Goal: Task Accomplishment & Management: Manage account settings

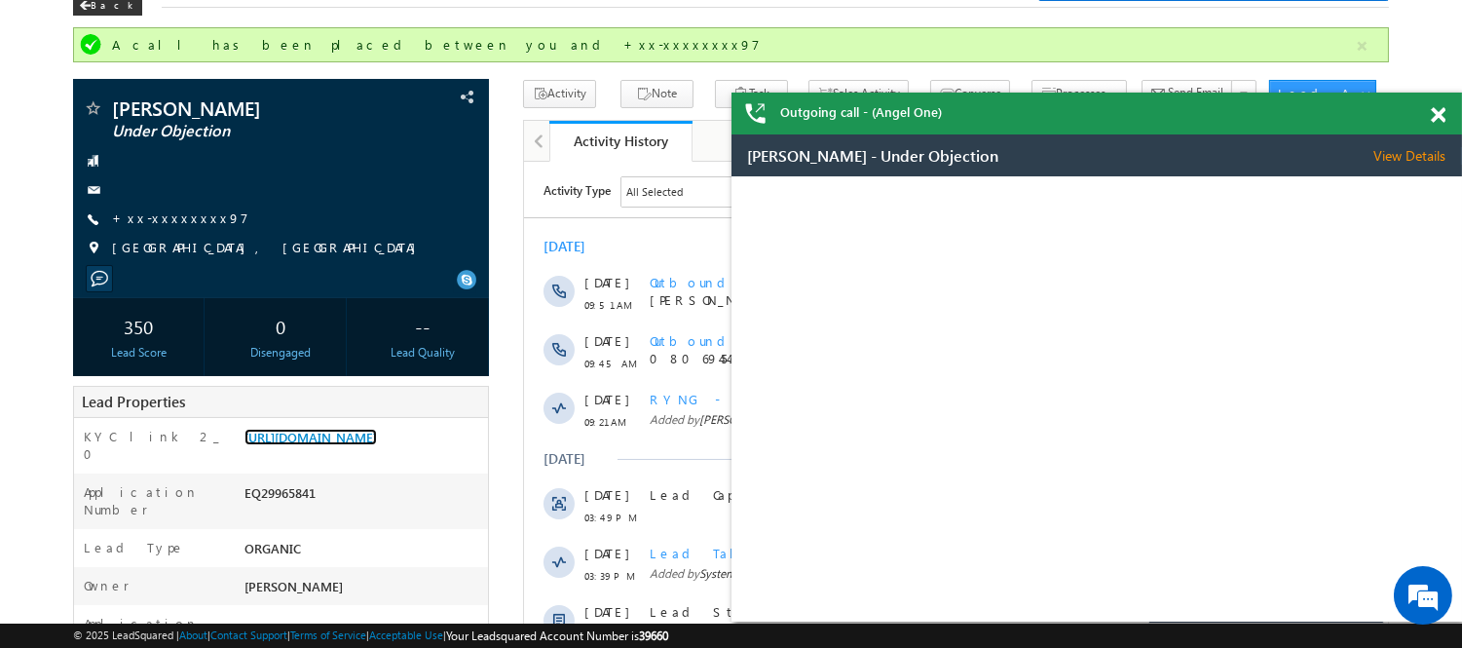
click at [361, 442] on link "https://angelbroking1-pk3em7sa.customui-test.leadsquared.com?leadId=342a9016-b8…" at bounding box center [310, 436] width 132 height 17
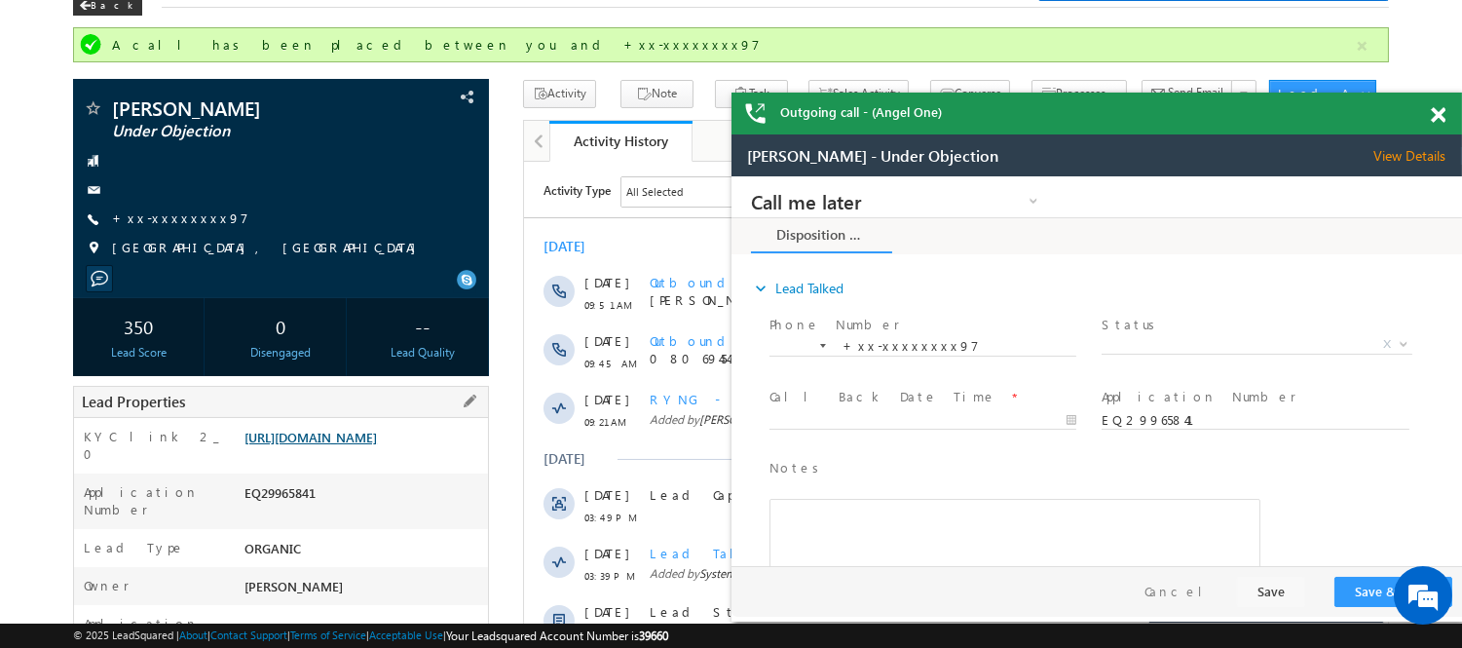
click at [360, 445] on link "https://angelbroking1-pk3em7sa.customui-test.leadsquared.com?leadId=342a9016-b8…" at bounding box center [310, 436] width 132 height 17
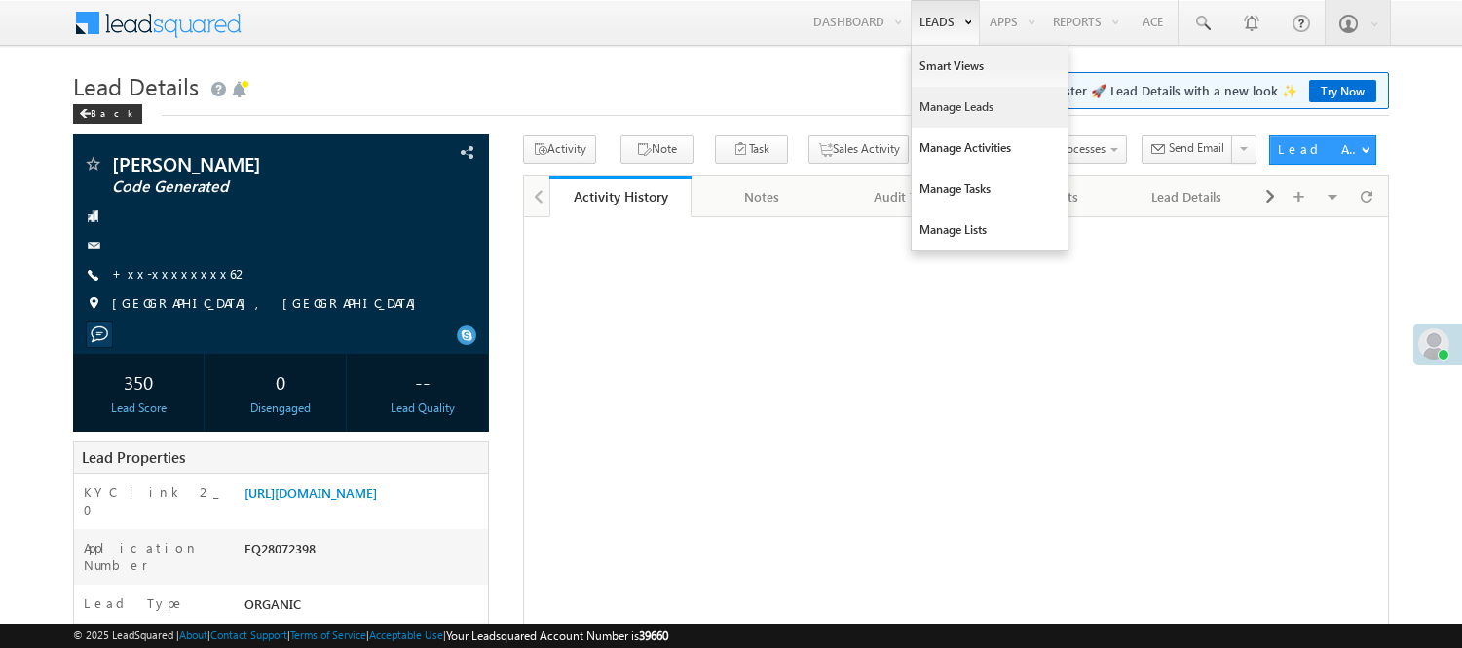
click at [950, 115] on link "Manage Leads" at bounding box center [990, 107] width 156 height 41
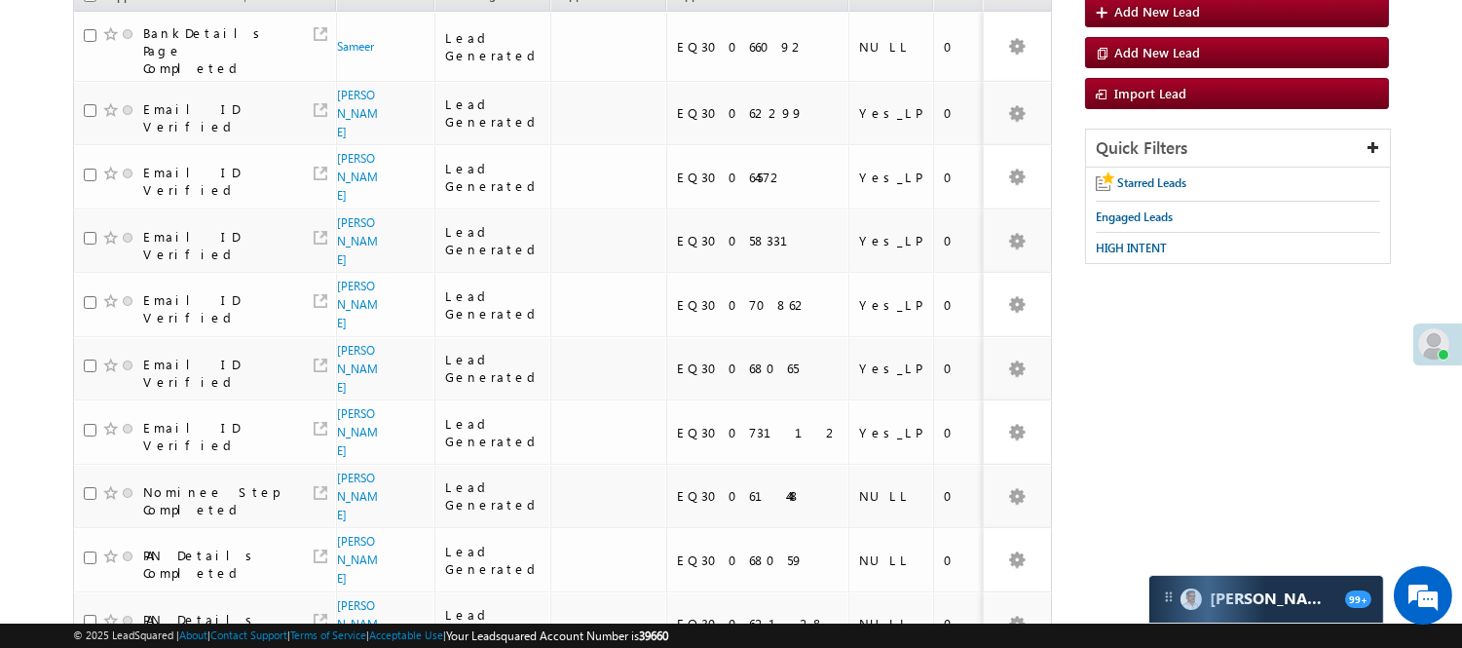
scroll to position [318, 0]
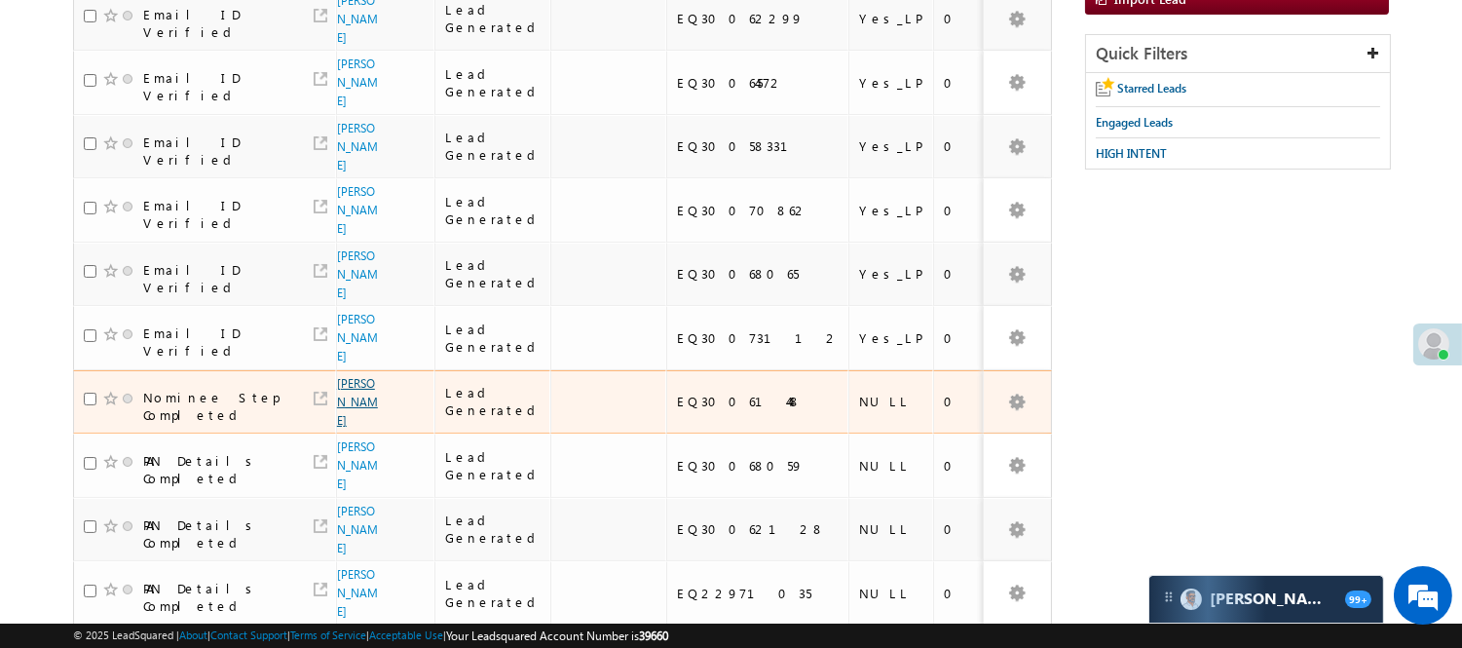
click at [358, 376] on link "Ankit kumar" at bounding box center [357, 402] width 41 height 52
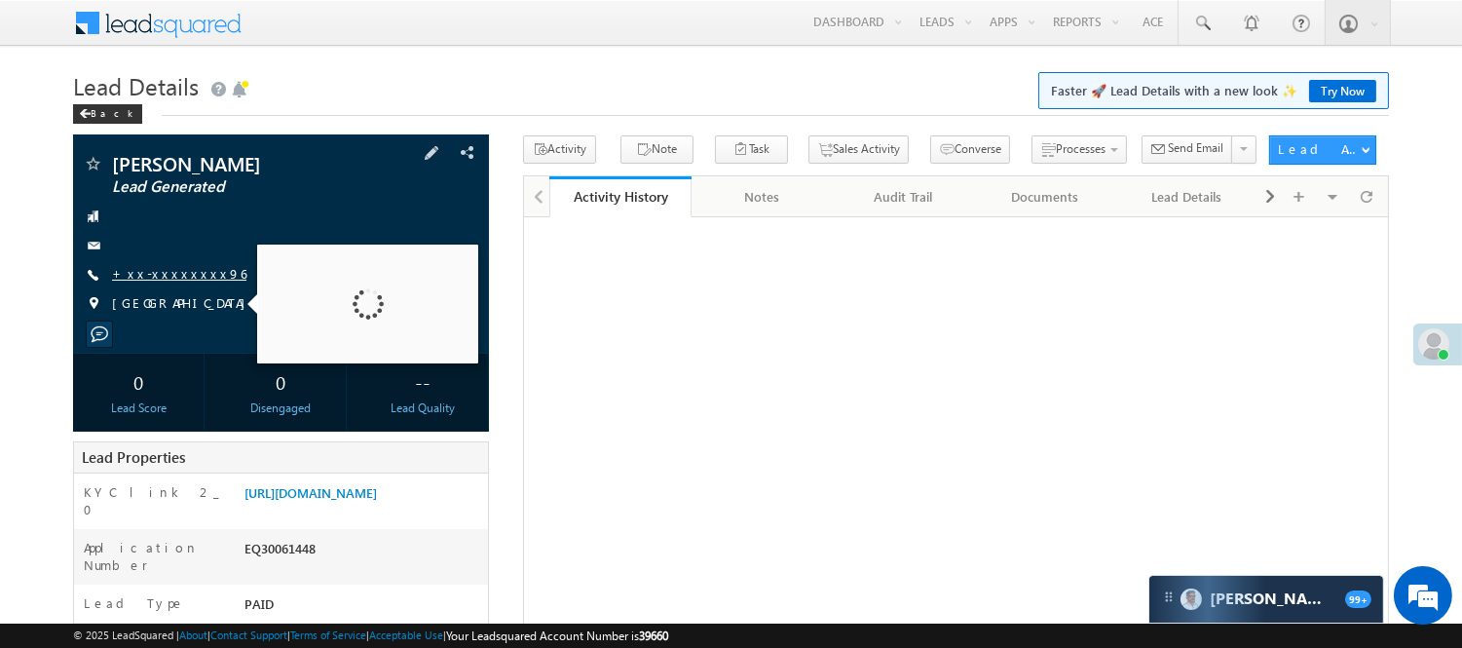
click at [159, 274] on link "+xx-xxxxxxxx96" at bounding box center [179, 273] width 134 height 17
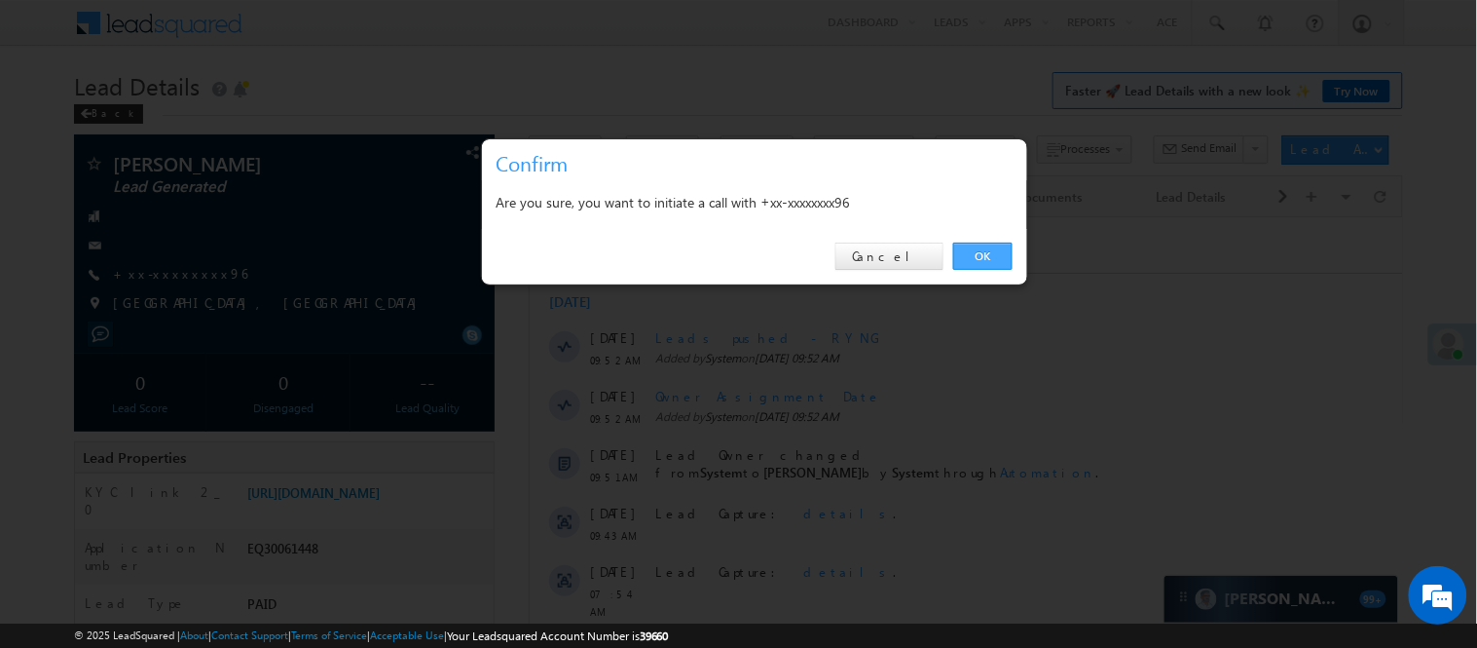
click at [998, 248] on link "OK" at bounding box center [982, 255] width 59 height 27
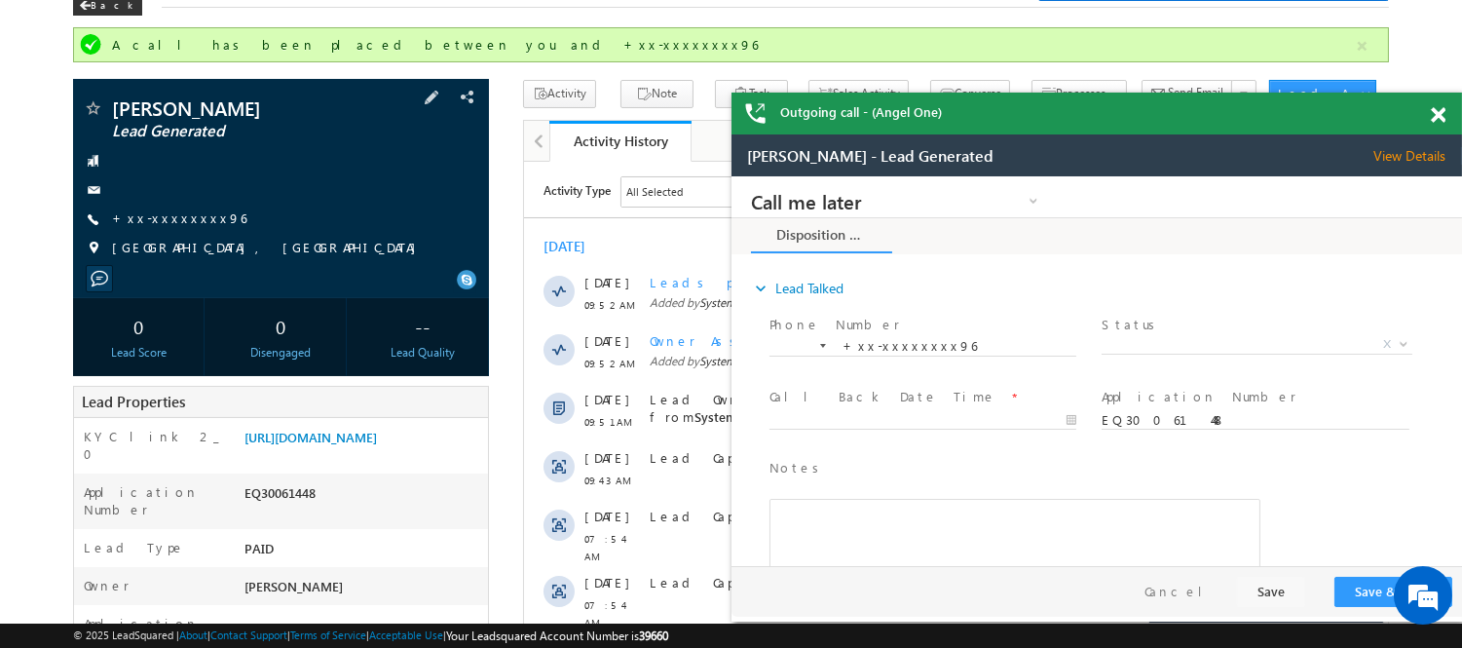
scroll to position [216, 0]
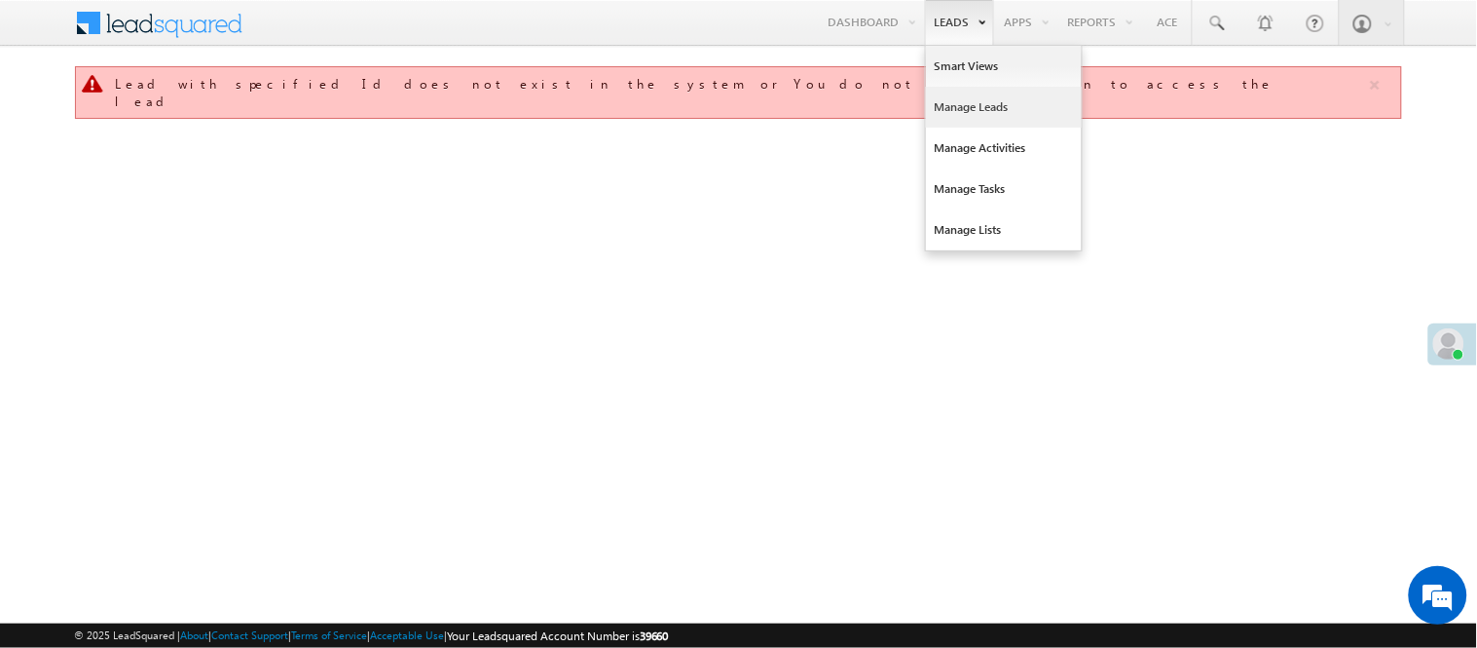
click at [950, 87] on link "Manage Leads" at bounding box center [1004, 107] width 156 height 41
click at [957, 110] on link "Manage Leads" at bounding box center [1004, 107] width 156 height 41
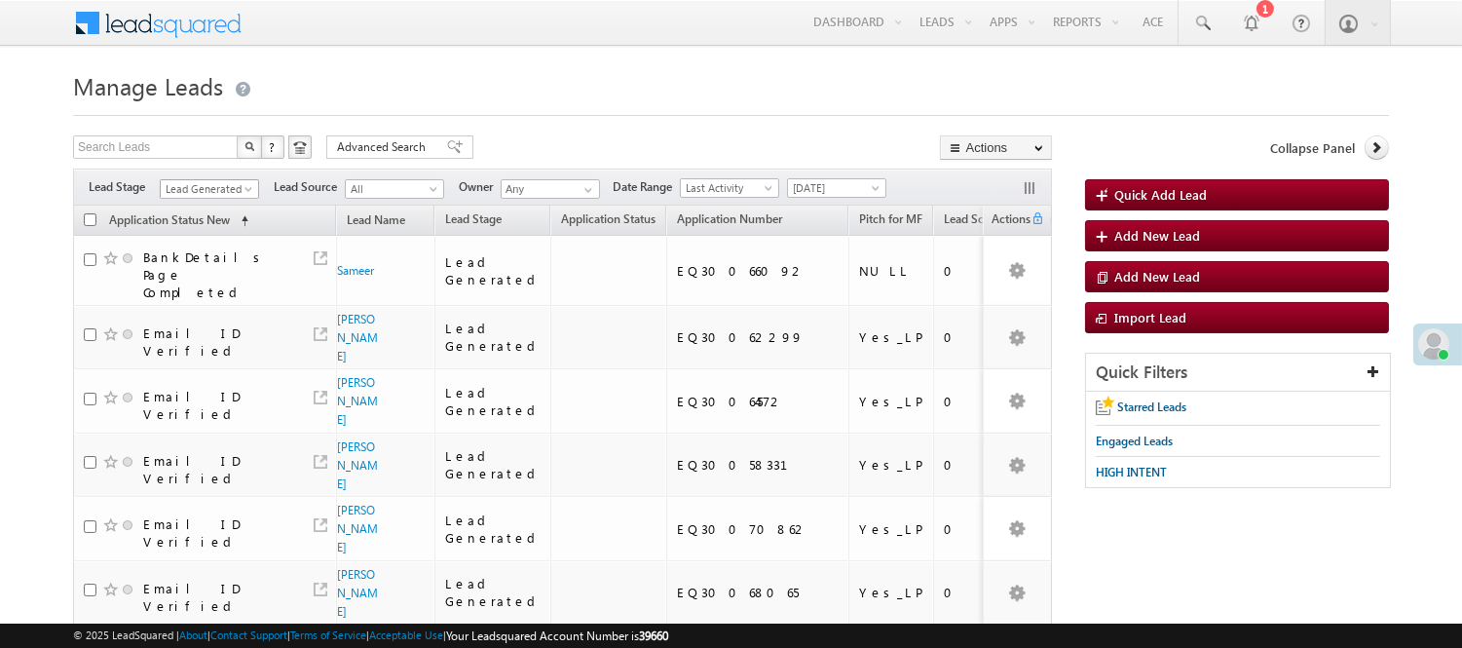
click at [240, 187] on span "Lead Generated" at bounding box center [207, 189] width 93 height 18
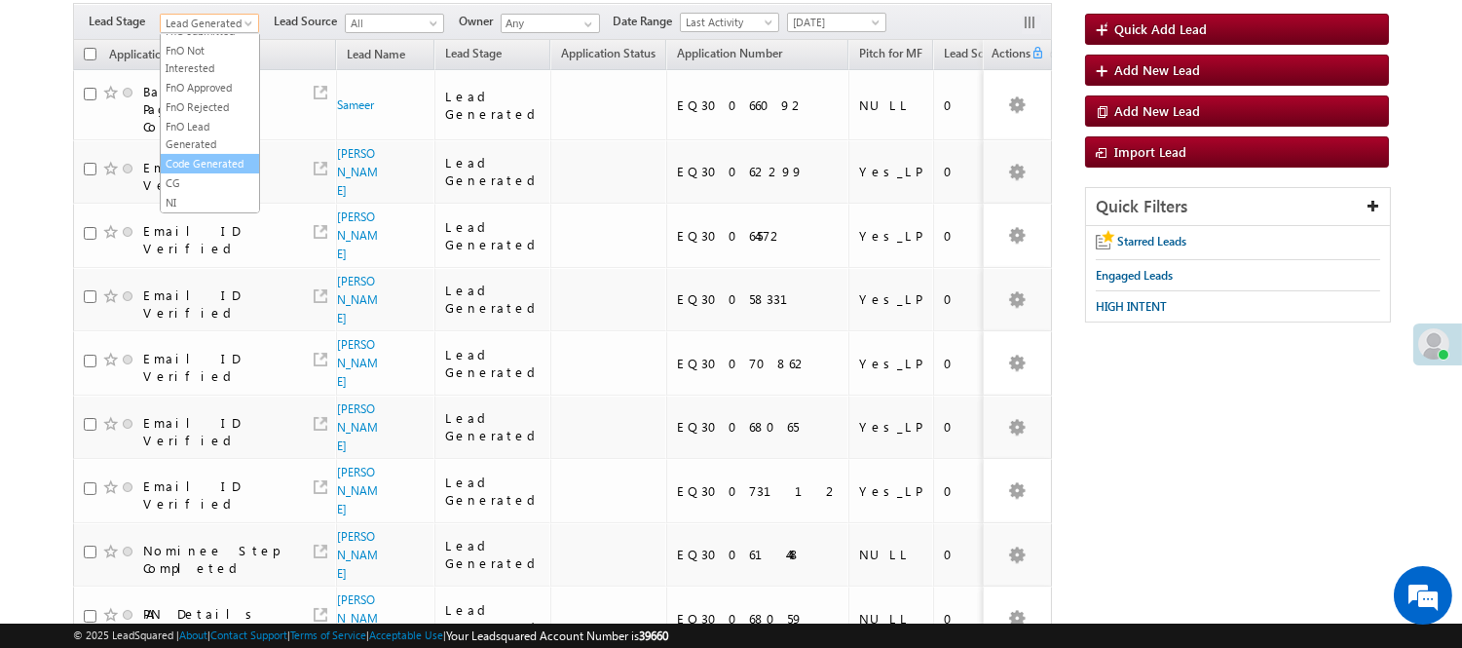
scroll to position [216, 0]
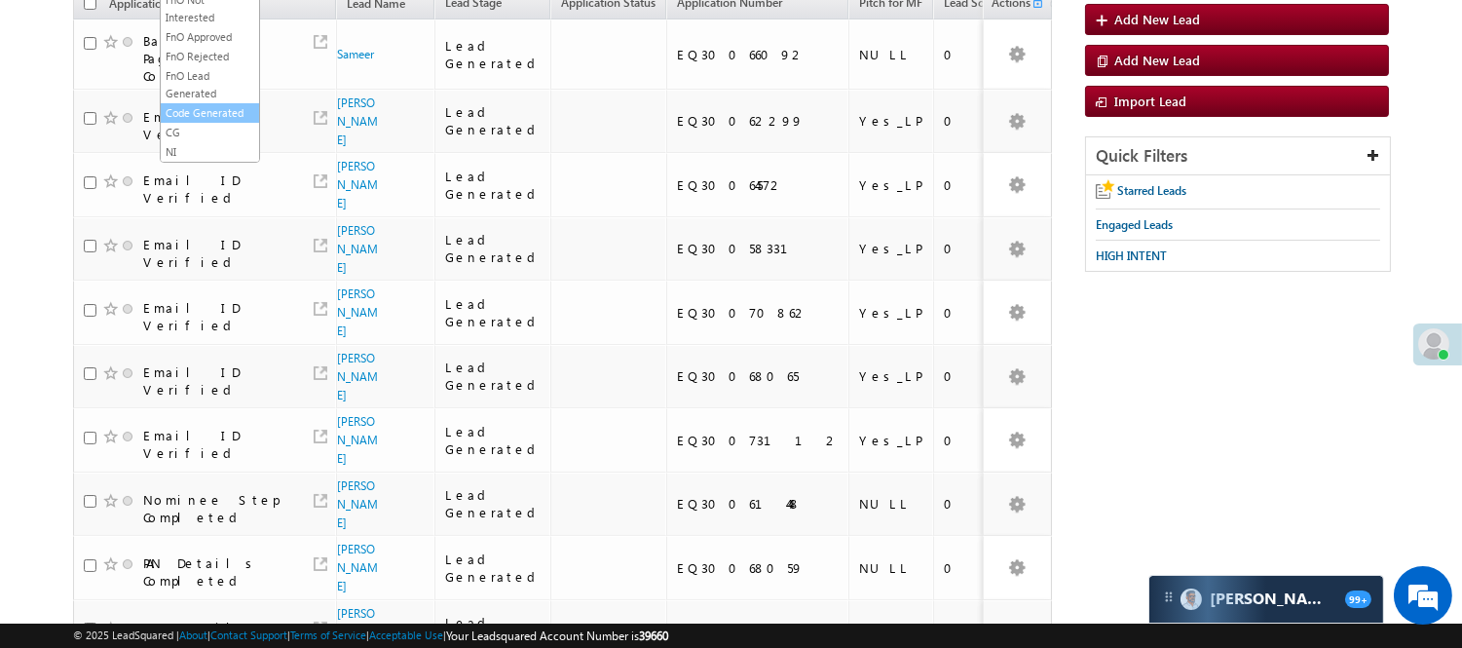
click at [202, 104] on link "Code Generated" at bounding box center [210, 113] width 98 height 18
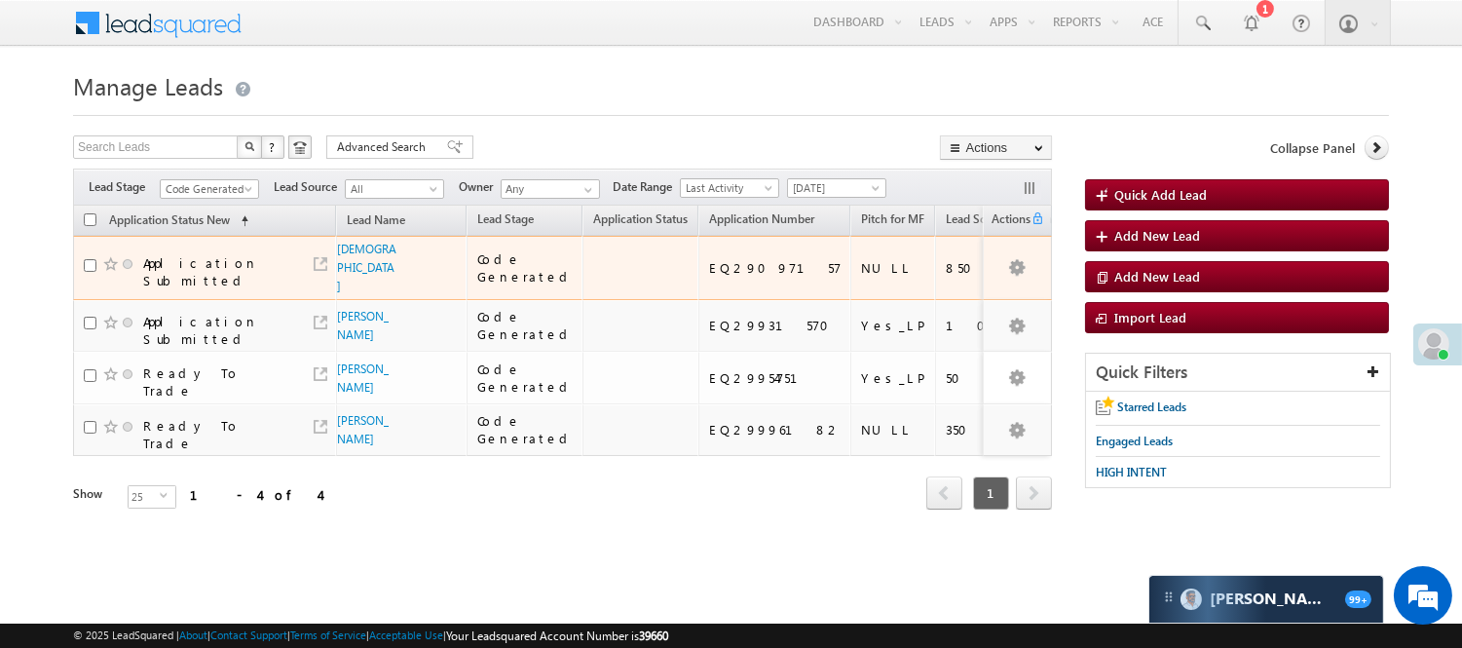
scroll to position [0, 0]
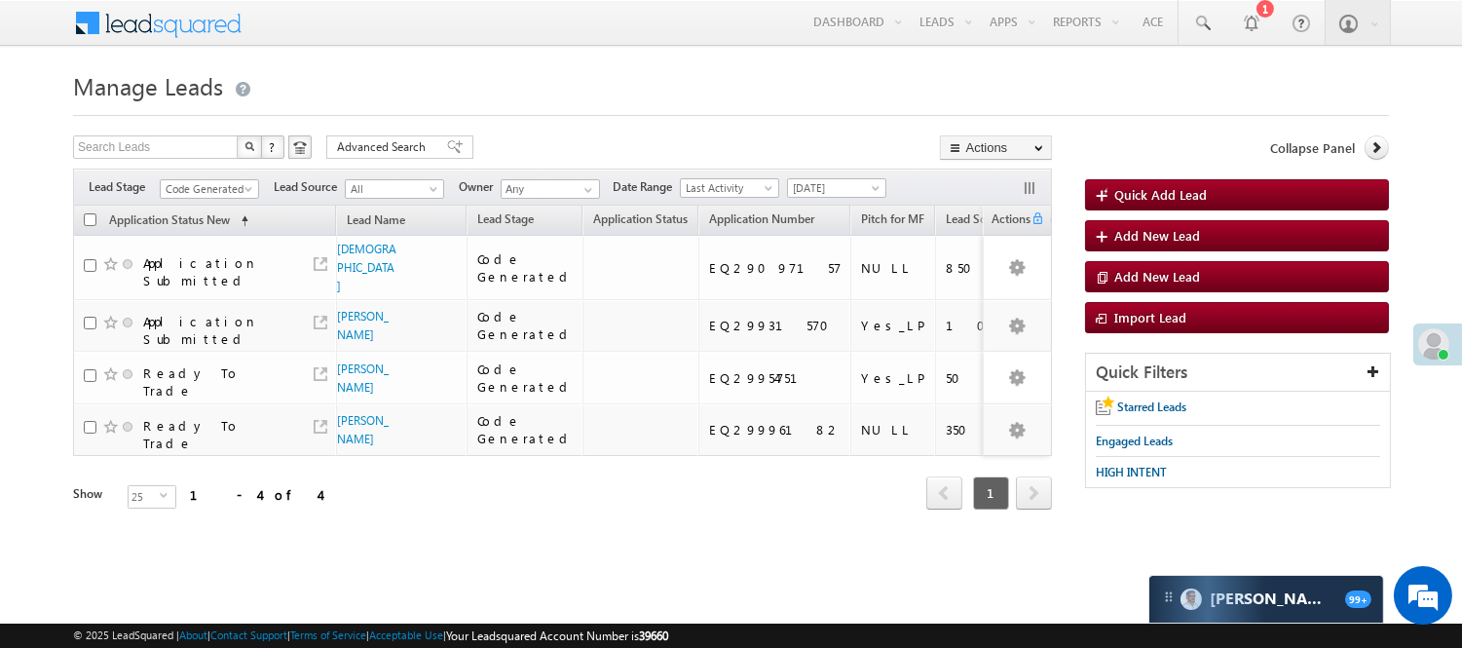
click at [229, 200] on div "Filters Lead Stage All Lead Generated Lead Talked - Pitch Not Done Lead Talked …" at bounding box center [562, 186] width 979 height 37
click at [220, 192] on span "Code Generated" at bounding box center [207, 189] width 93 height 18
click at [208, 239] on link "Lead Generated" at bounding box center [210, 230] width 98 height 18
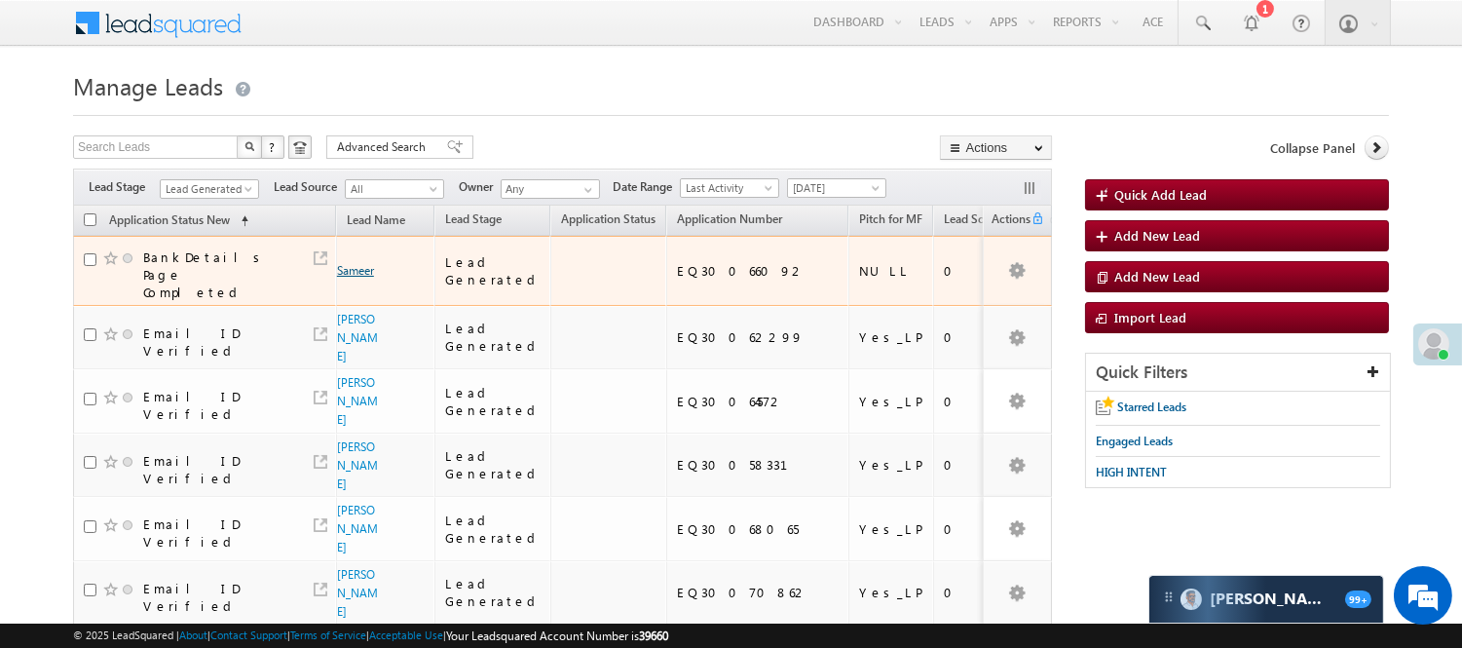
click at [360, 263] on link "Sameer" at bounding box center [355, 270] width 37 height 15
click at [355, 263] on link "Sameer" at bounding box center [355, 270] width 37 height 15
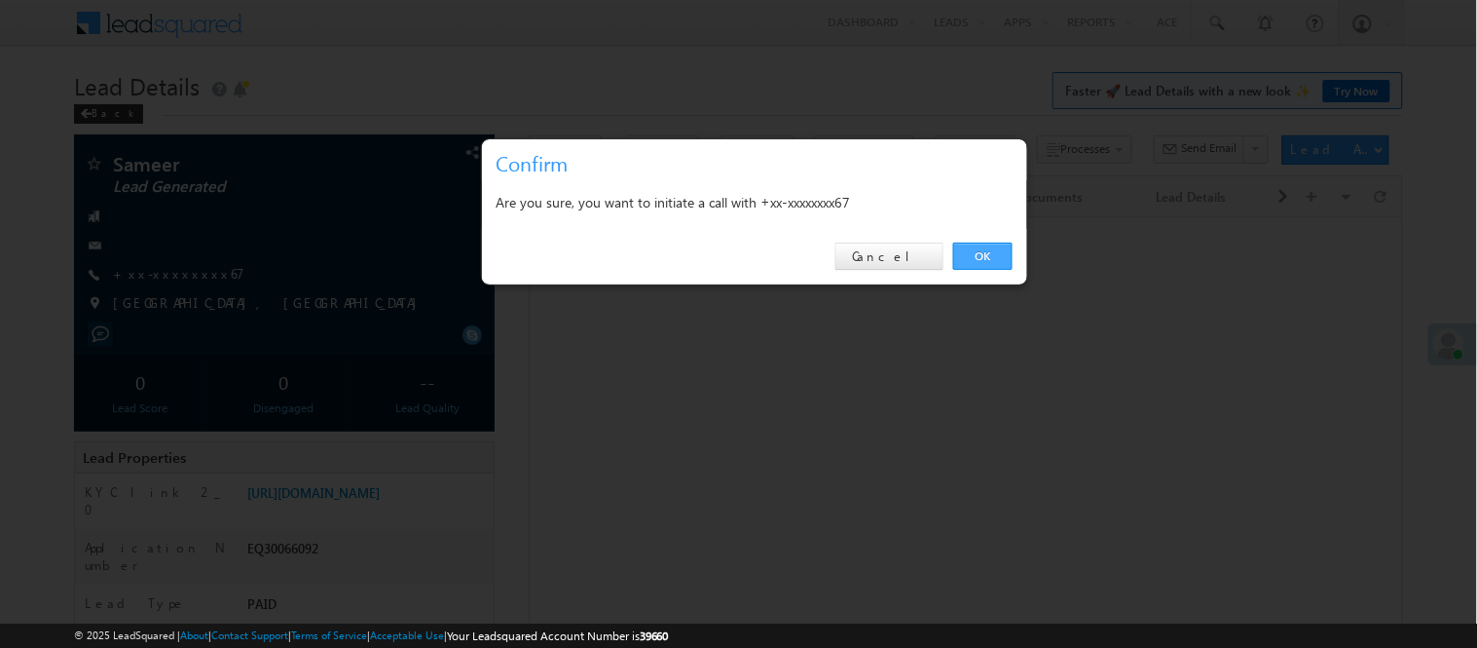
click at [986, 257] on link "OK" at bounding box center [982, 255] width 59 height 27
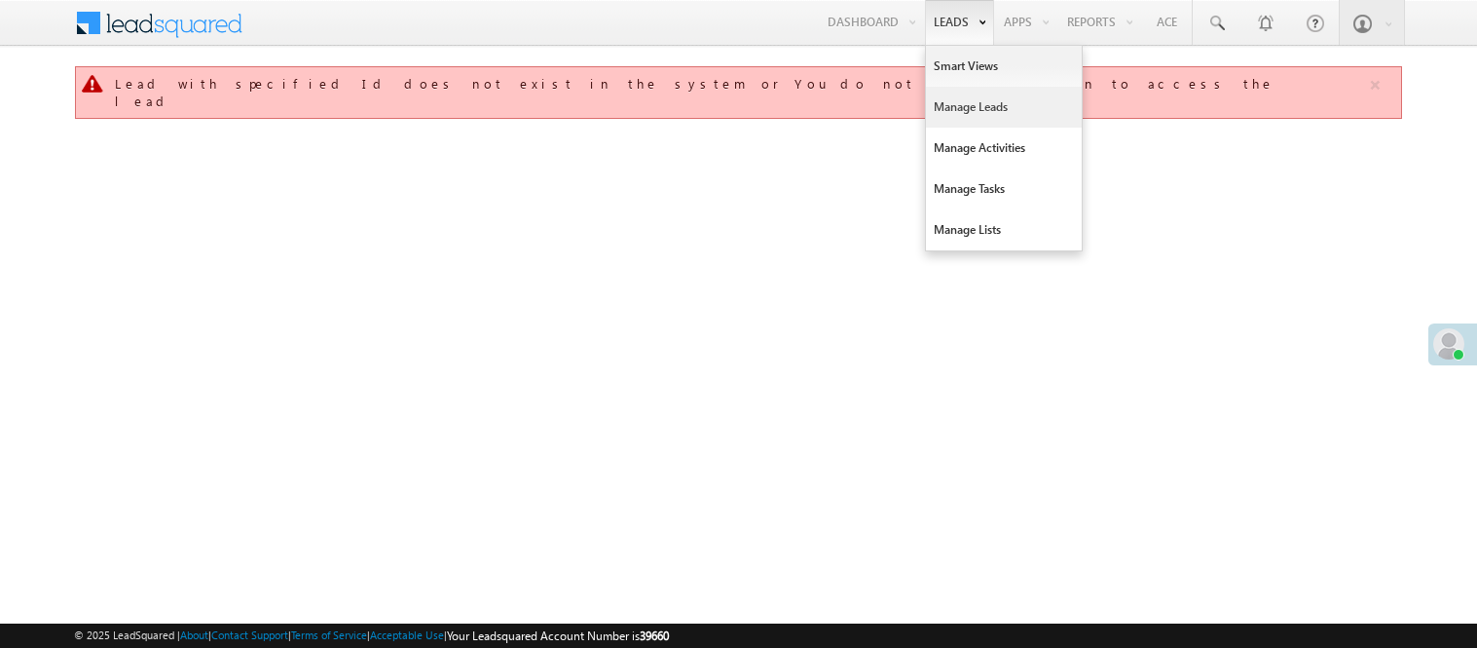
click at [948, 118] on link "Manage Leads" at bounding box center [1004, 107] width 156 height 41
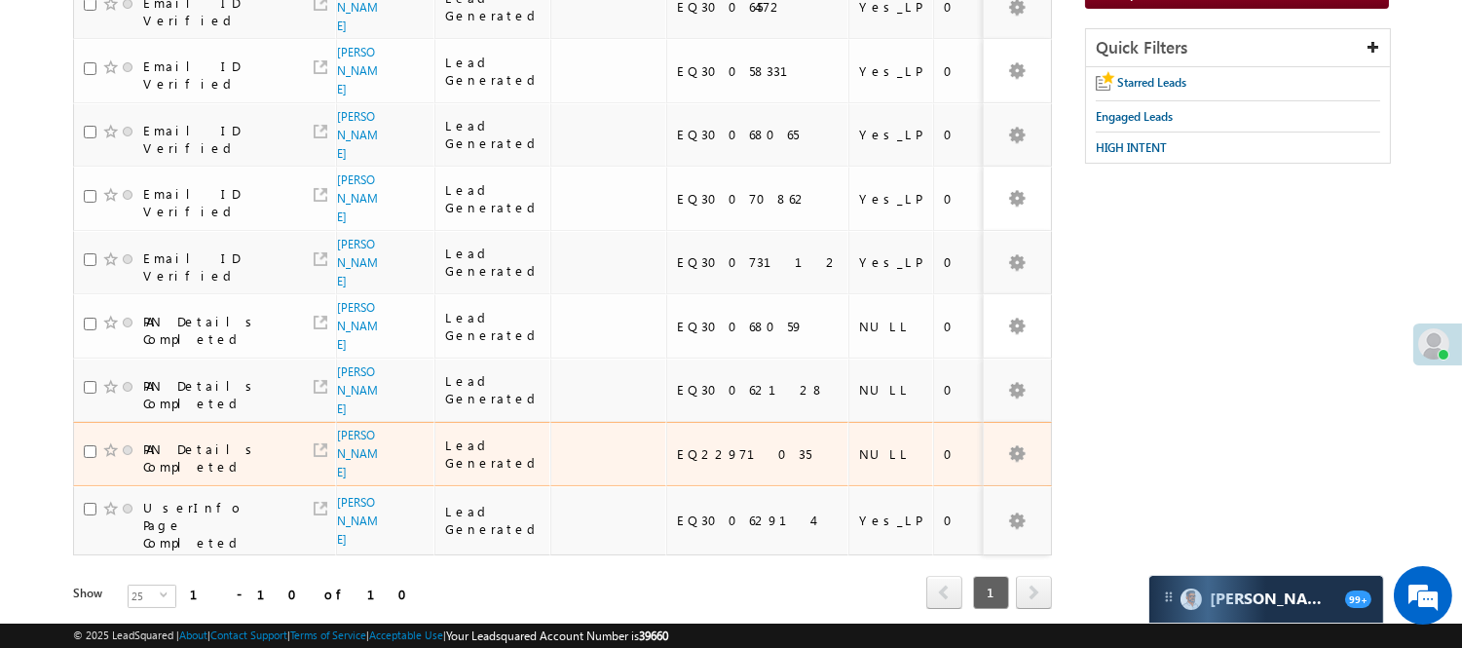
scroll to position [329, 0]
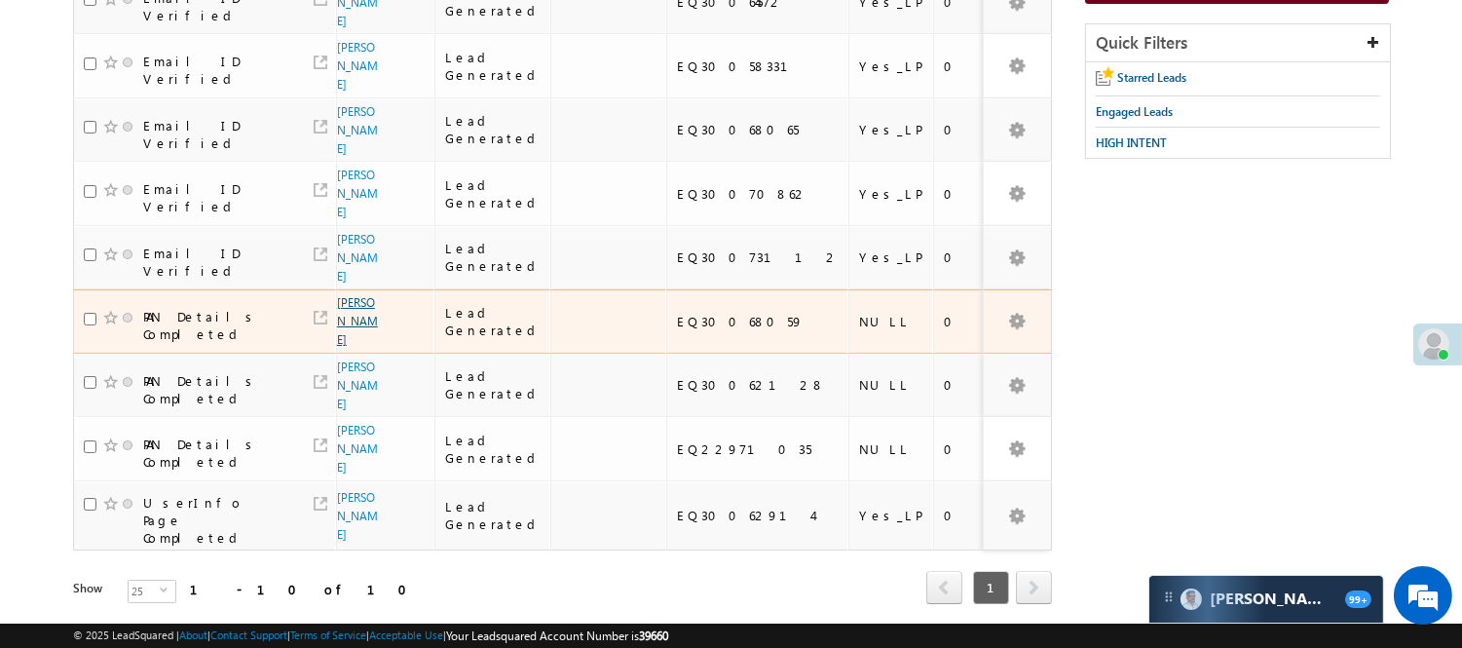
click at [349, 295] on link "[PERSON_NAME]" at bounding box center [357, 321] width 41 height 52
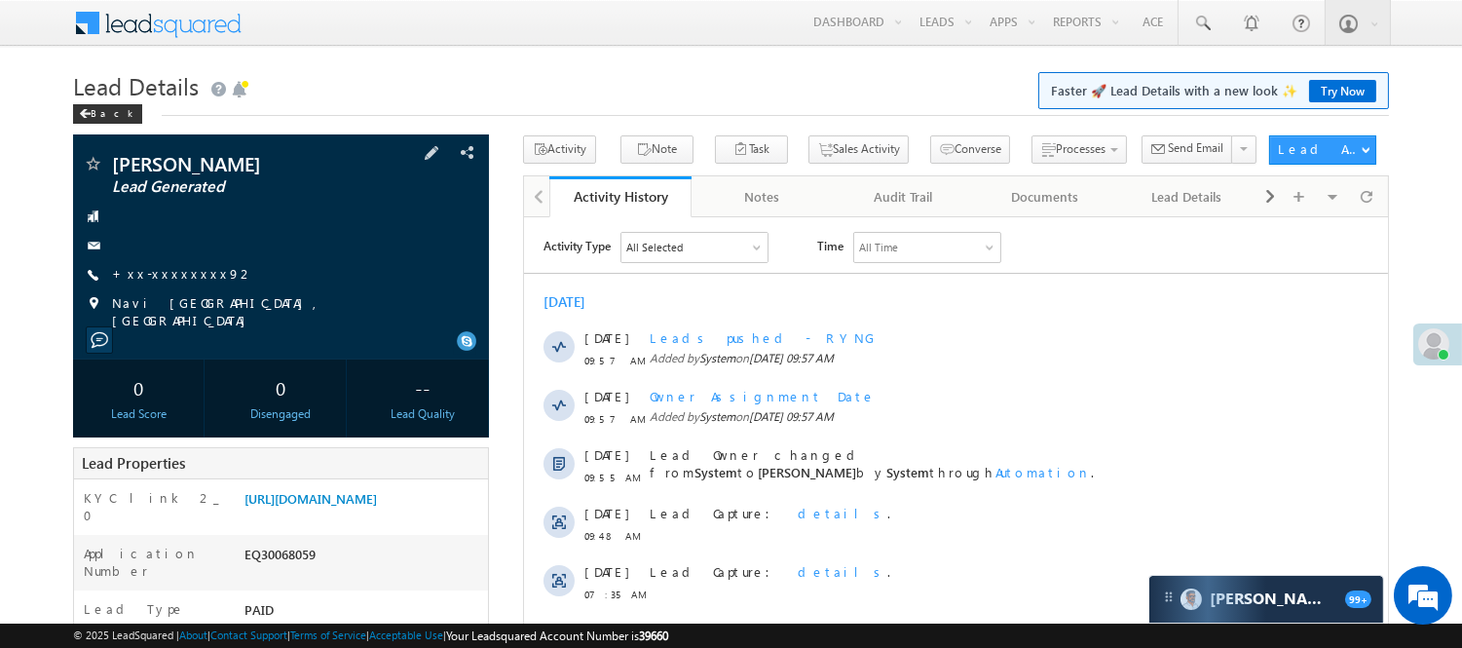
click at [163, 261] on div "[PERSON_NAME] Lead Generated +xx-xxxxxxxx92" at bounding box center [281, 241] width 396 height 175
click at [168, 271] on link "+xx-xxxxxxxx92" at bounding box center [183, 273] width 142 height 17
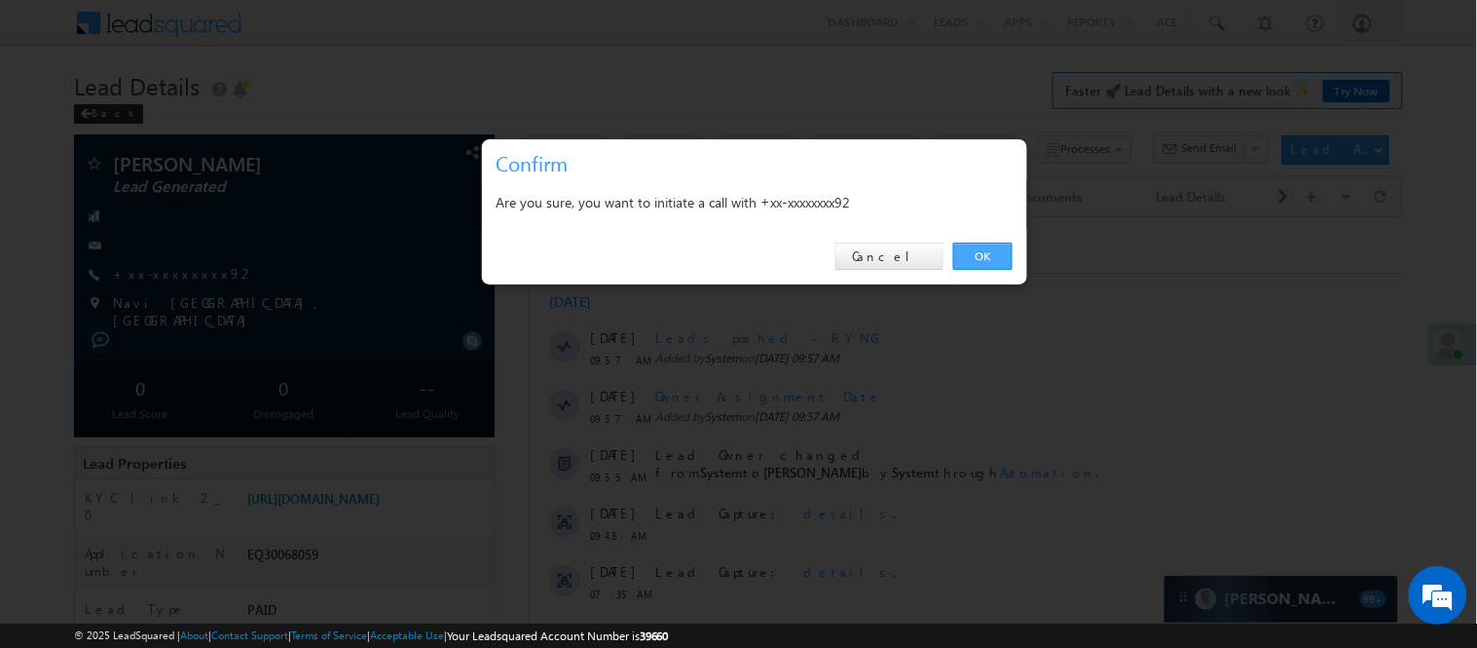
click at [979, 258] on link "OK" at bounding box center [982, 255] width 59 height 27
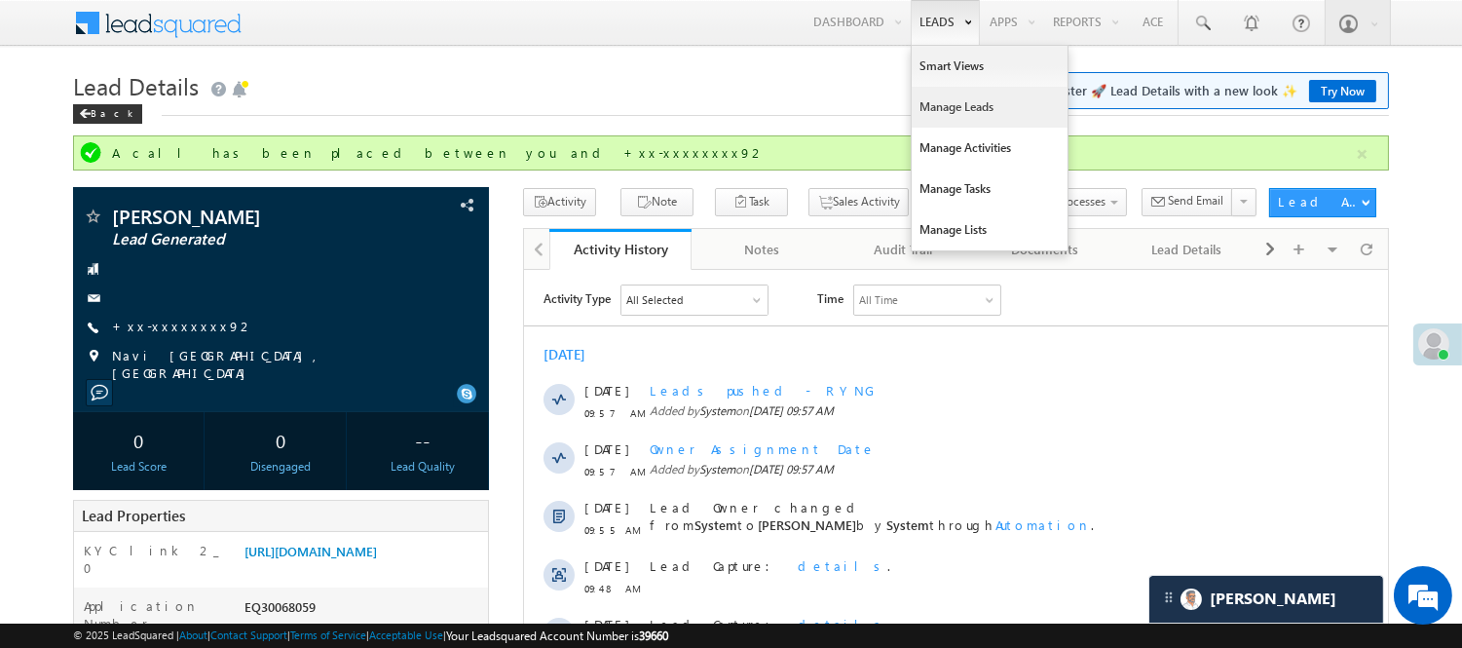
click at [945, 97] on link "Manage Leads" at bounding box center [990, 107] width 156 height 41
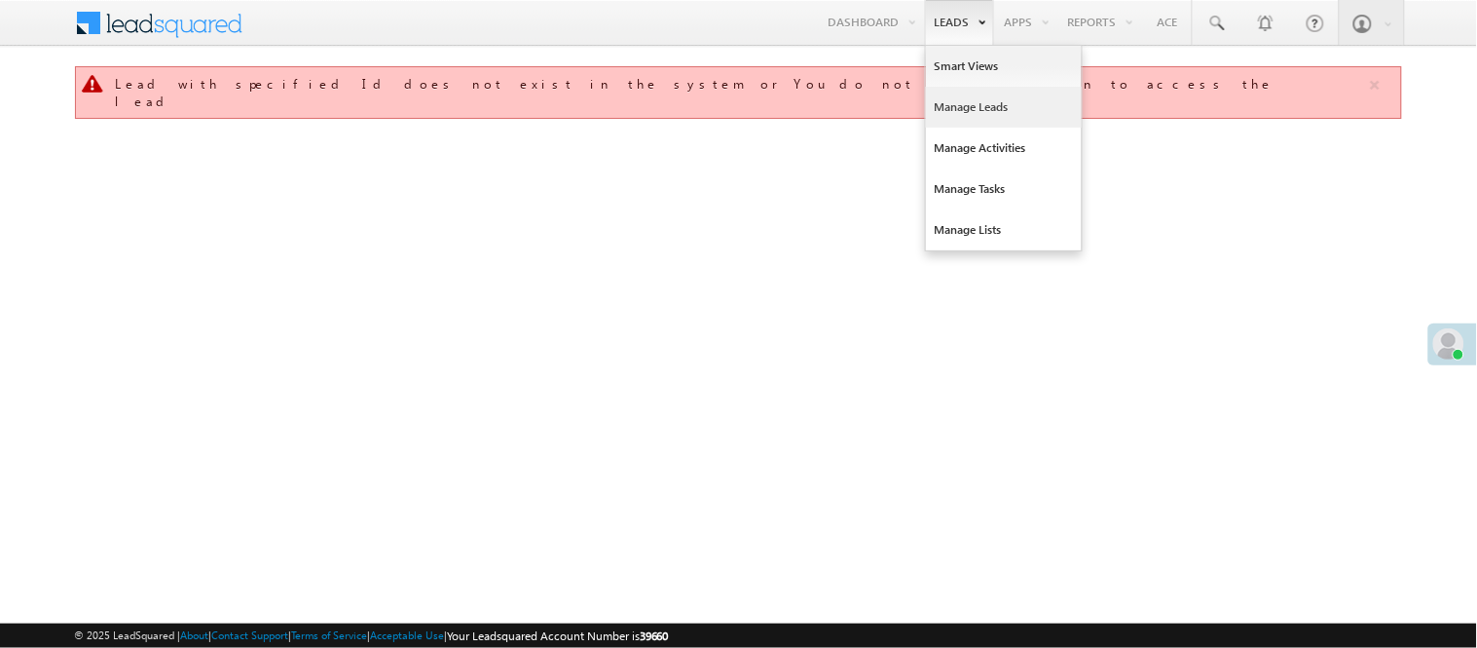
click at [970, 104] on link "Manage Leads" at bounding box center [1004, 107] width 156 height 41
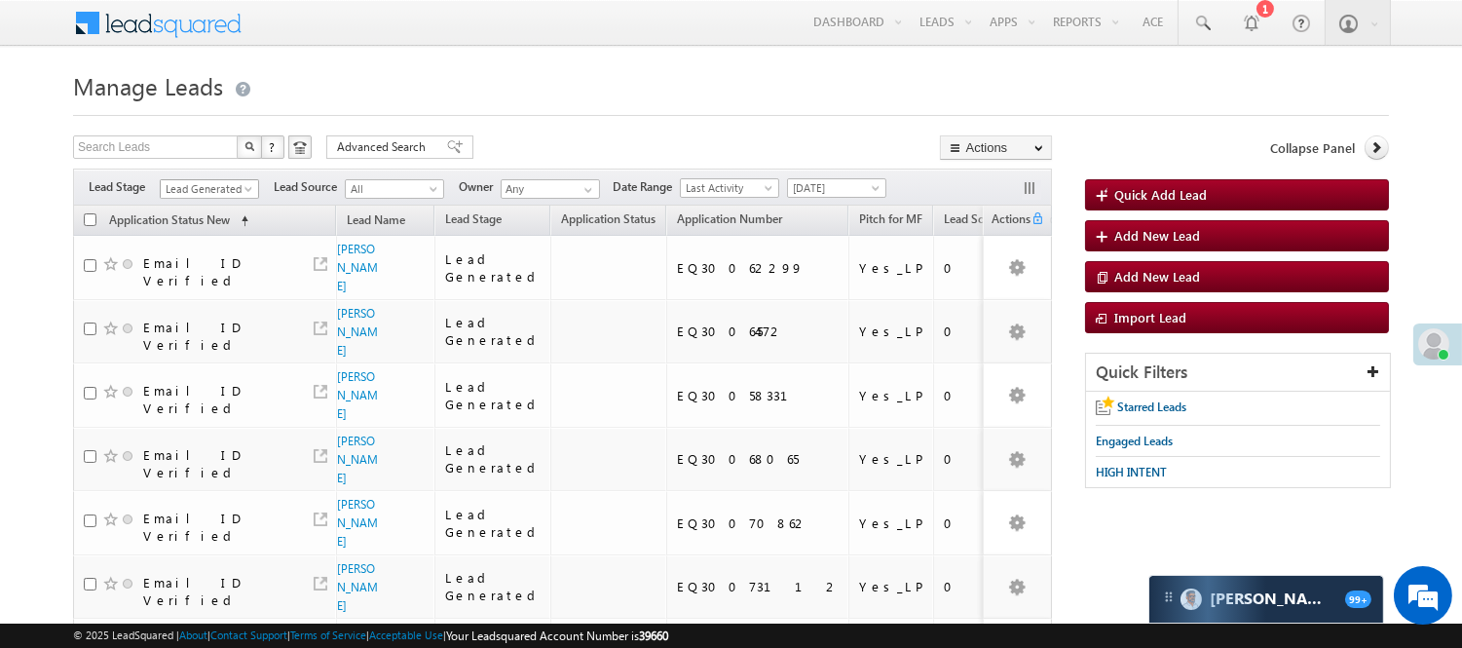
click at [200, 195] on span "Lead Generated" at bounding box center [207, 189] width 93 height 18
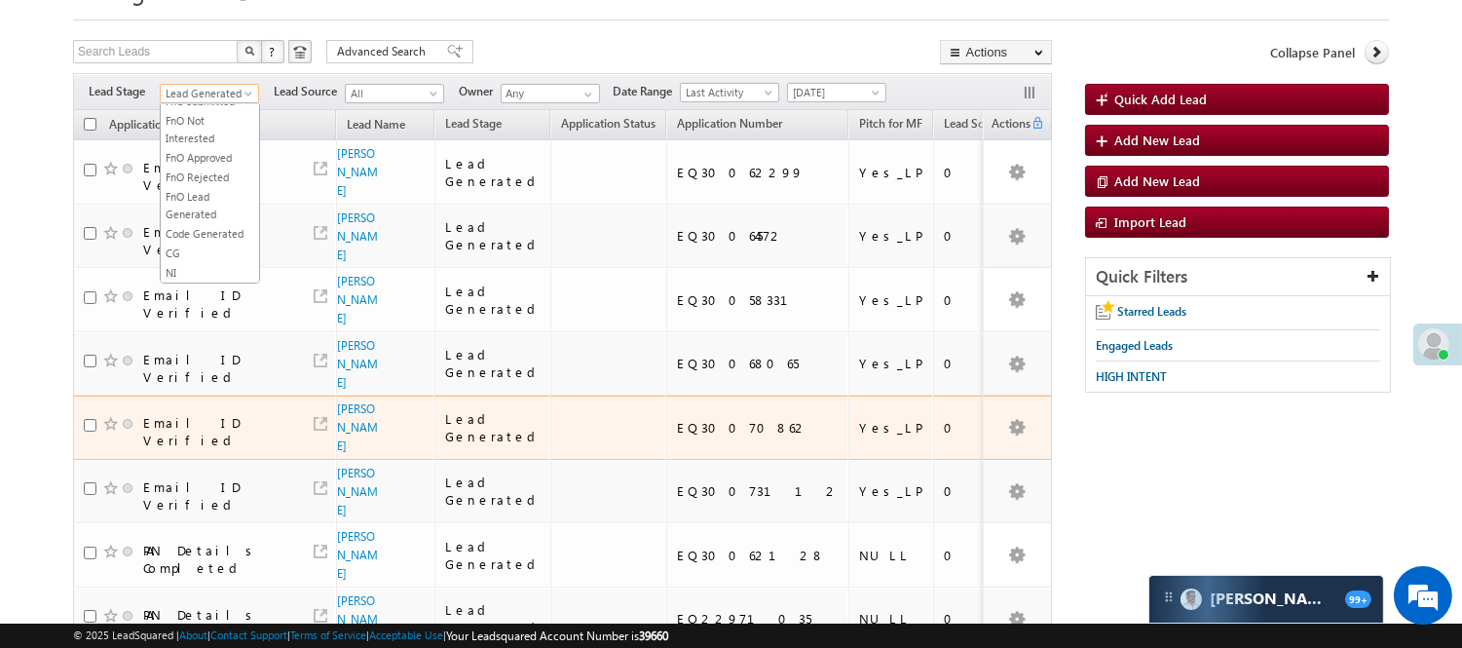
scroll to position [216, 0]
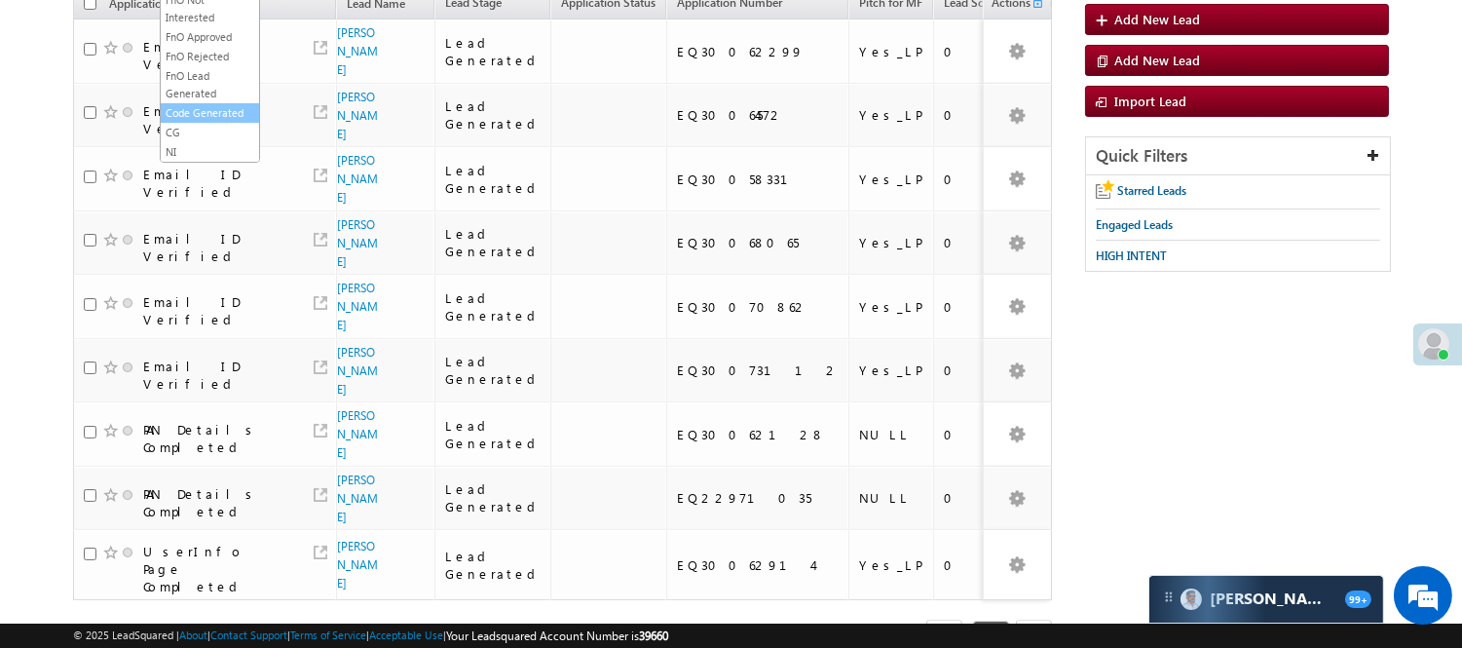
click at [205, 112] on link "Code Generated" at bounding box center [210, 113] width 98 height 18
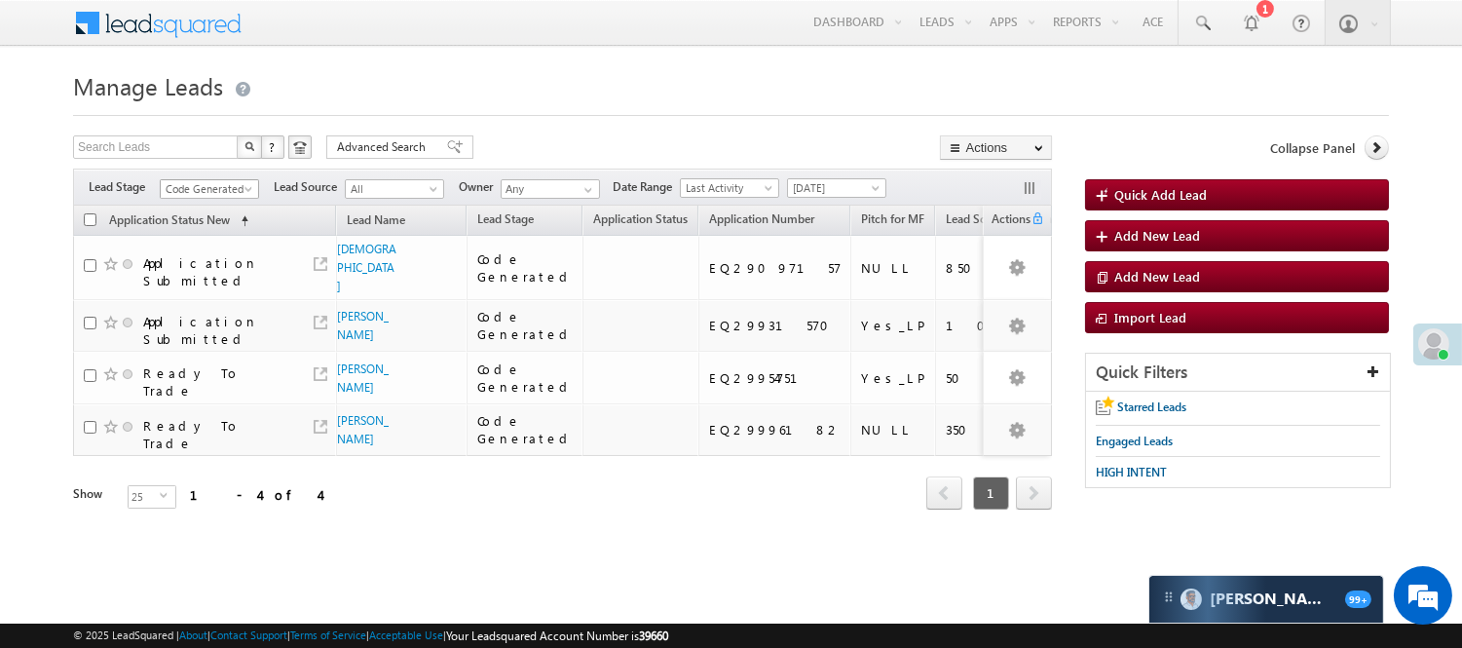
click at [203, 181] on span "Code Generated" at bounding box center [207, 189] width 93 height 18
click at [196, 228] on link "Lead Generated" at bounding box center [210, 230] width 98 height 18
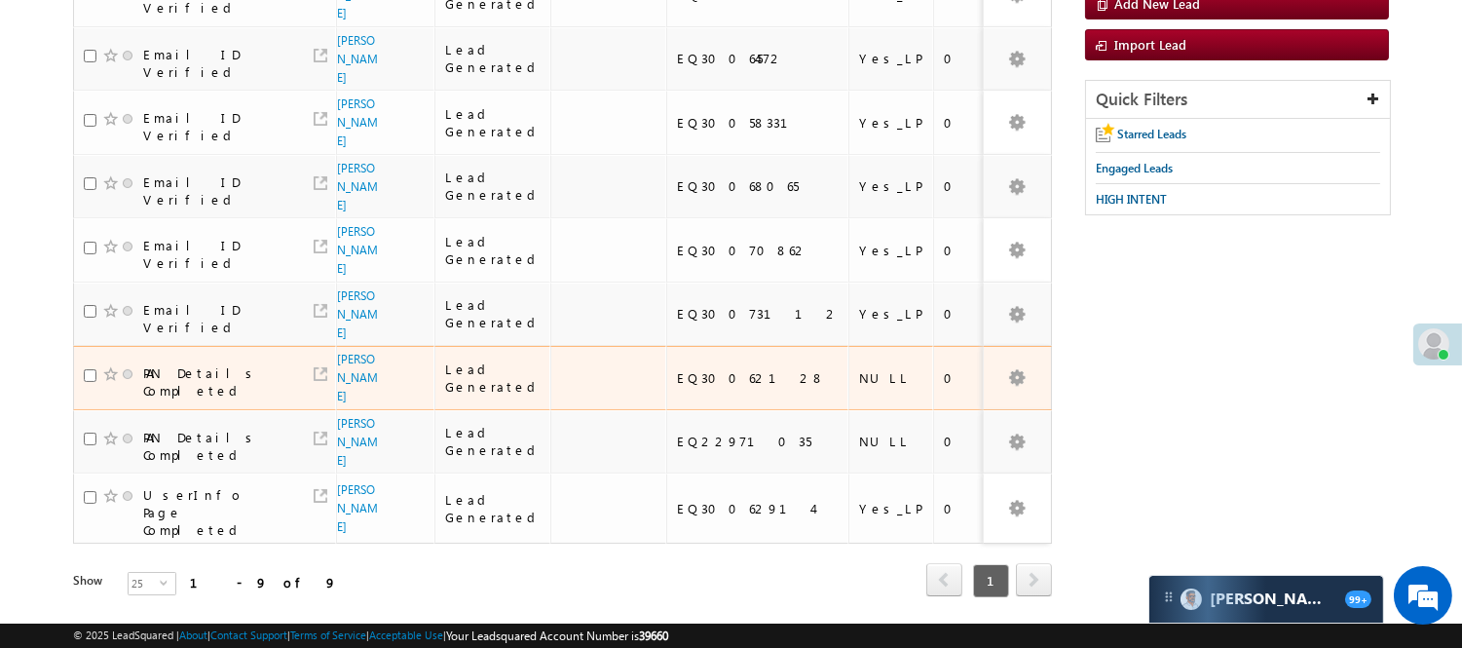
scroll to position [284, 0]
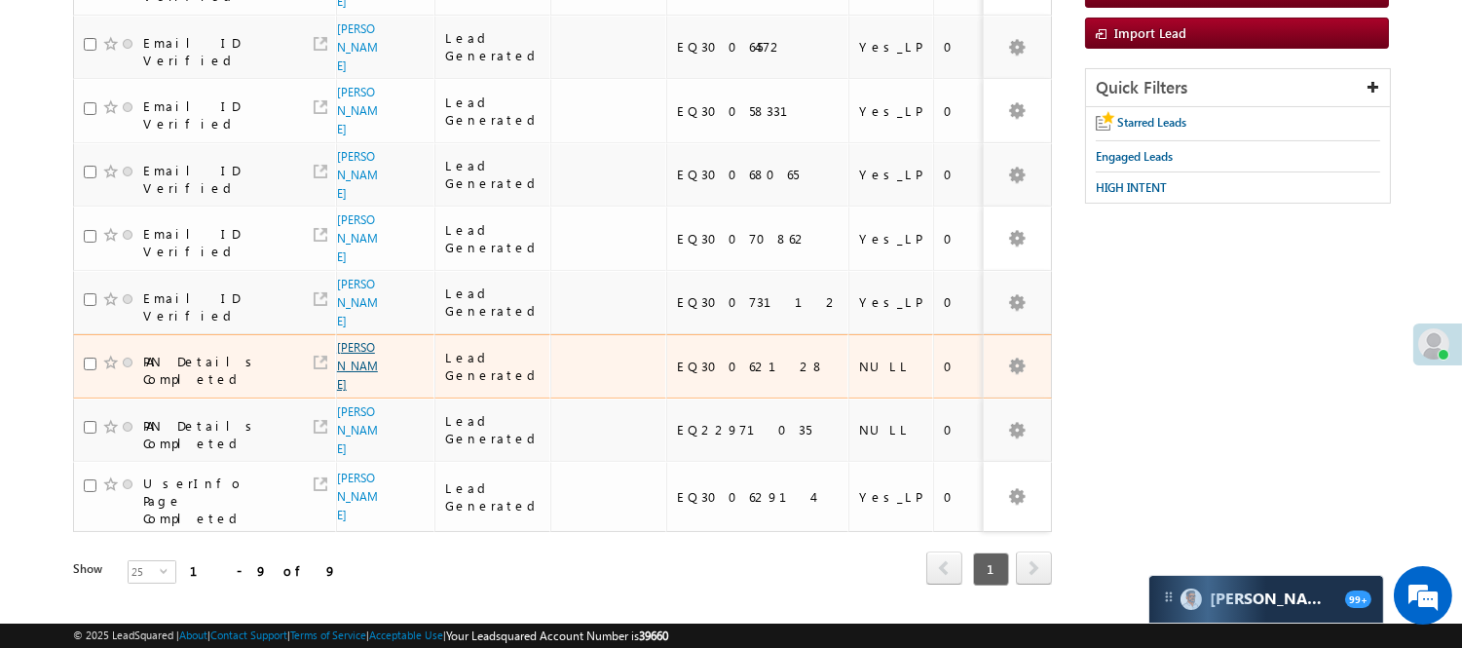
click at [344, 340] on link "Pradeep Yadav" at bounding box center [357, 366] width 41 height 52
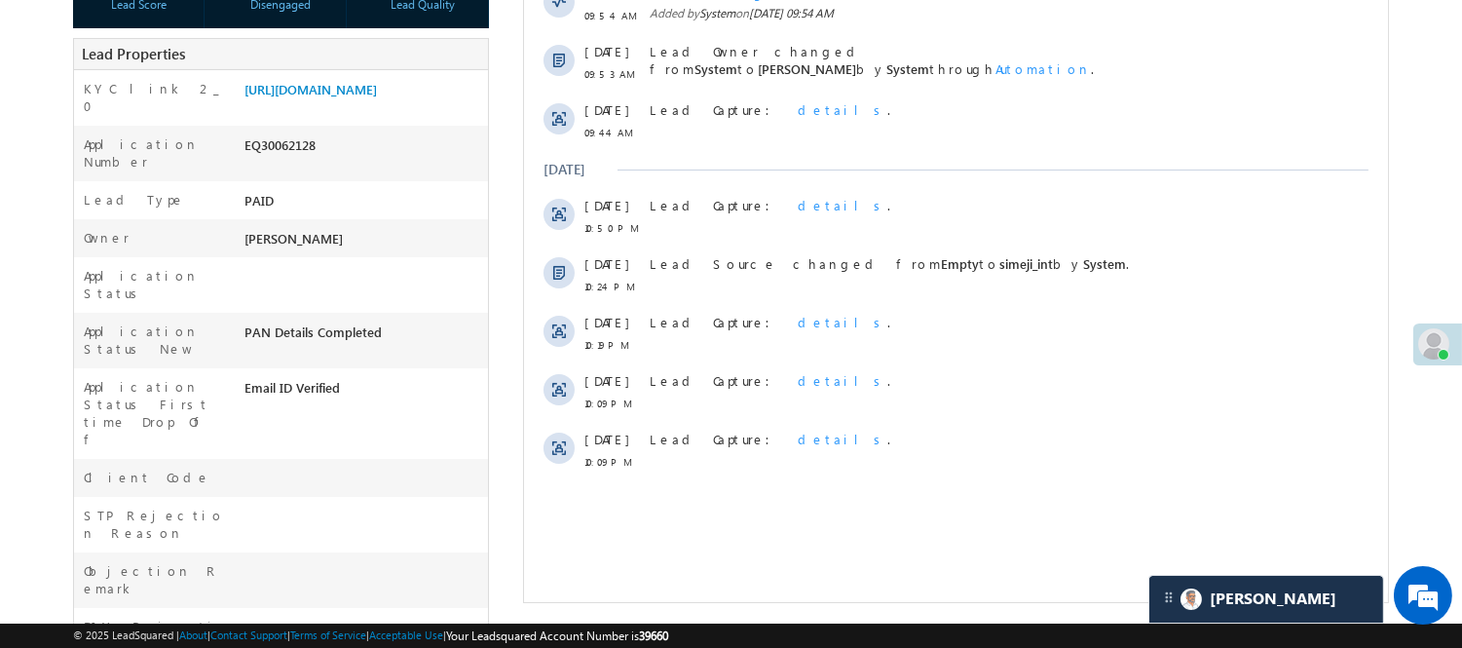
scroll to position [432, 0]
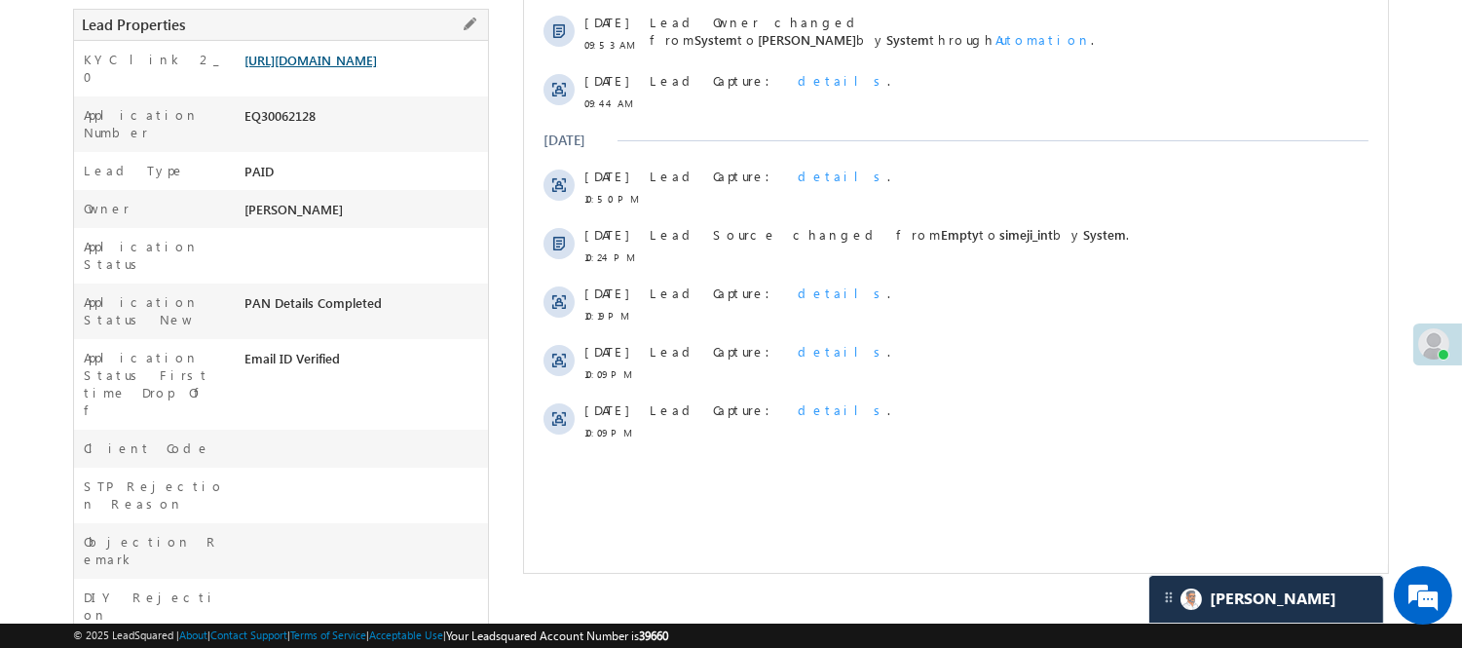
click at [331, 63] on link "[URL][DOMAIN_NAME]" at bounding box center [310, 60] width 132 height 17
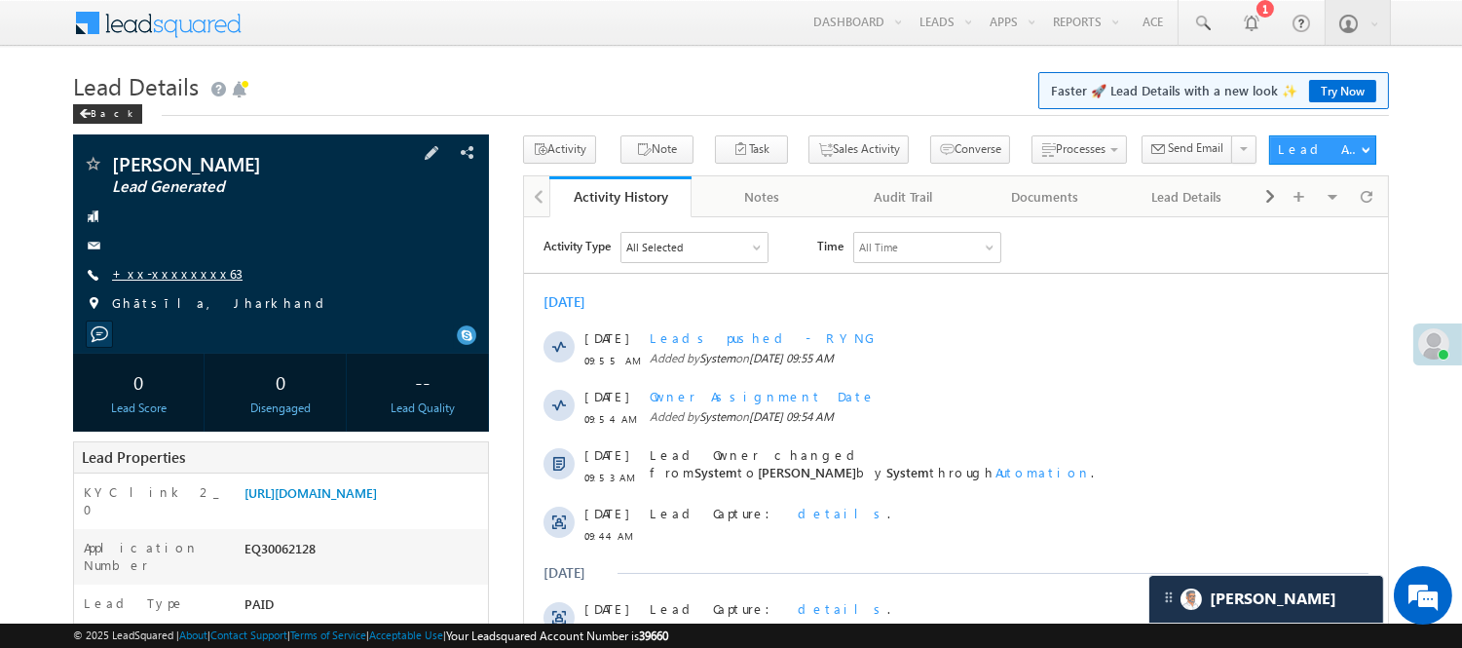
click at [161, 270] on link "+xx-xxxxxxxx63" at bounding box center [177, 273] width 130 height 17
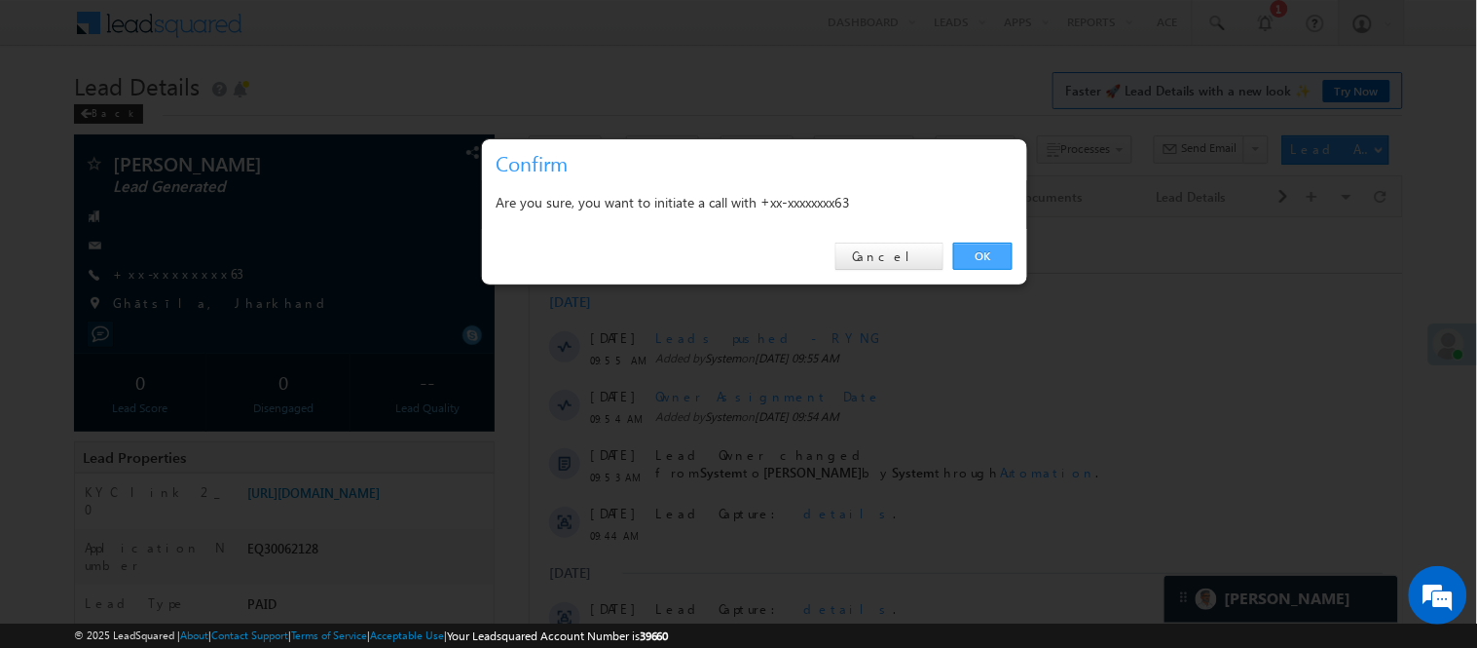
click at [984, 253] on link "OK" at bounding box center [982, 255] width 59 height 27
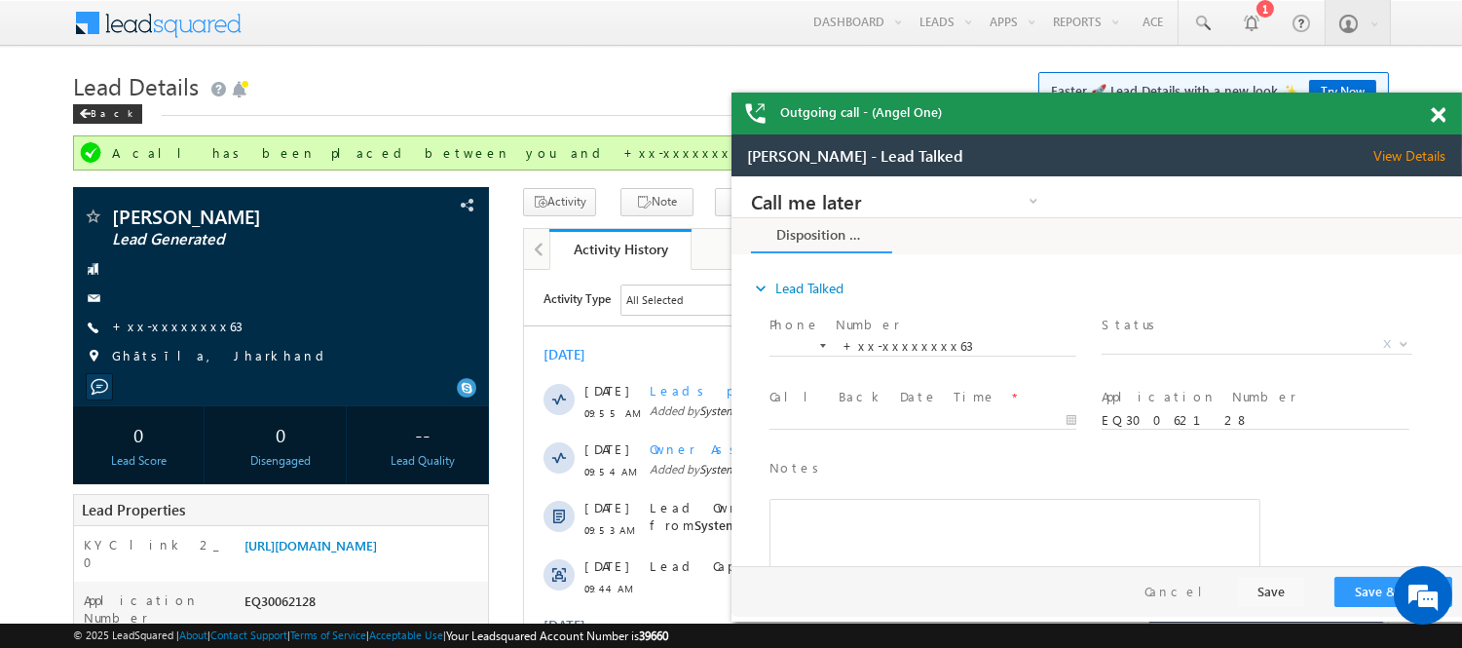
click at [1433, 107] on span at bounding box center [1438, 115] width 15 height 17
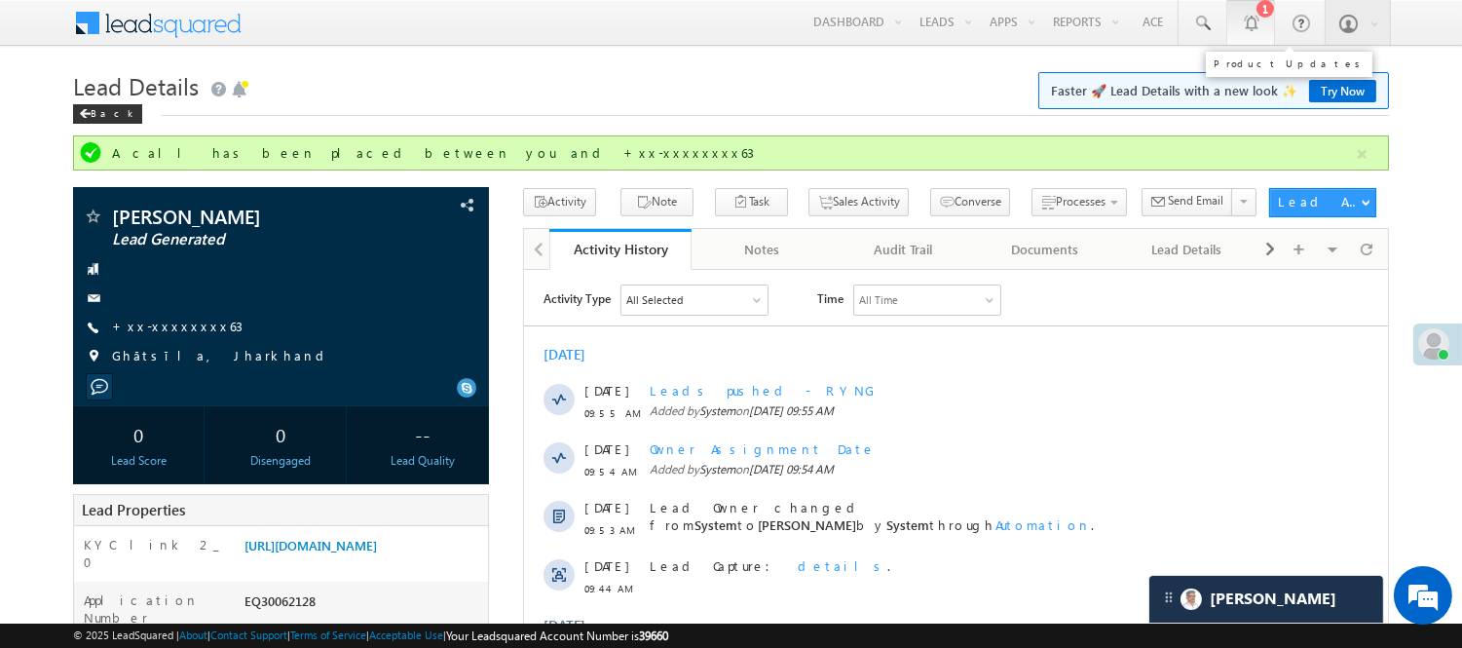
click at [1226, 24] on link "1" at bounding box center [1250, 22] width 49 height 45
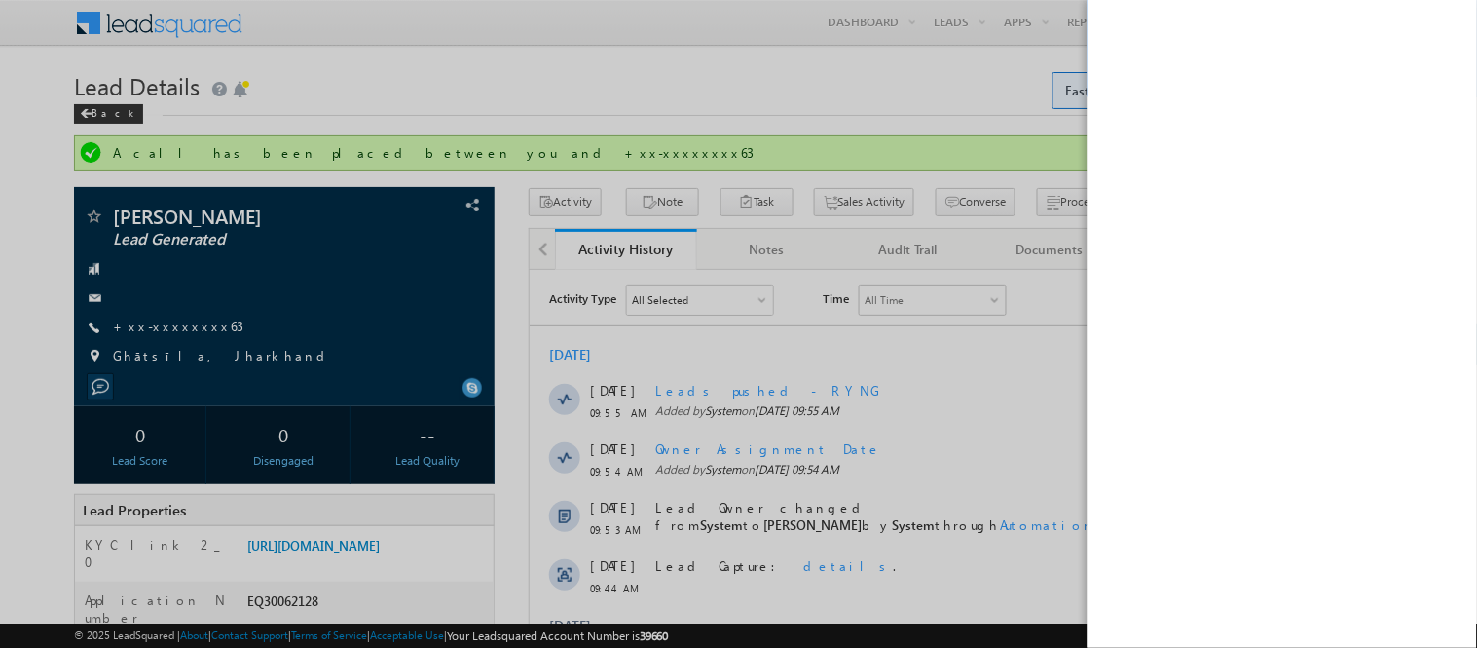
click at [719, 88] on div at bounding box center [738, 324] width 1477 height 648
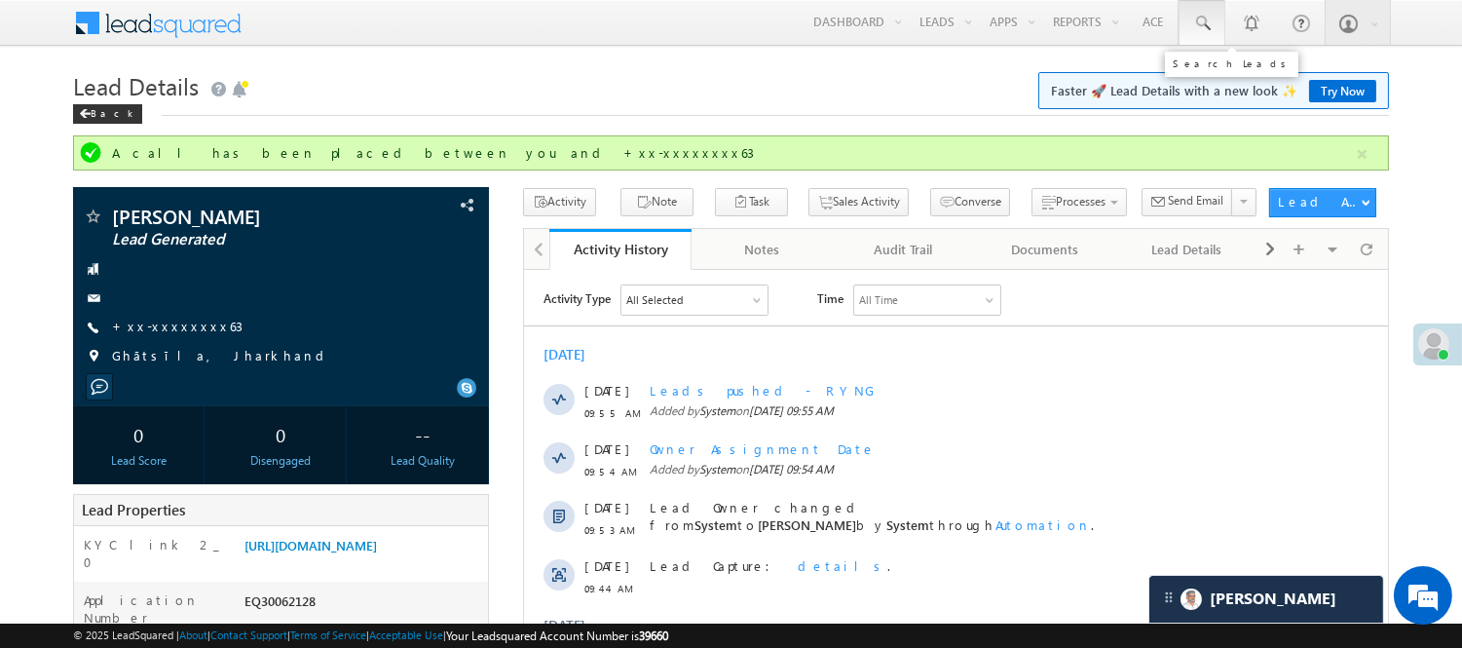
click at [1210, 31] on link at bounding box center [1201, 22] width 47 height 45
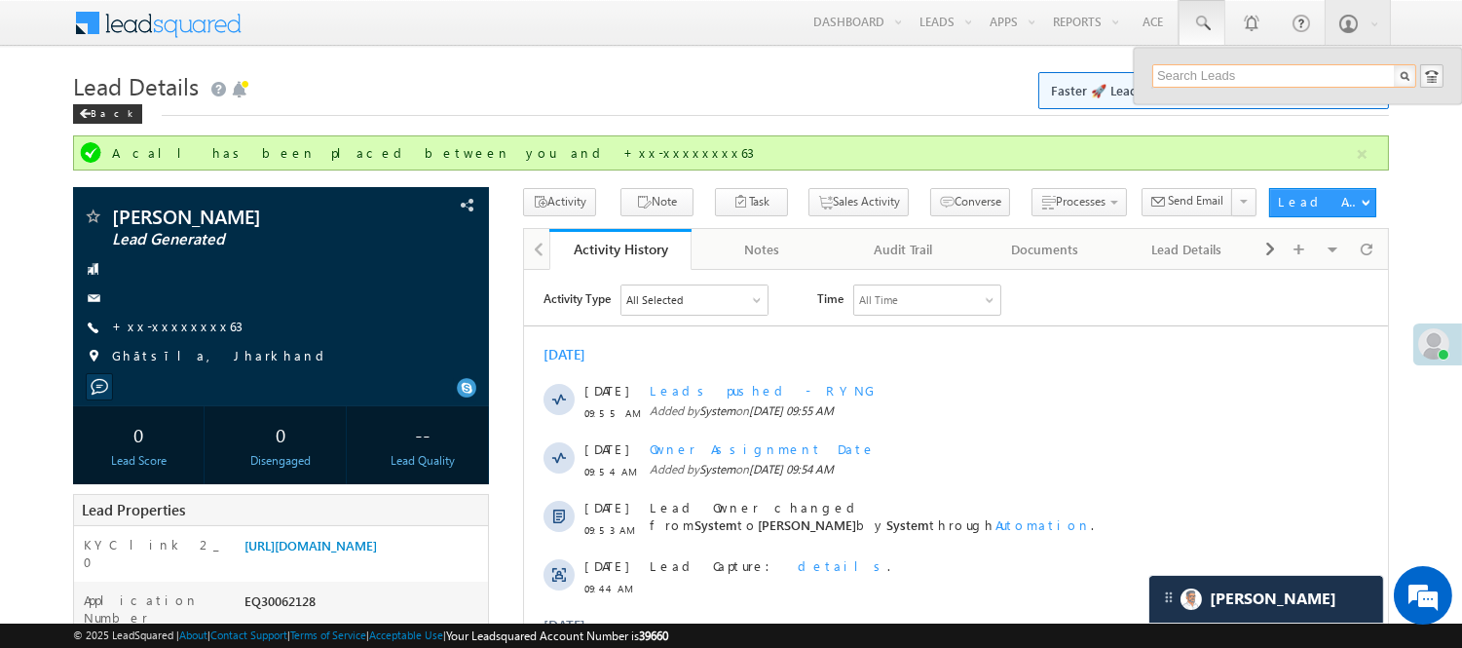
click at [1229, 80] on input "text" at bounding box center [1284, 75] width 264 height 23
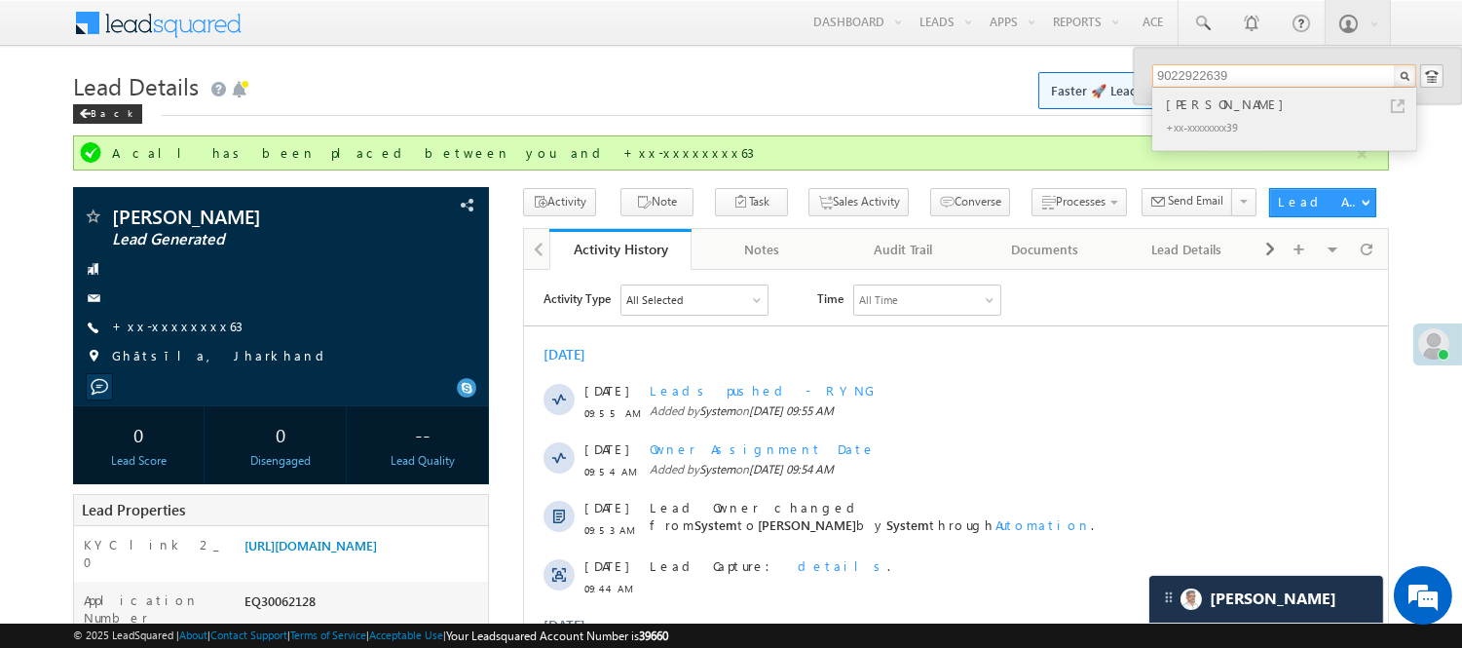
type input "9022922639"
click at [1248, 122] on div "+xx-xxxxxxxx39" at bounding box center [1292, 126] width 261 height 23
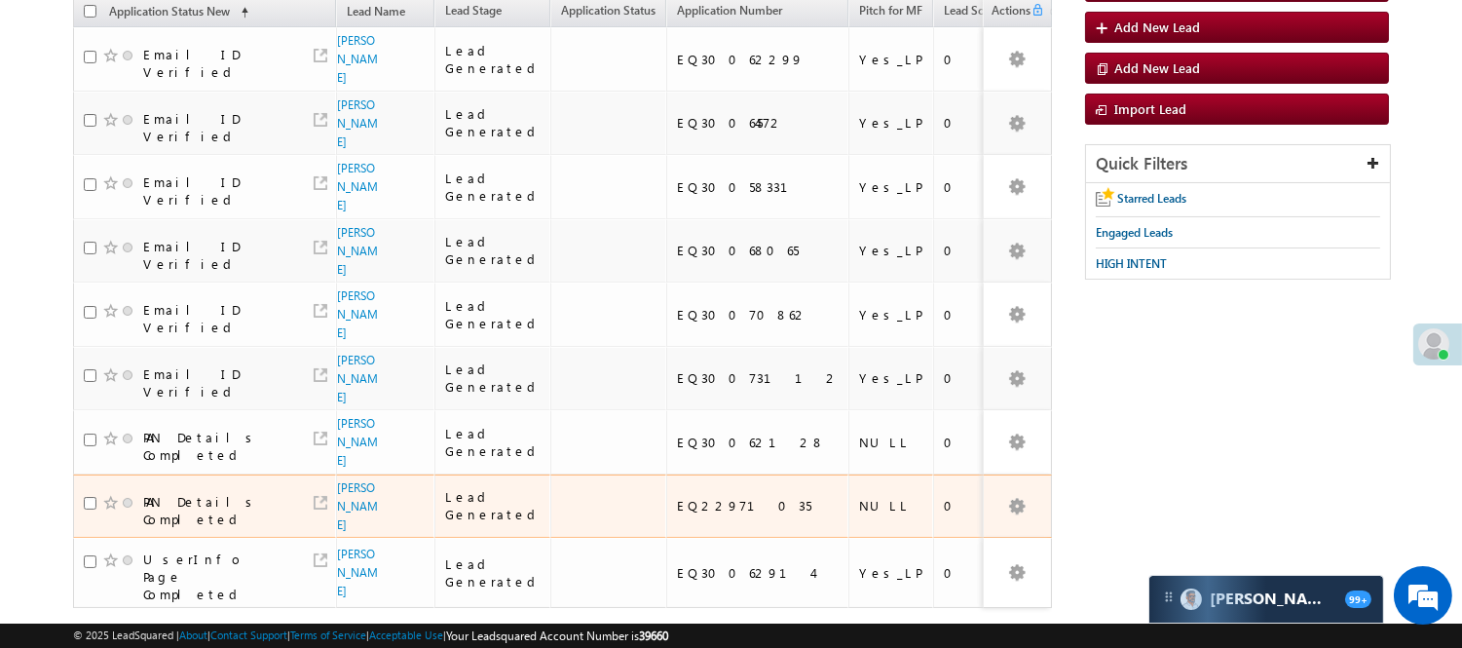
scroll to position [216, 0]
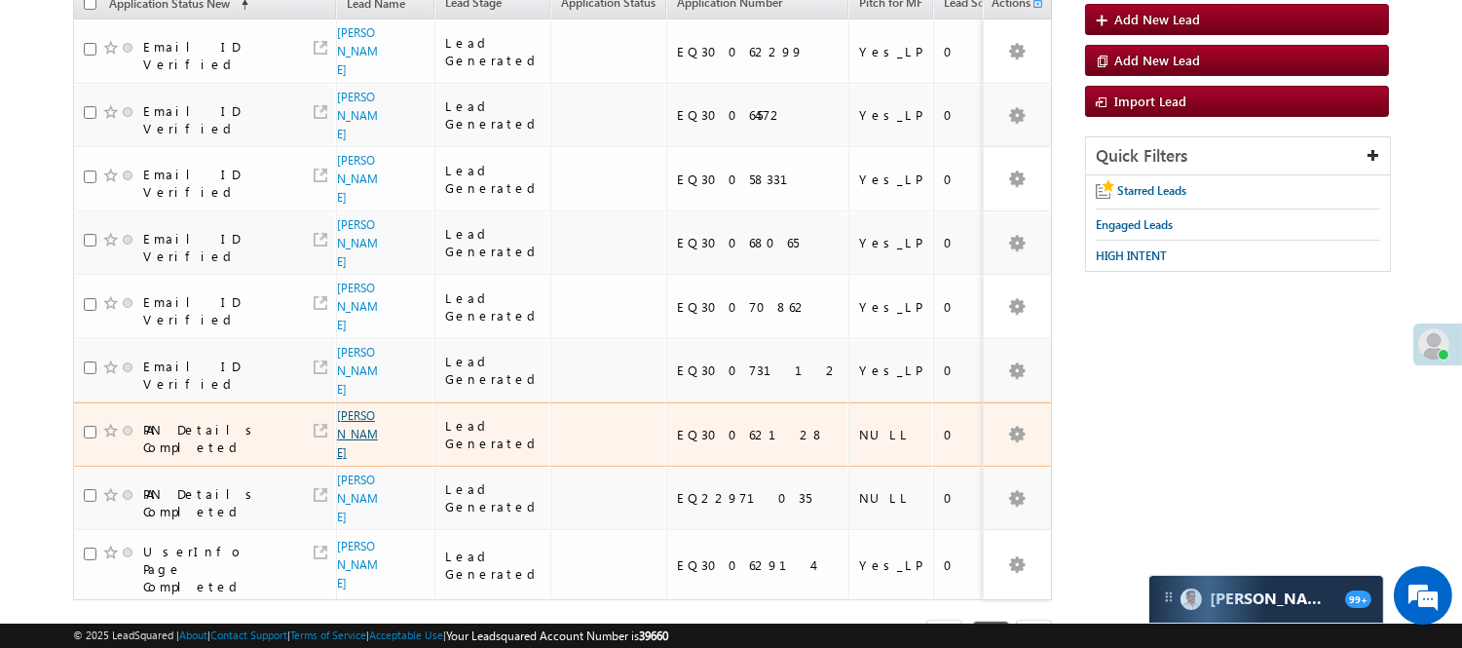
click at [349, 408] on link "[PERSON_NAME]" at bounding box center [357, 434] width 41 height 52
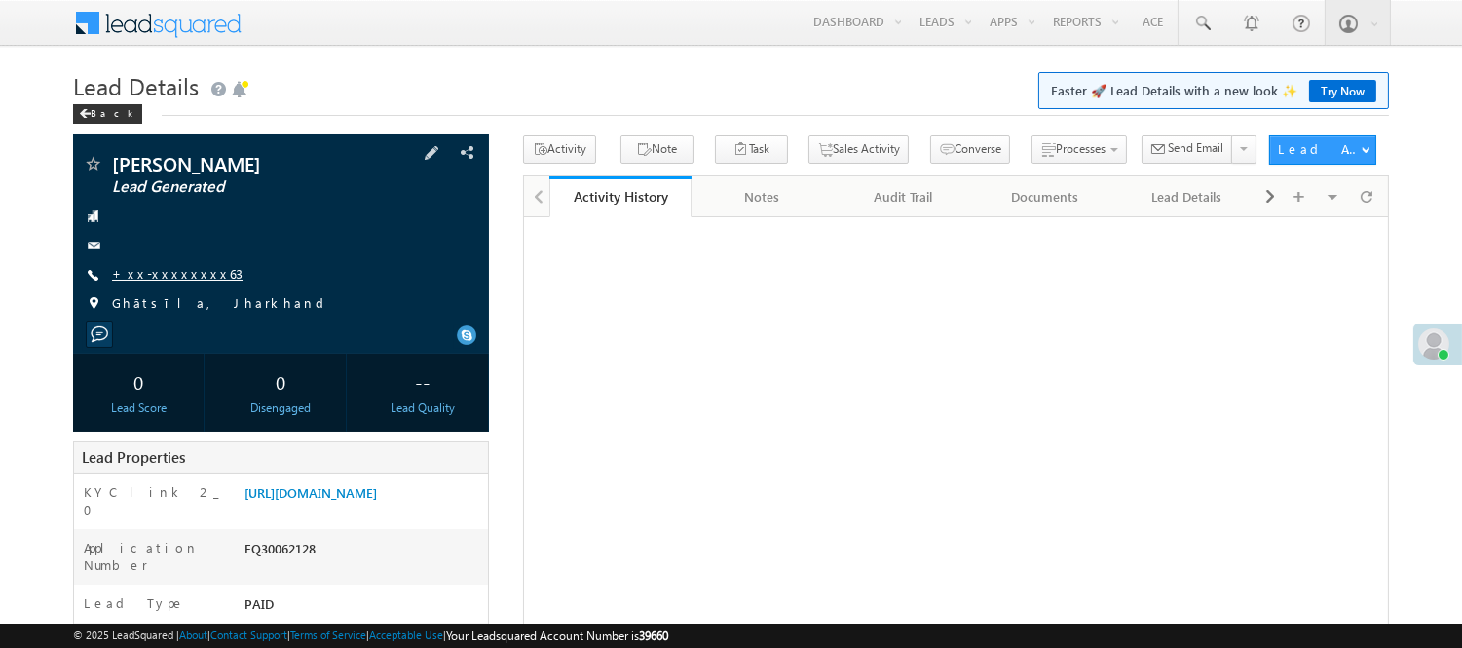
click at [138, 279] on link "+xx-xxxxxxxx63" at bounding box center [177, 273] width 130 height 17
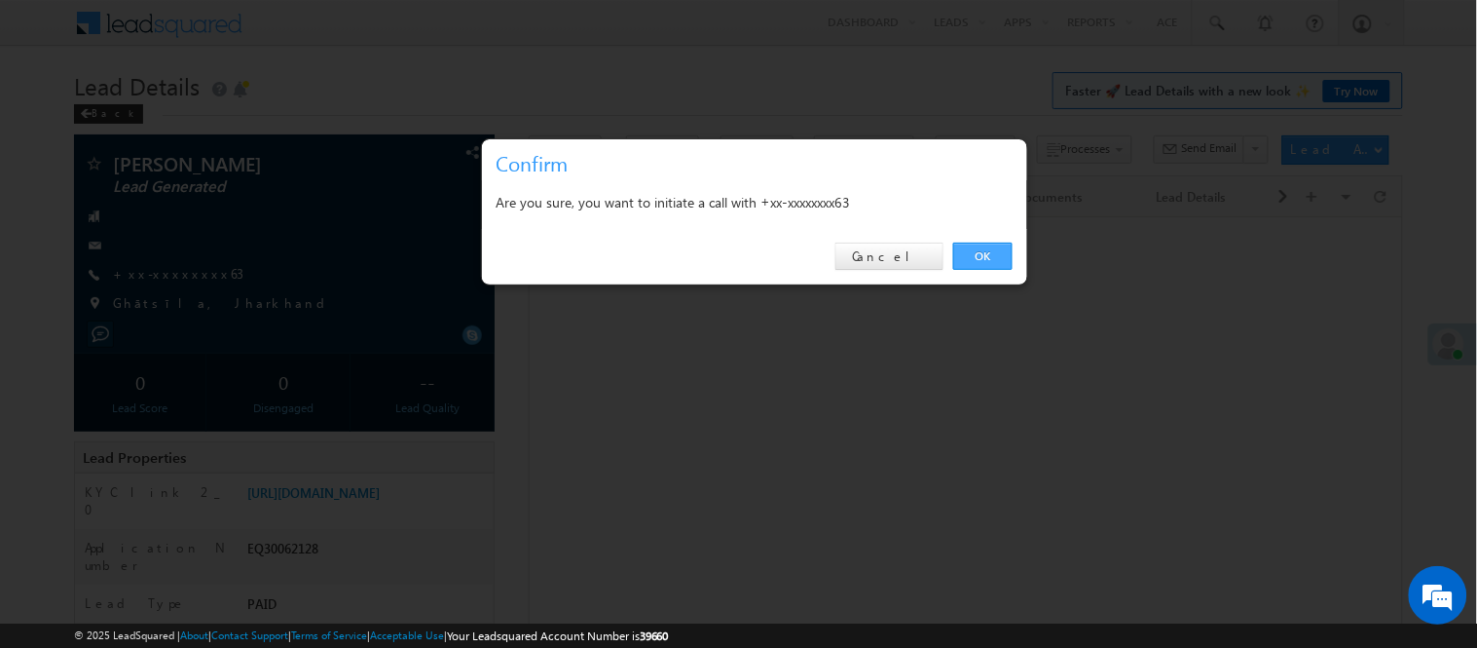
click at [993, 254] on link "OK" at bounding box center [982, 255] width 59 height 27
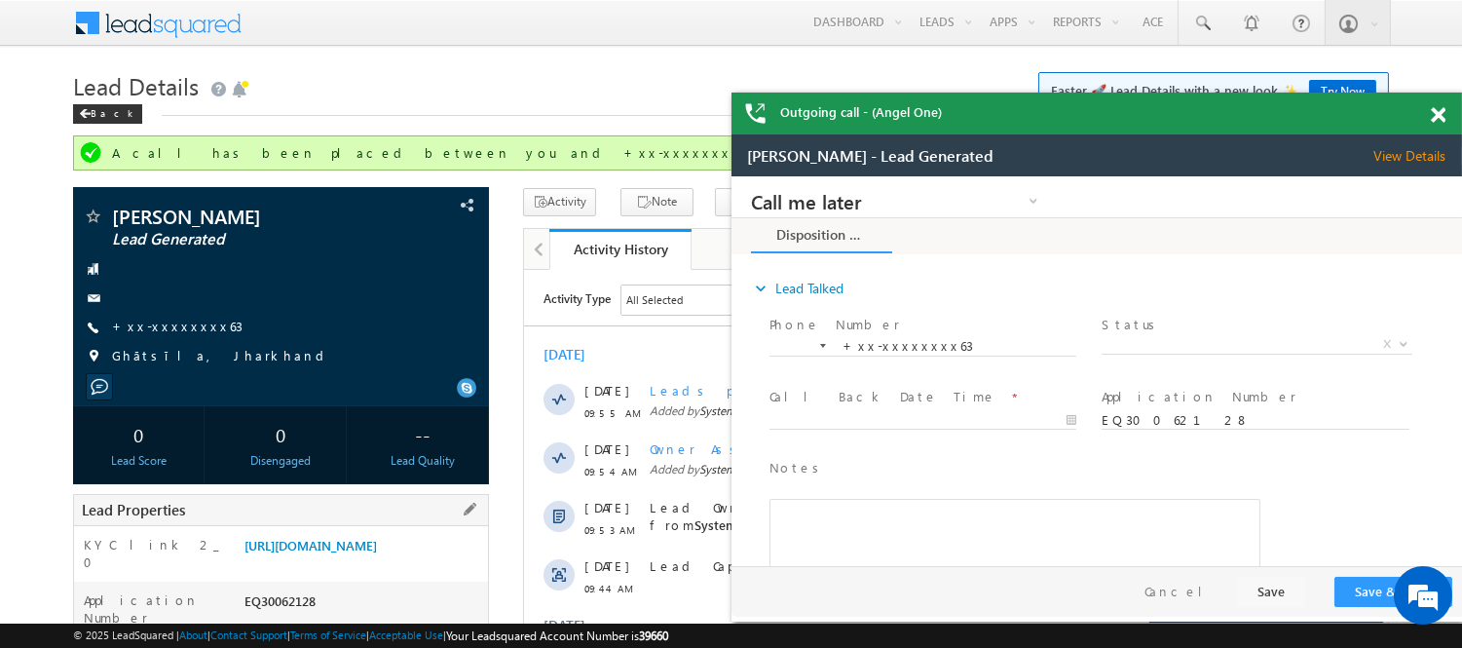
scroll to position [108, 0]
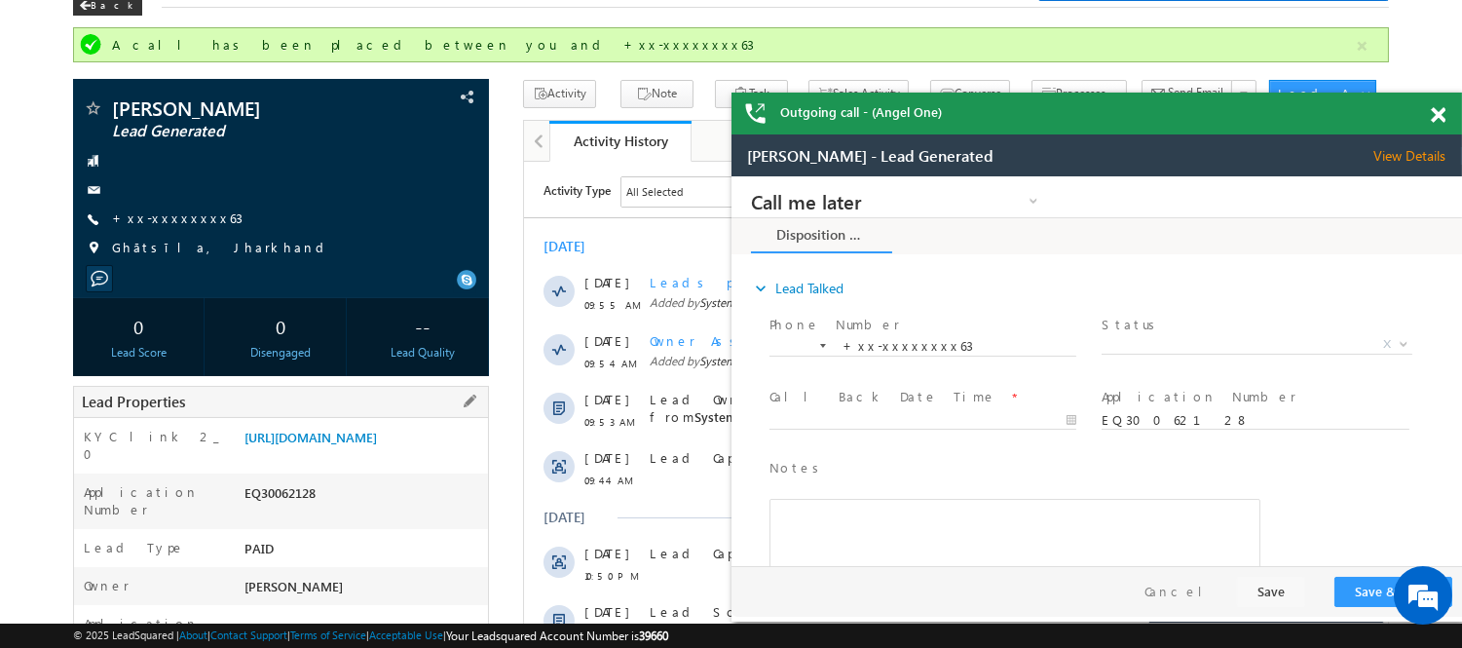
click at [298, 510] on div "EQ30062128" at bounding box center [364, 496] width 248 height 27
copy div "EQ30062128"
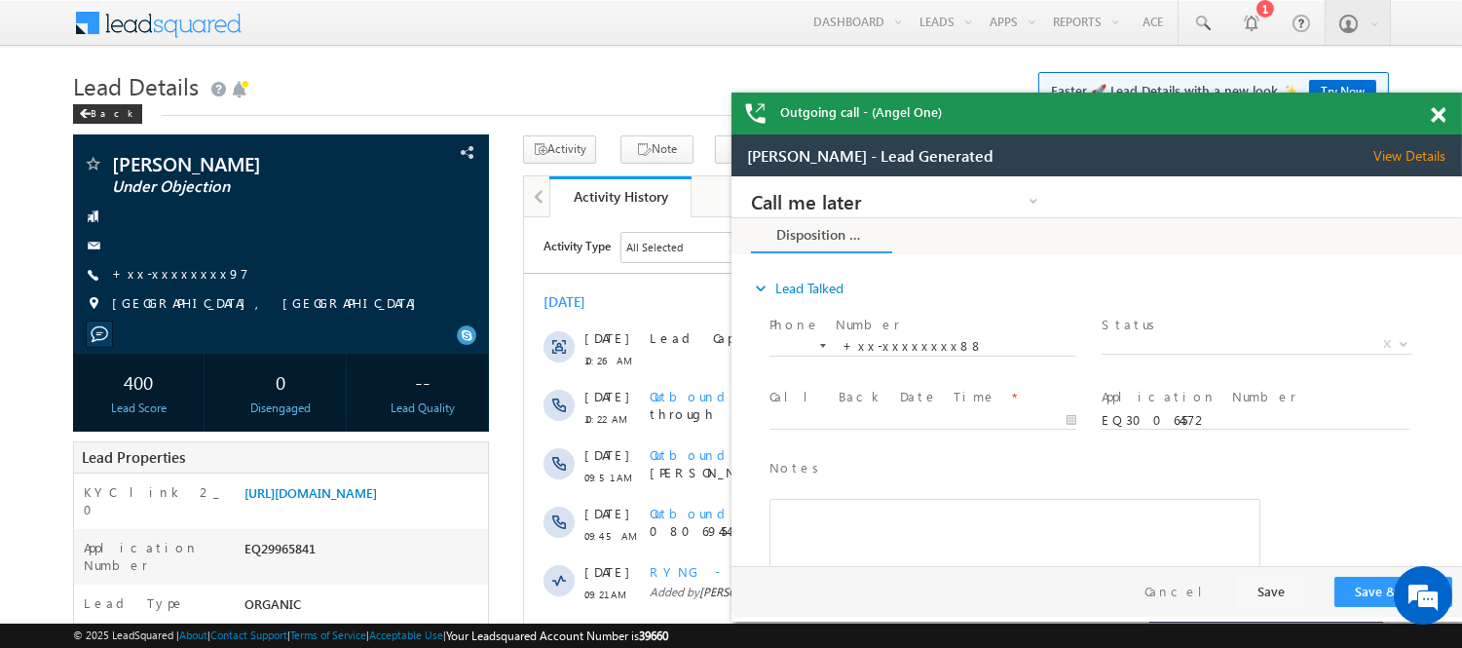
click at [1441, 113] on span at bounding box center [1438, 115] width 15 height 17
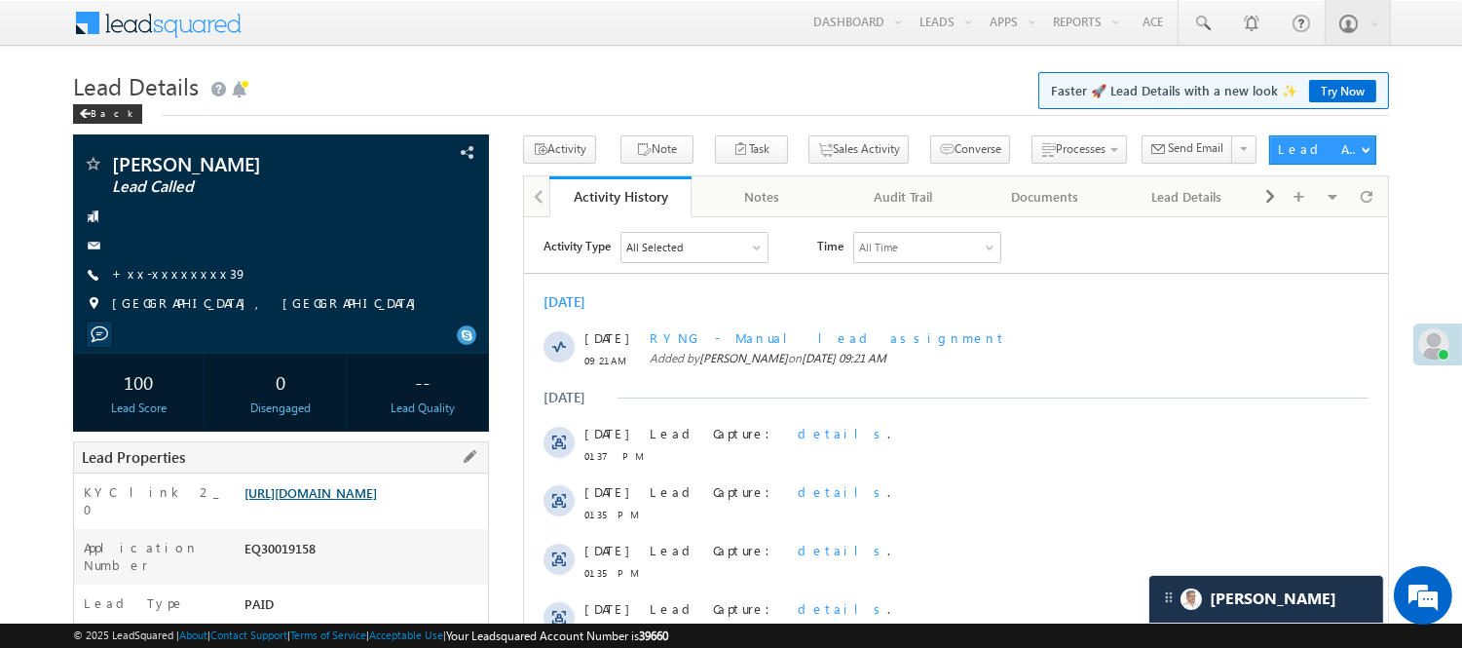
click at [303, 499] on link "[URL][DOMAIN_NAME]" at bounding box center [310, 492] width 132 height 17
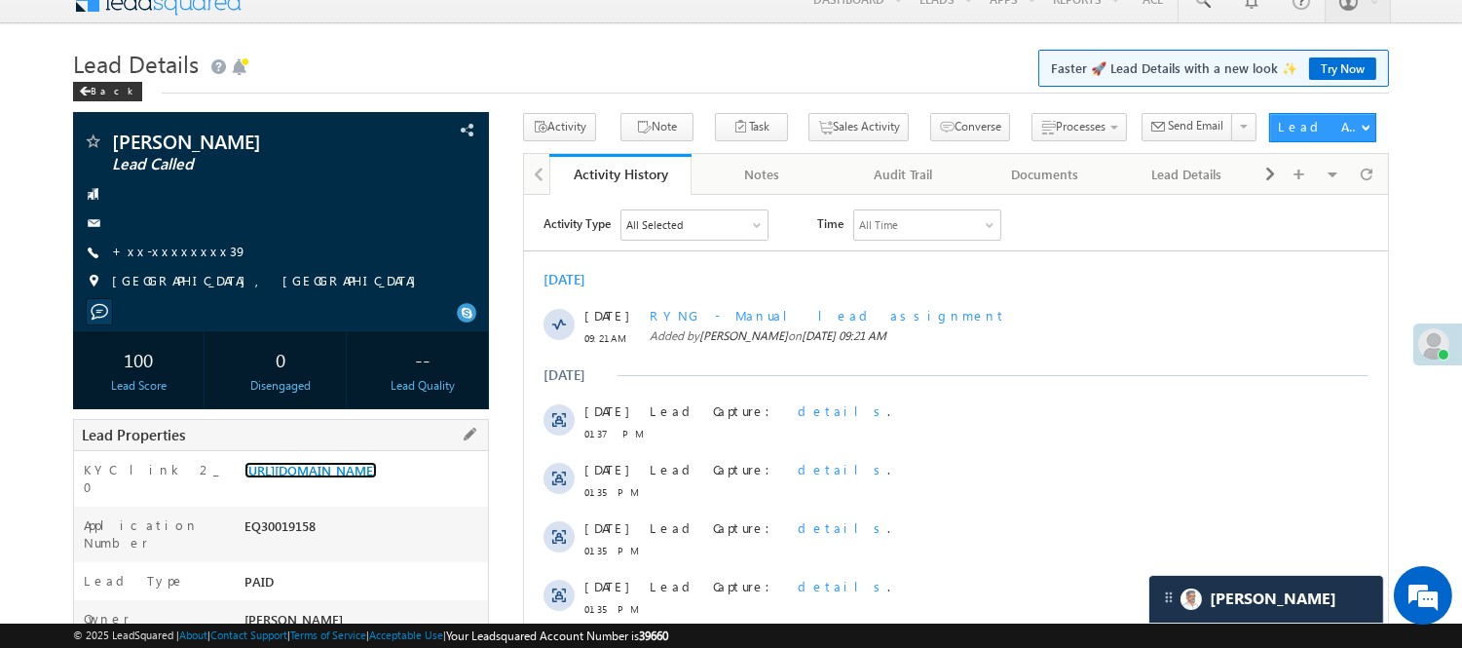
scroll to position [108, 0]
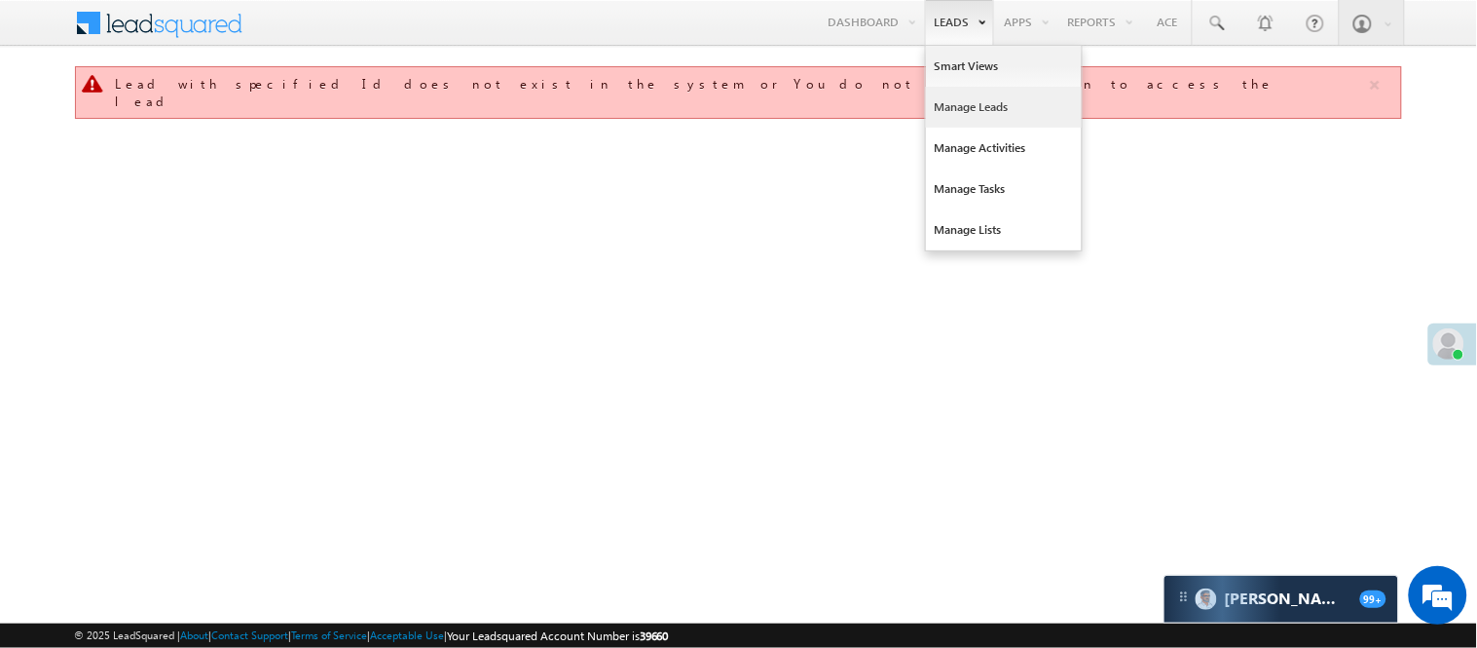
click at [961, 108] on link "Manage Leads" at bounding box center [1004, 107] width 156 height 41
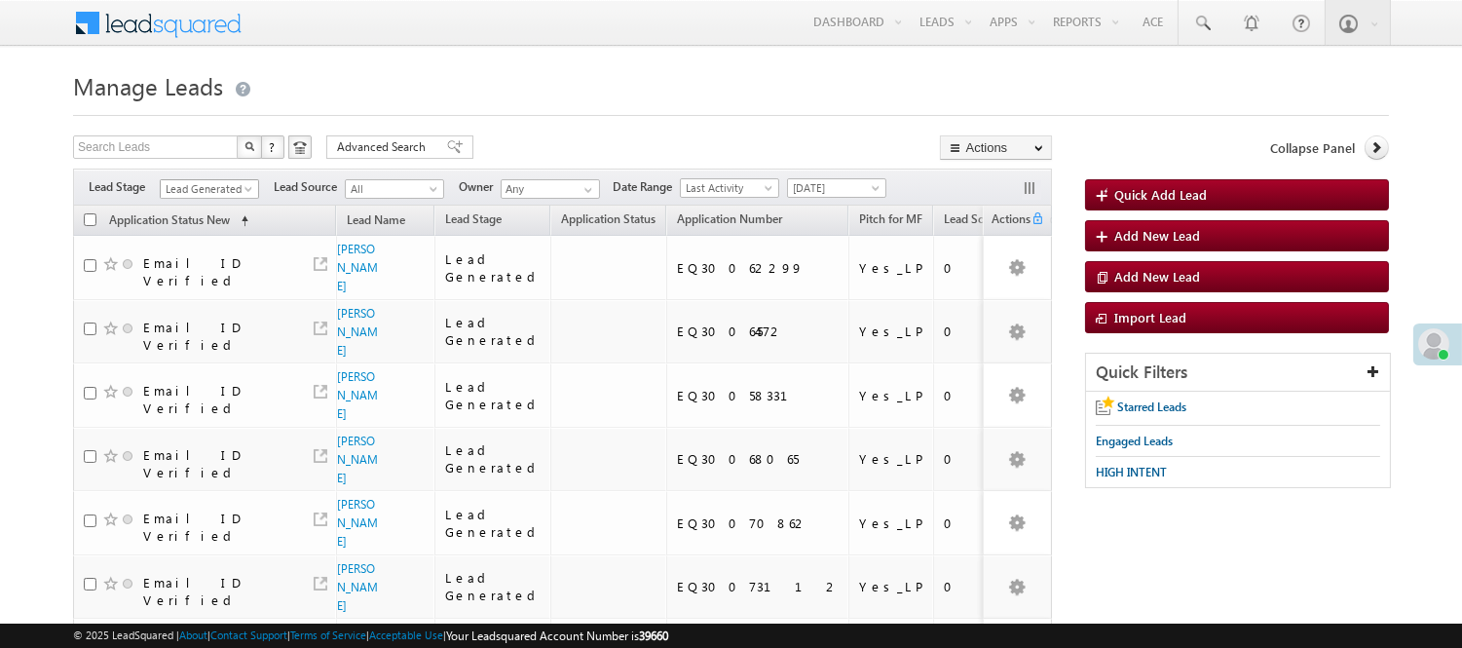
click at [202, 188] on span "Lead Generated" at bounding box center [207, 189] width 93 height 18
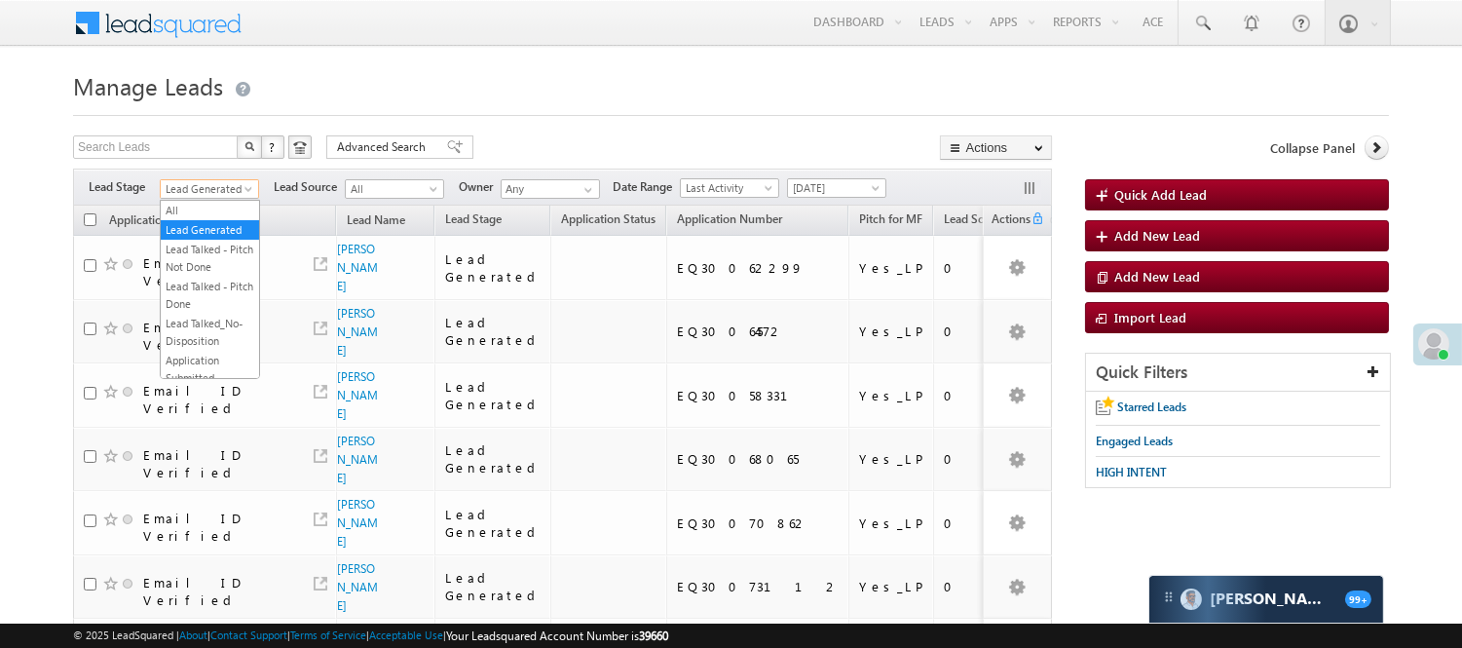
scroll to position [219, 0]
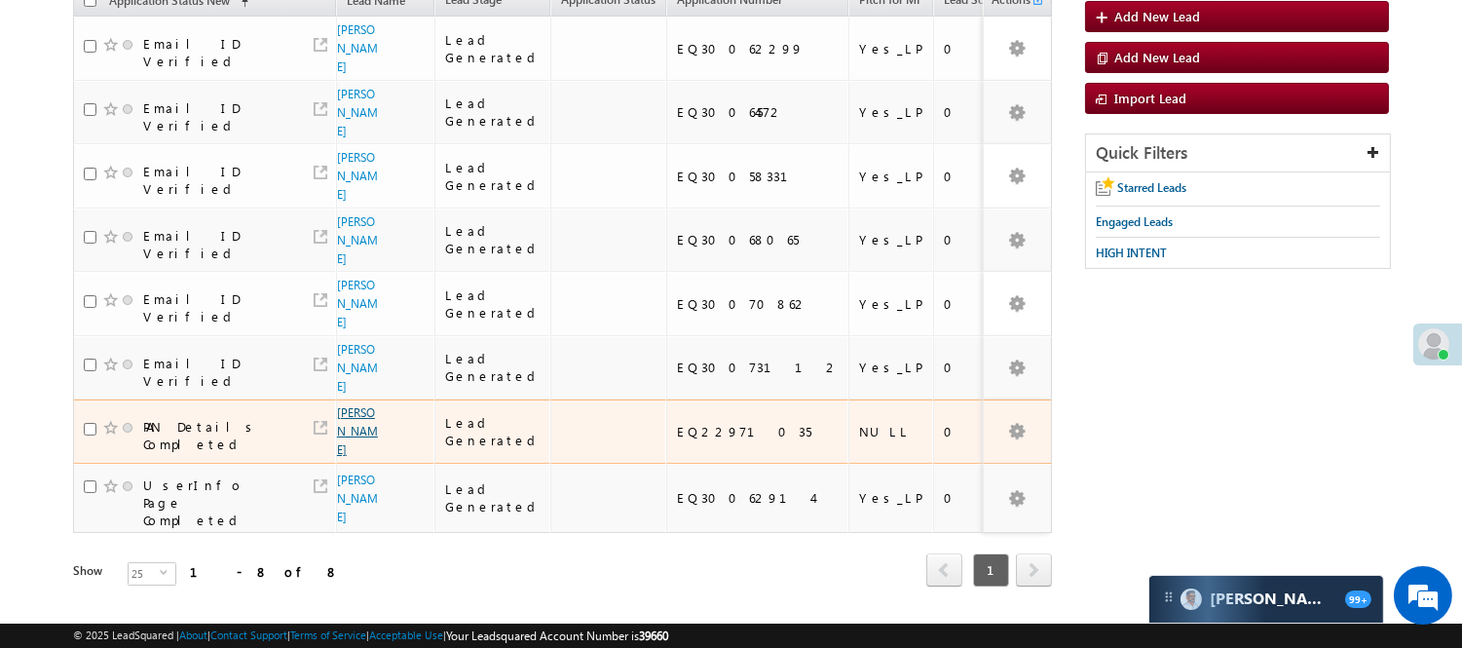
click at [348, 405] on link "Mohammad Imran" at bounding box center [357, 431] width 41 height 52
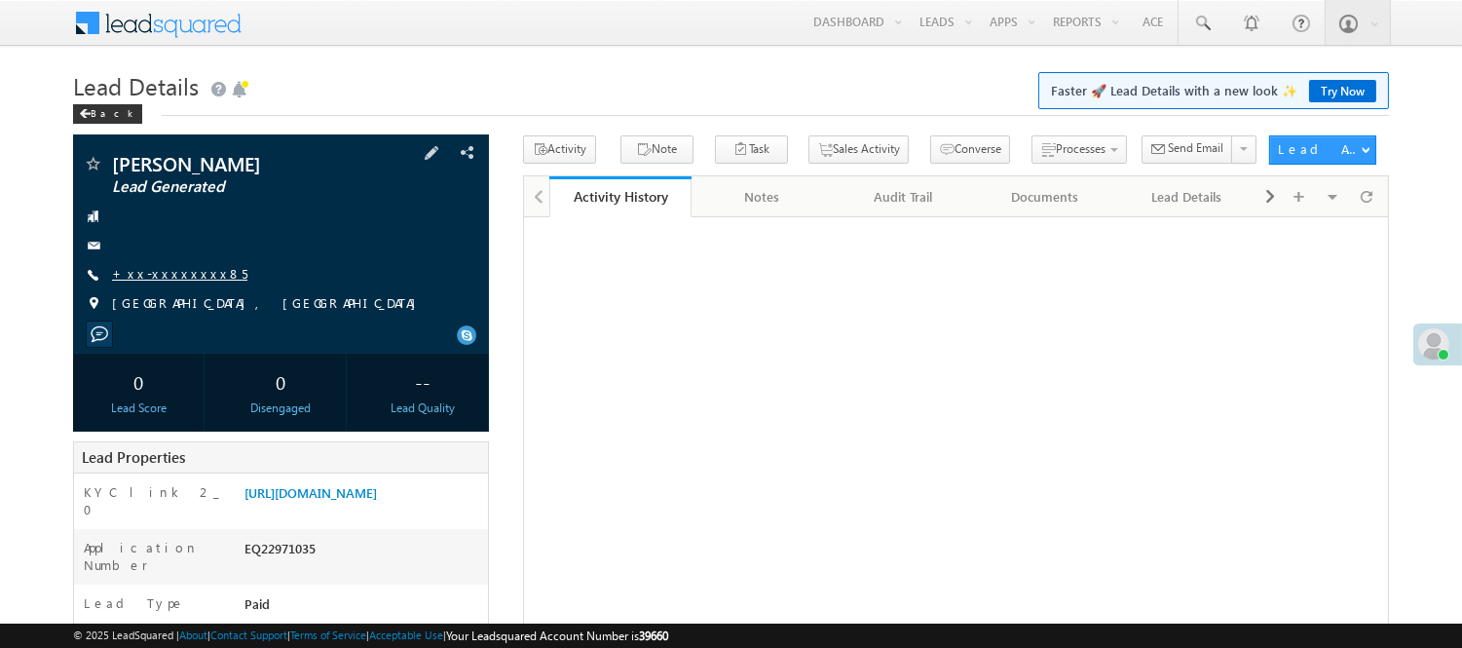
click at [158, 268] on link "+xx-xxxxxxxx85" at bounding box center [179, 273] width 135 height 17
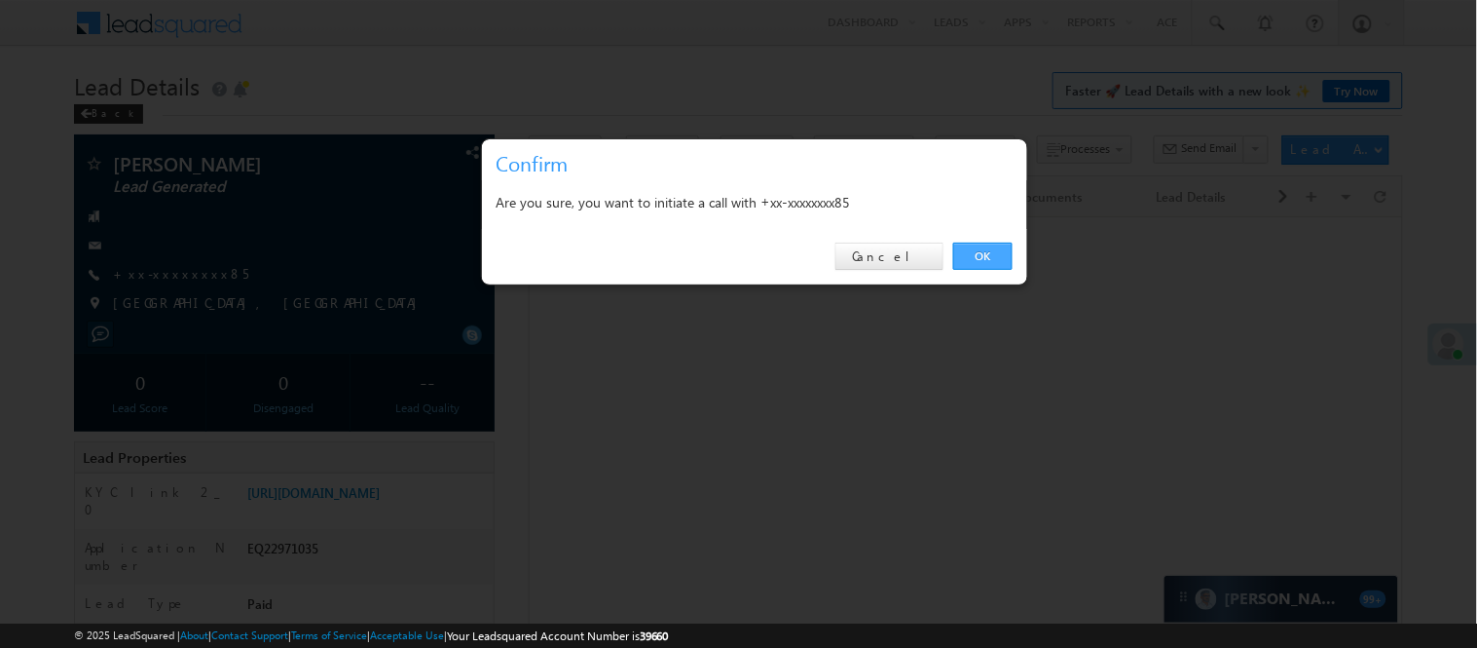
click at [994, 251] on link "OK" at bounding box center [982, 255] width 59 height 27
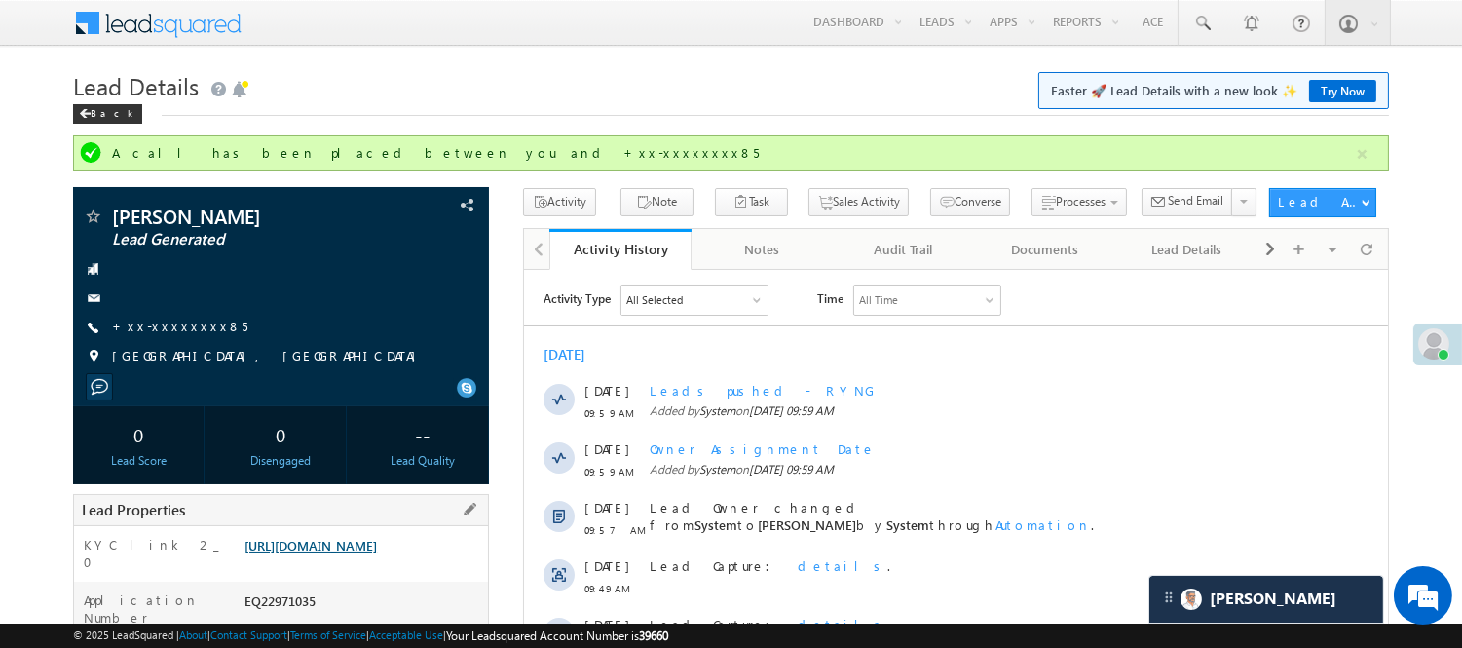
drag, startPoint x: 396, startPoint y: 559, endPoint x: 400, endPoint y: 542, distance: 17.0
click at [377, 553] on link "https://angelbroking1-pk3em7sa.customui-test.leadsquared.com?leadId=35d242b5-0a…" at bounding box center [310, 545] width 132 height 17
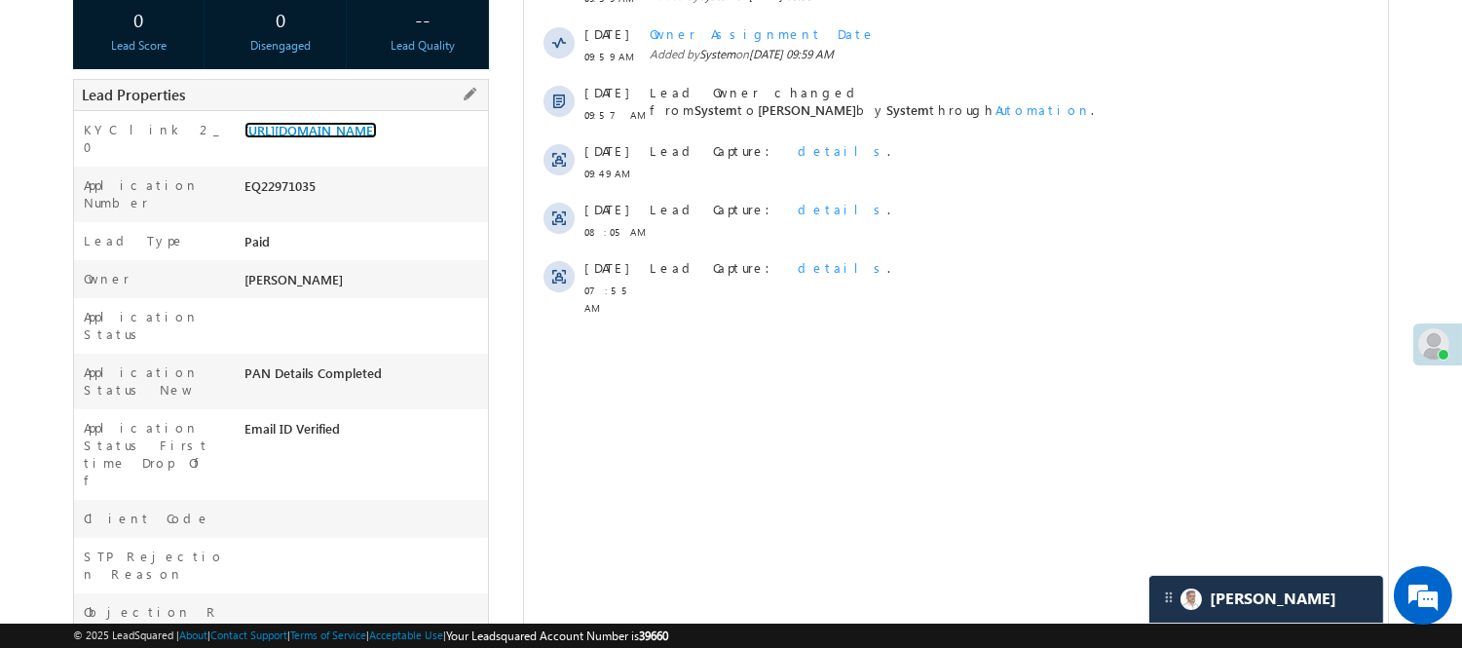
scroll to position [432, 0]
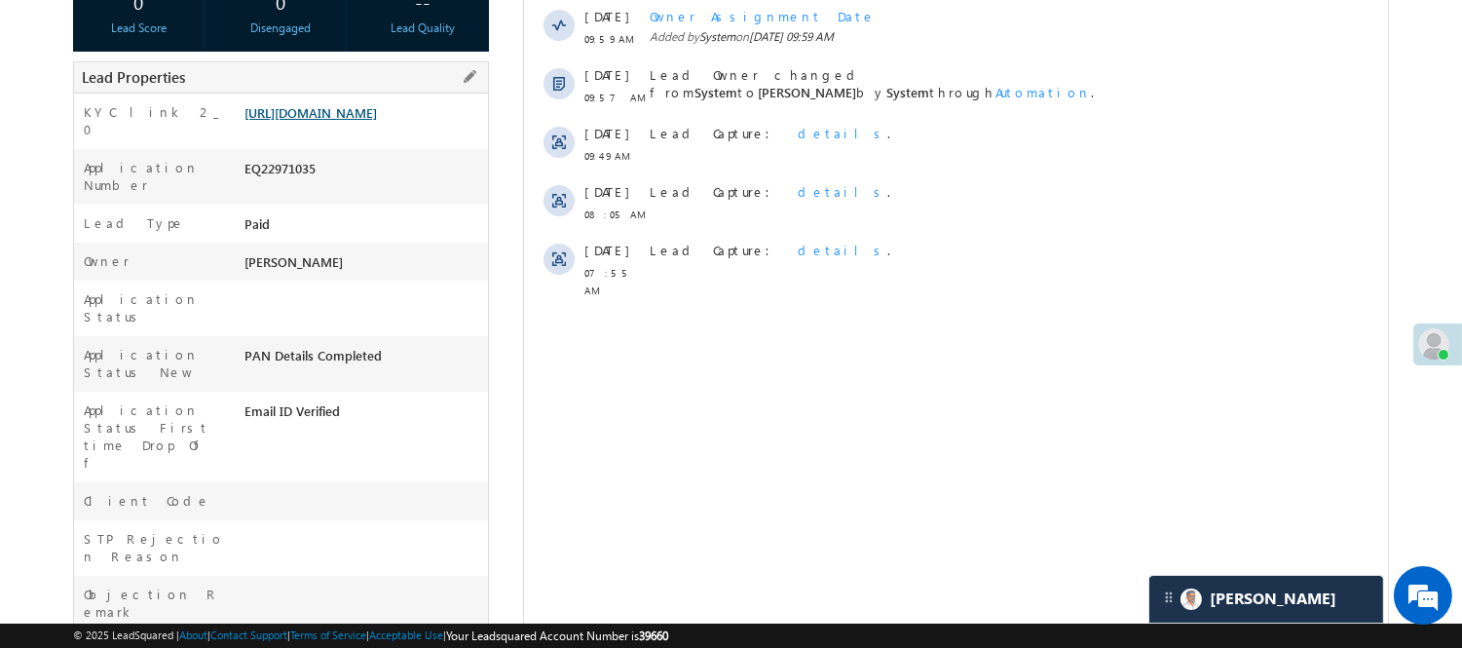
click at [341, 121] on link "https://angelbroking1-pk3em7sa.customui-test.leadsquared.com?leadId=35d242b5-0a…" at bounding box center [310, 112] width 132 height 17
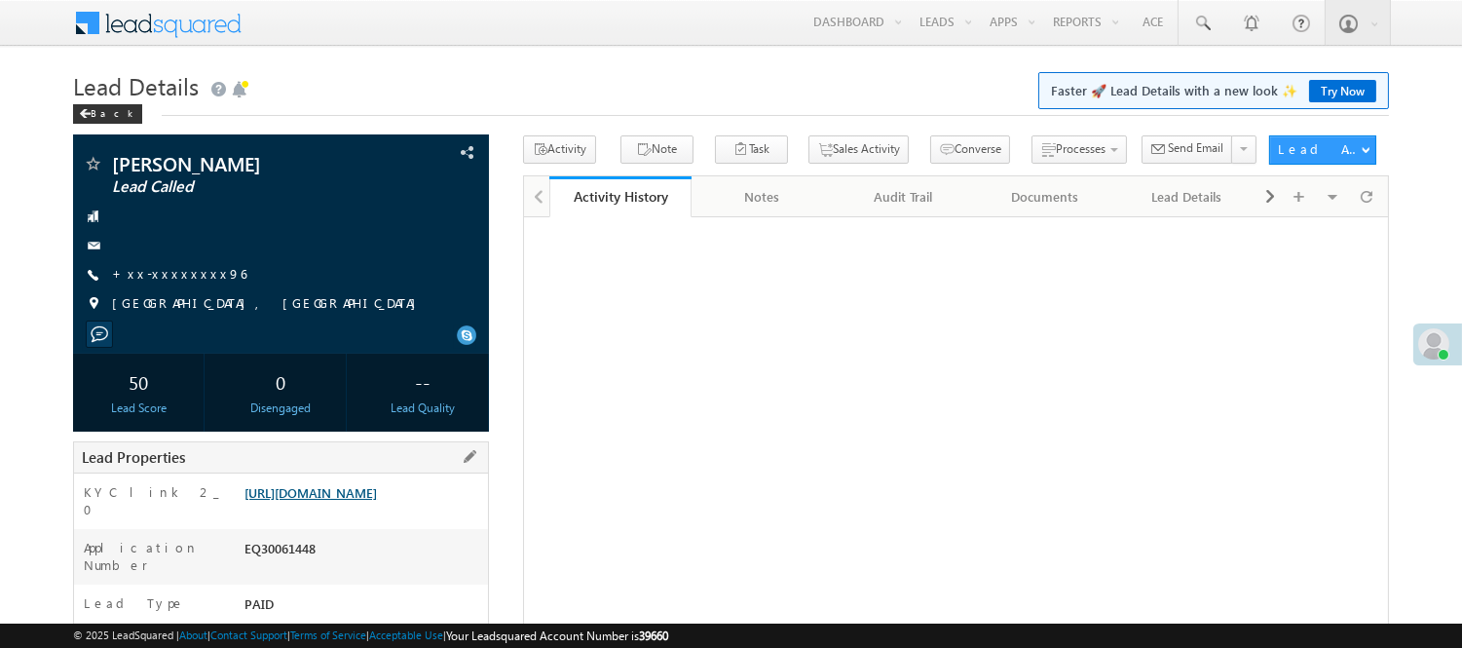
click at [289, 498] on link "[URL][DOMAIN_NAME]" at bounding box center [310, 492] width 132 height 17
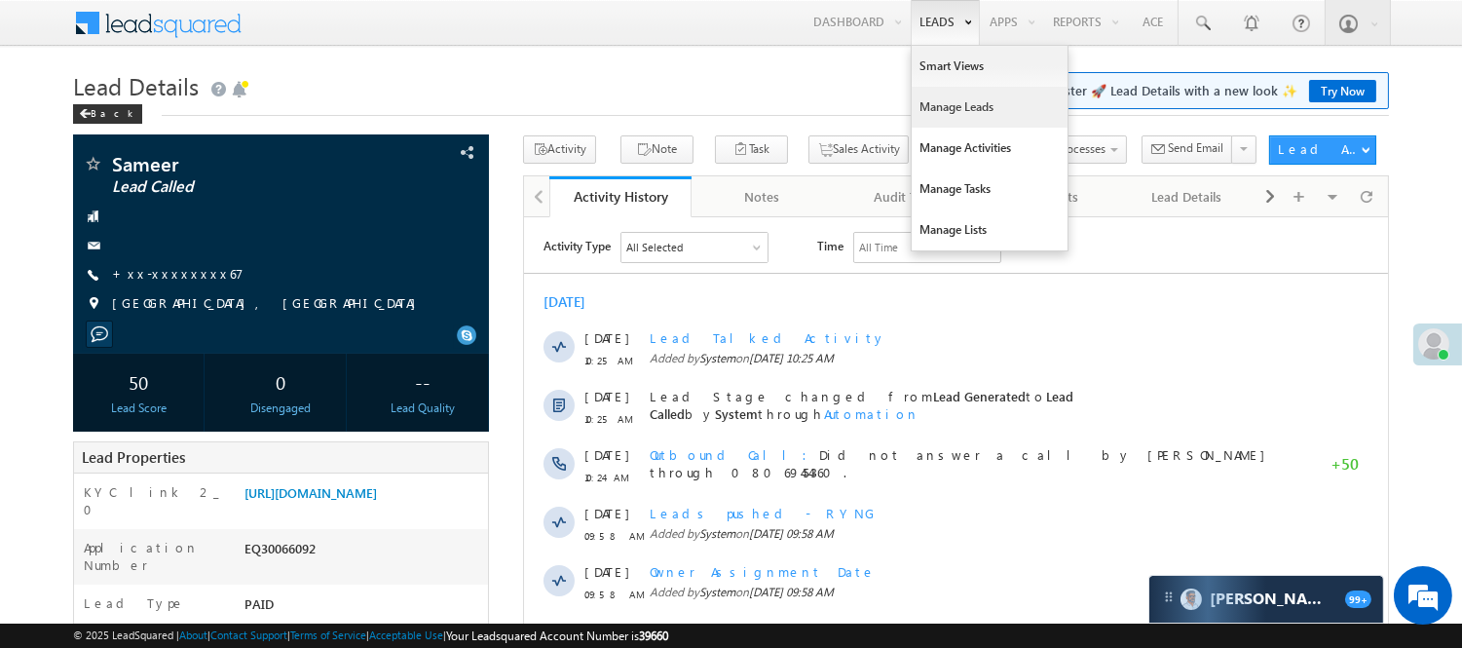
click at [949, 110] on link "Manage Leads" at bounding box center [990, 107] width 156 height 41
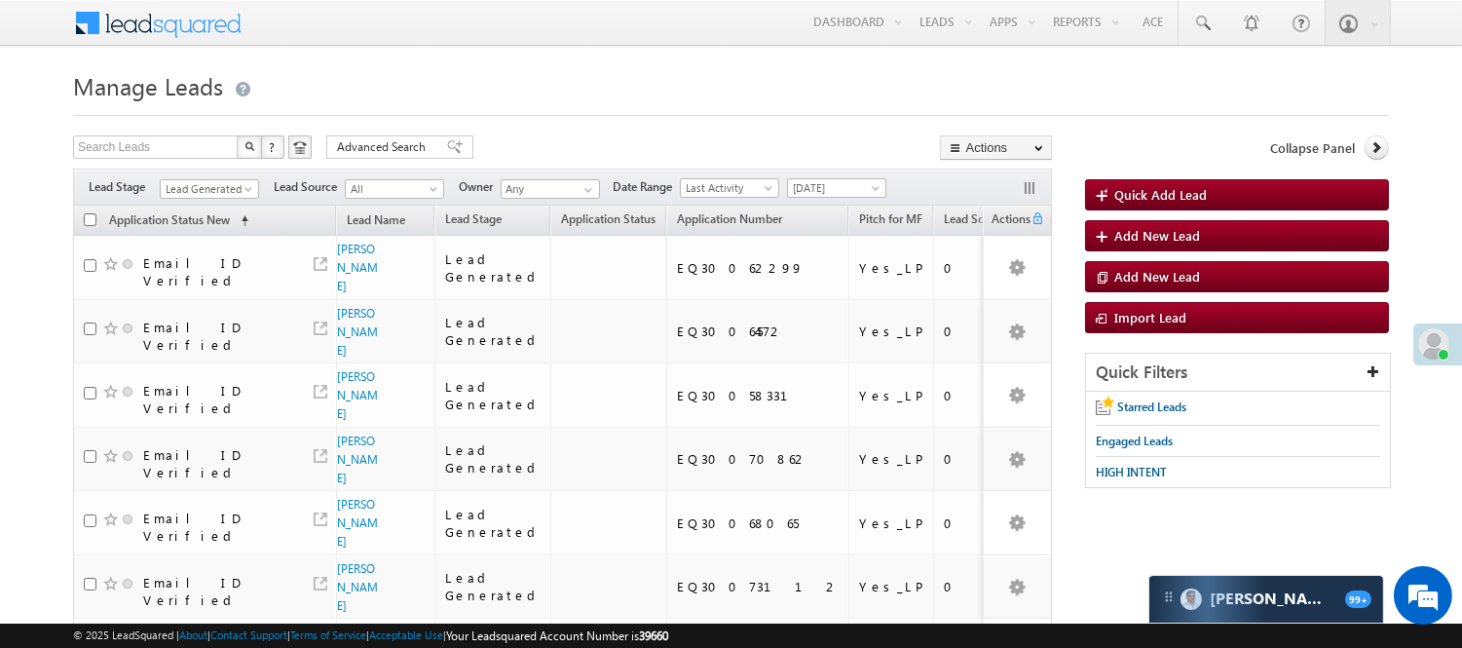
click at [229, 181] on span "Lead Generated" at bounding box center [207, 189] width 93 height 18
click at [195, 186] on span "Lead Generated" at bounding box center [207, 189] width 93 height 18
click at [196, 328] on link "Code Generated" at bounding box center [210, 329] width 98 height 18
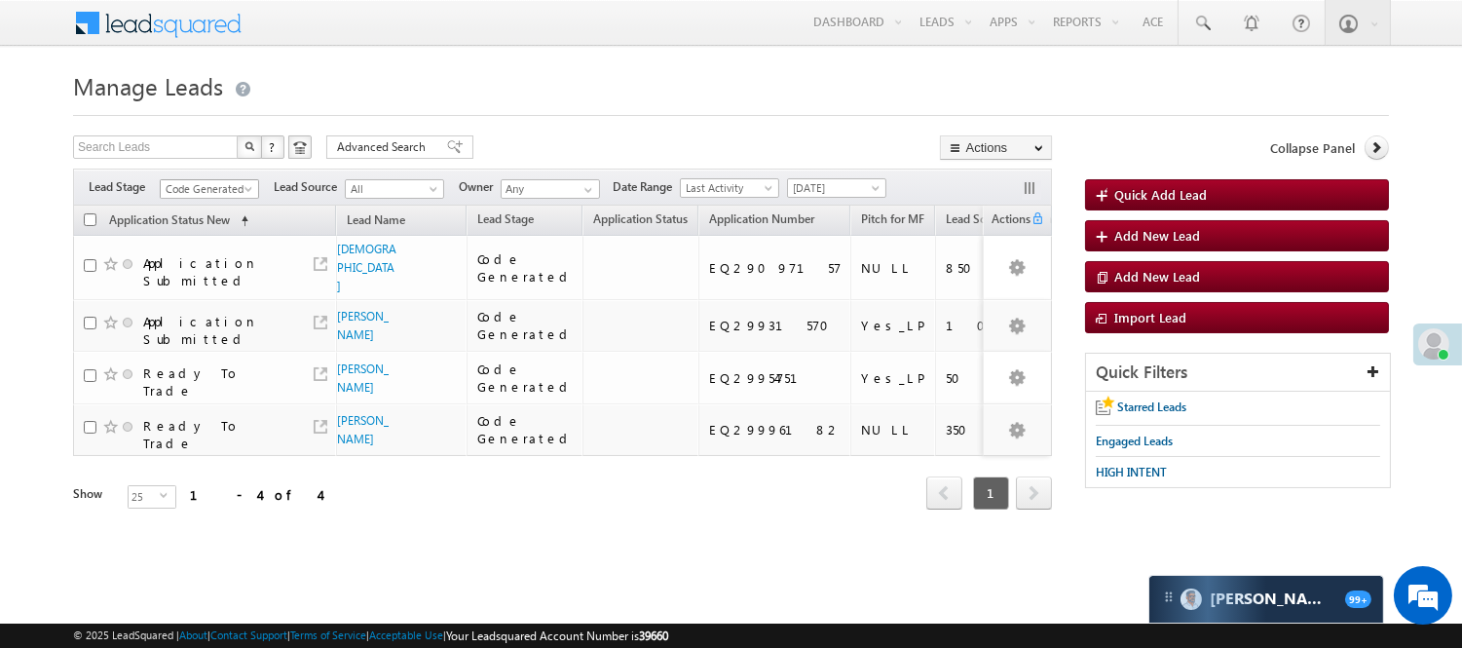
click at [197, 183] on span "Code Generated" at bounding box center [207, 189] width 93 height 18
click at [199, 221] on link "Lead Generated" at bounding box center [210, 230] width 98 height 18
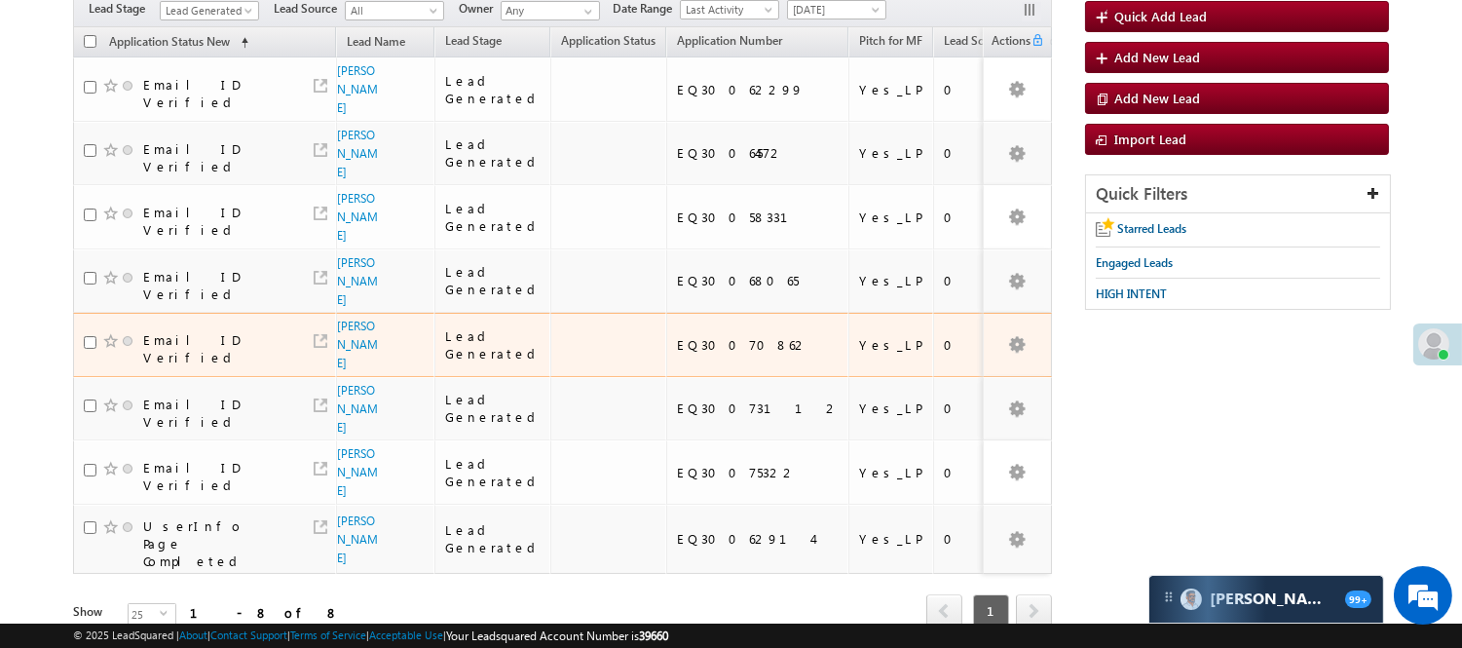
scroll to position [201, 0]
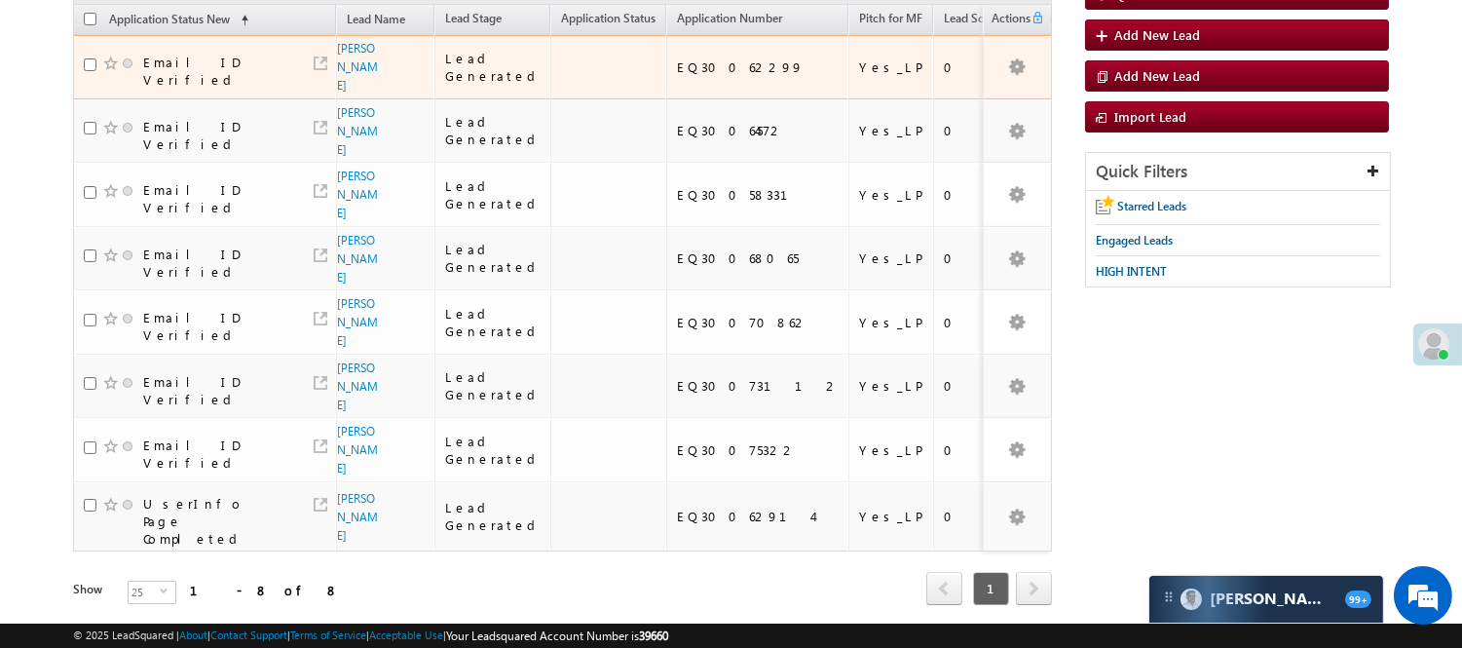
click at [354, 68] on span "[PERSON_NAME]" at bounding box center [358, 67] width 43 height 56
click at [351, 75] on span "[PERSON_NAME]" at bounding box center [358, 67] width 43 height 56
click at [349, 80] on link "[PERSON_NAME]" at bounding box center [357, 67] width 41 height 52
click at [343, 91] on link "[PERSON_NAME]" at bounding box center [357, 67] width 41 height 52
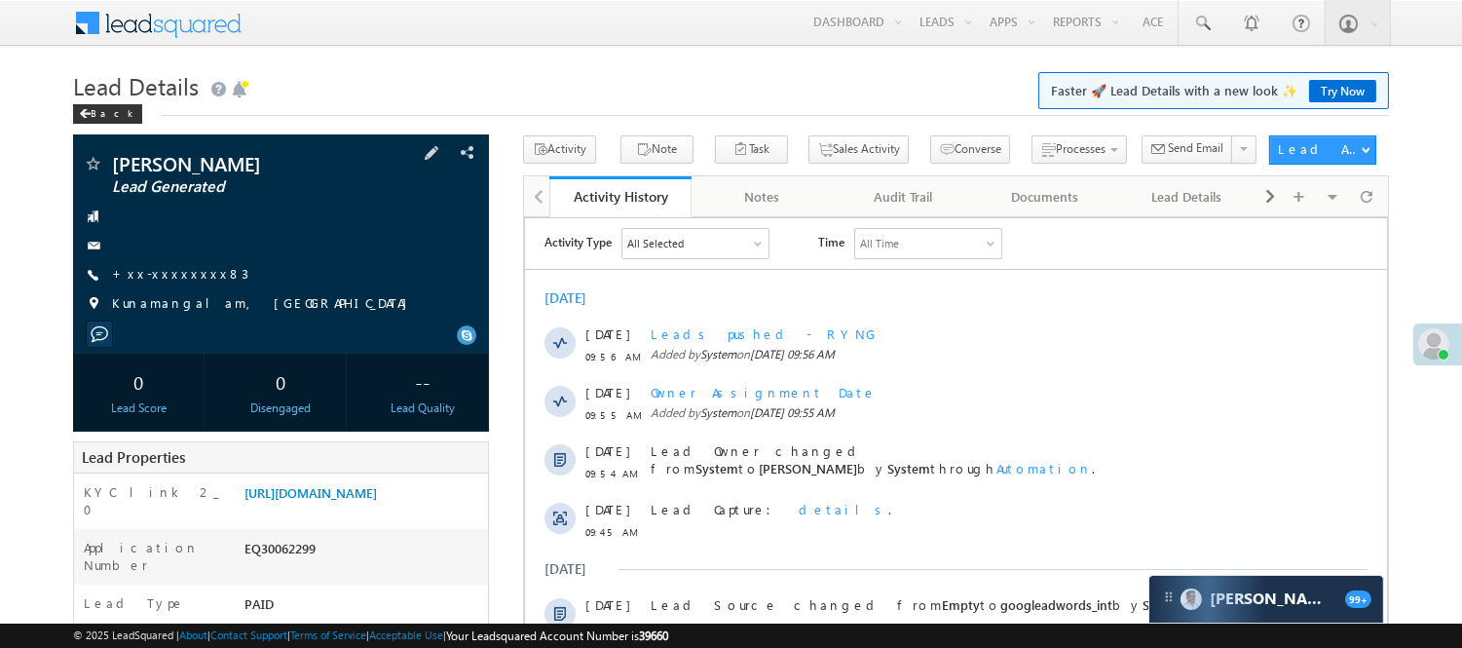
click at [158, 263] on div "[PERSON_NAME] Lead Generated +xx-xxxxxxxx83" at bounding box center [281, 238] width 396 height 169
click at [156, 269] on link "+xx-xxxxxxxx83" at bounding box center [180, 273] width 136 height 17
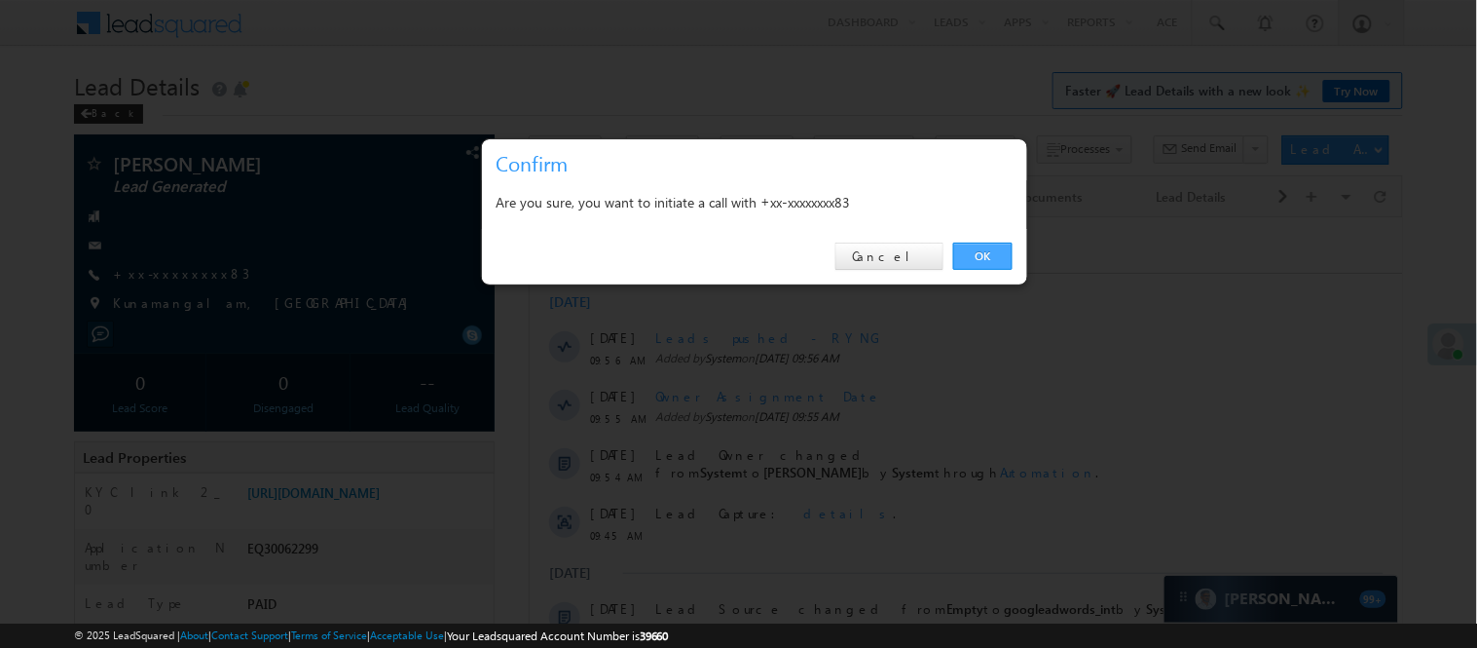
click at [985, 245] on link "OK" at bounding box center [982, 255] width 59 height 27
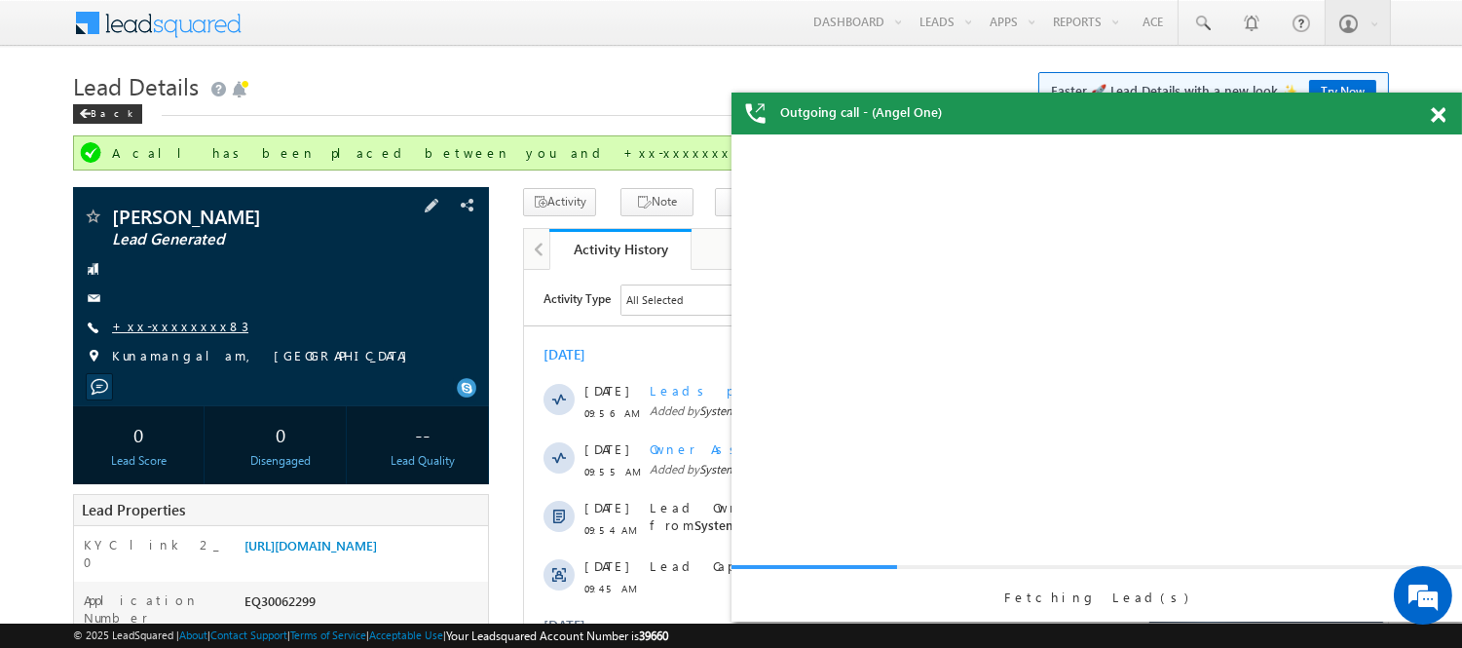
click at [164, 324] on link "+xx-xxxxxxxx83" at bounding box center [180, 325] width 136 height 17
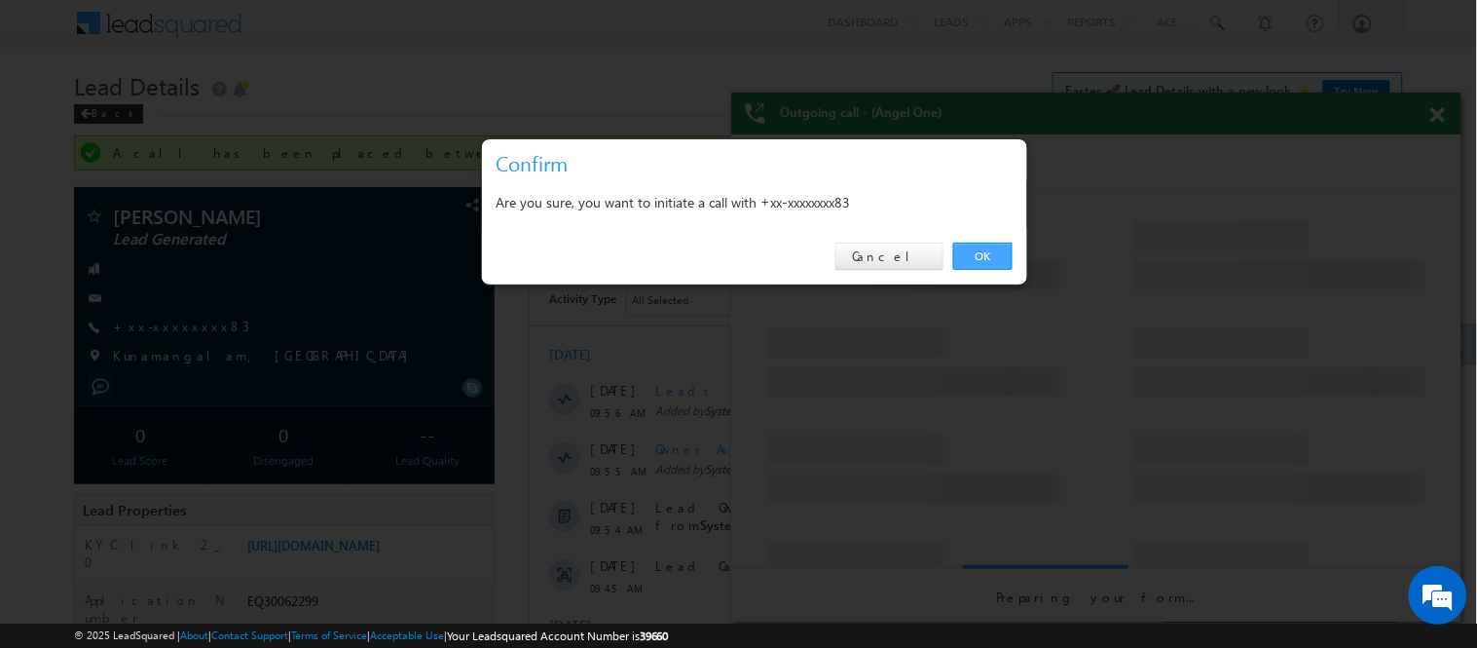
click at [991, 265] on link "OK" at bounding box center [982, 255] width 59 height 27
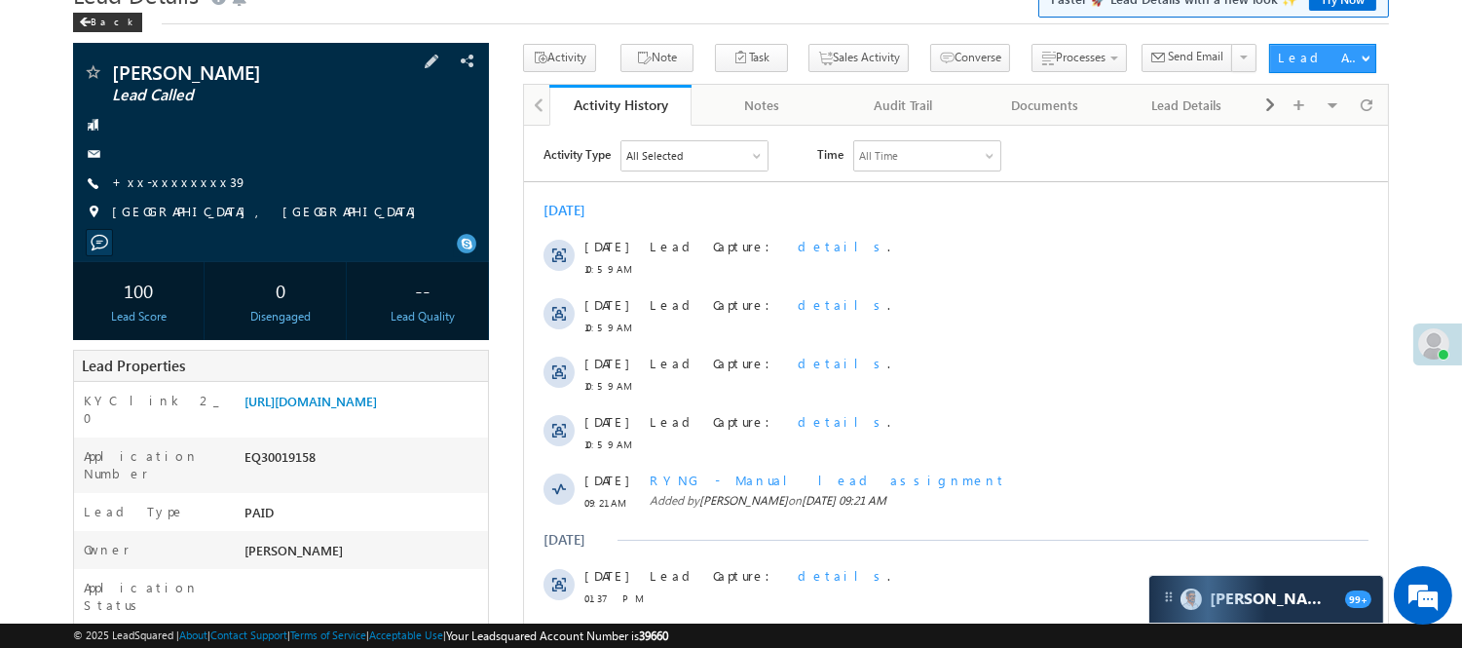
scroll to position [432, 0]
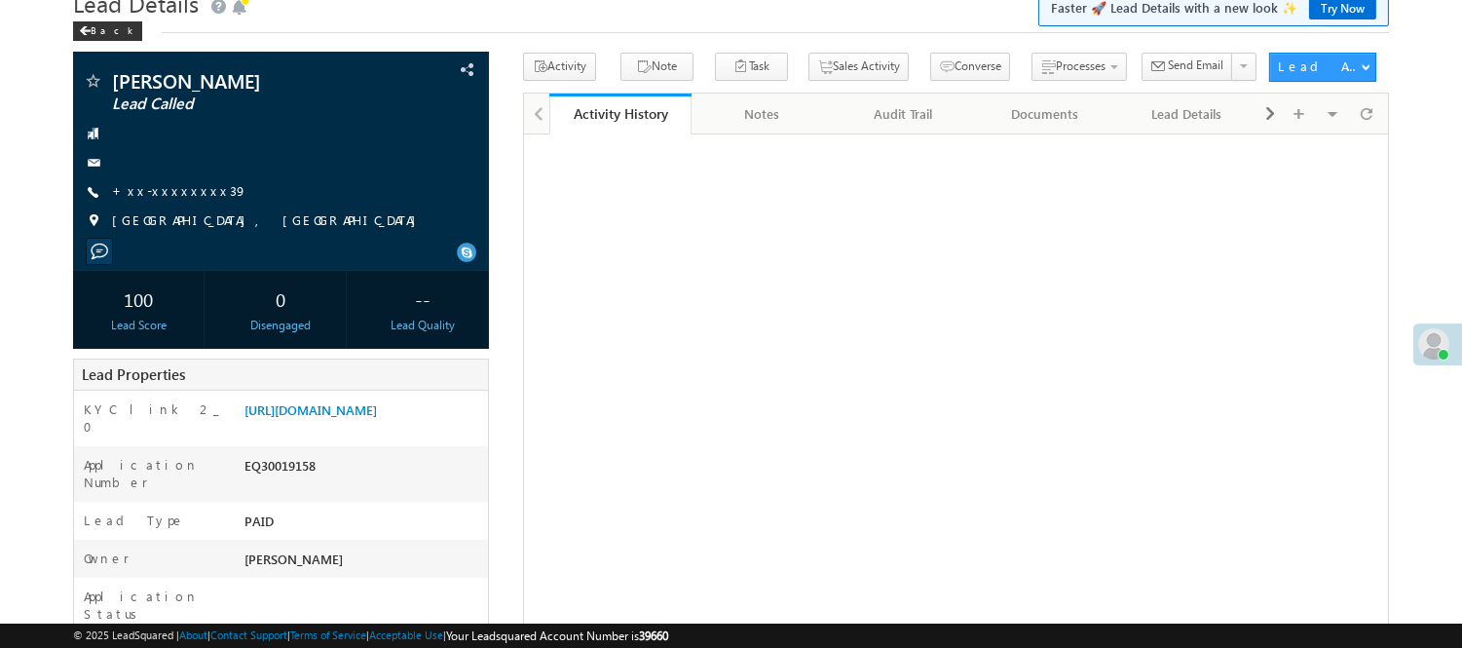
scroll to position [108, 0]
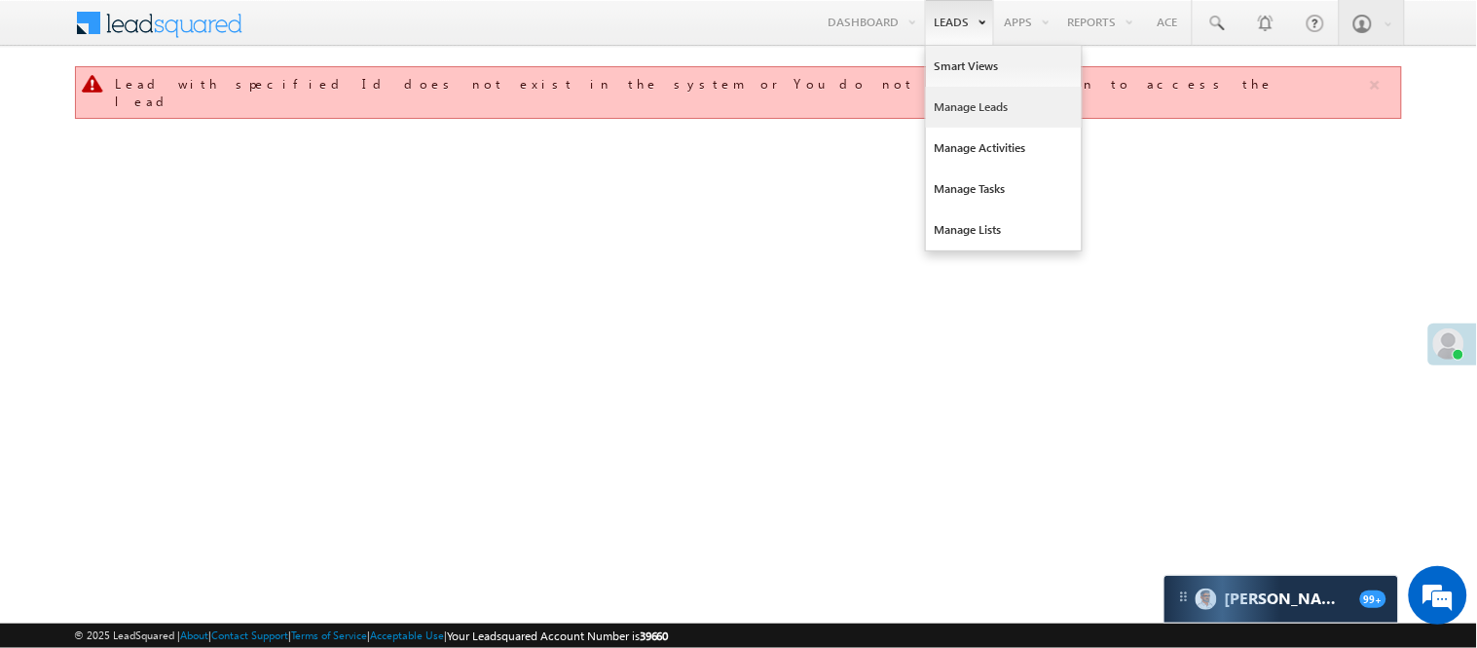
click at [952, 100] on link "Manage Leads" at bounding box center [1004, 107] width 156 height 41
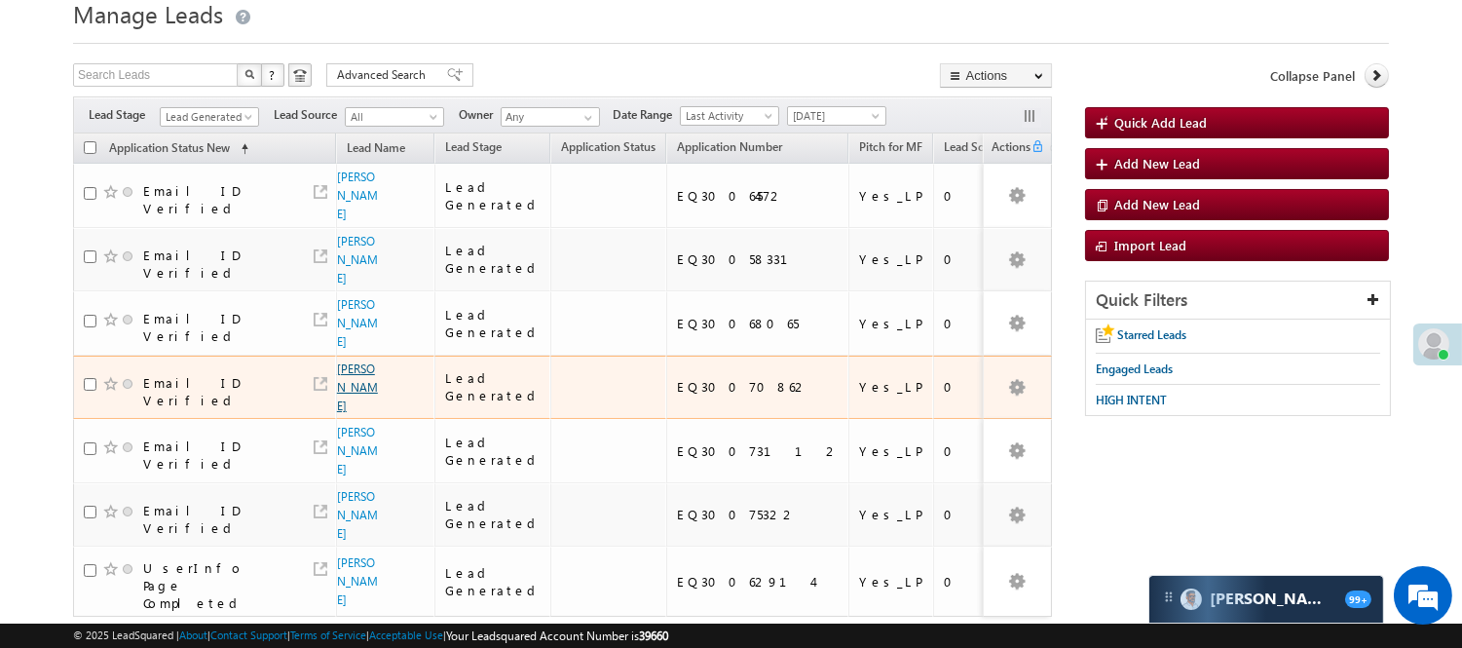
scroll to position [108, 0]
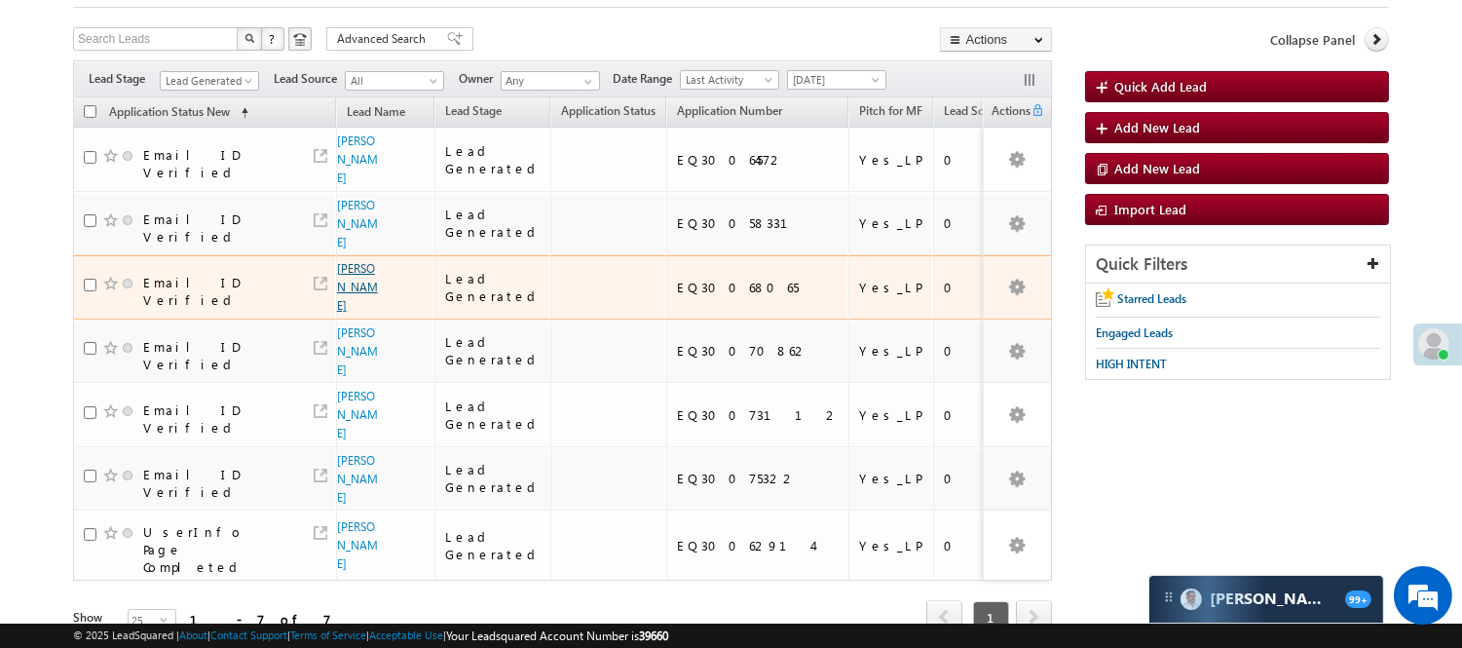
click at [348, 261] on link "[PERSON_NAME]" at bounding box center [357, 287] width 41 height 52
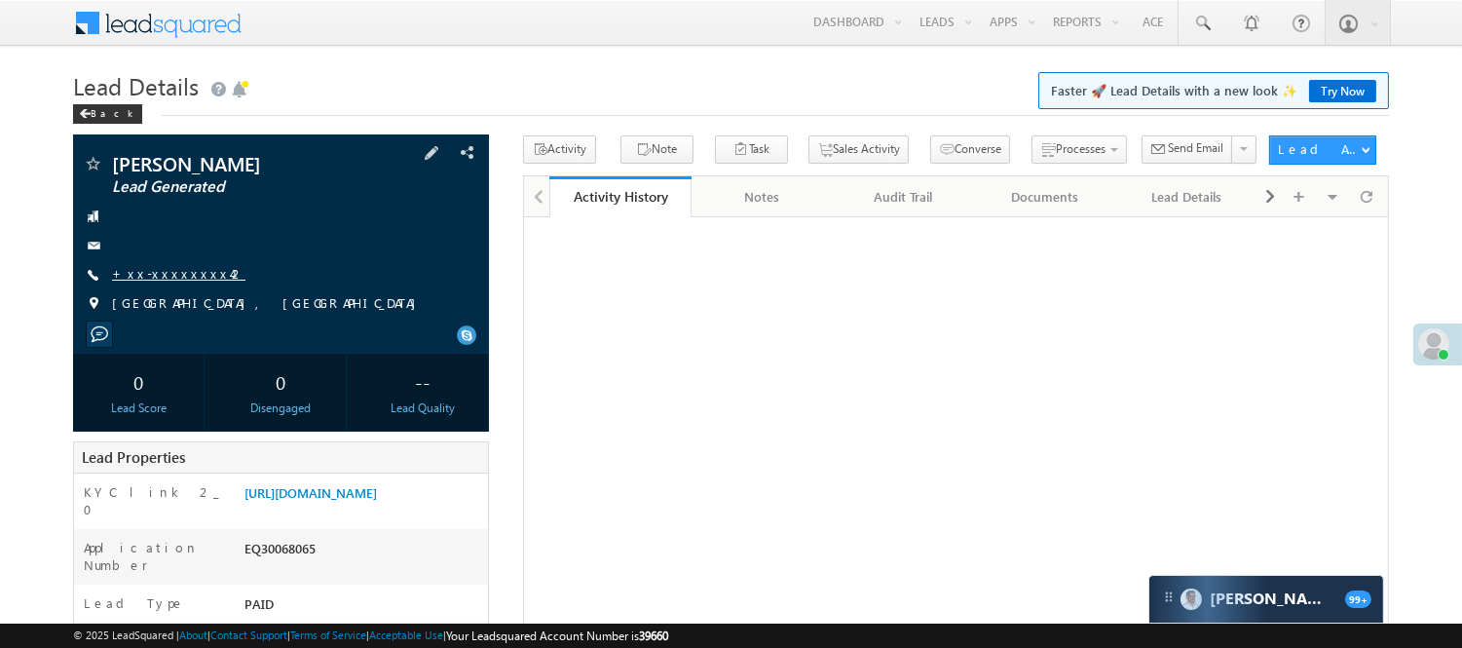
click at [173, 271] on link "+xx-xxxxxxxx42" at bounding box center [178, 273] width 133 height 17
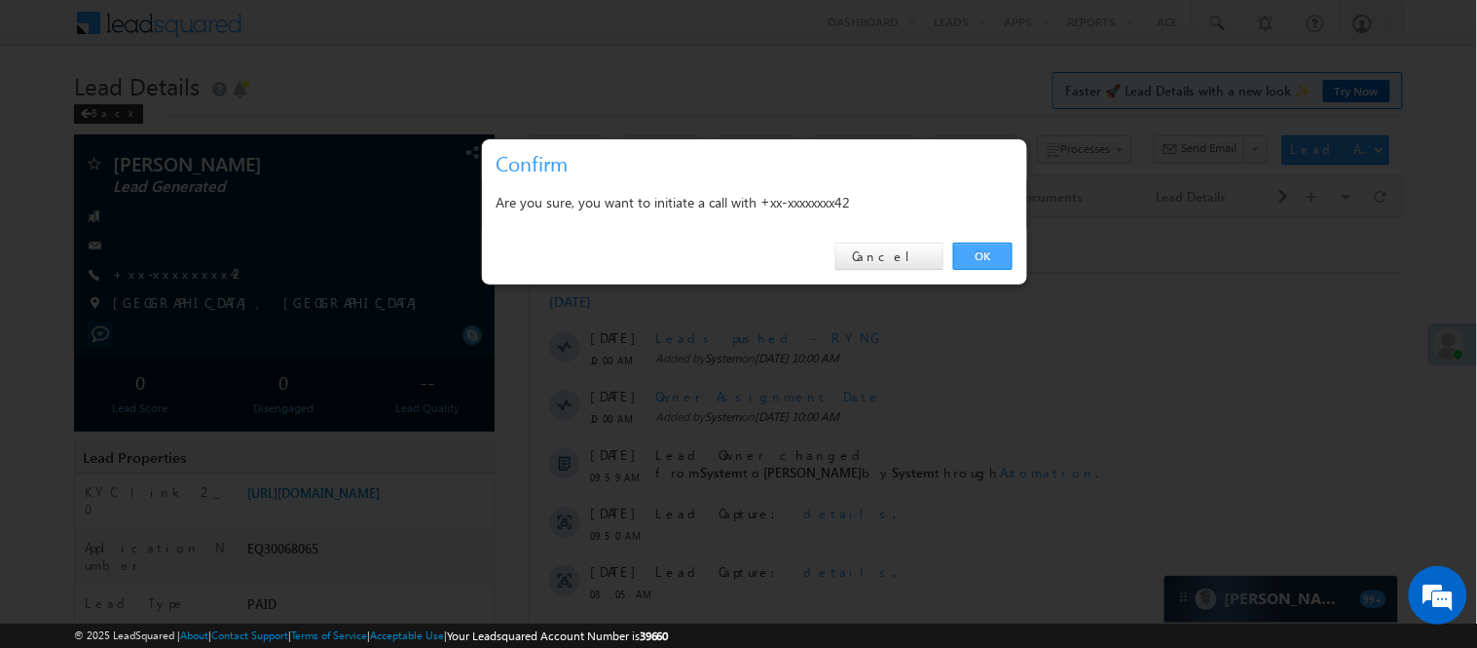
drag, startPoint x: 987, startPoint y: 250, endPoint x: 464, endPoint y: 33, distance: 567.1
click at [987, 250] on link "OK" at bounding box center [982, 255] width 59 height 27
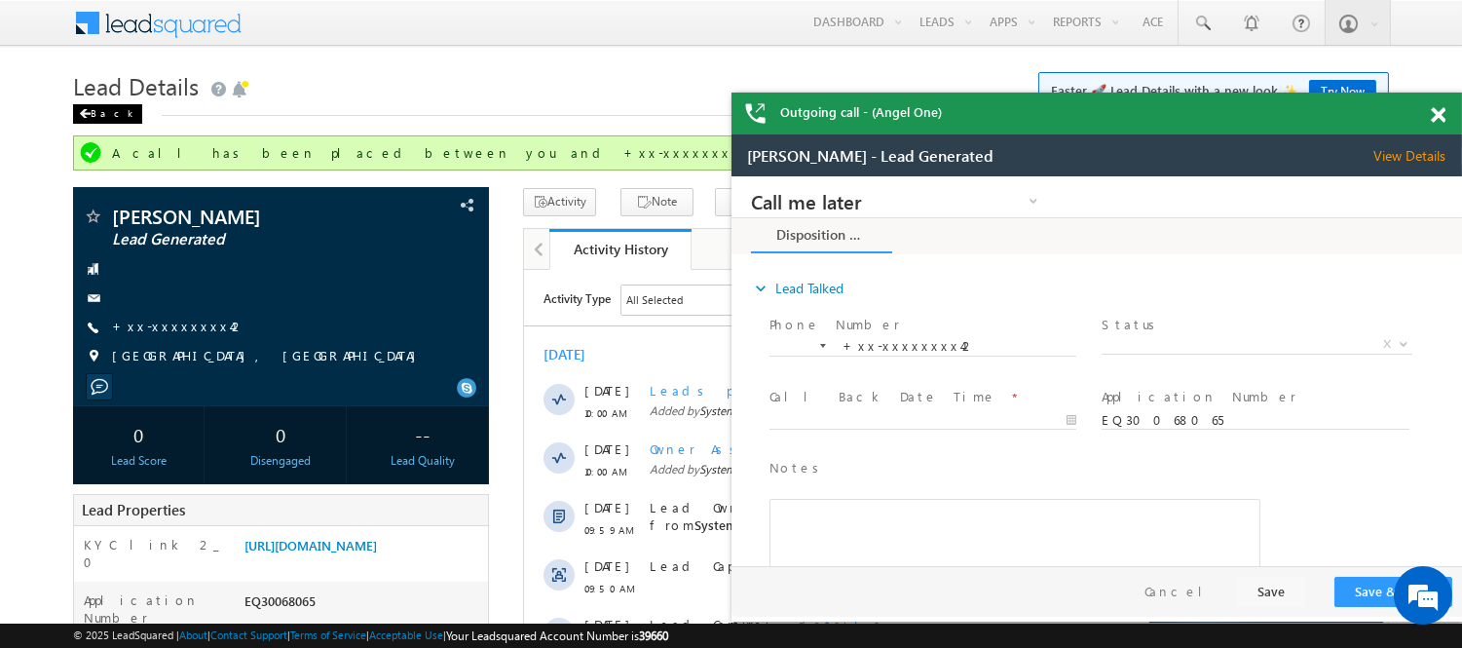
click at [102, 113] on div "Back" at bounding box center [107, 113] width 69 height 19
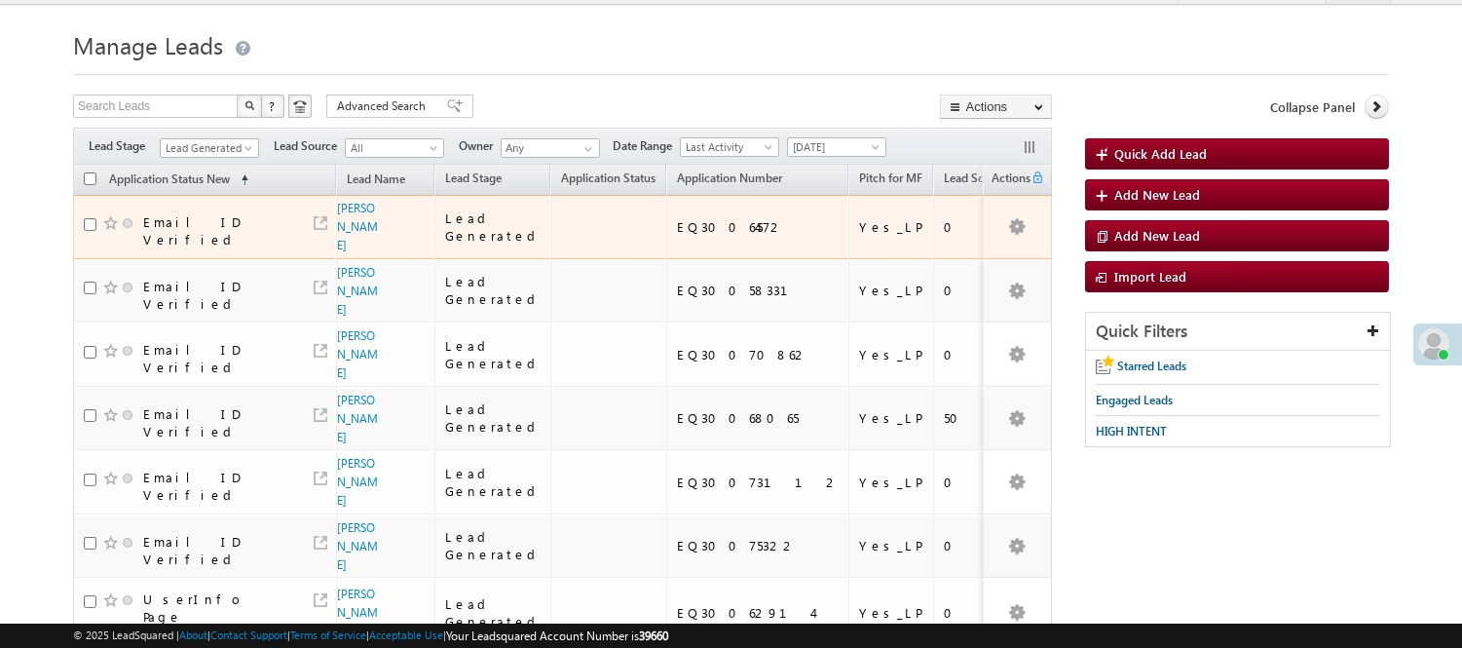
scroll to position [27, 0]
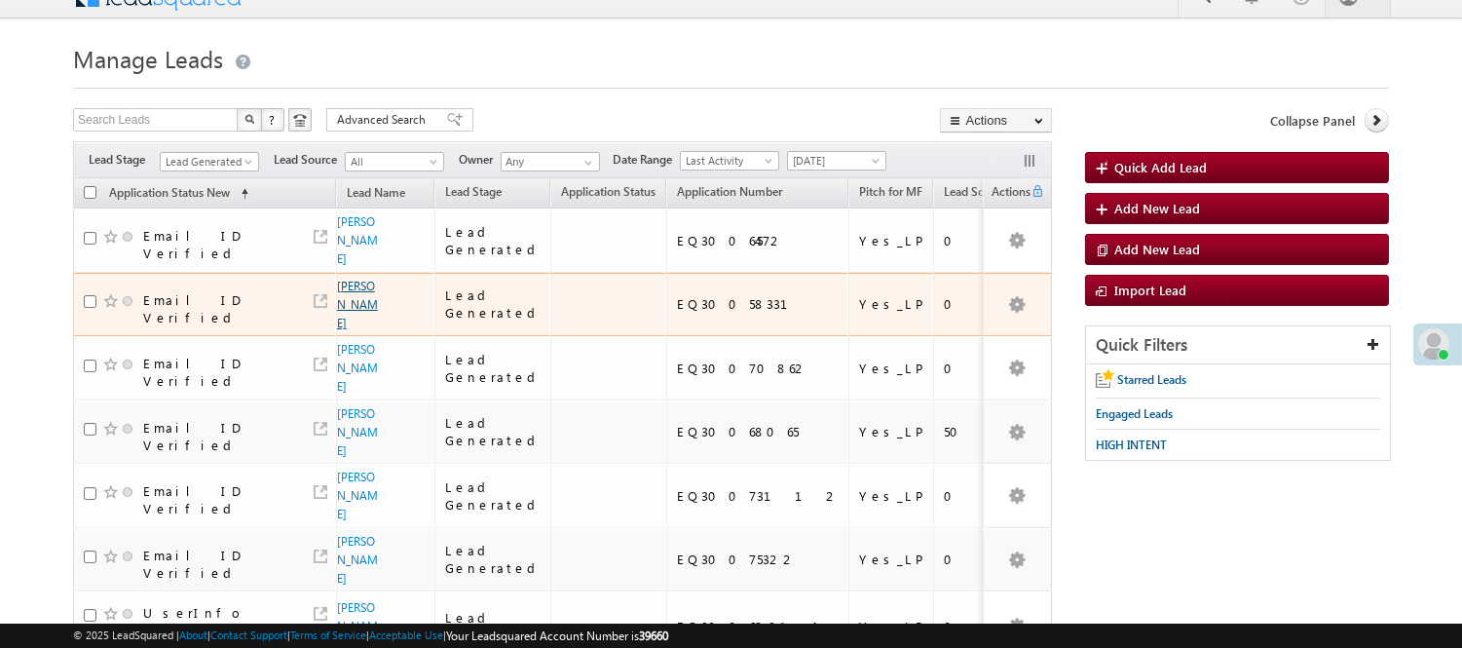
click at [341, 279] on link "[PERSON_NAME]" at bounding box center [357, 305] width 41 height 52
click at [346, 279] on link "[PERSON_NAME]" at bounding box center [357, 305] width 41 height 52
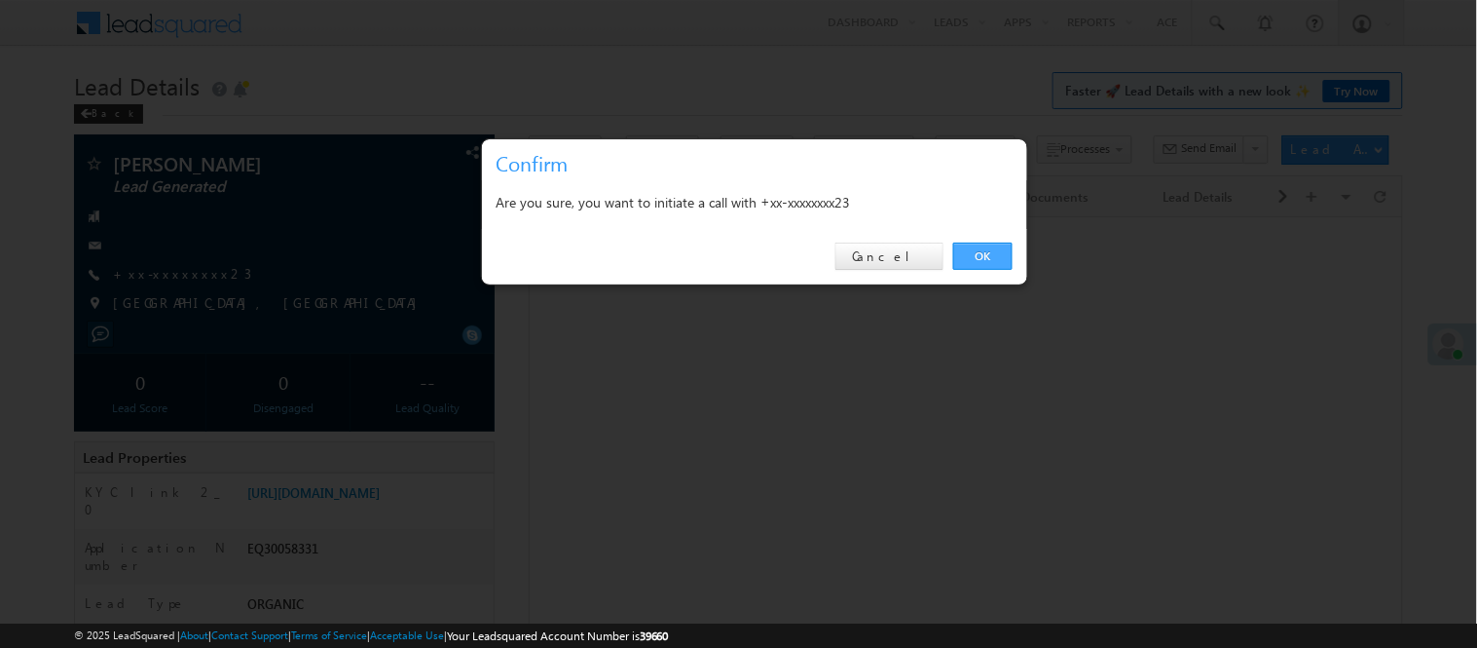
click at [985, 253] on link "OK" at bounding box center [982, 255] width 59 height 27
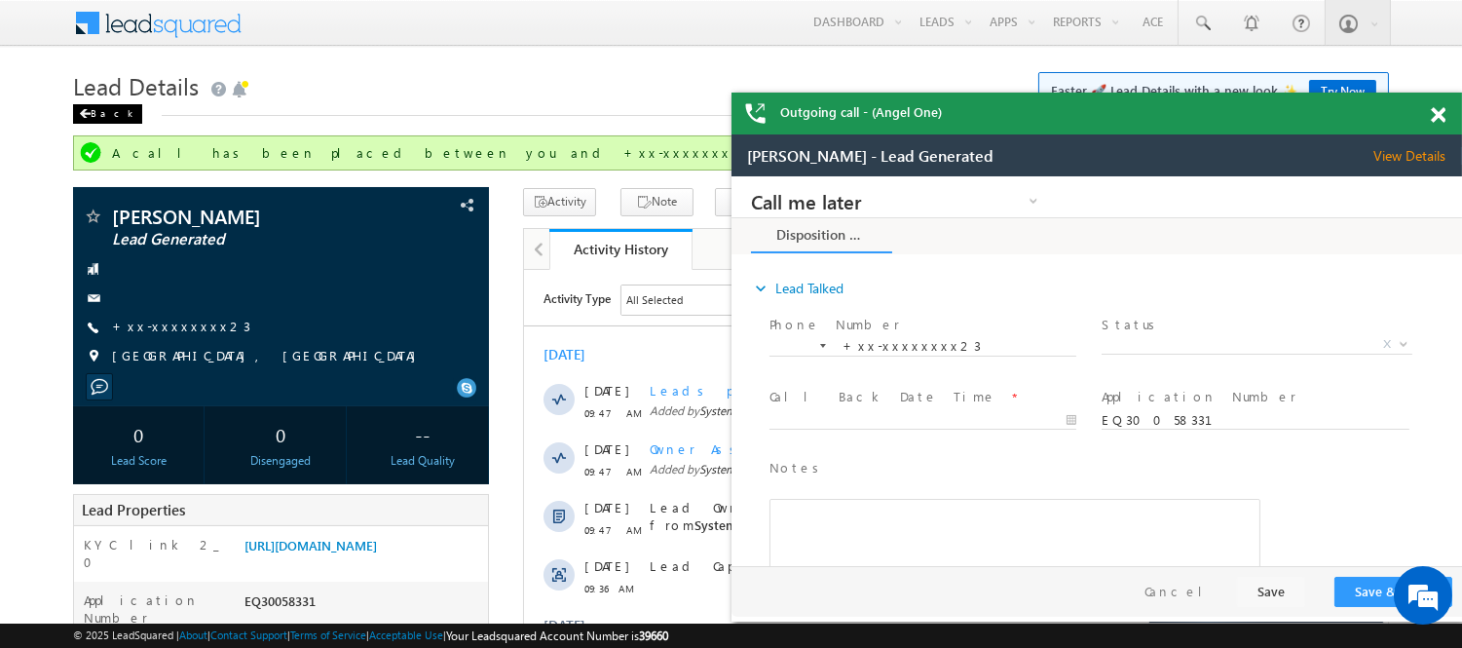
click at [105, 115] on div "Back" at bounding box center [107, 113] width 69 height 19
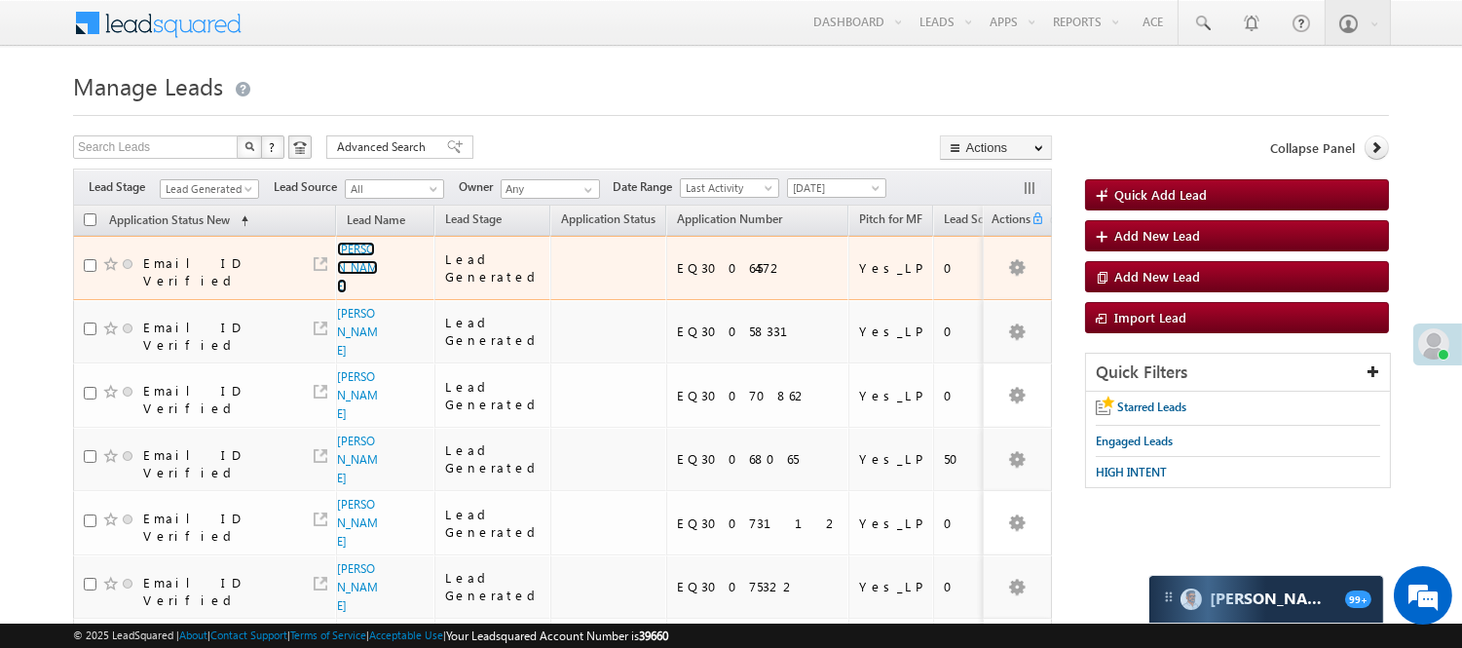
click at [351, 249] on link "[PERSON_NAME]" at bounding box center [357, 268] width 41 height 52
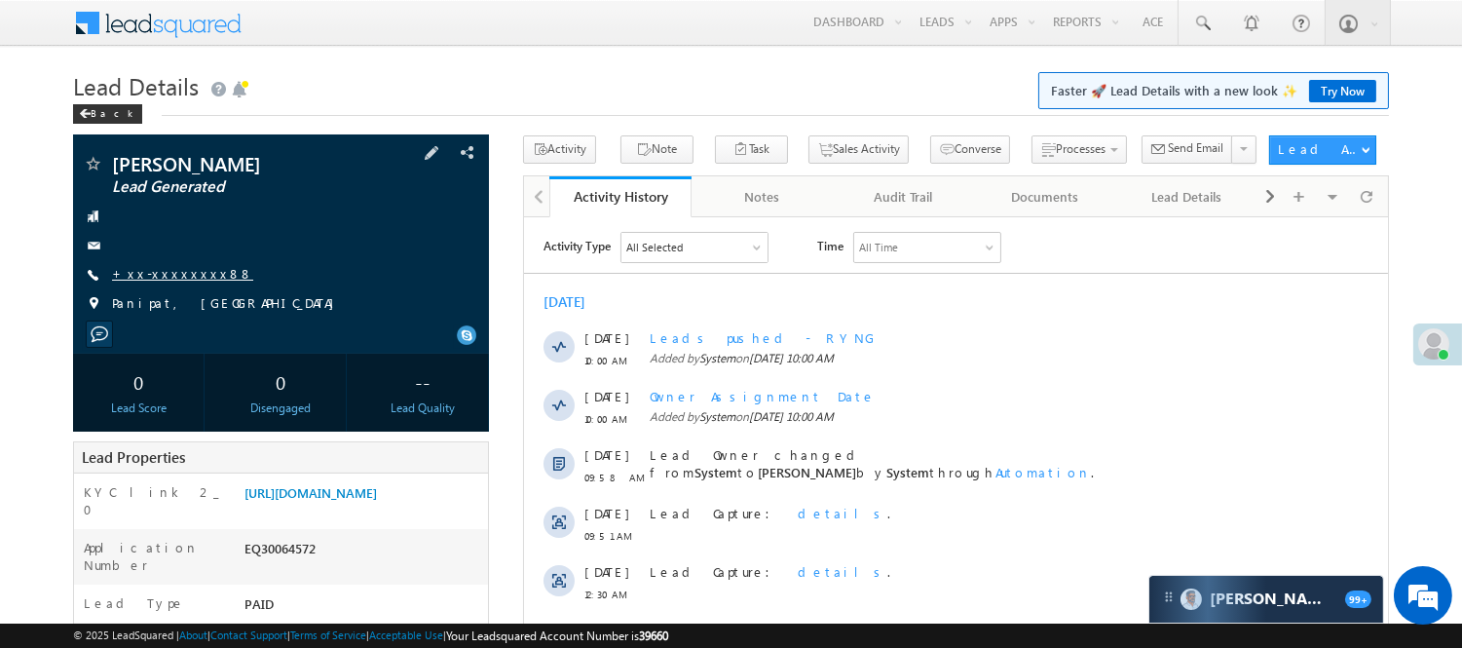
click at [153, 275] on link "+xx-xxxxxxxx88" at bounding box center [182, 273] width 141 height 17
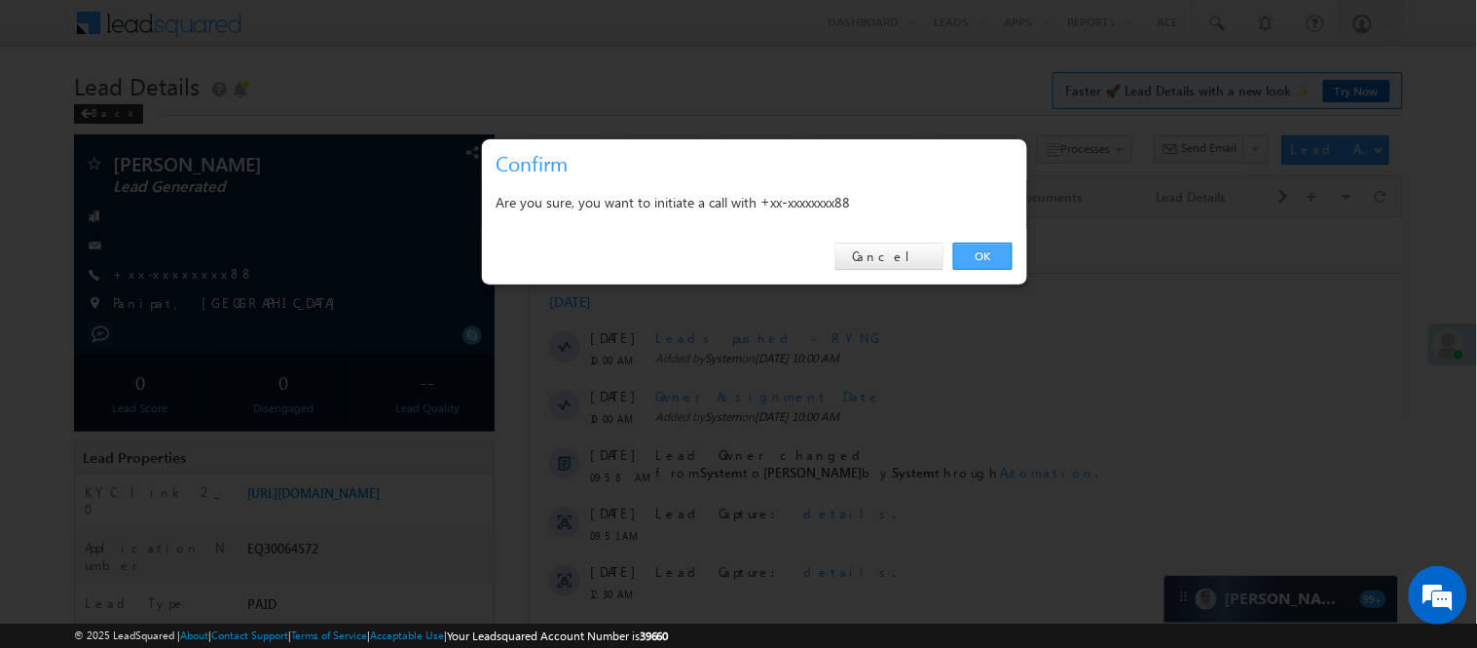
click at [981, 251] on link "OK" at bounding box center [982, 255] width 59 height 27
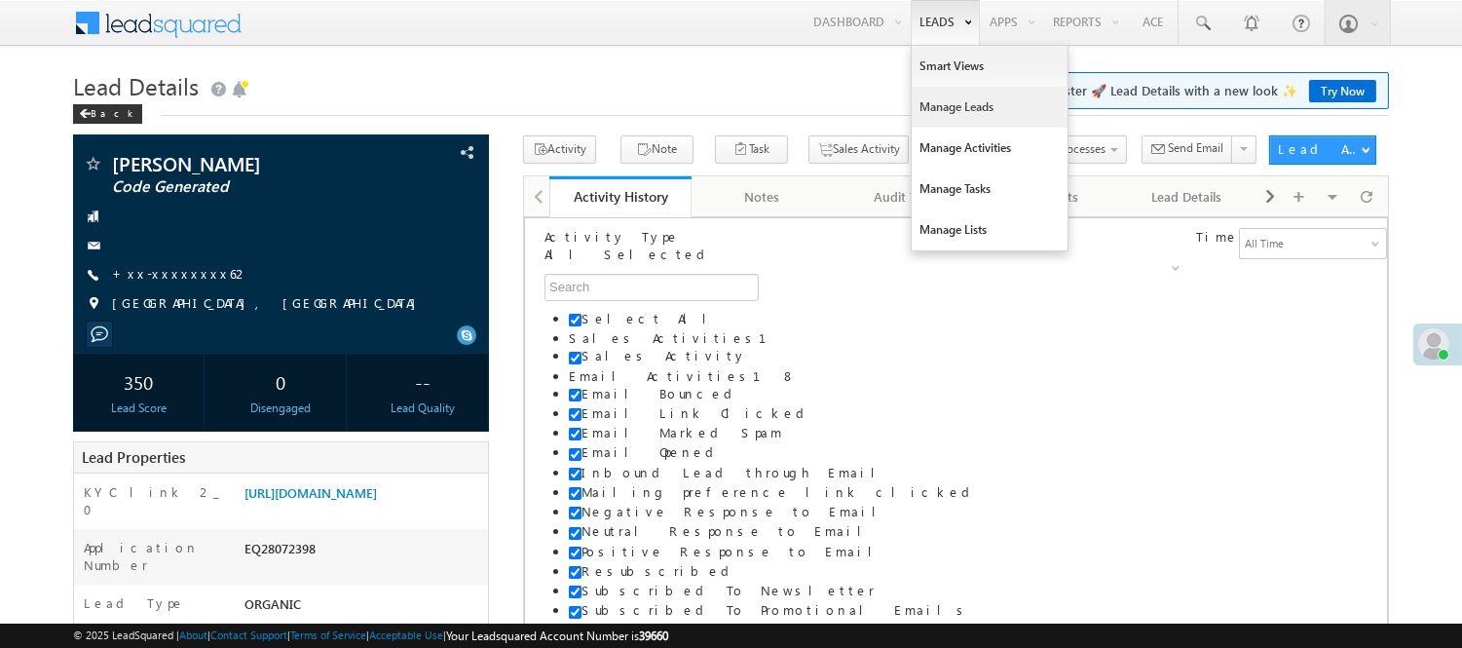
click at [940, 107] on link "Manage Leads" at bounding box center [990, 107] width 156 height 41
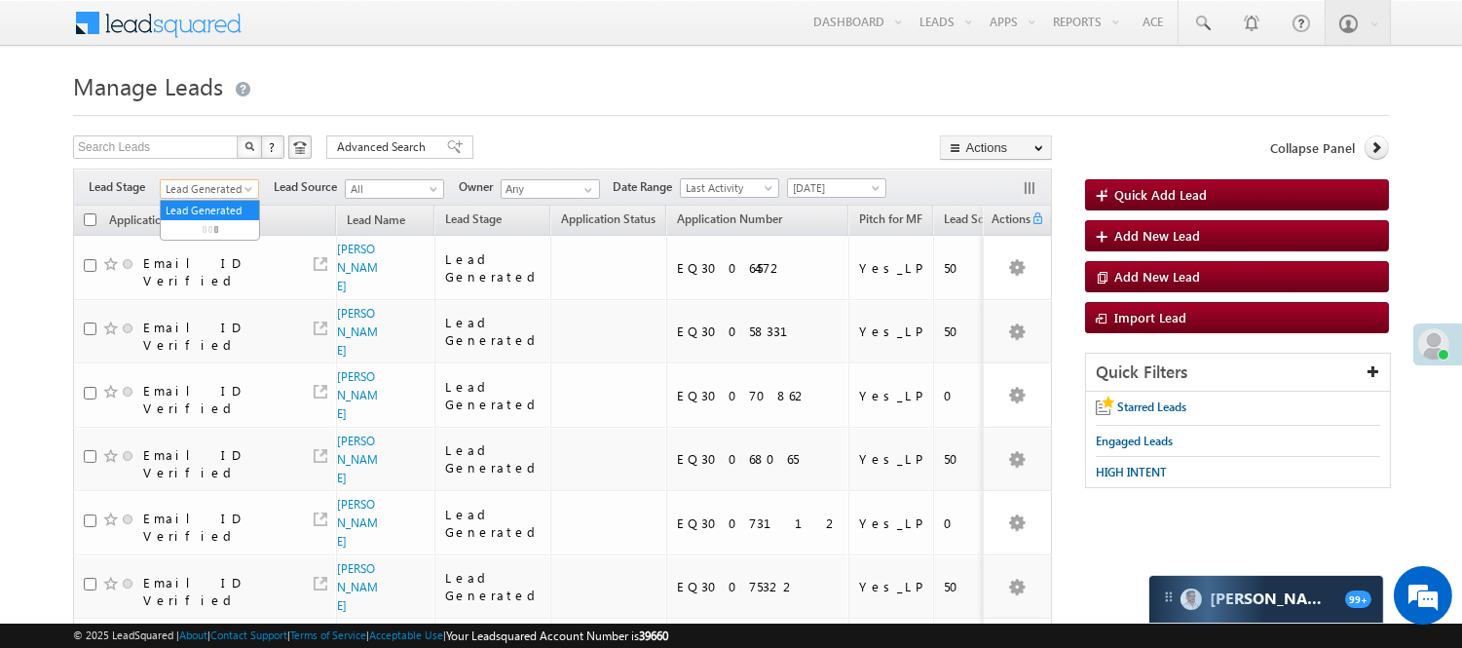
click at [216, 185] on span "Lead Generated" at bounding box center [207, 189] width 93 height 18
click at [206, 228] on link "Application Submitted" at bounding box center [210, 210] width 98 height 35
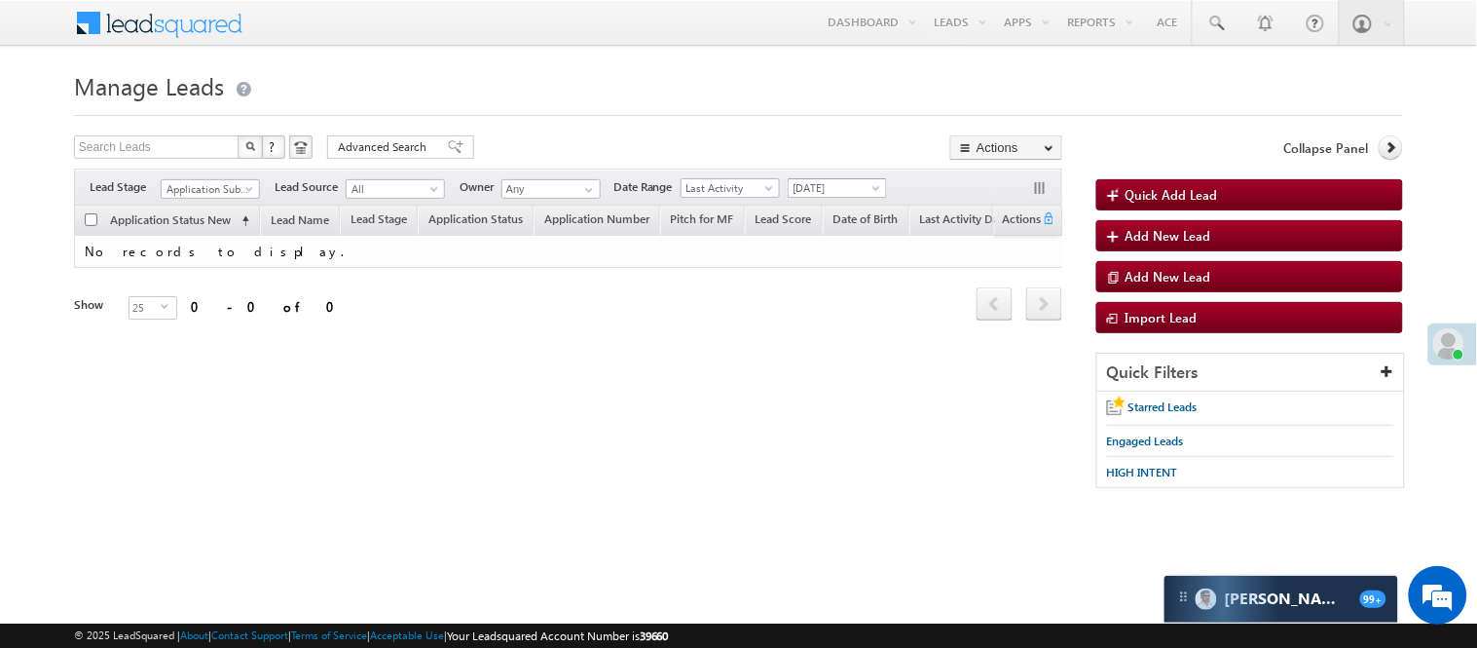
click at [844, 187] on span "Today" at bounding box center [835, 188] width 93 height 18
click at [820, 251] on link "Yesterday" at bounding box center [842, 252] width 98 height 18
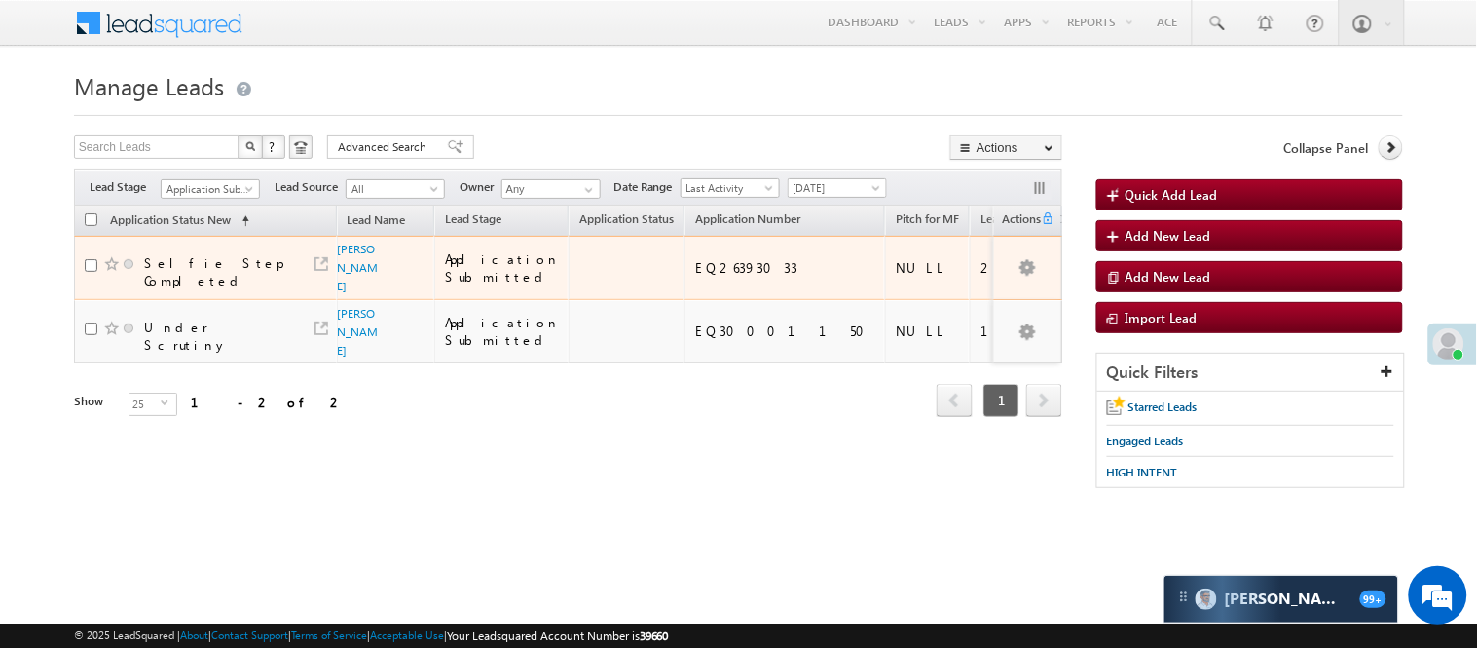
click at [685, 278] on td "EQ26393033" at bounding box center [785, 268] width 201 height 64
click at [695, 270] on div "EQ26393033" at bounding box center [785, 268] width 181 height 18
copy div "EQ26393033"
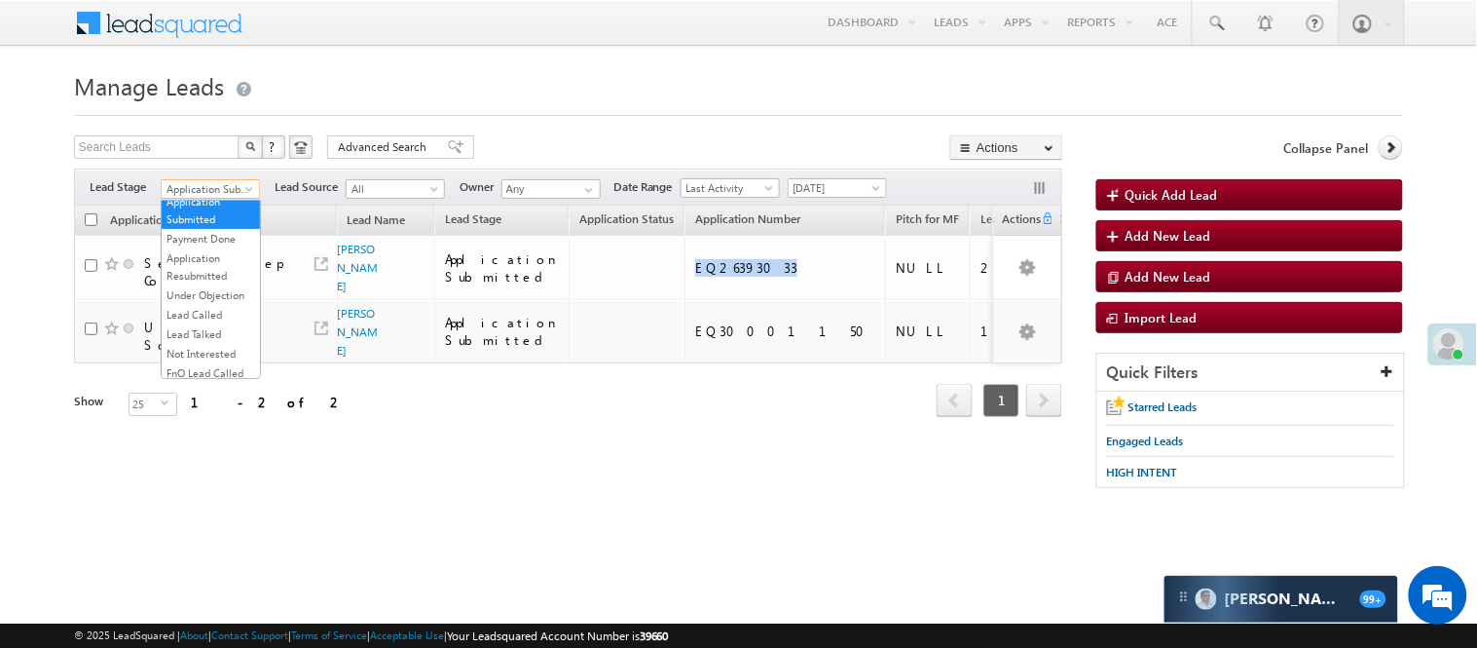
click at [203, 189] on span "Application Submitted" at bounding box center [208, 189] width 93 height 18
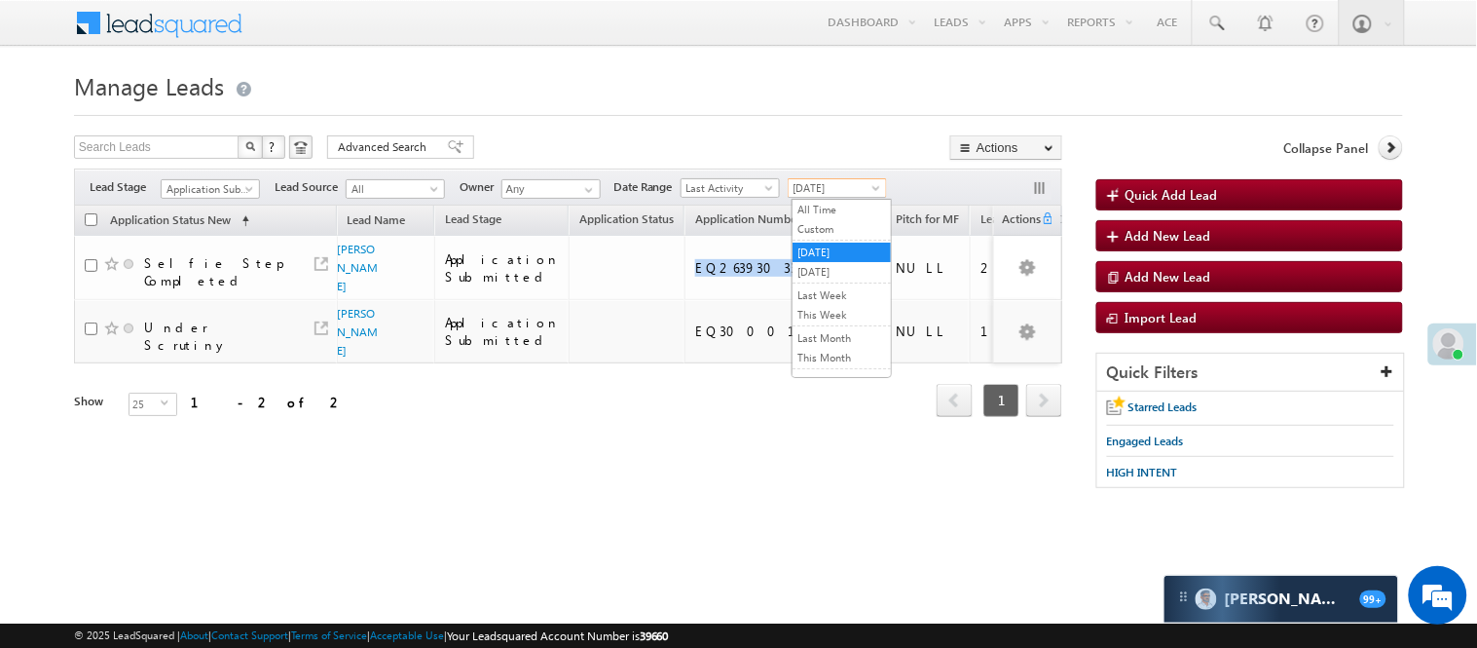
click at [820, 197] on span "Yesterday" at bounding box center [835, 188] width 93 height 18
click at [824, 271] on link "Today" at bounding box center [842, 272] width 98 height 18
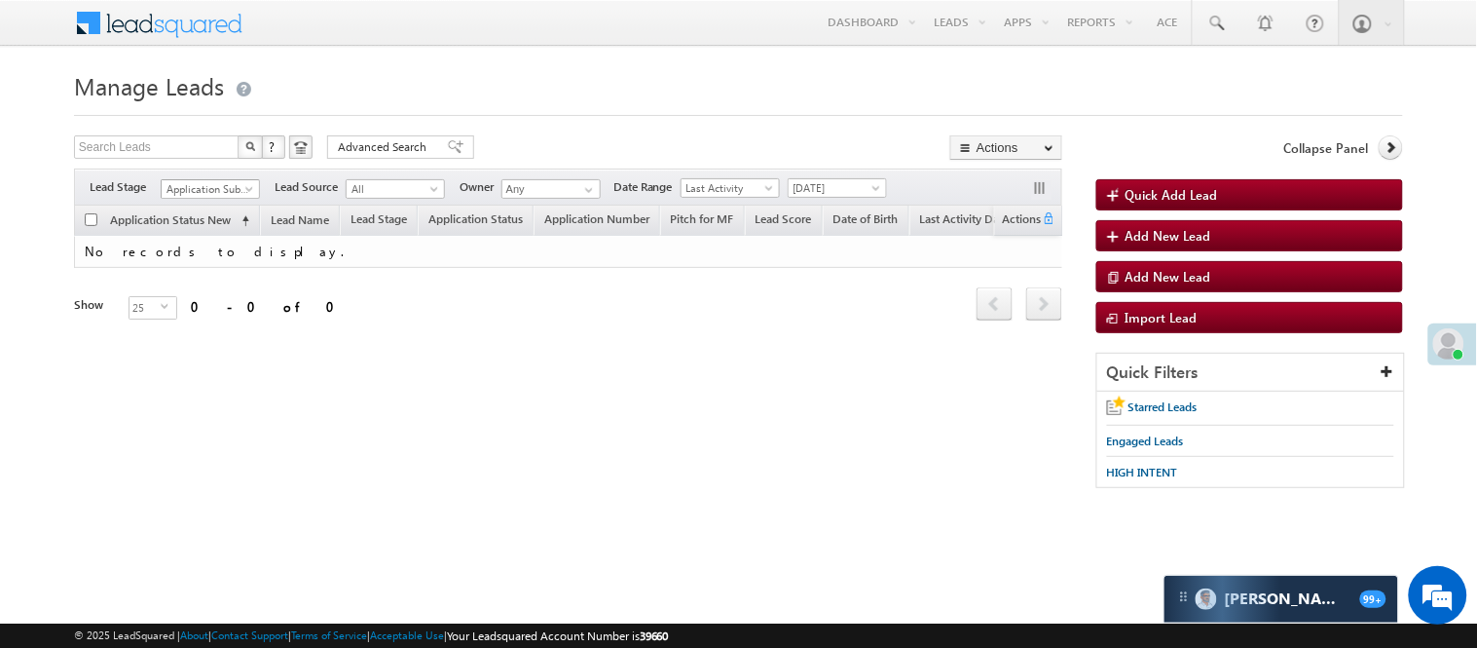
click at [206, 190] on span "Application Submitted" at bounding box center [208, 189] width 93 height 18
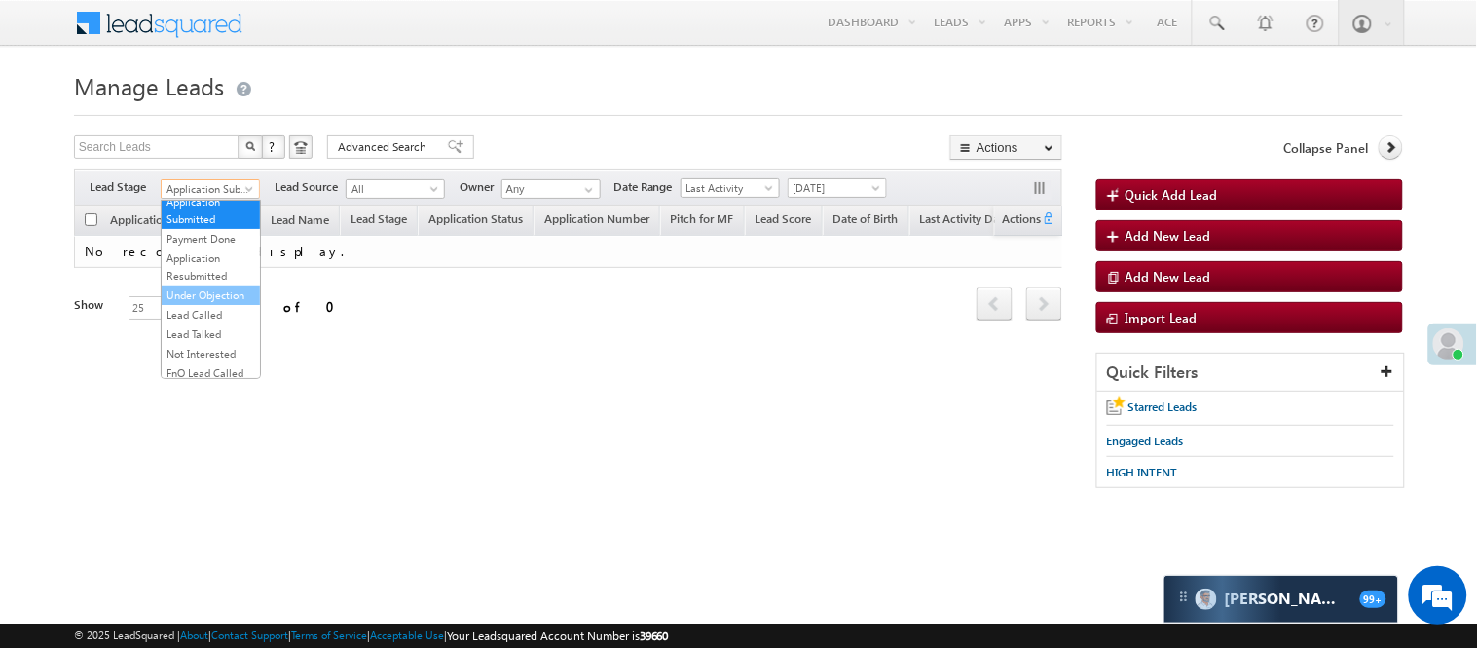
click at [199, 304] on link "Under Objection" at bounding box center [211, 295] width 98 height 18
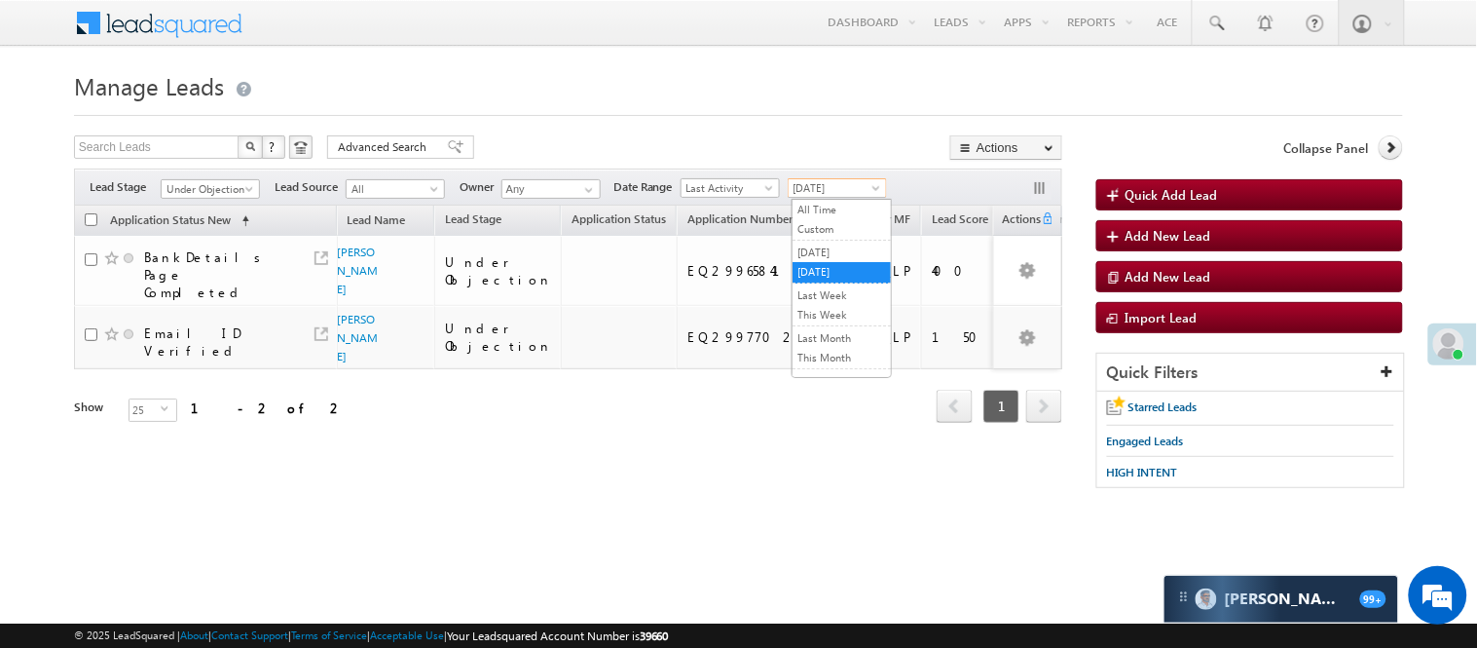
click at [849, 186] on span "[DATE]" at bounding box center [835, 188] width 93 height 18
click at [852, 250] on link "[DATE]" at bounding box center [842, 252] width 98 height 18
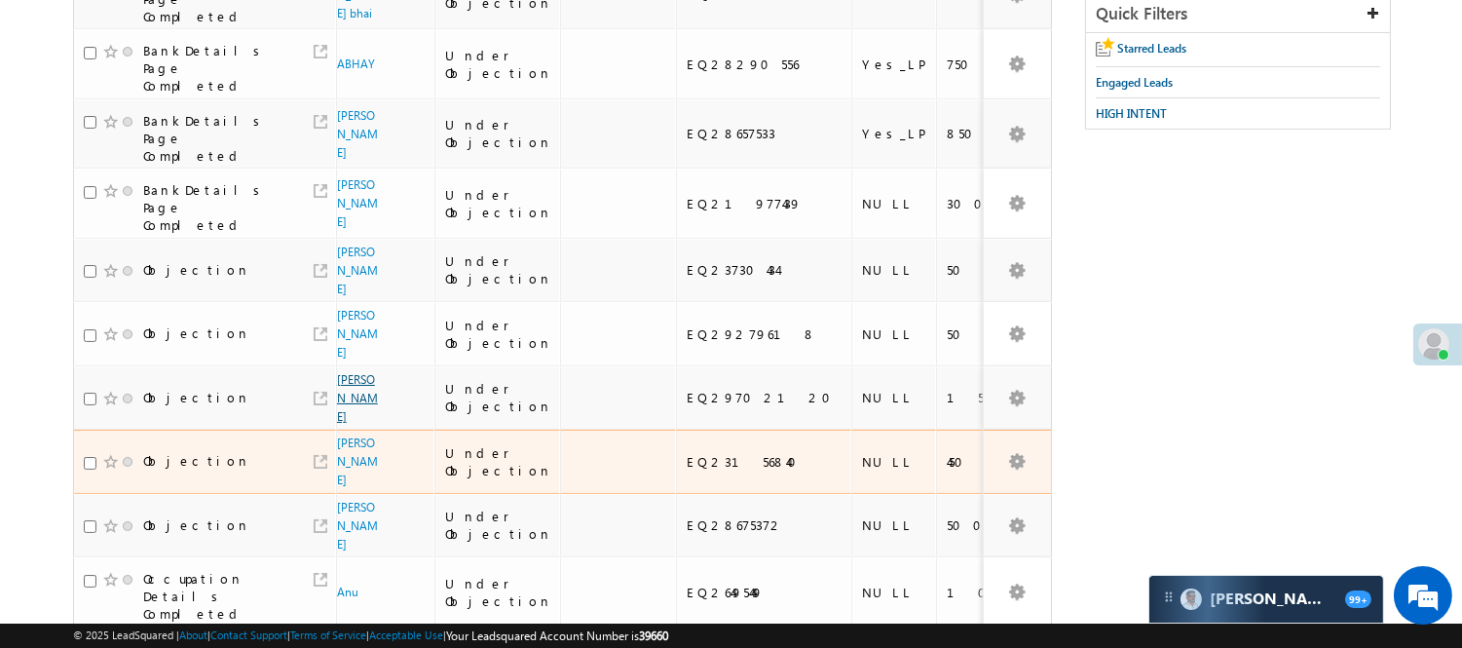
scroll to position [306, 0]
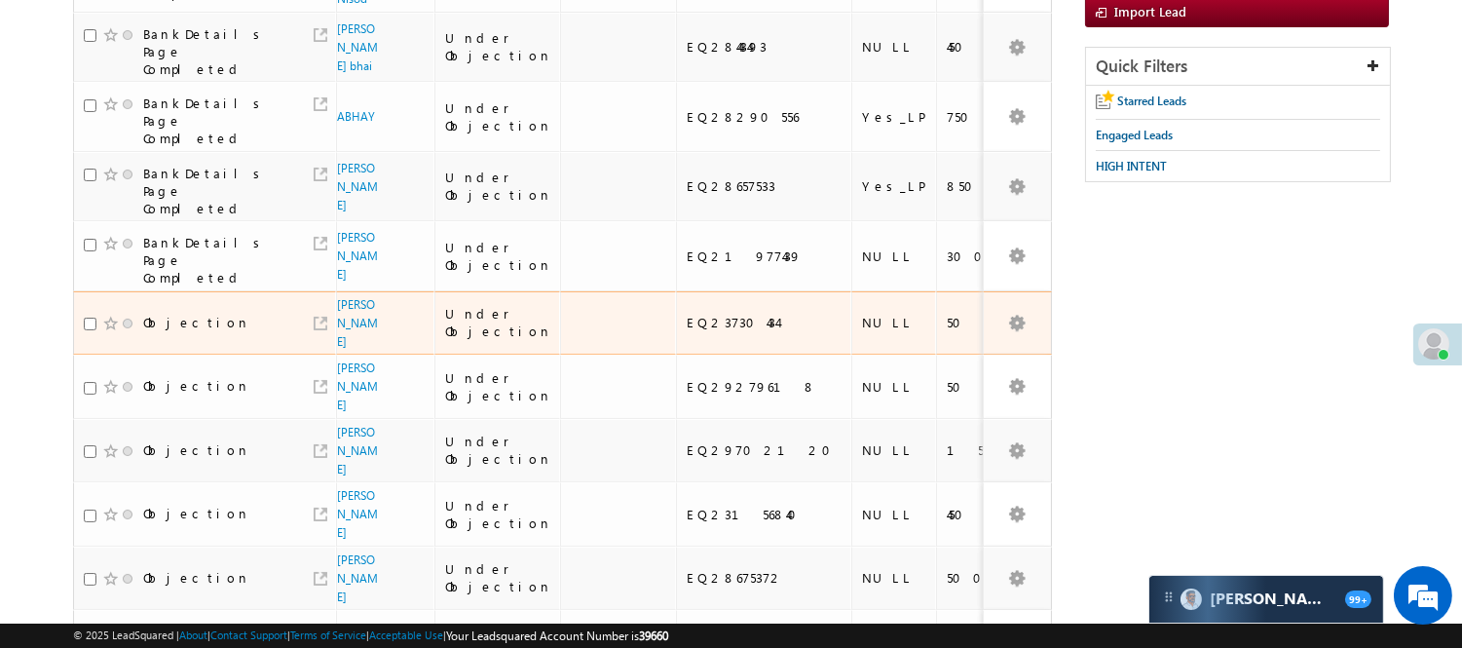
click at [348, 295] on span "[PERSON_NAME]" at bounding box center [358, 323] width 43 height 56
click at [337, 297] on link "[PERSON_NAME]" at bounding box center [357, 323] width 41 height 52
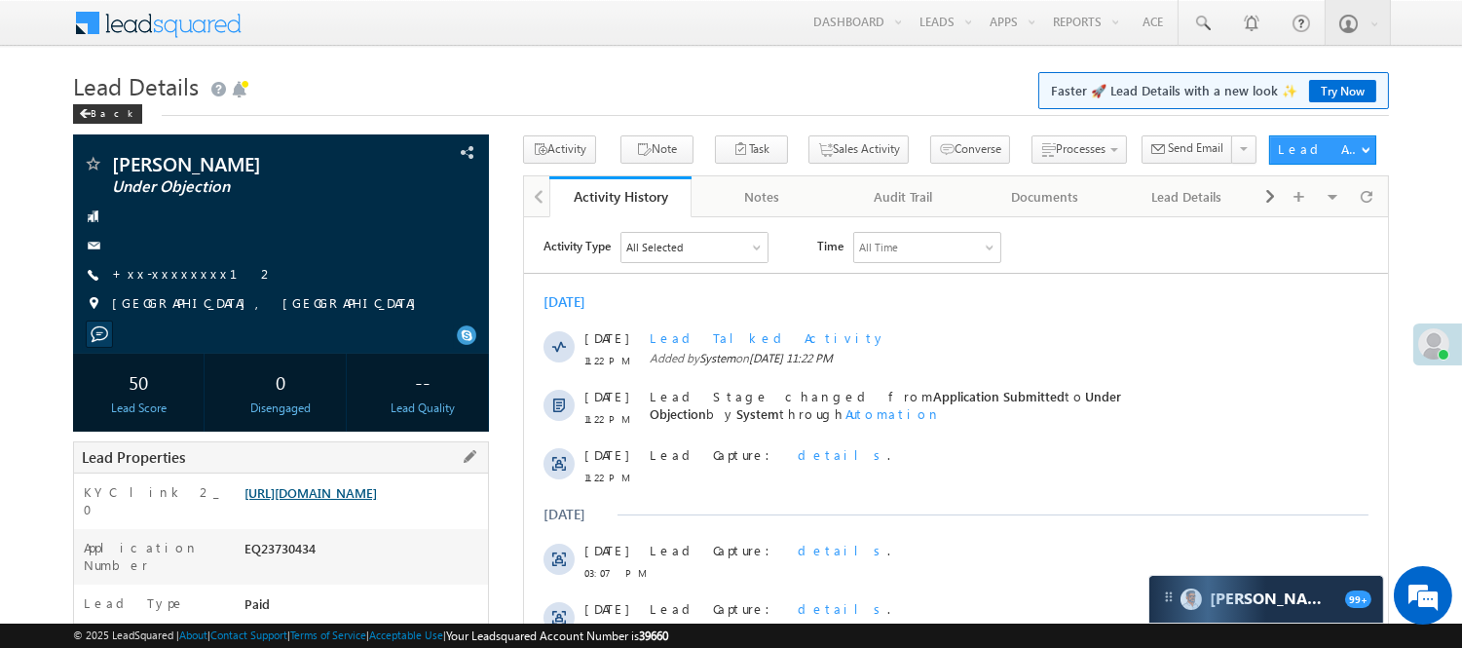
click at [327, 501] on link "https://angelbroking1-pk3em7sa.customui-test.leadsquared.com?leadId=75d2009f-22…" at bounding box center [310, 492] width 132 height 17
click at [166, 278] on link "+xx-xxxxxxxx12" at bounding box center [193, 273] width 163 height 17
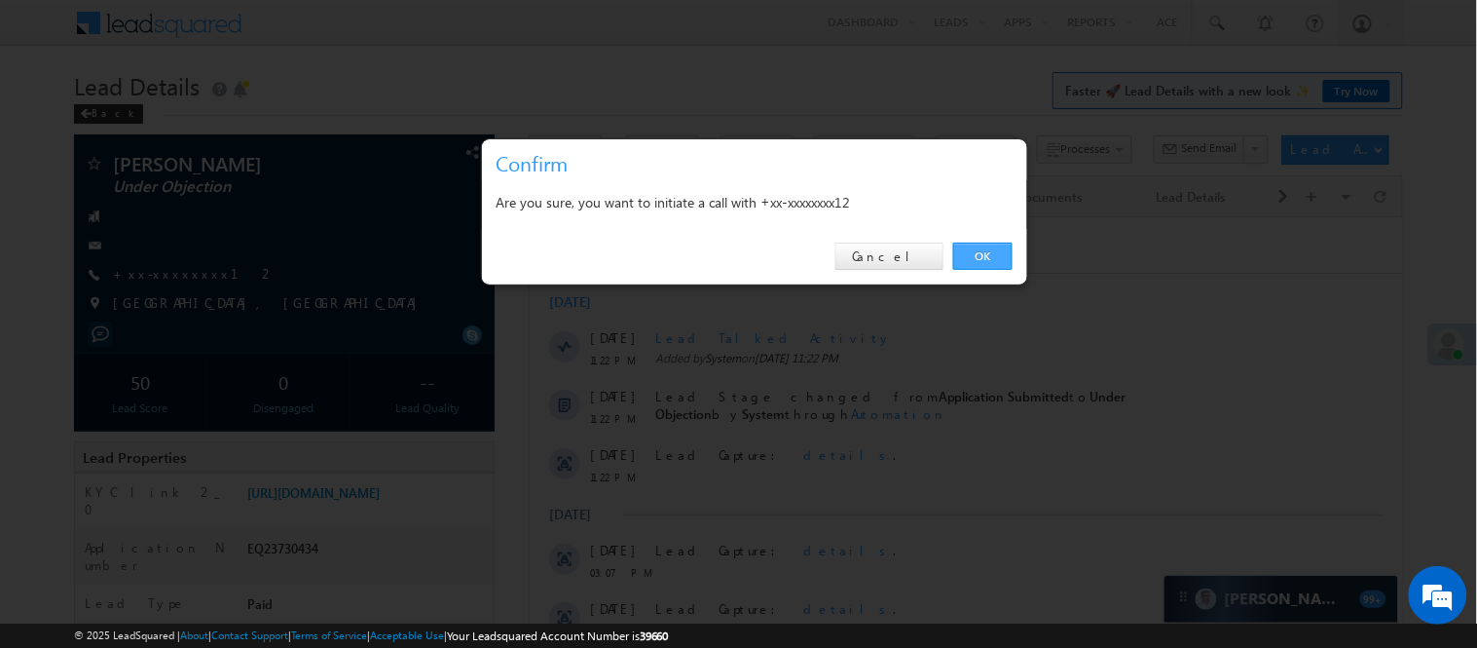
drag, startPoint x: 966, startPoint y: 246, endPoint x: 494, endPoint y: 28, distance: 520.3
click at [966, 246] on link "OK" at bounding box center [982, 255] width 59 height 27
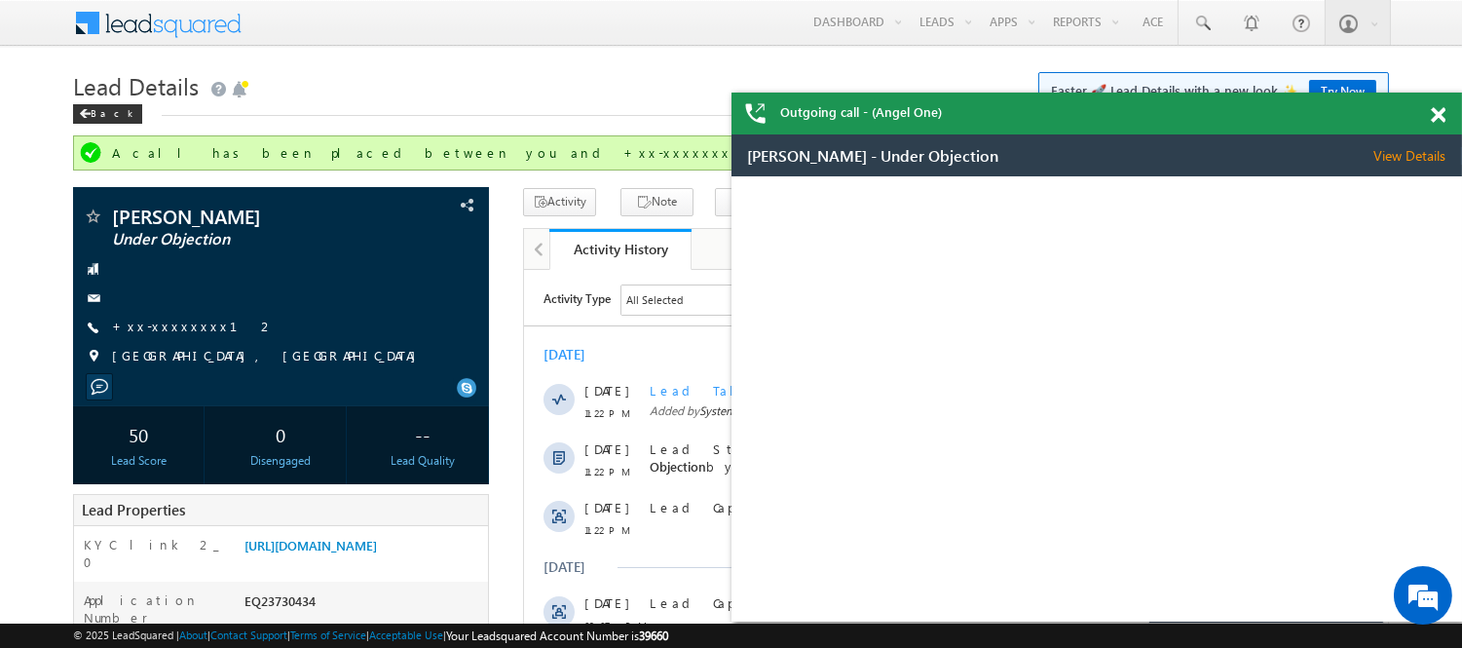
scroll to position [108, 0]
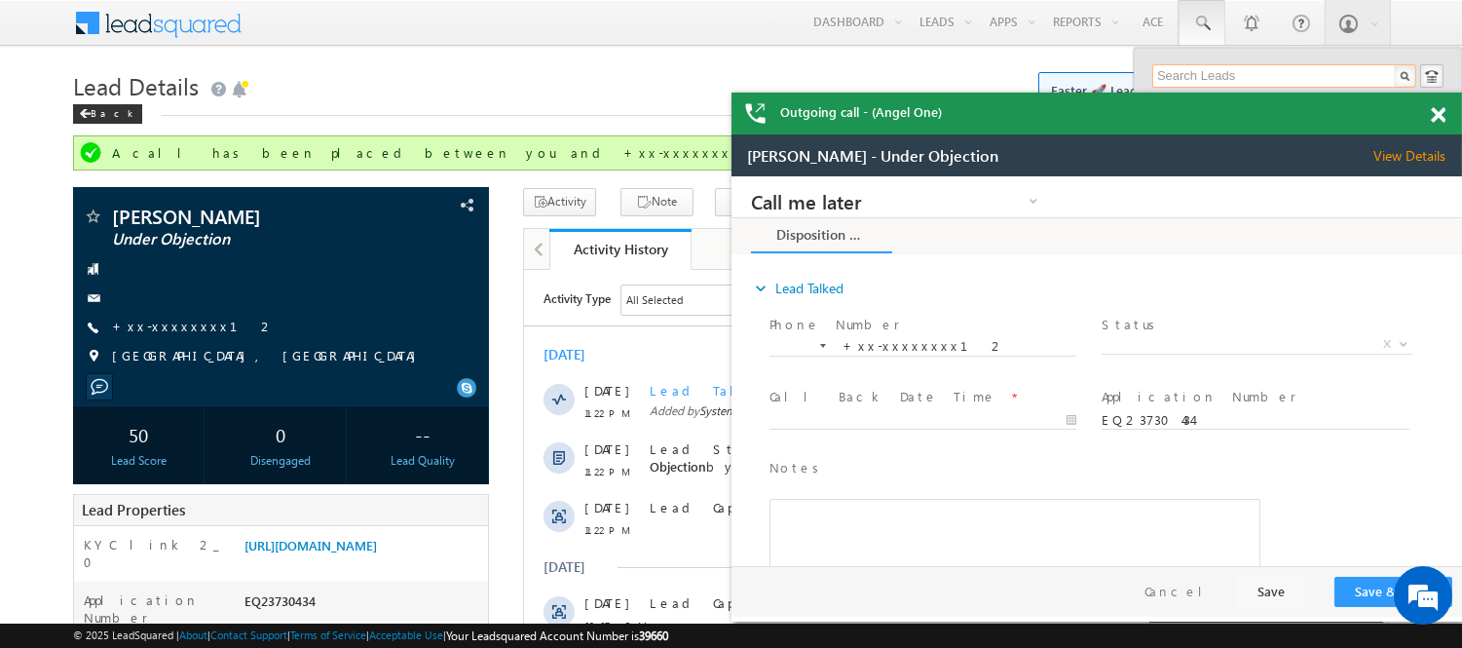
click at [1225, 72] on input "text" at bounding box center [1284, 75] width 264 height 23
click at [1436, 112] on span at bounding box center [1438, 115] width 15 height 17
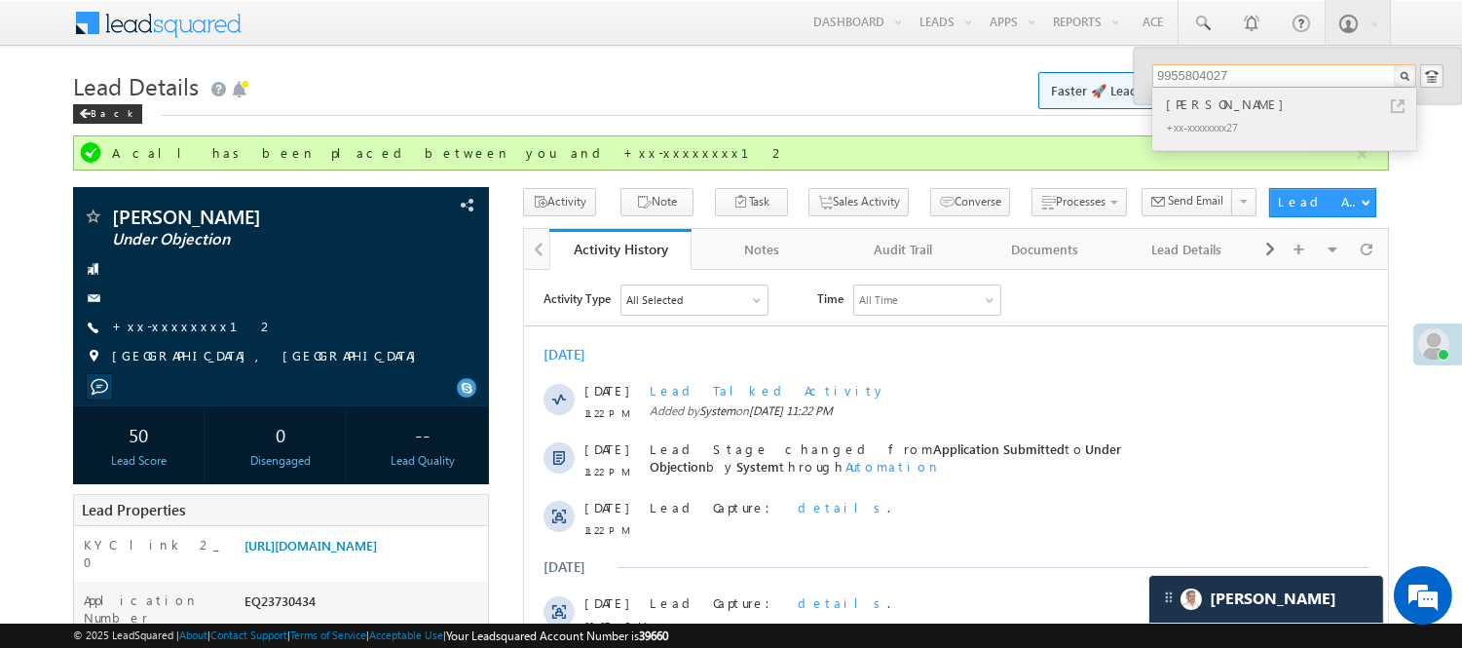
type input "9955804027"
click at [1242, 100] on div "Vikash Kumar" at bounding box center [1292, 103] width 261 height 21
click at [1271, 101] on div "Vikash Kumar" at bounding box center [1292, 103] width 261 height 21
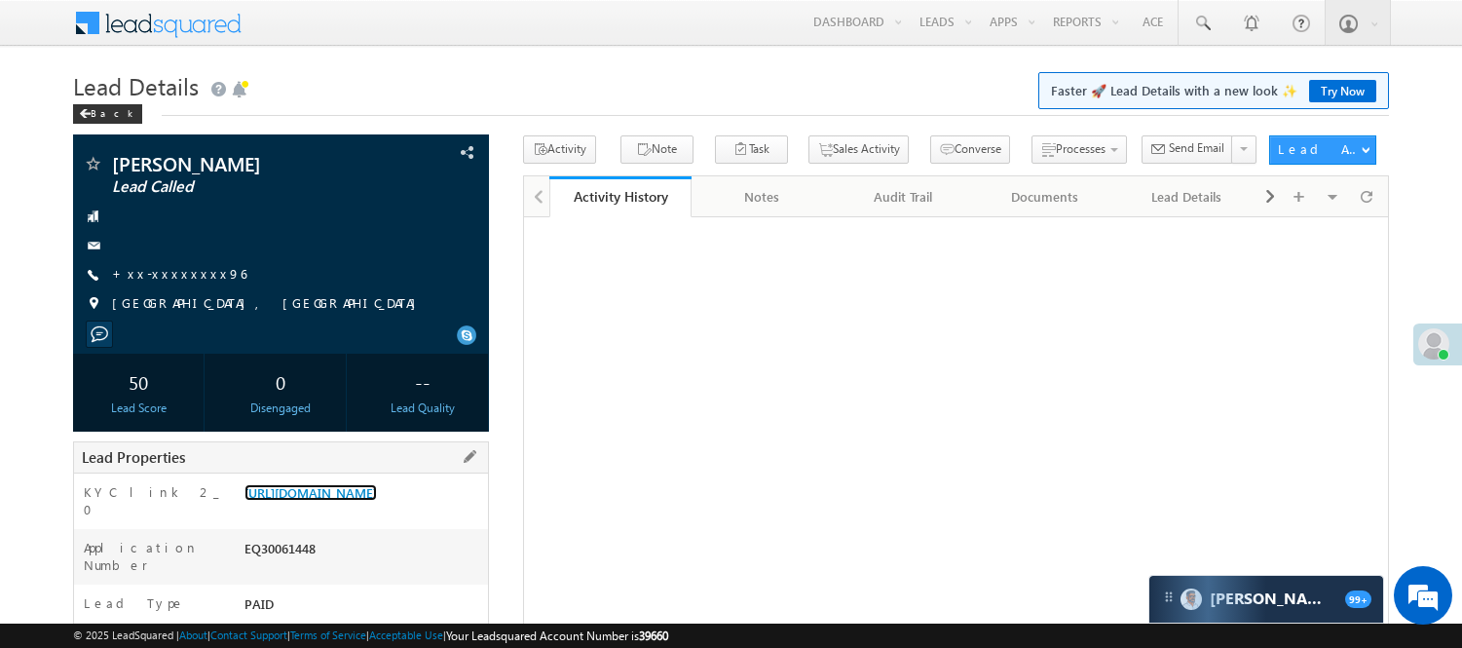
click at [346, 495] on link "[URL][DOMAIN_NAME]" at bounding box center [310, 492] width 132 height 17
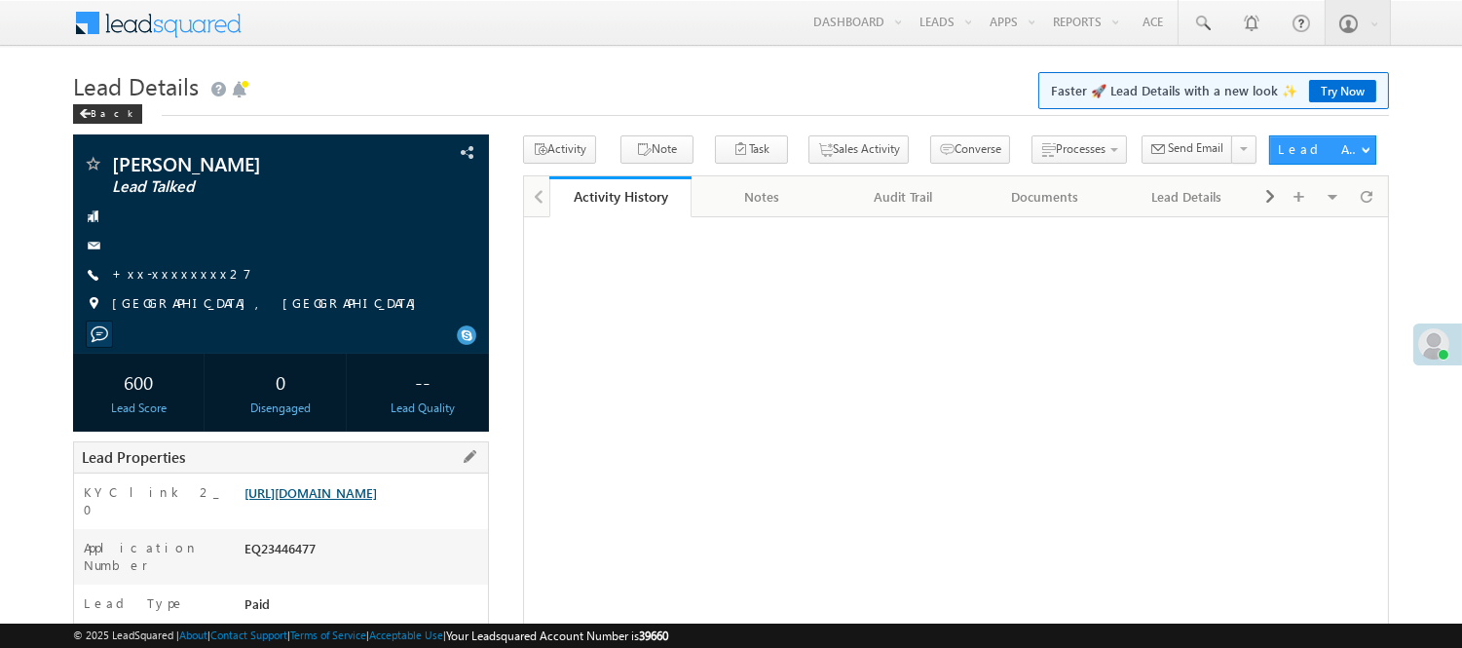
click at [375, 501] on link "https://angelbroking1-pk3em7sa.customui-test.leadsquared.com?leadId=dbd6e6d4-57…" at bounding box center [310, 492] width 132 height 17
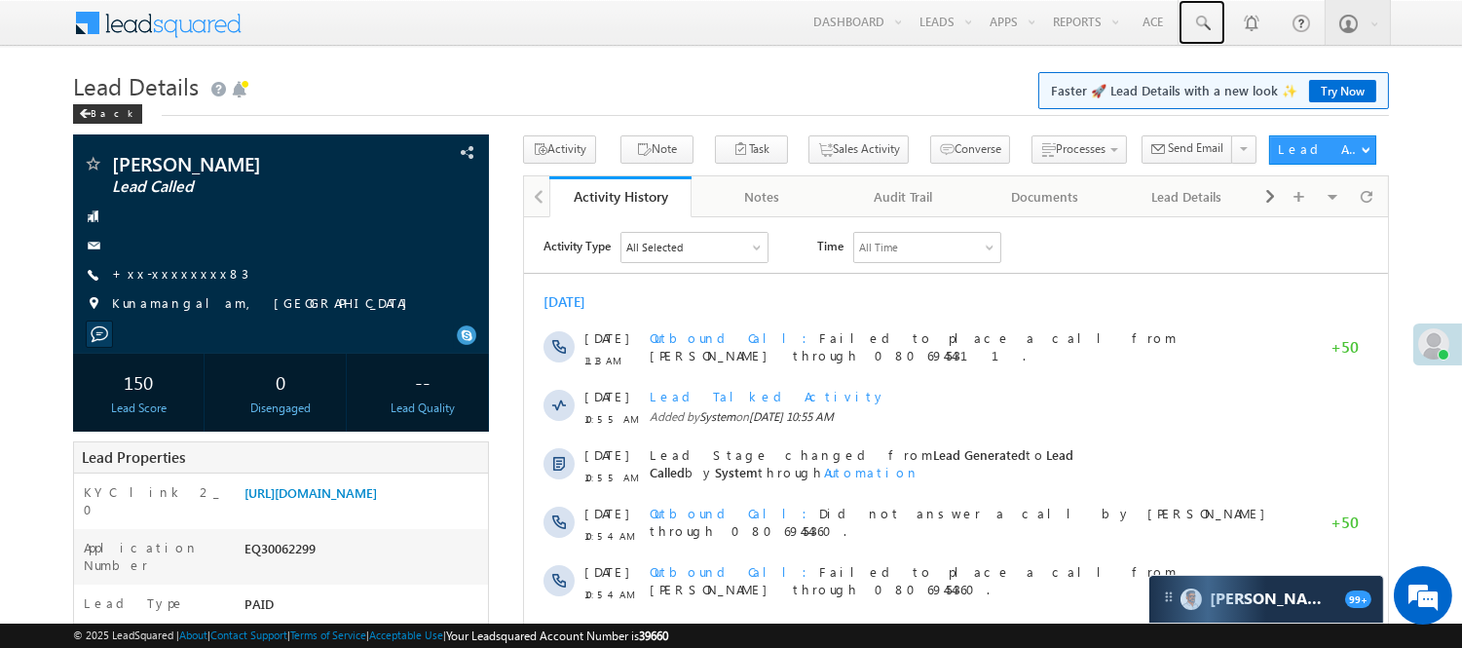
click at [1210, 42] on link at bounding box center [1201, 22] width 47 height 45
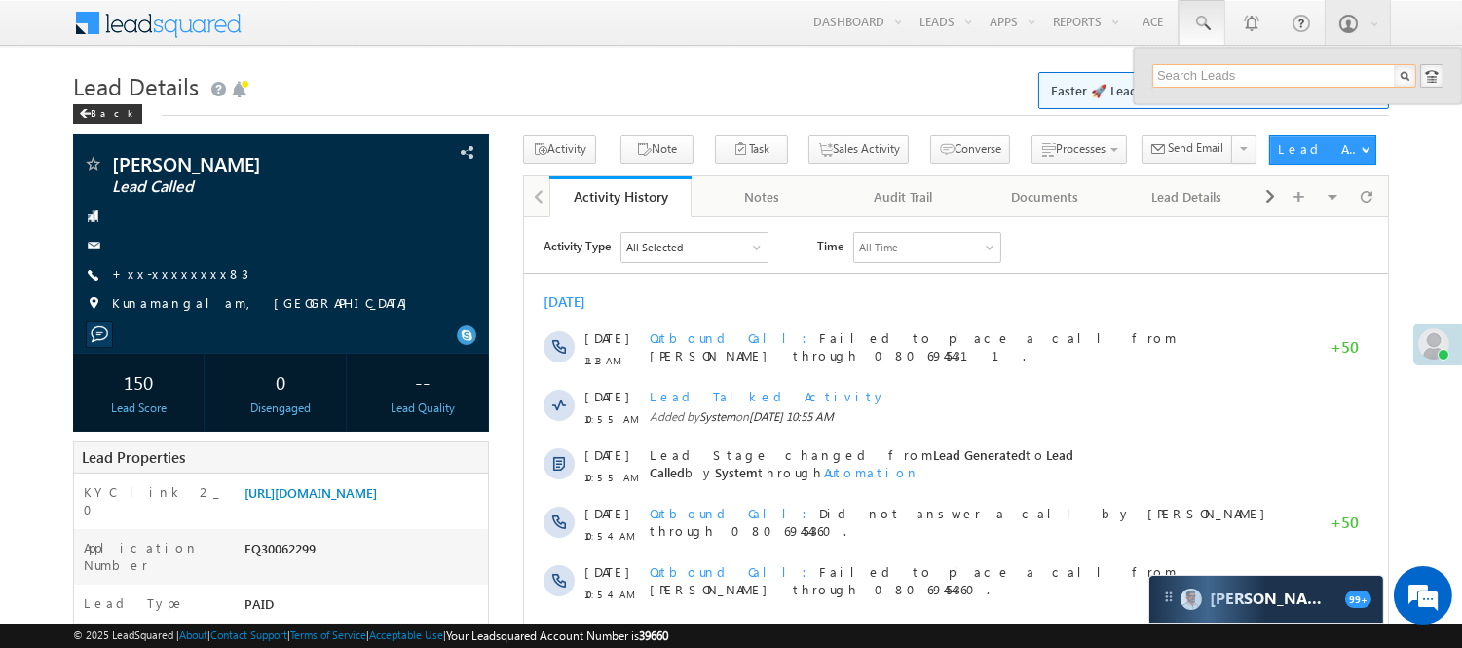
click at [1232, 80] on input "text" at bounding box center [1284, 75] width 264 height 23
paste input "8500261812"
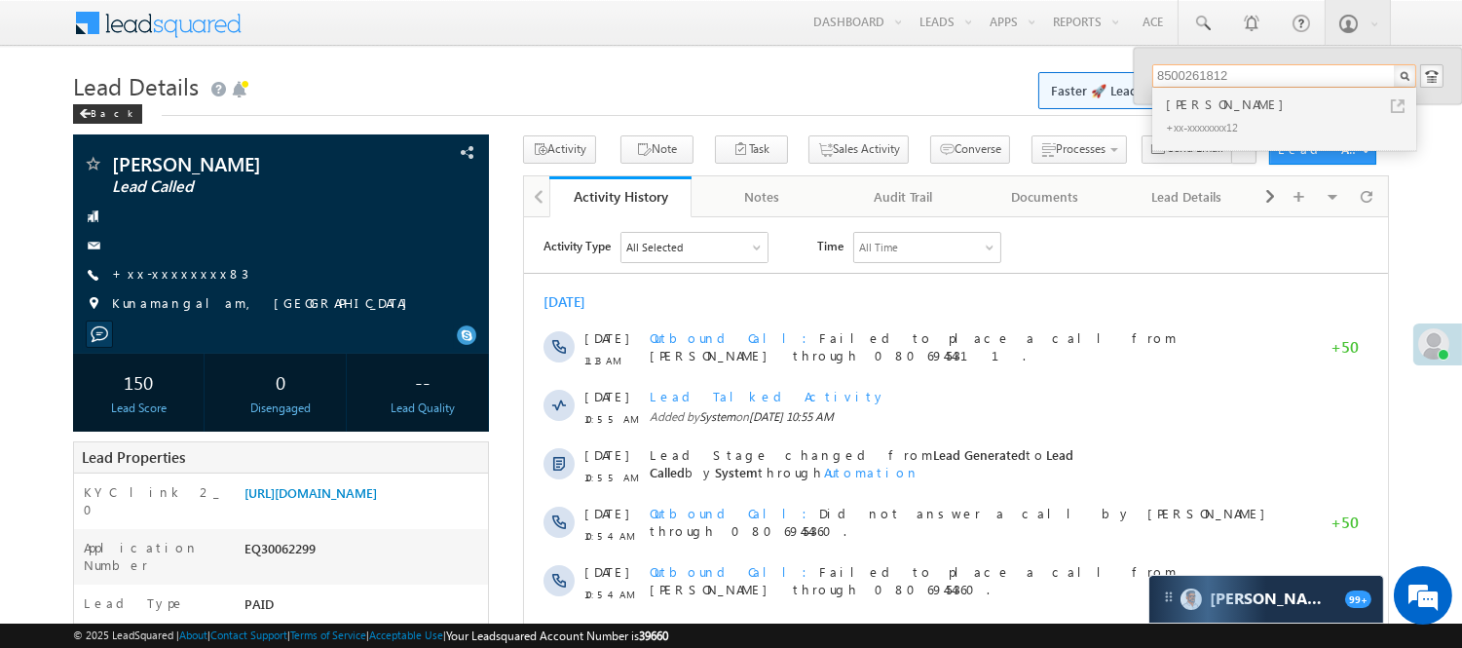
type input "8500261812"
click at [1225, 108] on div "HRITHIK POLLAI" at bounding box center [1292, 103] width 261 height 21
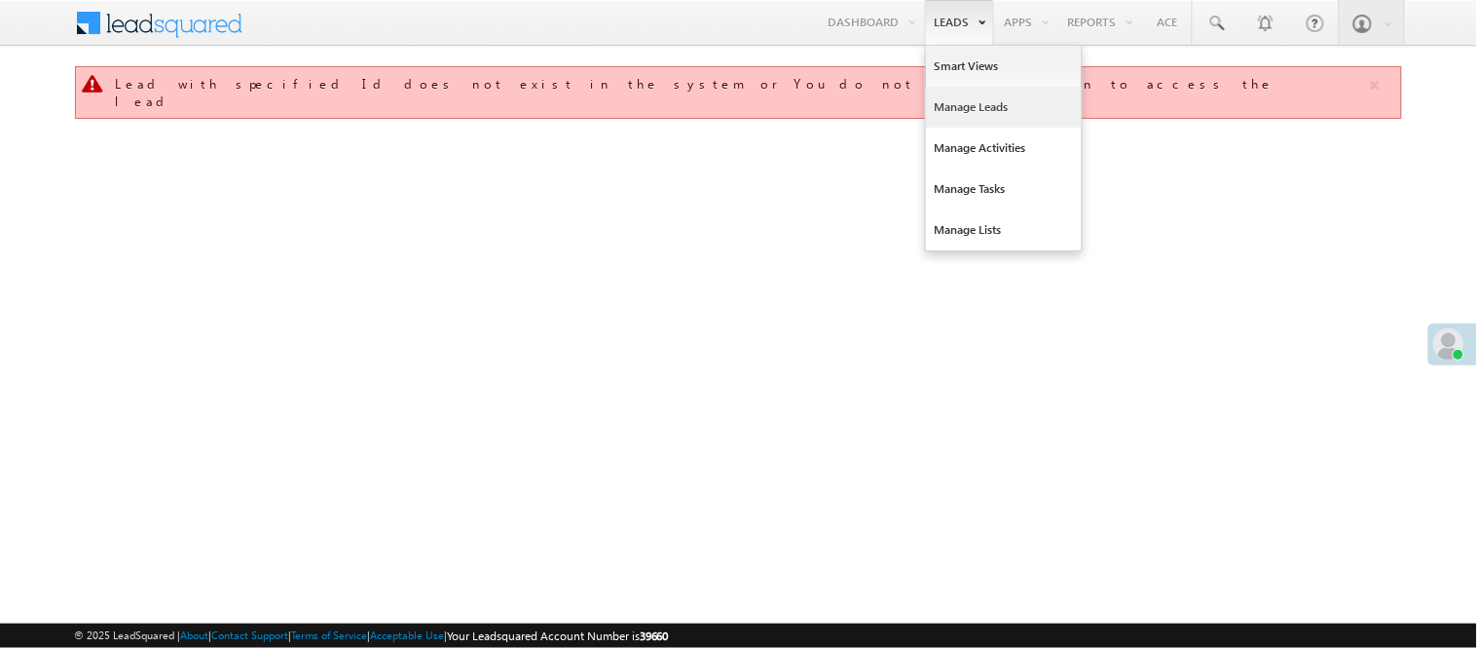
click at [977, 103] on link "Manage Leads" at bounding box center [1004, 107] width 156 height 41
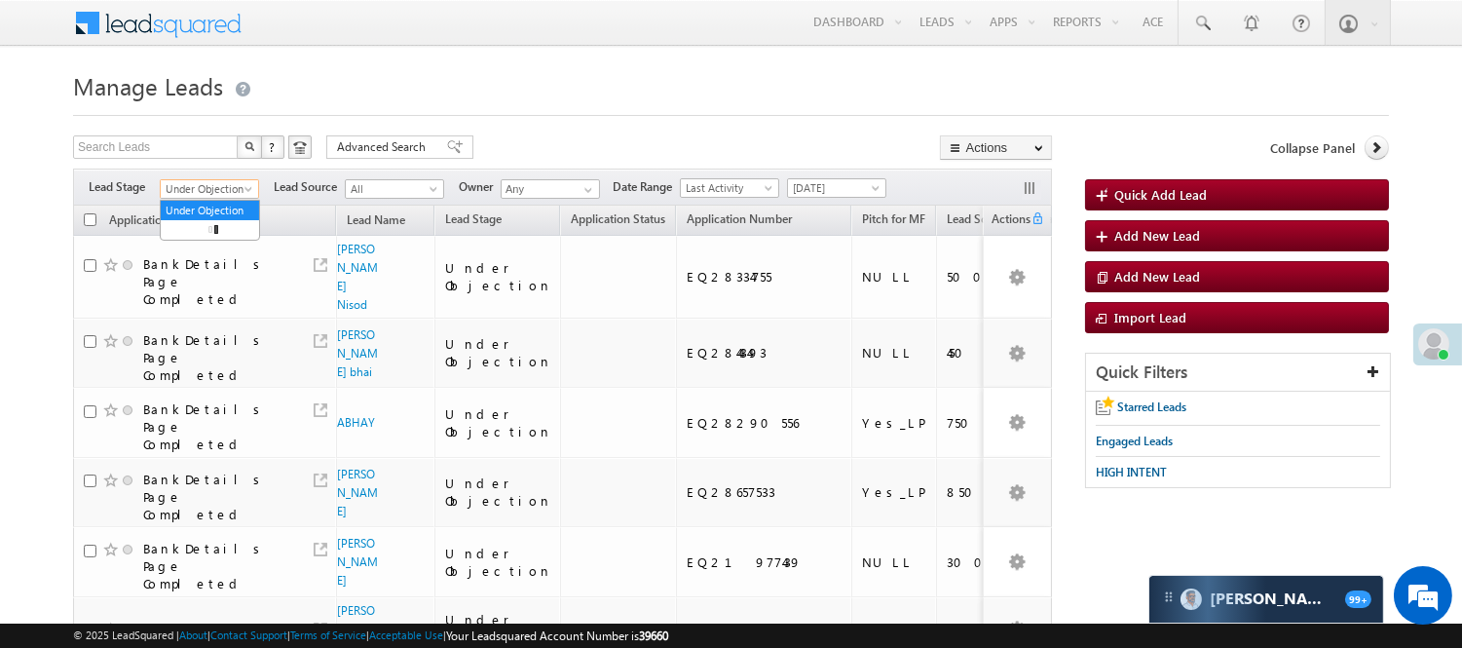
click at [206, 189] on span "Under Objection" at bounding box center [207, 189] width 93 height 18
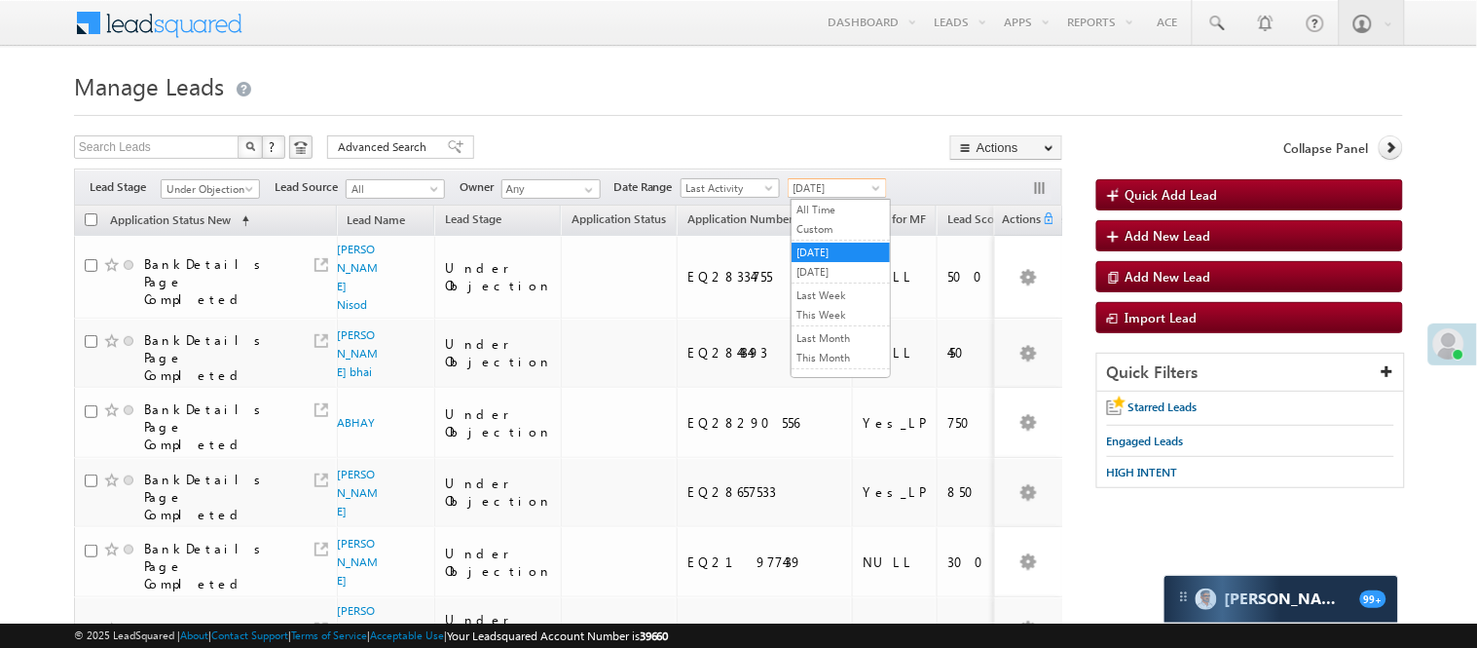
click at [826, 185] on span "[DATE]" at bounding box center [835, 188] width 93 height 18
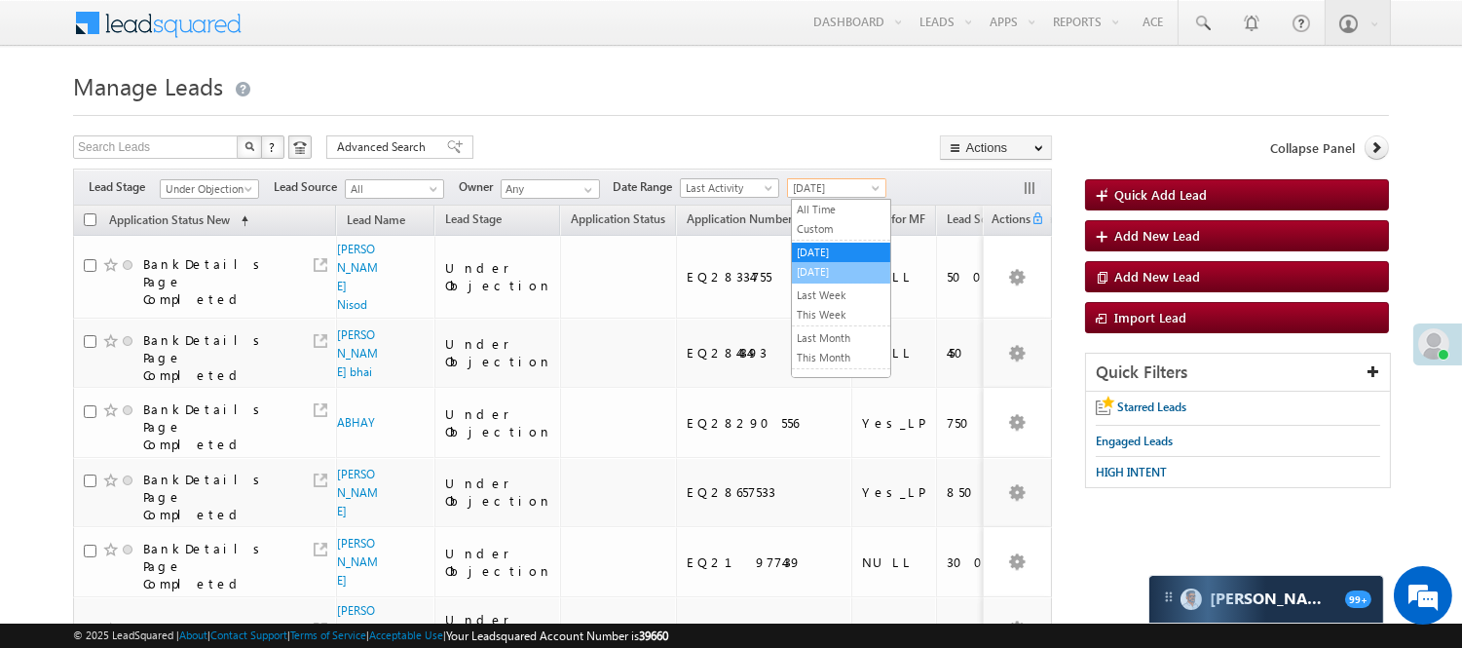
drag, startPoint x: 826, startPoint y: 263, endPoint x: 216, endPoint y: 186, distance: 614.5
click at [830, 269] on li "[DATE]" at bounding box center [841, 272] width 98 height 21
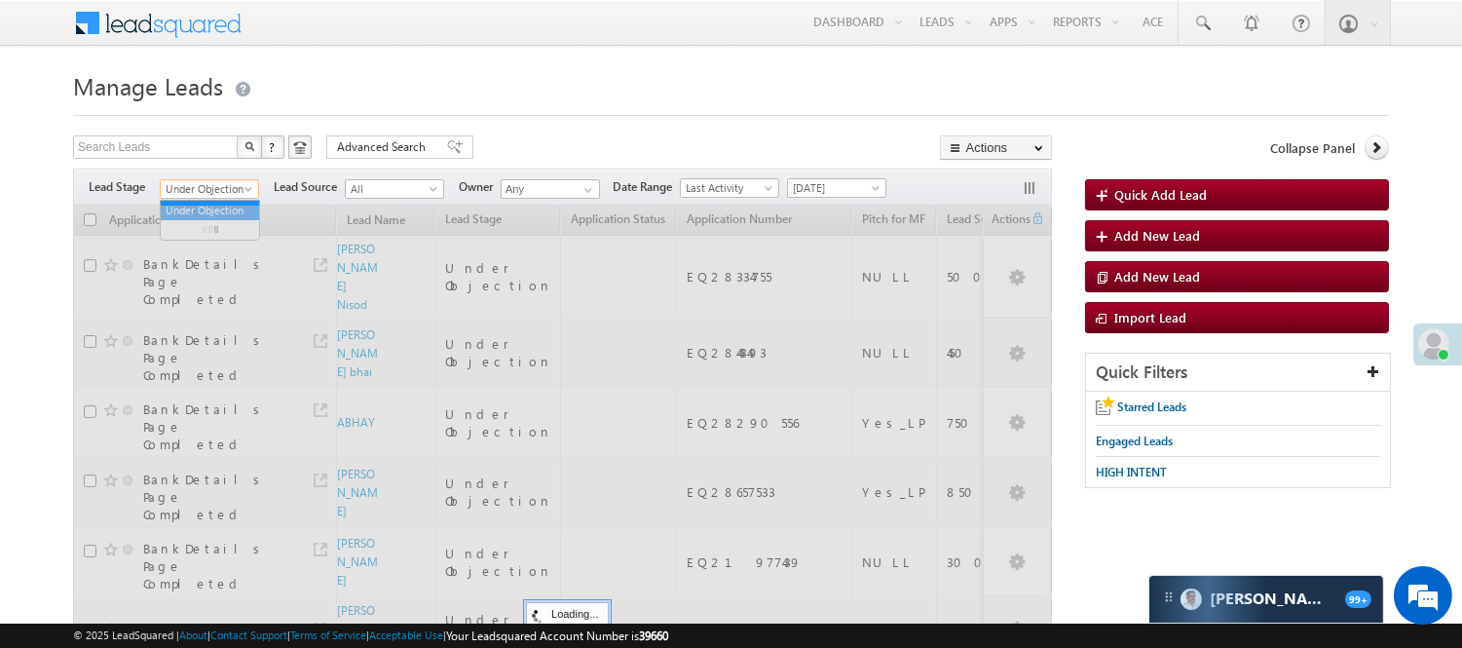
click at [216, 186] on span "Under Objection" at bounding box center [207, 189] width 93 height 18
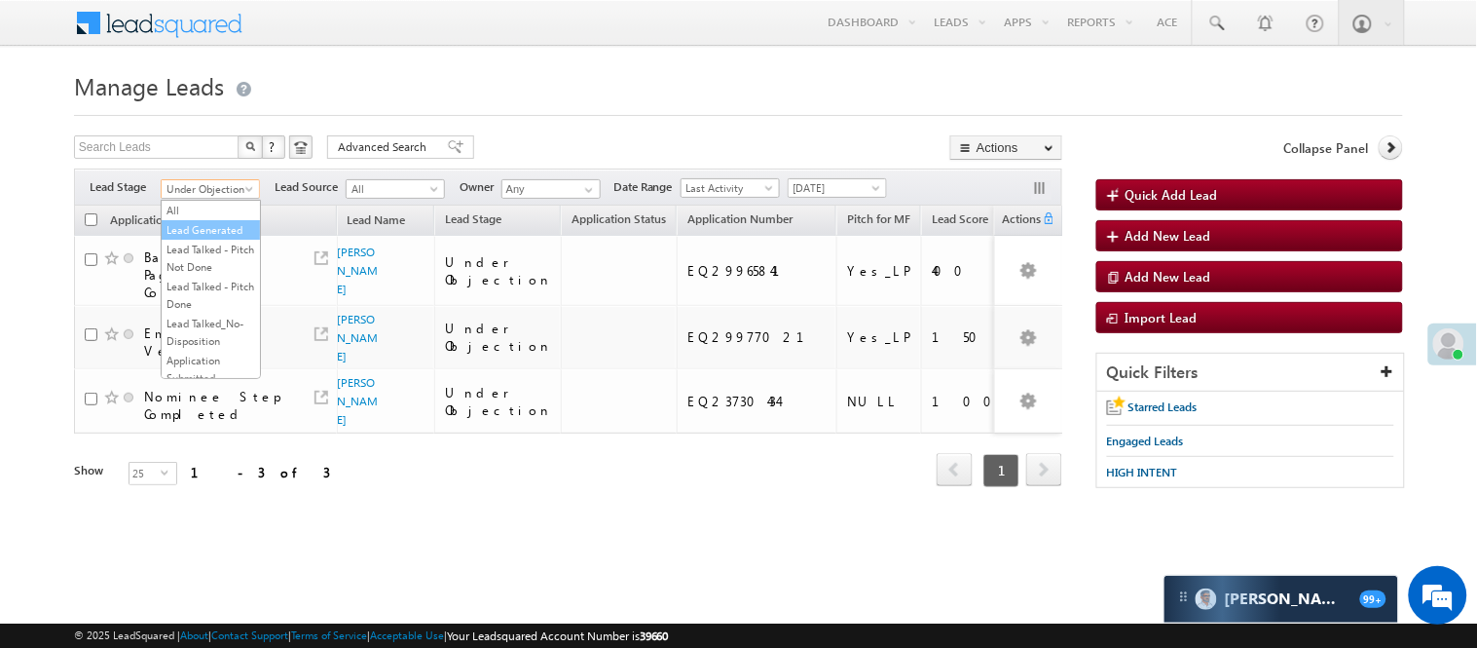
click at [192, 236] on link "Lead Generated" at bounding box center [211, 230] width 98 height 18
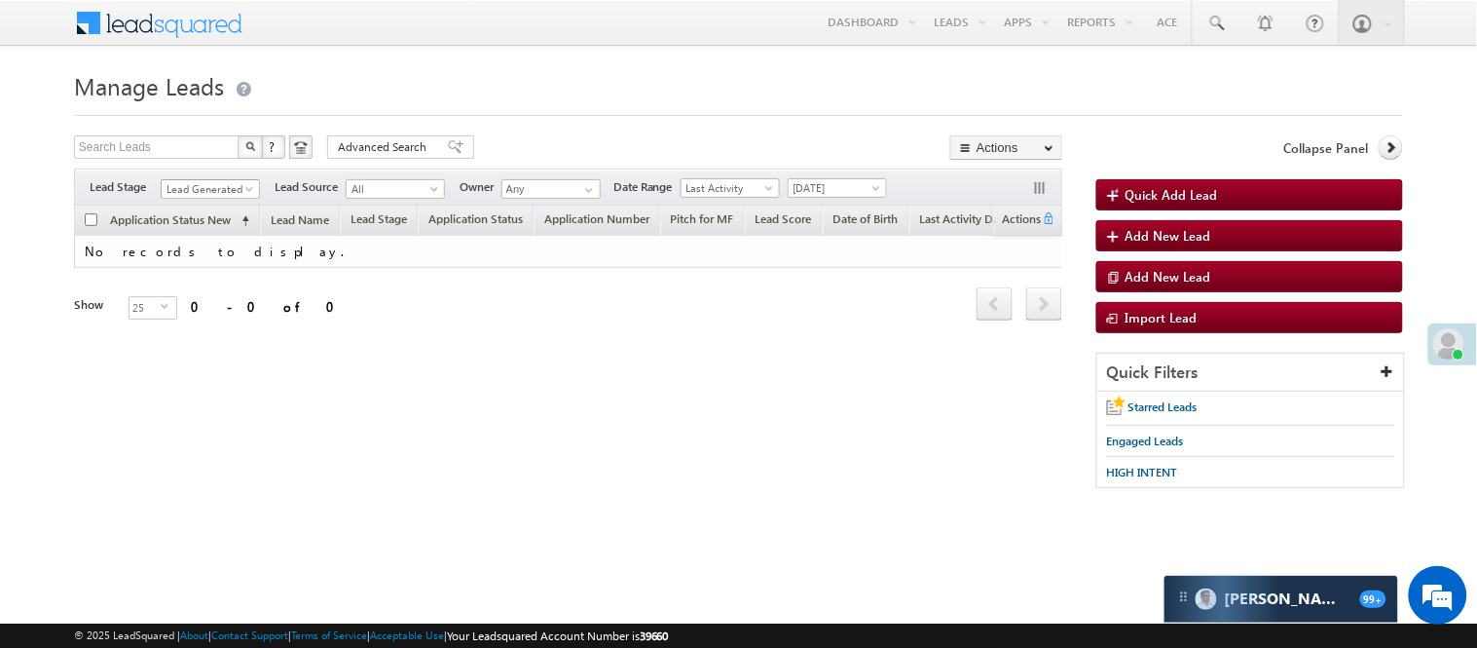
click at [232, 189] on span "Lead Generated" at bounding box center [208, 189] width 93 height 18
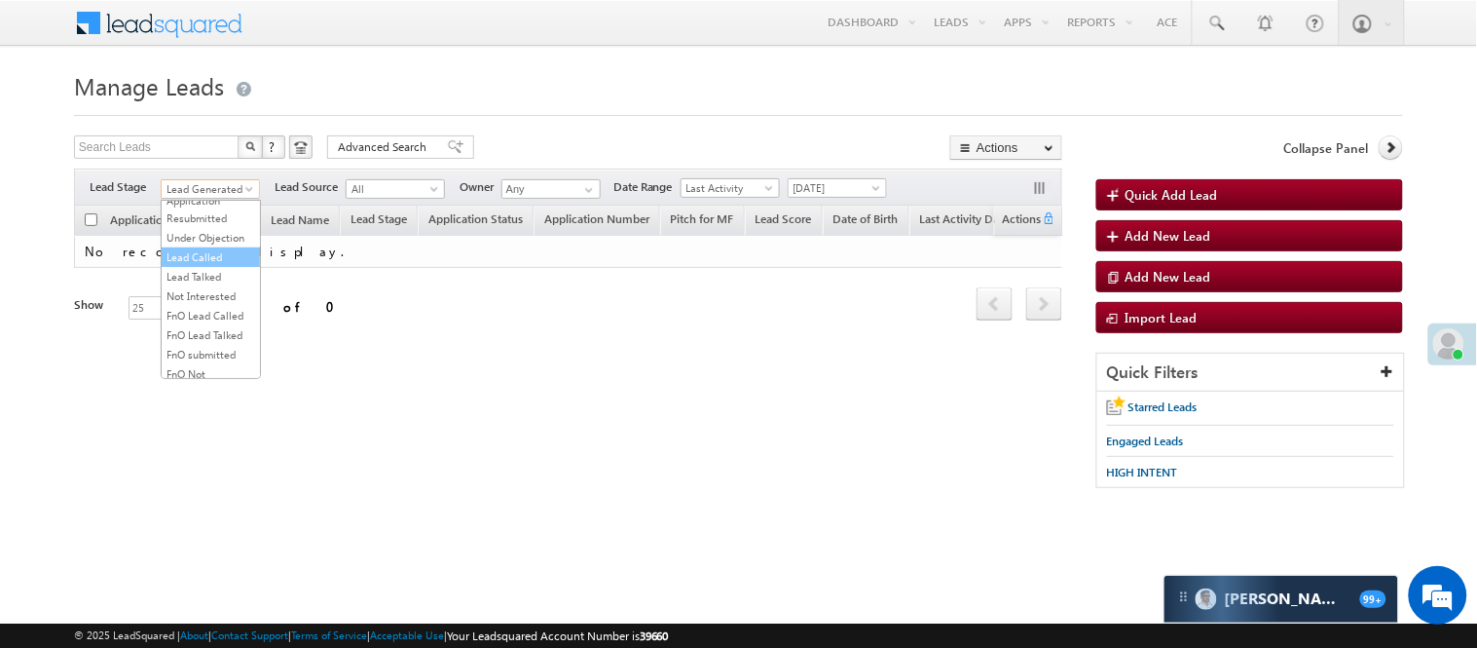
click at [217, 266] on link "Lead Called" at bounding box center [211, 257] width 98 height 18
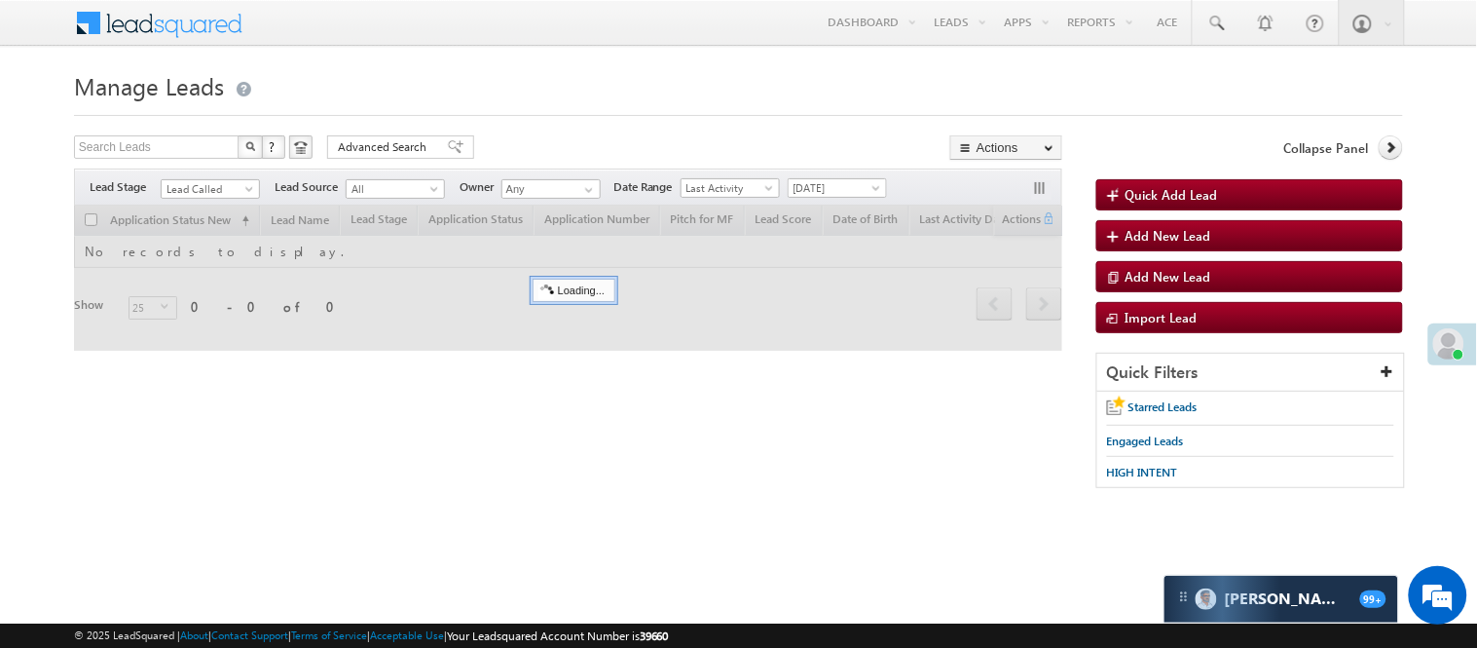
click at [555, 73] on h1 "Manage Leads" at bounding box center [738, 84] width 1329 height 38
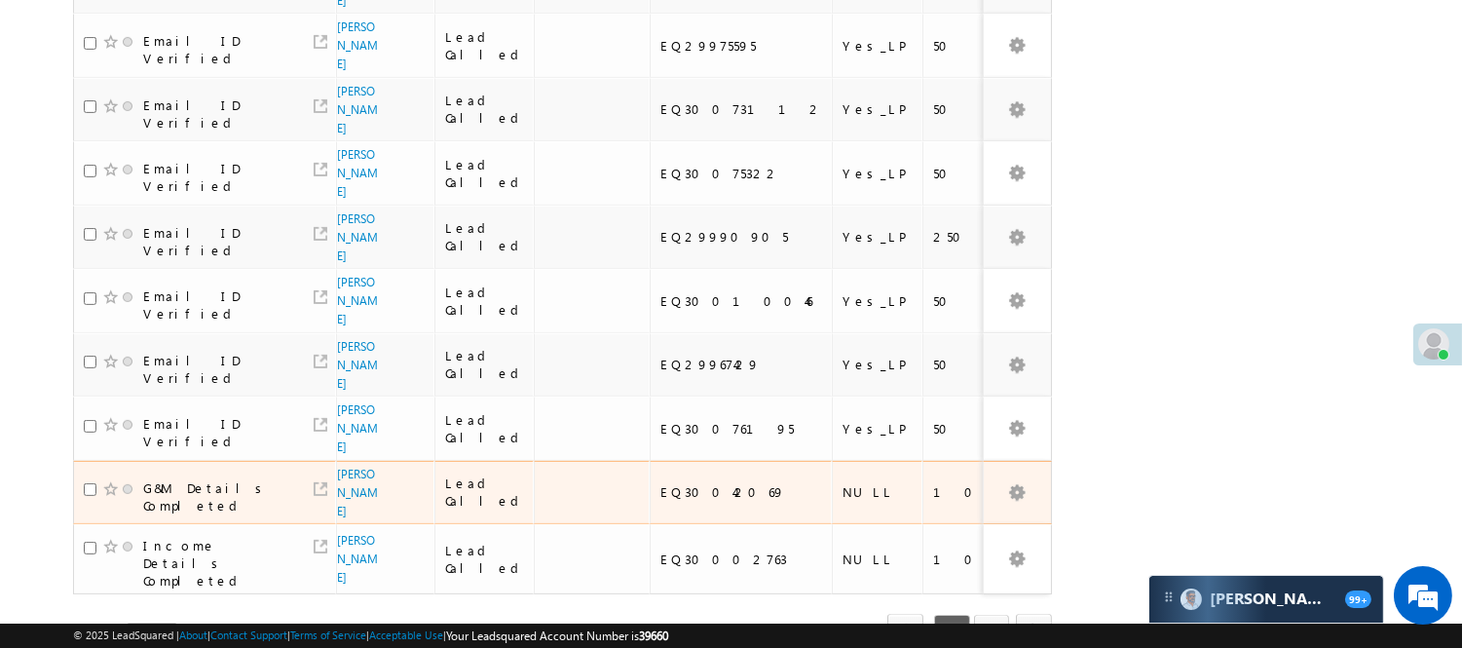
scroll to position [1262, 0]
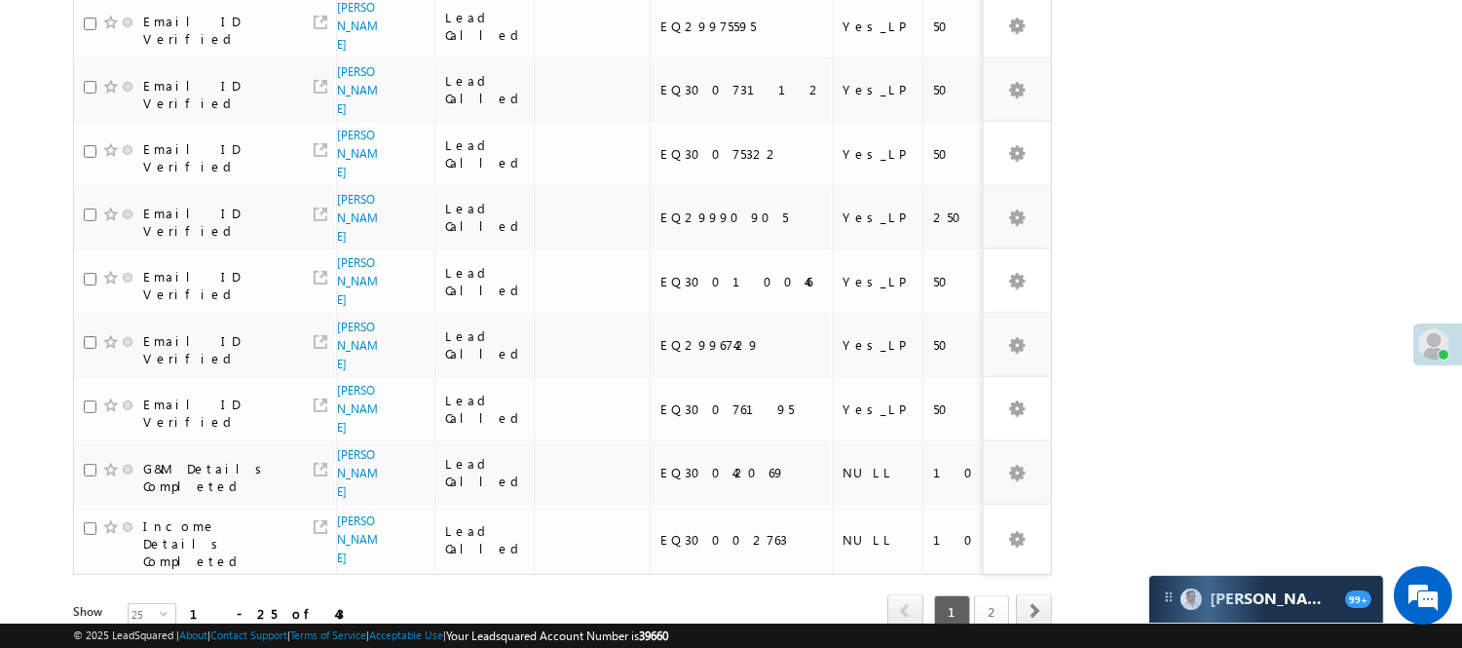
click at [991, 595] on link "2" at bounding box center [991, 611] width 35 height 33
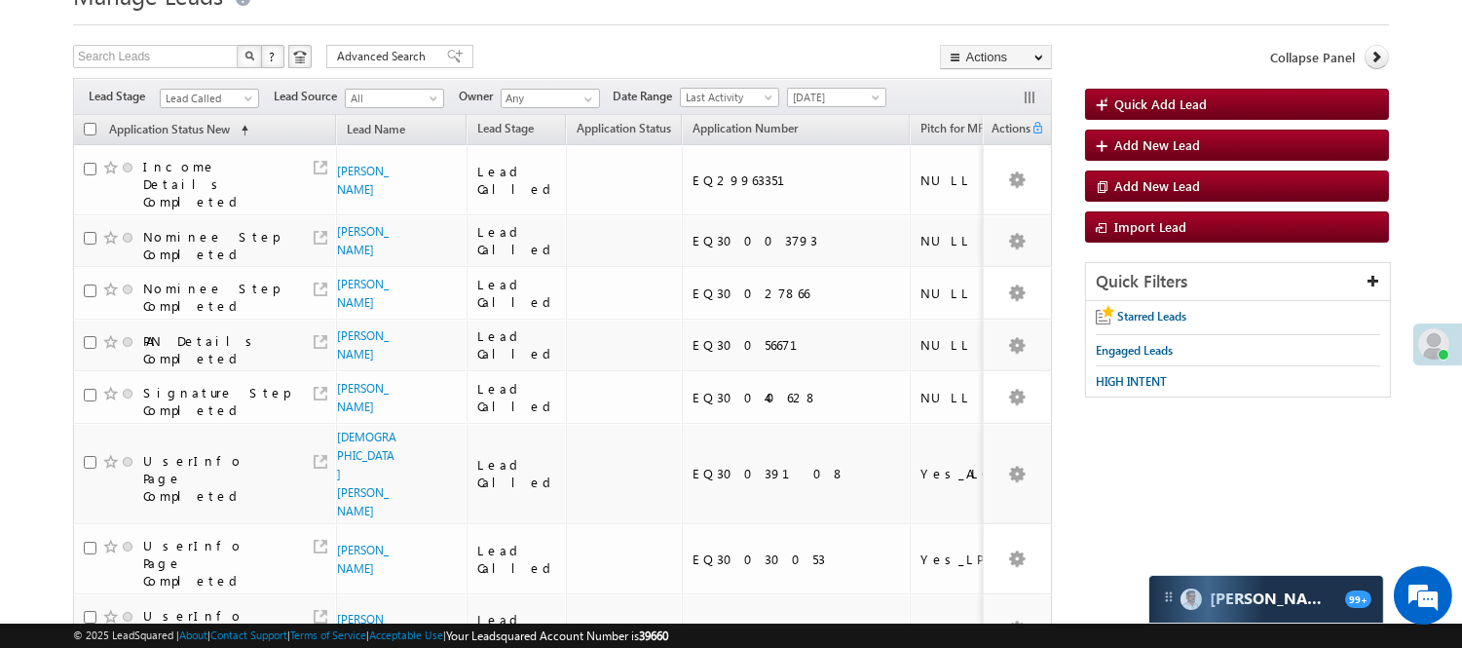
scroll to position [0, 0]
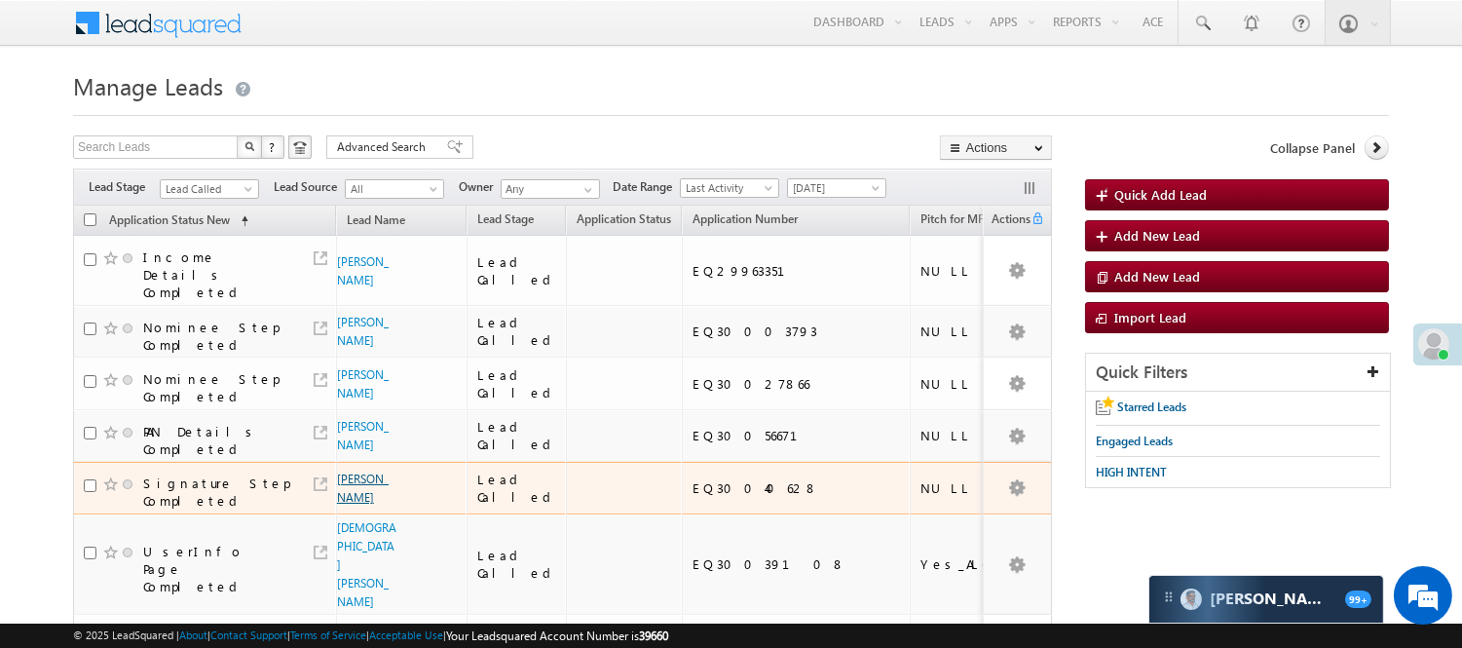
click at [351, 500] on link "[PERSON_NAME]" at bounding box center [363, 487] width 52 height 33
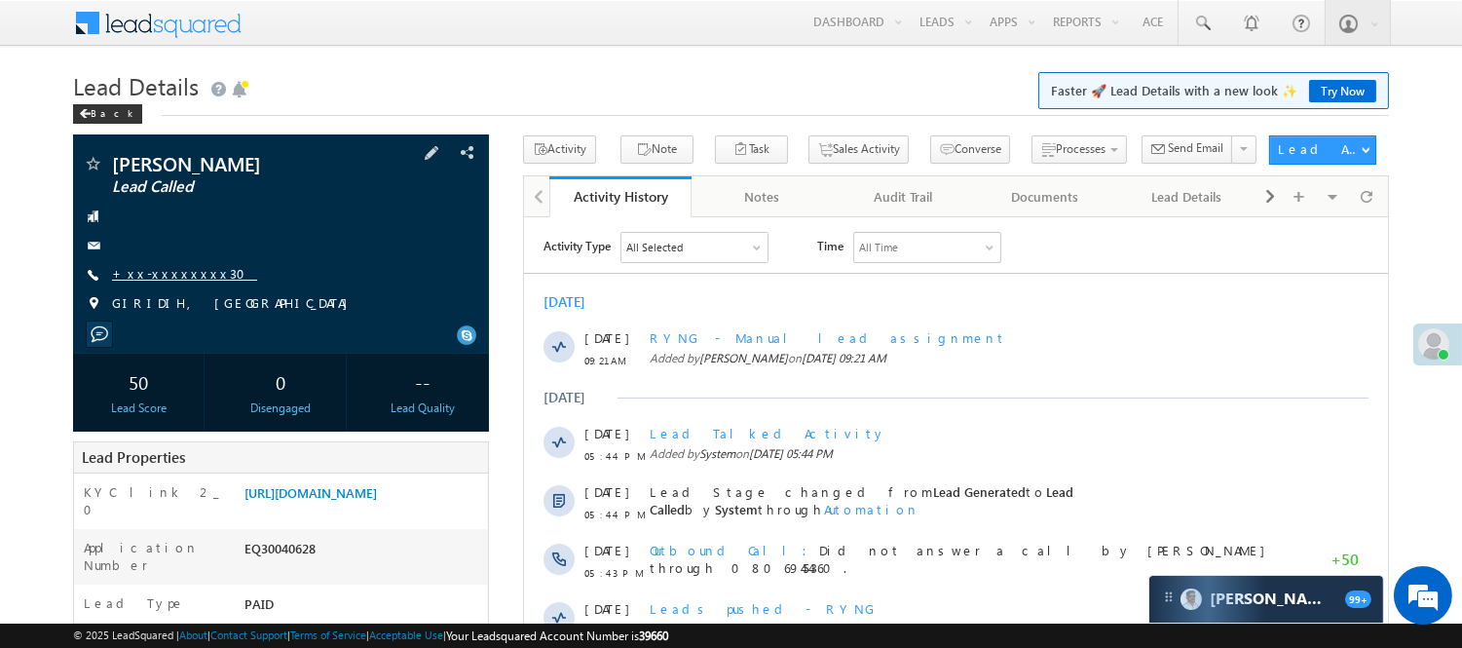
click at [167, 269] on link "+xx-xxxxxxxx30" at bounding box center [184, 273] width 145 height 17
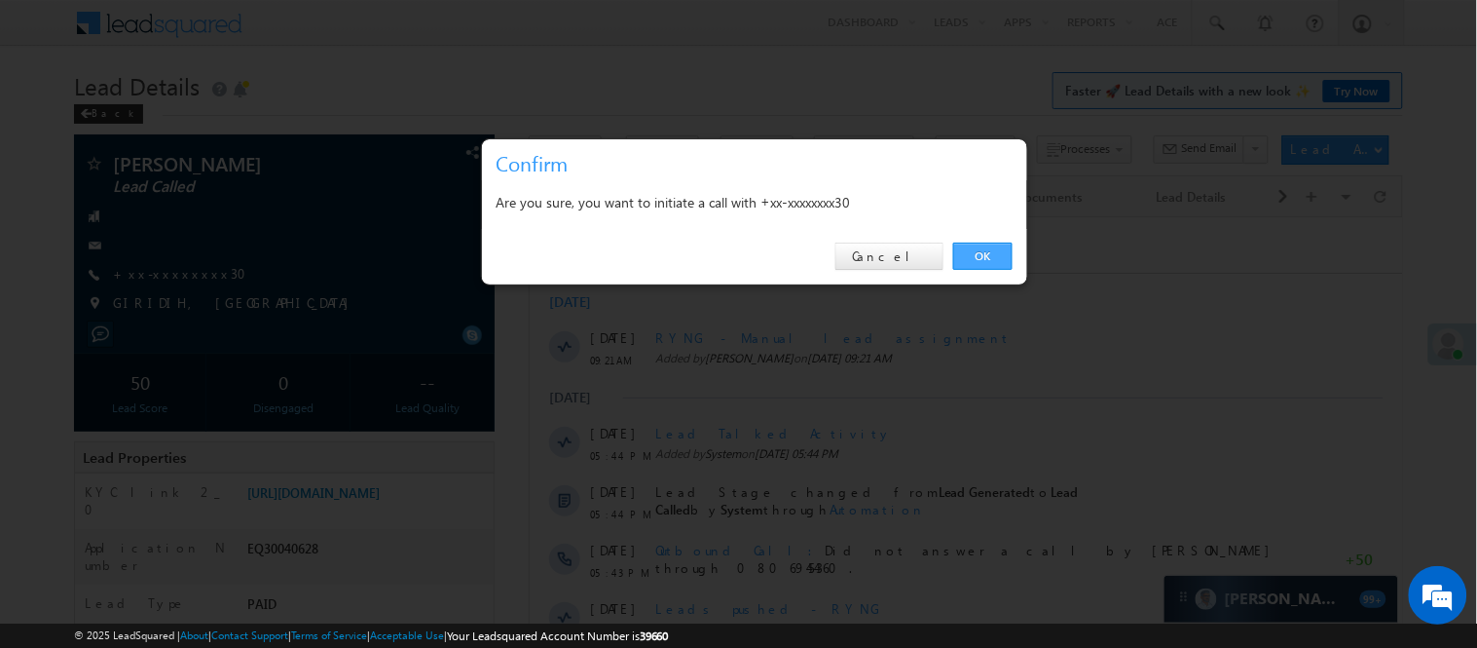
drag, startPoint x: 981, startPoint y: 256, endPoint x: 456, endPoint y: 38, distance: 568.4
click at [981, 256] on link "OK" at bounding box center [982, 255] width 59 height 27
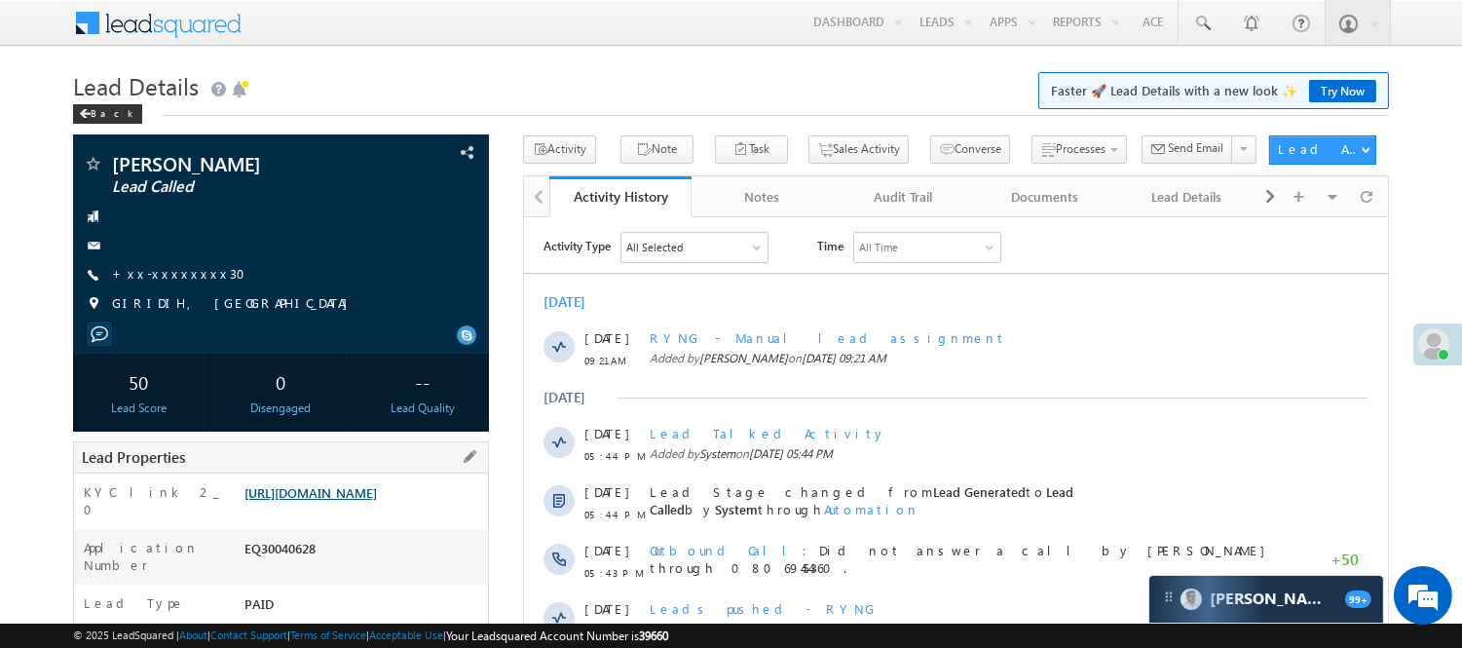
click at [377, 501] on link "https://angelbroking1-pk3em7sa.customui-test.leadsquared.com?leadId=520e8a52-a5…" at bounding box center [310, 492] width 132 height 17
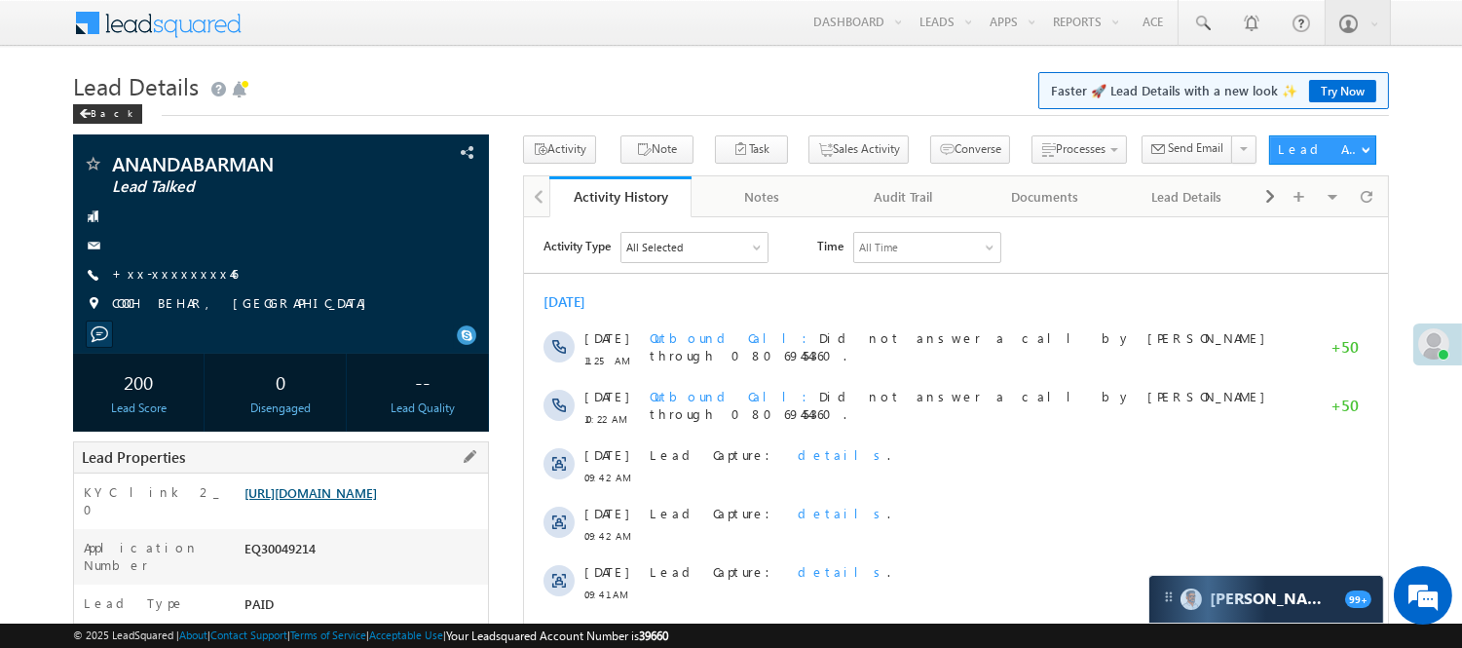
click at [377, 501] on link "[URL][DOMAIN_NAME]" at bounding box center [310, 492] width 132 height 17
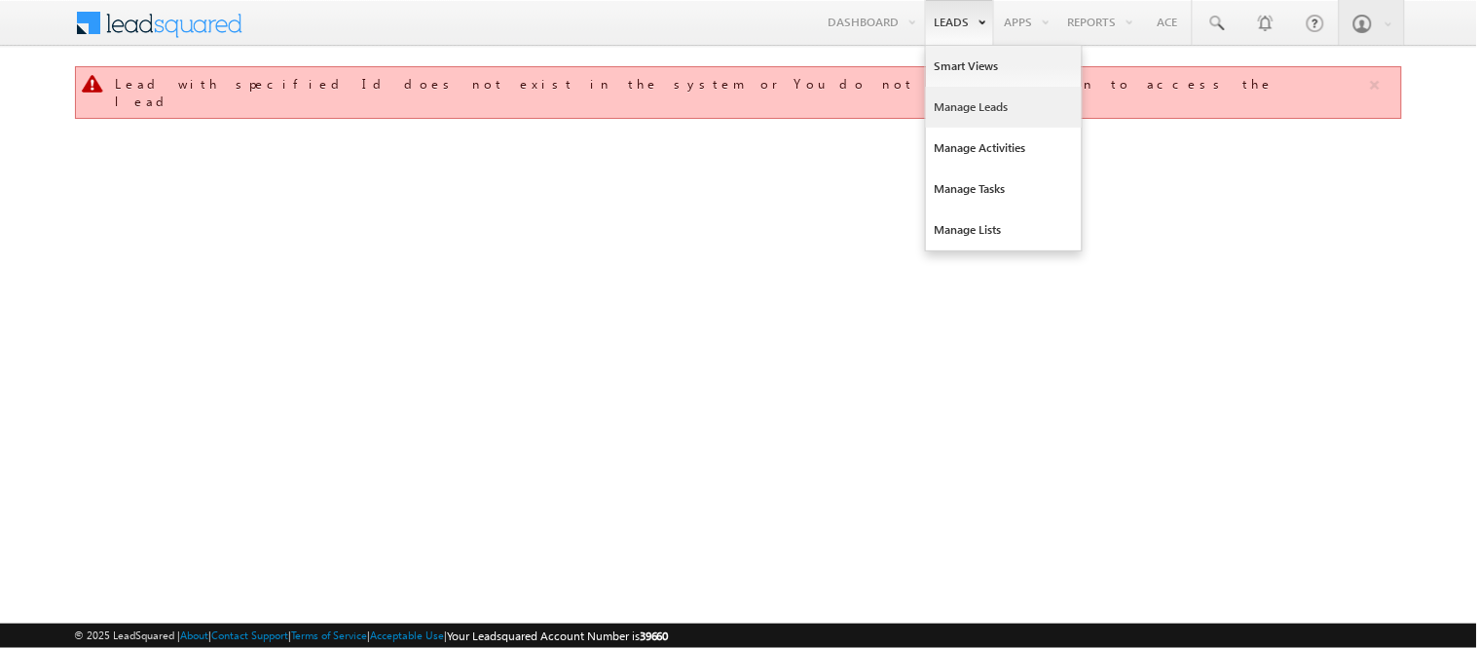
drag, startPoint x: 0, startPoint y: 0, endPoint x: 985, endPoint y: 107, distance: 990.4
click at [985, 107] on link "Manage Leads" at bounding box center [1004, 107] width 156 height 41
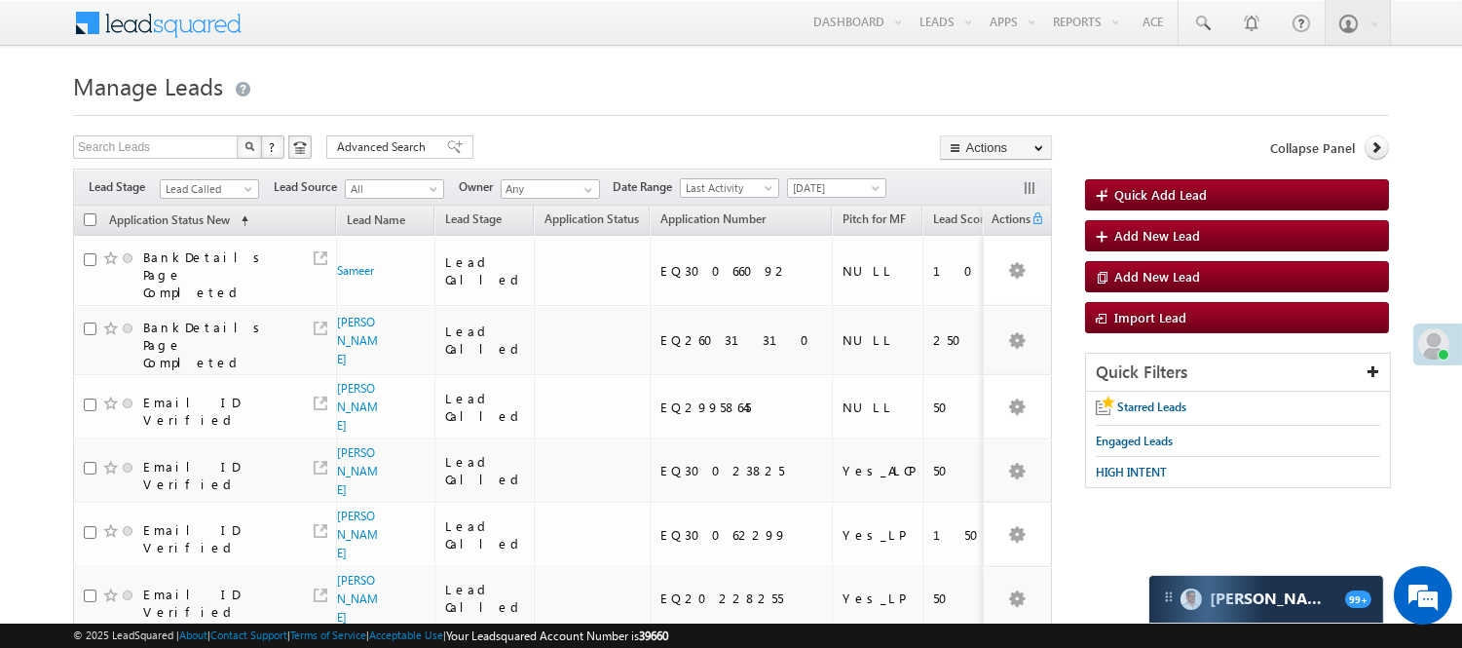
click at [191, 169] on div "Filters Lead Stage Lead Called Lead Called Lead Source All All Owner Any Any Da…" at bounding box center [562, 186] width 979 height 37
click at [192, 177] on div "Filters Lead Stage Lead Called Lead Called Lead Source All All Owner Any Any Da…" at bounding box center [562, 186] width 979 height 37
click at [195, 188] on span "Lead Called" at bounding box center [207, 189] width 93 height 18
click at [208, 263] on link "Lead Talked" at bounding box center [210, 254] width 98 height 18
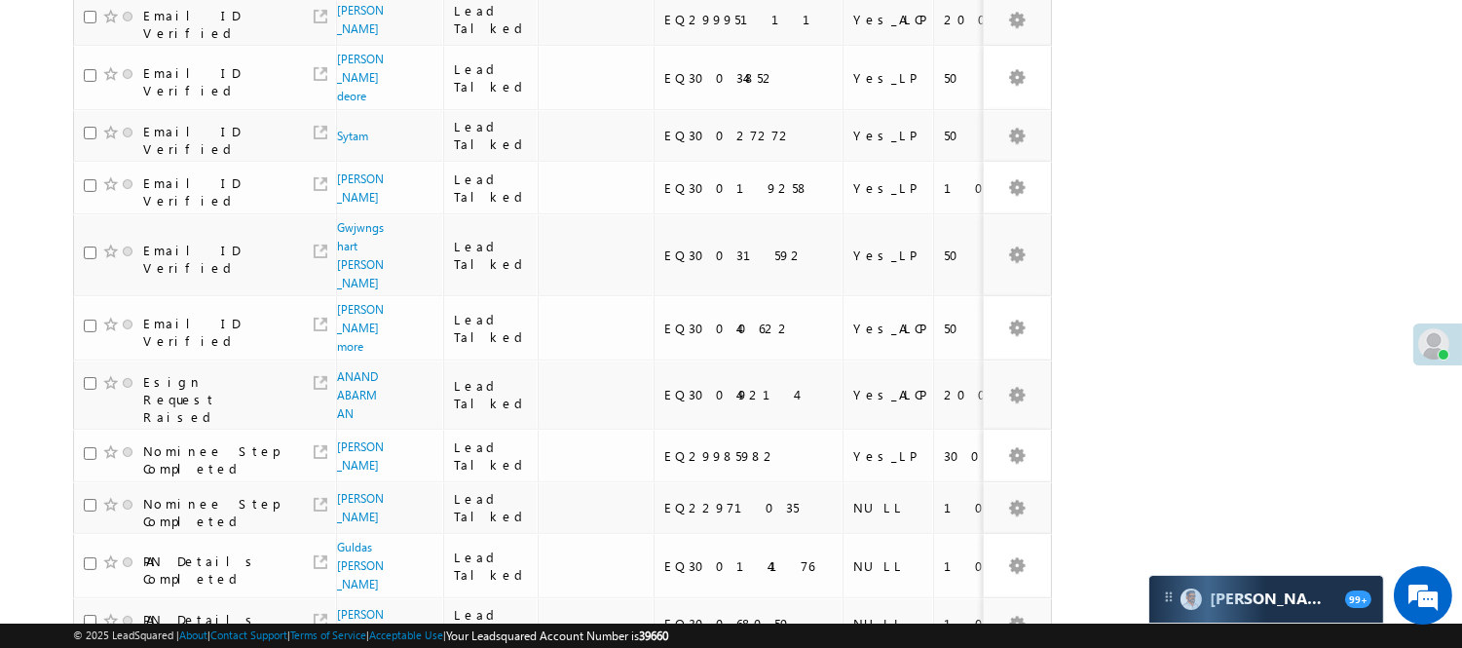
scroll to position [1162, 0]
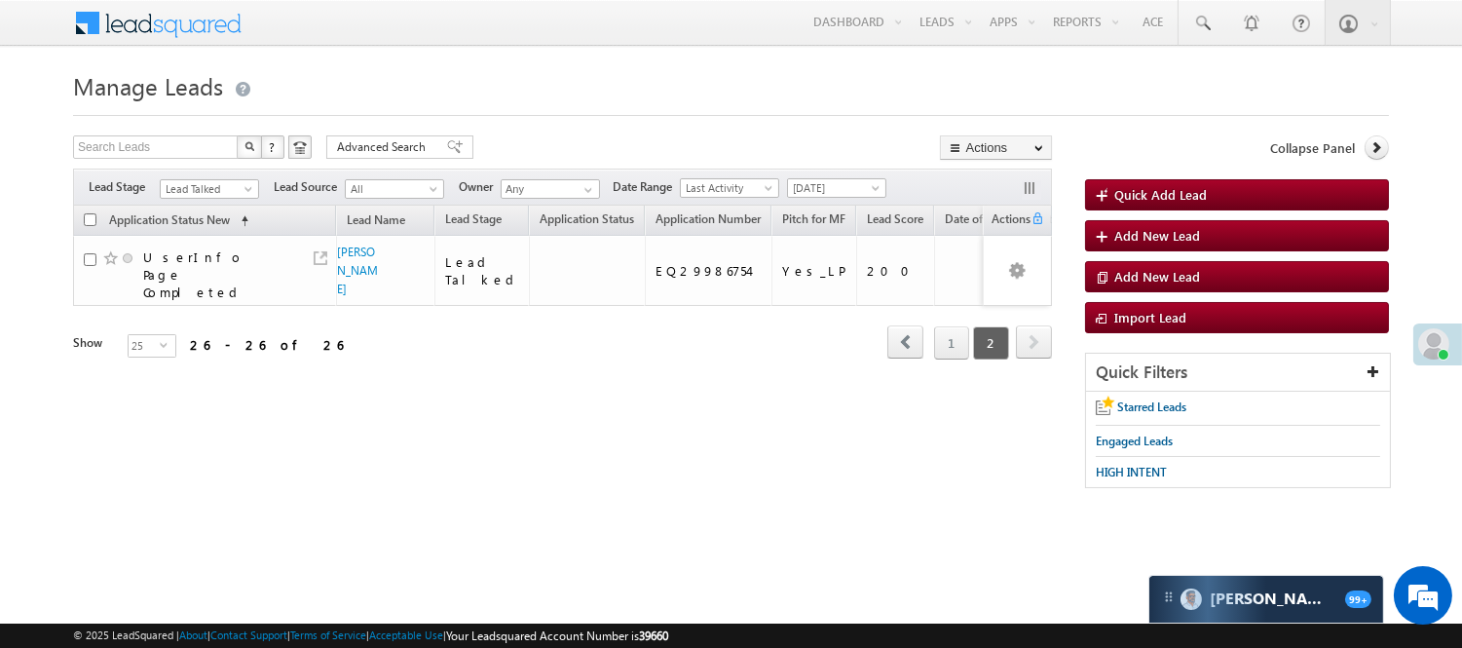
scroll to position [0, 0]
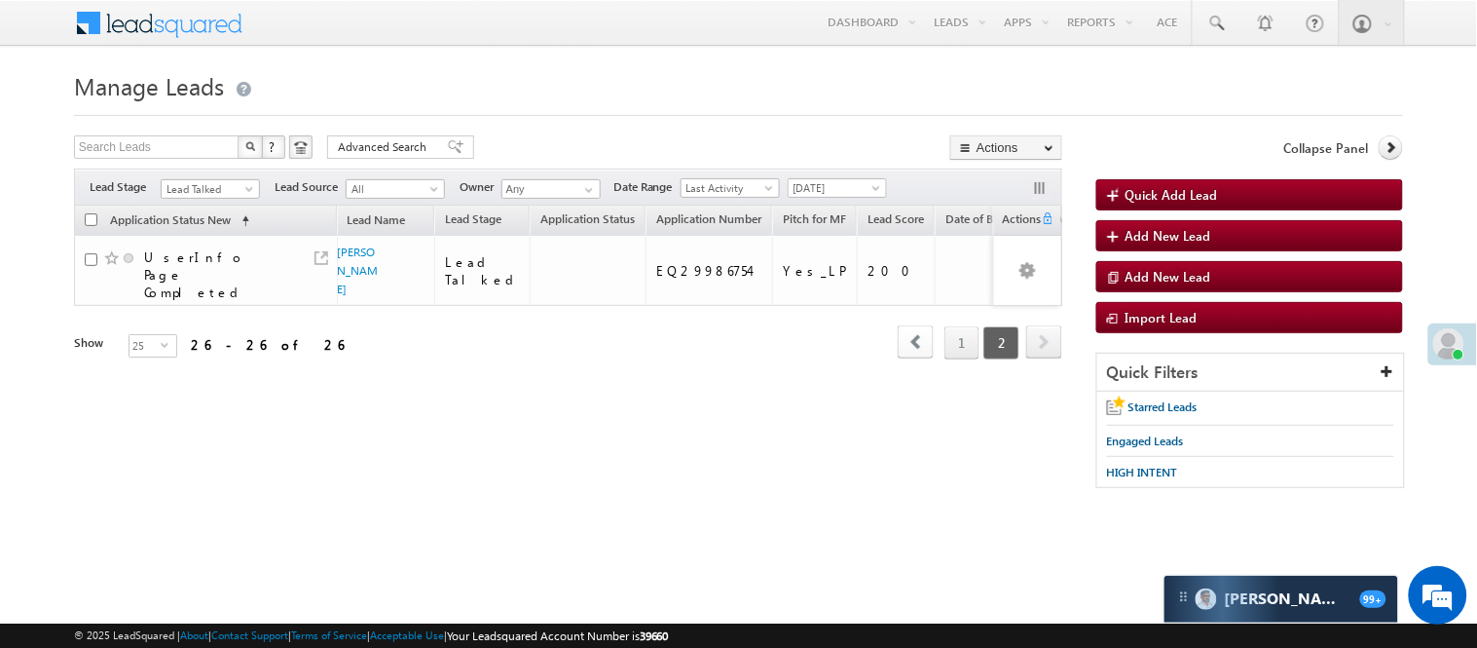
click at [945, 345] on link "1" at bounding box center [962, 342] width 35 height 33
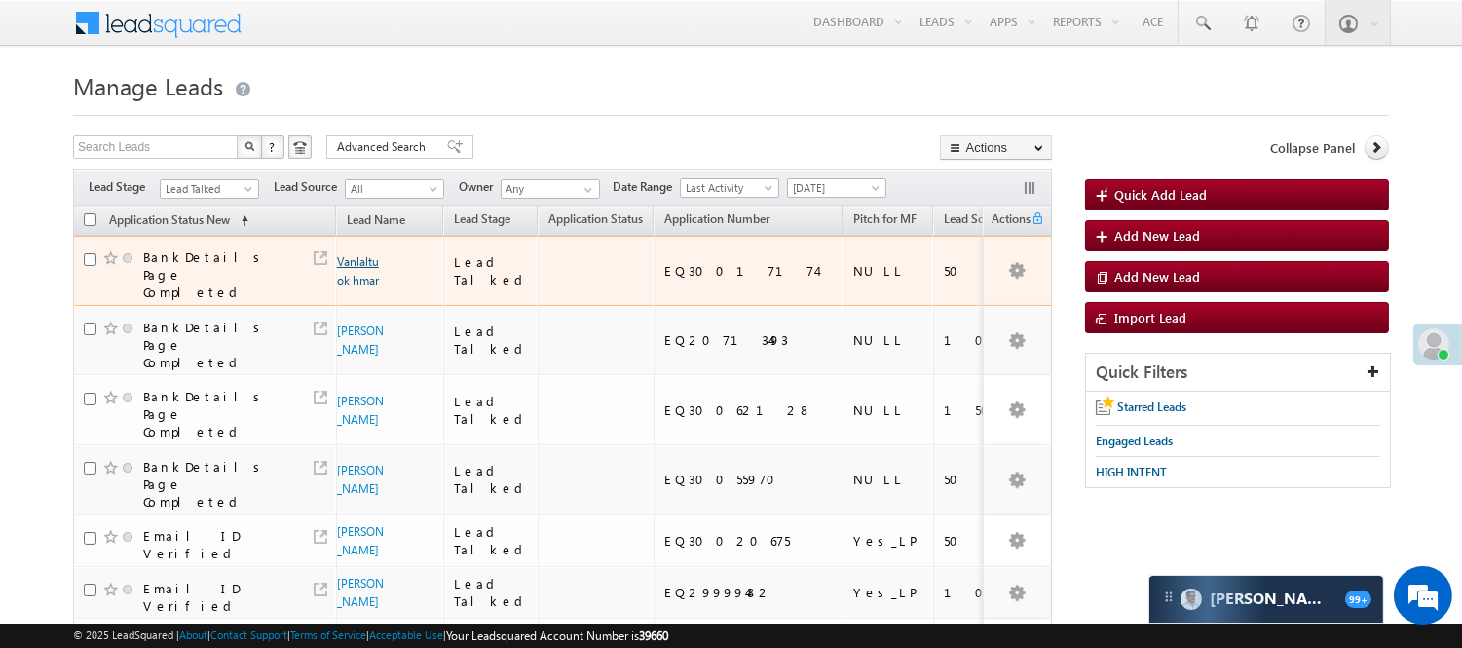
click at [373, 273] on link "Vanlaltuok hmar" at bounding box center [358, 270] width 42 height 33
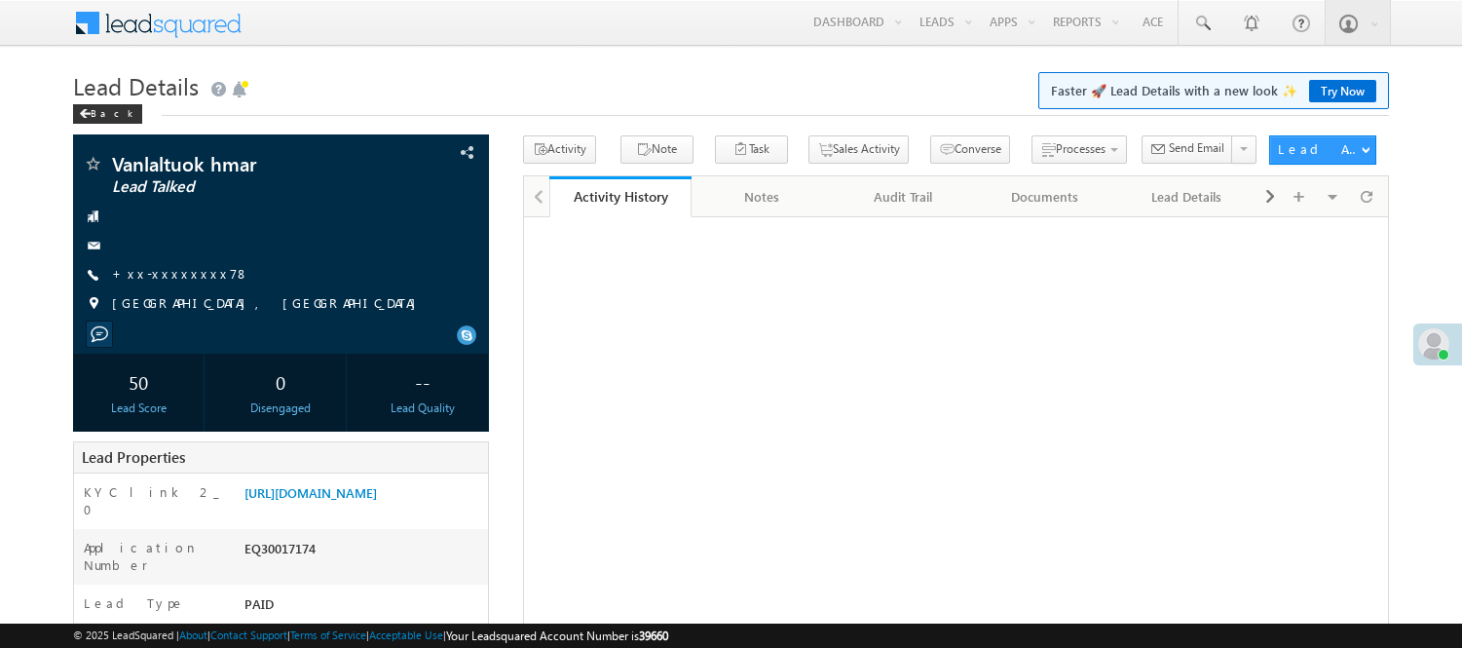
click at [161, 283] on span "+xx-xxxxxxxx78" at bounding box center [180, 274] width 137 height 19
click at [162, 274] on link "+xx-xxxxxxxx78" at bounding box center [180, 273] width 137 height 17
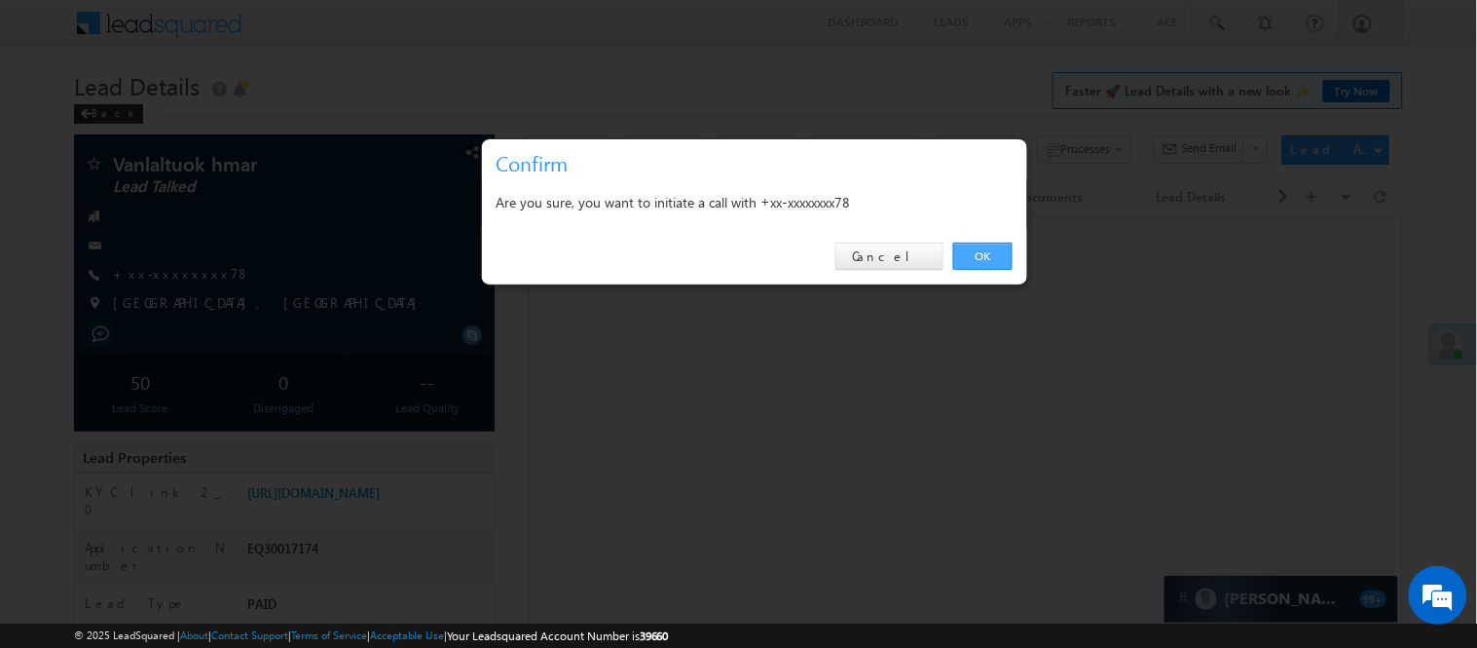
click at [984, 265] on link "OK" at bounding box center [982, 255] width 59 height 27
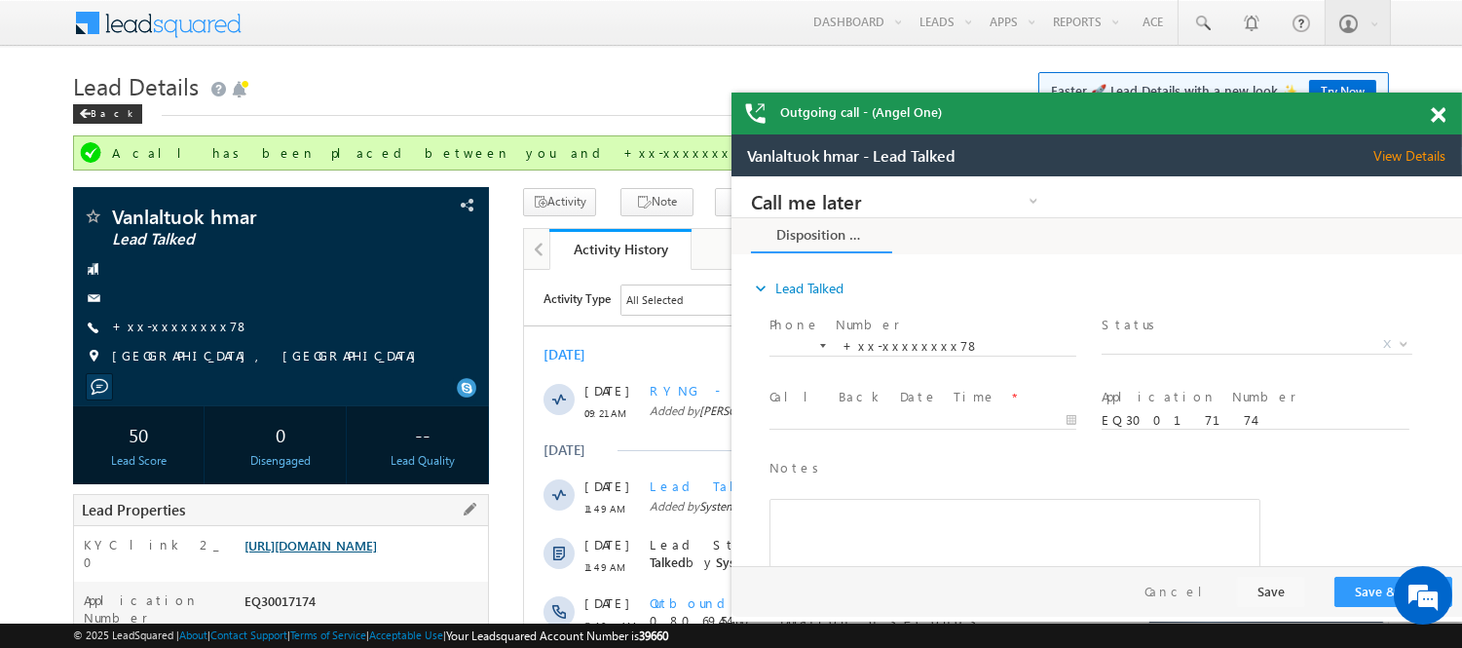
click at [371, 545] on link "[URL][DOMAIN_NAME]" at bounding box center [310, 545] width 132 height 17
click at [1435, 112] on span at bounding box center [1438, 115] width 15 height 17
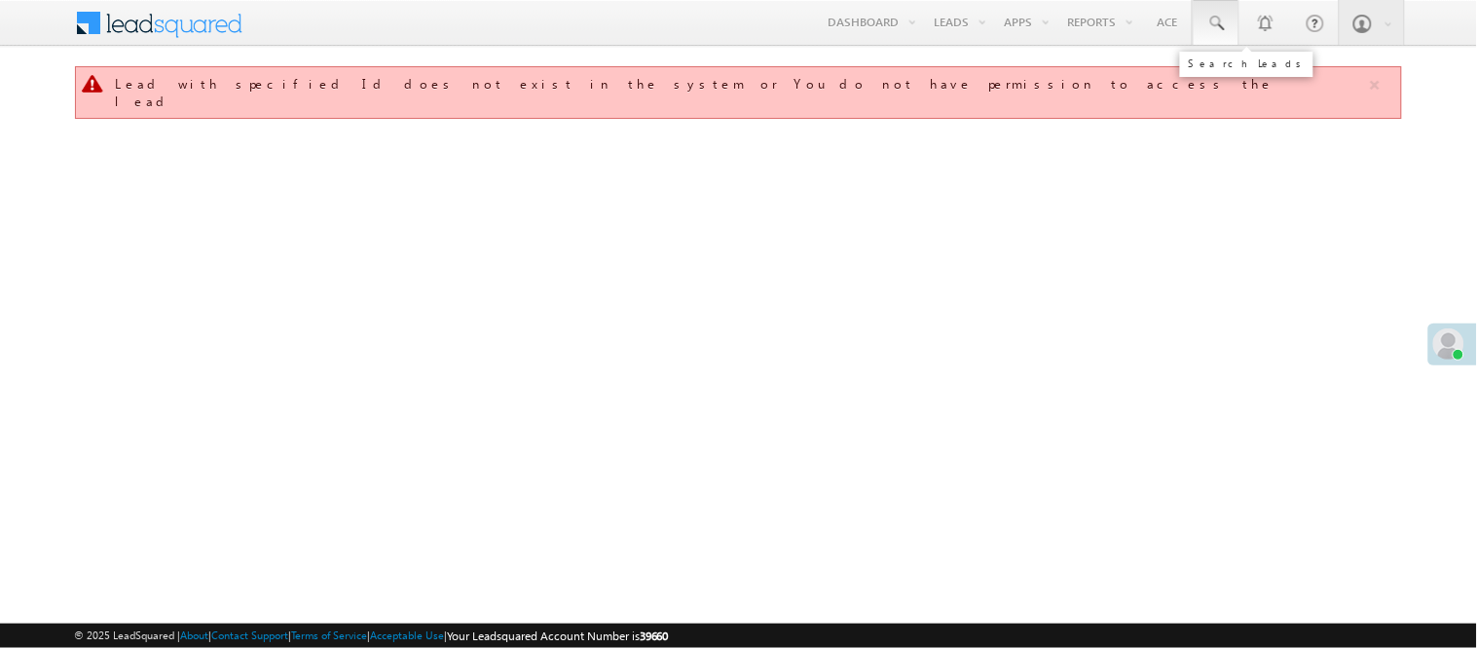
click at [1217, 22] on span at bounding box center [1216, 23] width 19 height 19
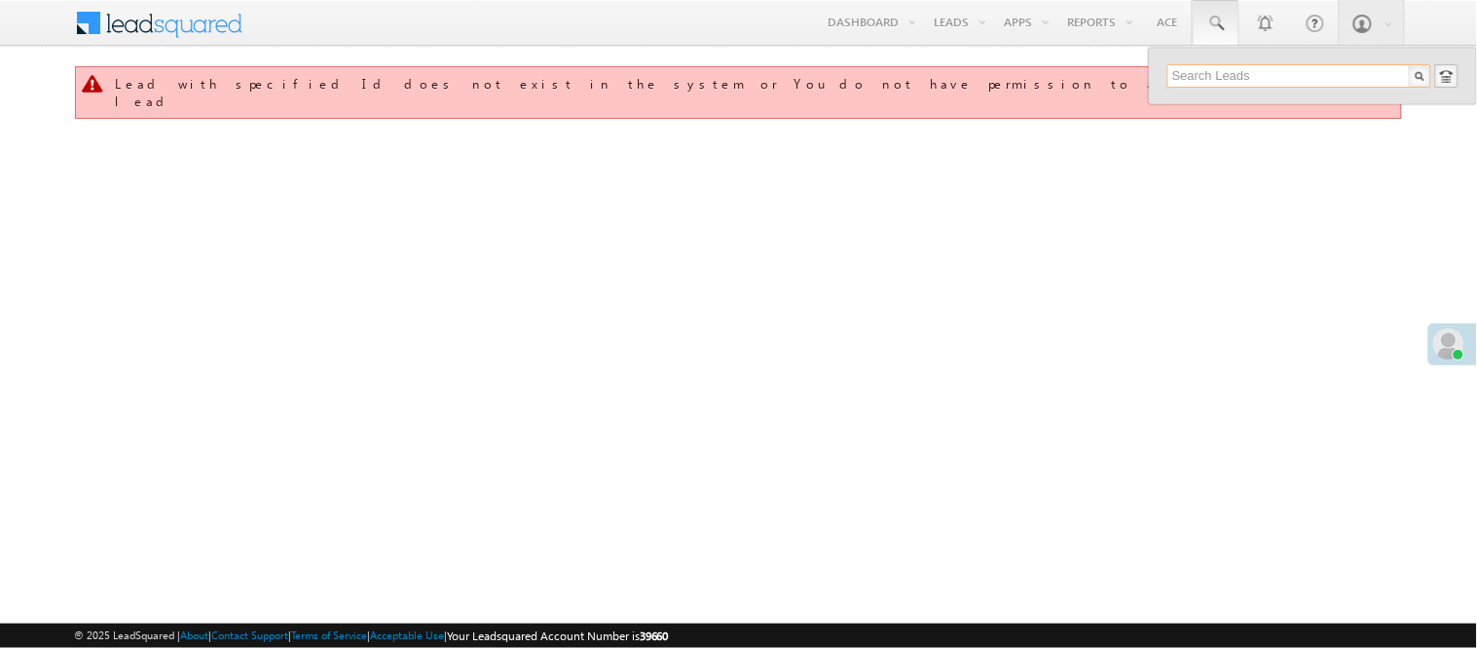
click at [1242, 72] on input "text" at bounding box center [1300, 75] width 264 height 23
paste input "EQ30076572"
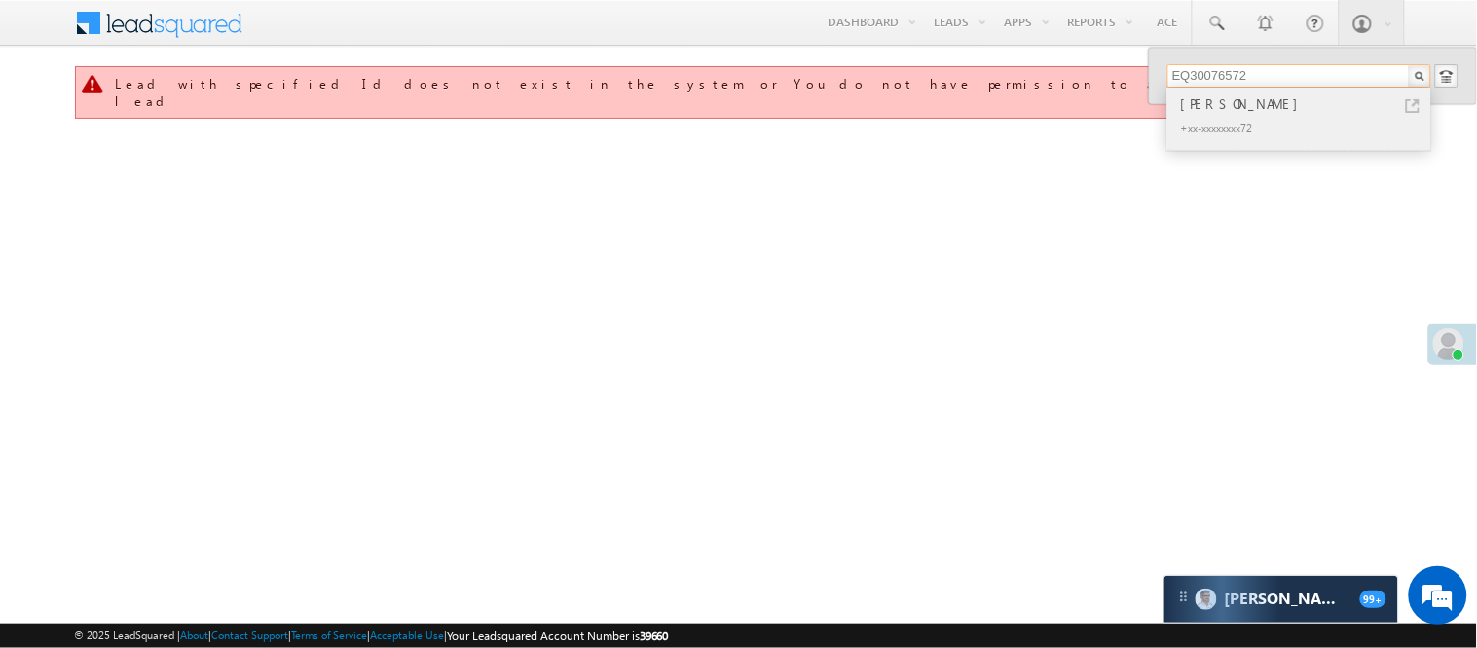
type input "EQ30076572"
click at [1248, 122] on div "+xx-xxxxxxxx72" at bounding box center [1307, 126] width 261 height 23
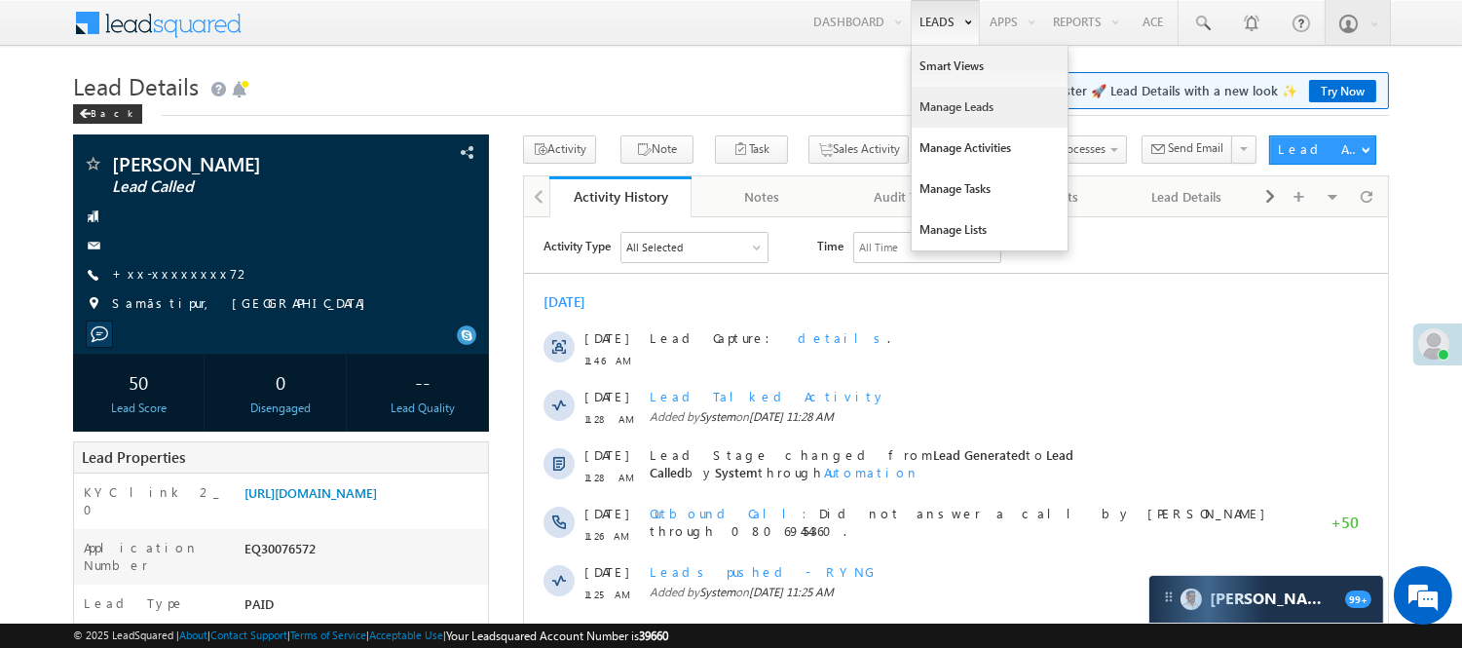
click at [949, 104] on link "Manage Leads" at bounding box center [990, 107] width 156 height 41
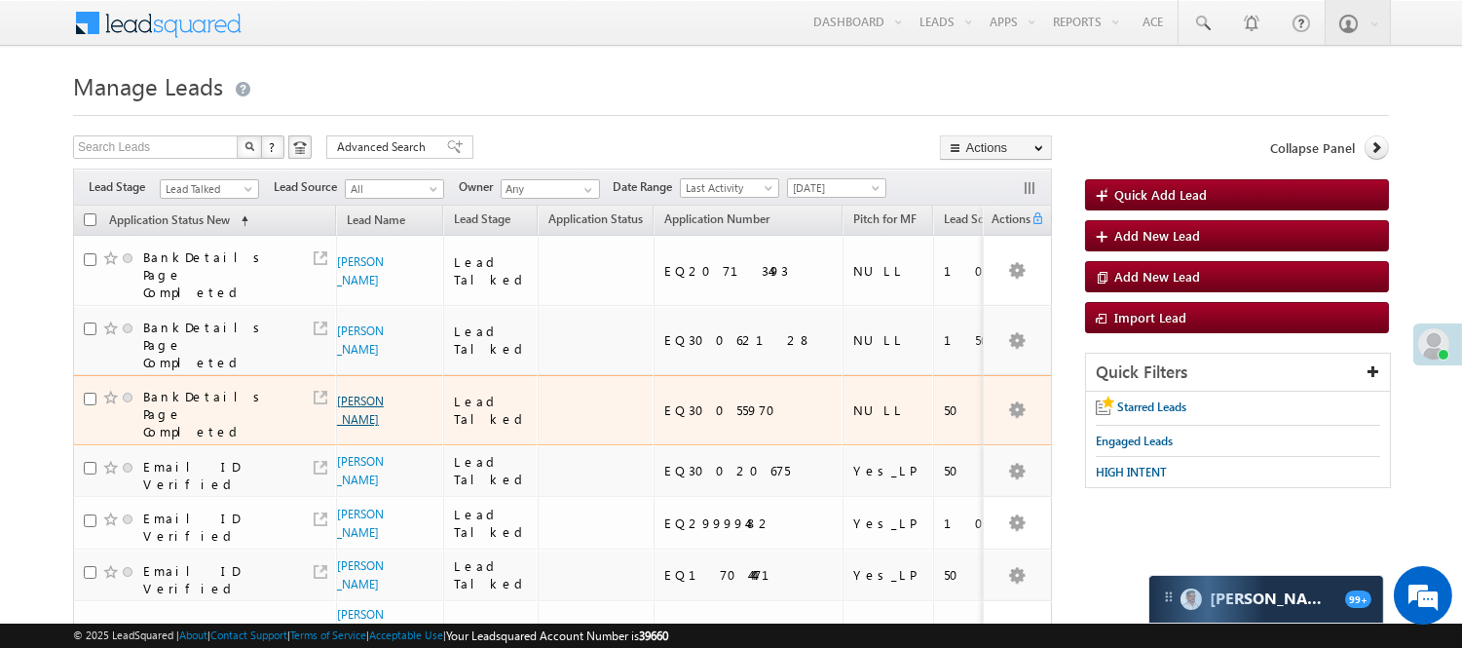
click at [365, 393] on link "Shubneet Kaur" at bounding box center [360, 409] width 47 height 33
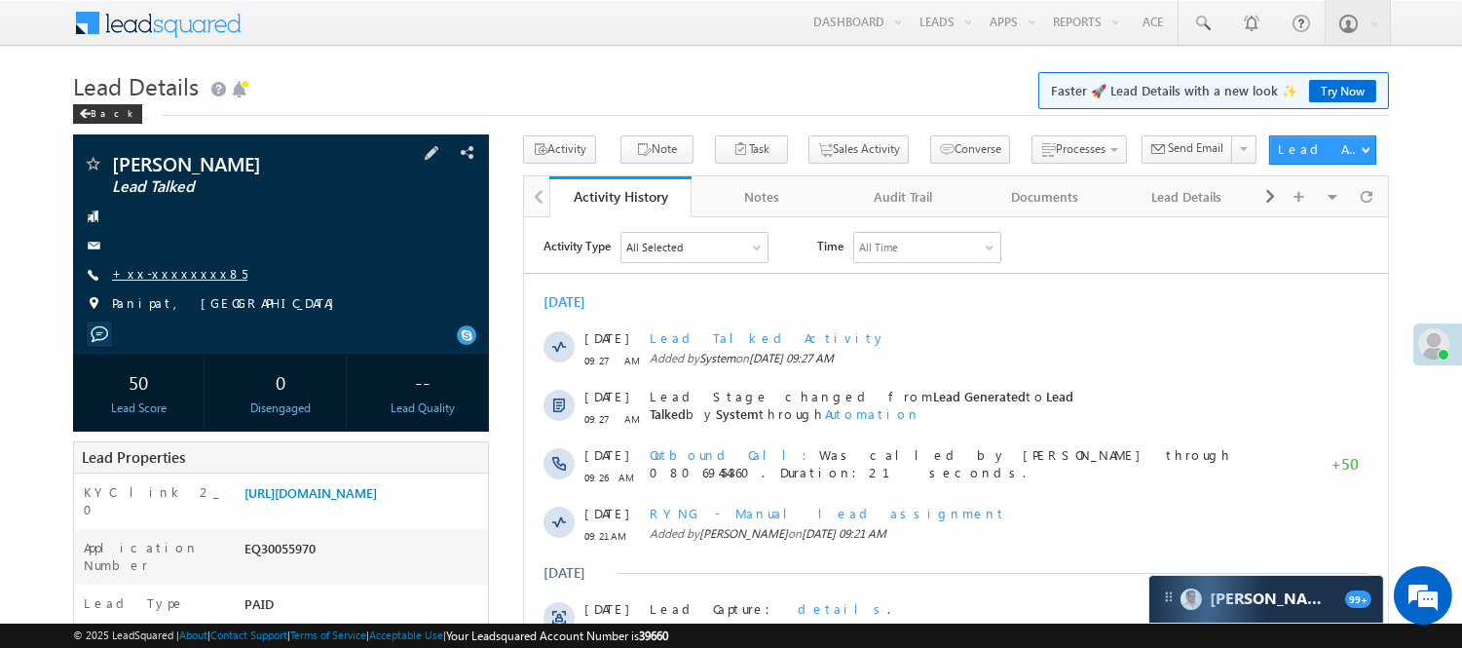
click at [179, 271] on link "+xx-xxxxxxxx85" at bounding box center [179, 273] width 135 height 17
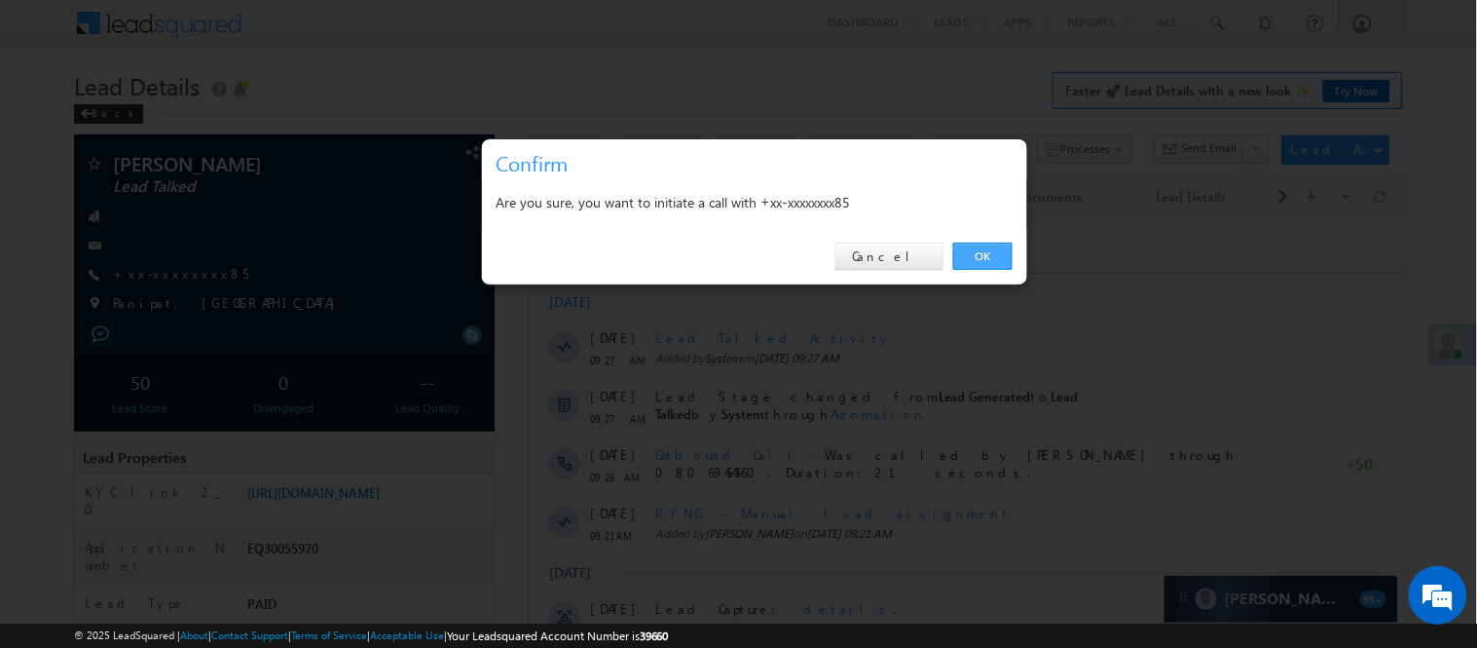
click at [999, 251] on link "OK" at bounding box center [982, 255] width 59 height 27
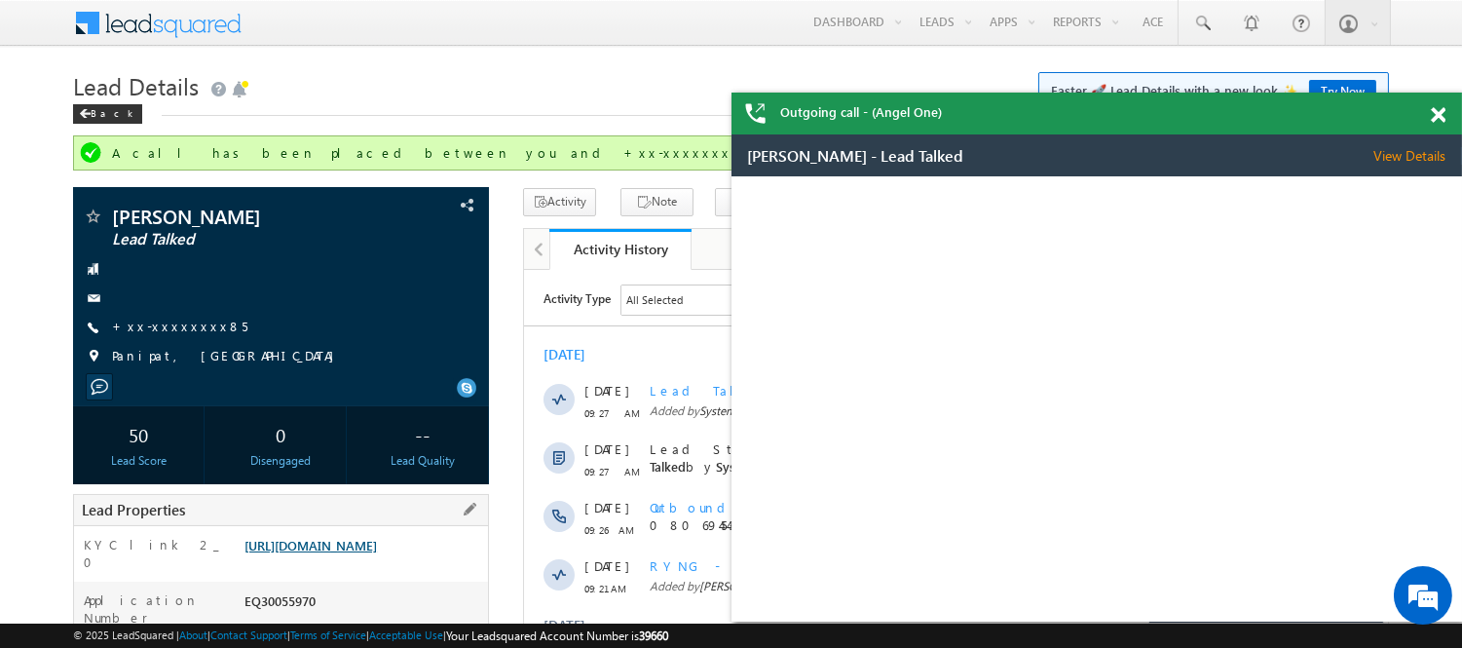
click at [365, 553] on link "[URL][DOMAIN_NAME]" at bounding box center [310, 545] width 132 height 17
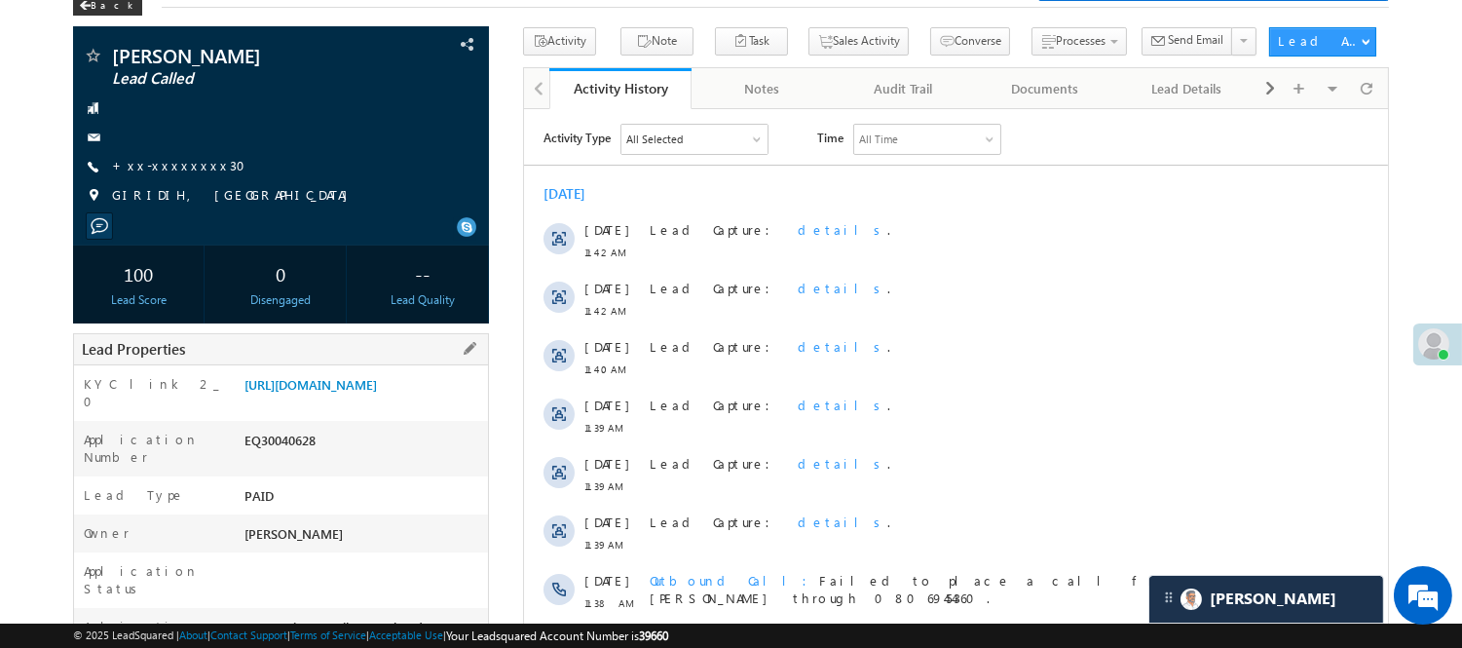
scroll to position [324, 0]
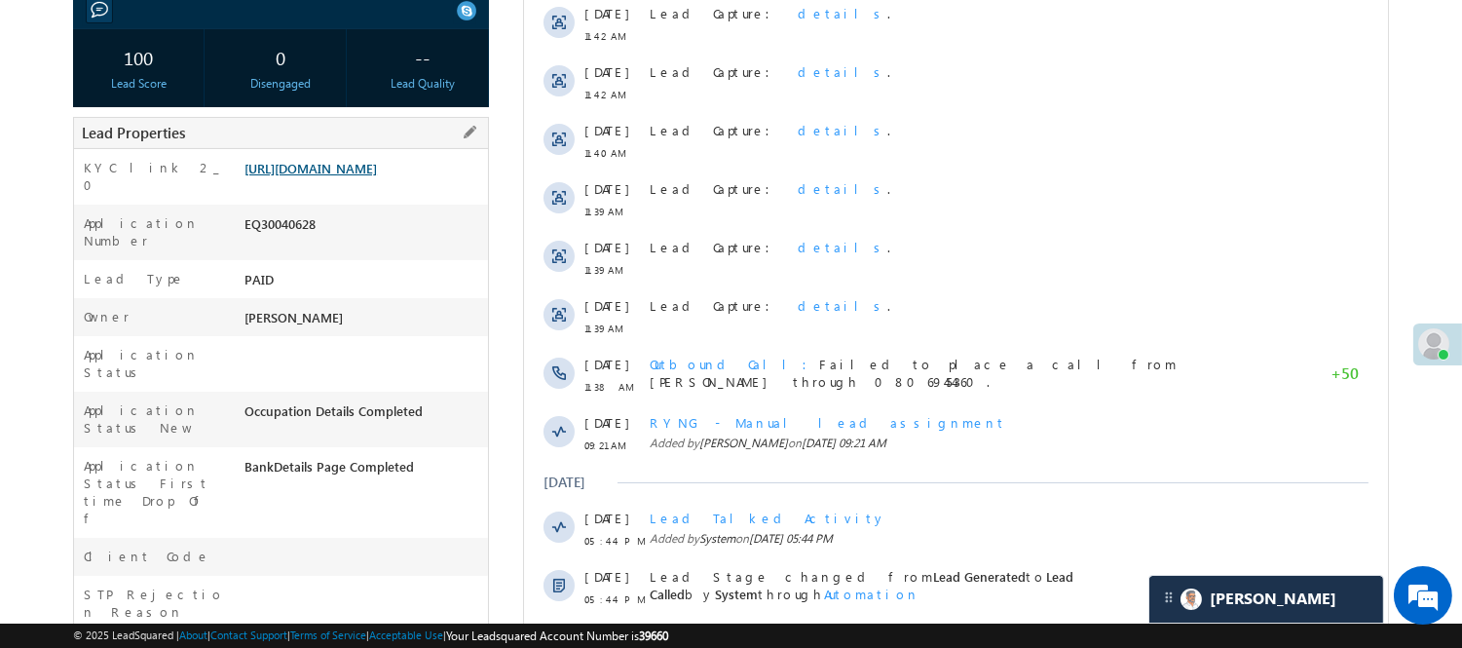
click at [332, 164] on link "https://angelbroking1-pk3em7sa.customui-test.leadsquared.com?leadId=520e8a52-a5…" at bounding box center [310, 168] width 132 height 17
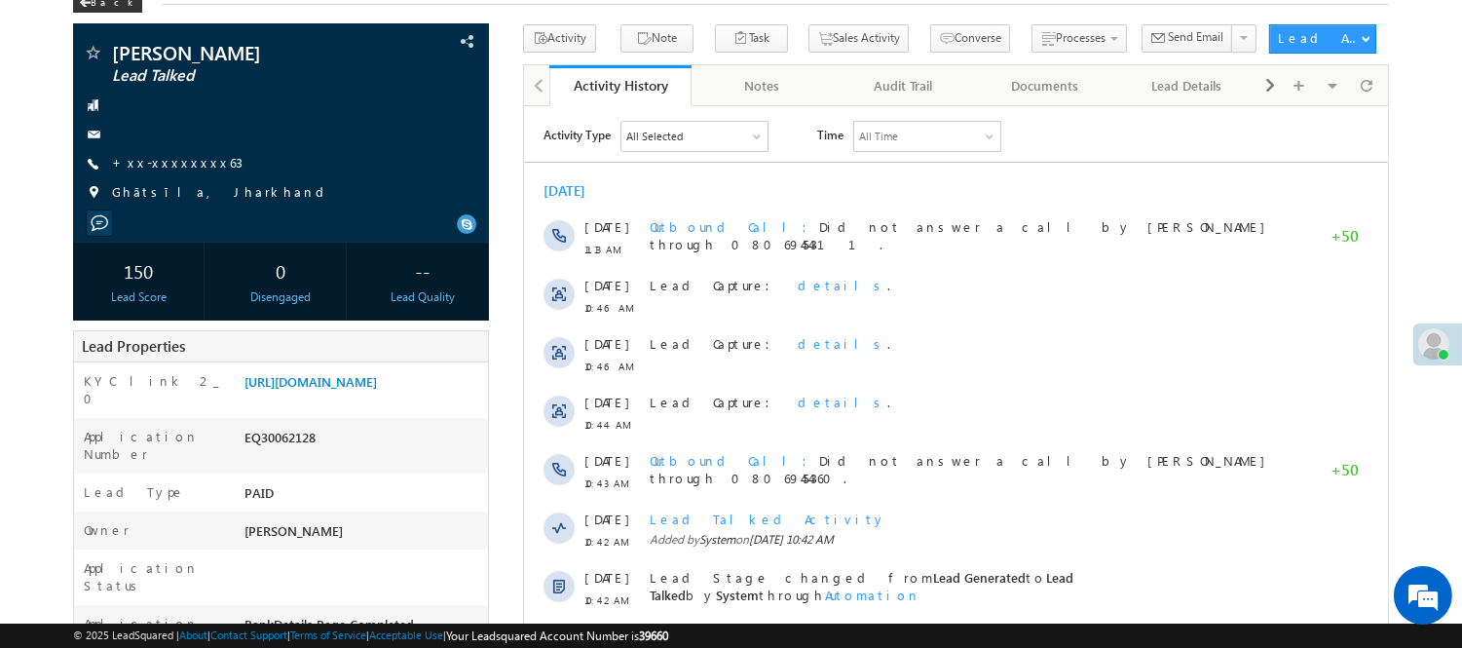
scroll to position [108, 0]
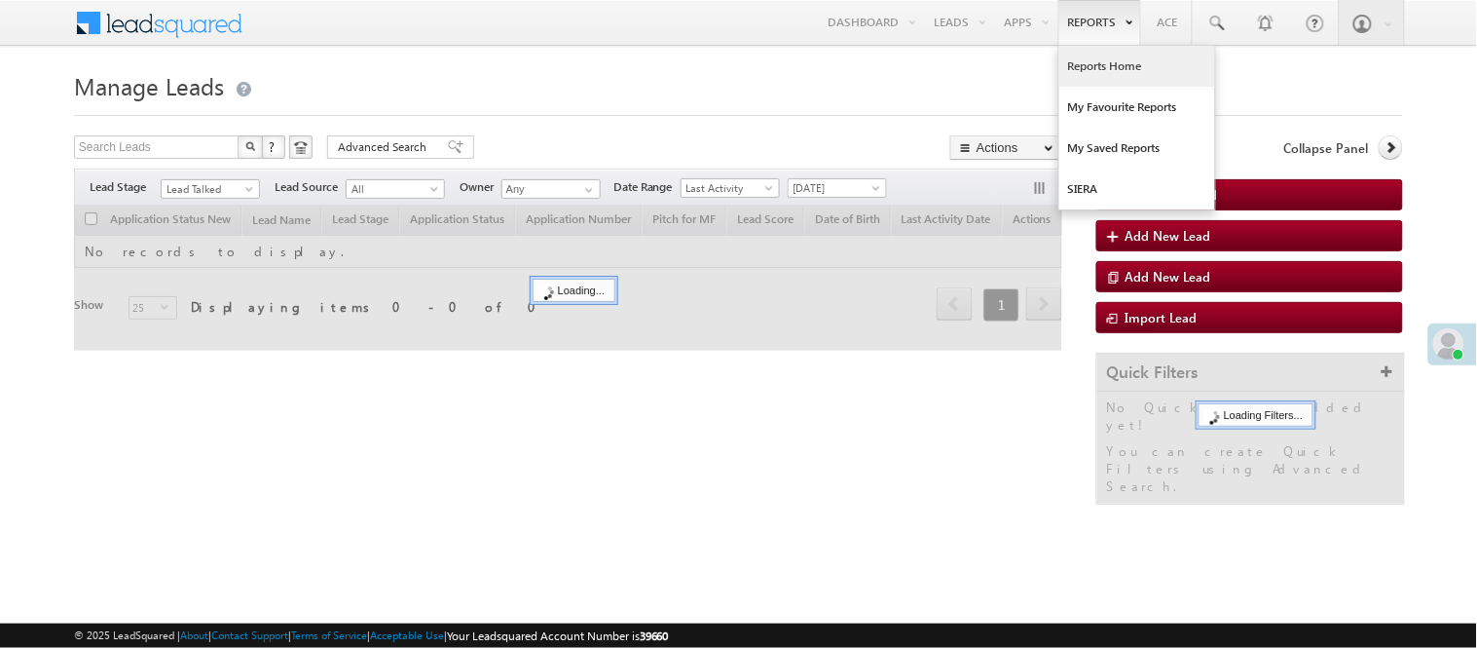
click at [1110, 69] on link "Reports Home" at bounding box center [1138, 66] width 156 height 41
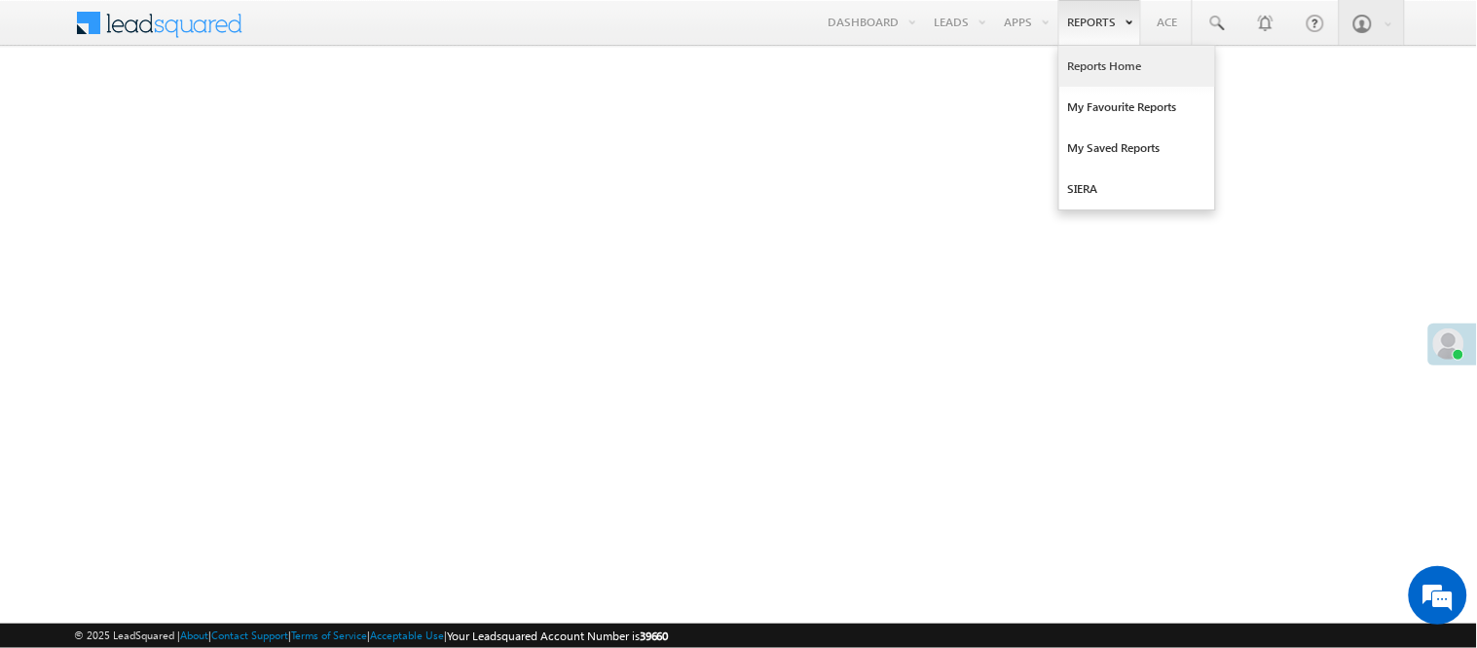
click at [1118, 76] on link "Reports Home" at bounding box center [1138, 66] width 156 height 41
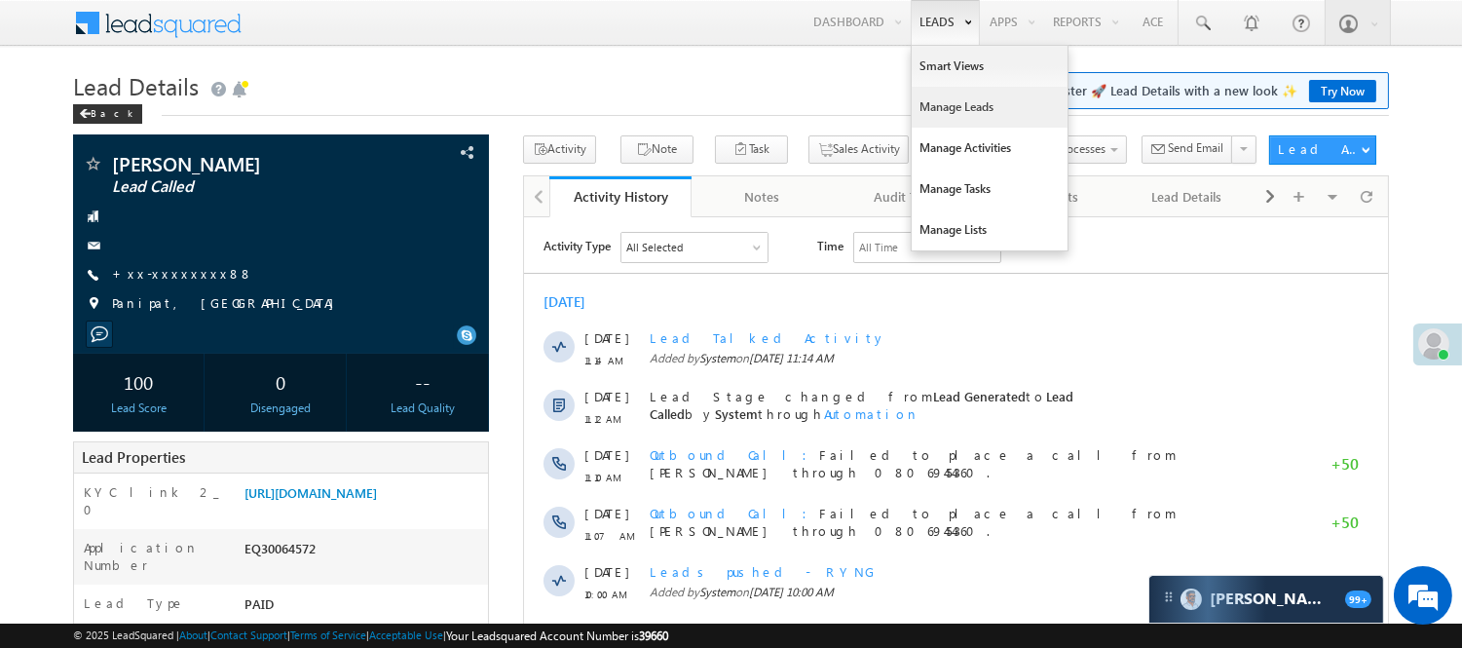
click at [974, 93] on link "Manage Leads" at bounding box center [990, 107] width 156 height 41
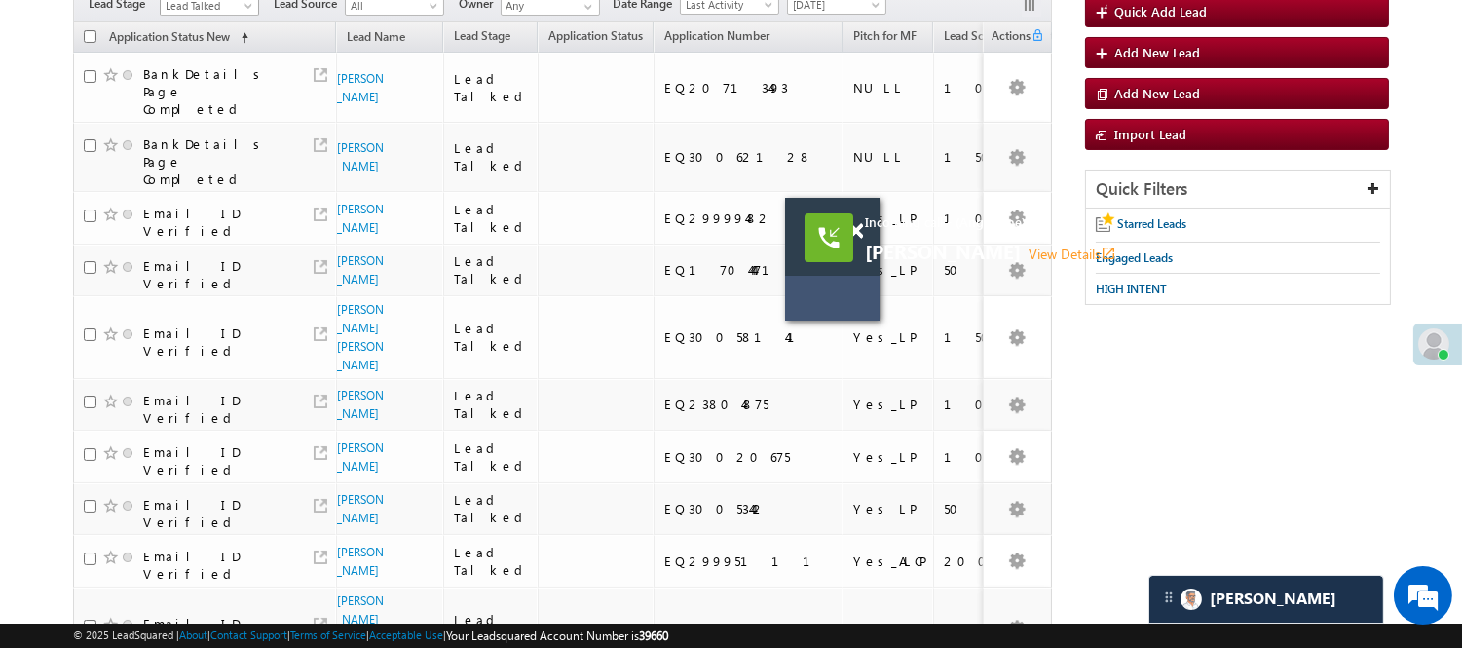
scroll to position [46, 0]
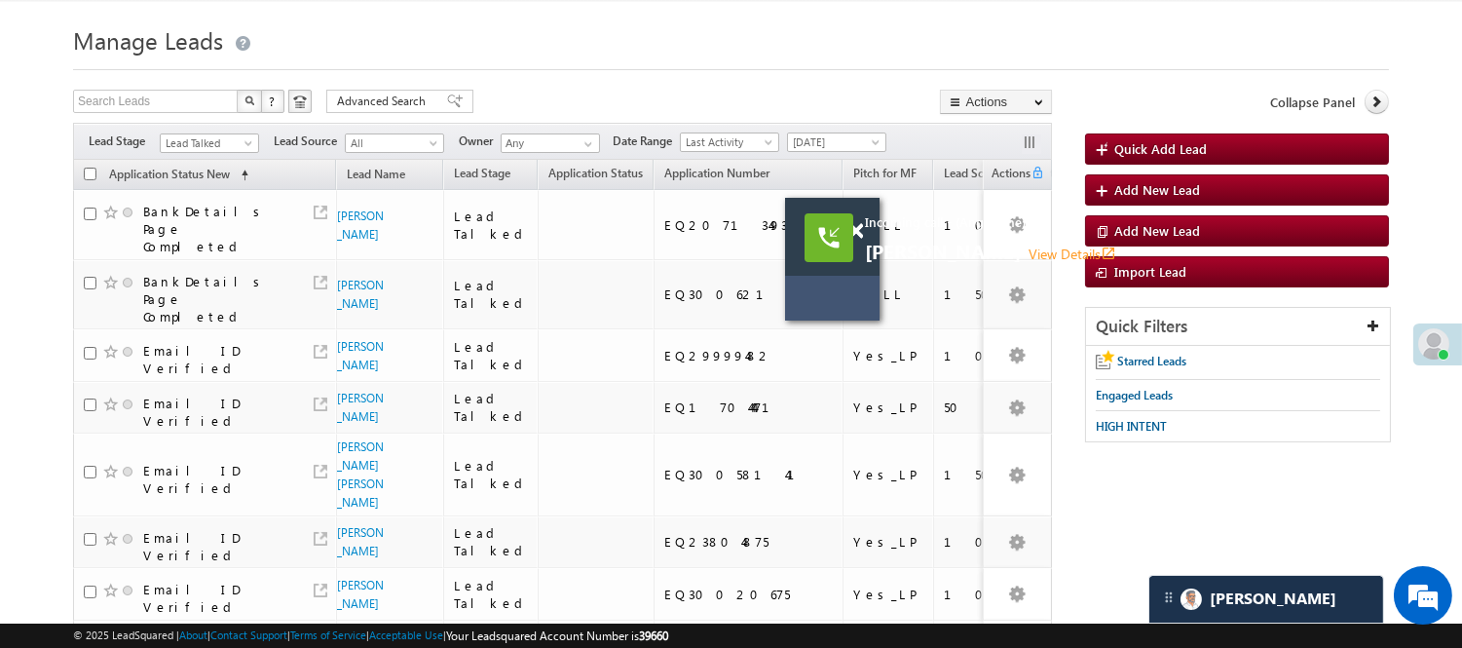
click at [212, 136] on span "Lead Talked" at bounding box center [207, 143] width 93 height 18
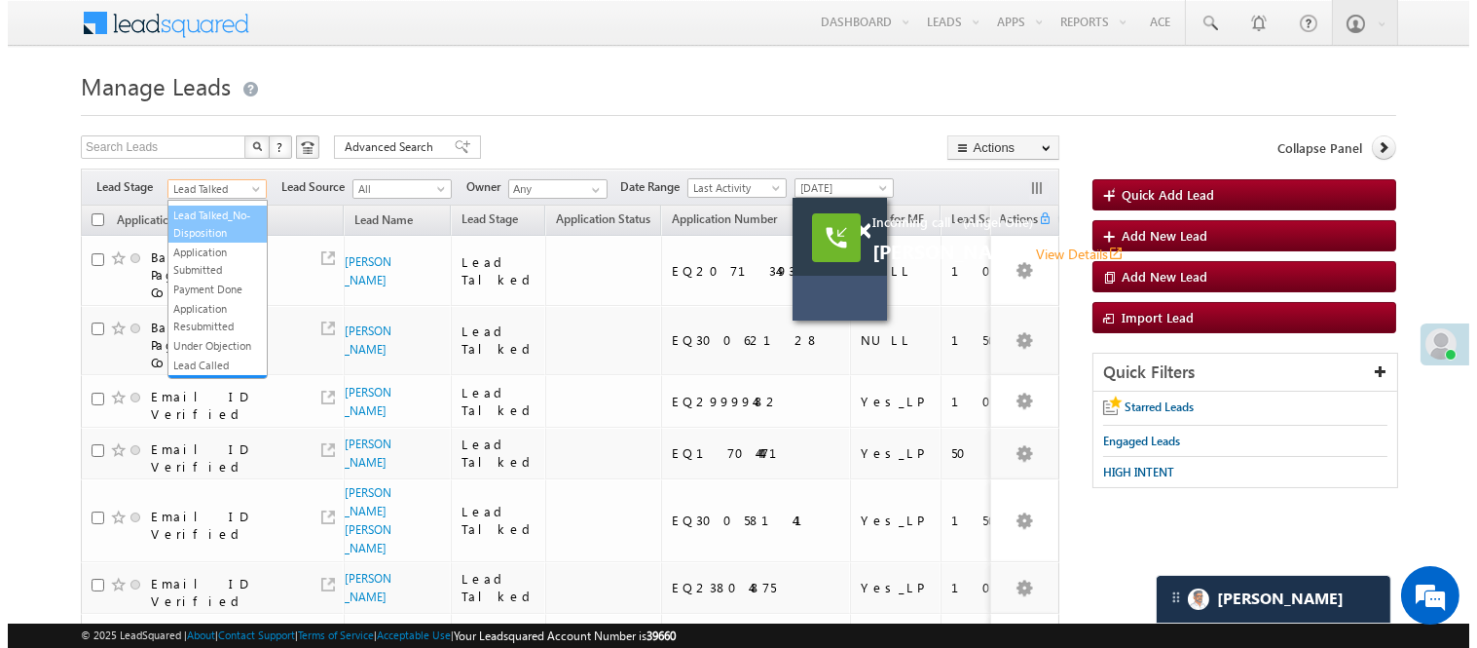
scroll to position [0, 0]
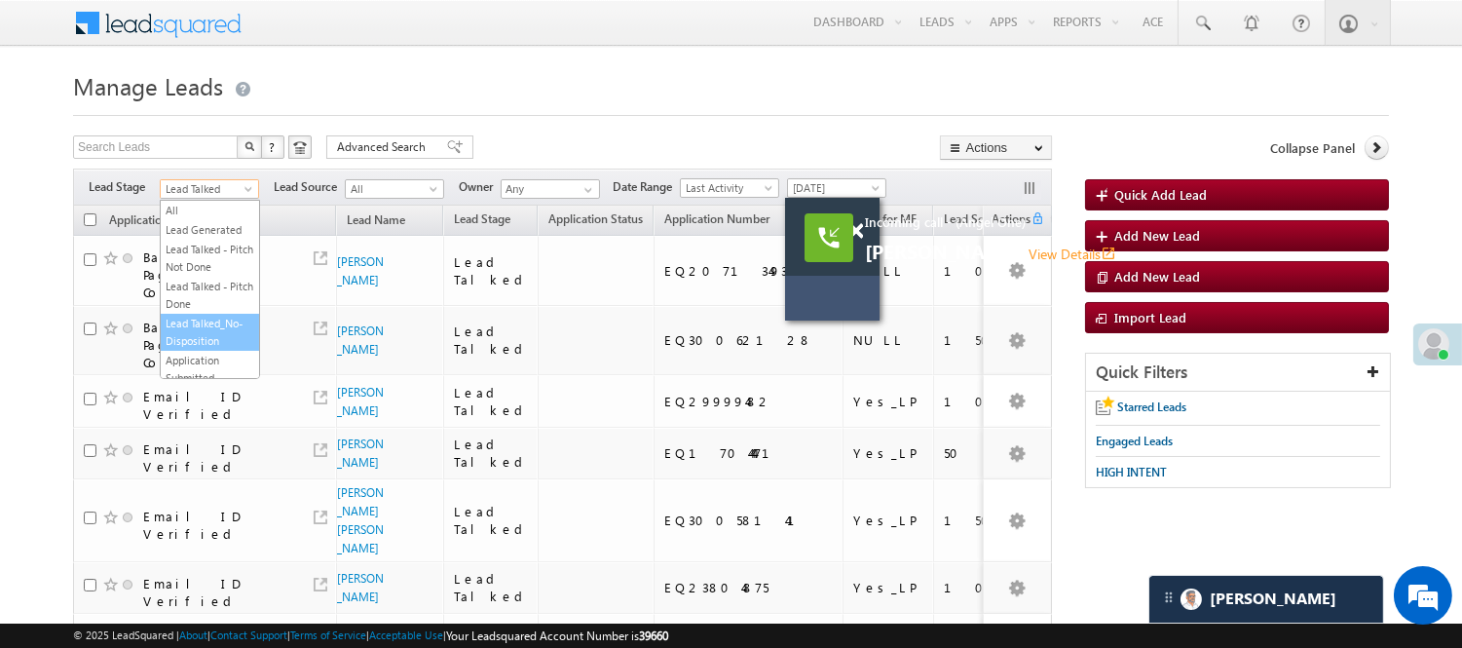
click at [198, 232] on link "Lead Generated" at bounding box center [210, 230] width 98 height 18
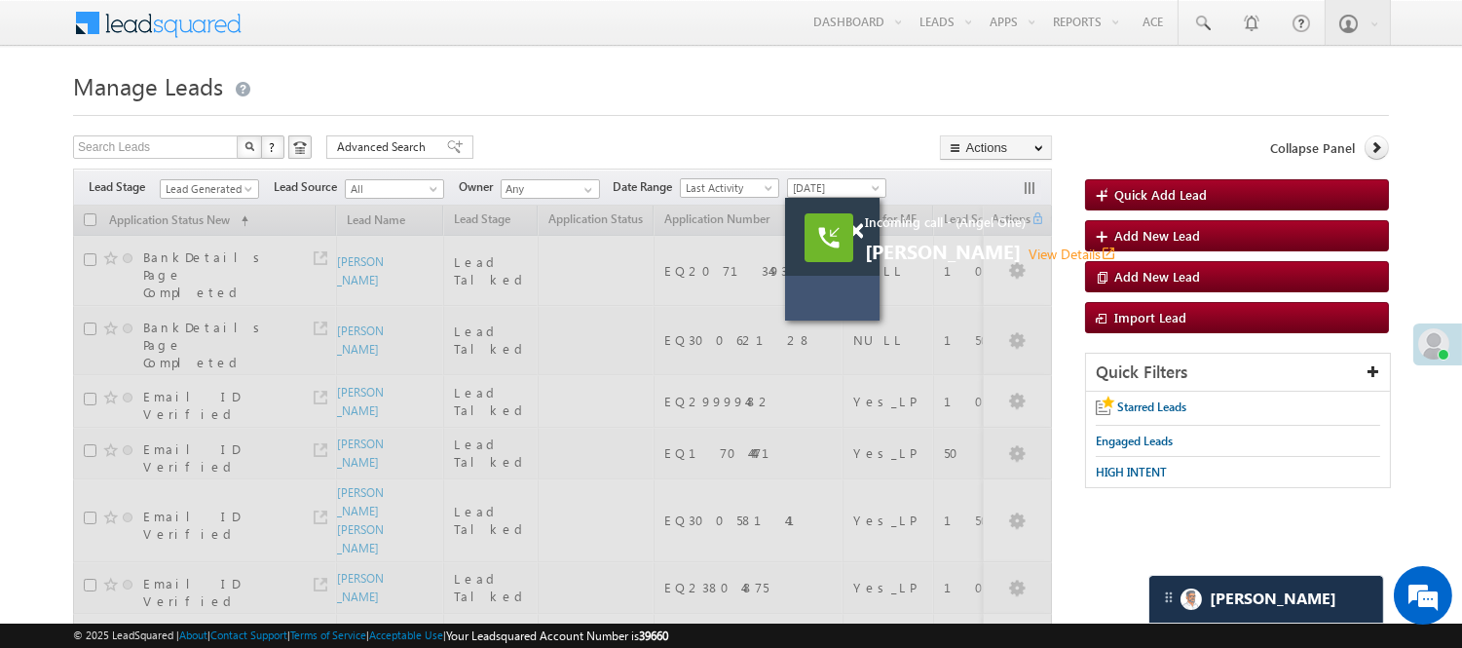
click at [610, 114] on div at bounding box center [731, 109] width 1316 height 13
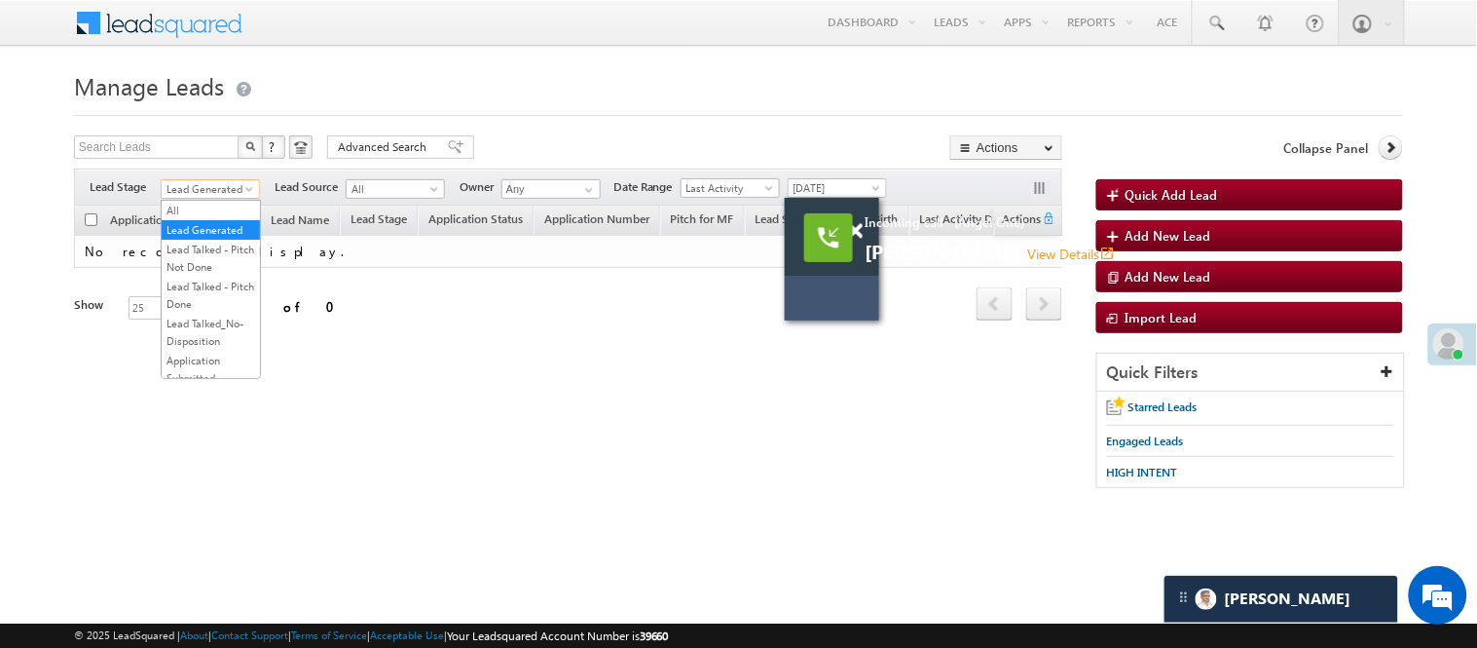
click at [241, 186] on span "Lead Generated" at bounding box center [208, 189] width 93 height 18
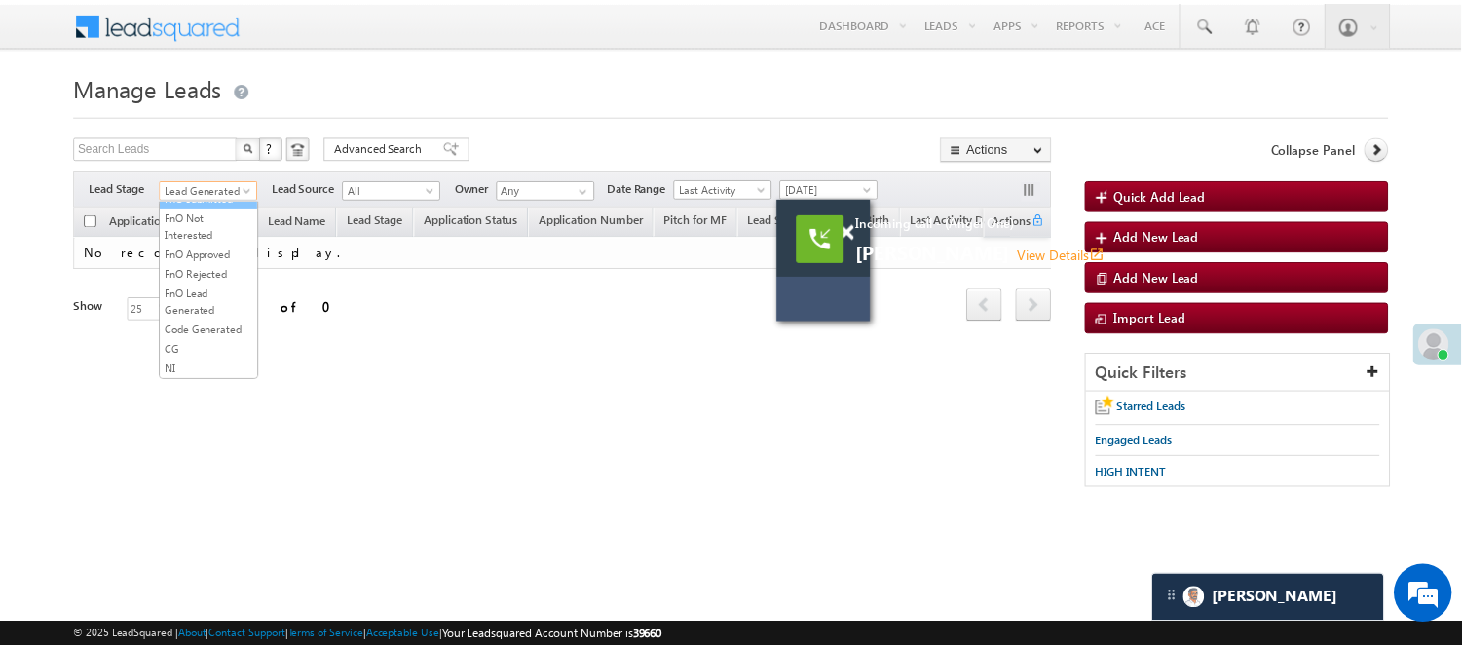
scroll to position [267, 0]
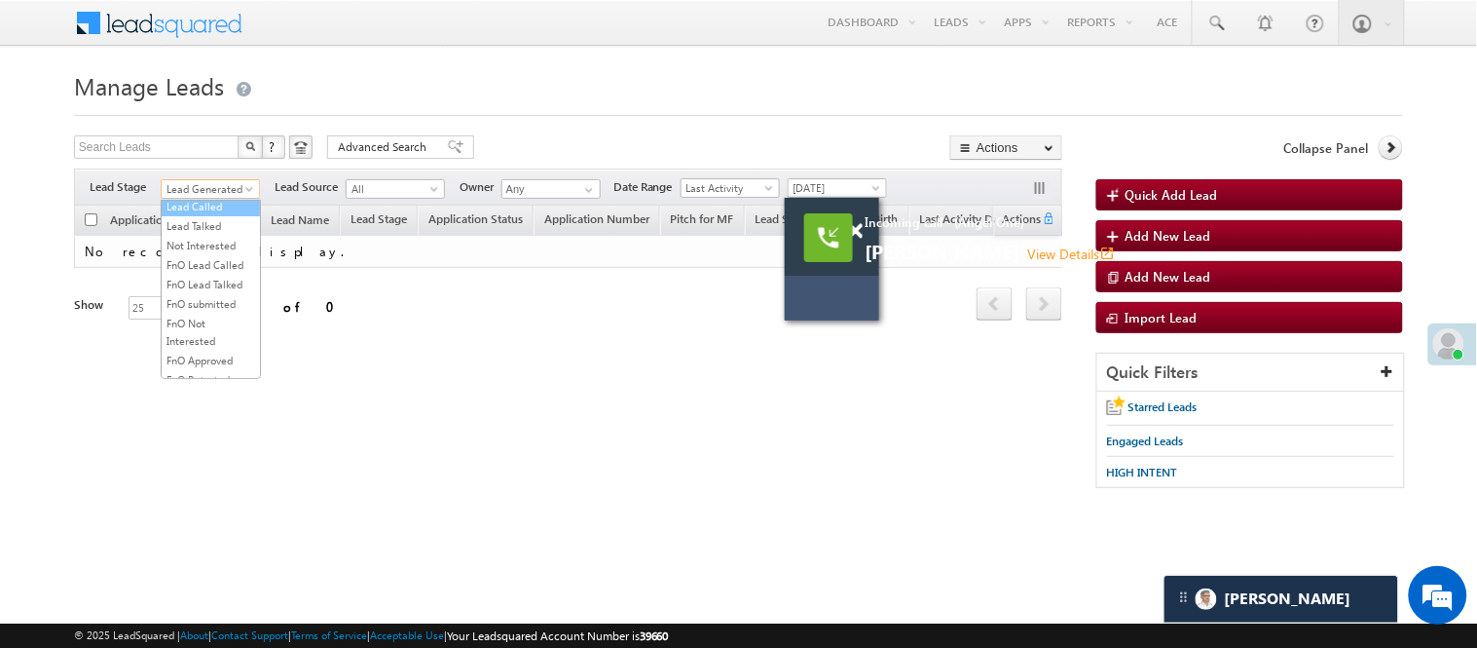
click at [209, 215] on link "Lead Called" at bounding box center [211, 207] width 98 height 18
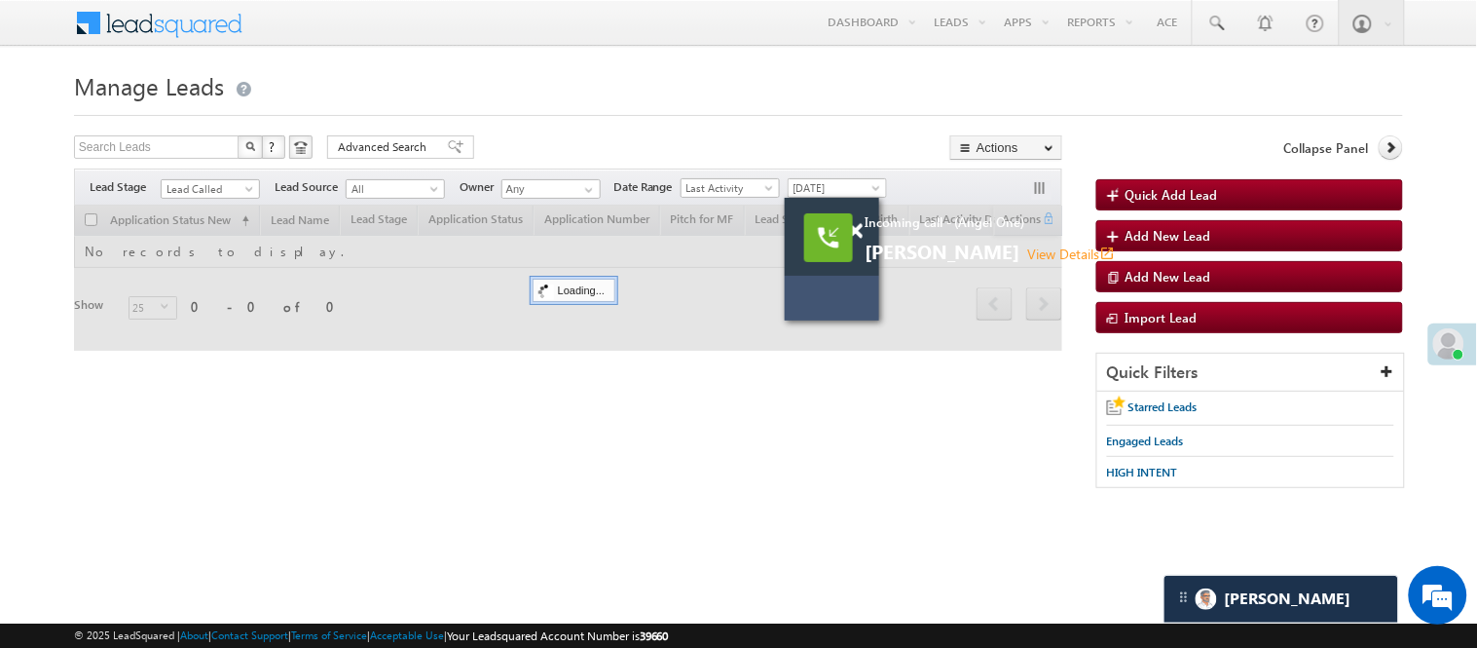
click at [770, 54] on body "Incoming call - (Angel One) Anshika barman View Details open_in_new Menu Nisha …" at bounding box center [738, 276] width 1477 height 552
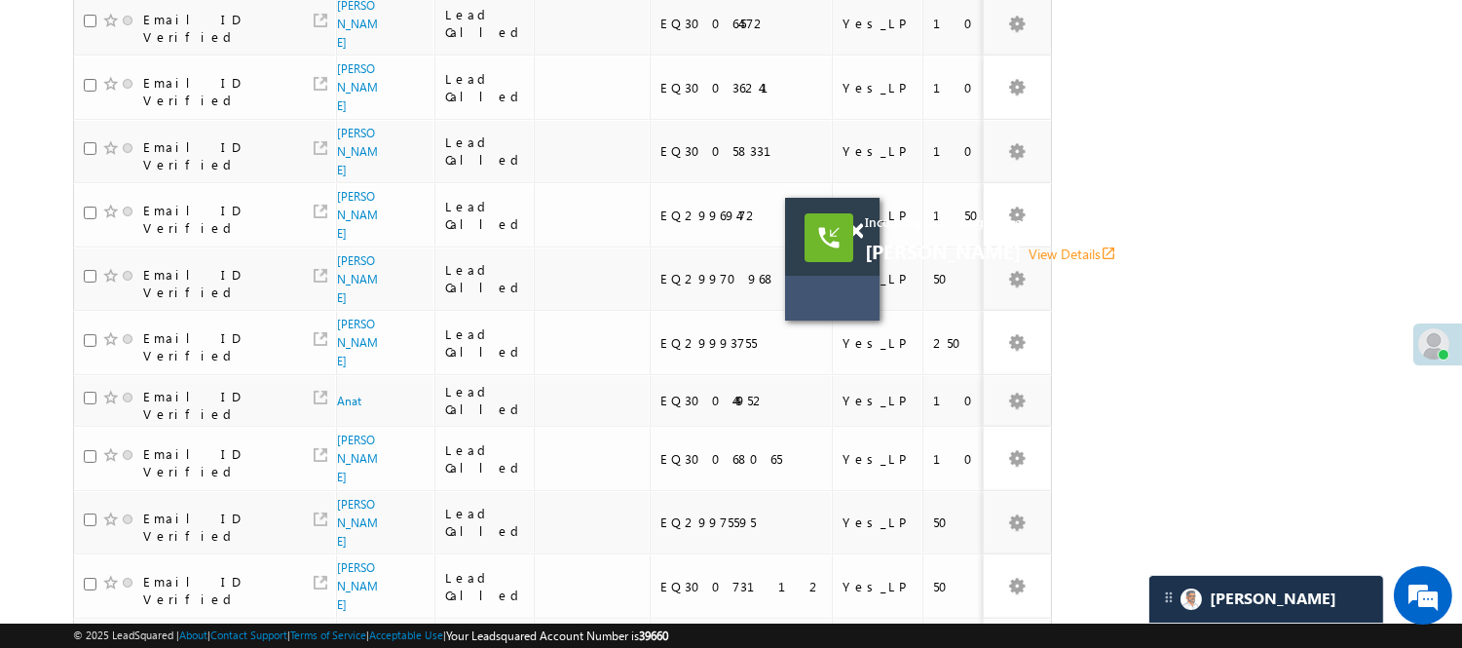
scroll to position [134, 0]
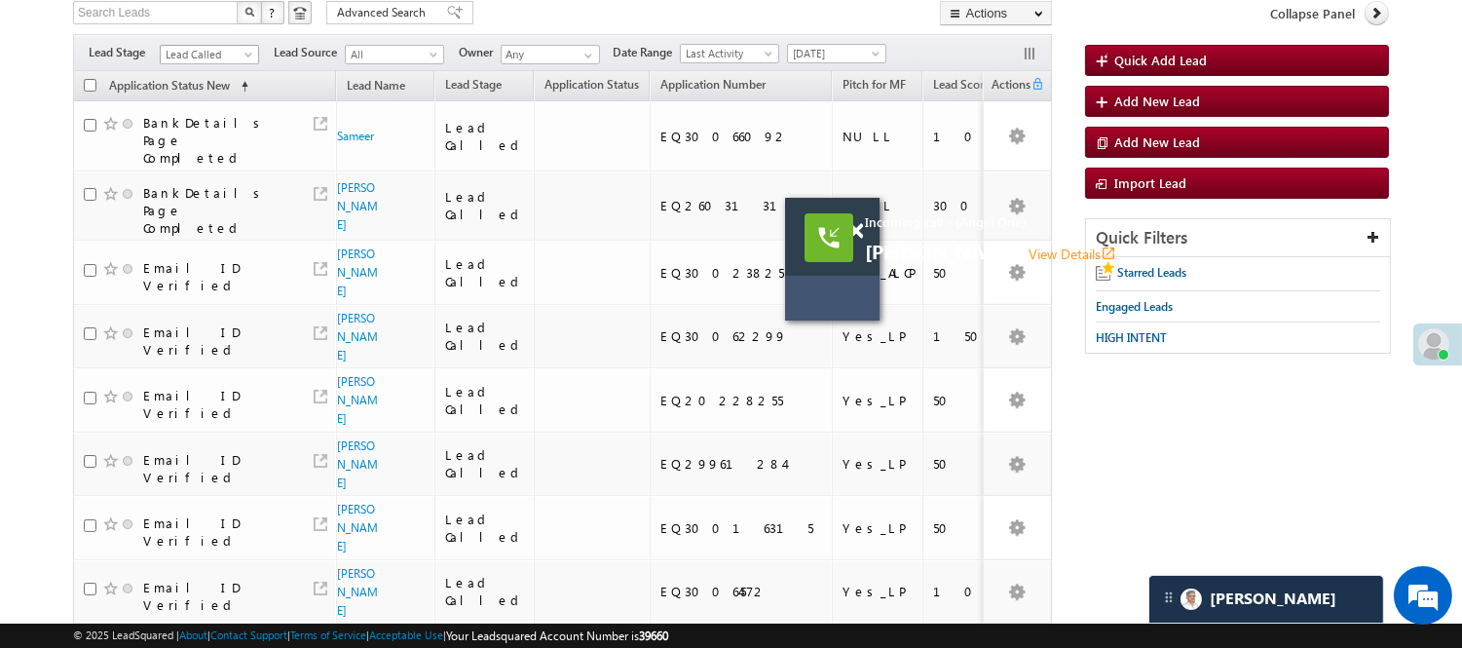
click at [188, 50] on span "Lead Called" at bounding box center [207, 55] width 93 height 18
click at [209, 43] on link "Lead Talked" at bounding box center [210, 34] width 98 height 18
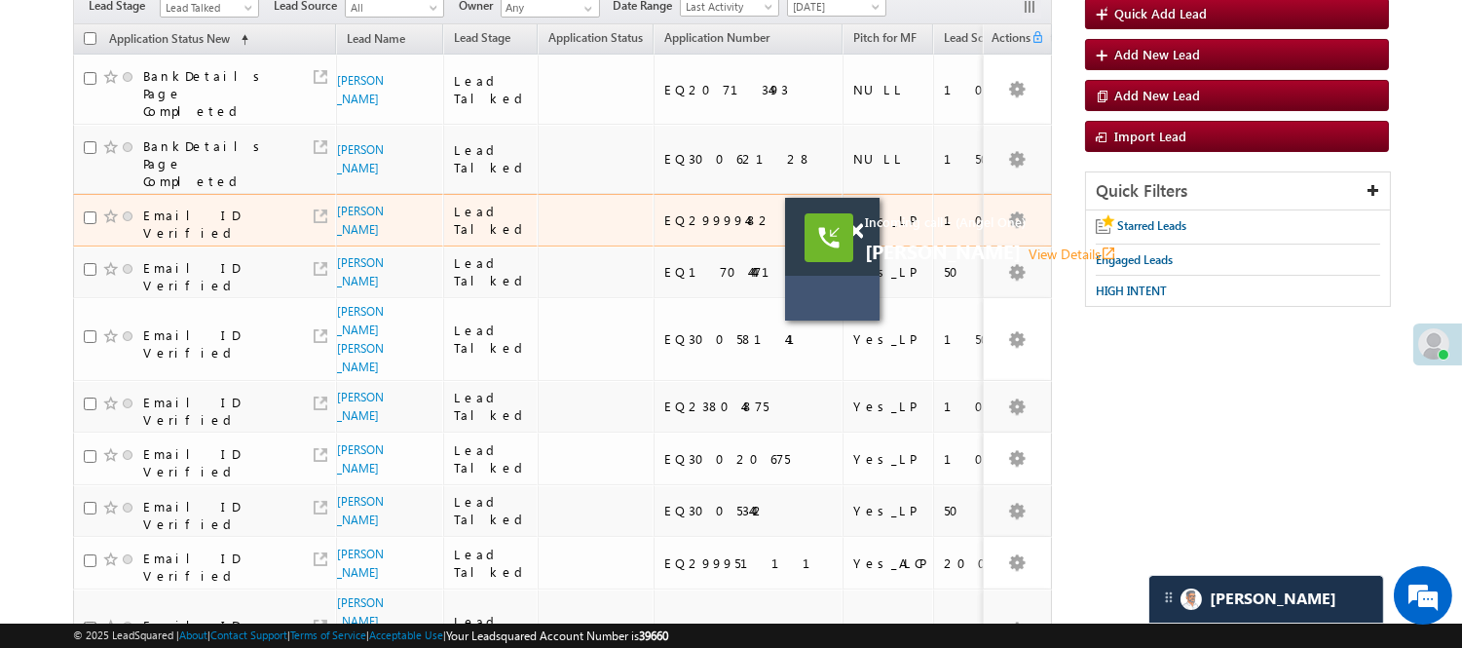
scroll to position [180, 0]
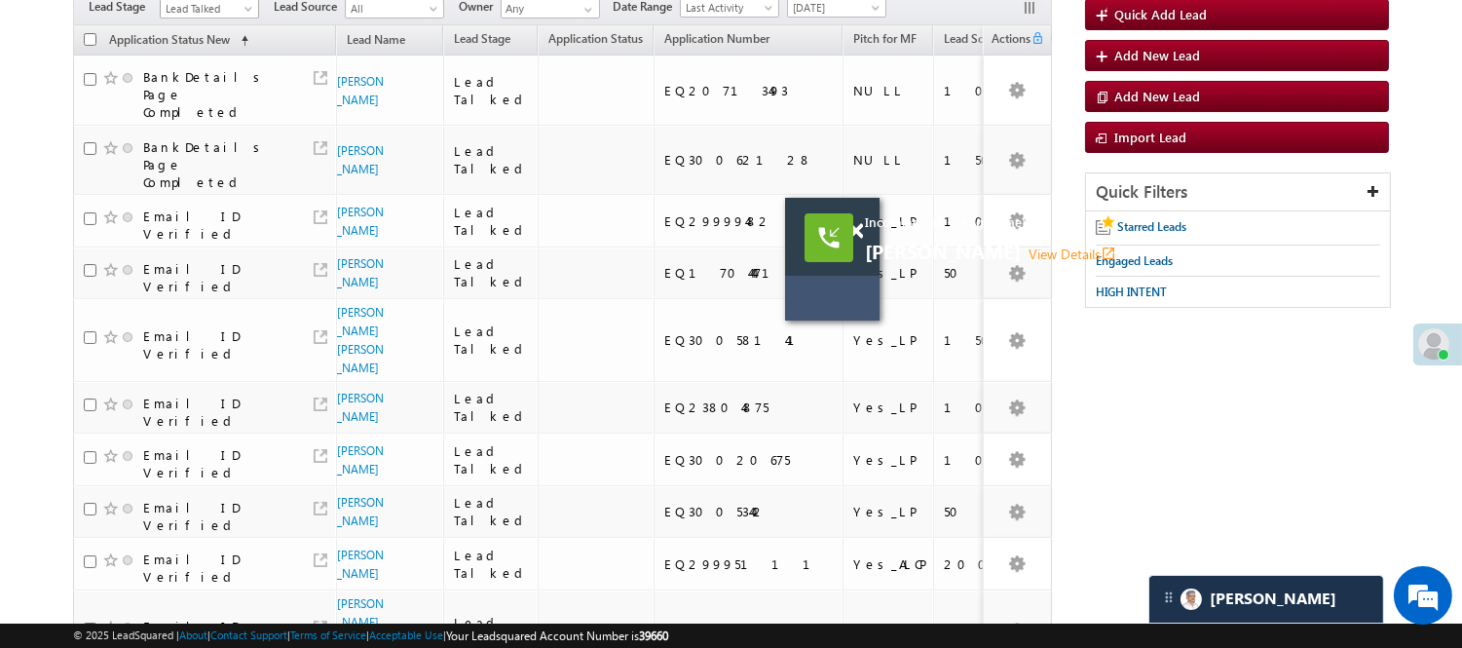
click at [209, 11] on span "Lead Talked" at bounding box center [207, 9] width 93 height 18
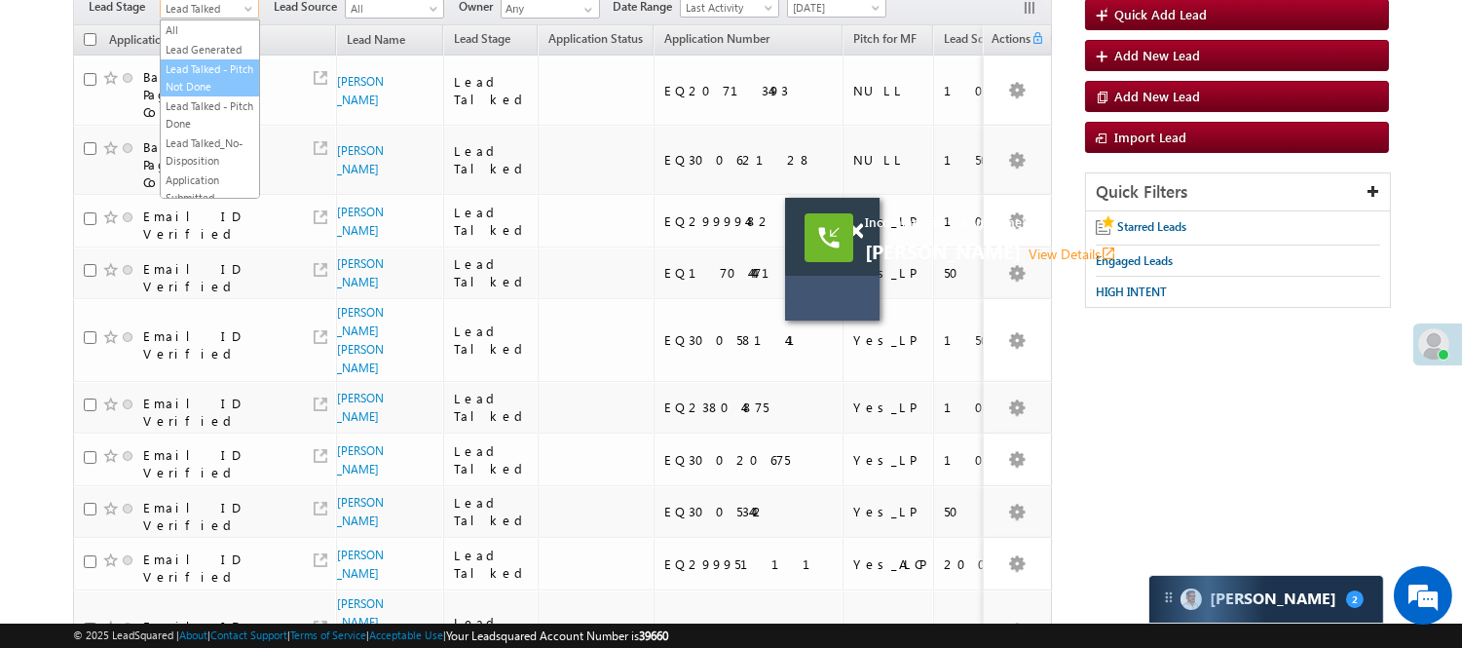
click at [193, 93] on link "Lead Talked - Pitch Not Done" at bounding box center [210, 77] width 98 height 35
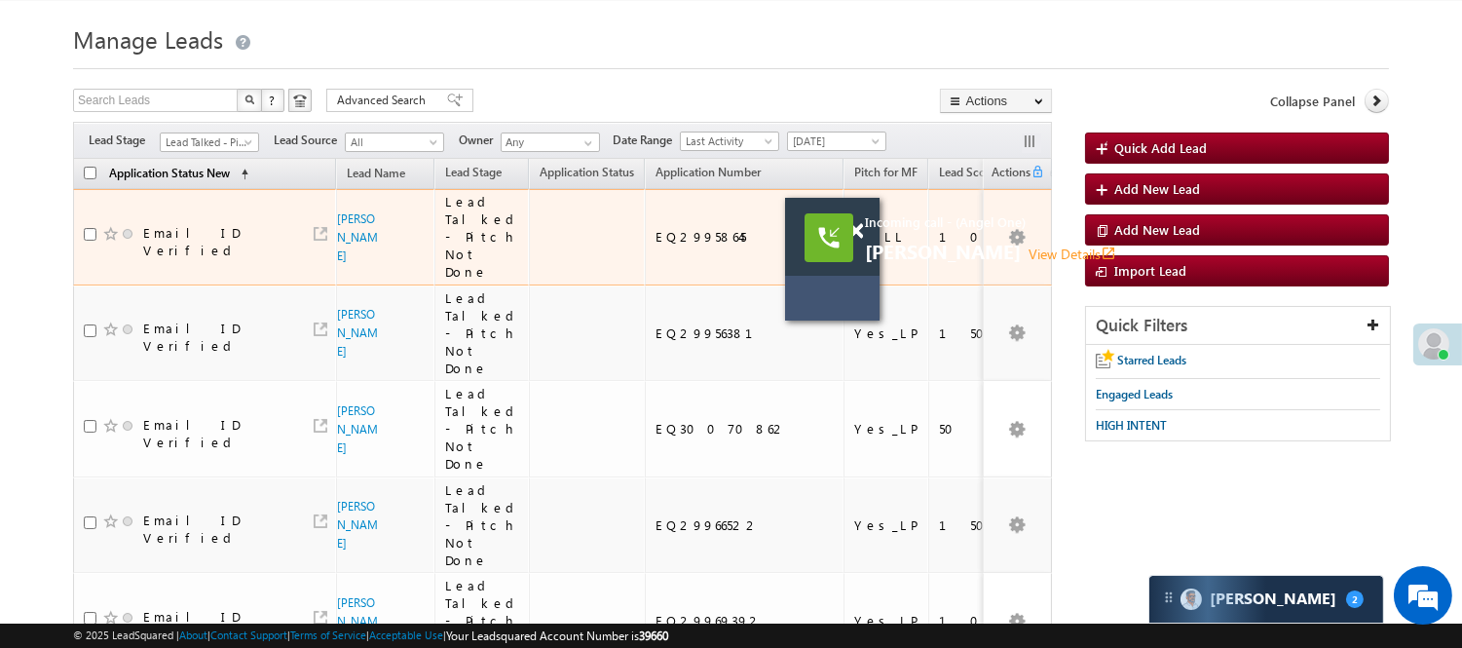
scroll to position [37, 0]
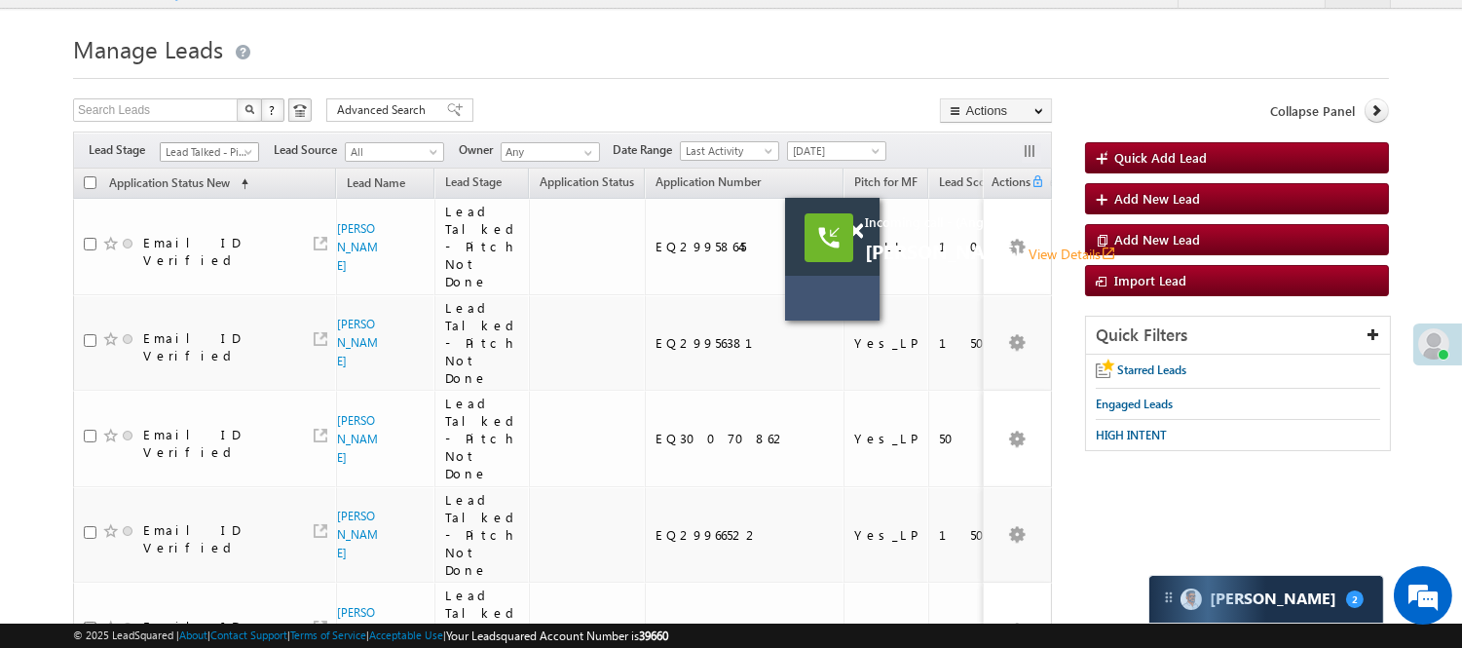
click at [198, 143] on span "Lead Talked - Pitch Not Done" at bounding box center [207, 152] width 93 height 18
click at [211, 229] on link "Lead Called" at bounding box center [210, 220] width 98 height 18
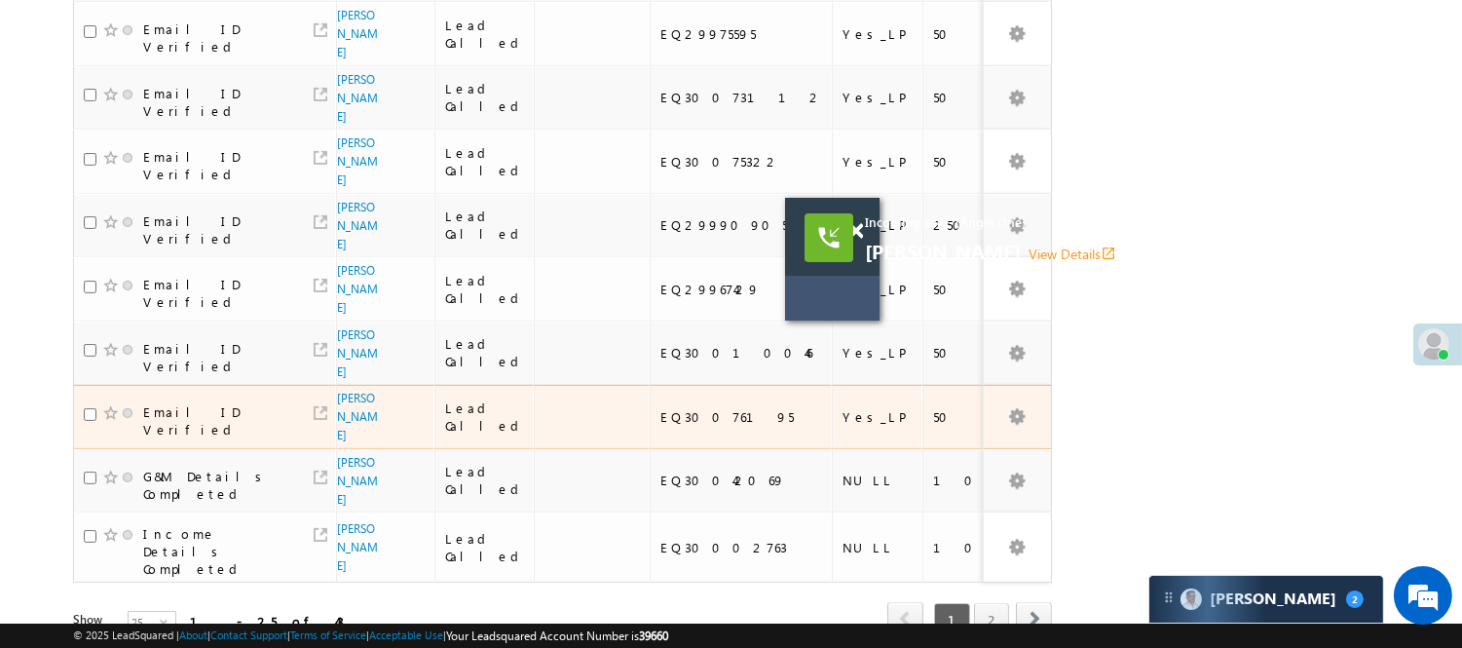
scroll to position [1262, 0]
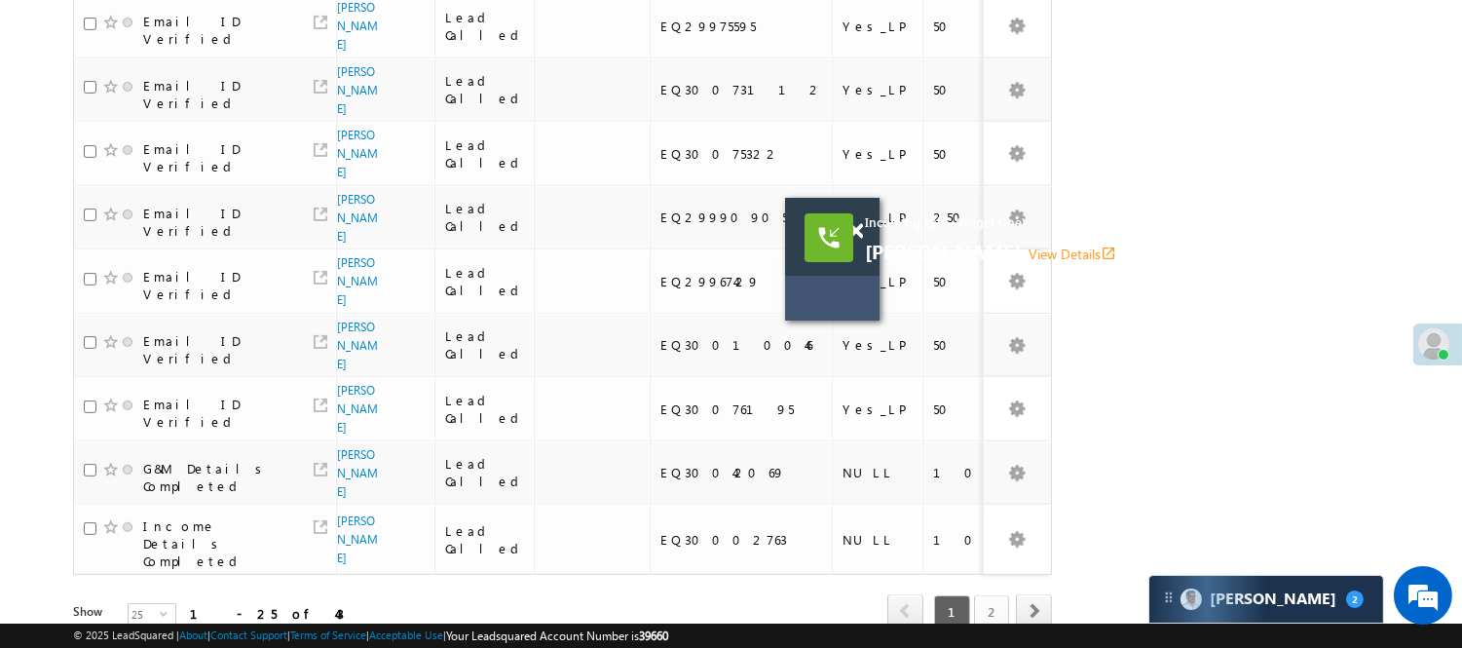
click at [986, 595] on link "2" at bounding box center [991, 611] width 35 height 33
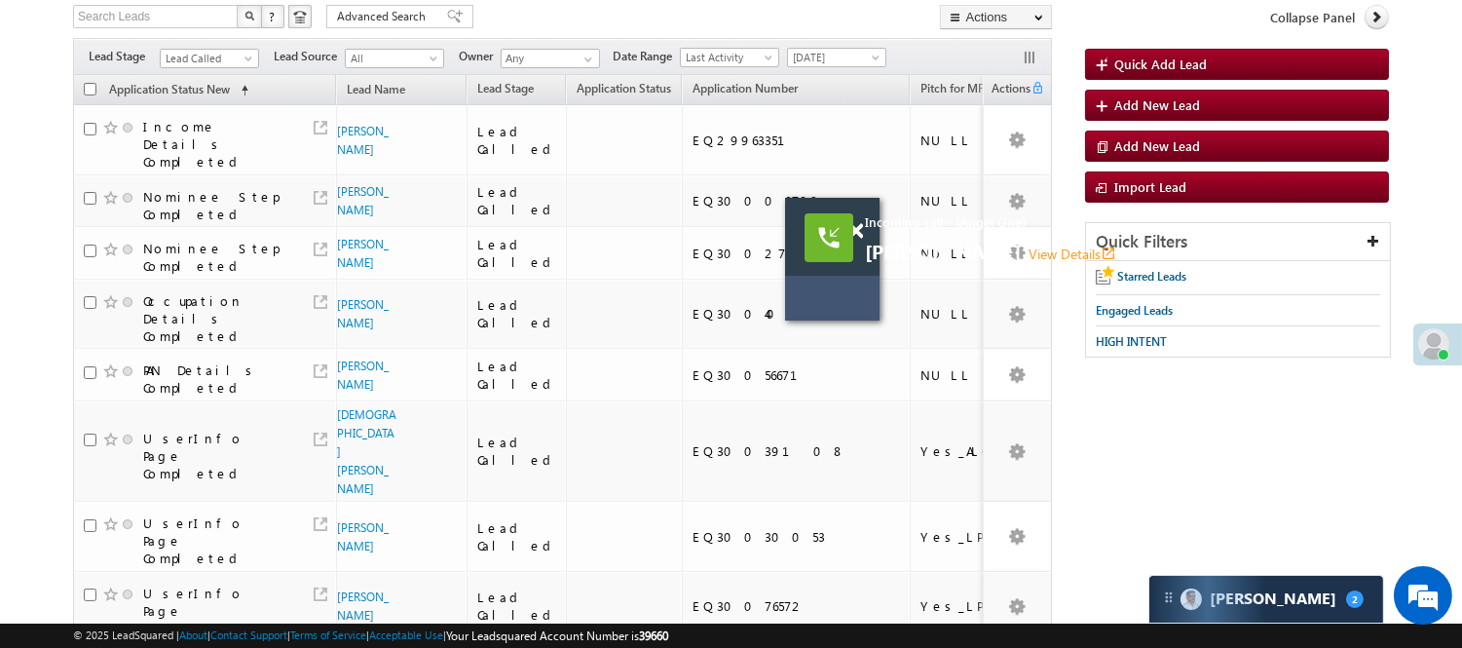
scroll to position [108, 0]
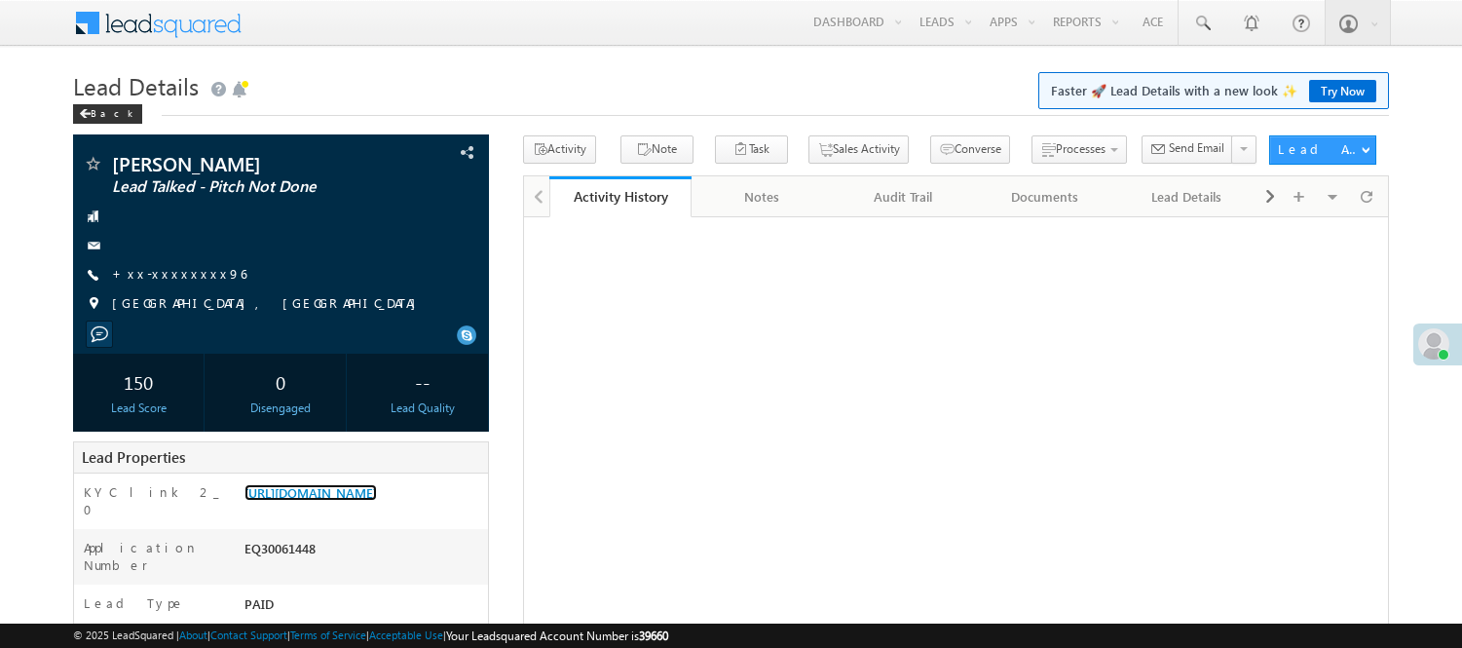
click at [352, 501] on link "[URL][DOMAIN_NAME]" at bounding box center [310, 492] width 132 height 17
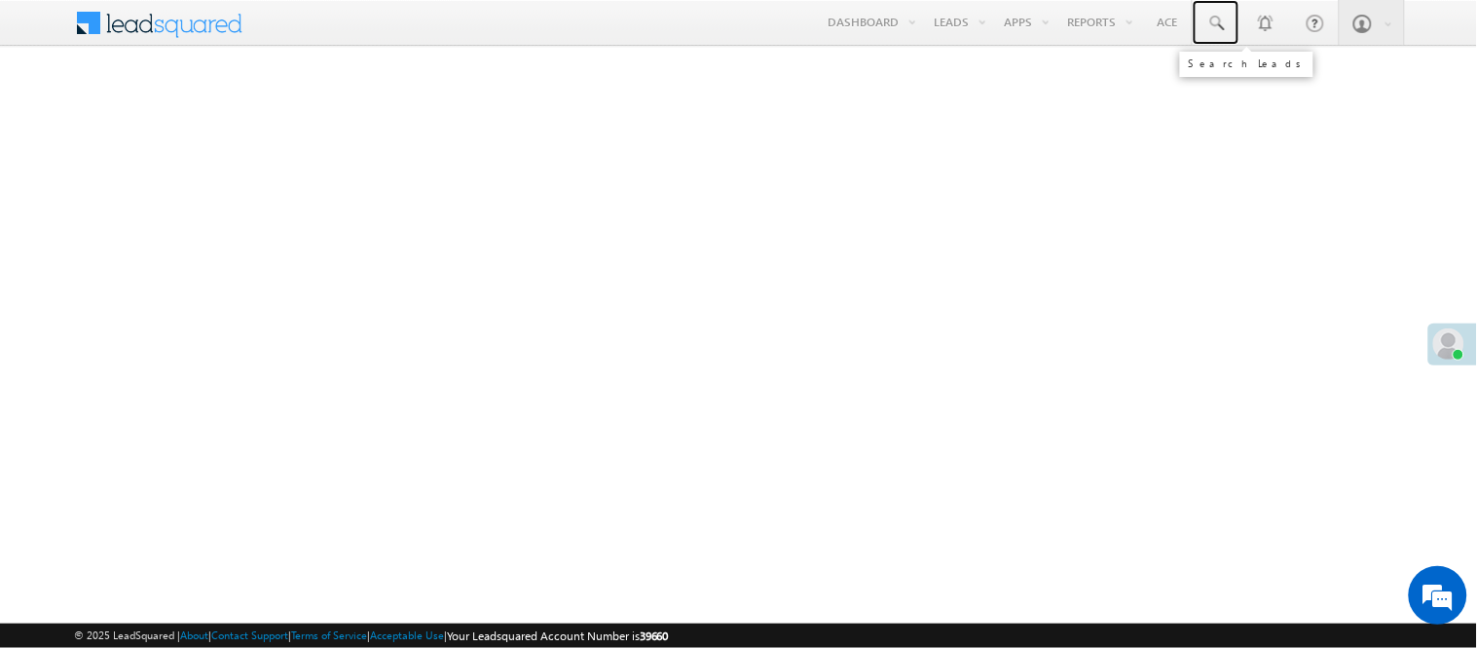
drag, startPoint x: 1213, startPoint y: 18, endPoint x: 1247, endPoint y: 74, distance: 66.0
click at [1213, 18] on span at bounding box center [1216, 23] width 19 height 19
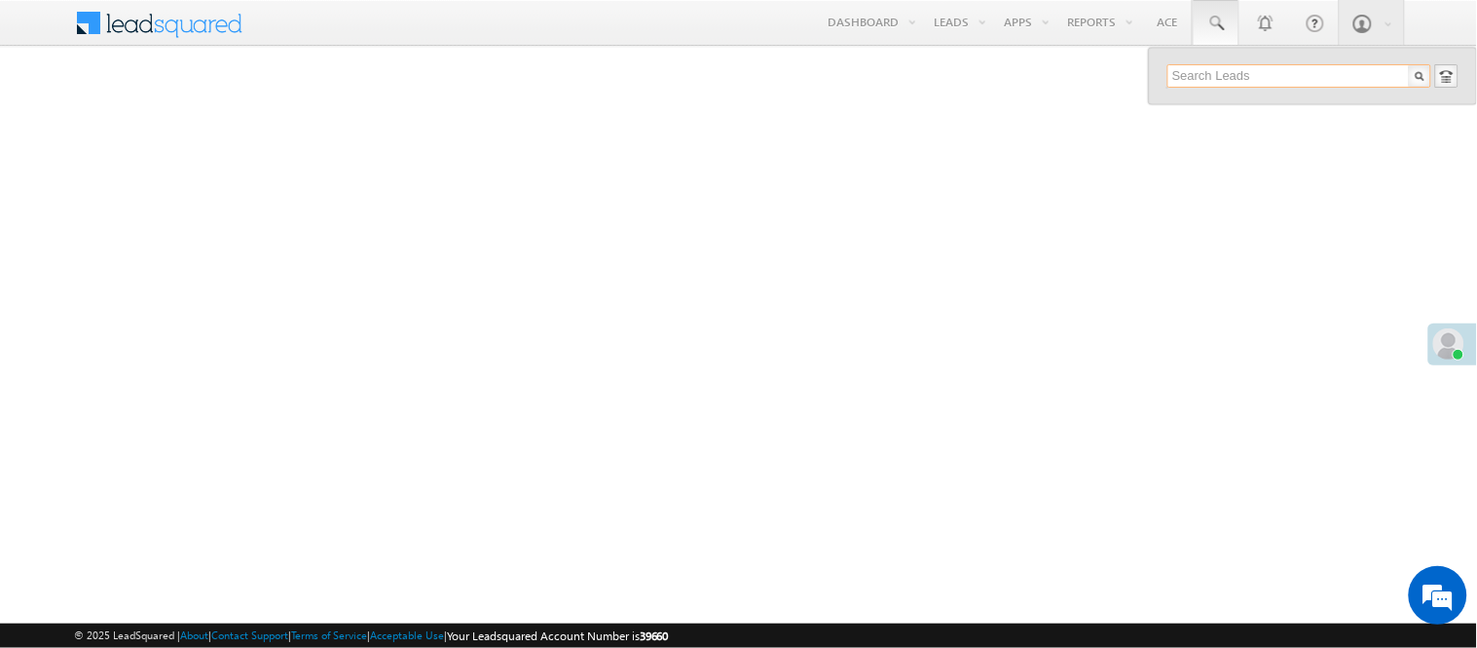
click at [1244, 76] on input "text" at bounding box center [1300, 75] width 264 height 23
paste input "6297557640"
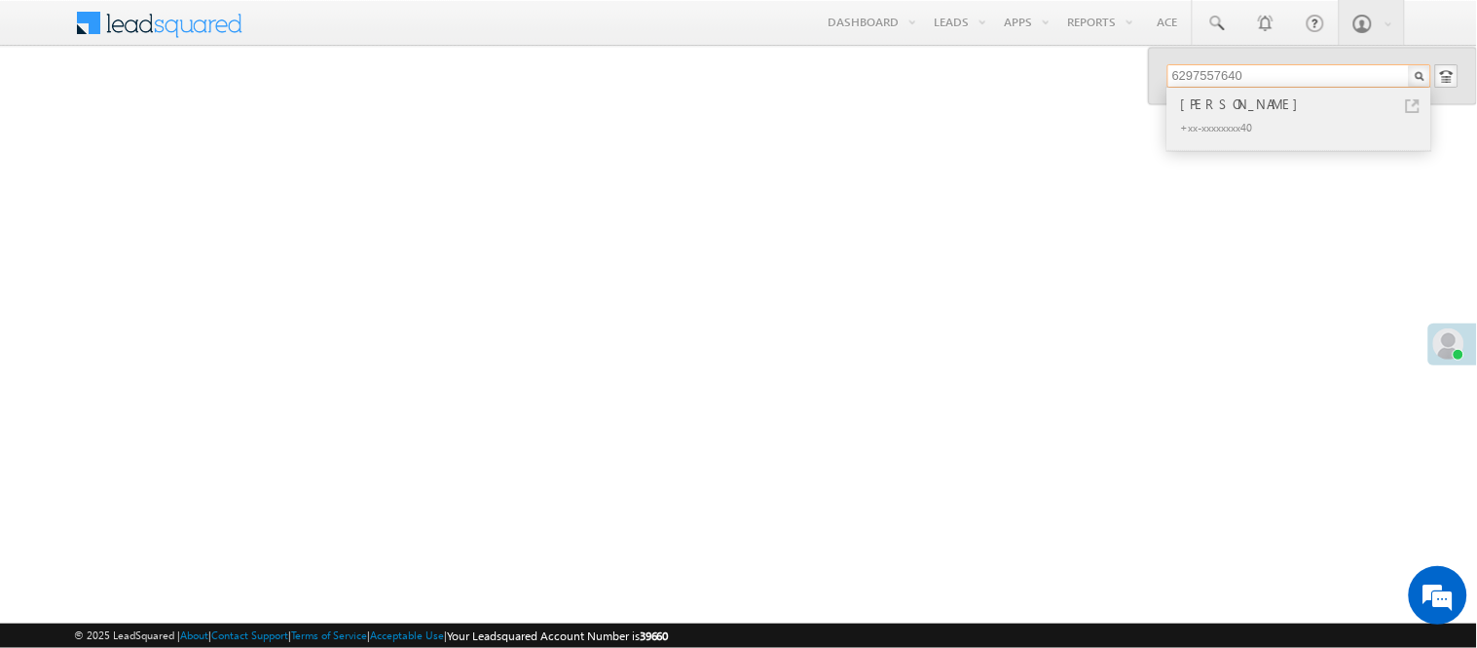
type input "6297557640"
click at [1250, 108] on div "[PERSON_NAME]" at bounding box center [1307, 103] width 261 height 21
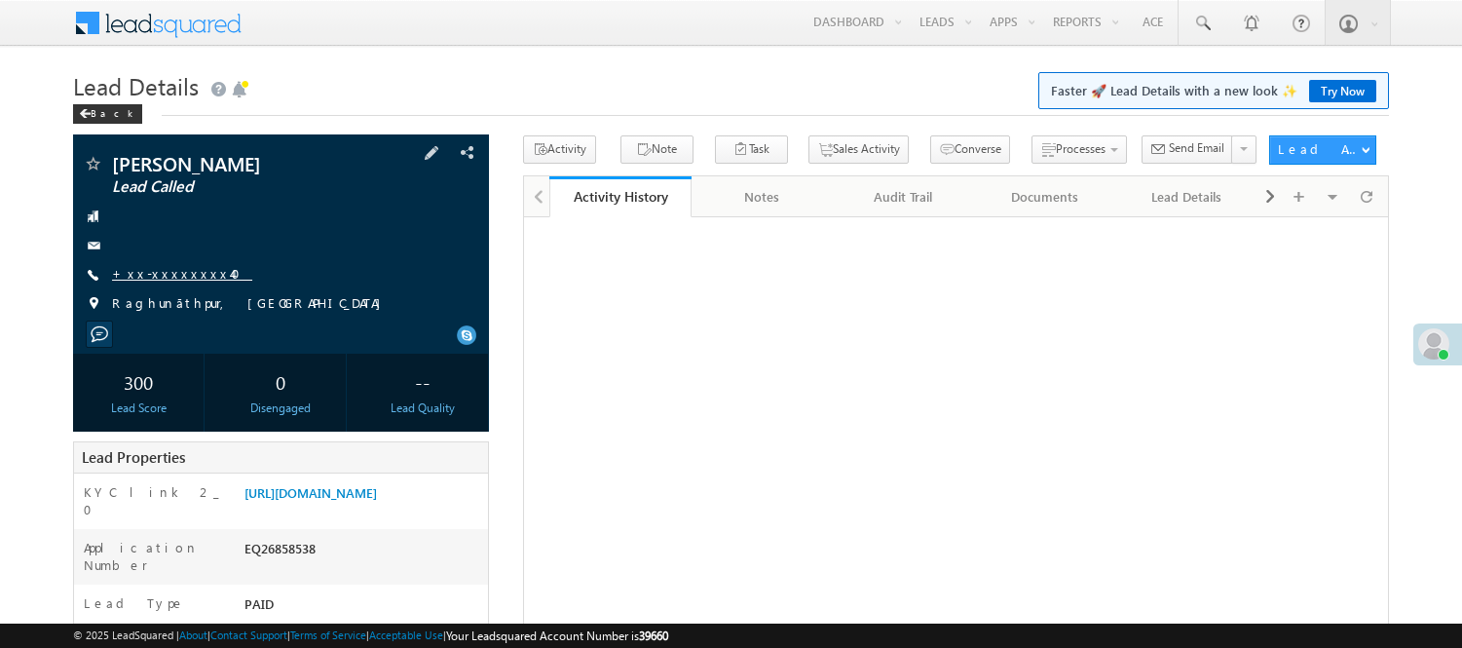
click at [173, 273] on link "+xx-xxxxxxxx40" at bounding box center [182, 273] width 140 height 17
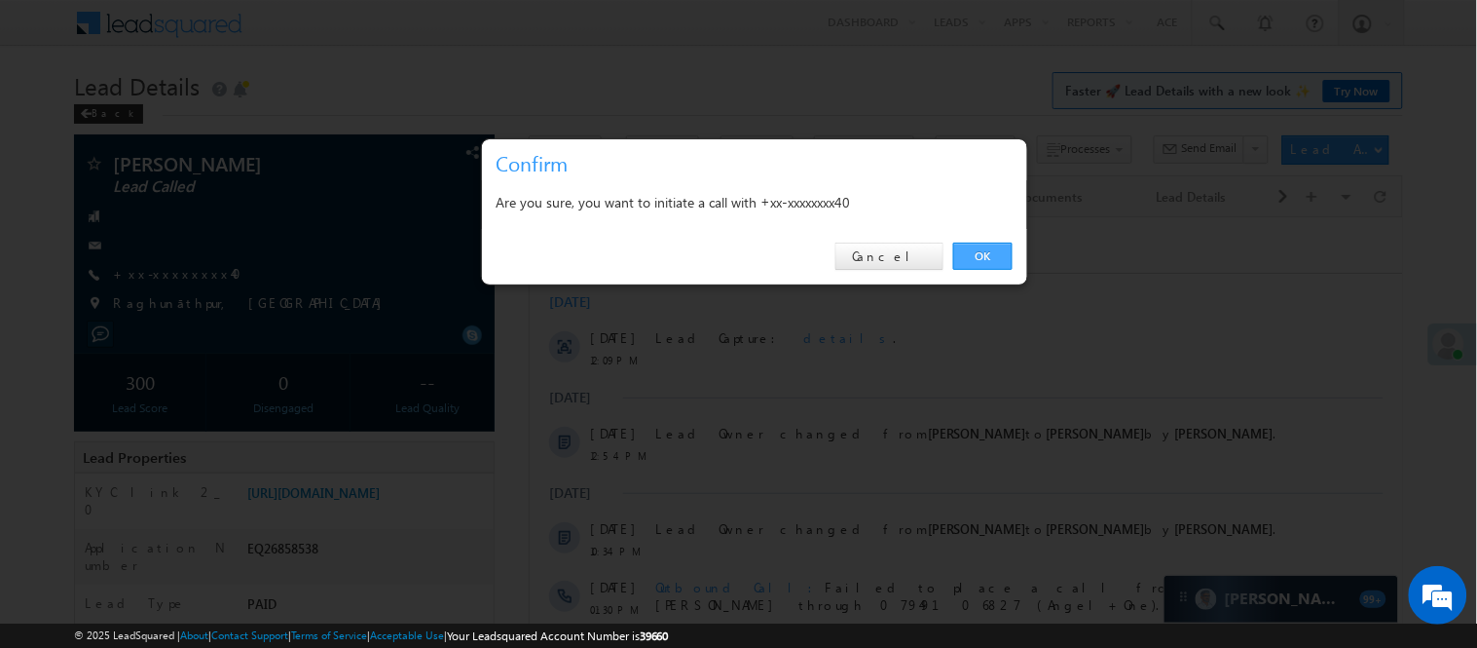
click at [986, 249] on link "OK" at bounding box center [982, 255] width 59 height 27
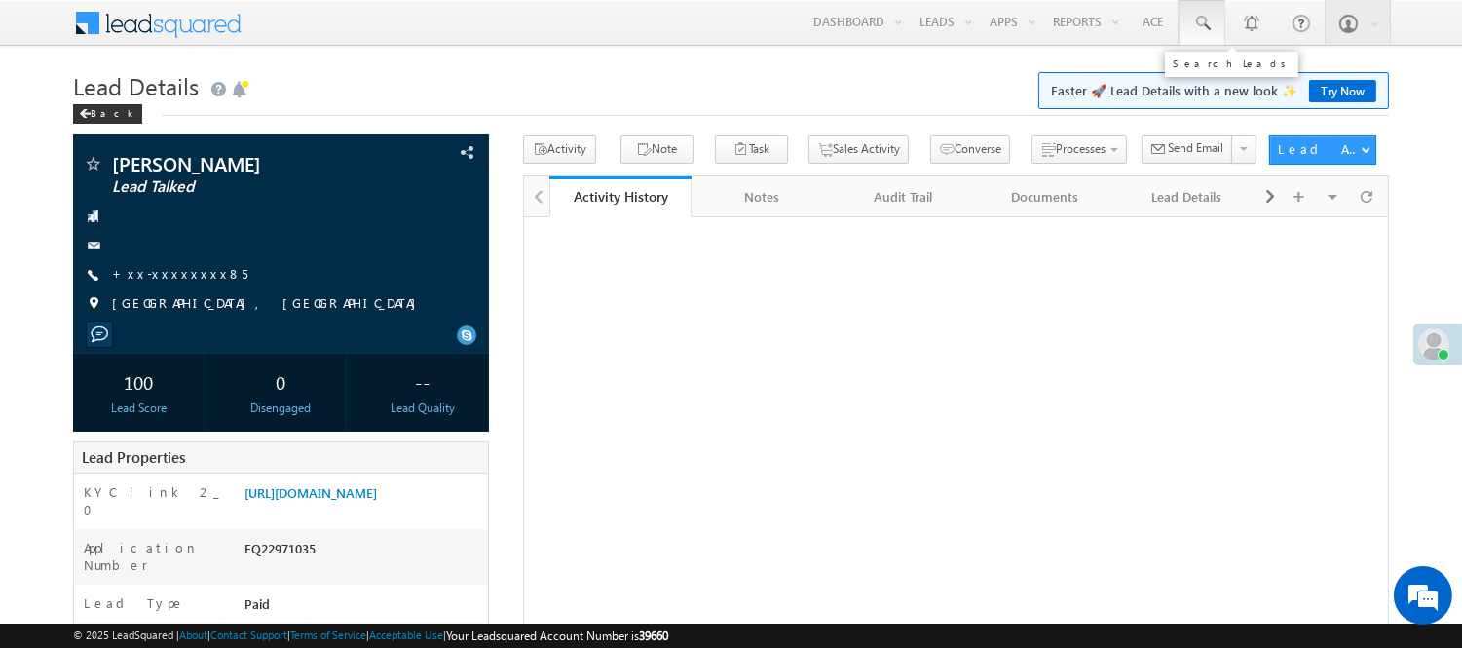
click at [1189, 21] on link at bounding box center [1201, 22] width 47 height 45
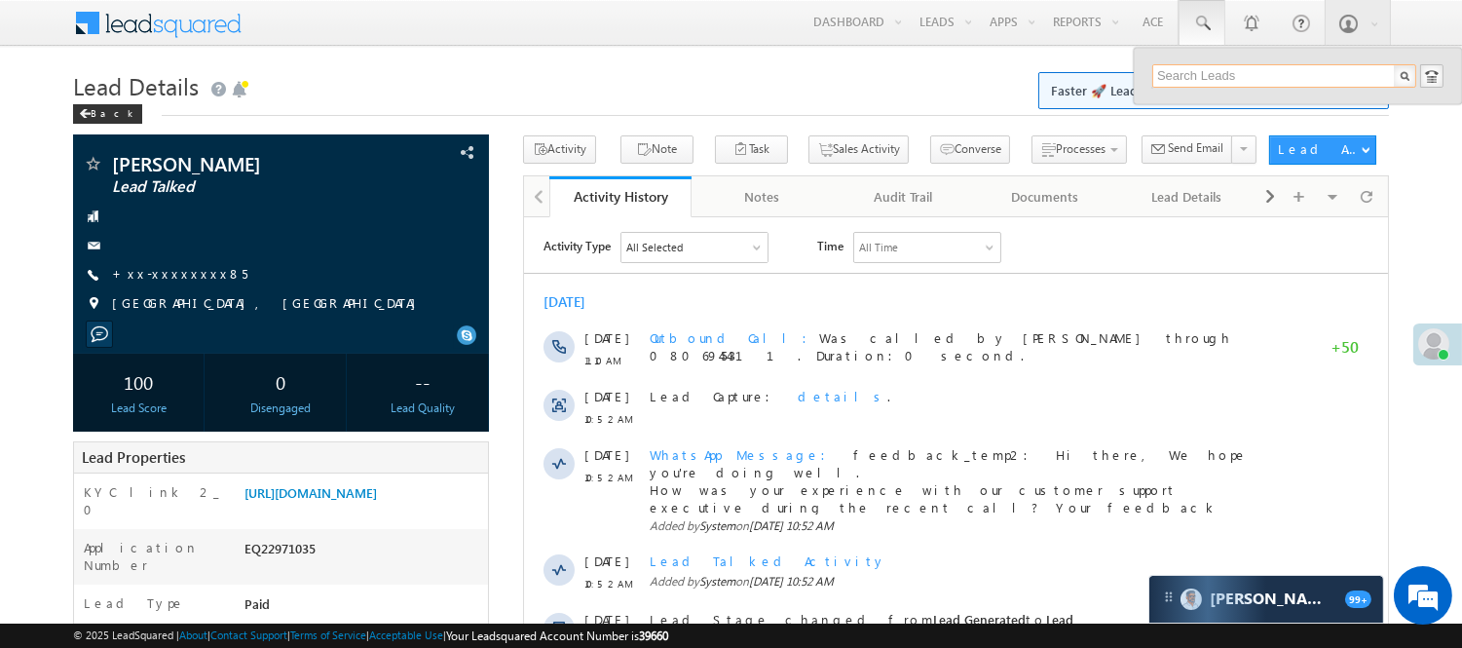
click at [1235, 71] on input "text" at bounding box center [1284, 75] width 264 height 23
paste input "8485865448"
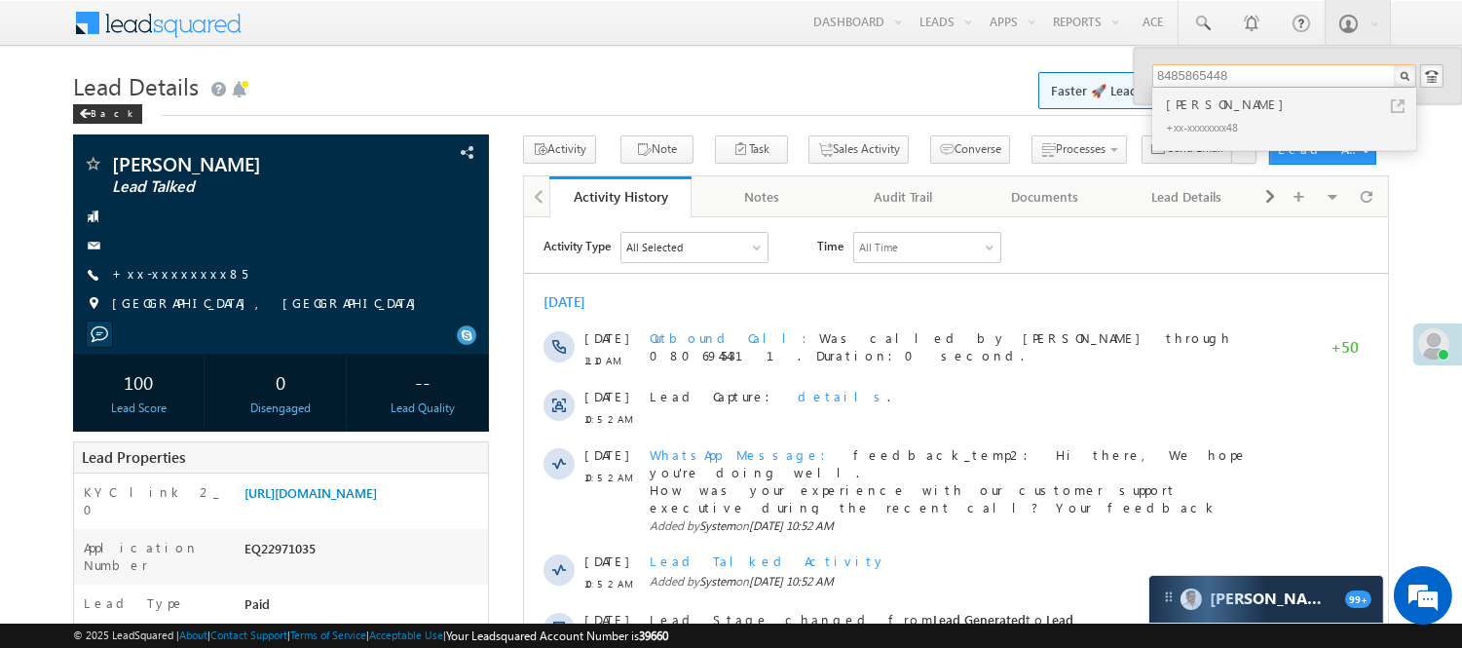
type input "8485865448"
click at [1228, 110] on div "[PERSON_NAME]" at bounding box center [1292, 103] width 261 height 21
click at [1206, 107] on div "SAIRAJ" at bounding box center [1292, 103] width 261 height 21
click at [1243, 118] on div "+xx-xxxxxxxx48" at bounding box center [1292, 126] width 261 height 23
click at [1224, 115] on div "+xx-xxxxxxxx48" at bounding box center [1292, 126] width 261 height 23
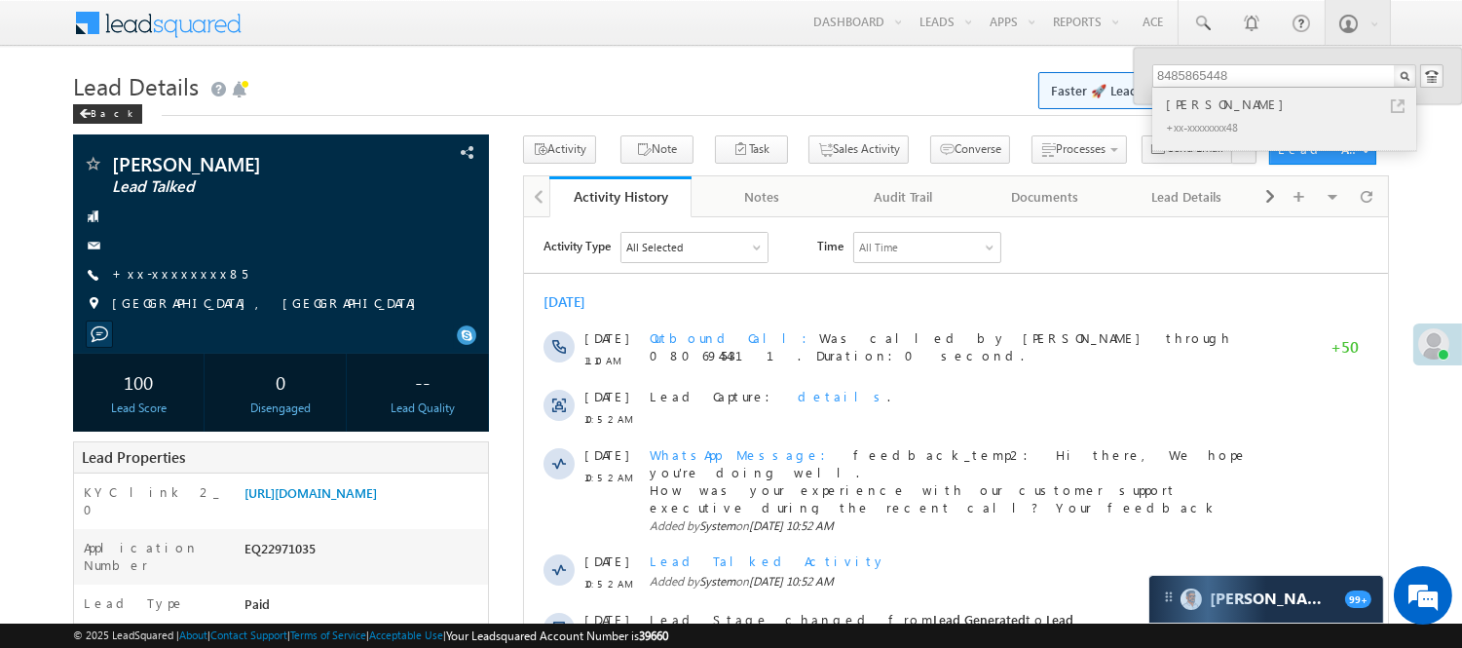
click at [1218, 119] on div "+xx-xxxxxxxx48" at bounding box center [1292, 126] width 261 height 23
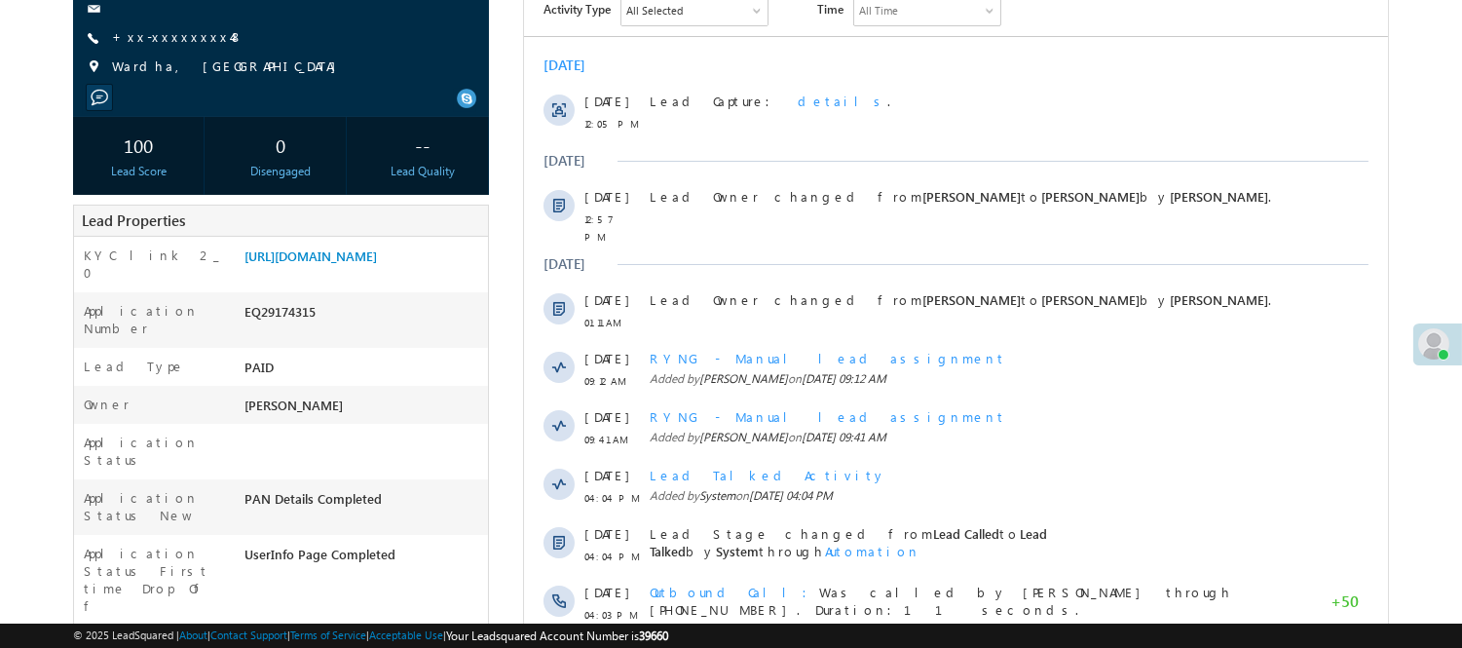
scroll to position [108, 0]
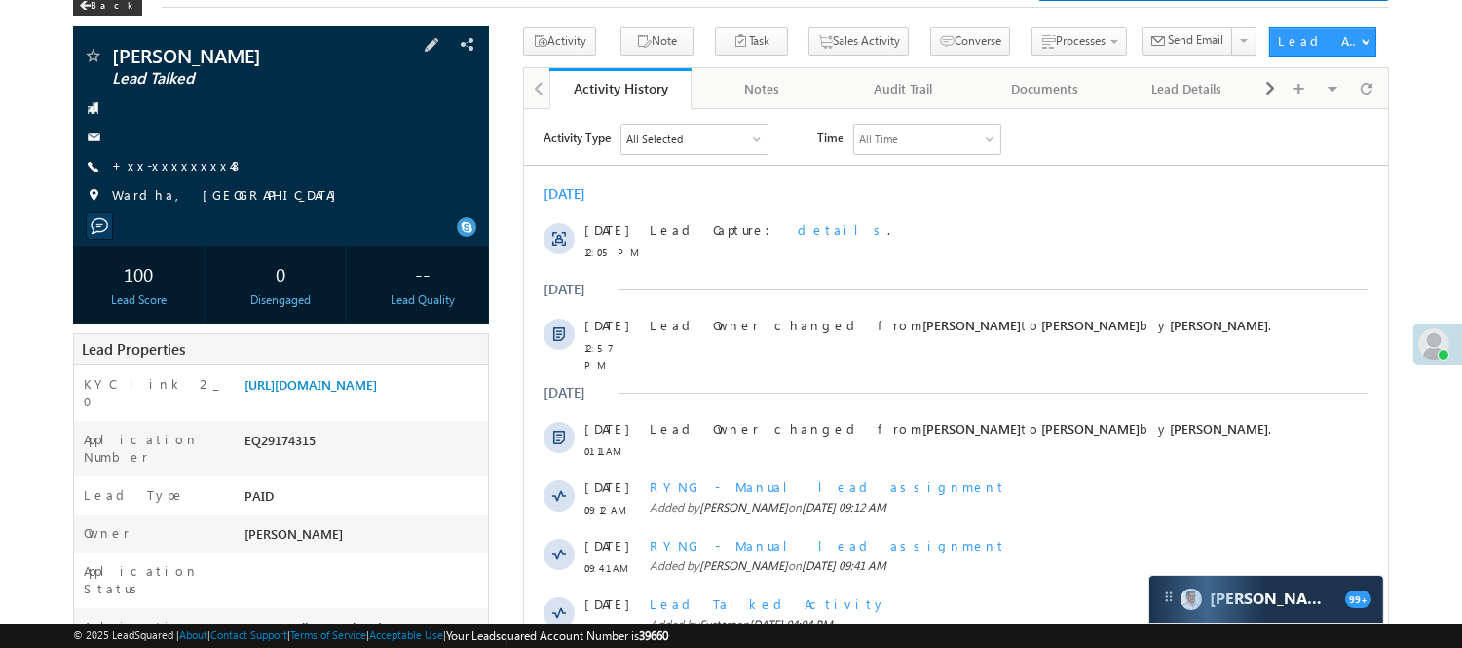
click at [134, 161] on link "+xx-xxxxxxxx48" at bounding box center [177, 165] width 131 height 17
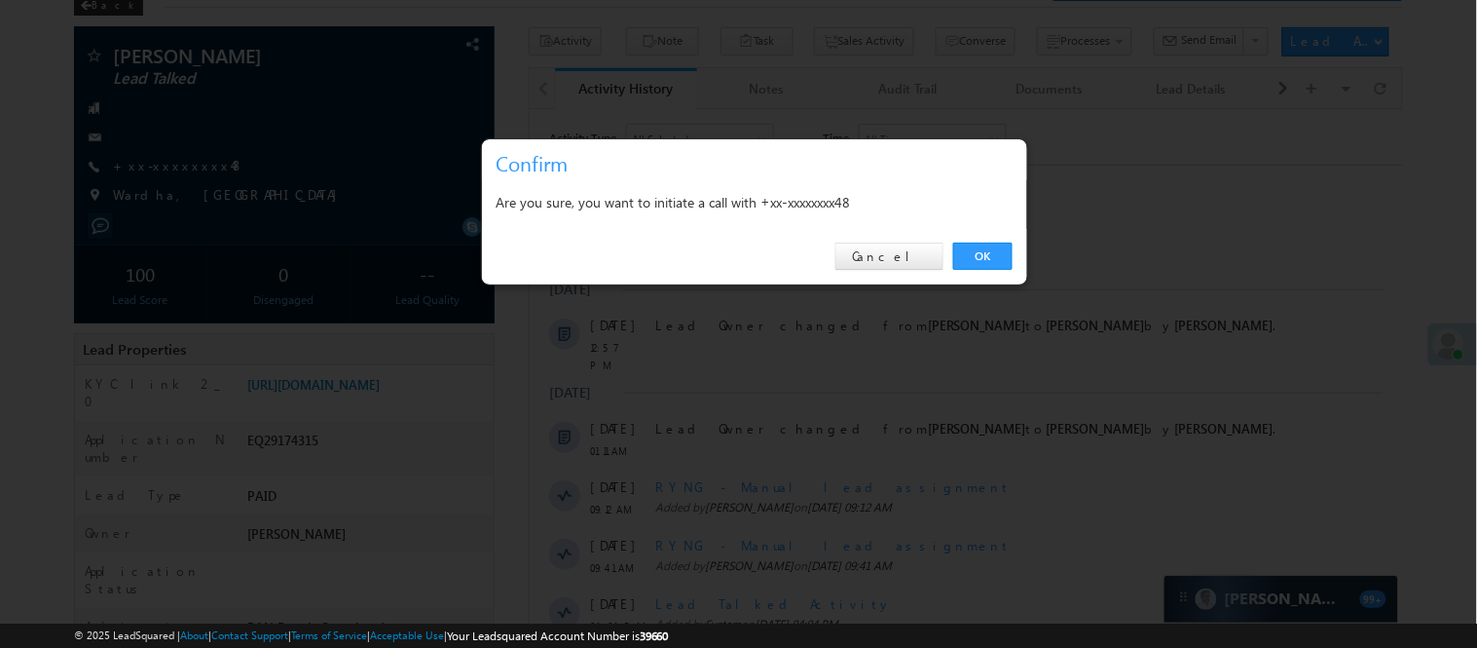
drag, startPoint x: 966, startPoint y: 238, endPoint x: 964, endPoint y: 257, distance: 19.6
click at [966, 239] on div "OK Cancel" at bounding box center [754, 257] width 545 height 56
drag, startPoint x: 964, startPoint y: 257, endPoint x: 439, endPoint y: 149, distance: 535.9
click at [964, 258] on link "OK" at bounding box center [982, 255] width 59 height 27
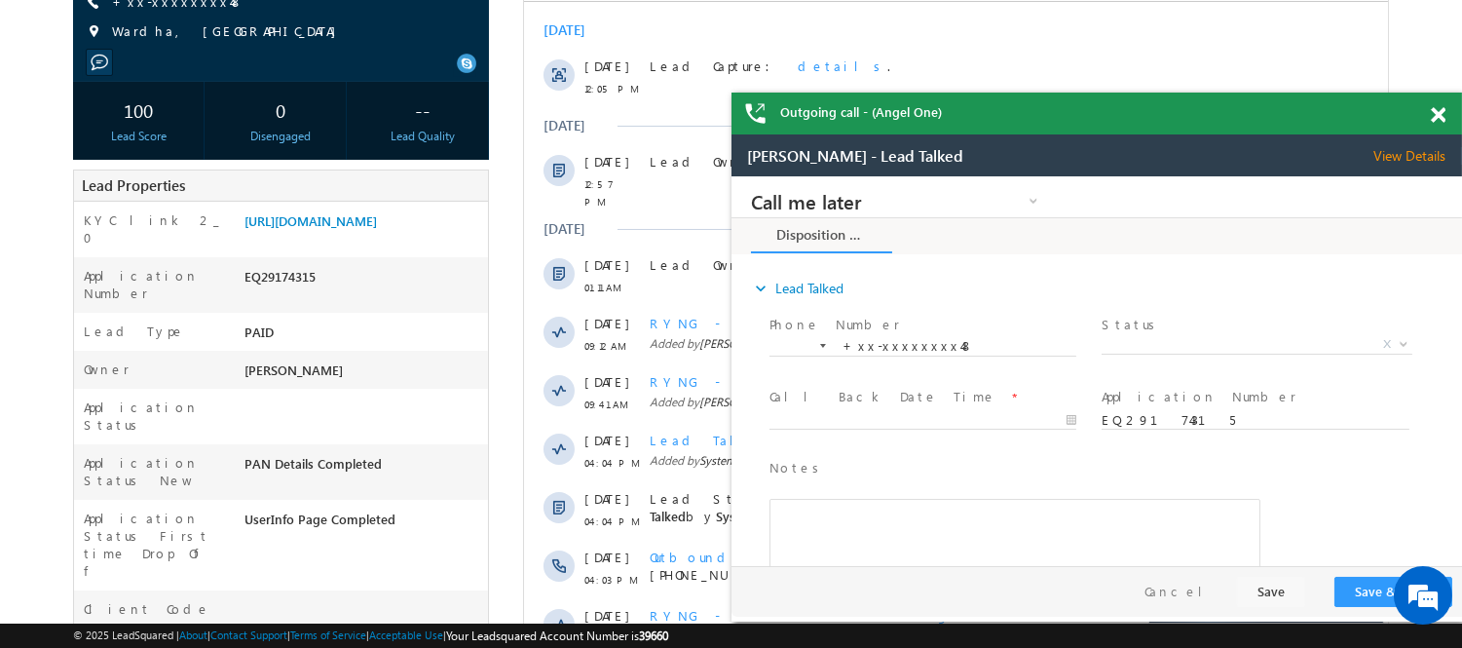
scroll to position [842, 0]
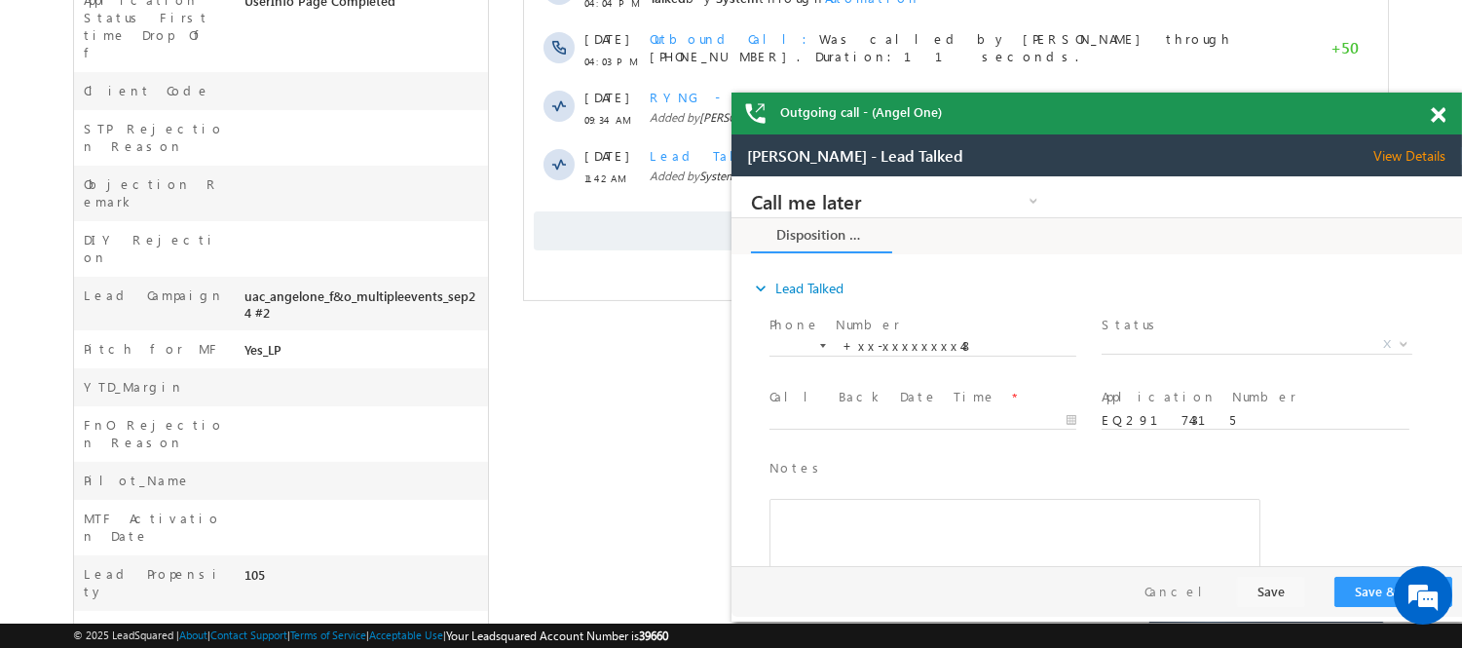
click at [1436, 119] on span at bounding box center [1438, 115] width 15 height 17
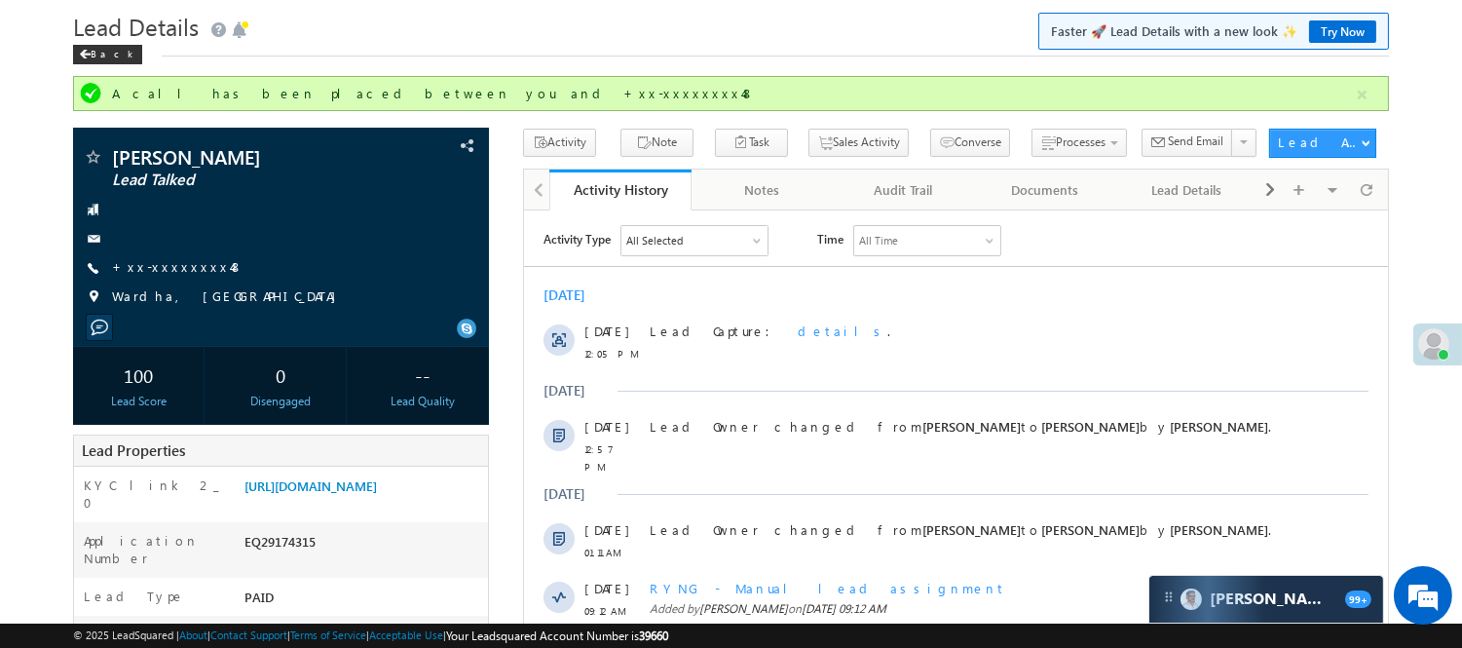
scroll to position [0, 0]
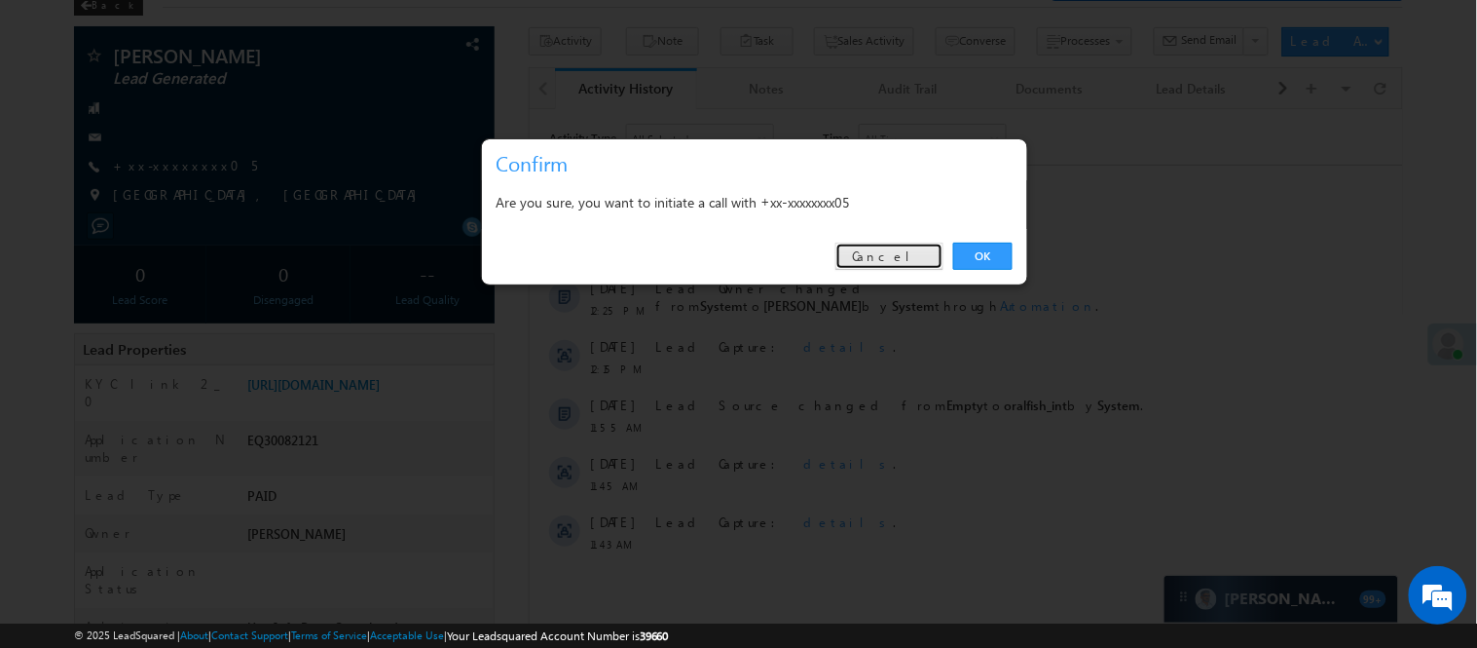
click at [901, 265] on link "Cancel" at bounding box center [890, 255] width 108 height 27
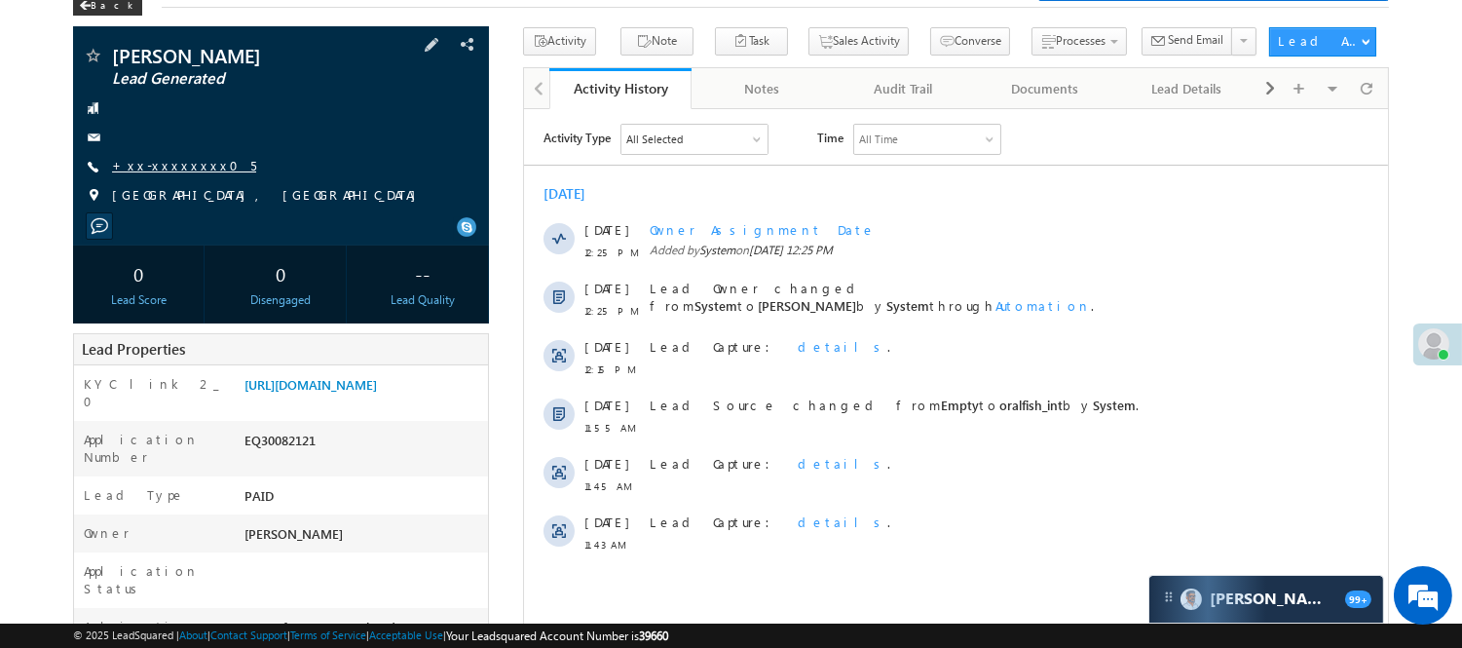
click at [161, 166] on link "+xx-xxxxxxxx05" at bounding box center [184, 165] width 144 height 17
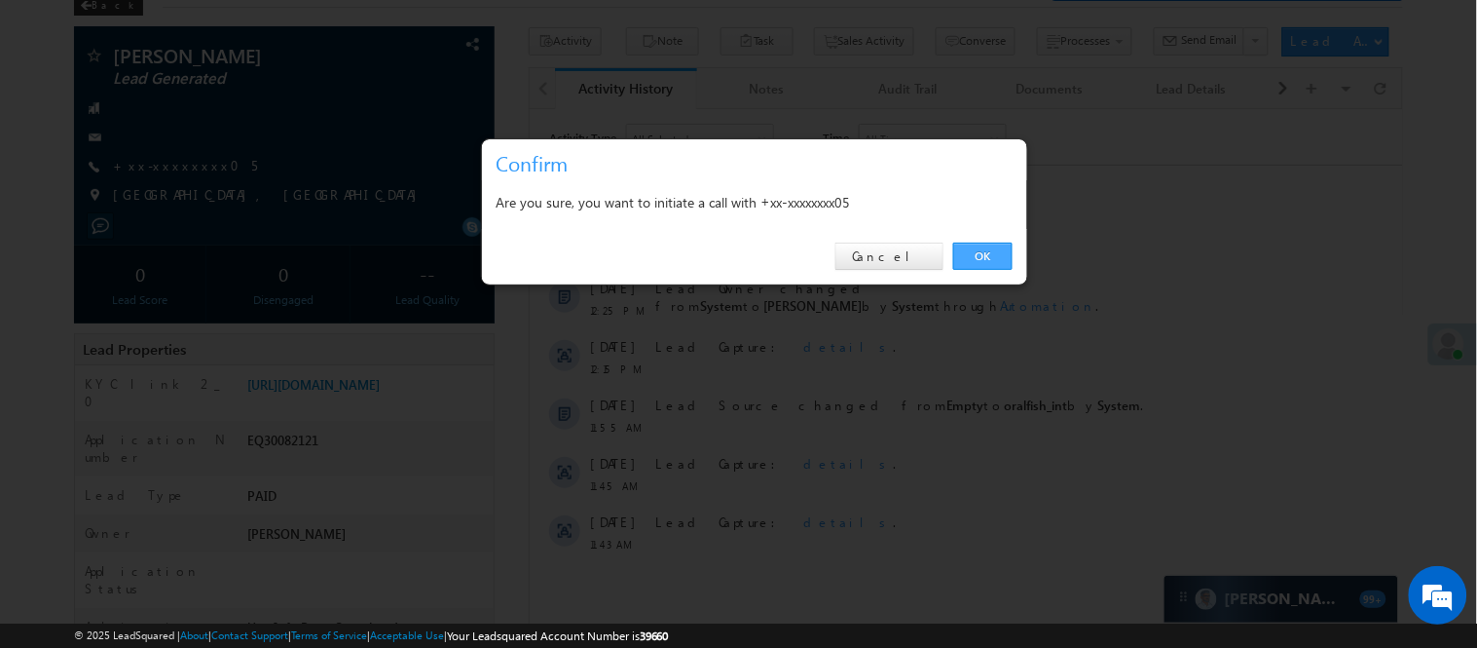
click at [1000, 257] on link "OK" at bounding box center [982, 255] width 59 height 27
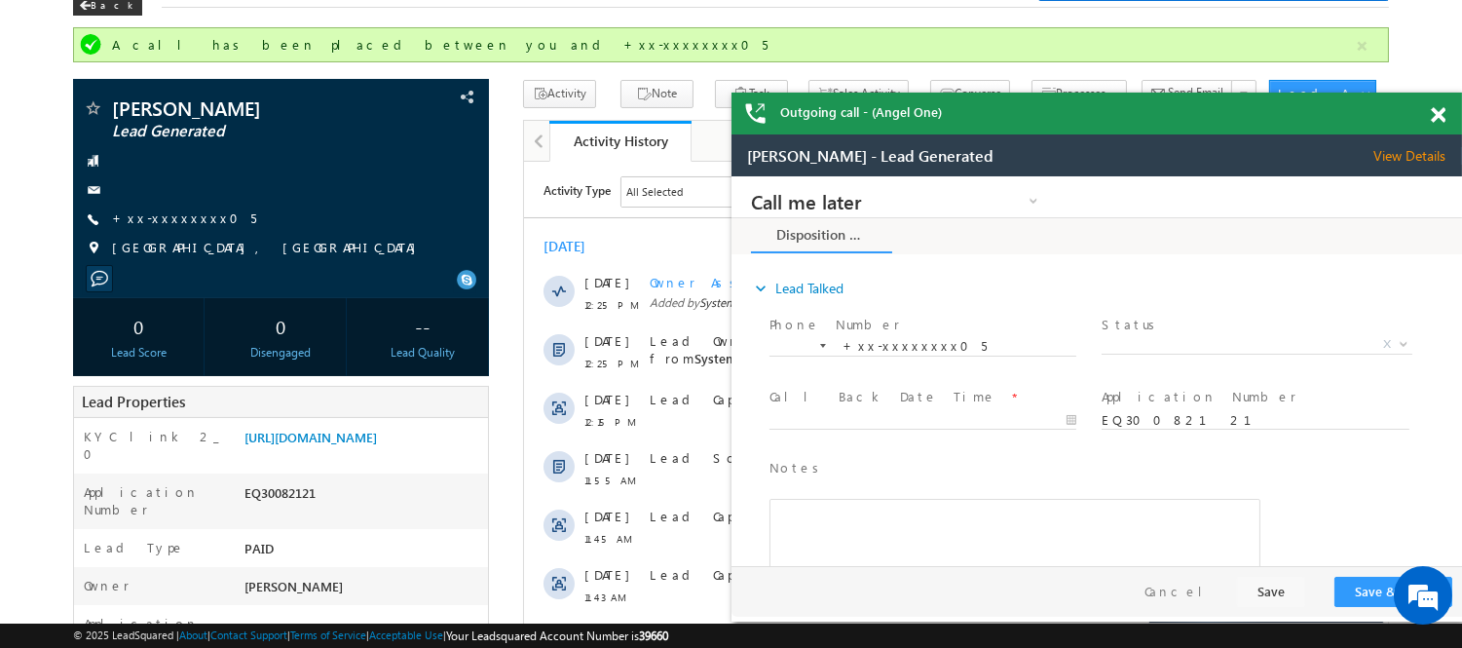
drag, startPoint x: 1415, startPoint y: 114, endPoint x: 1428, endPoint y: 114, distance: 12.7
click at [1415, 114] on div "Outgoing call - (Angel One)" at bounding box center [1096, 114] width 730 height 42
click at [1445, 112] on div at bounding box center [1448, 112] width 26 height 38
click at [1437, 115] on span at bounding box center [1438, 115] width 15 height 17
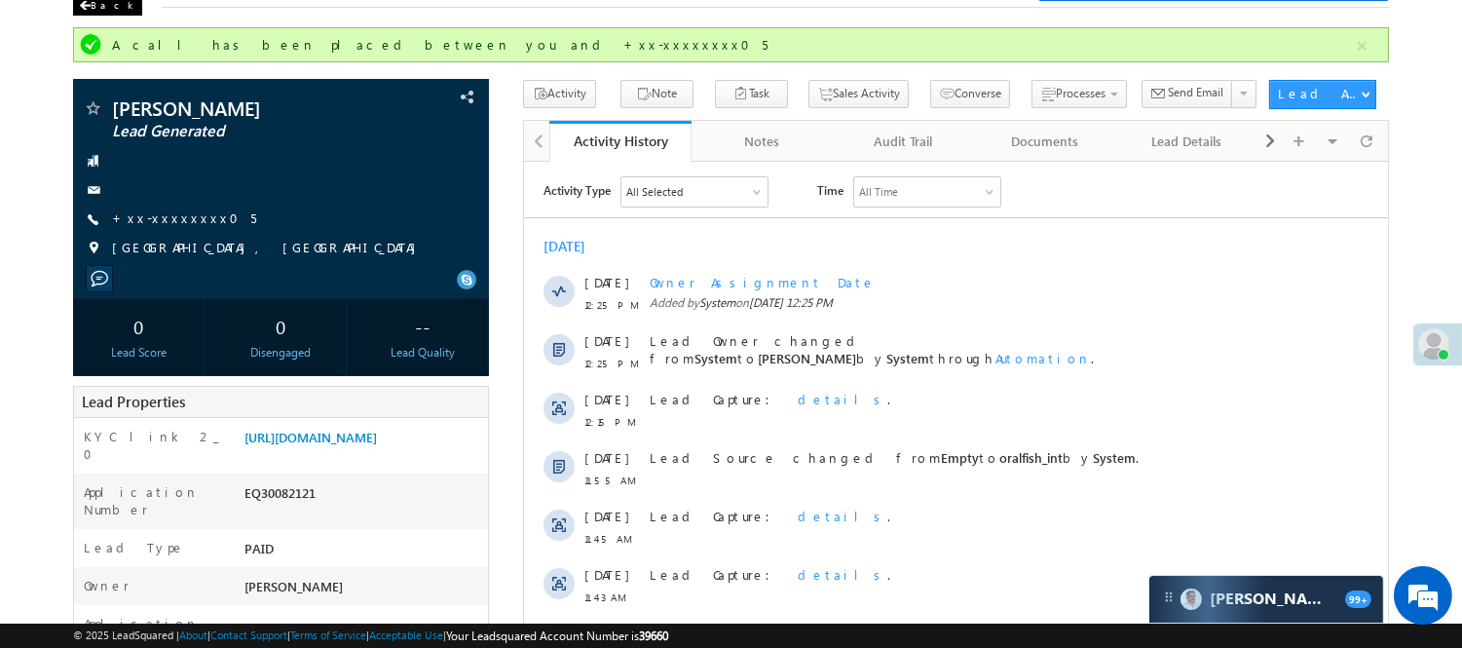
click at [105, 7] on div "Back" at bounding box center [107, 5] width 69 height 19
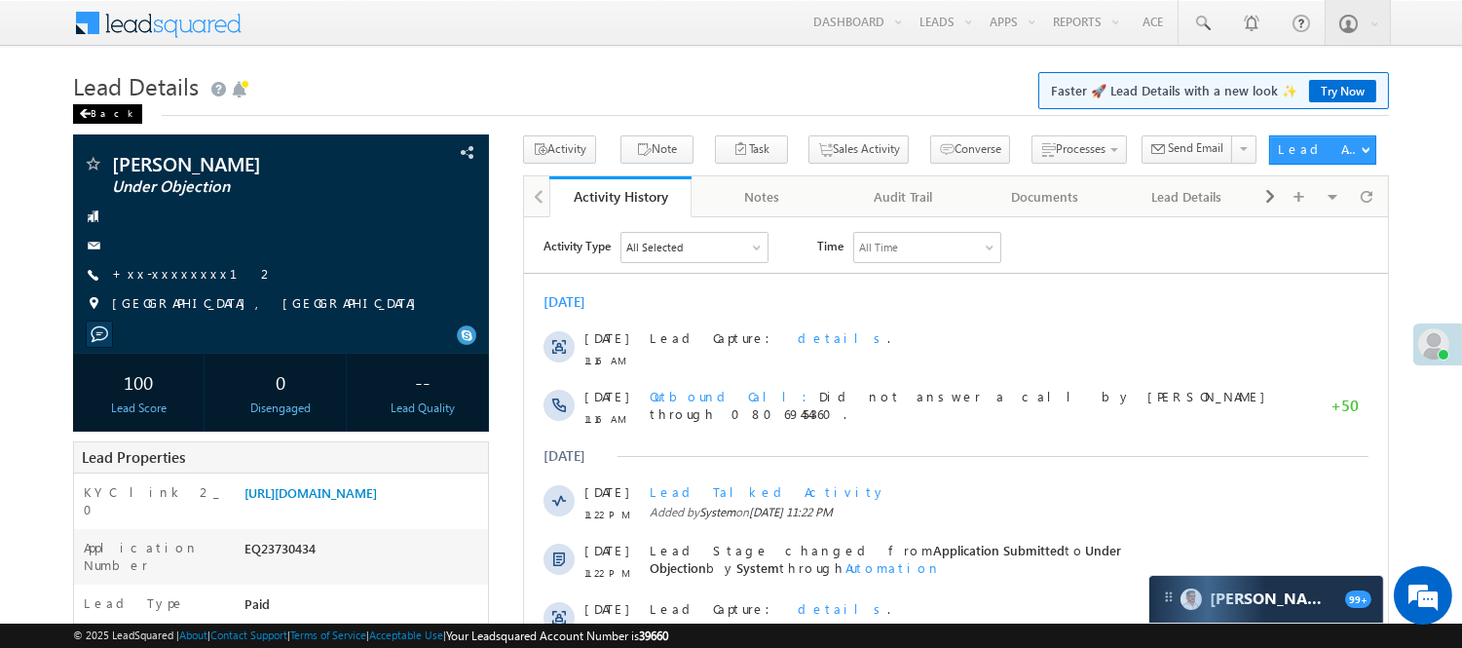
click at [93, 121] on div "Back" at bounding box center [107, 113] width 69 height 19
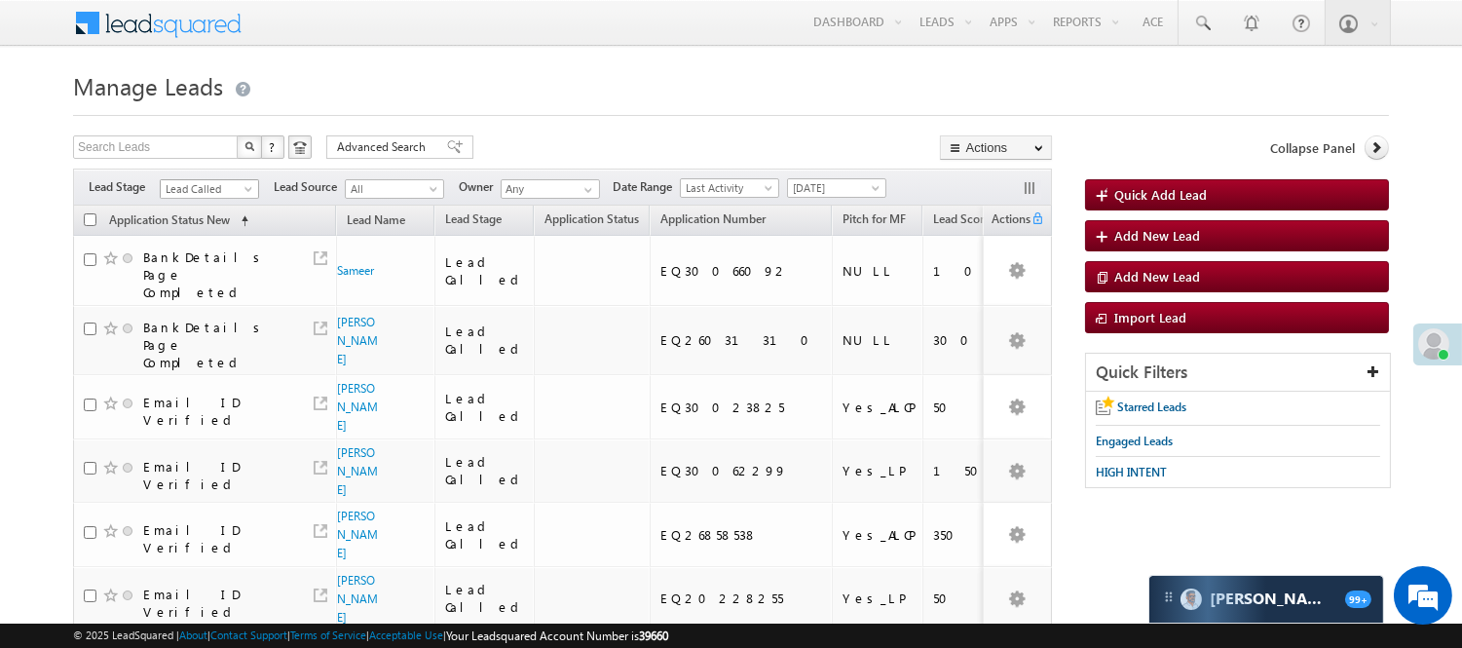
click at [216, 186] on span "Lead Called" at bounding box center [207, 189] width 93 height 18
click at [199, 263] on link "Lead Talked" at bounding box center [210, 254] width 98 height 18
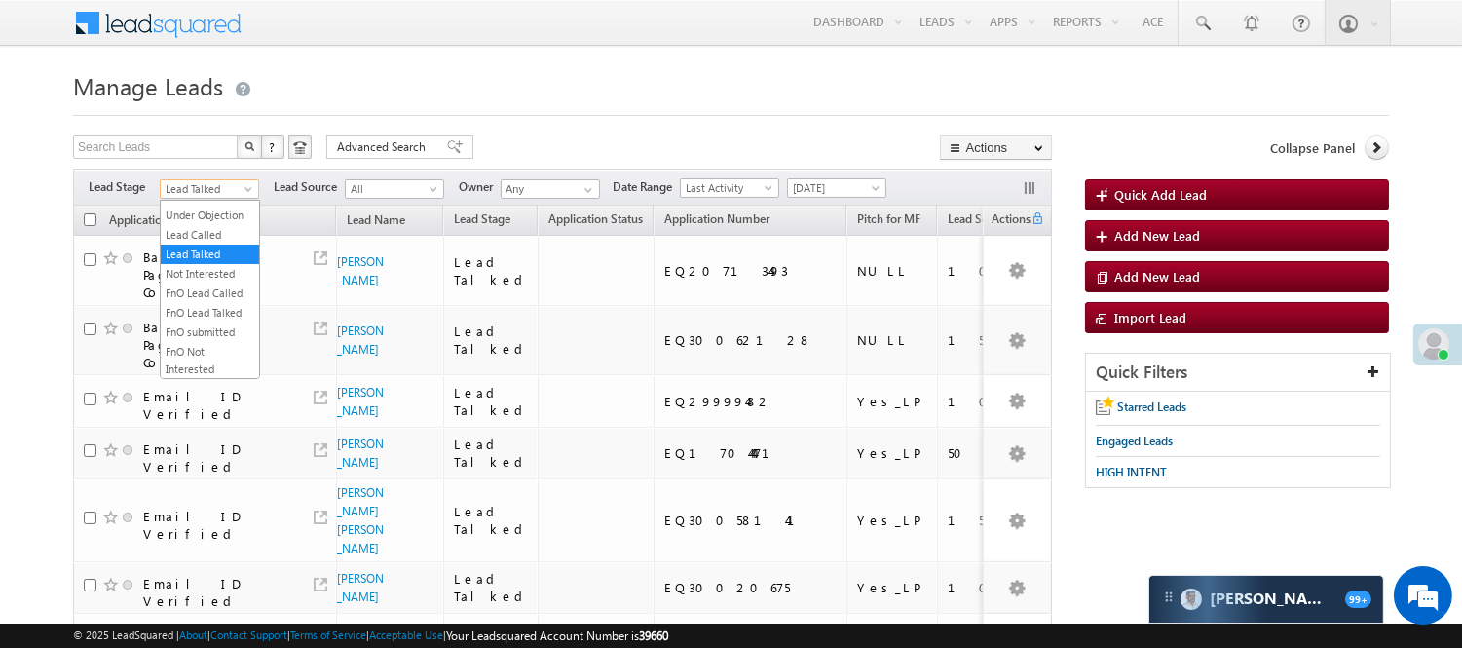
click at [216, 186] on span "Lead Talked" at bounding box center [207, 189] width 93 height 18
click at [207, 263] on link "Lead Talked - Pitch Not Done" at bounding box center [210, 258] width 98 height 35
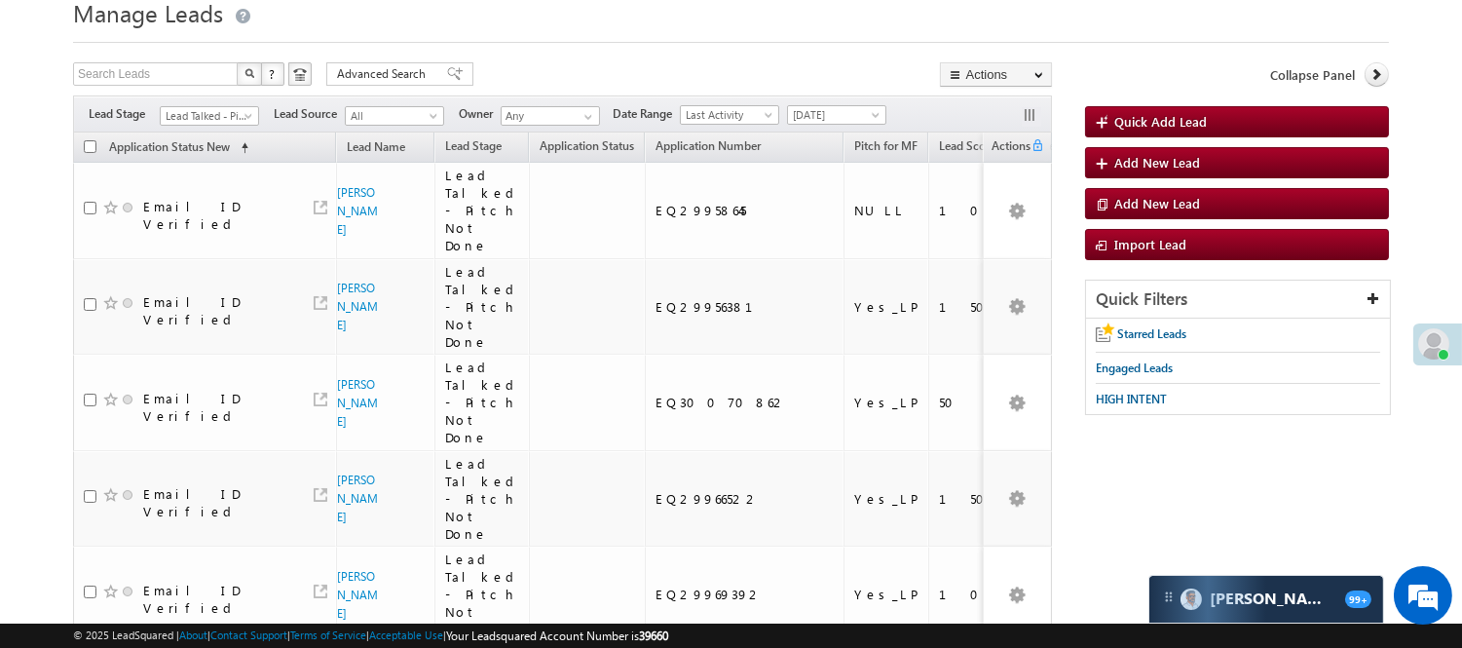
scroll to position [12, 0]
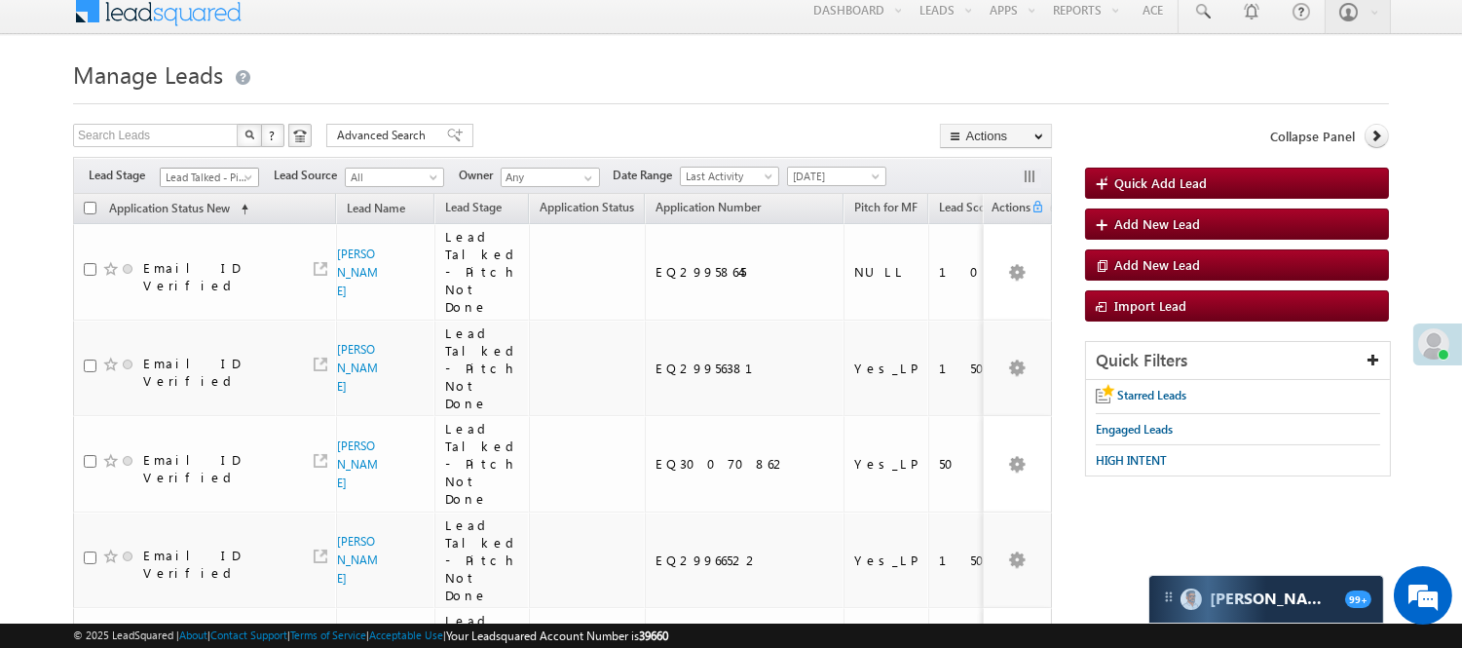
click at [258, 180] on link "Lead Talked - Pitch Not Done" at bounding box center [209, 176] width 99 height 19
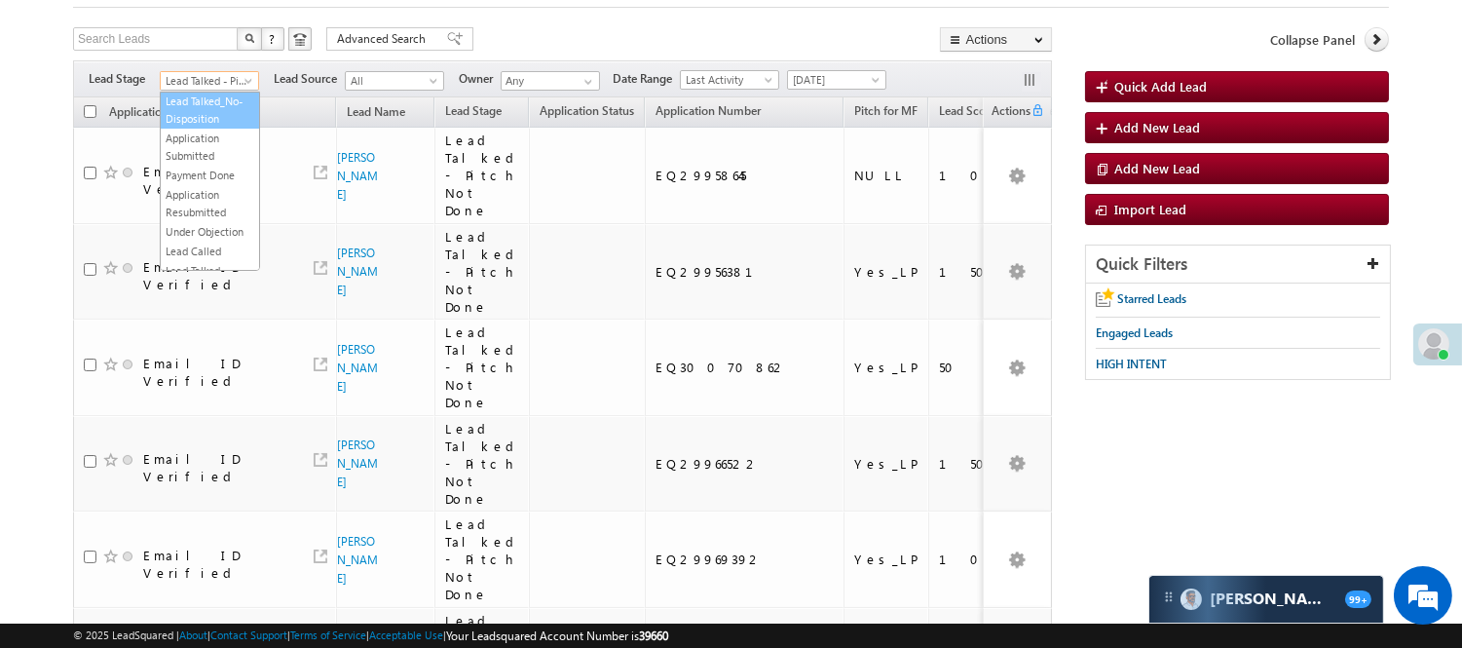
scroll to position [216, 0]
click at [190, 158] on link "Lead Called" at bounding box center [210, 149] width 98 height 18
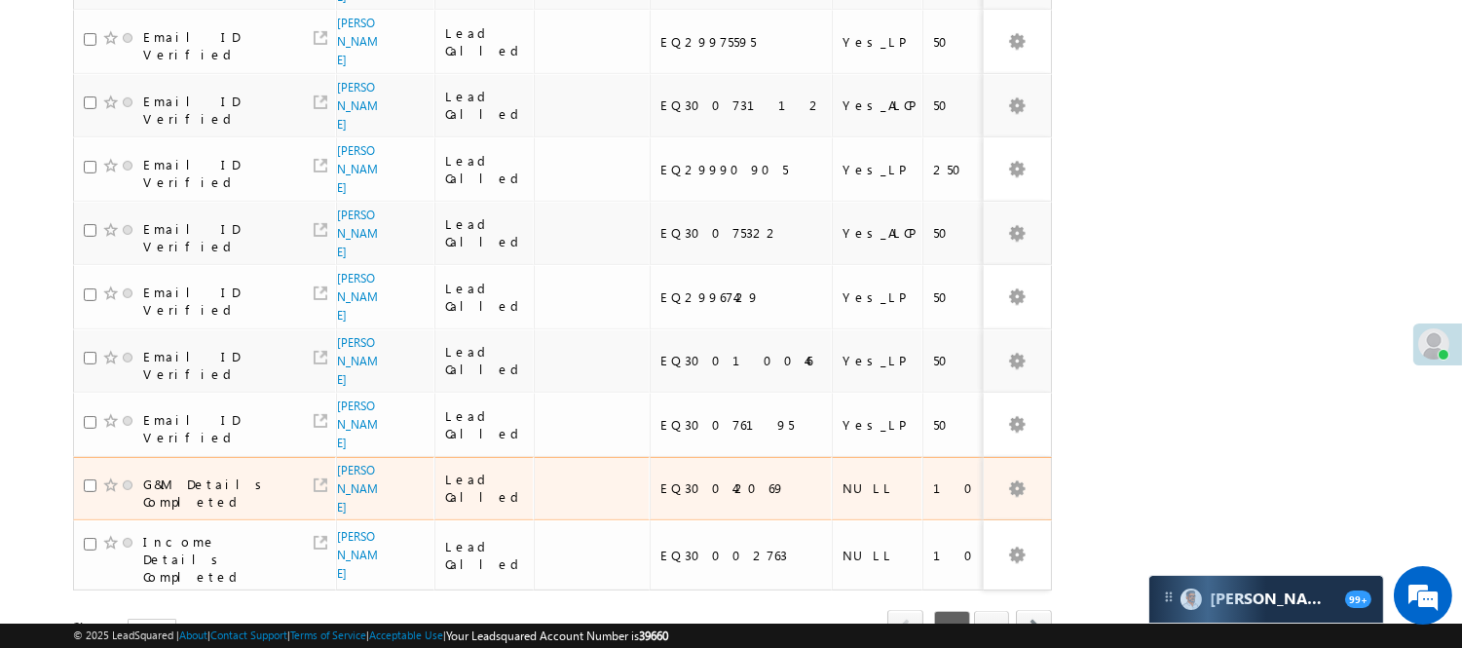
scroll to position [1262, 0]
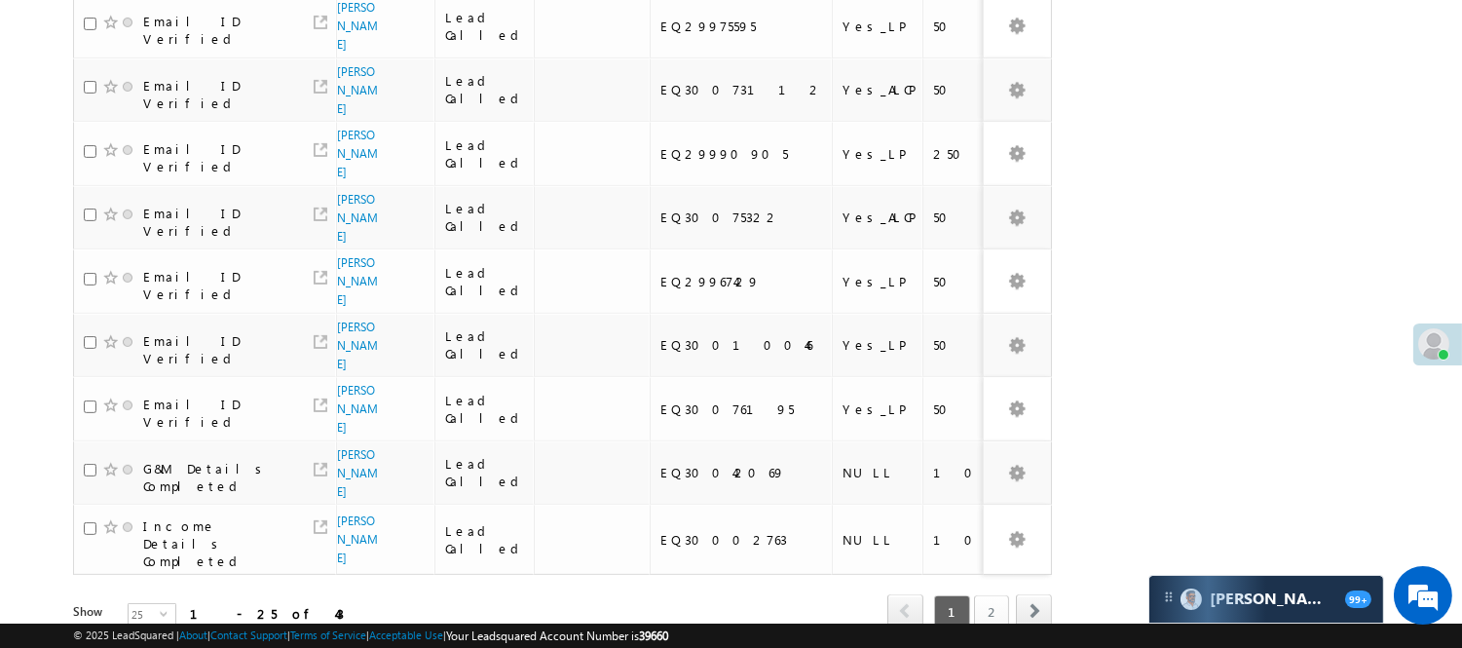
click at [985, 595] on link "2" at bounding box center [991, 611] width 35 height 33
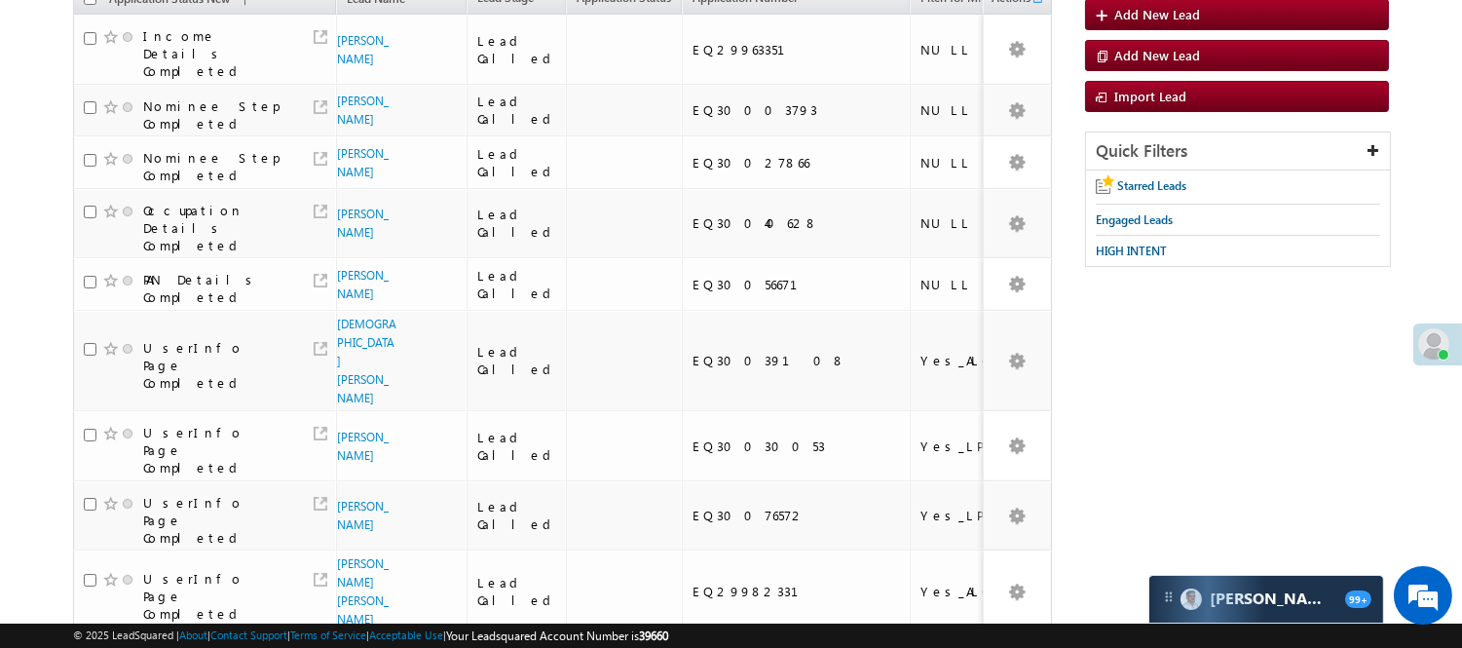
scroll to position [0, 0]
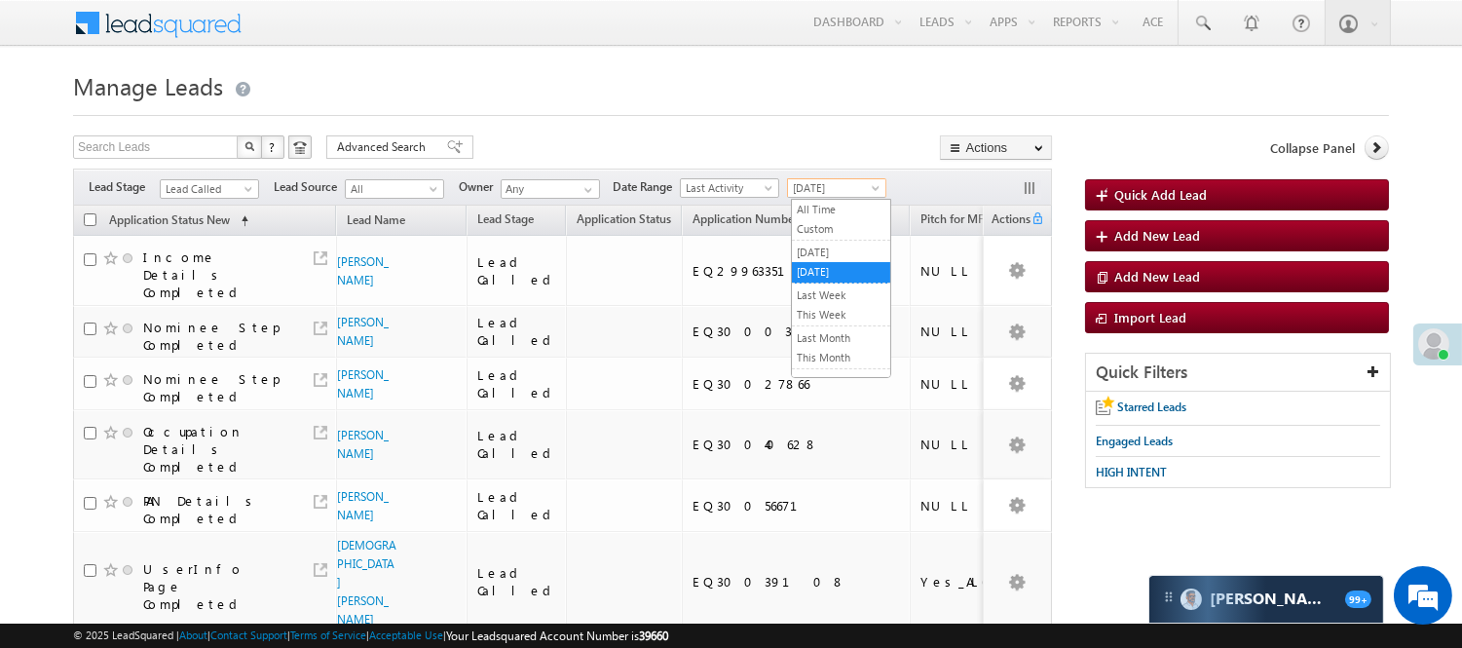
click at [867, 188] on span "[DATE]" at bounding box center [834, 188] width 93 height 18
click at [860, 246] on link "[DATE]" at bounding box center [841, 252] width 98 height 18
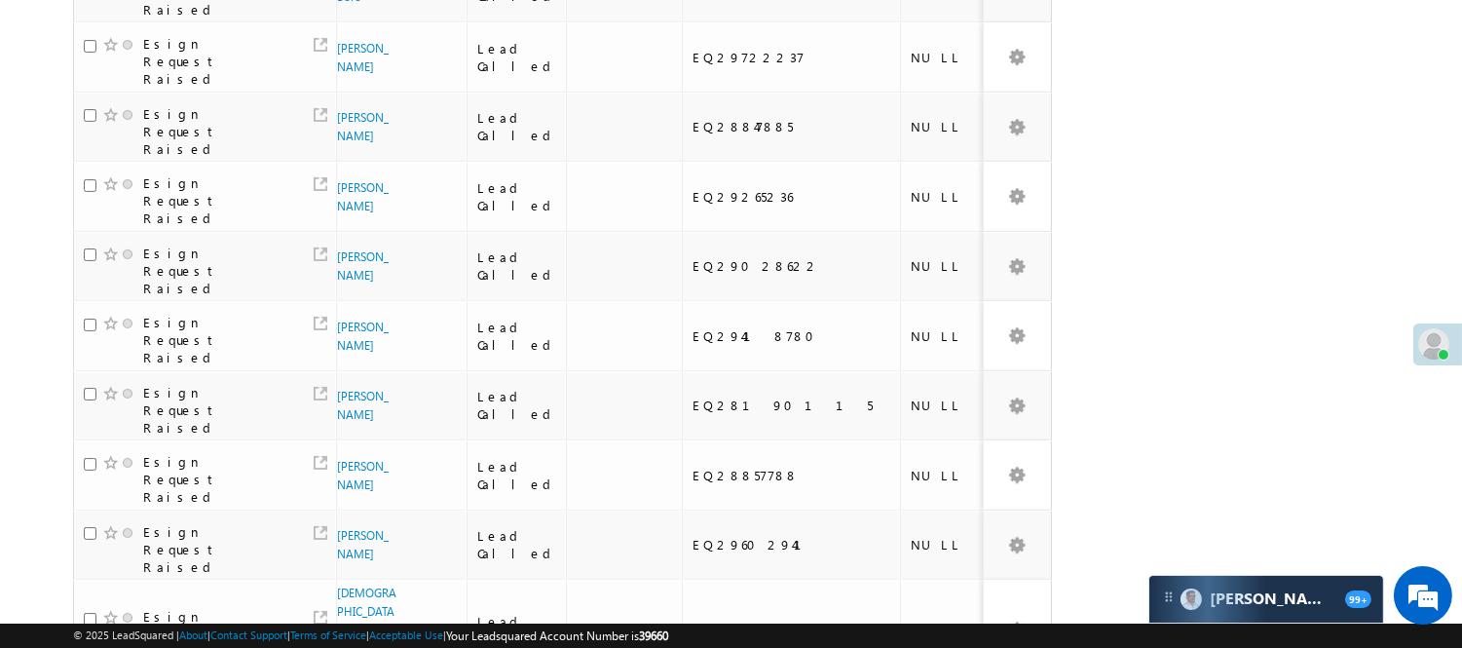
scroll to position [1350, 0]
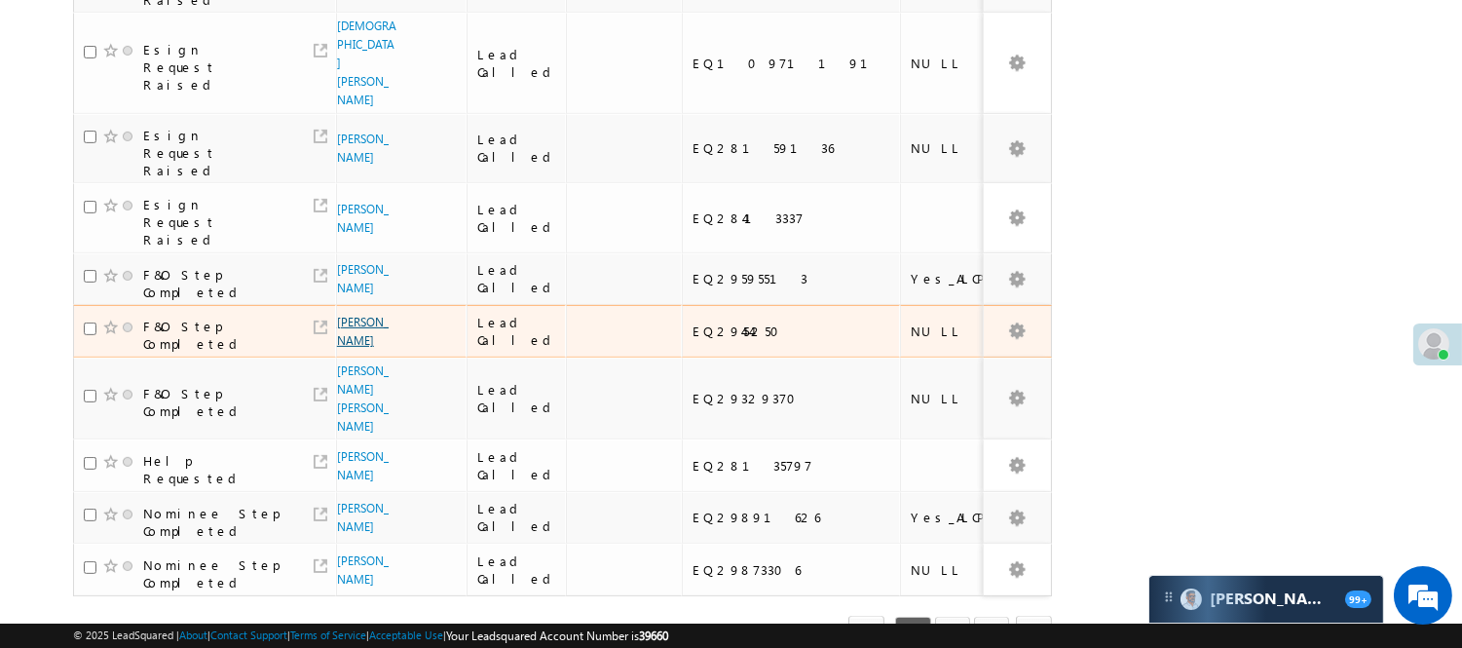
click at [343, 315] on link "Jasmail singh" at bounding box center [363, 331] width 52 height 33
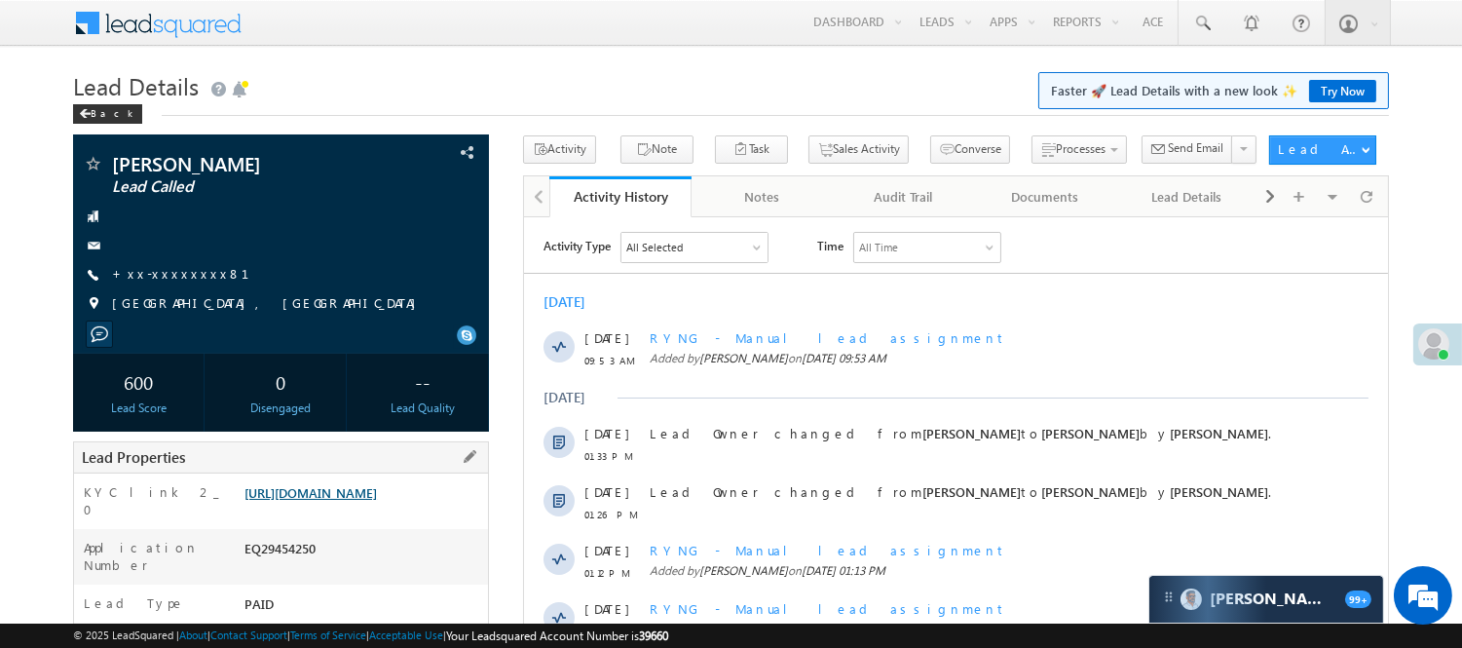
click at [377, 498] on link "https://angelbroking1-pk3em7sa.customui-test.leadsquared.com?leadId=4ebcb349-5f…" at bounding box center [310, 492] width 132 height 17
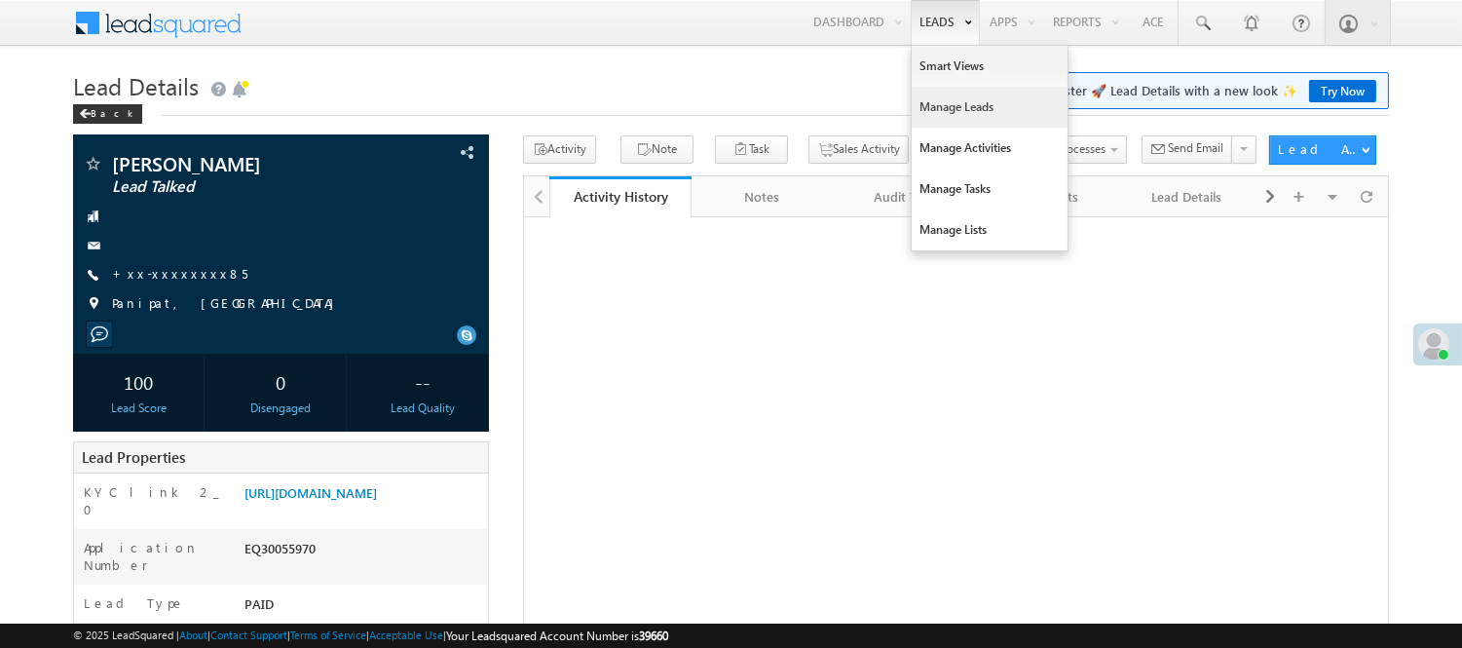
click at [975, 114] on link "Manage Leads" at bounding box center [990, 107] width 156 height 41
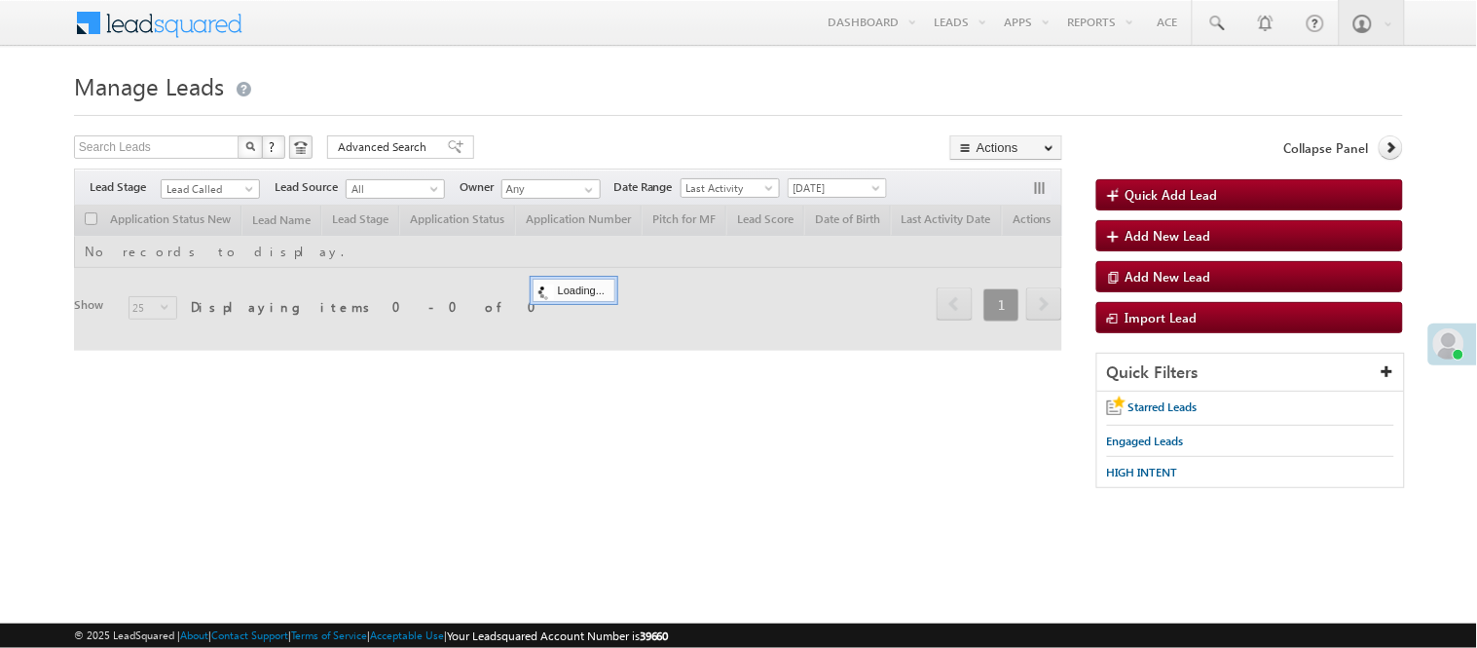
click at [824, 187] on span "[DATE]" at bounding box center [835, 188] width 93 height 18
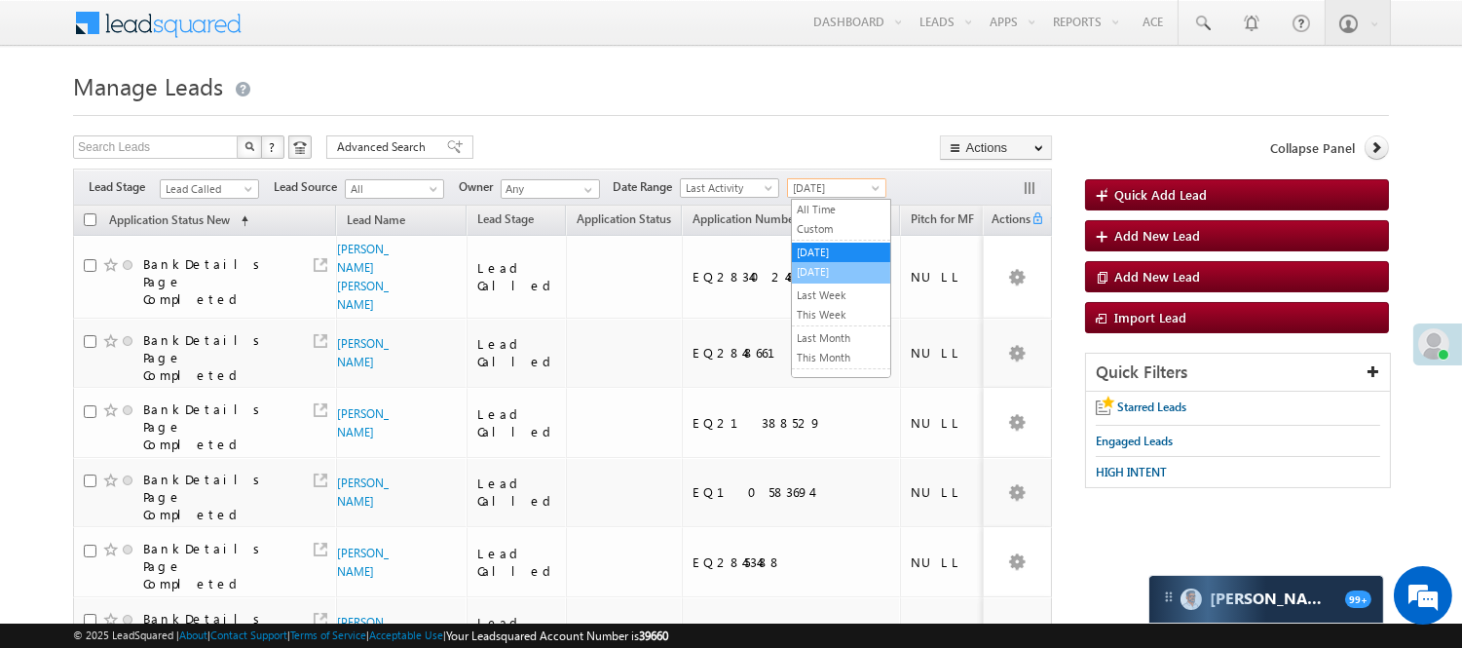
click at [823, 270] on link "[DATE]" at bounding box center [841, 272] width 98 height 18
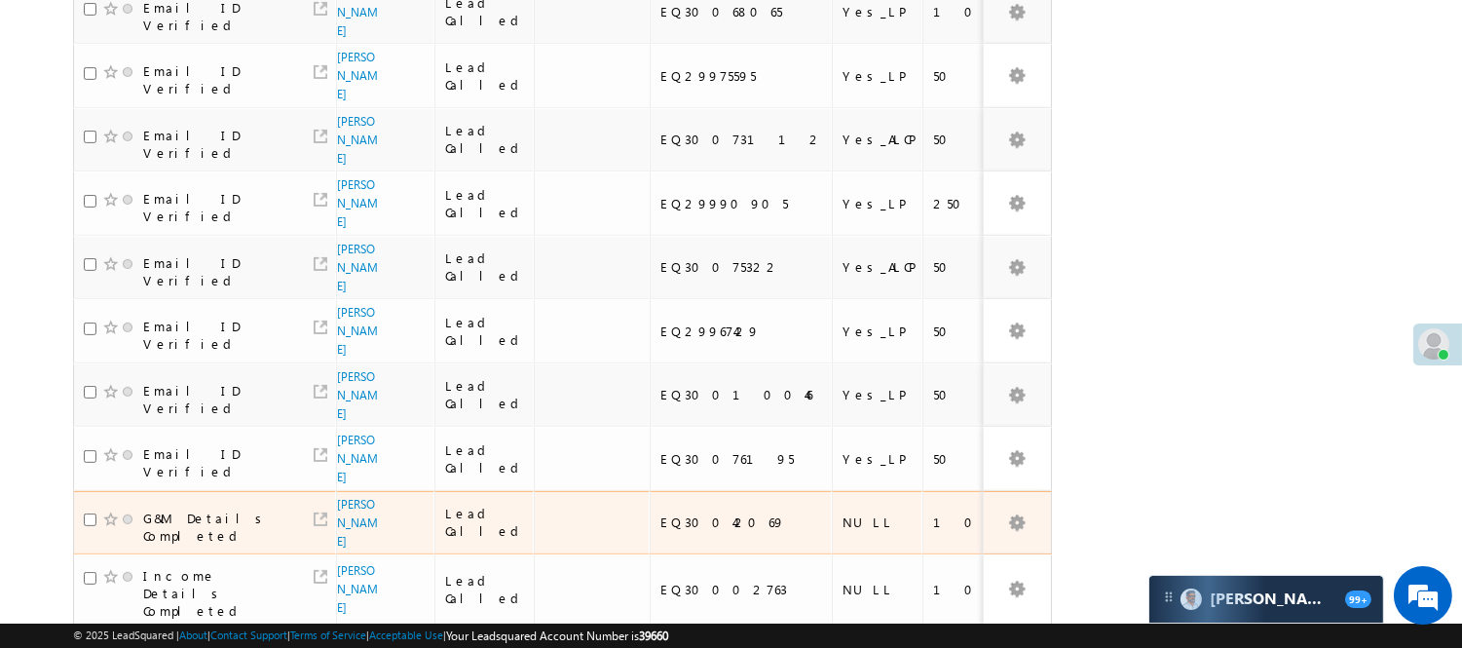
scroll to position [1262, 0]
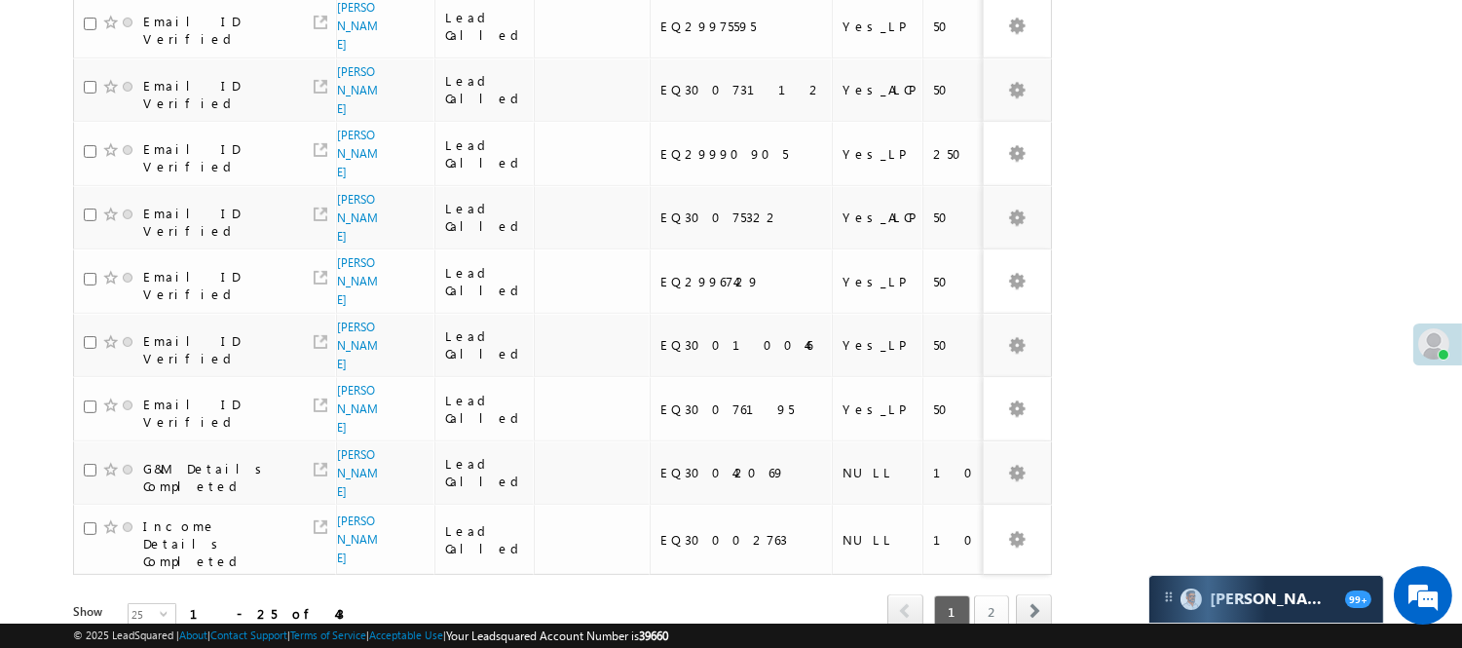
click at [997, 595] on link "2" at bounding box center [991, 611] width 35 height 33
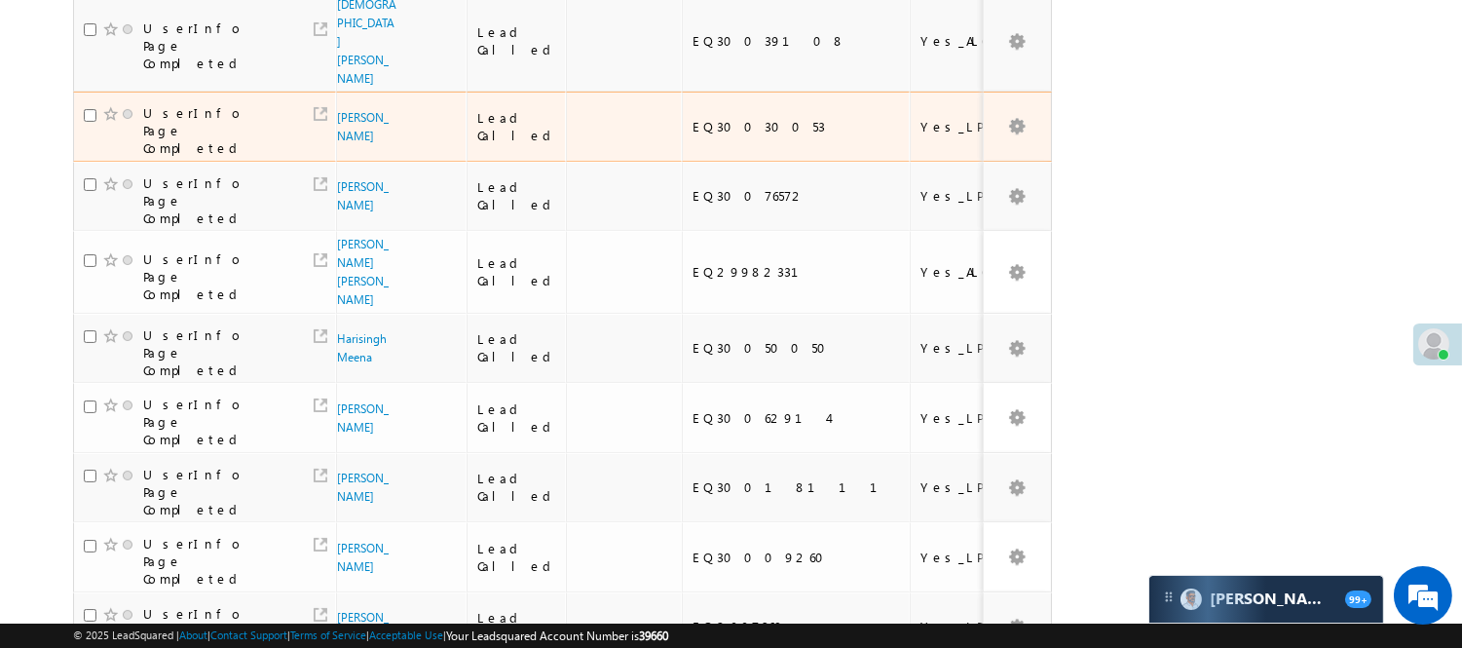
scroll to position [108, 0]
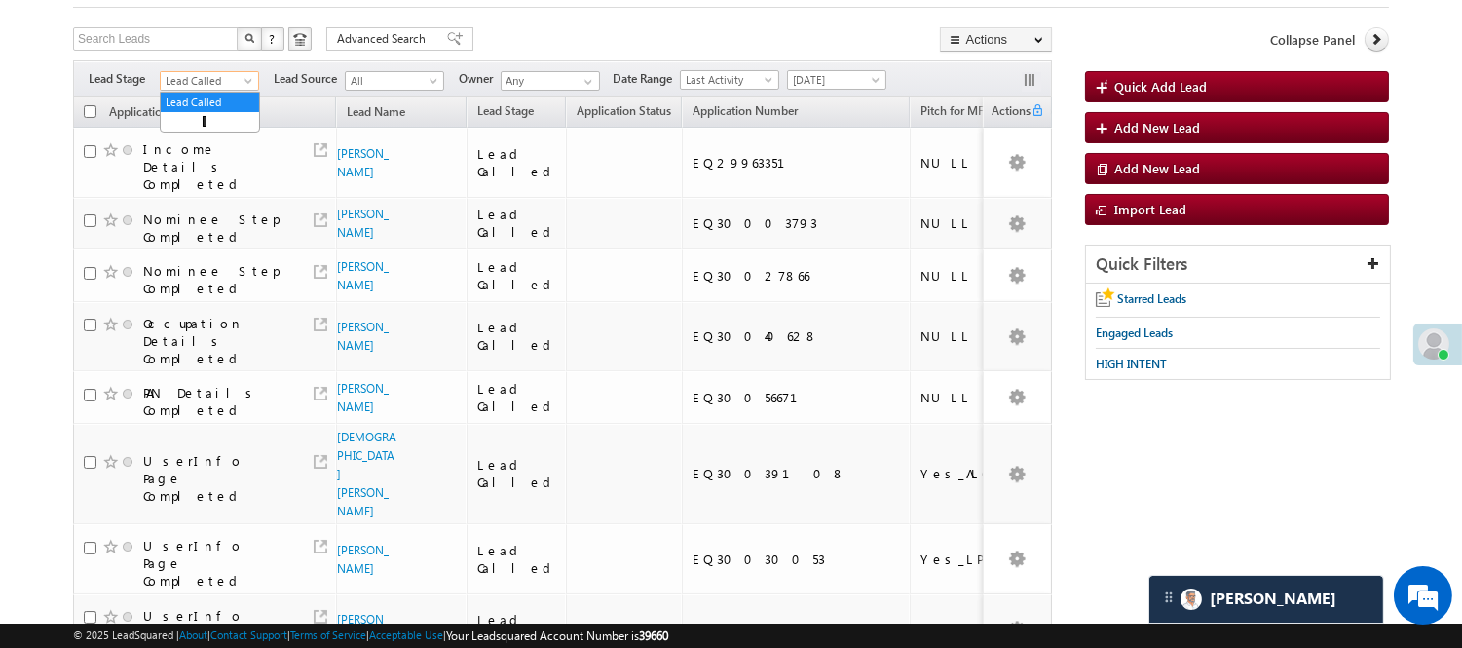
click at [217, 88] on span "Lead Called" at bounding box center [207, 81] width 93 height 18
click at [198, 125] on link "Lead Talked_No-Disposition" at bounding box center [210, 115] width 98 height 35
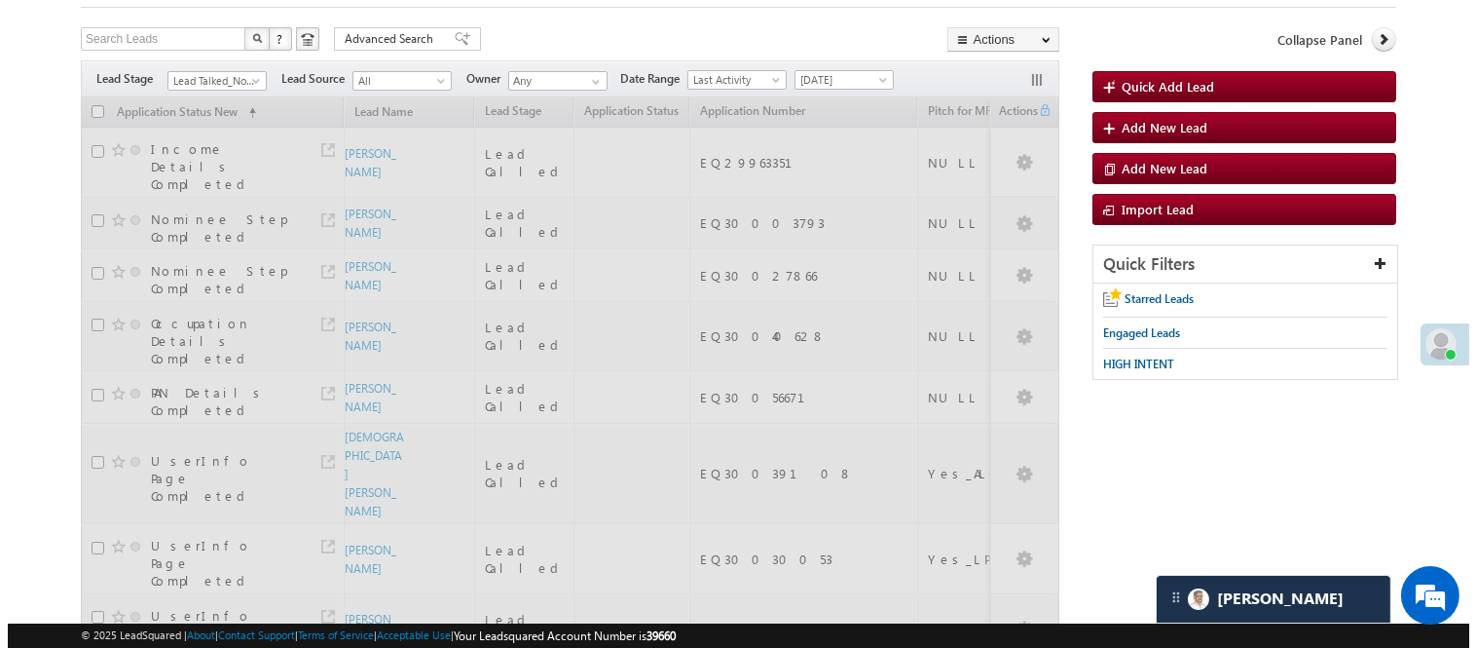
scroll to position [0, 0]
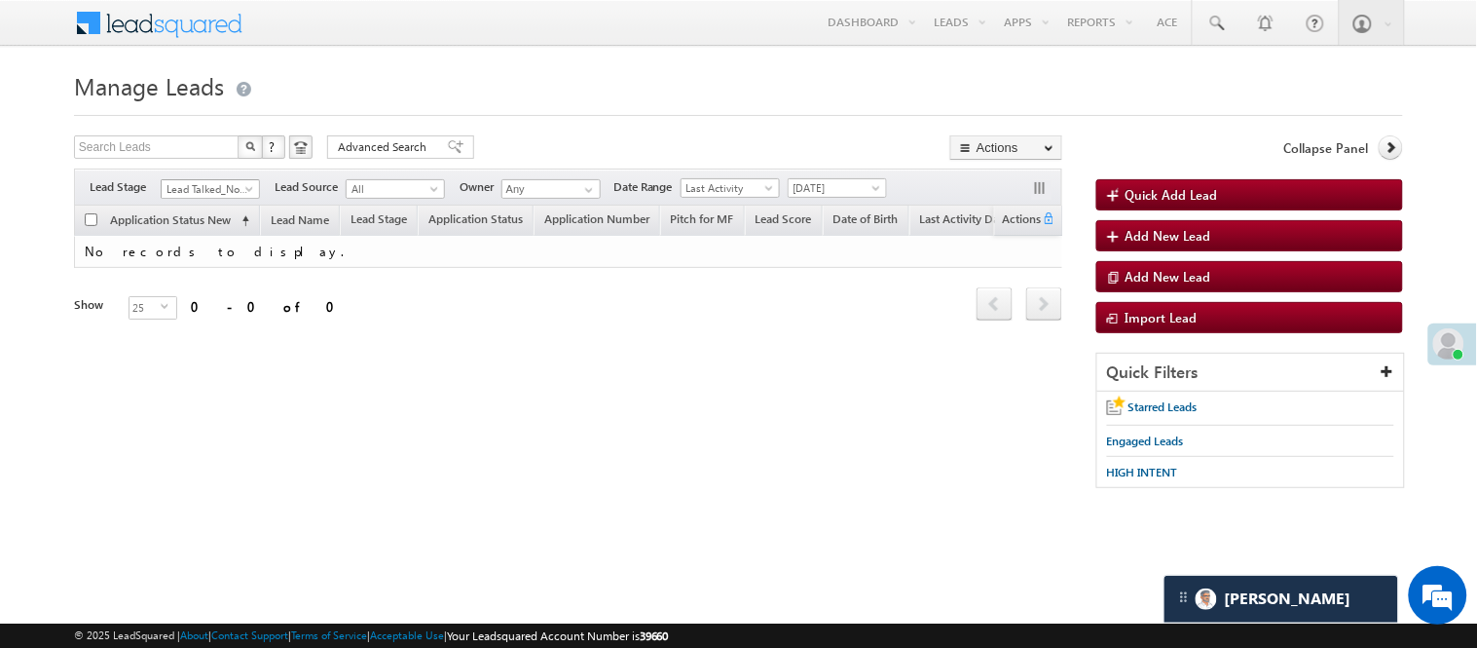
click at [185, 181] on span "Lead Talked_No-Disposition" at bounding box center [208, 189] width 93 height 18
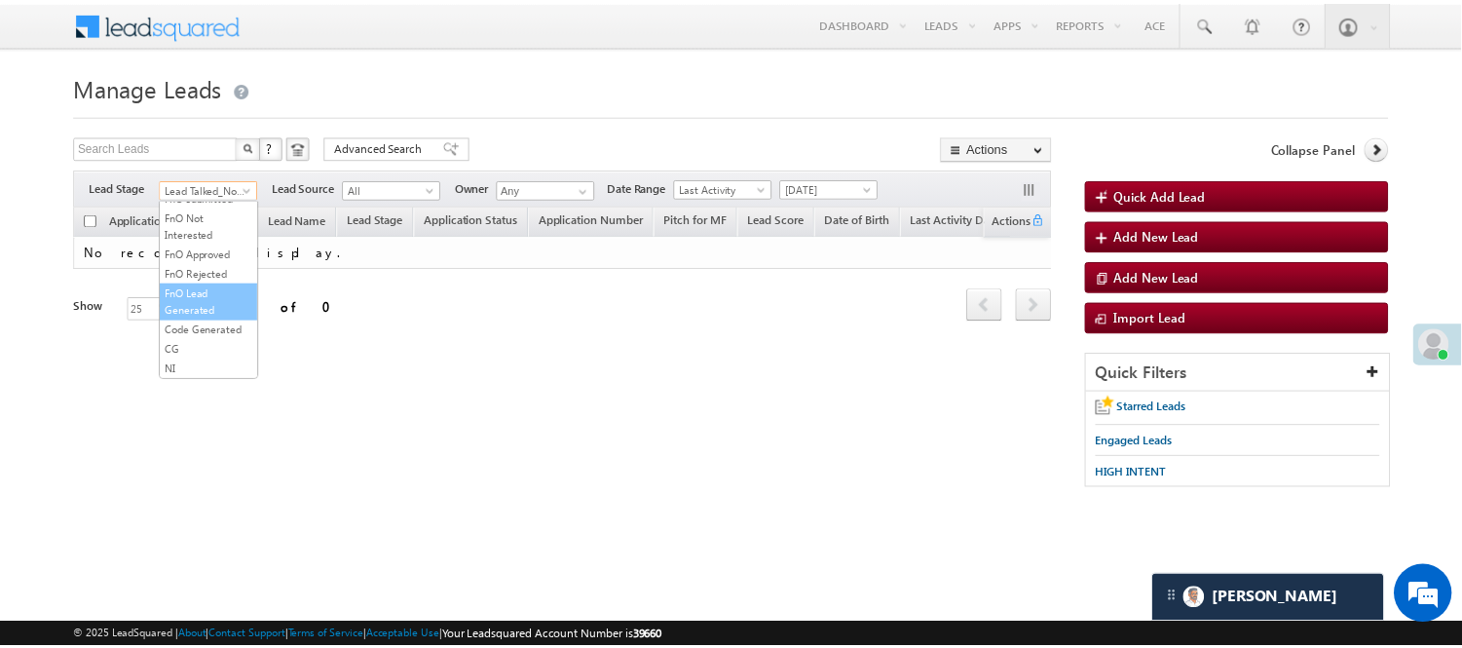
scroll to position [483, 0]
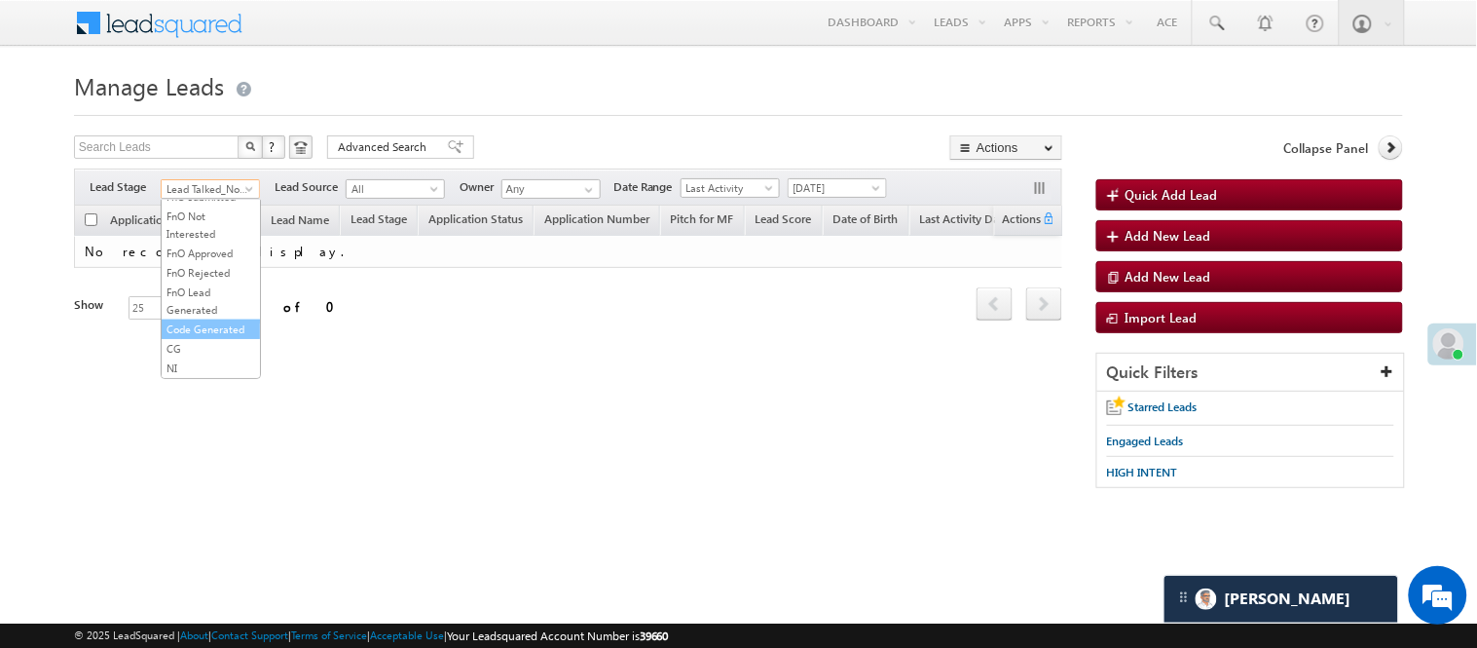
click at [198, 320] on link "Code Generated" at bounding box center [211, 329] width 98 height 18
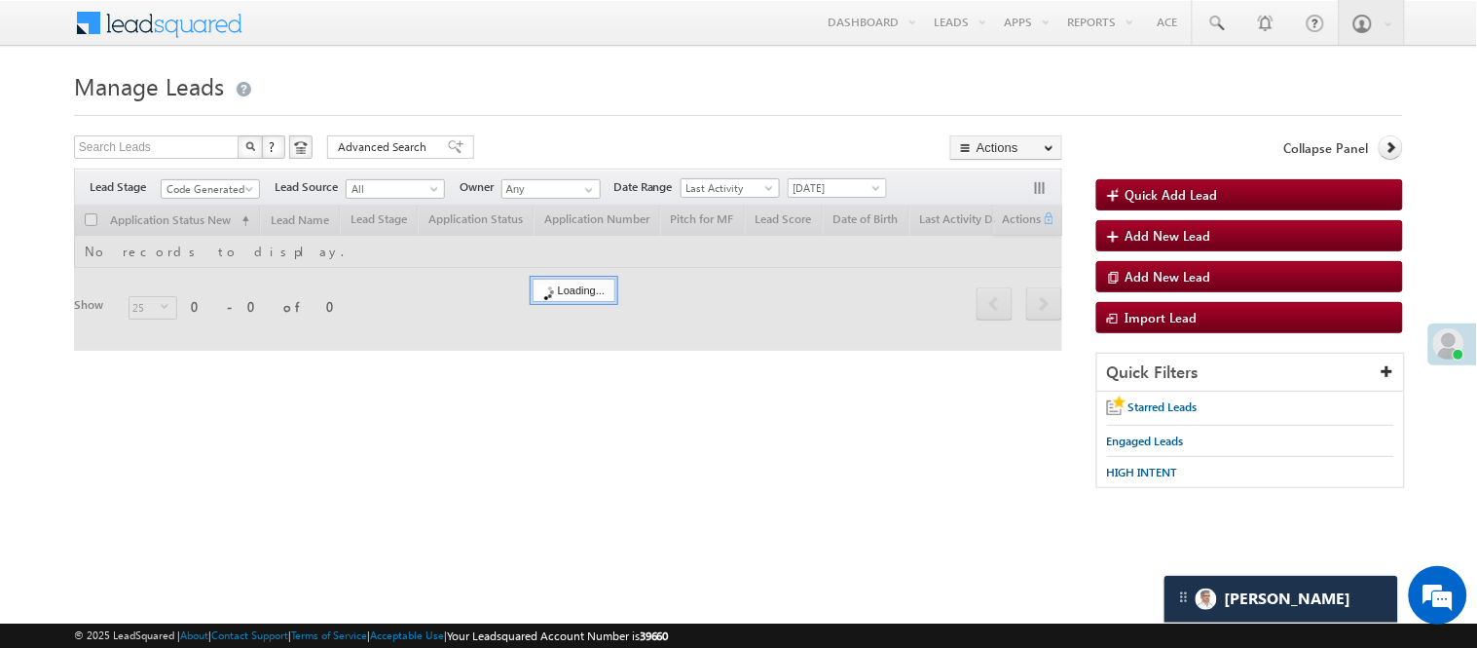
click at [599, 83] on h1 "Manage Leads" at bounding box center [738, 84] width 1329 height 38
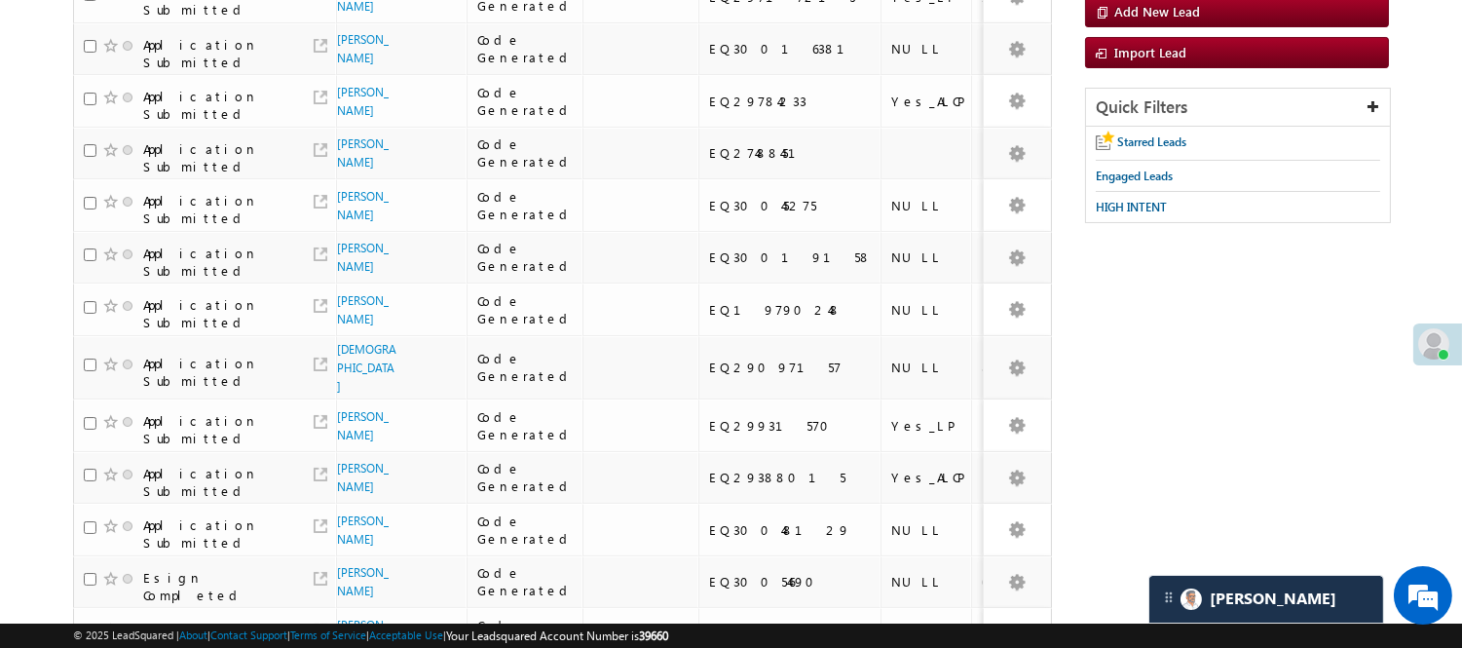
scroll to position [241, 0]
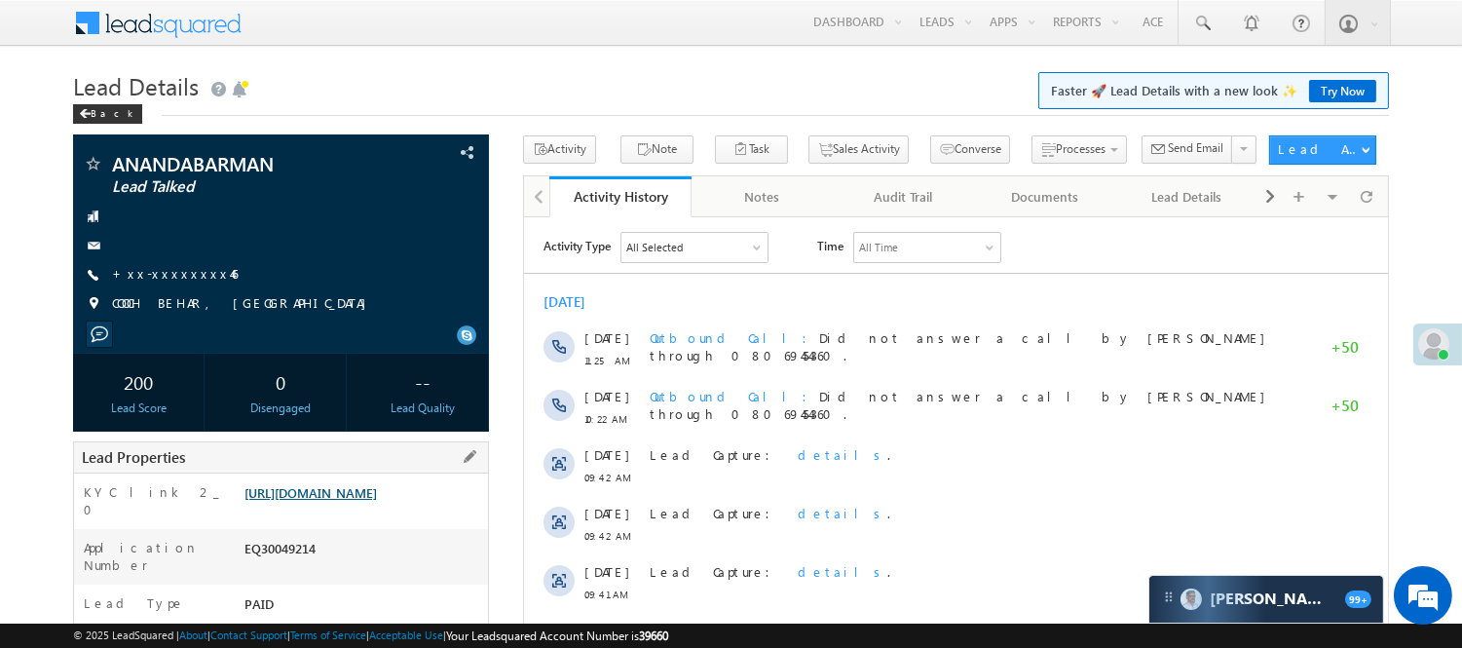
click at [370, 501] on link "https://angelbroking1-pk3em7sa.customui-test.leadsquared.com?leadId=a301533d-1e…" at bounding box center [310, 492] width 132 height 17
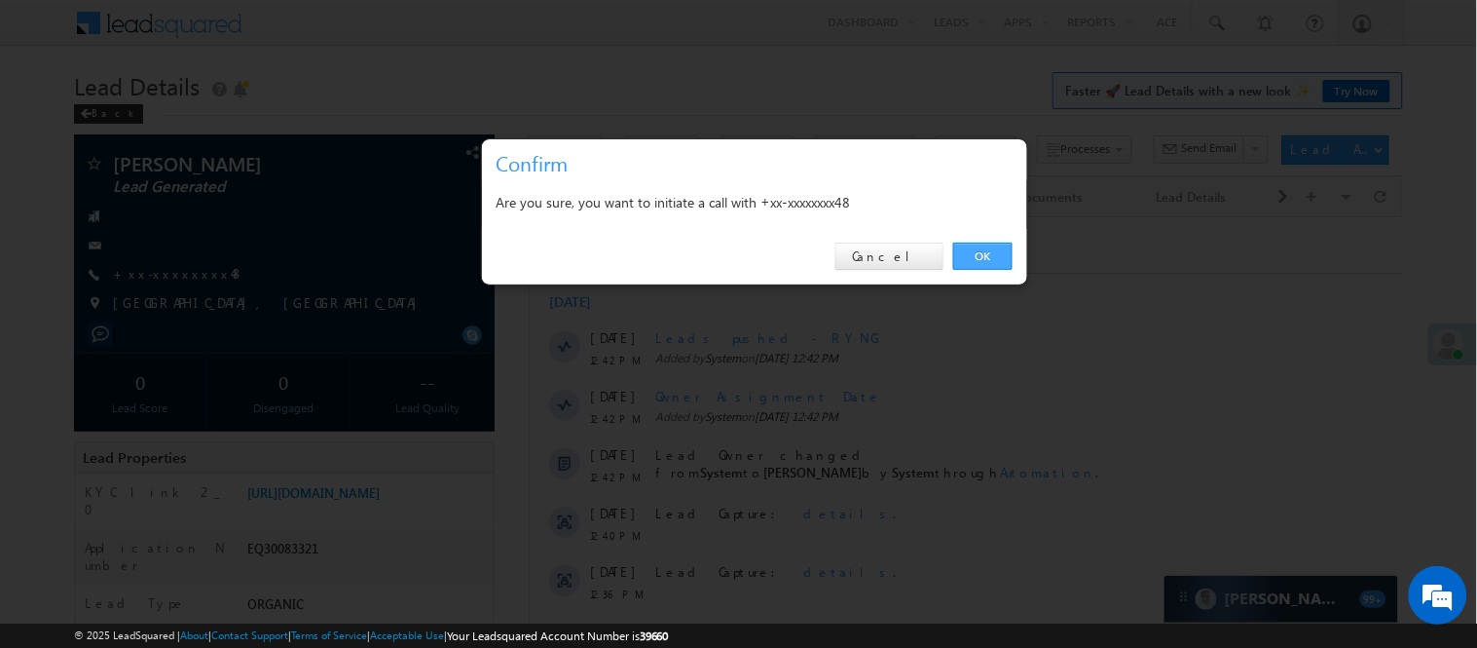
click at [991, 248] on link "OK" at bounding box center [982, 255] width 59 height 27
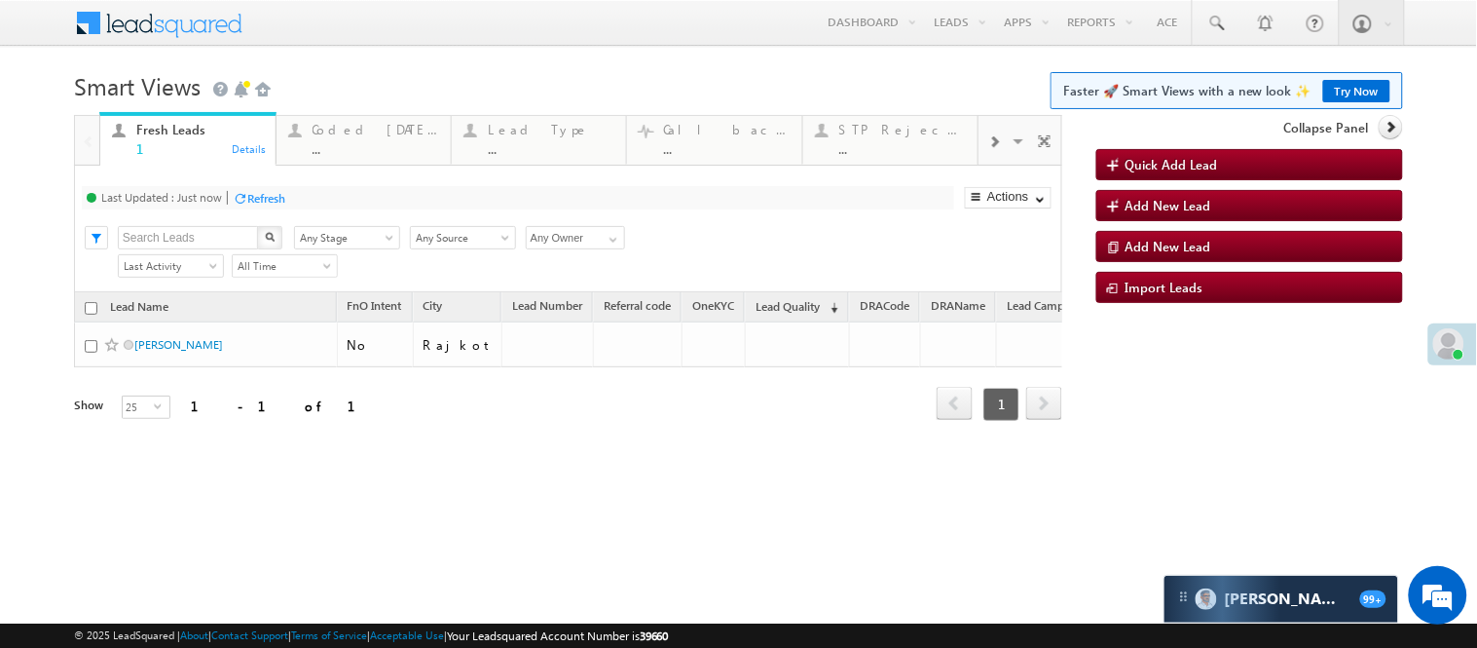
click at [979, 163] on div at bounding box center [995, 141] width 32 height 44
click at [988, 150] on span at bounding box center [994, 142] width 12 height 16
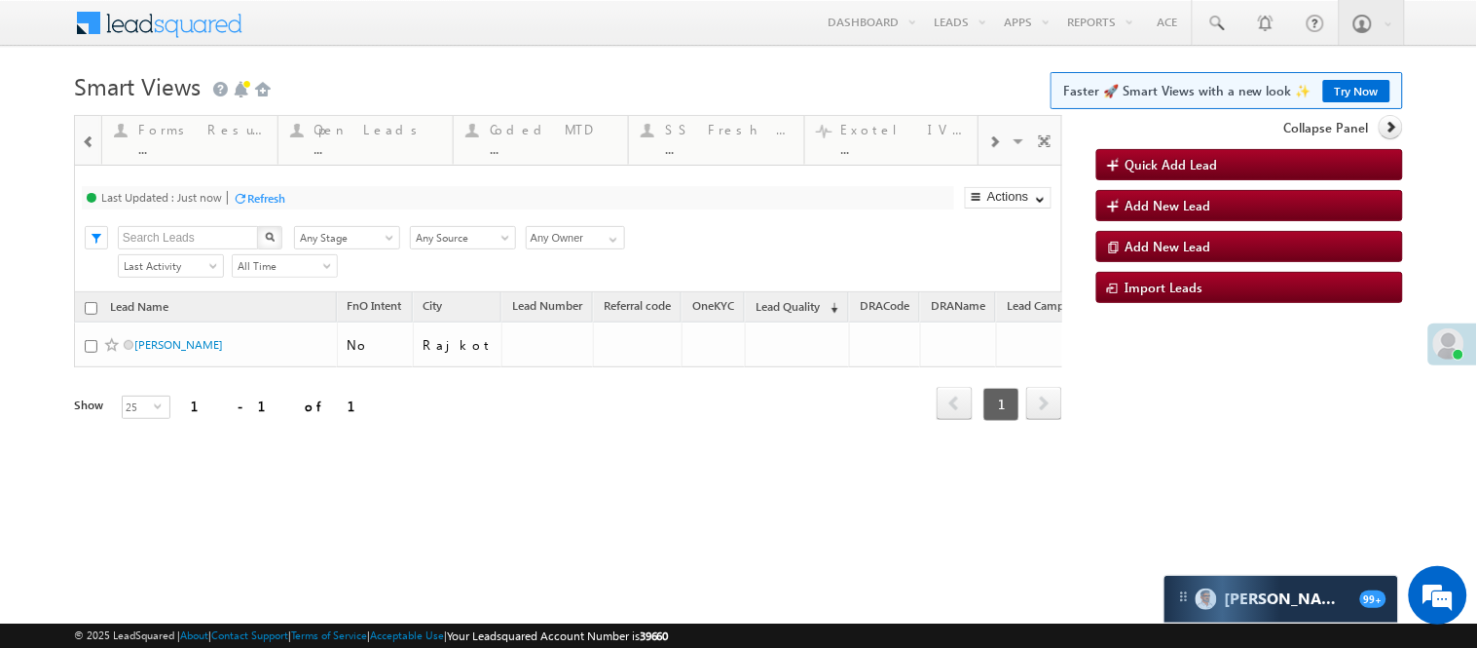
click at [988, 150] on span at bounding box center [994, 142] width 12 height 16
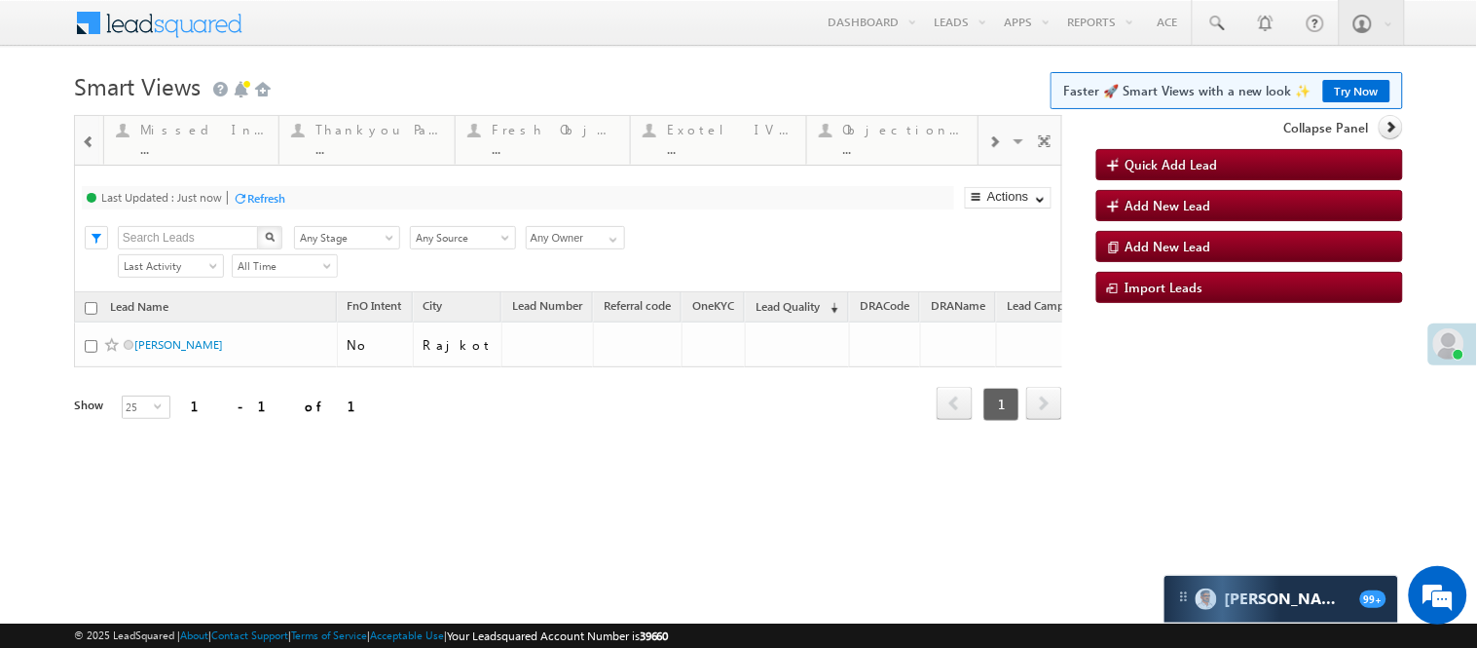
click at [988, 150] on span at bounding box center [994, 142] width 12 height 16
click at [86, 146] on span at bounding box center [89, 142] width 14 height 16
click at [85, 146] on span at bounding box center [89, 142] width 14 height 16
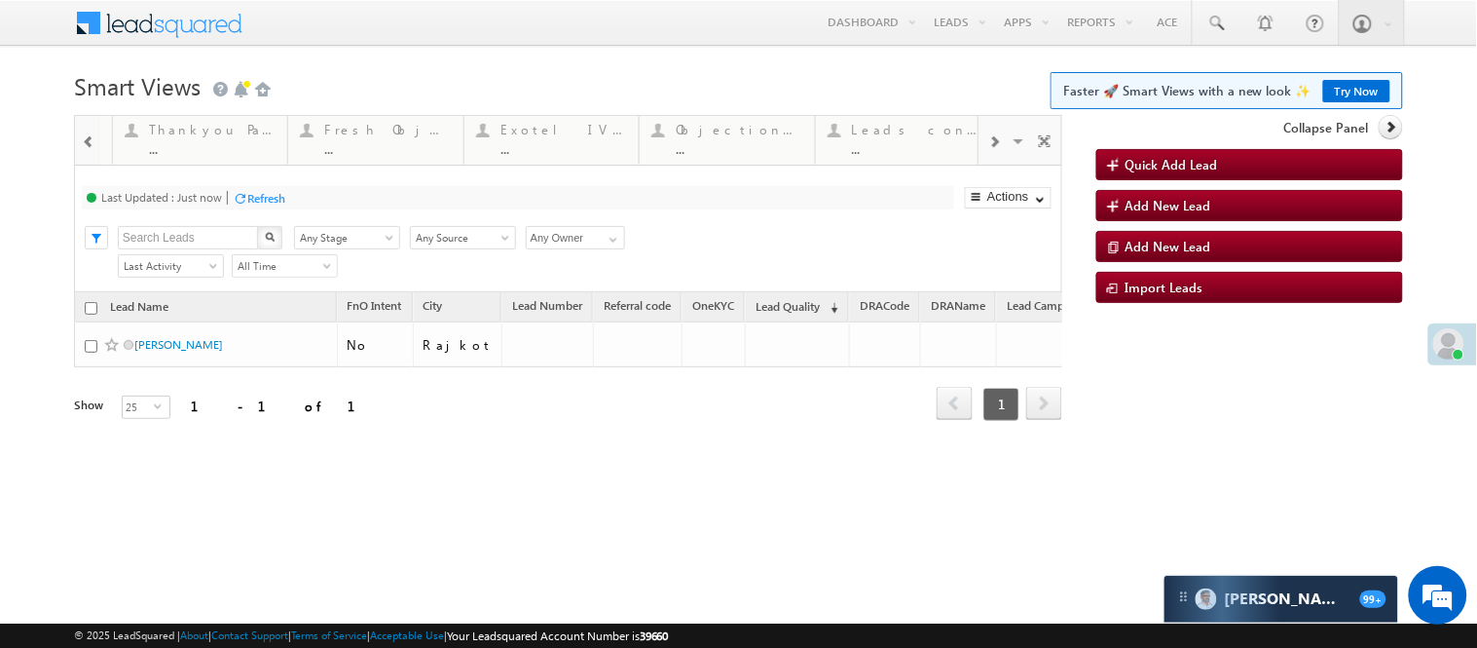
click at [85, 146] on span at bounding box center [89, 142] width 14 height 16
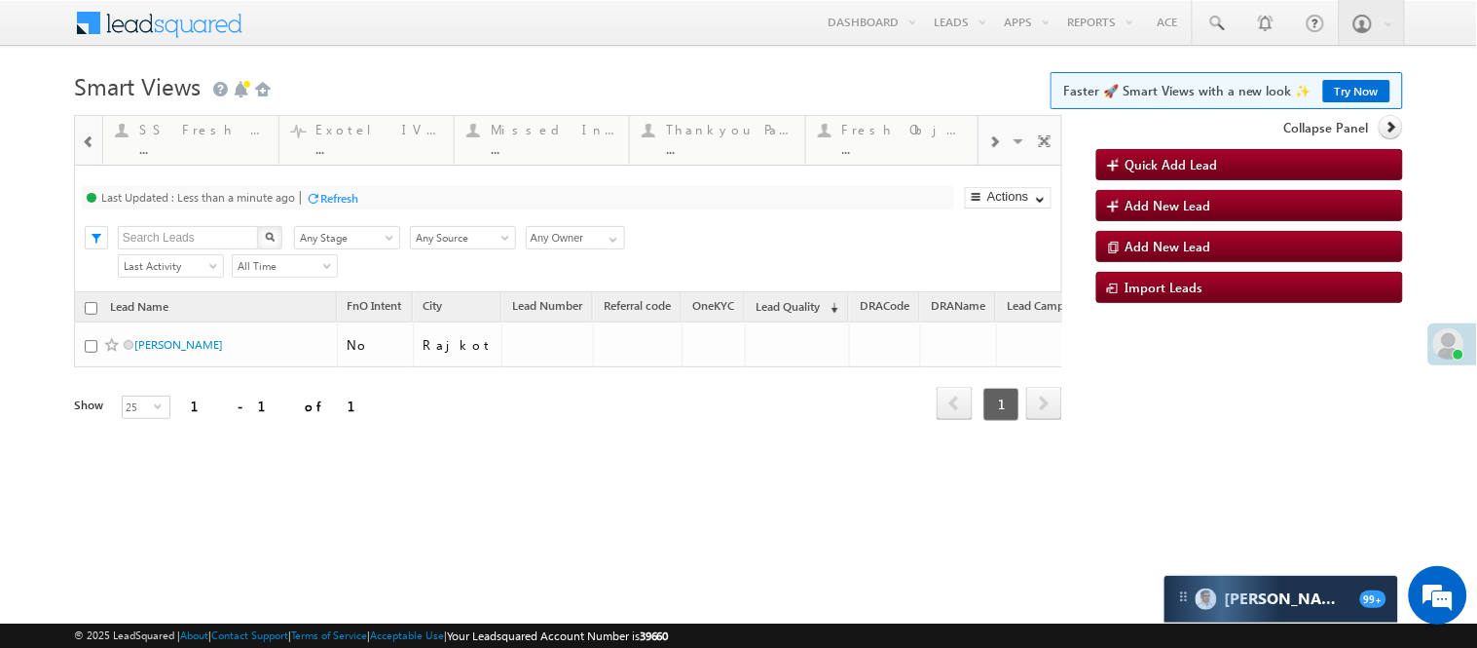
click at [85, 146] on span at bounding box center [89, 142] width 14 height 16
click at [406, 163] on link "Coded MTD ... Details" at bounding box center [366, 138] width 176 height 53
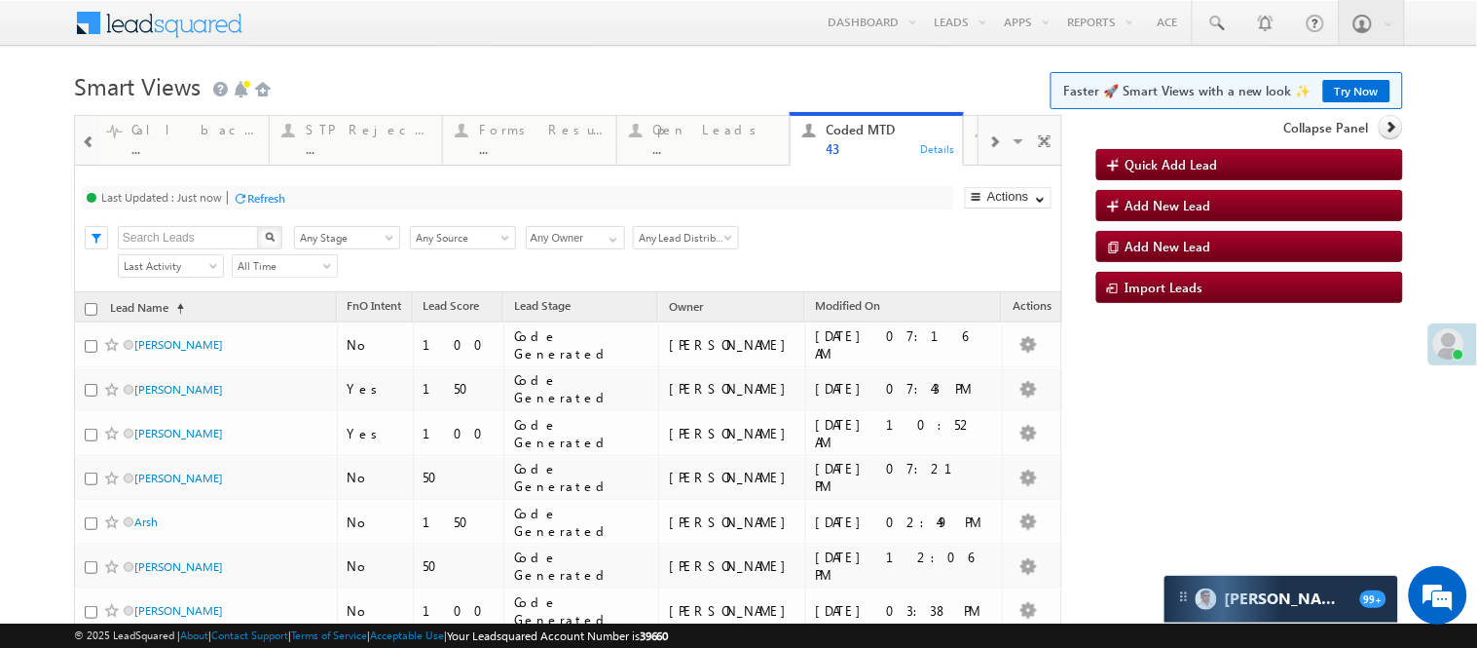
click at [534, 83] on h1 "Smart Views Getting Started Faster 🚀 Smart Views with a new look ✨ Try Now" at bounding box center [738, 84] width 1329 height 38
click at [540, 76] on h1 "Smart Views Getting Started Faster 🚀 Smart Views with a new look ✨ Try Now" at bounding box center [738, 84] width 1329 height 38
click at [83, 136] on span at bounding box center [89, 142] width 14 height 16
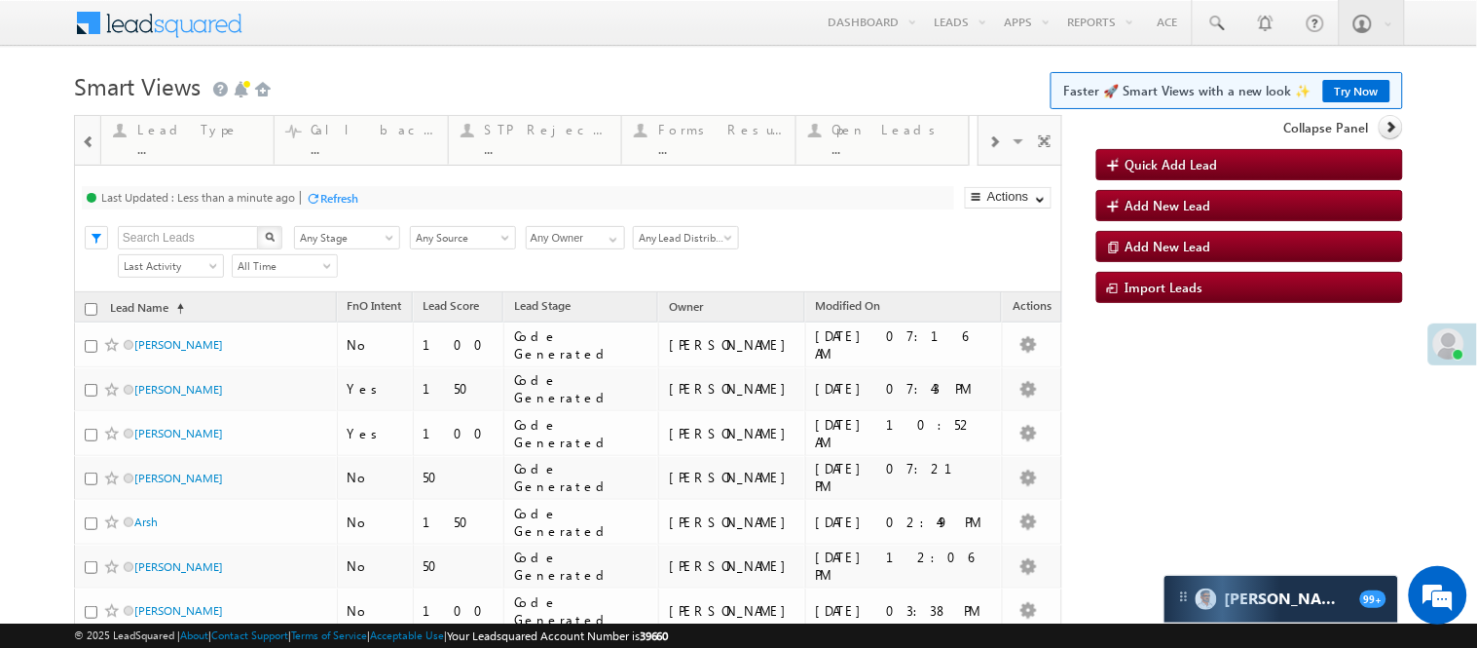
click at [83, 136] on span at bounding box center [89, 142] width 14 height 16
click at [316, 139] on div "Coded Today ..." at bounding box center [373, 137] width 125 height 38
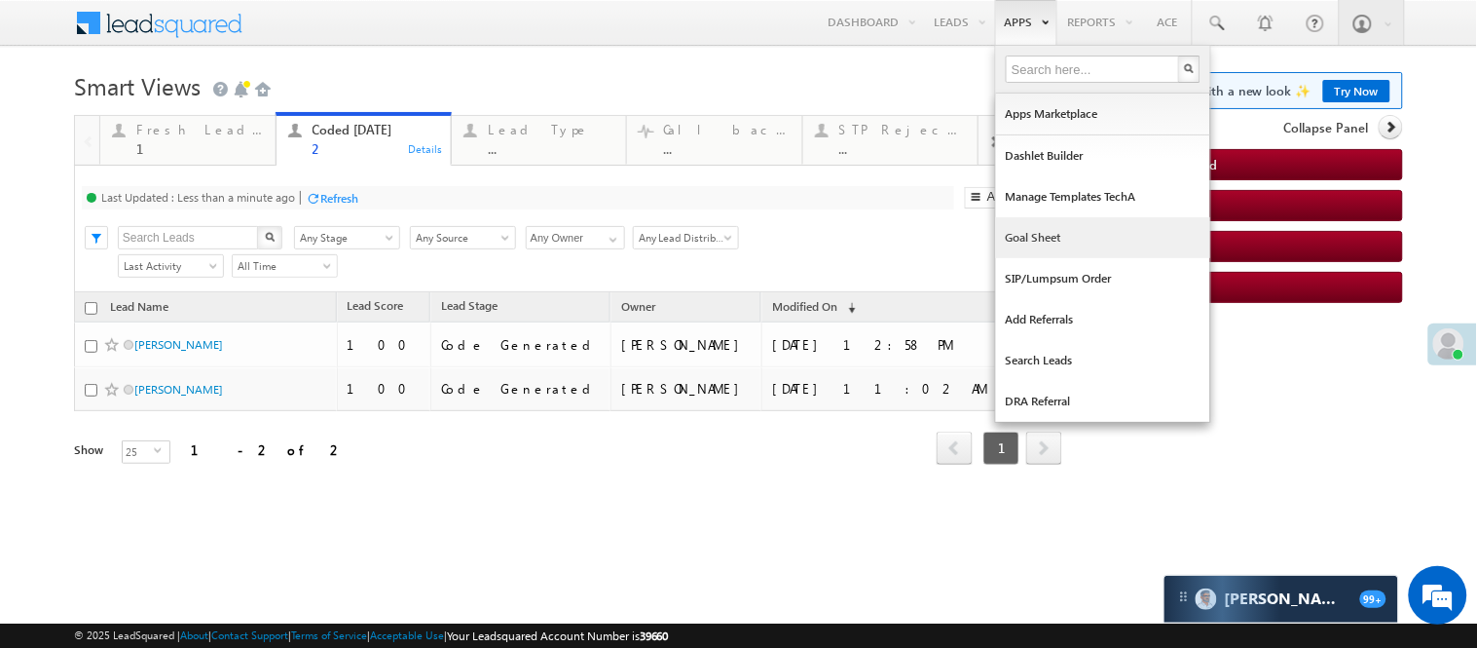
click at [1038, 240] on link "Goal Sheet" at bounding box center [1103, 237] width 214 height 41
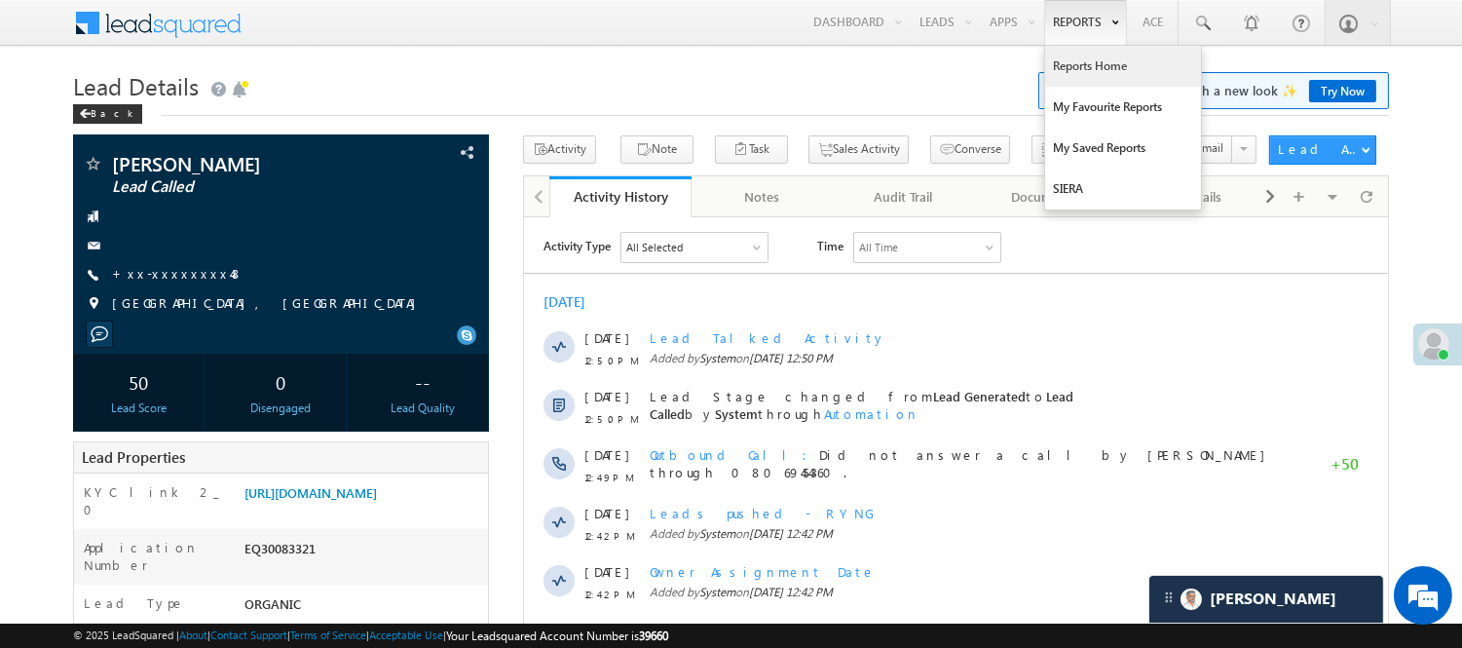
click at [1105, 76] on link "Reports Home" at bounding box center [1123, 66] width 156 height 41
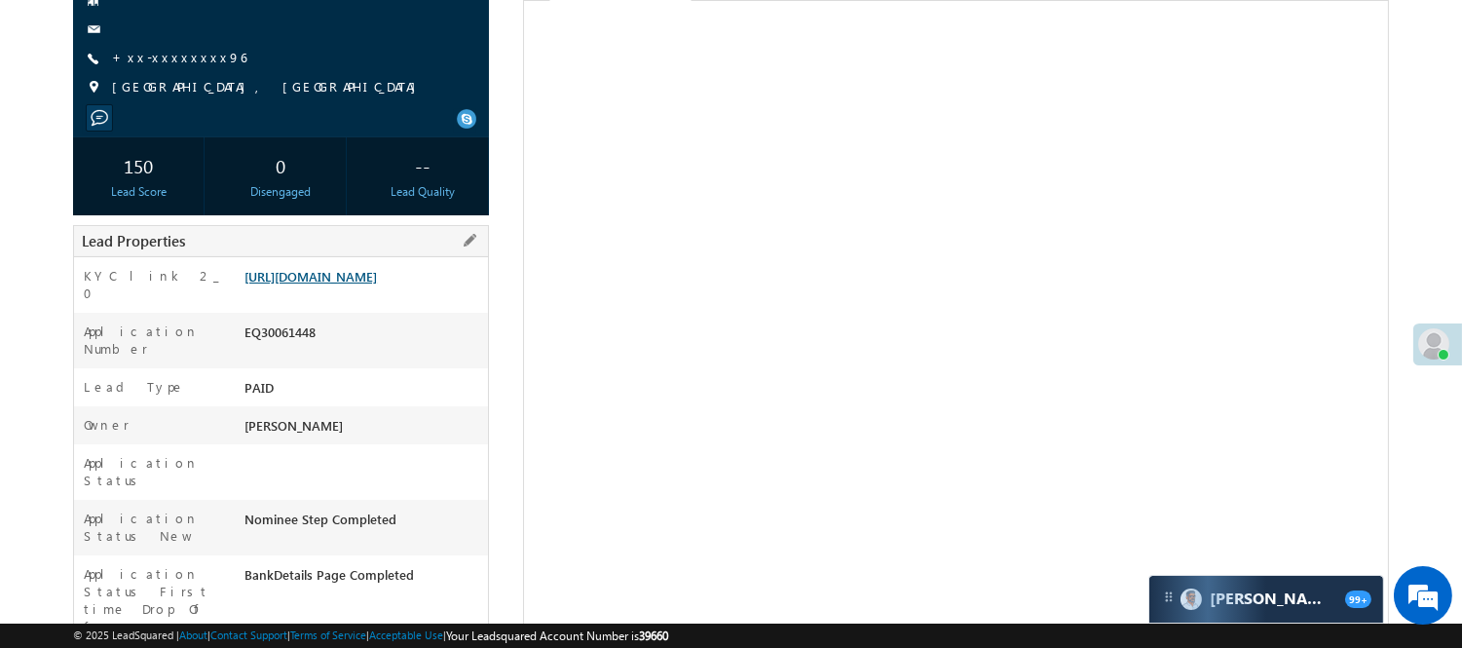
scroll to position [108, 0]
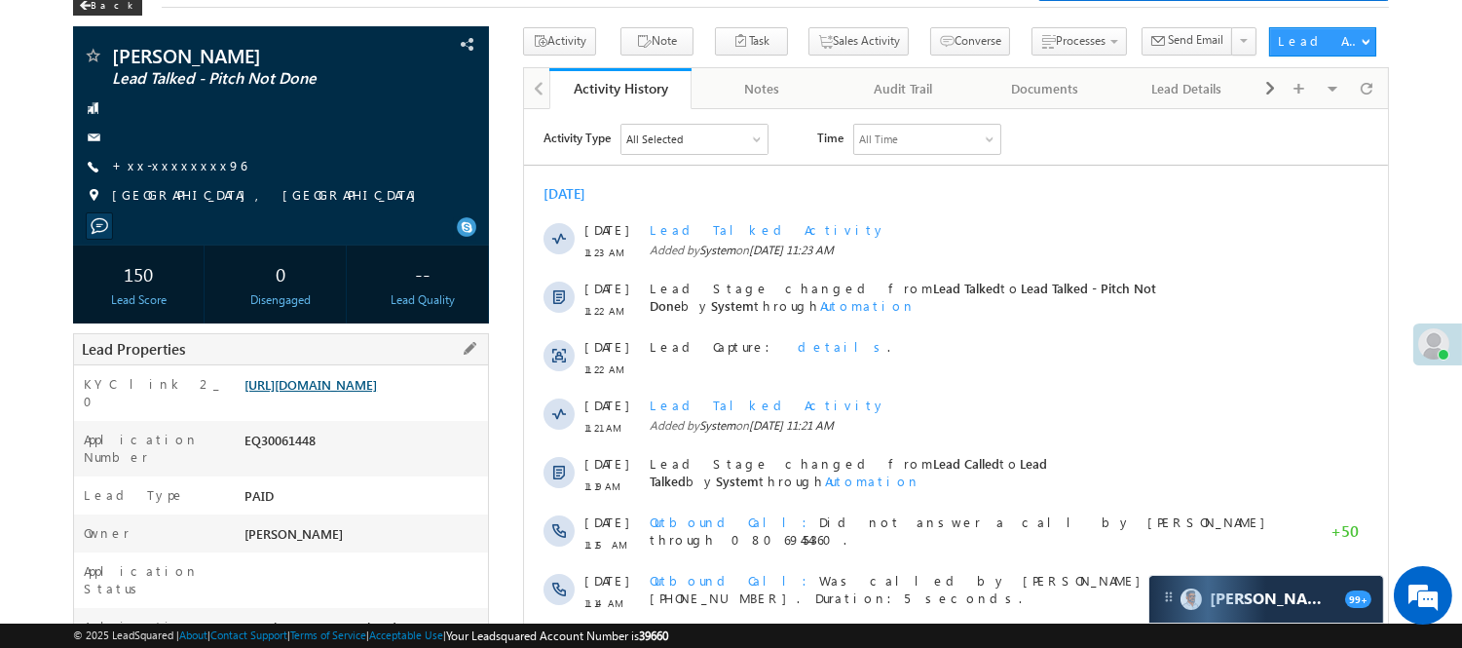
click at [371, 392] on link "[URL][DOMAIN_NAME]" at bounding box center [310, 384] width 132 height 17
click at [306, 392] on link "[URL][DOMAIN_NAME]" at bounding box center [310, 384] width 132 height 17
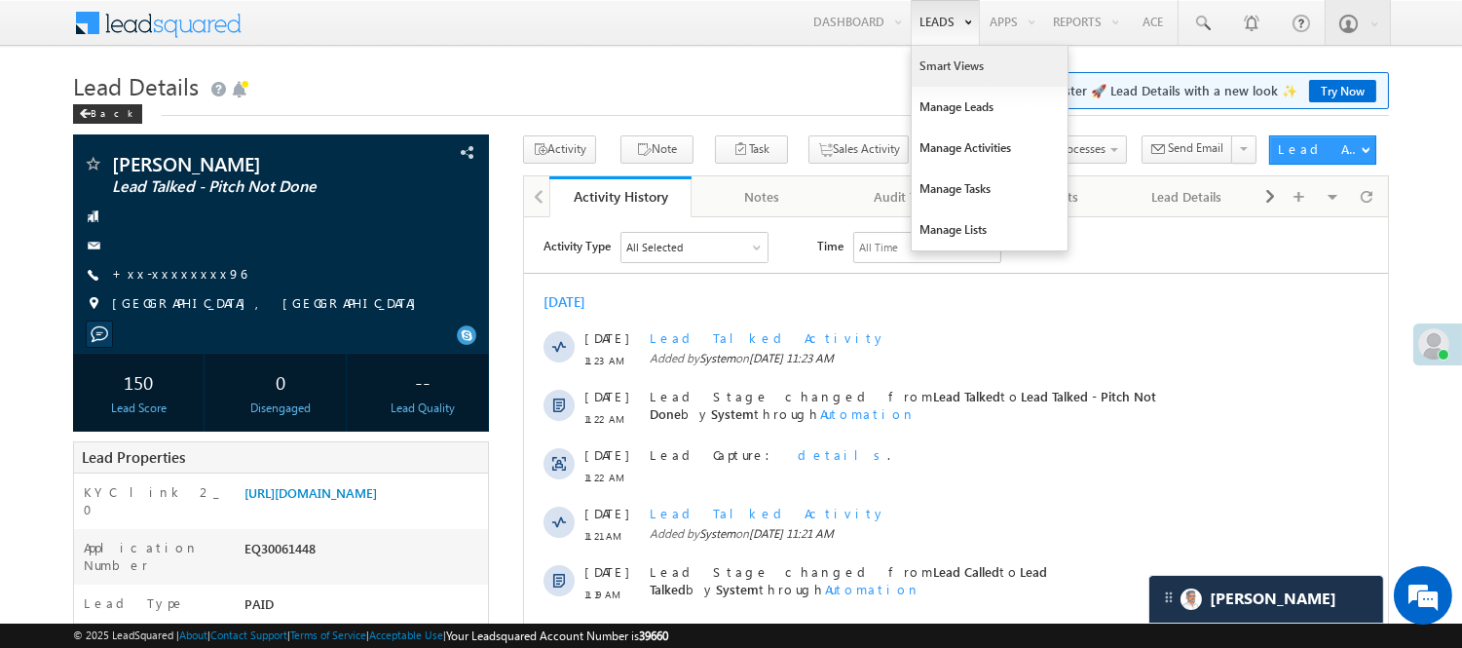
click at [929, 72] on link "Smart Views" at bounding box center [990, 66] width 156 height 41
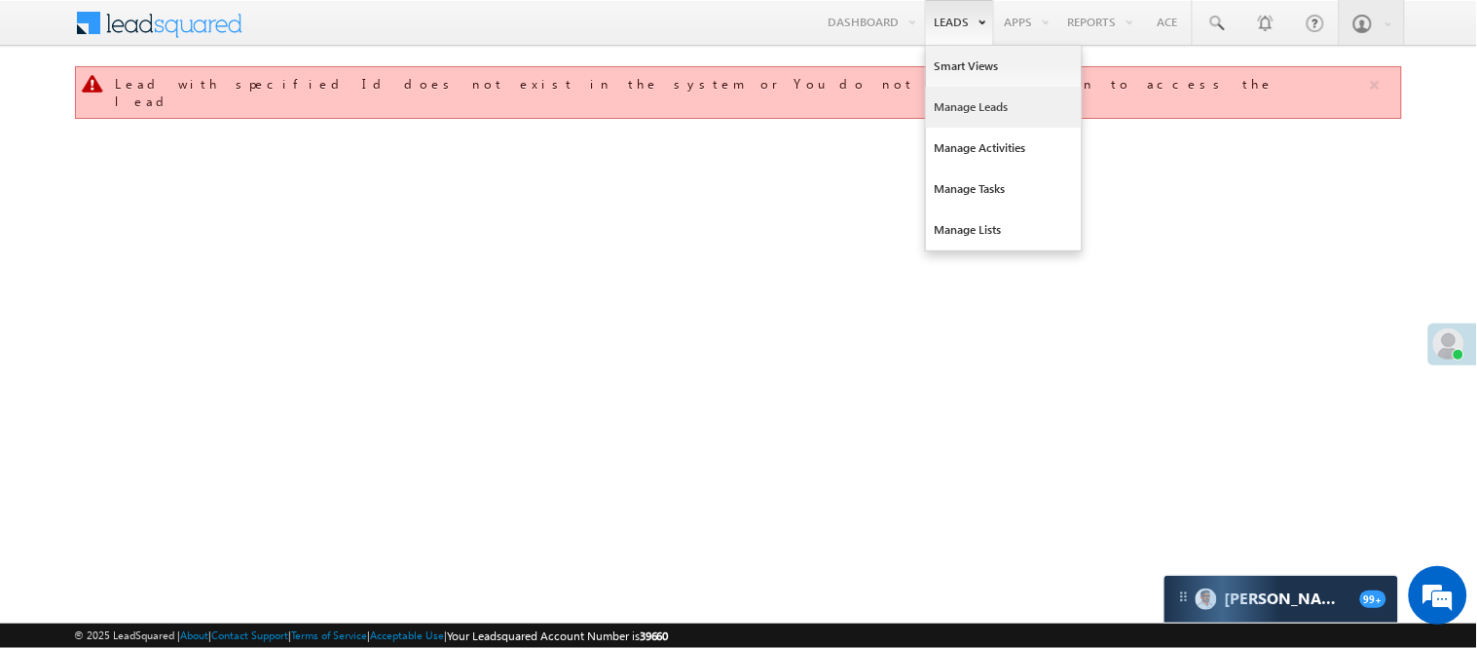
click at [962, 109] on link "Manage Leads" at bounding box center [1004, 107] width 156 height 41
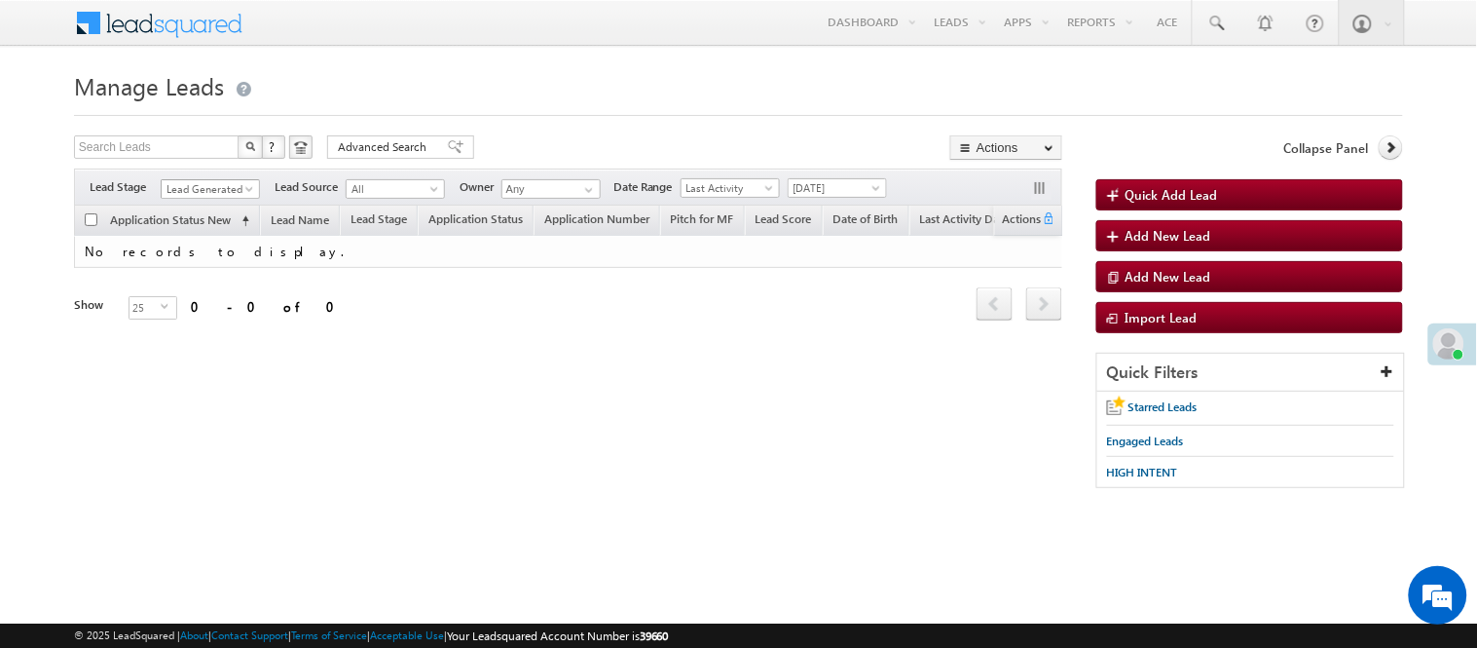
click at [208, 198] on span "Lead Generated" at bounding box center [208, 189] width 93 height 18
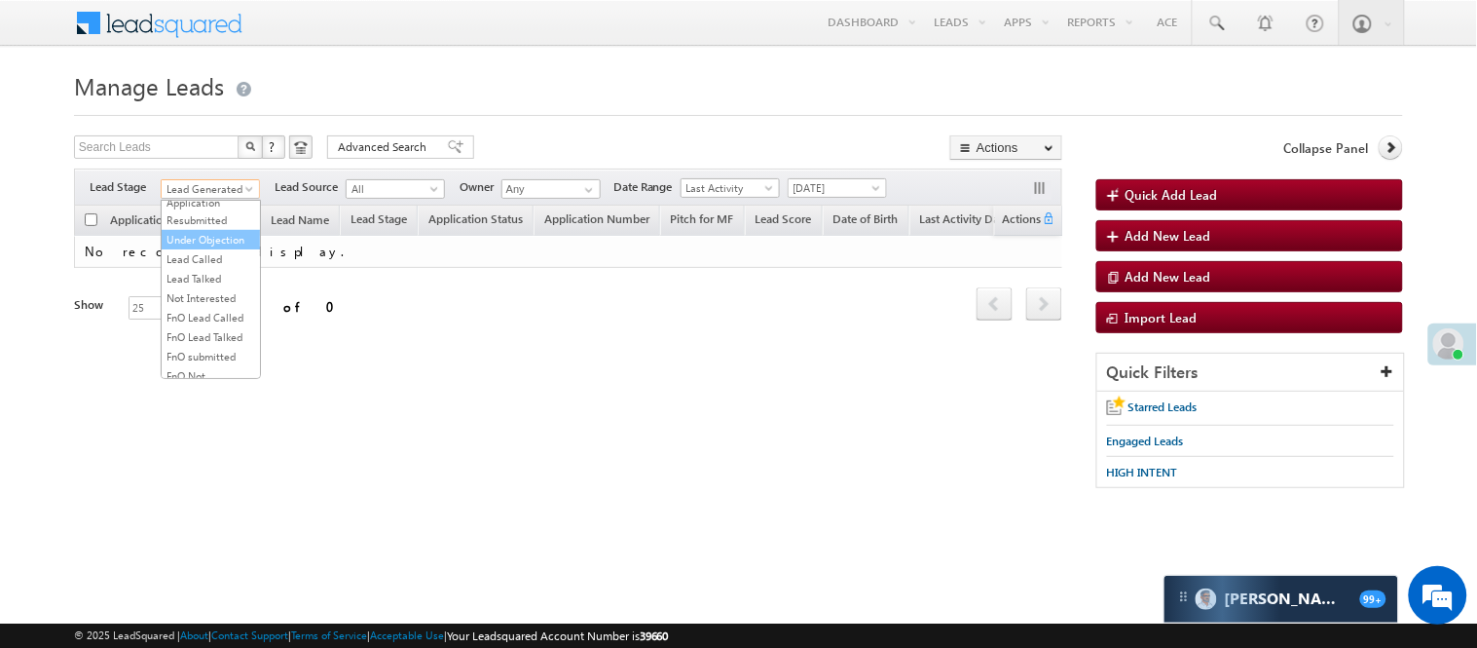
scroll to position [216, 0]
click at [214, 246] on link "Under Objection" at bounding box center [211, 238] width 98 height 18
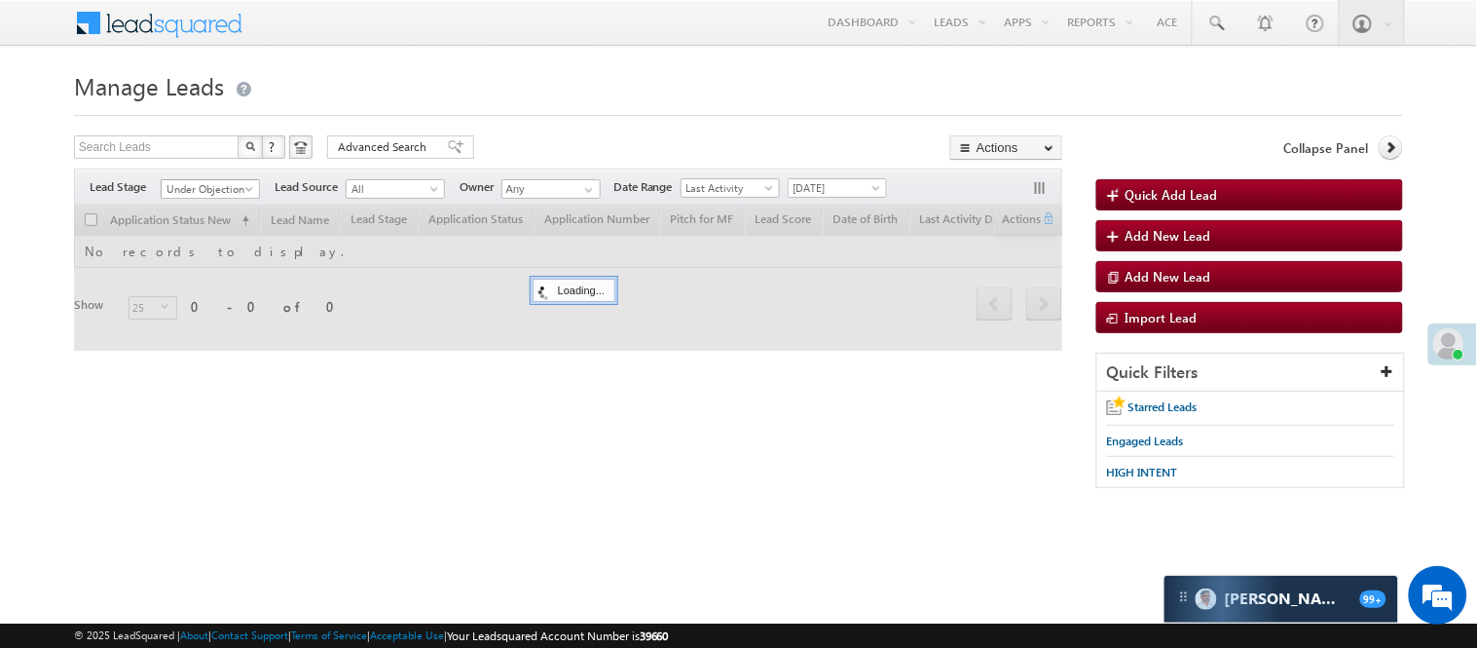
click at [232, 186] on span "Under Objection" at bounding box center [208, 189] width 93 height 18
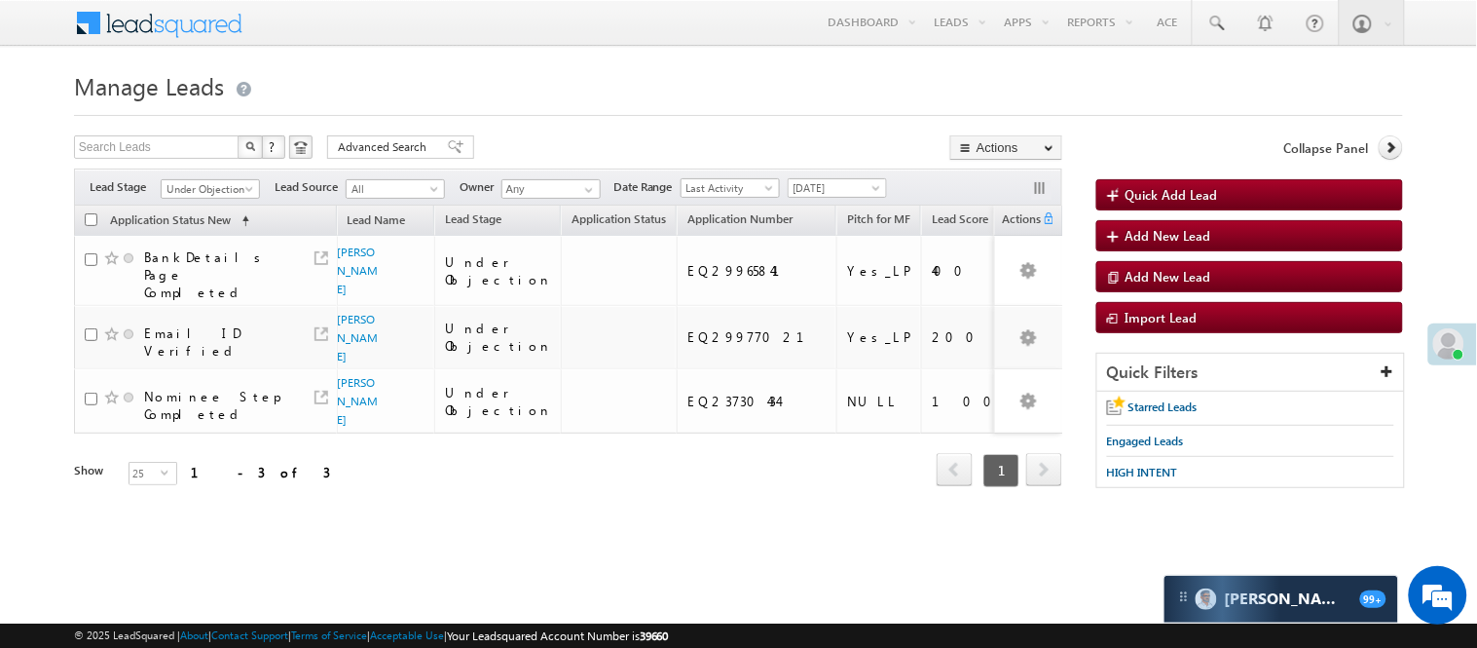
click at [375, 433] on div "Refresh first prev 1 next last 1 - 3 of 3" at bounding box center [568, 461] width 988 height 56
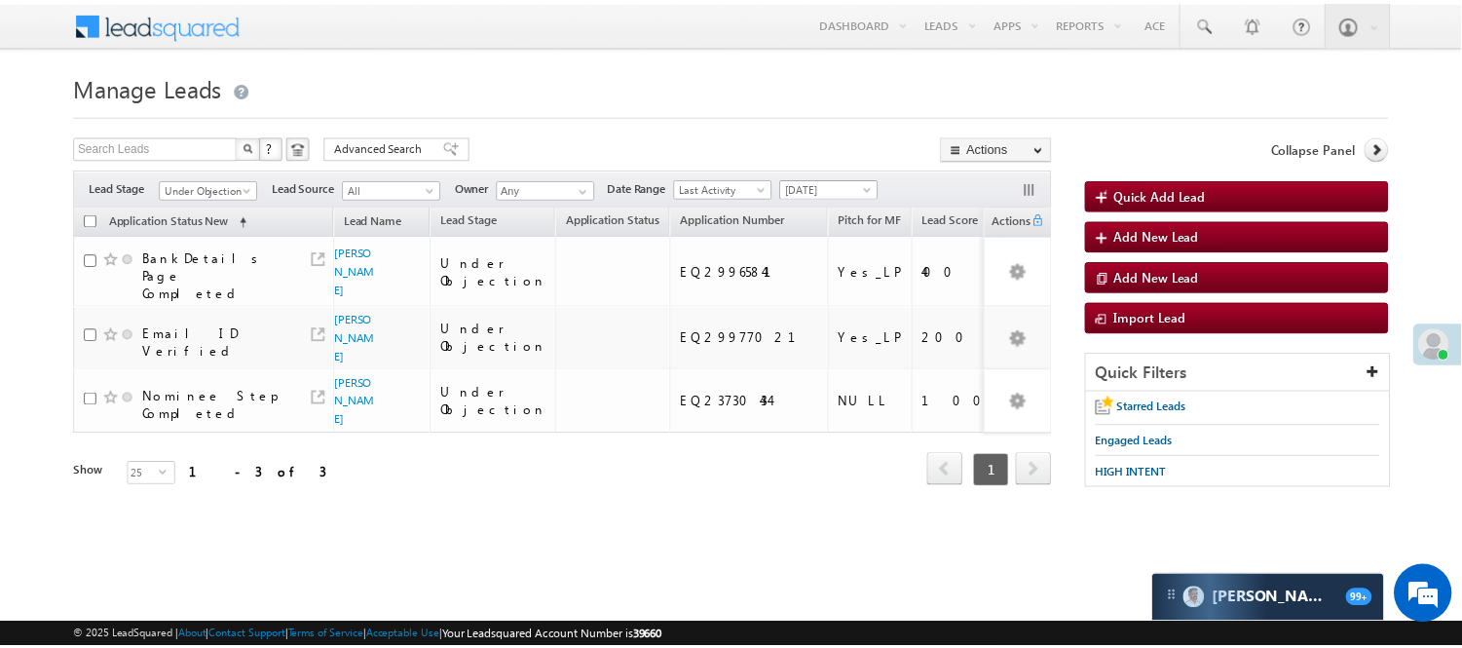
scroll to position [0, 0]
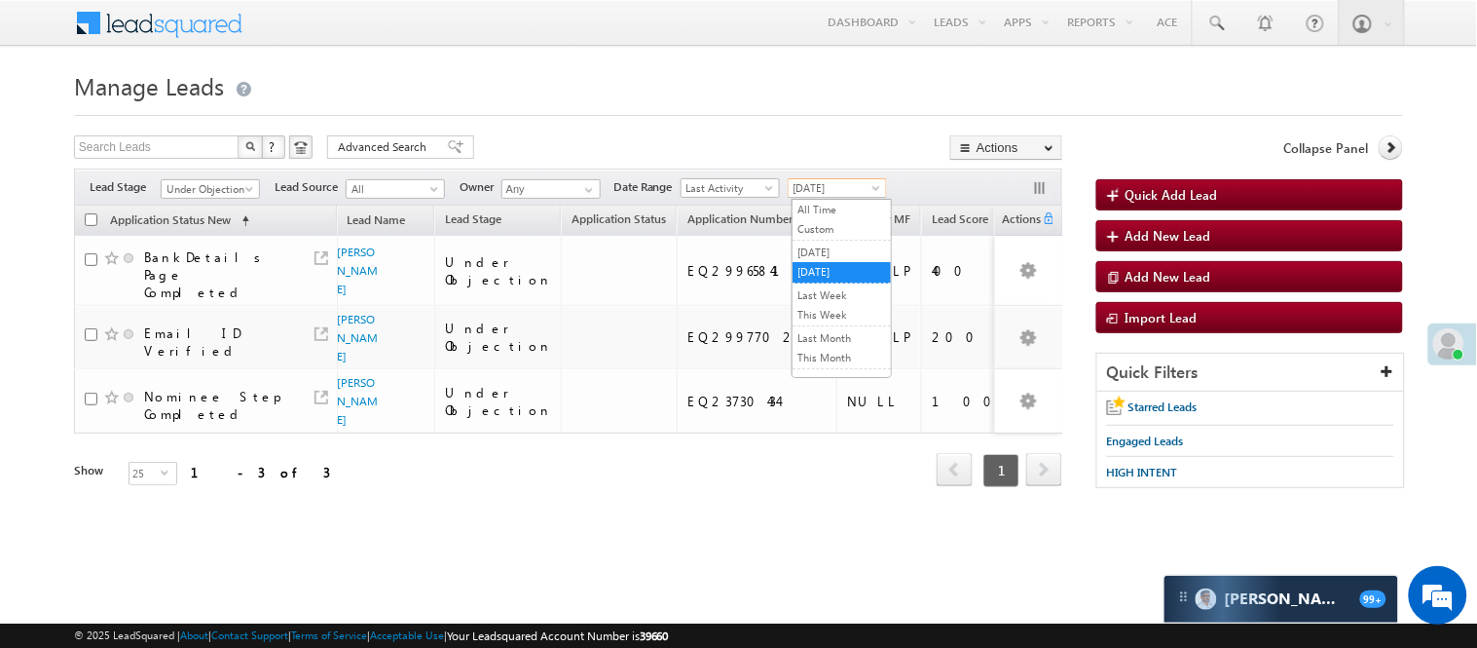
click at [868, 190] on span "[DATE]" at bounding box center [835, 188] width 93 height 18
click at [838, 257] on link "[DATE]" at bounding box center [842, 252] width 98 height 18
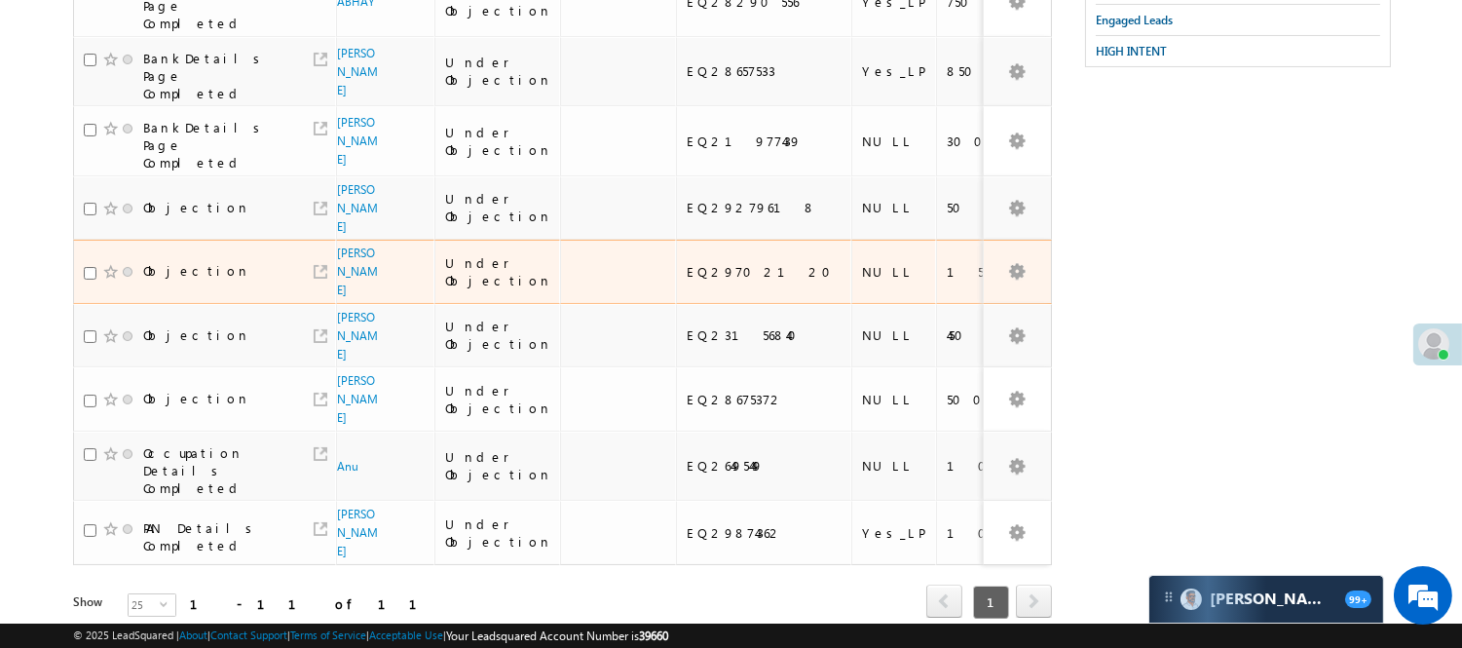
scroll to position [432, 0]
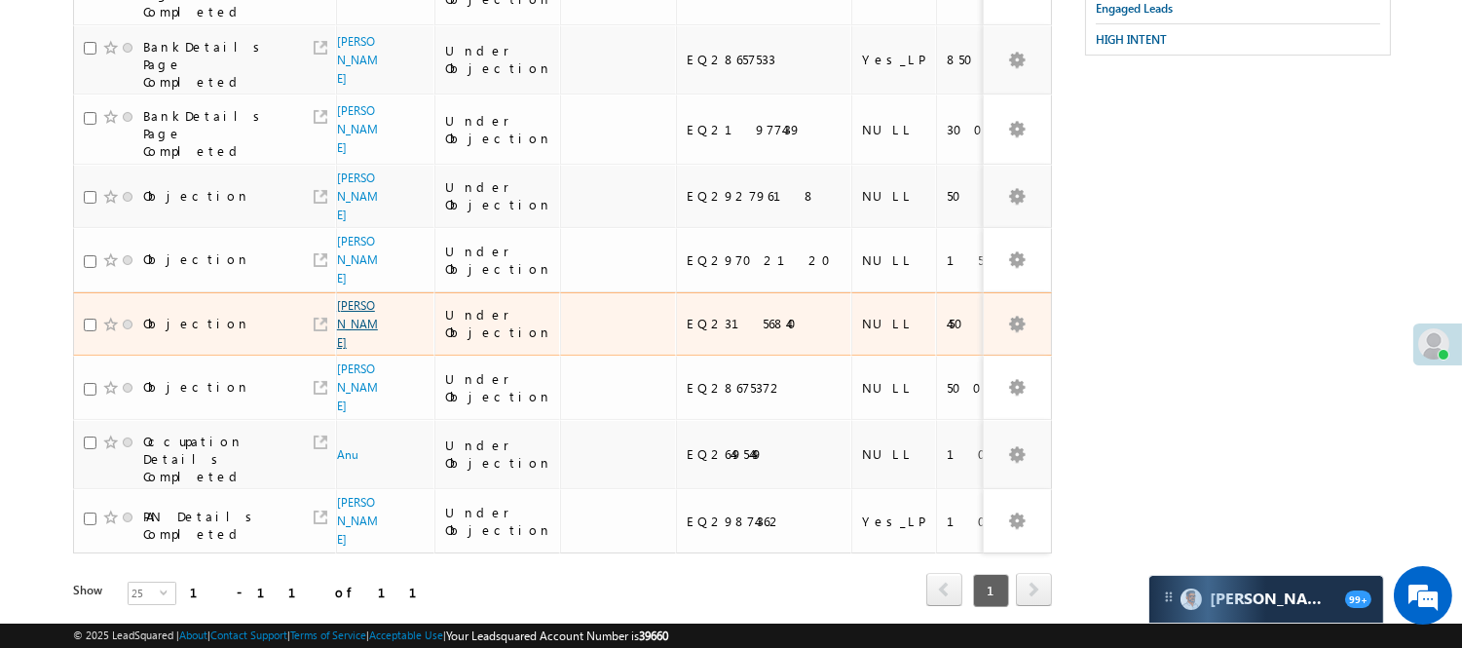
click at [356, 298] on link "Shobha Kewat" at bounding box center [357, 324] width 41 height 52
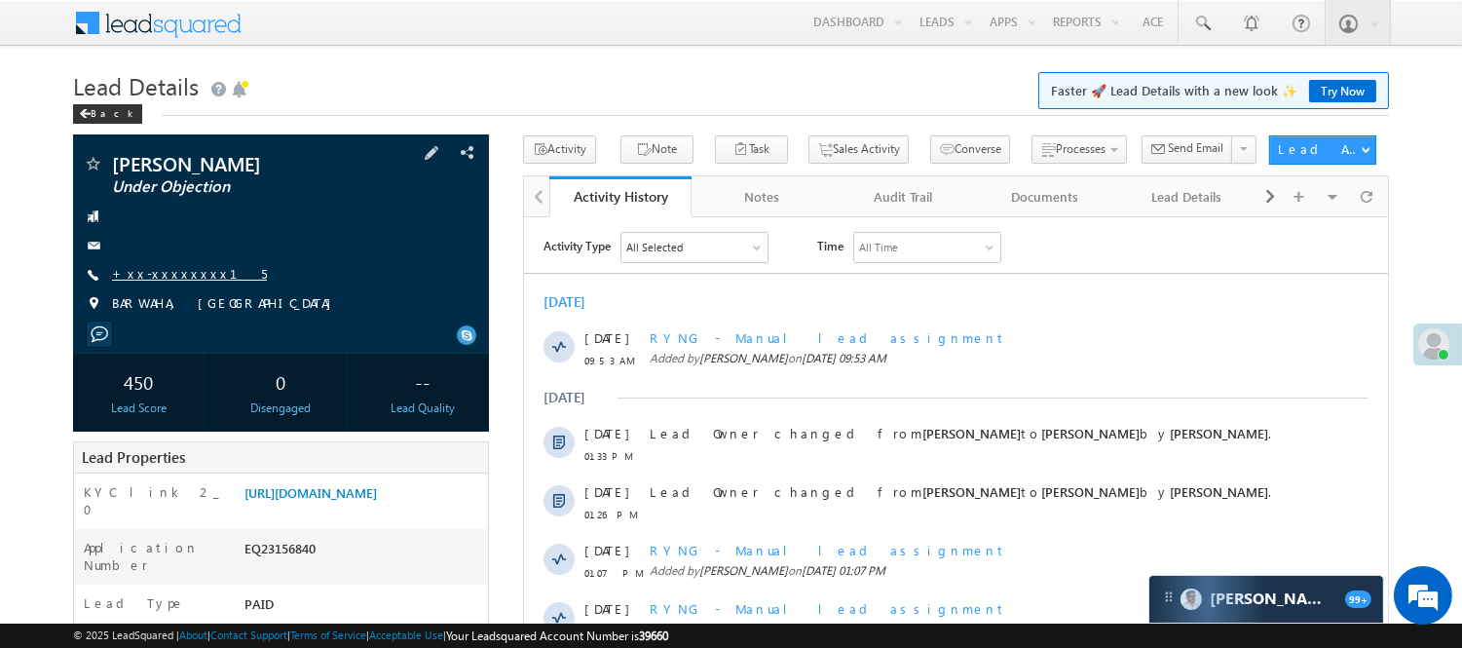
click at [180, 267] on link "+xx-xxxxxxxx15" at bounding box center [189, 273] width 155 height 17
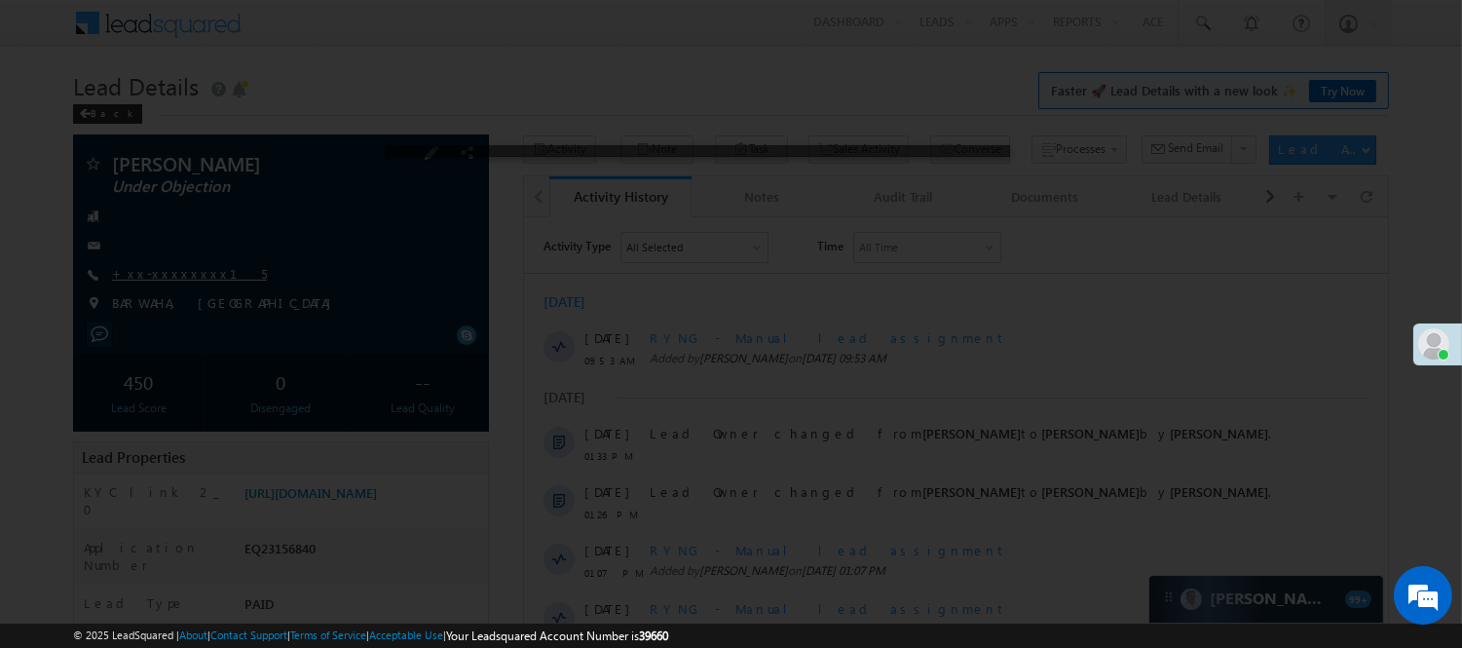
click at [178, 270] on div at bounding box center [731, 324] width 1462 height 648
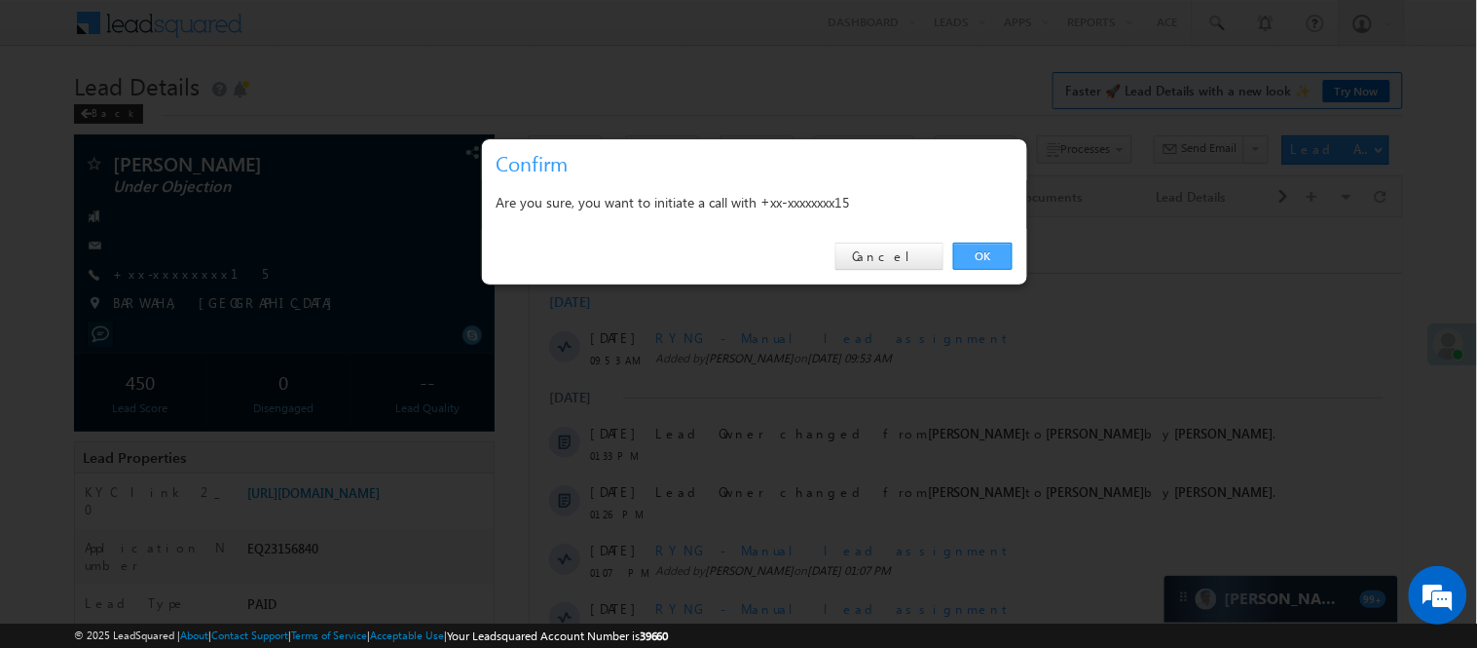
click at [975, 245] on link "OK" at bounding box center [982, 255] width 59 height 27
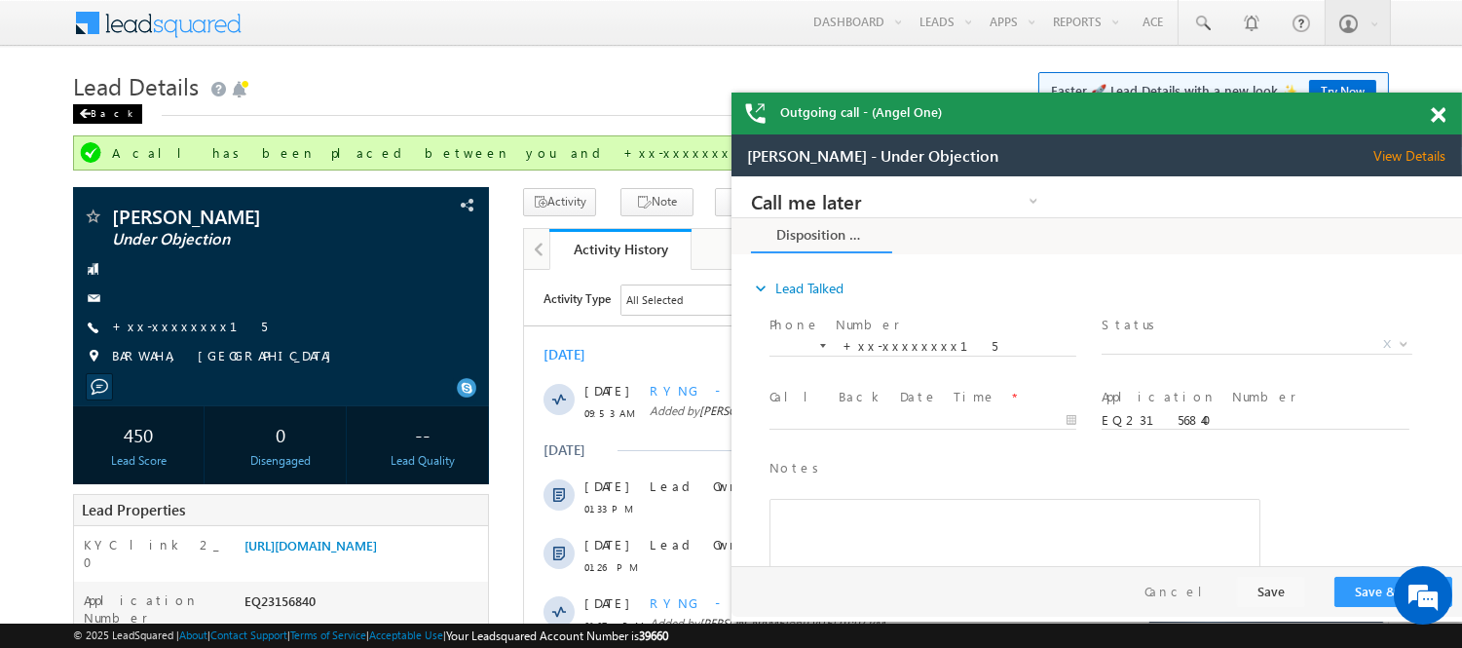
click at [80, 118] on span at bounding box center [85, 114] width 12 height 10
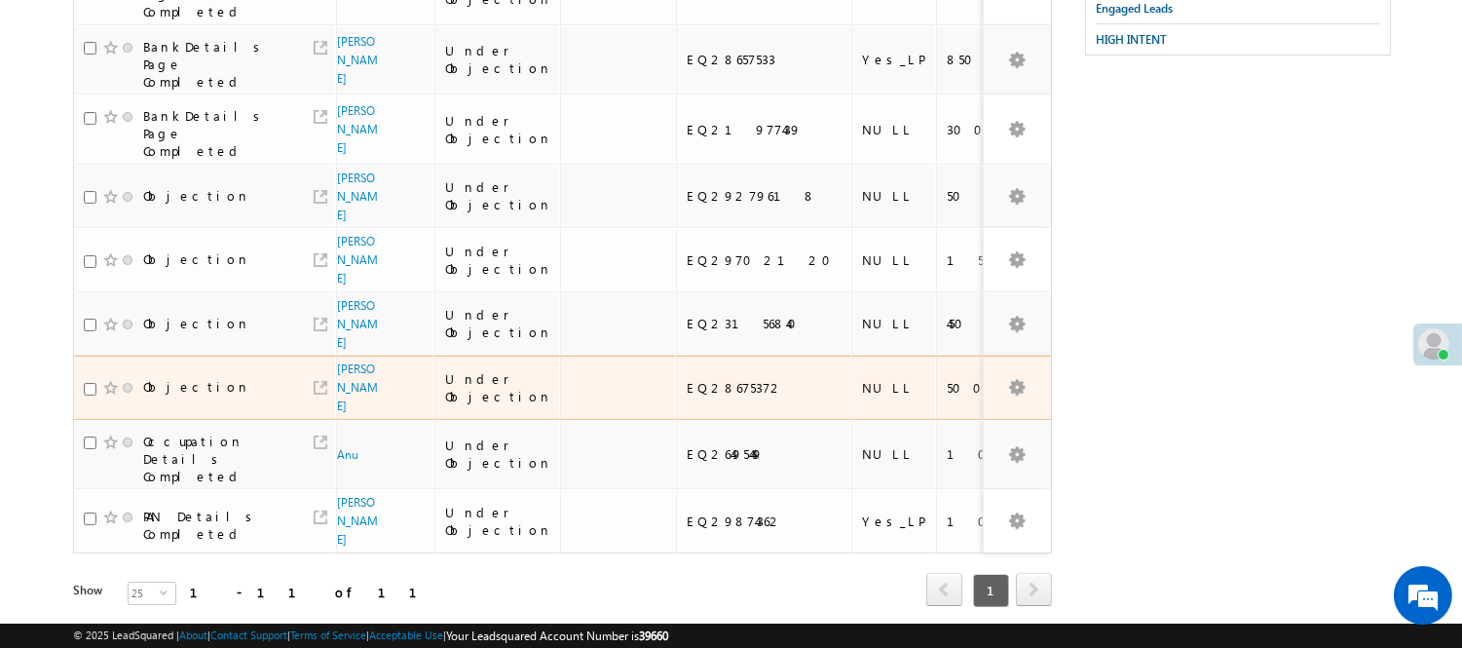
scroll to position [114, 0]
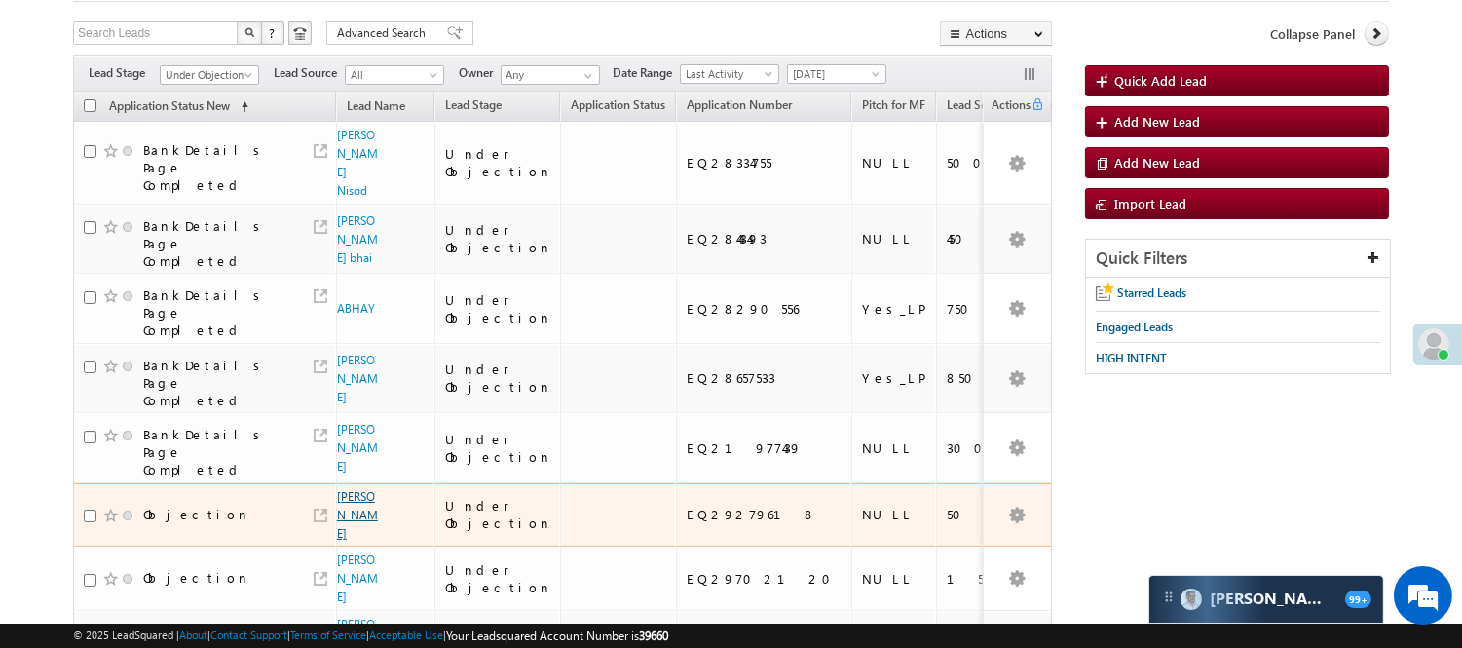
click at [345, 489] on link "[PERSON_NAME]" at bounding box center [357, 515] width 41 height 52
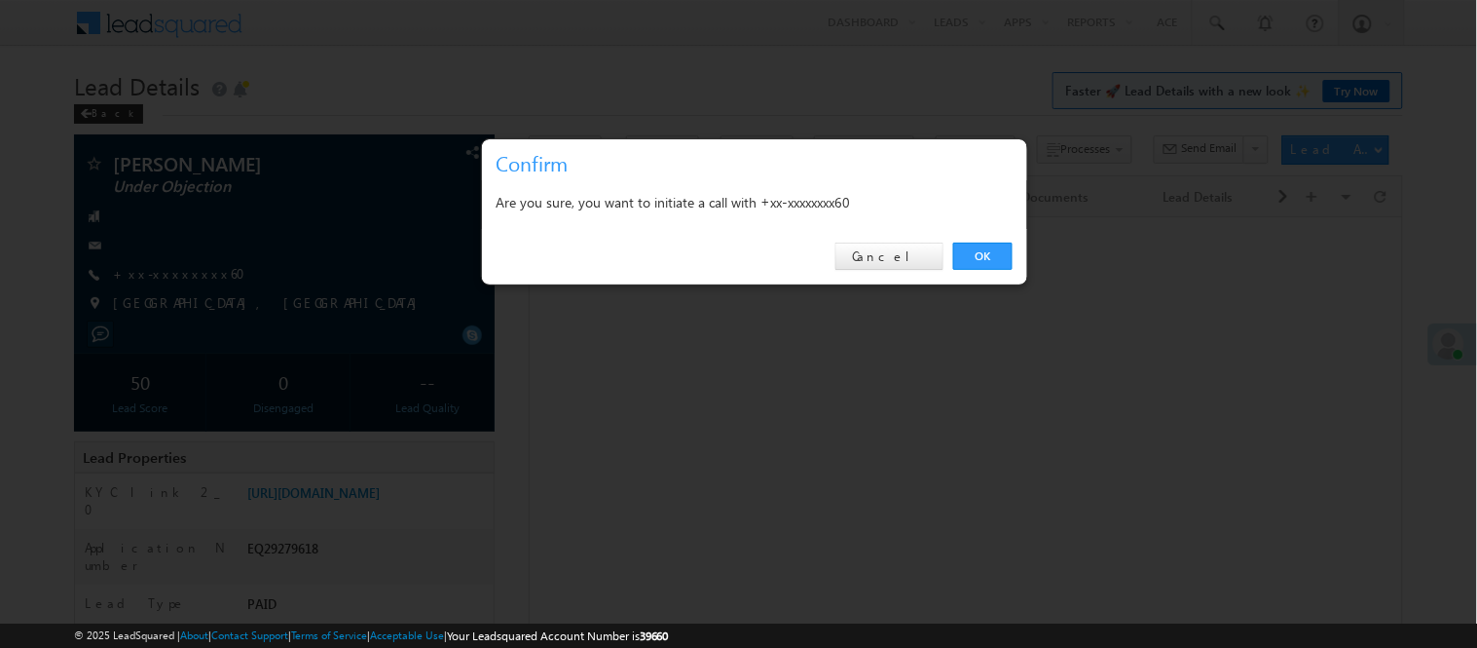
click at [961, 241] on div "OK Cancel" at bounding box center [754, 257] width 545 height 56
click at [960, 246] on link "OK" at bounding box center [982, 255] width 59 height 27
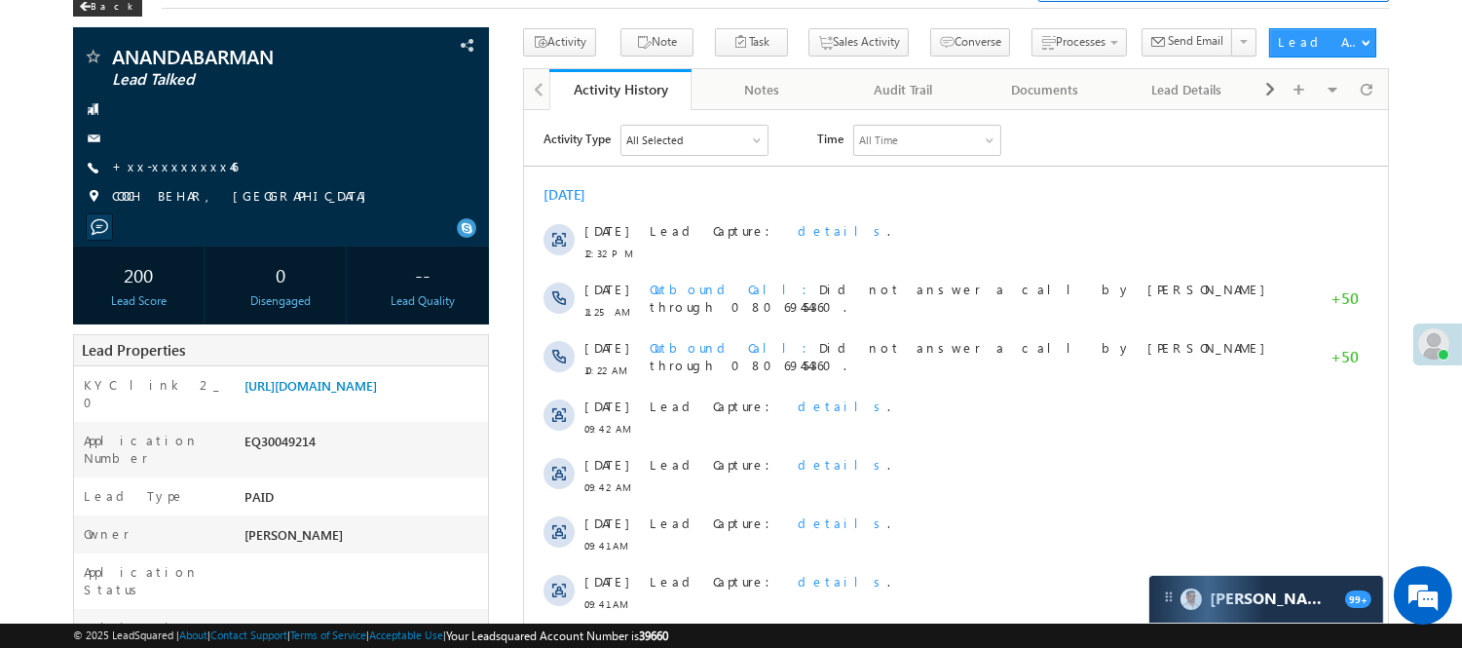
scroll to position [108, 0]
click at [312, 392] on link "https://angelbroking1-pk3em7sa.customui-test.leadsquared.com?leadId=a301533d-1e…" at bounding box center [310, 384] width 132 height 17
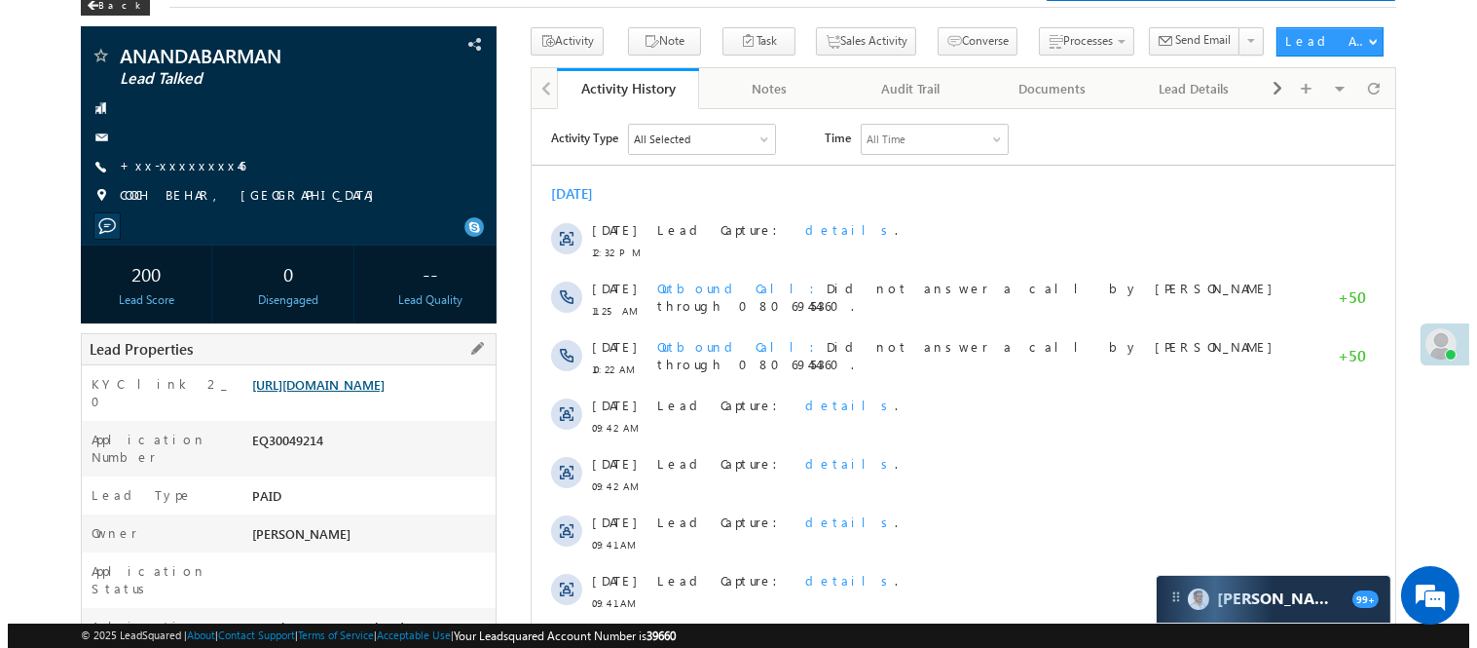
scroll to position [0, 0]
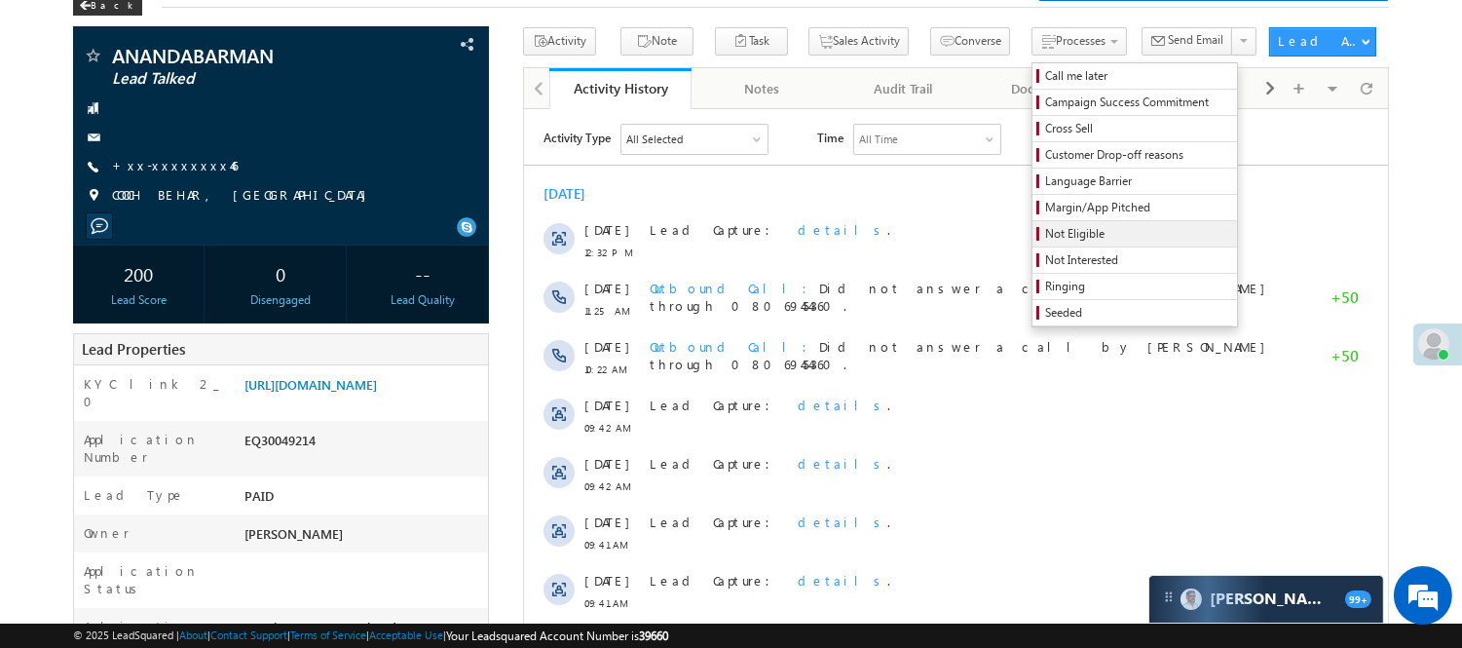
click at [1045, 237] on span "Not Eligible" at bounding box center [1137, 234] width 185 height 18
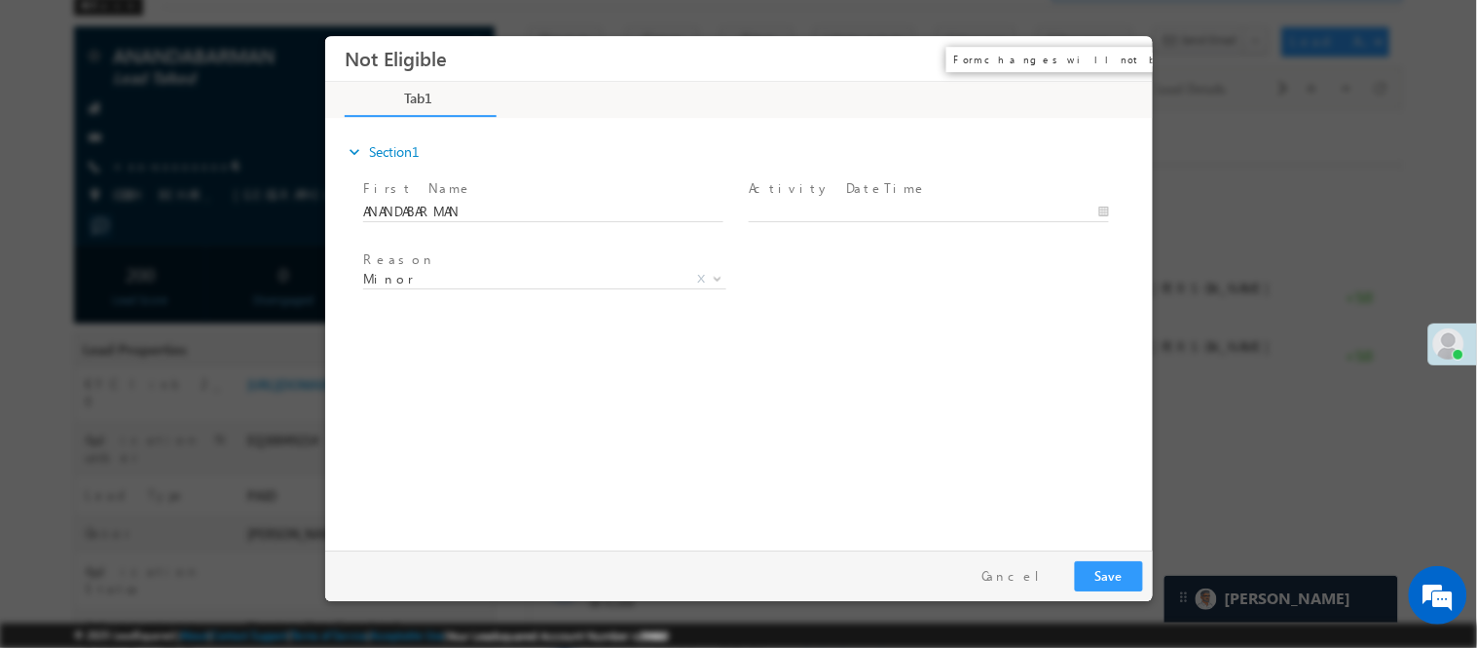
click at [1130, 63] on button "×" at bounding box center [1122, 58] width 33 height 36
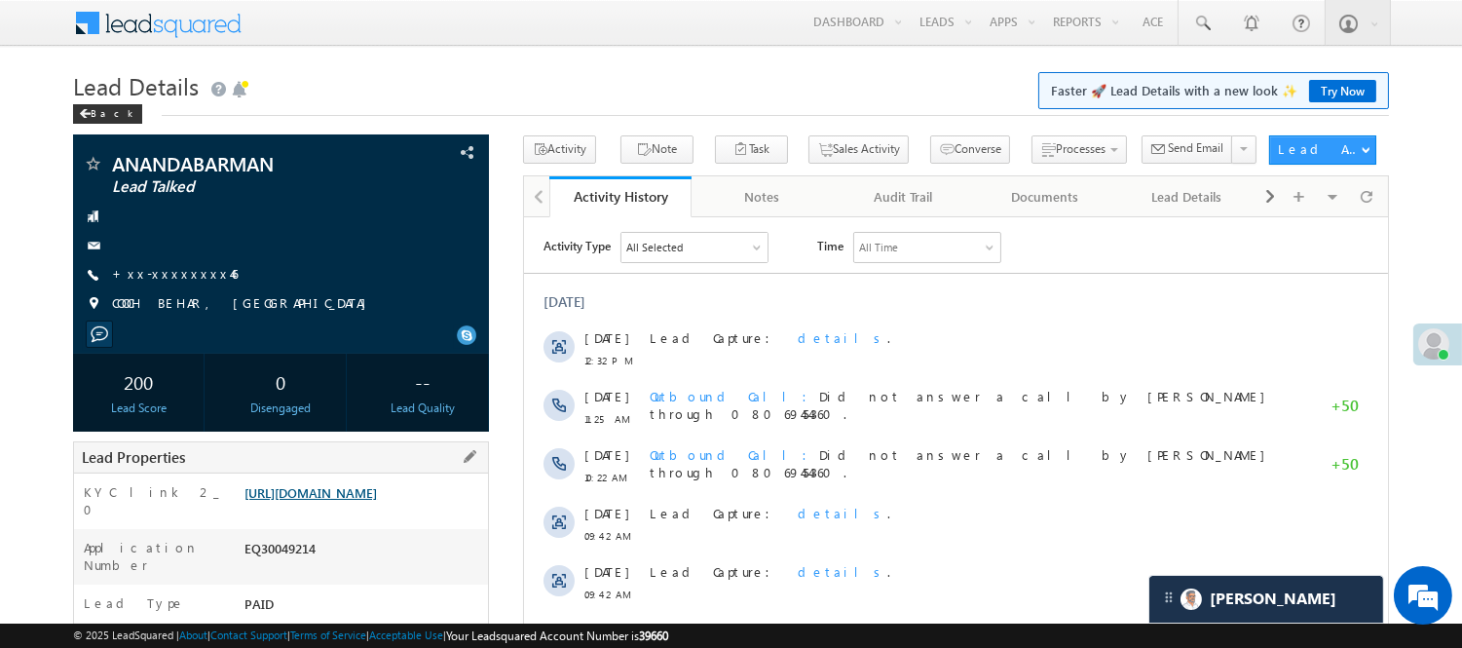
click at [328, 501] on link "https://angelbroking1-pk3em7sa.customui-test.leadsquared.com?leadId=a301533d-1e…" at bounding box center [310, 492] width 132 height 17
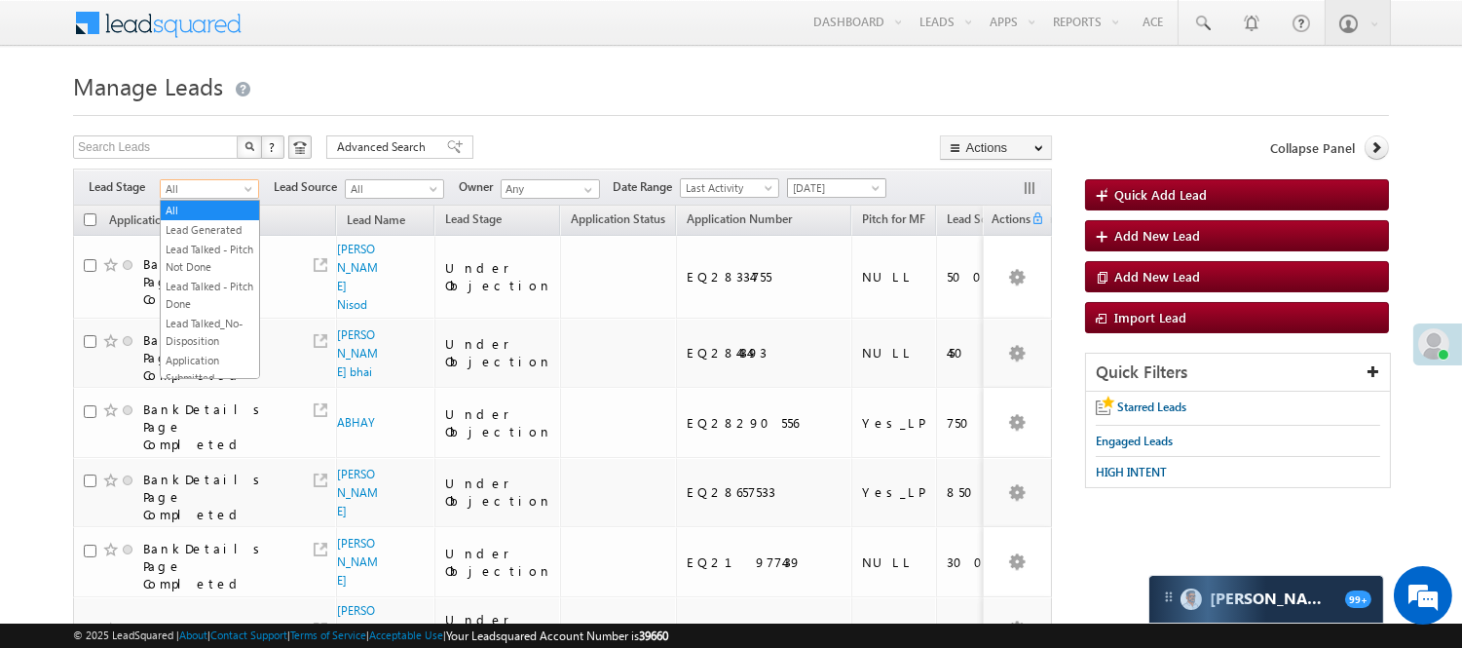
click at [821, 185] on span "Yesterday" at bounding box center [834, 188] width 93 height 18
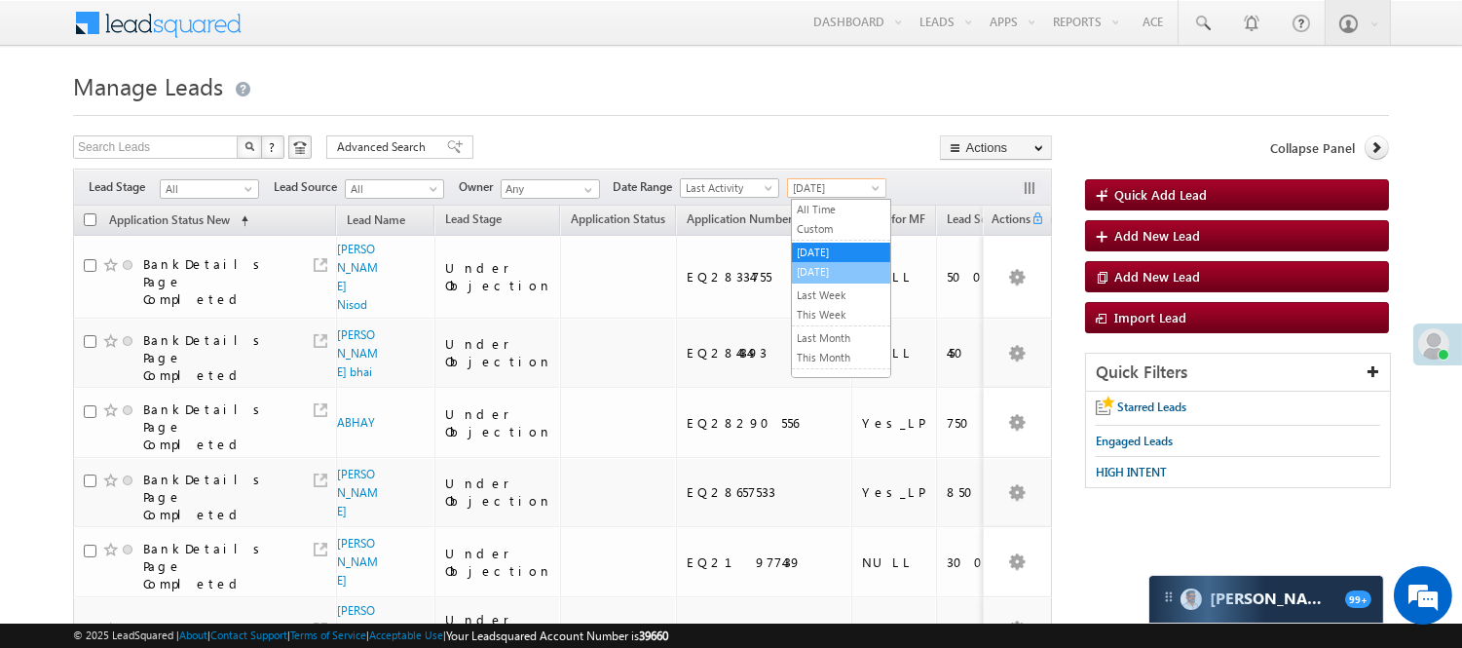
click at [849, 277] on link "Today" at bounding box center [841, 272] width 98 height 18
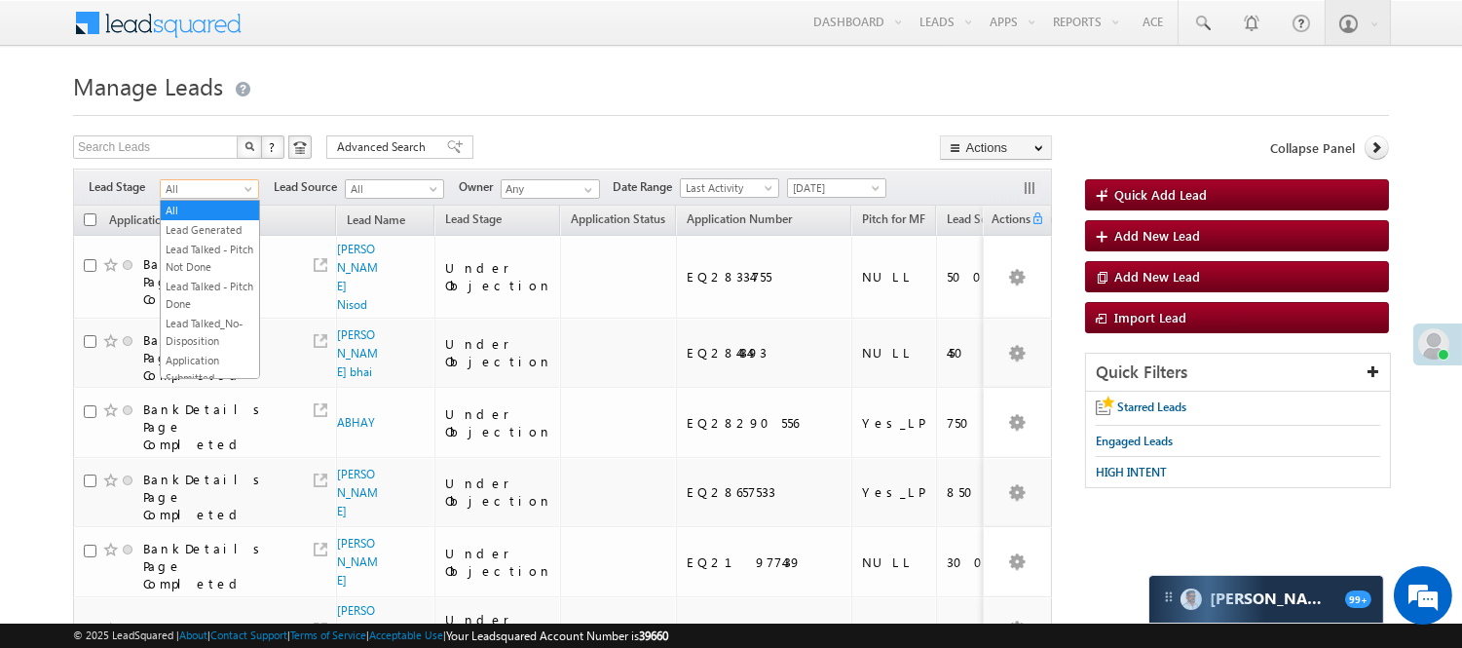
click at [210, 185] on span "All" at bounding box center [207, 189] width 93 height 18
click at [205, 232] on link "Lead Generated" at bounding box center [210, 230] width 98 height 18
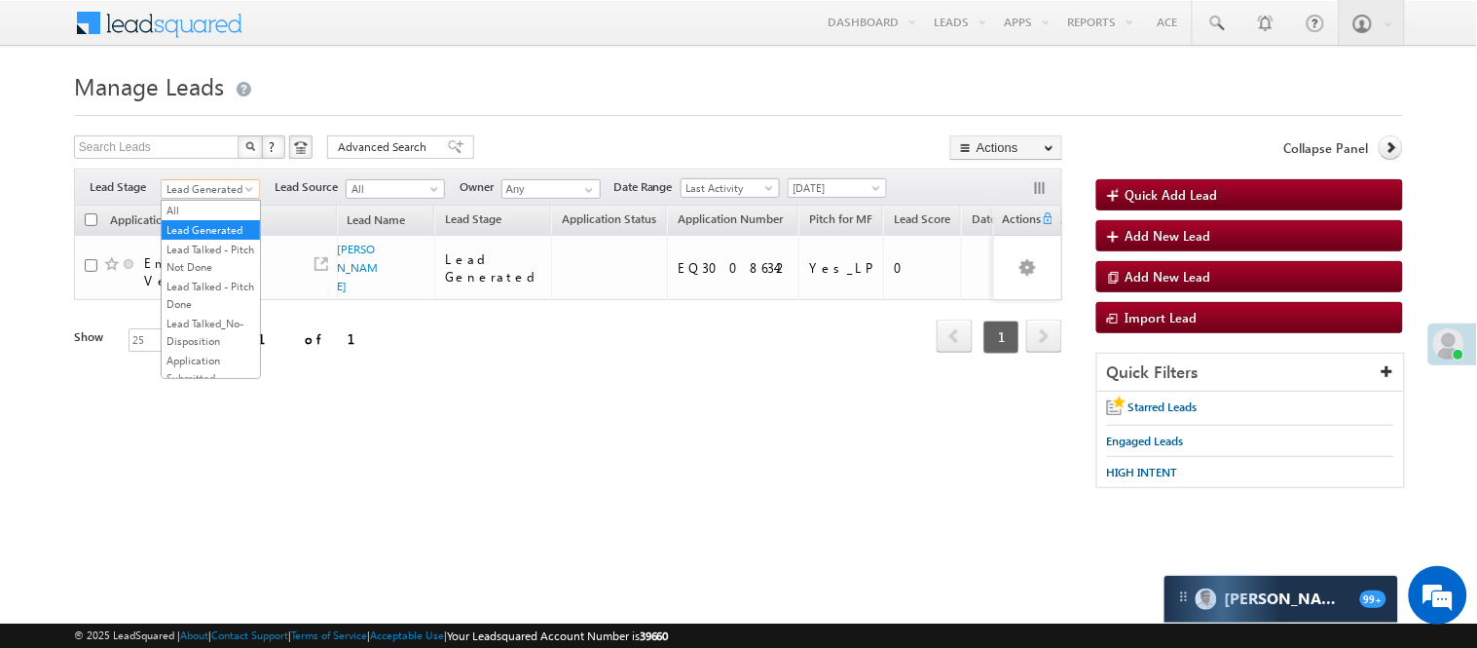
click at [208, 185] on span "Lead Generated" at bounding box center [208, 189] width 93 height 18
click at [286, 319] on div "Refresh first prev 1 next last 1 - 1 of 1" at bounding box center [568, 328] width 988 height 56
click at [244, 193] on span at bounding box center [251, 193] width 16 height 16
click at [264, 300] on td "Email ID Verified" at bounding box center [205, 268] width 263 height 64
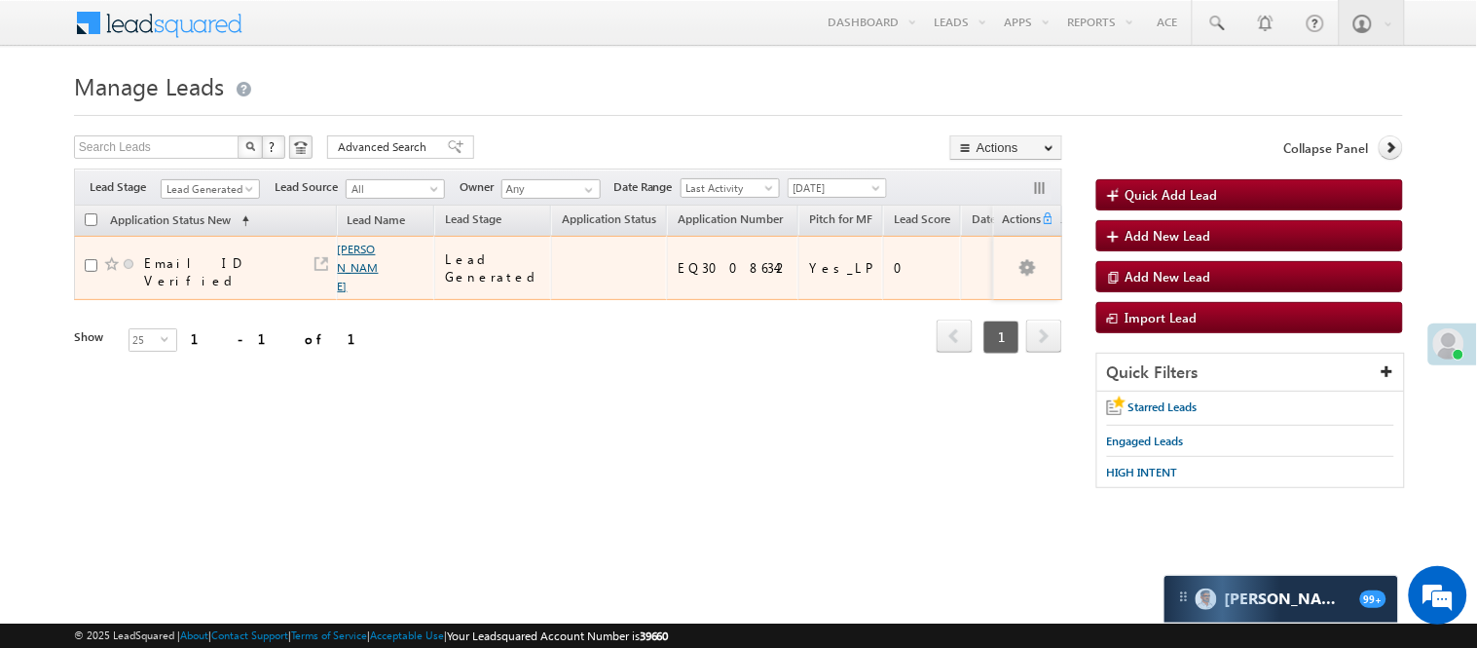
click at [338, 283] on link "Rahulkumar Rajbhar" at bounding box center [358, 268] width 41 height 52
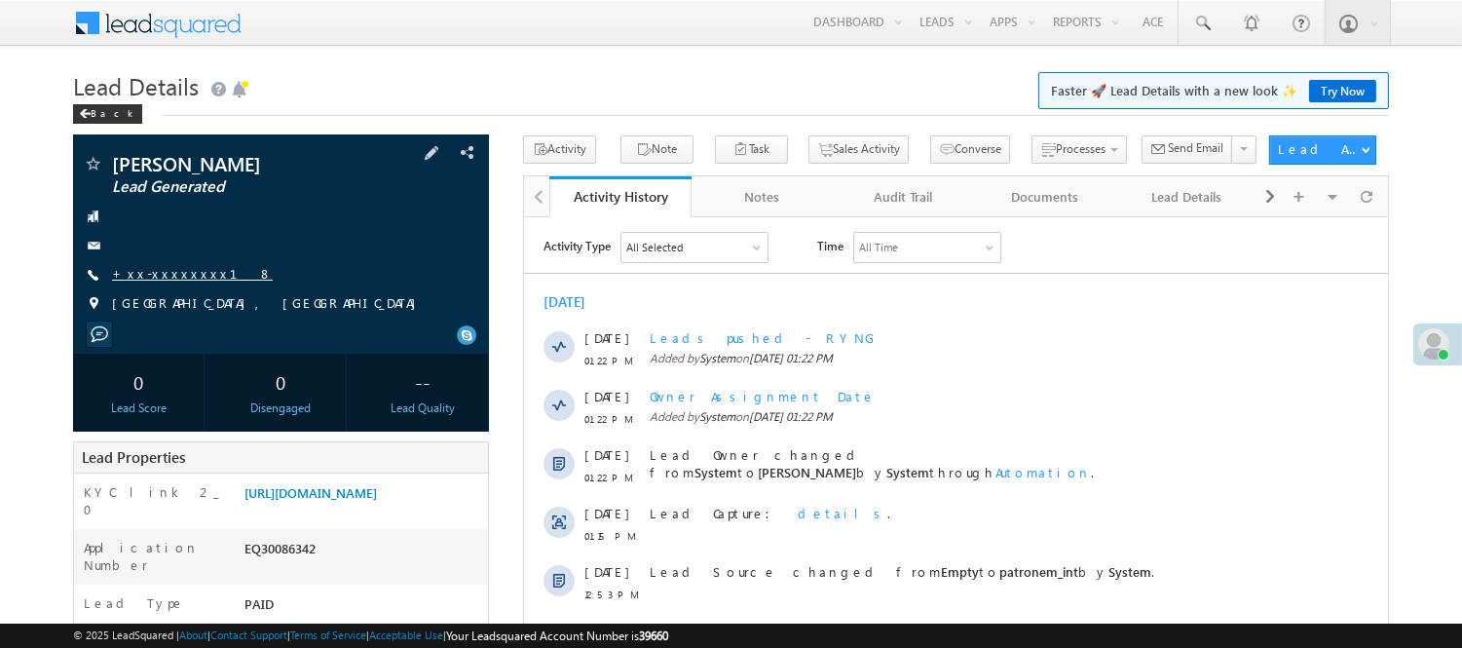
click at [154, 273] on link "+xx-xxxxxxxx18" at bounding box center [192, 273] width 161 height 17
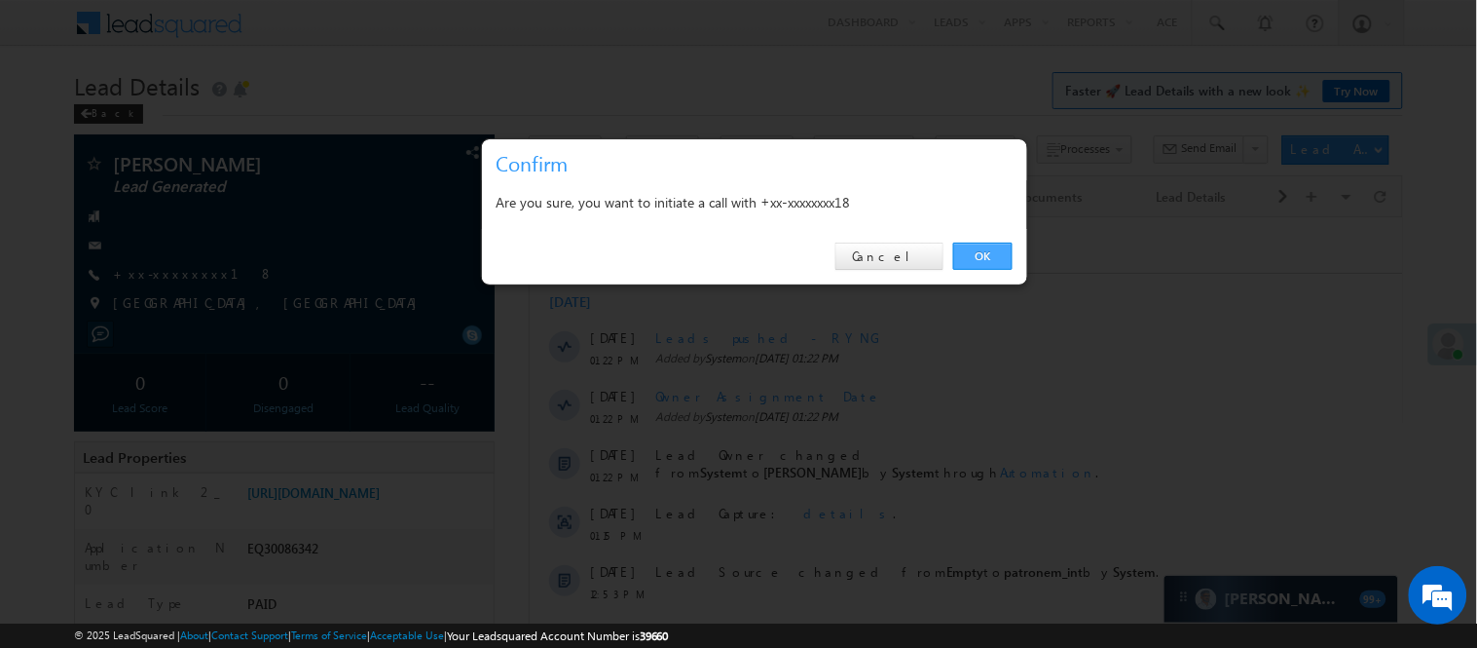
drag, startPoint x: 964, startPoint y: 260, endPoint x: 406, endPoint y: 36, distance: 601.3
click at [964, 260] on link "OK" at bounding box center [982, 255] width 59 height 27
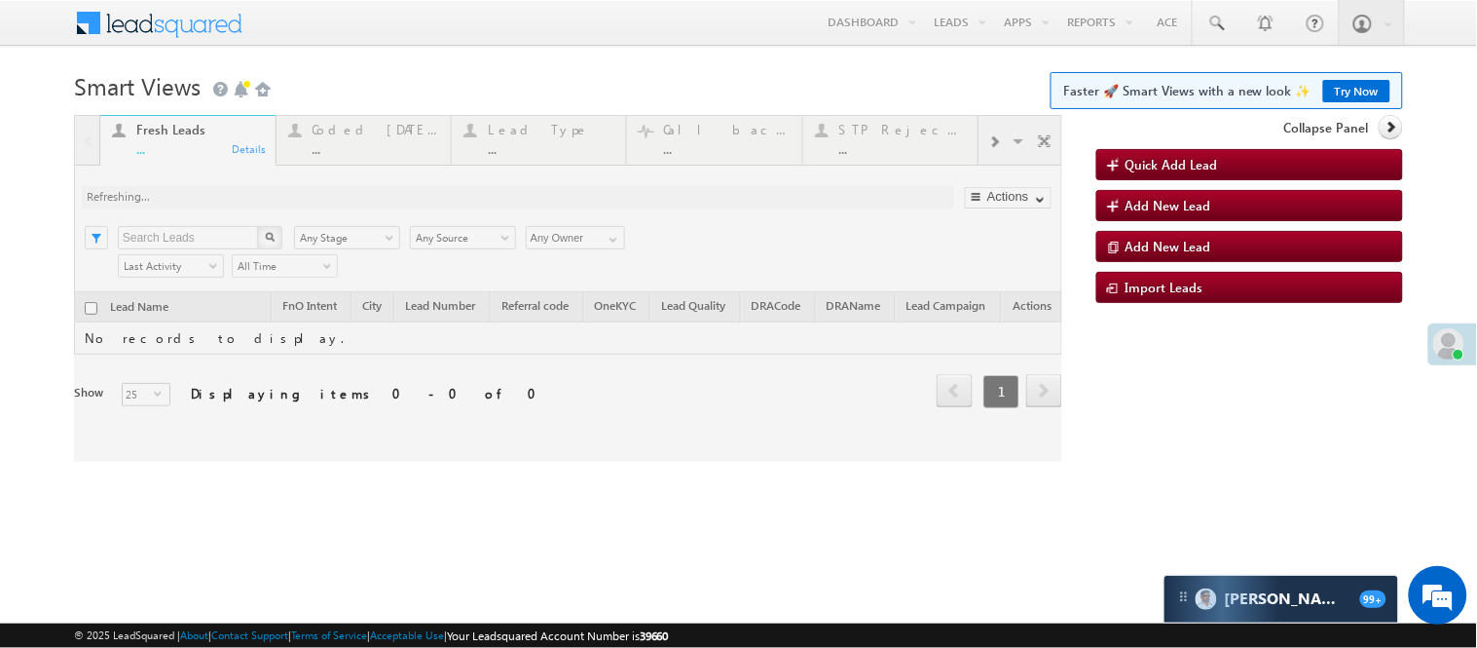
click at [370, 143] on div at bounding box center [568, 288] width 988 height 347
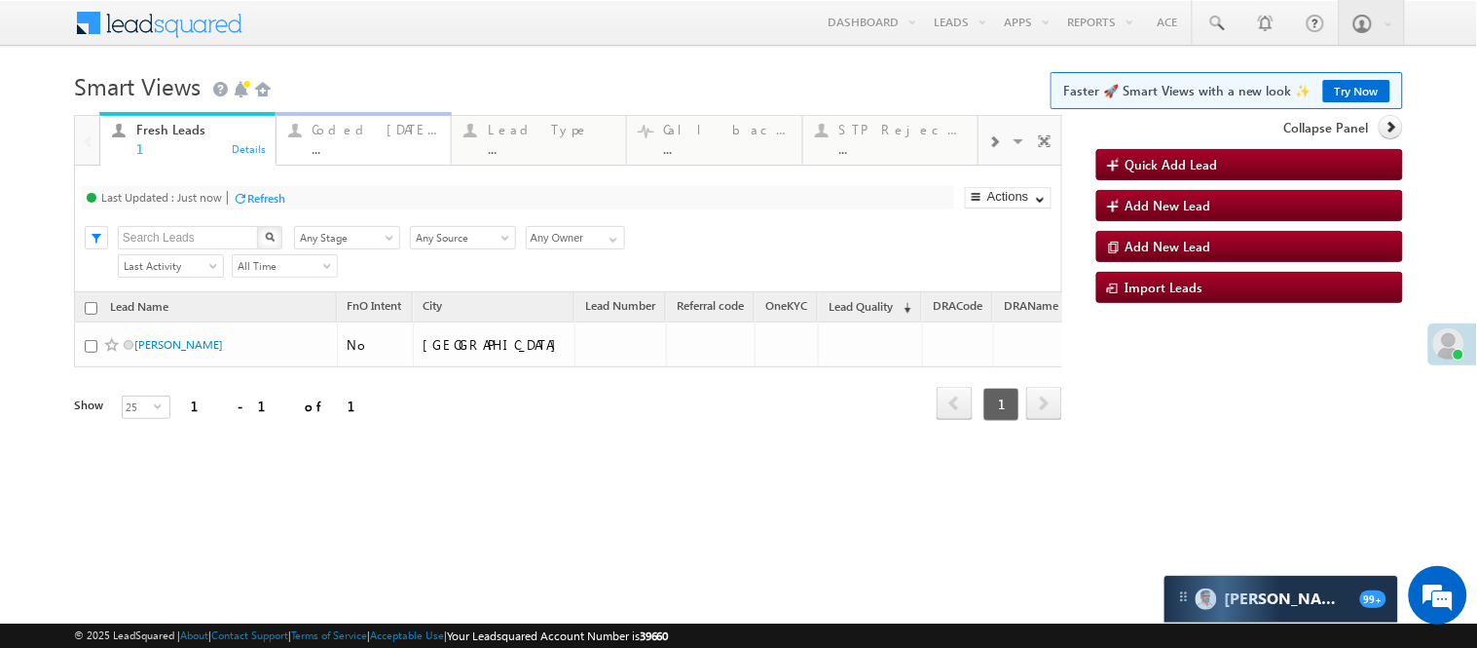
click at [406, 128] on div "Coded Today" at bounding box center [376, 130] width 127 height 16
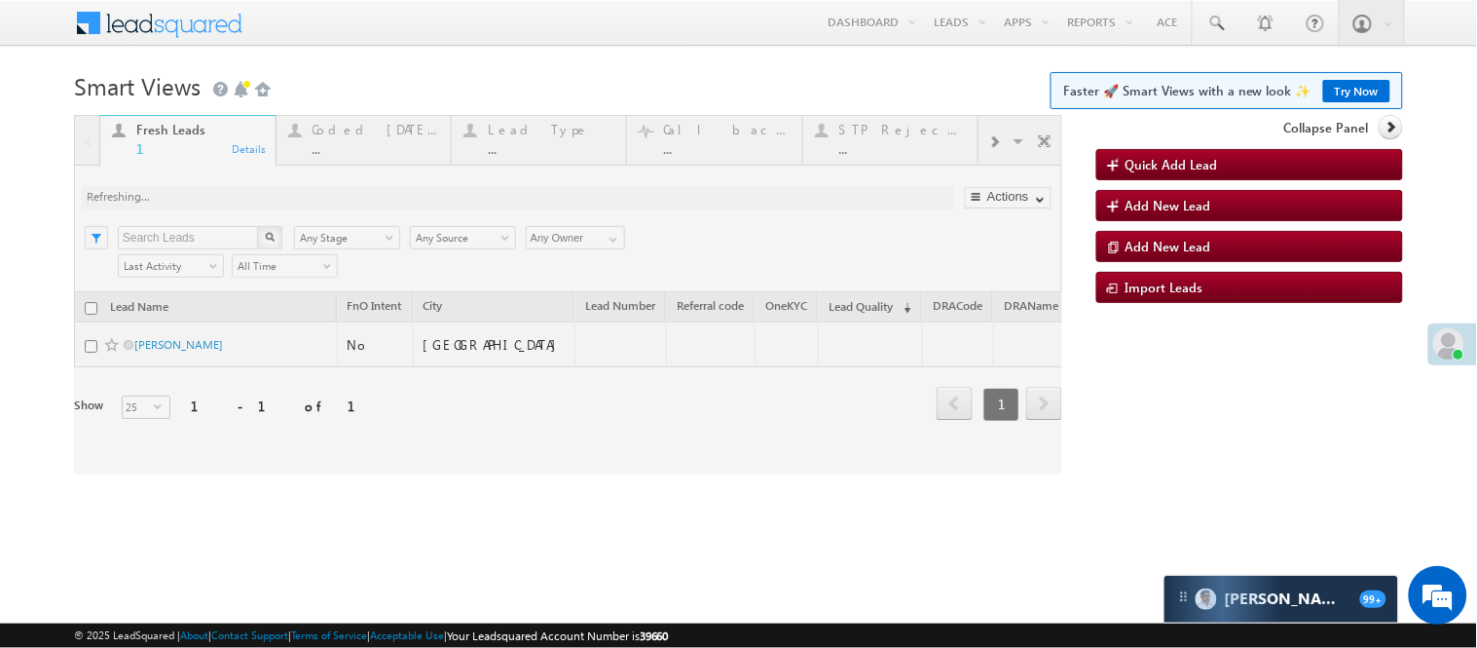
click at [371, 133] on div at bounding box center [568, 294] width 988 height 359
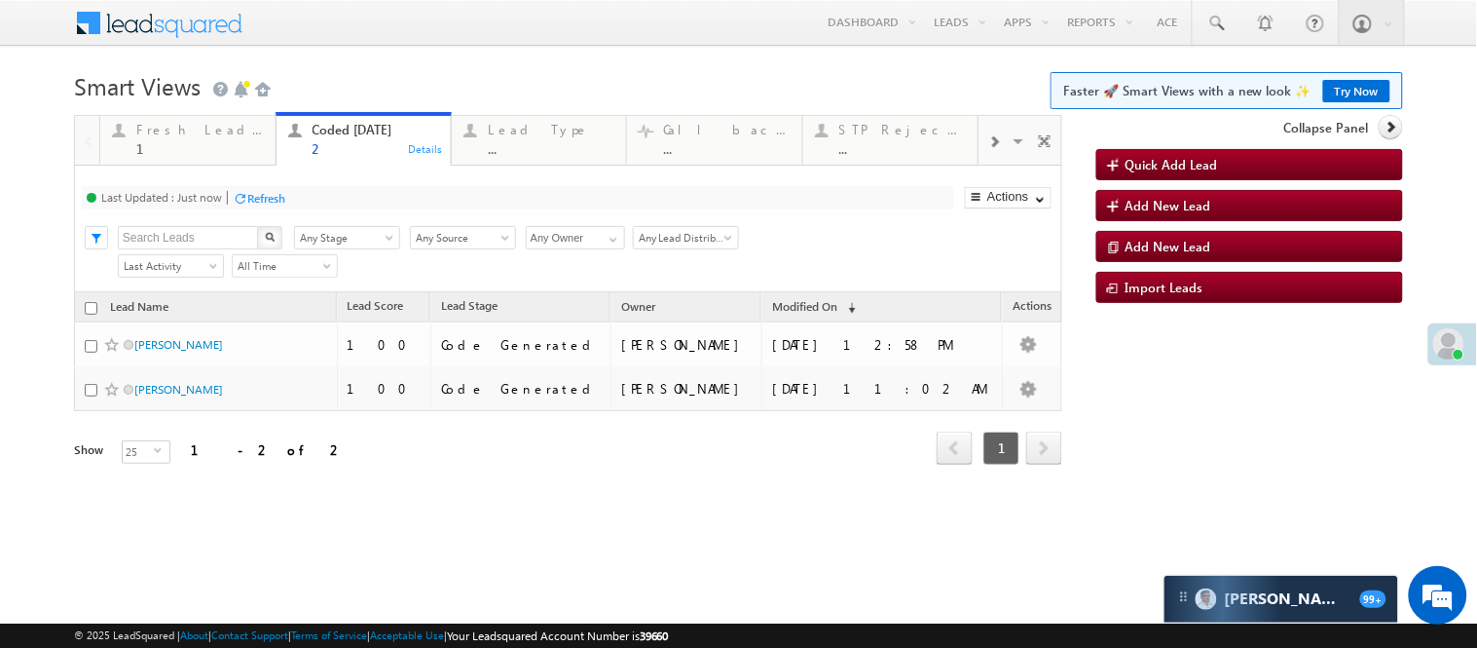
click at [1476, 455] on body "Menu Nisha Anand Yadav Nisha .Yada v@ang elbro king. com" at bounding box center [738, 276] width 1477 height 552
click at [395, 50] on body "Menu Nisha Anand Yadav Nisha .Yada v@ang elbro king. com" at bounding box center [738, 276] width 1477 height 552
click at [197, 149] on div "1" at bounding box center [199, 148] width 127 height 15
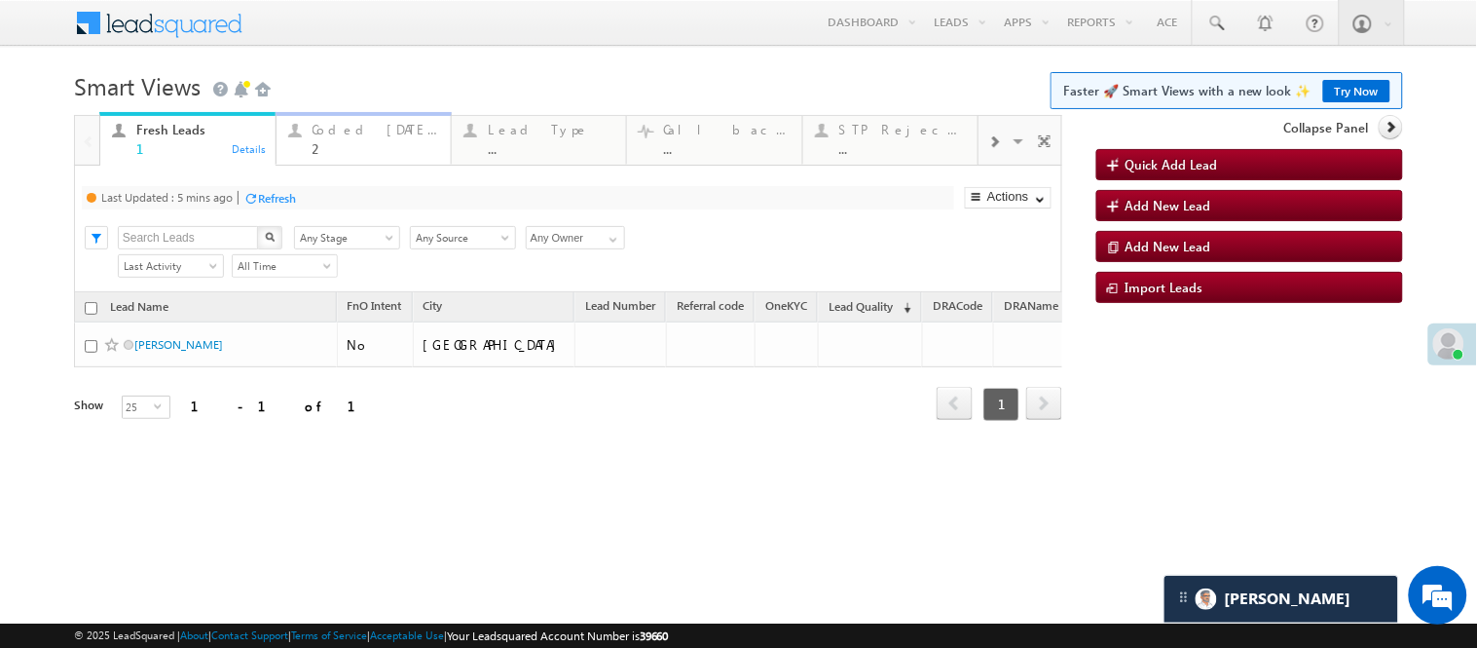
click at [329, 164] on li "Coded Today 2 Details" at bounding box center [363, 140] width 175 height 49
click at [347, 159] on link "Coded Today 2 Details" at bounding box center [364, 138] width 176 height 53
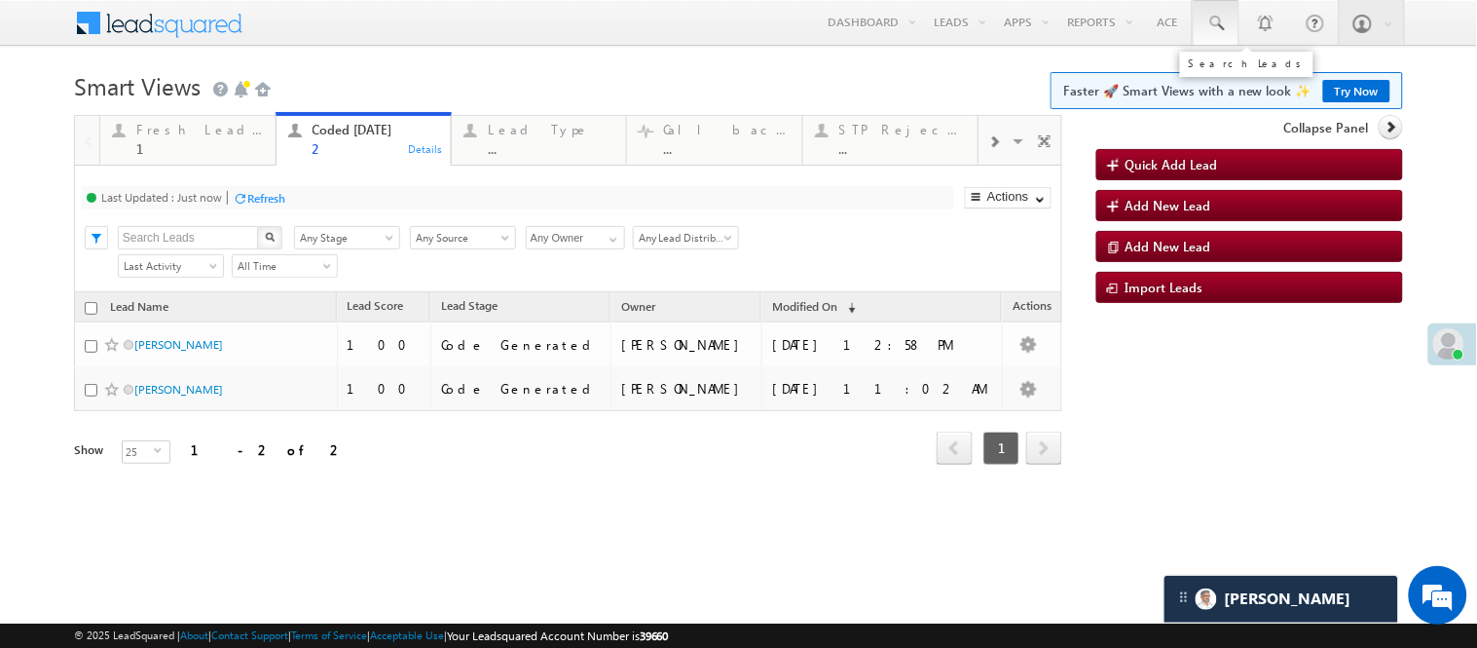
click at [1213, 29] on span at bounding box center [1216, 23] width 19 height 19
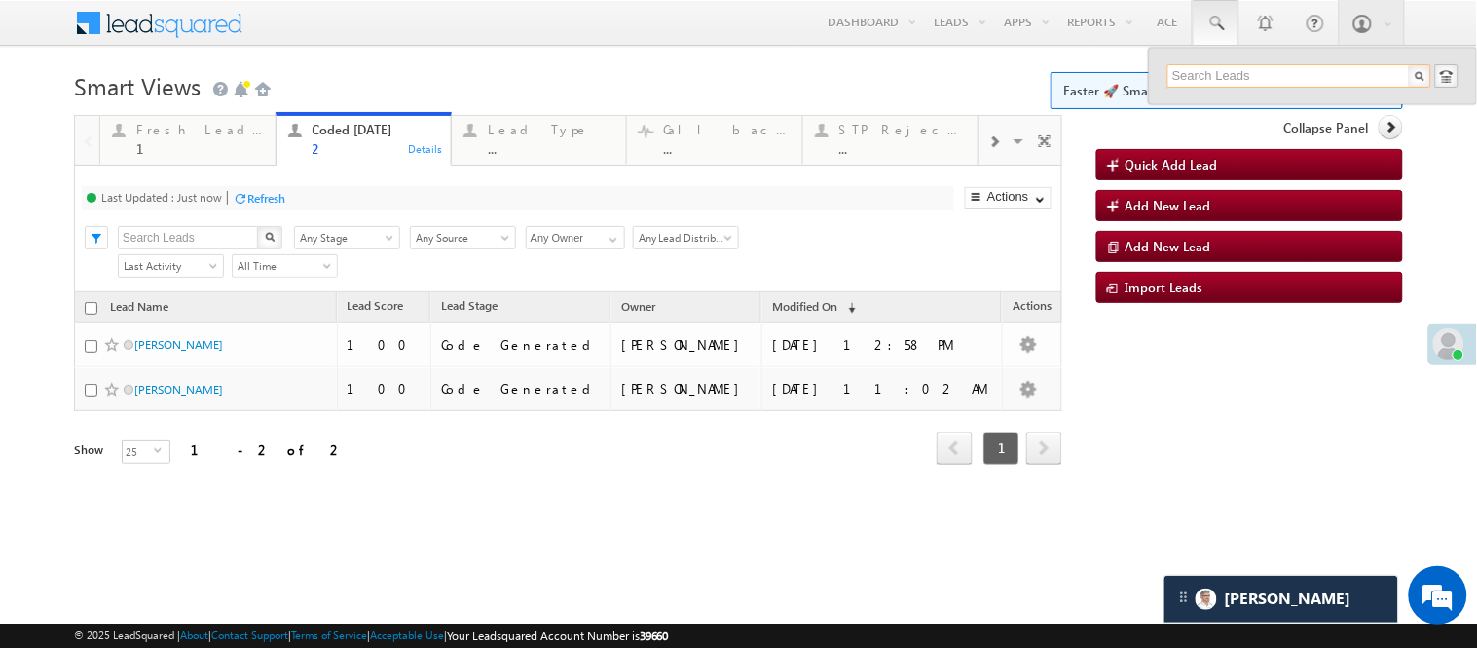
click at [1225, 69] on input "text" at bounding box center [1300, 75] width 264 height 23
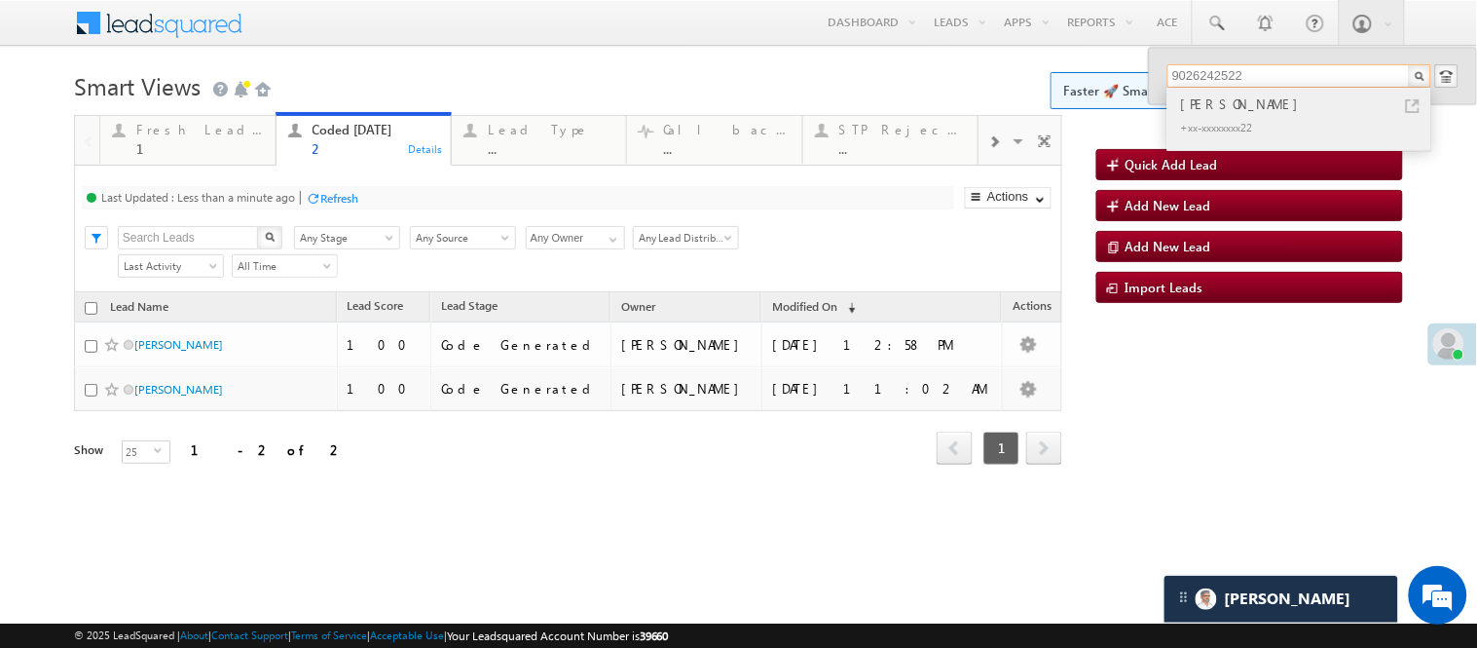
type input "9026242522"
click at [1213, 105] on div "[PERSON_NAME]" at bounding box center [1307, 103] width 261 height 21
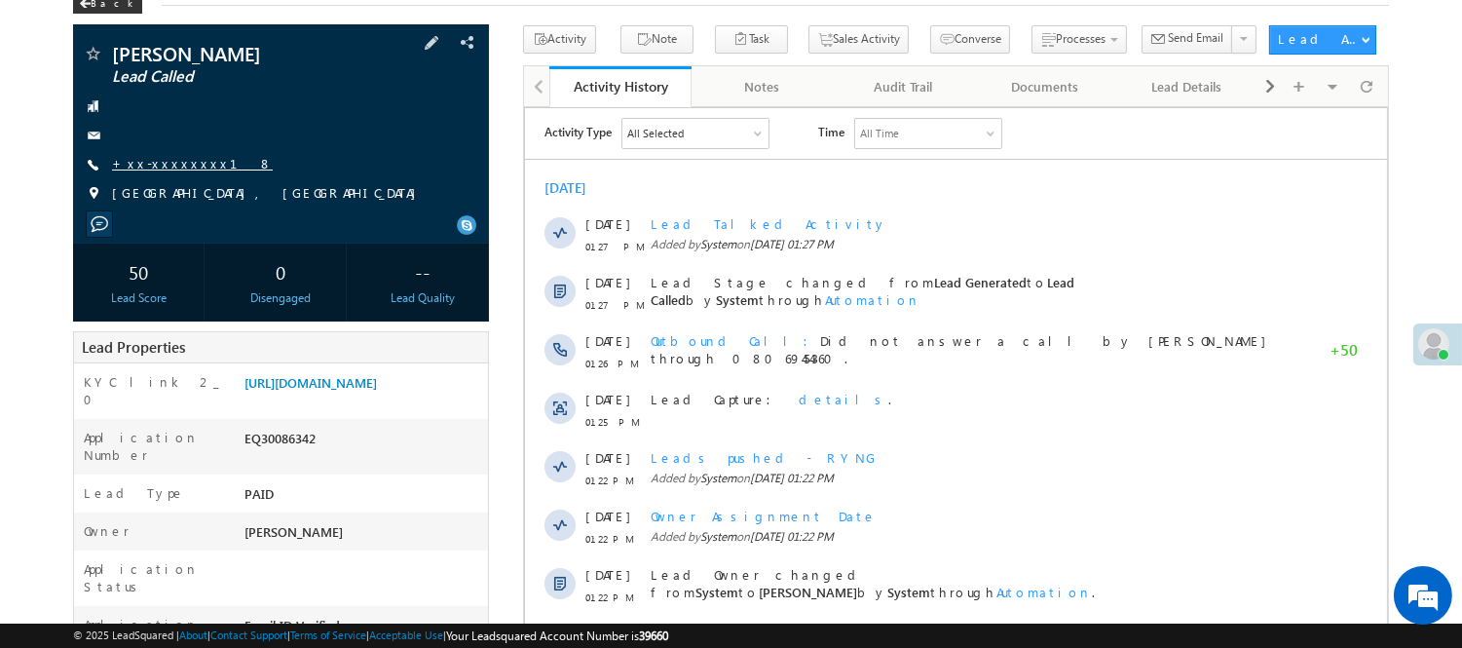
click at [146, 162] on link "+xx-xxxxxxxx18" at bounding box center [192, 163] width 161 height 17
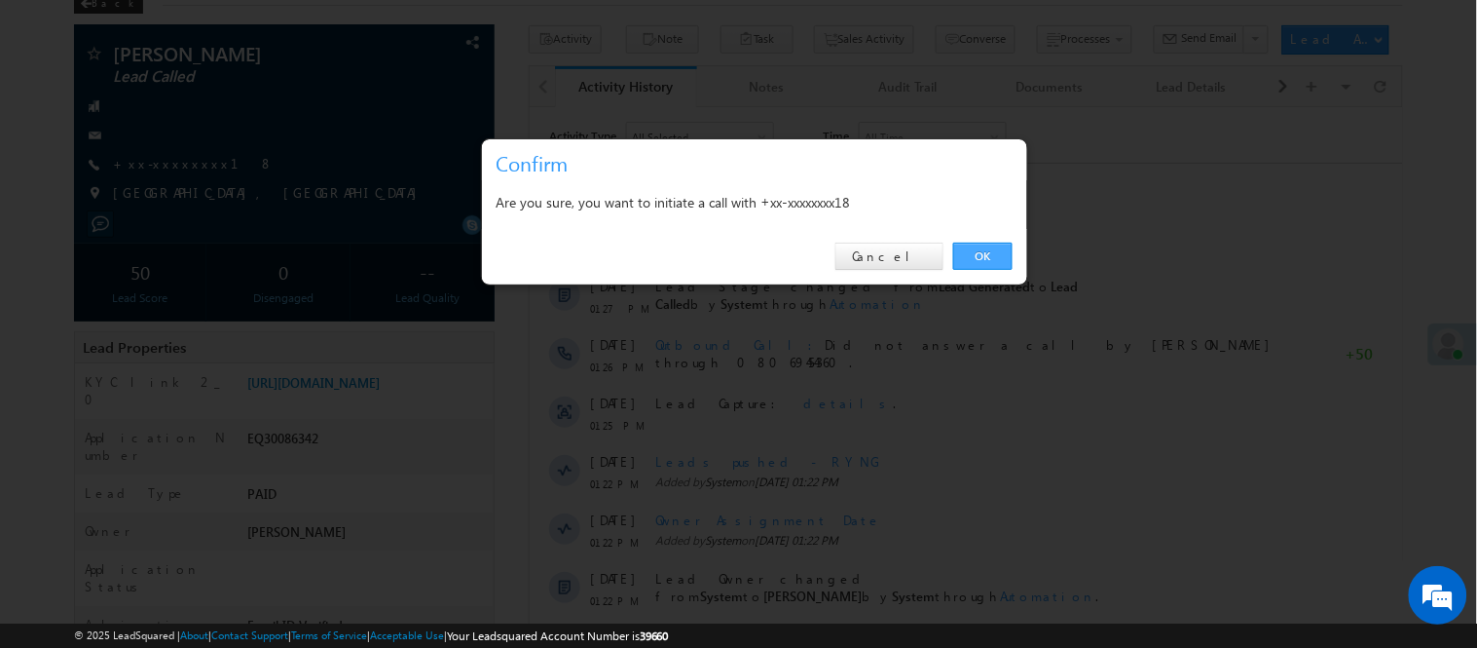
click at [975, 251] on link "OK" at bounding box center [982, 255] width 59 height 27
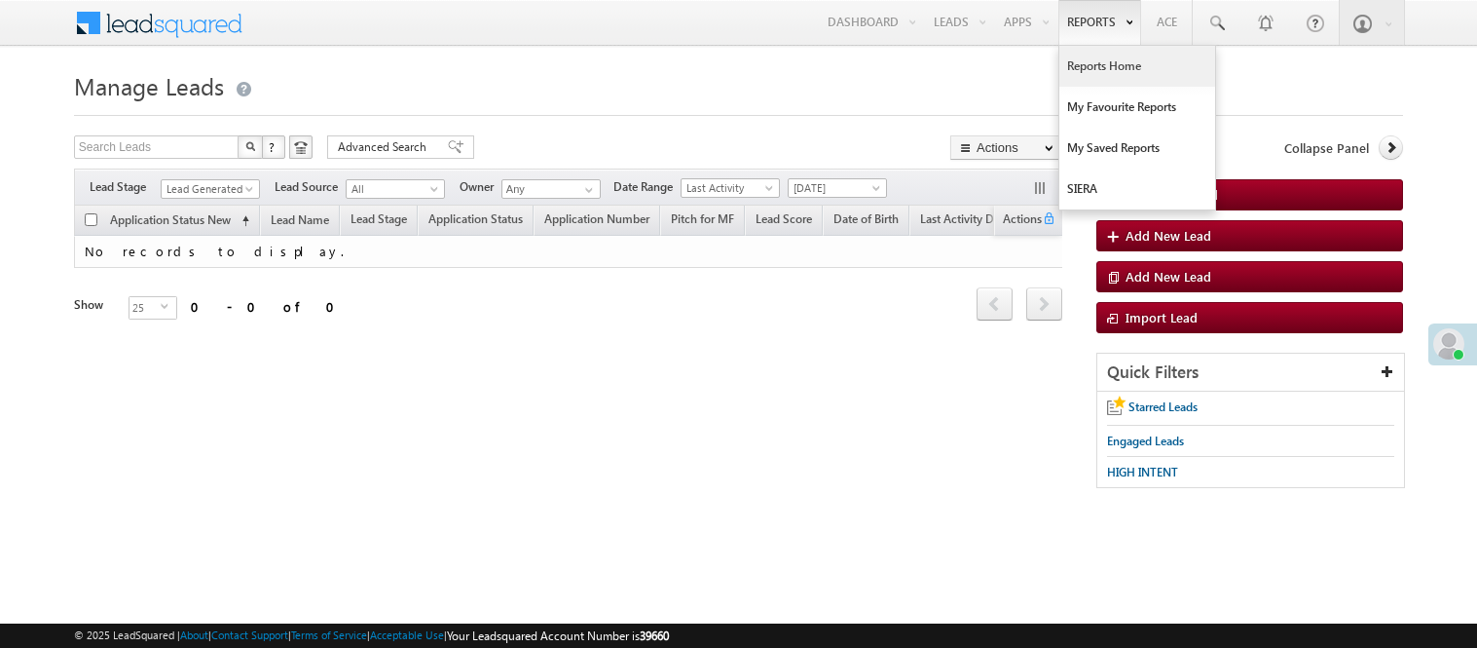
click at [1091, 61] on link "Reports Home" at bounding box center [1138, 66] width 156 height 41
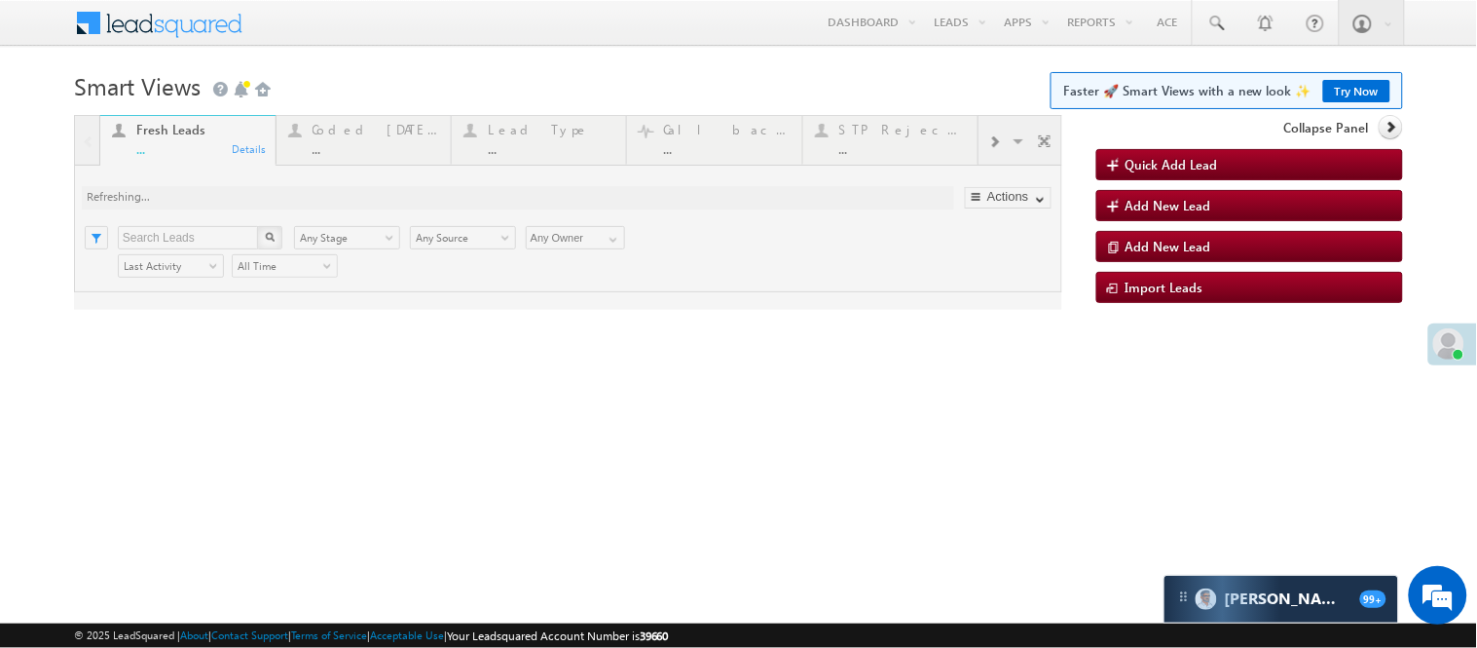
click at [1358, 88] on link "Try Now" at bounding box center [1356, 91] width 67 height 22
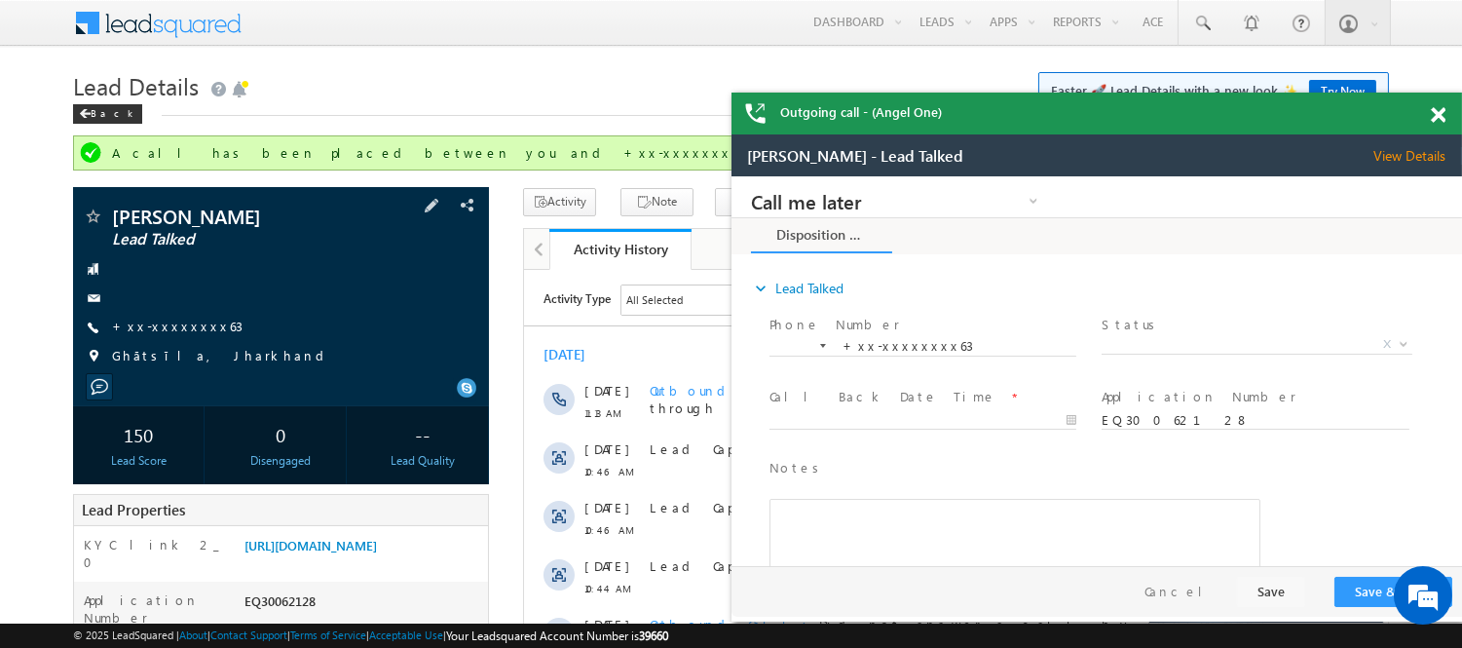
click at [158, 336] on span "+xx-xxxxxxxx63" at bounding box center [177, 326] width 130 height 19
click at [158, 327] on link "+xx-xxxxxxxx63" at bounding box center [177, 325] width 130 height 17
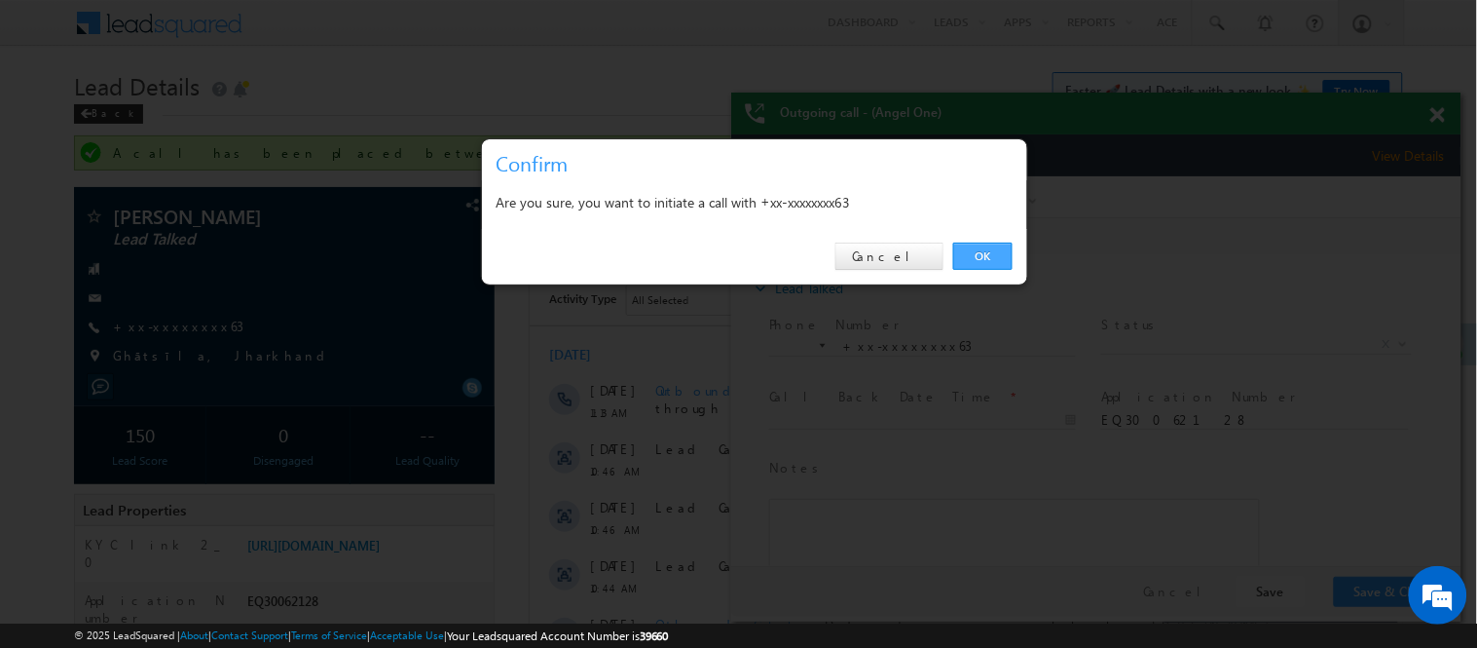
click at [956, 259] on link "OK" at bounding box center [982, 255] width 59 height 27
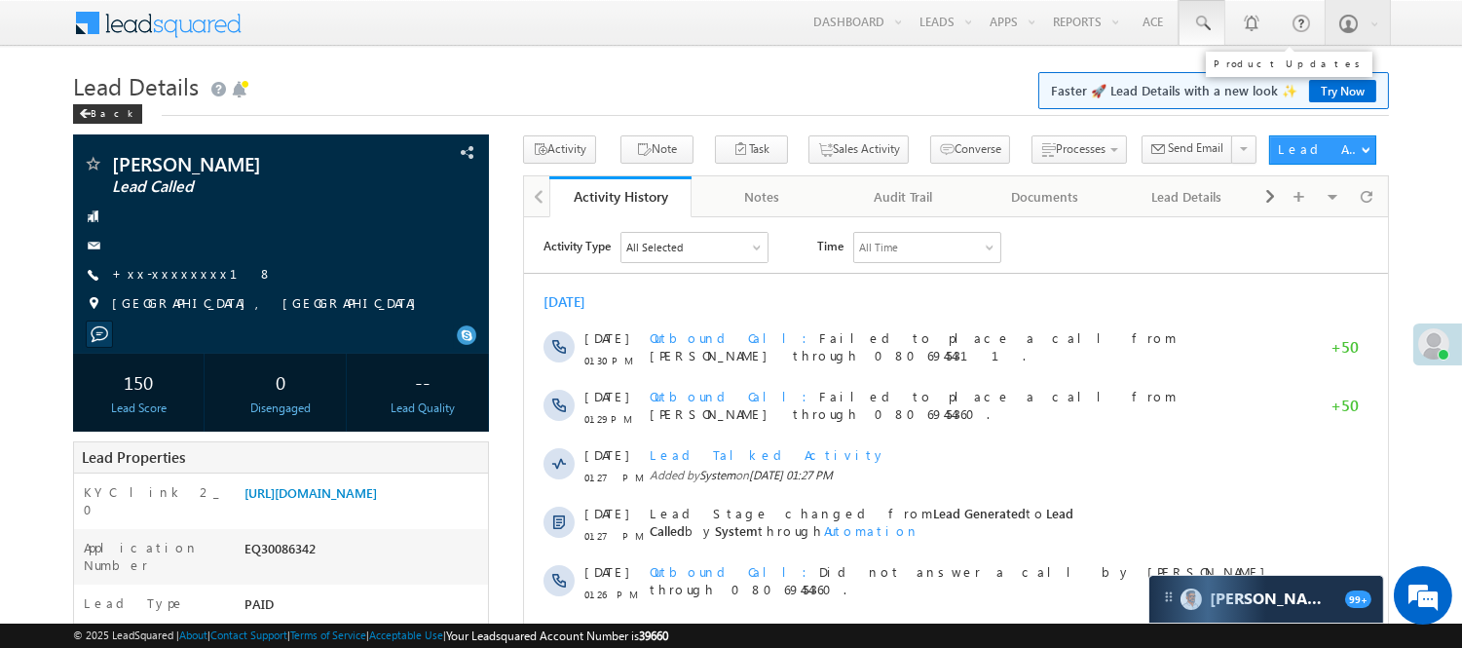
click at [1203, 22] on span at bounding box center [1201, 23] width 19 height 19
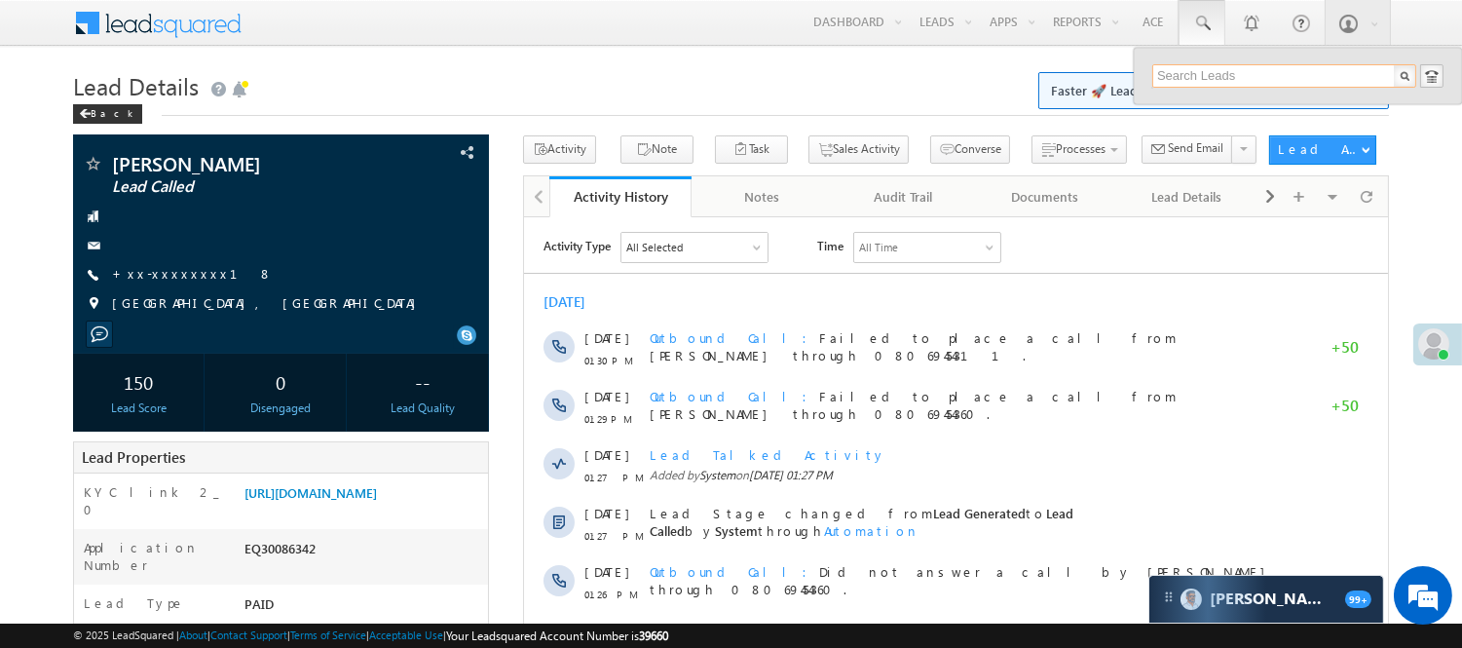
click at [1217, 76] on input "text" at bounding box center [1284, 75] width 264 height 23
type input "7488982697"
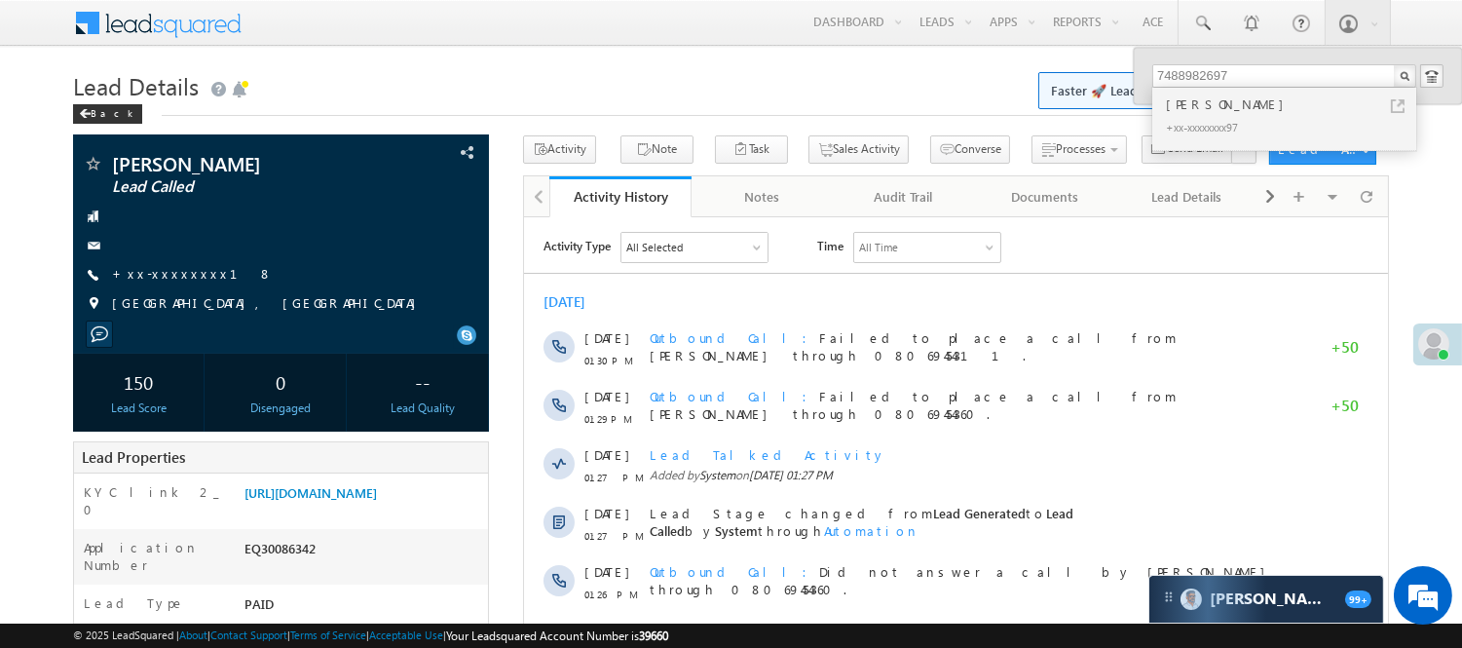
click at [1215, 99] on div "[PERSON_NAME]" at bounding box center [1292, 103] width 261 height 21
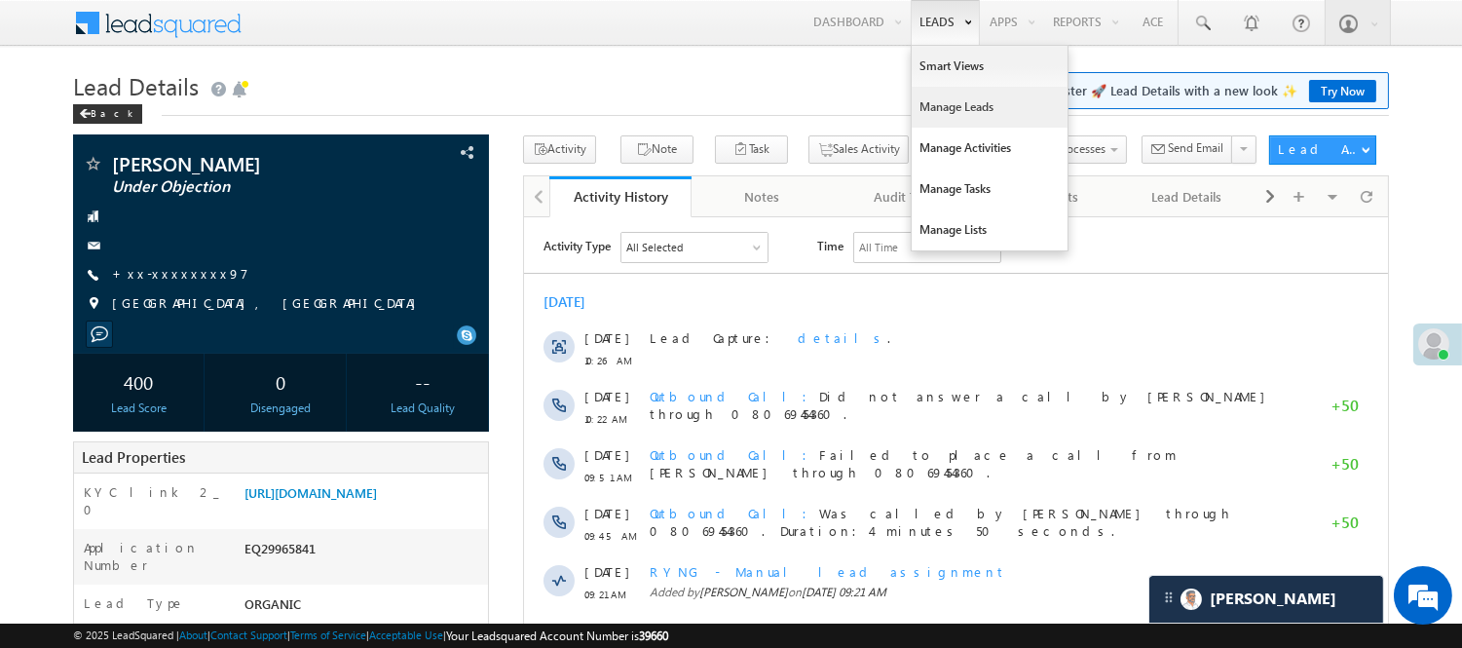
click at [952, 101] on link "Manage Leads" at bounding box center [990, 107] width 156 height 41
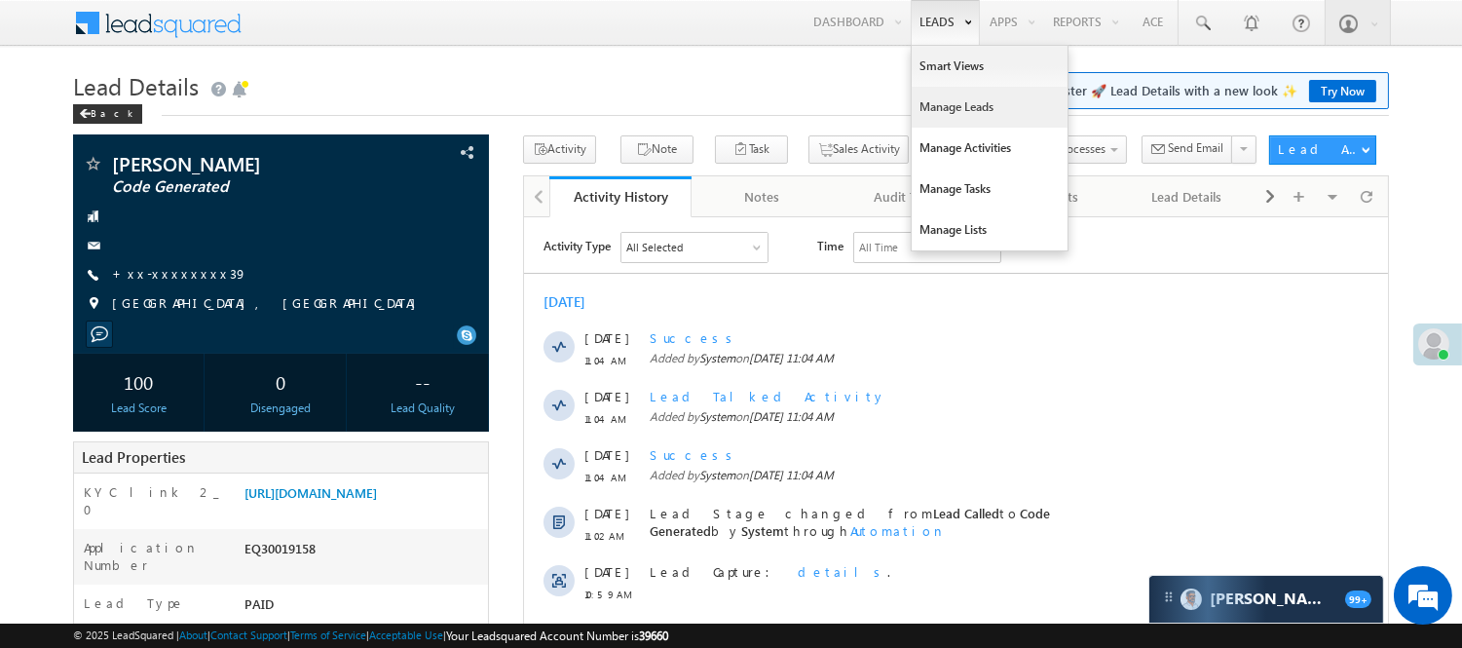
click at [954, 110] on link "Manage Leads" at bounding box center [990, 107] width 156 height 41
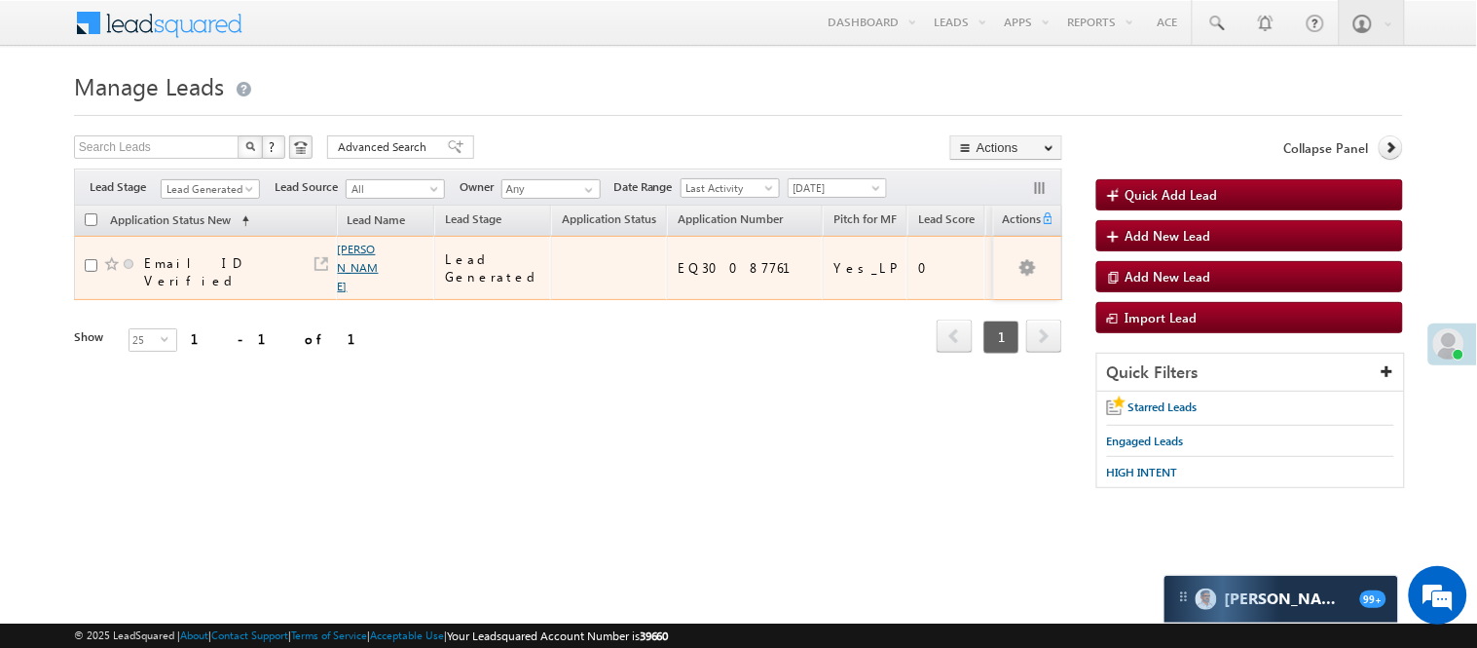
click at [343, 259] on link "[PERSON_NAME]" at bounding box center [358, 268] width 41 height 52
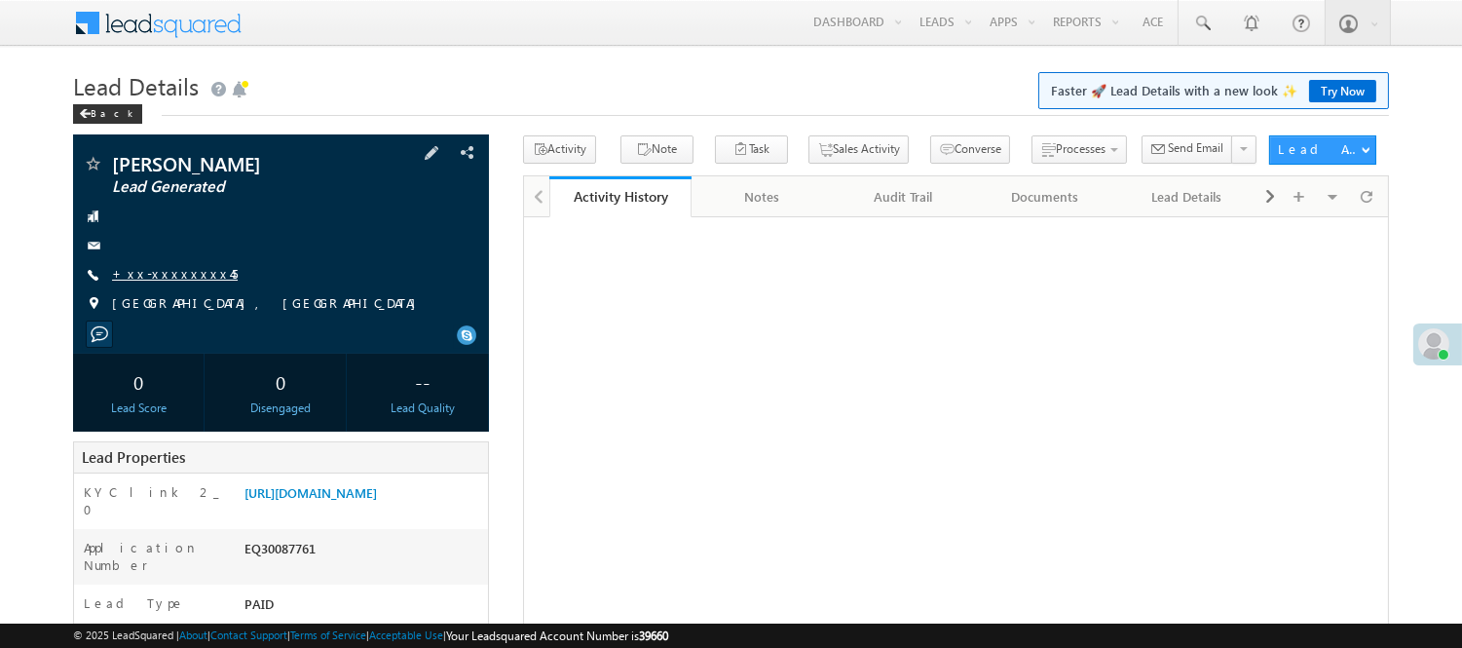
click at [144, 276] on link "+xx-xxxxxxxx45" at bounding box center [175, 273] width 126 height 17
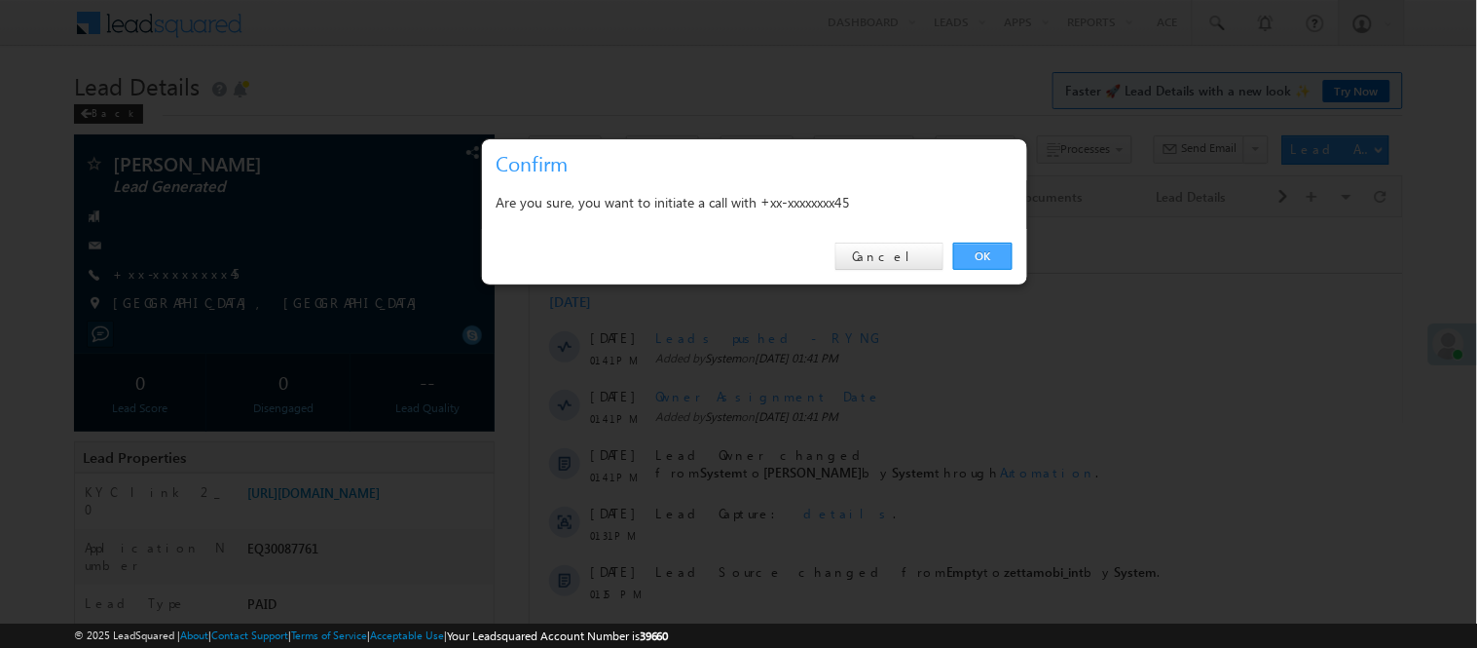
click at [978, 256] on link "OK" at bounding box center [982, 255] width 59 height 27
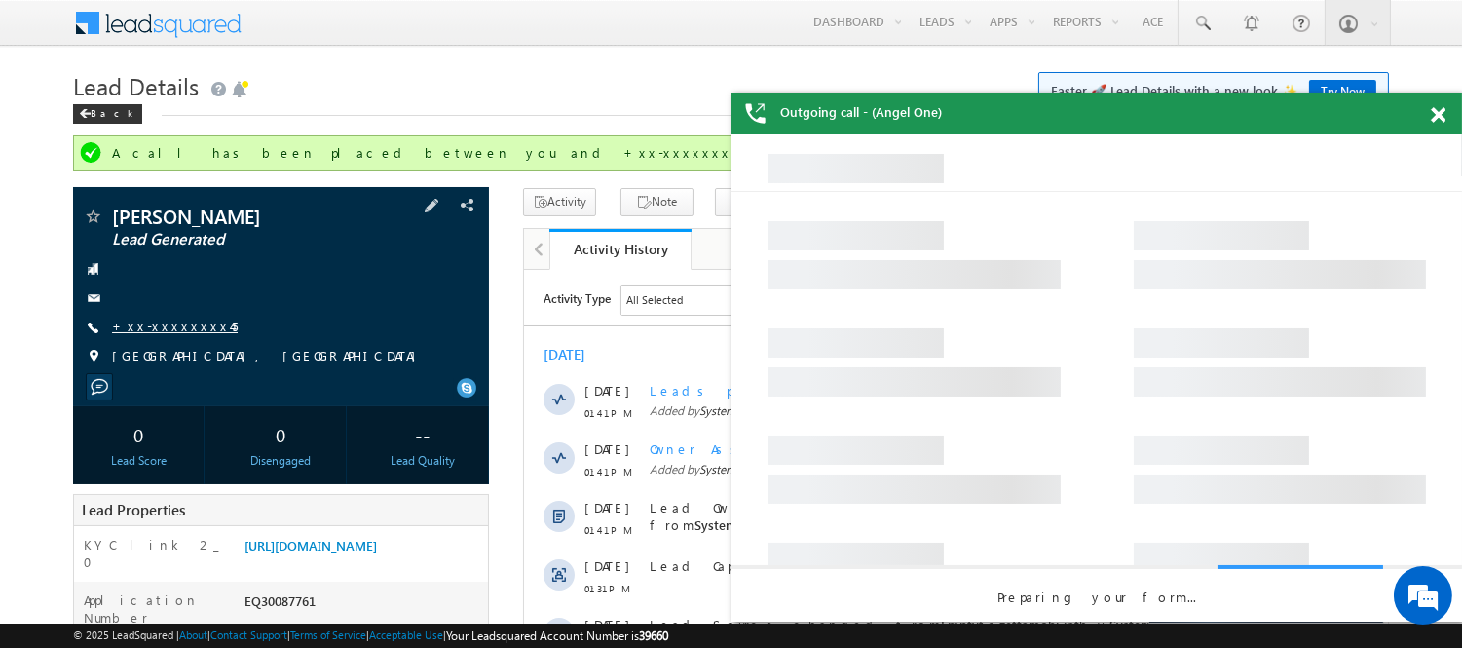
click at [171, 327] on link "+xx-xxxxxxxx45" at bounding box center [175, 325] width 126 height 17
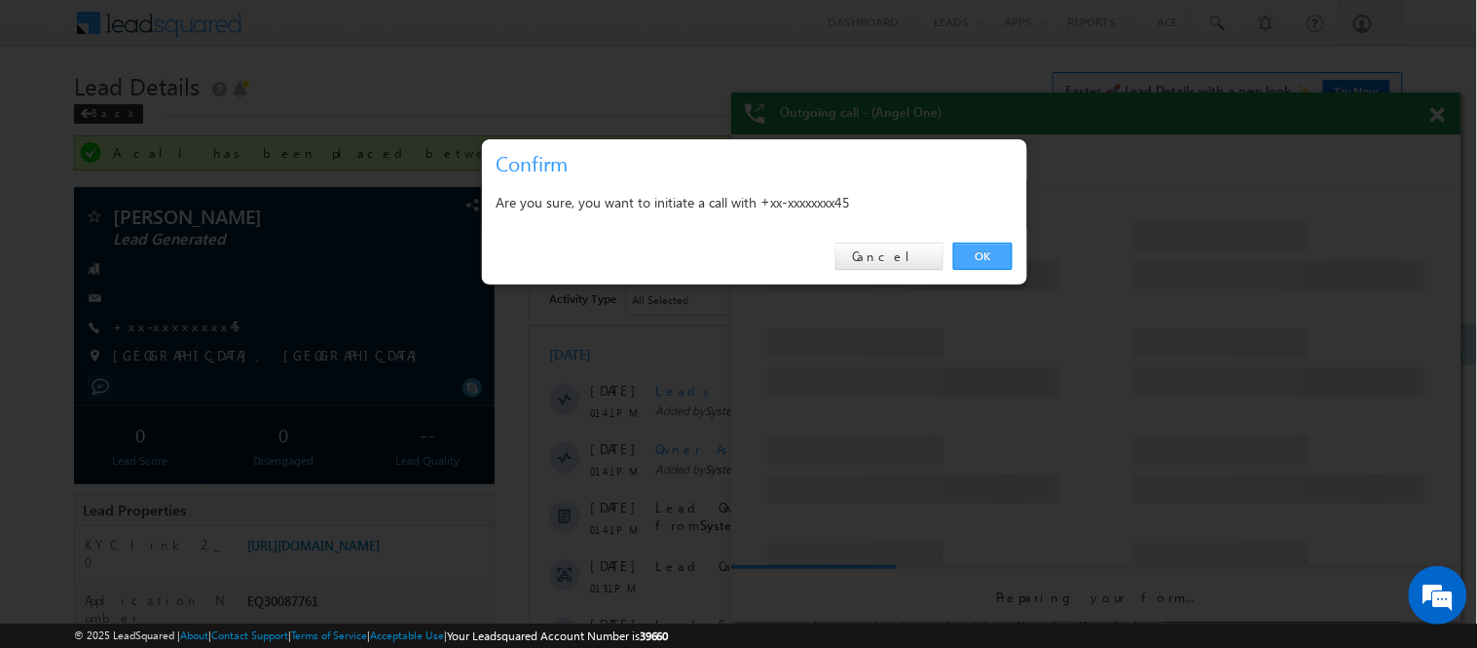
click at [997, 246] on link "OK" at bounding box center [982, 255] width 59 height 27
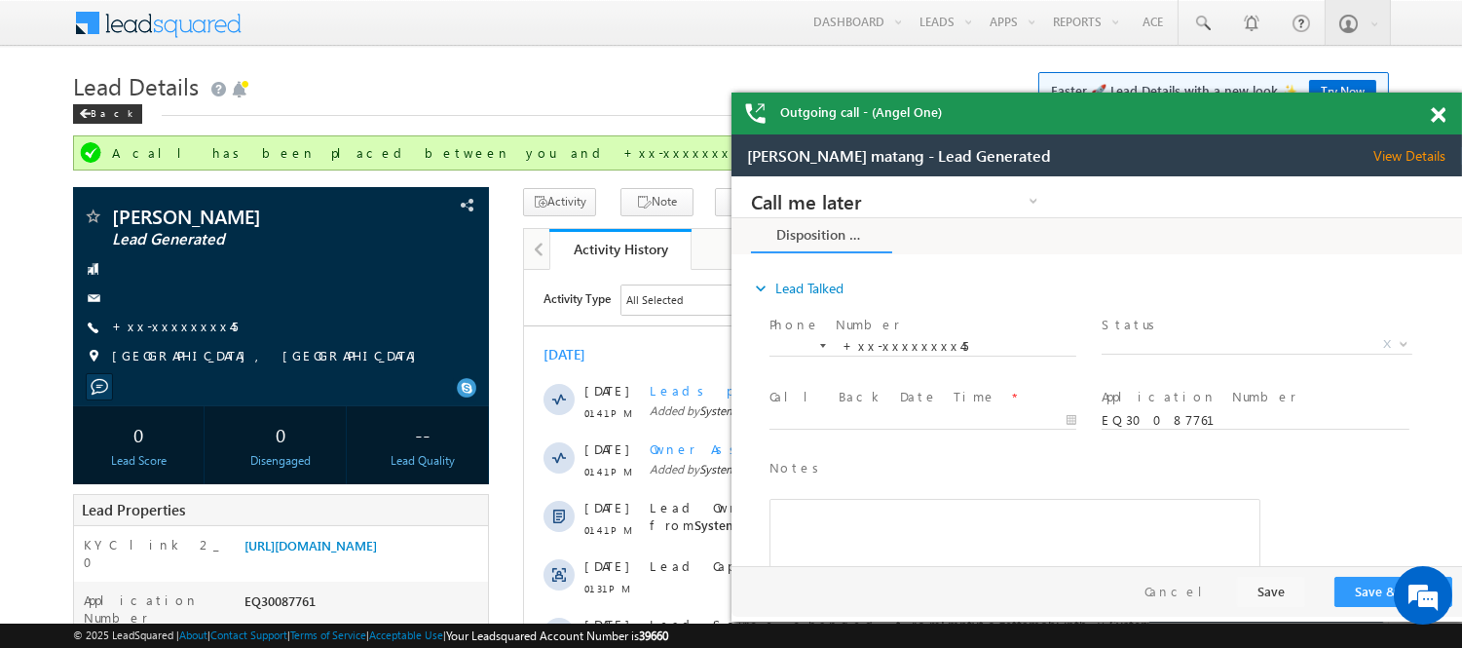
click at [1435, 113] on span at bounding box center [1438, 115] width 15 height 17
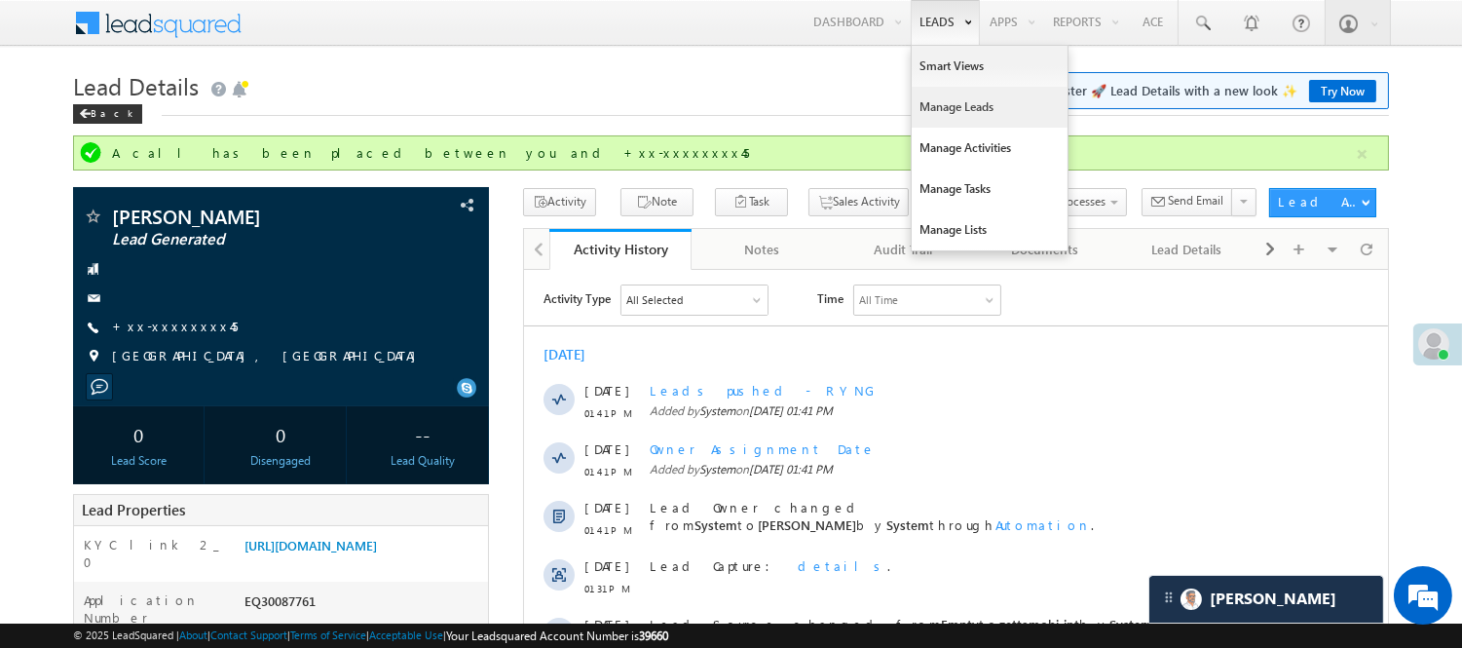
click at [951, 107] on link "Manage Leads" at bounding box center [990, 107] width 156 height 41
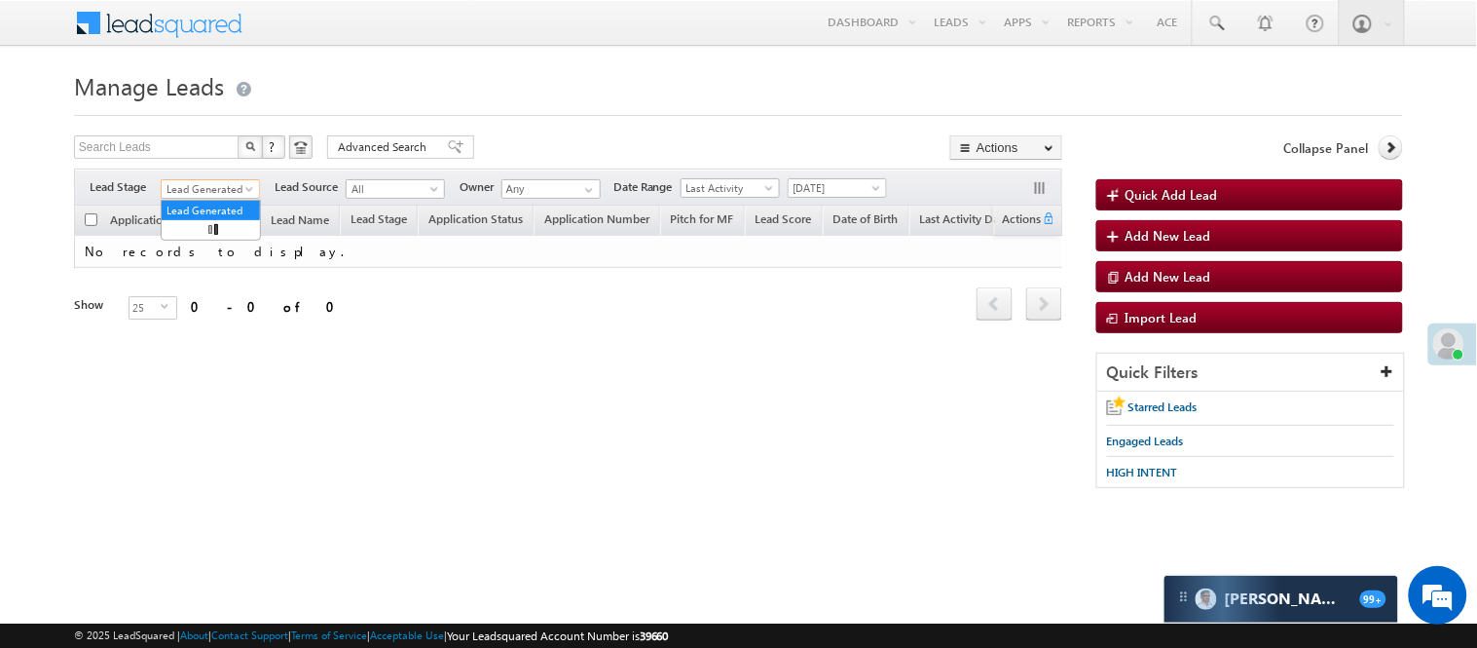
click at [172, 189] on span "Lead Generated" at bounding box center [208, 189] width 93 height 18
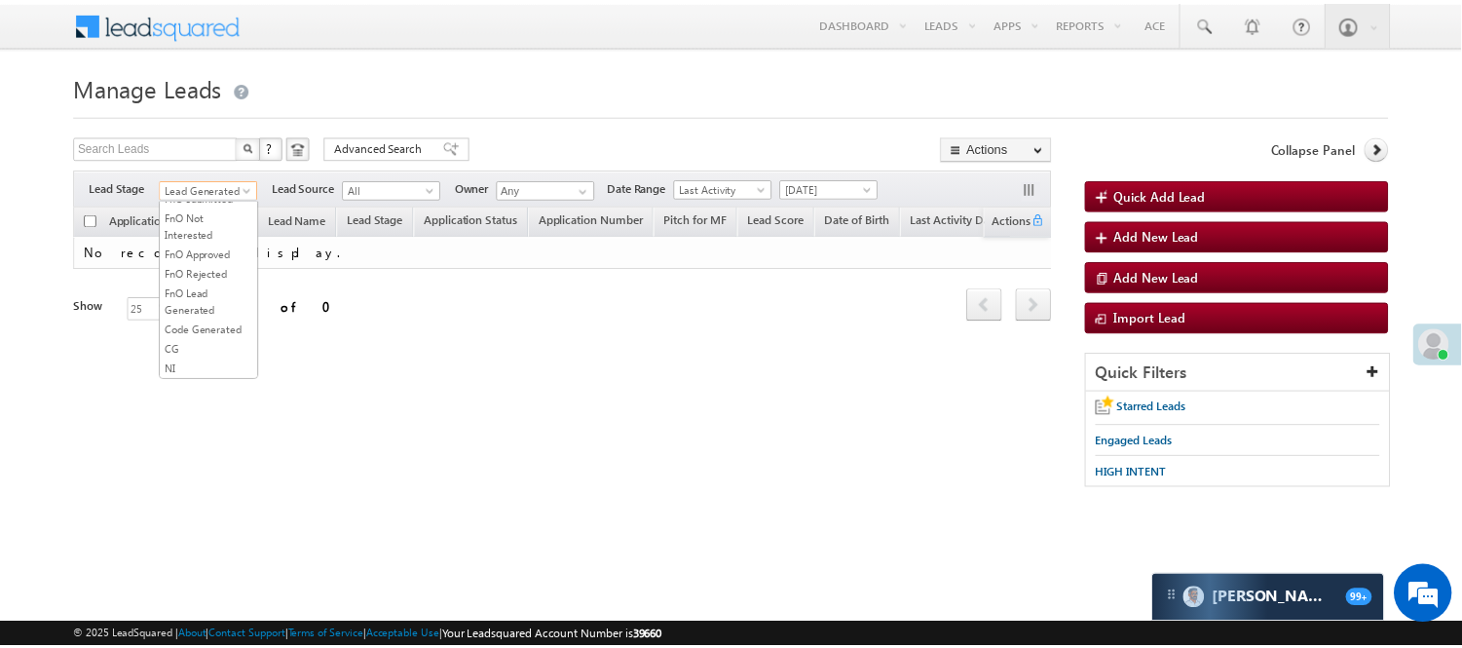
scroll to position [432, 0]
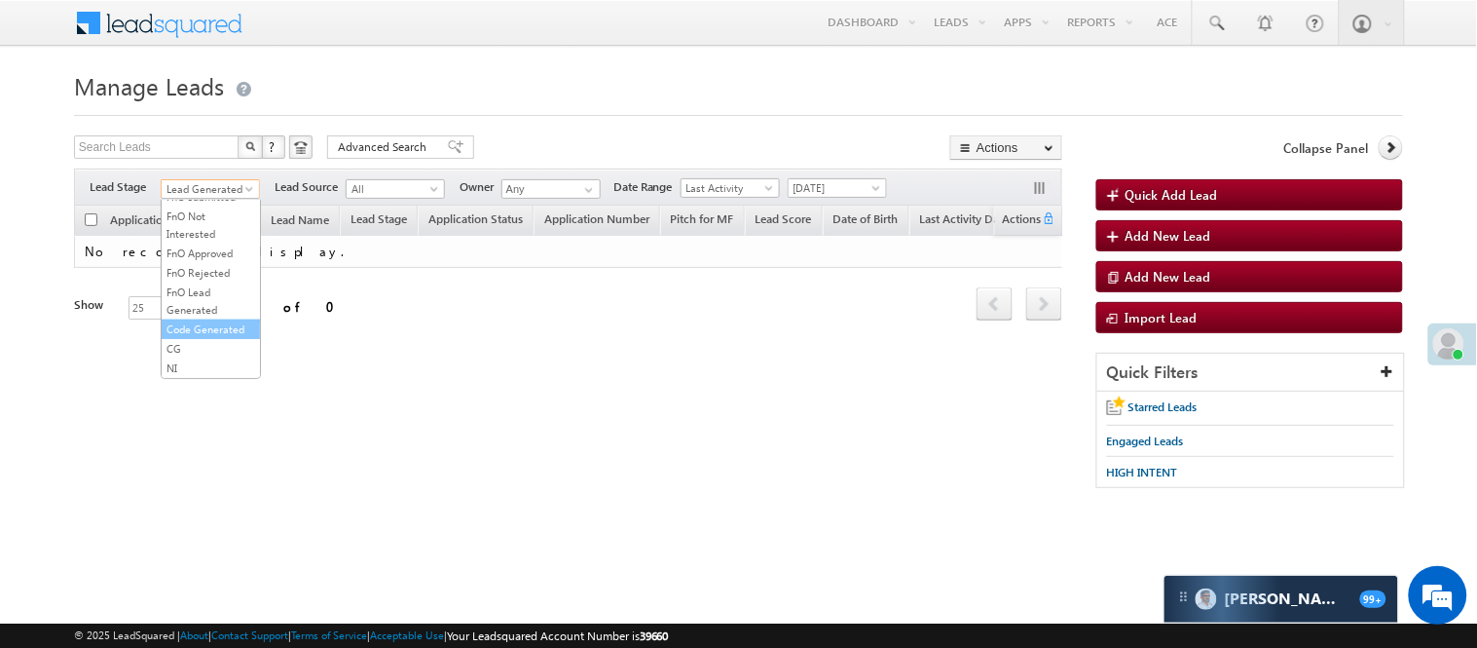
drag, startPoint x: 207, startPoint y: 351, endPoint x: 208, endPoint y: 367, distance: 16.6
click at [208, 367] on ul "All Lead Generated Lead Talked - Pitch Not Done Lead Talked - Pitch Done Lead T…" at bounding box center [211, 289] width 100 height 179
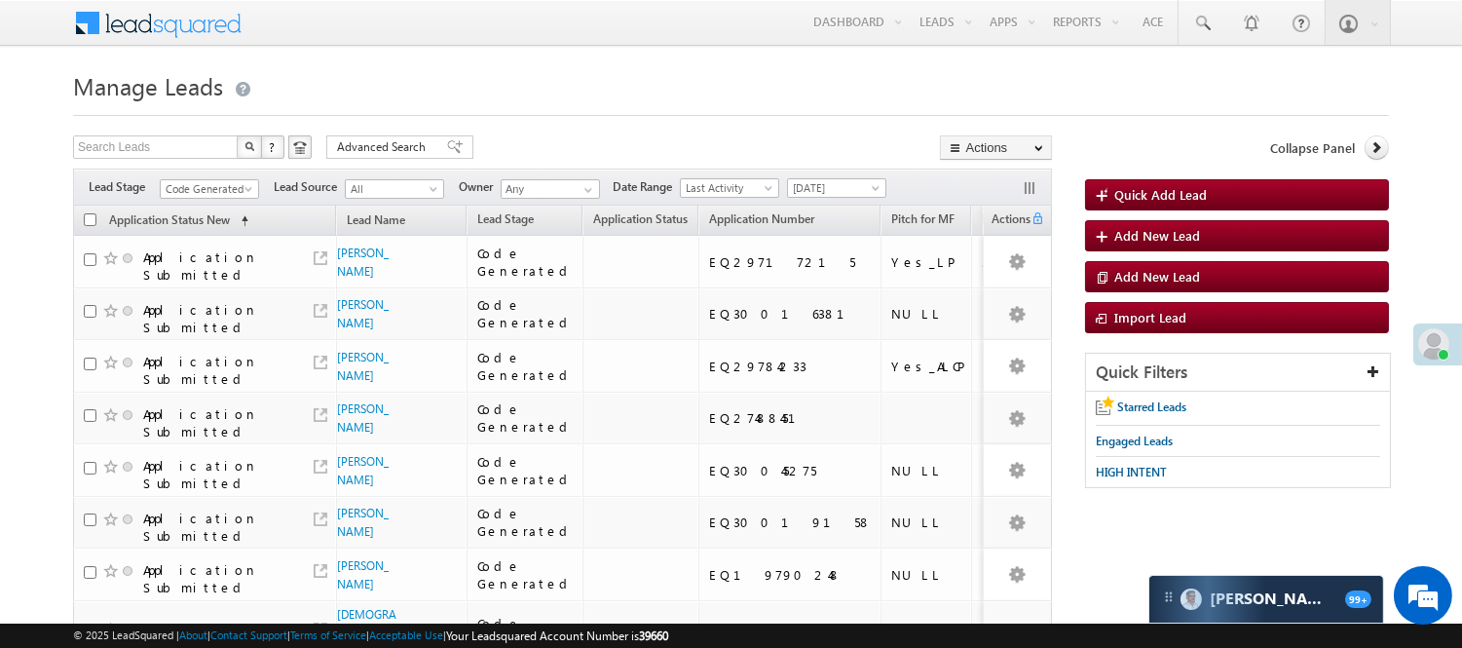
click at [477, 88] on h1 "Manage Leads" at bounding box center [731, 84] width 1316 height 38
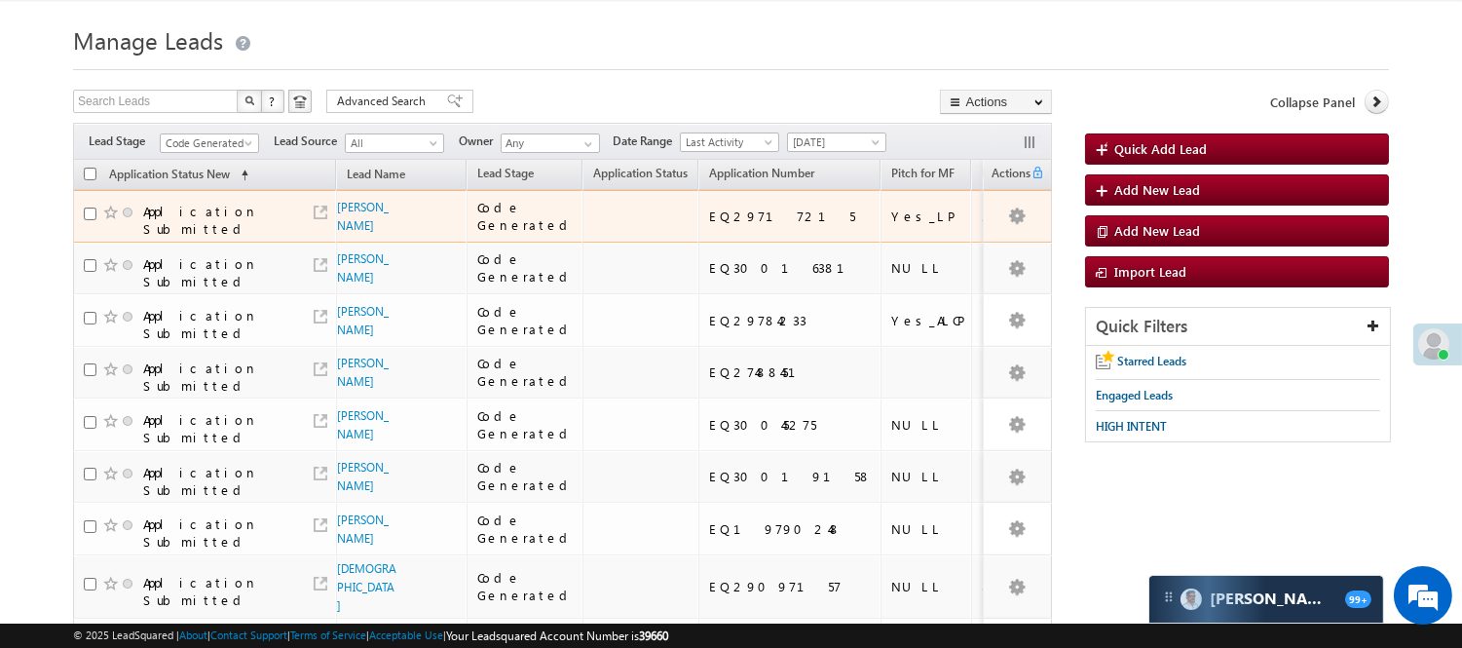
scroll to position [0, 0]
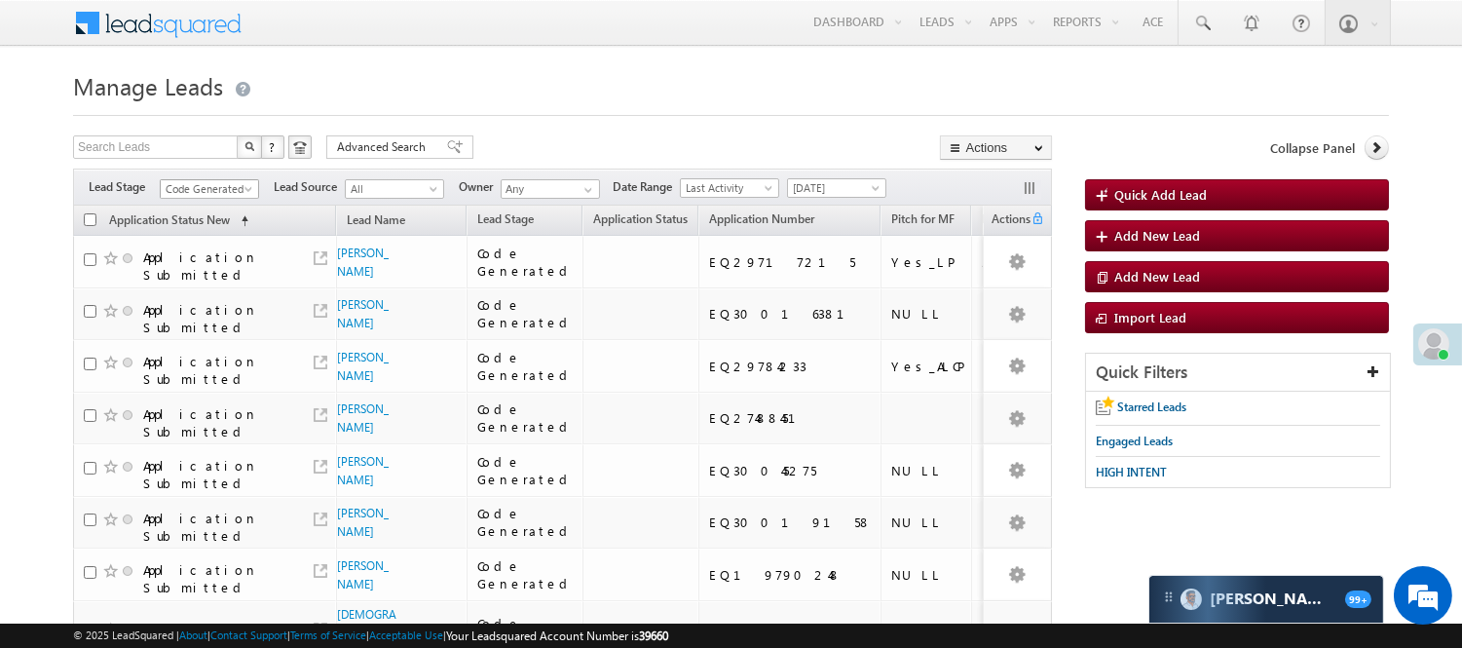
click at [209, 189] on span "Code Generated" at bounding box center [207, 189] width 93 height 18
click at [205, 266] on link "Lead Called" at bounding box center [210, 257] width 98 height 18
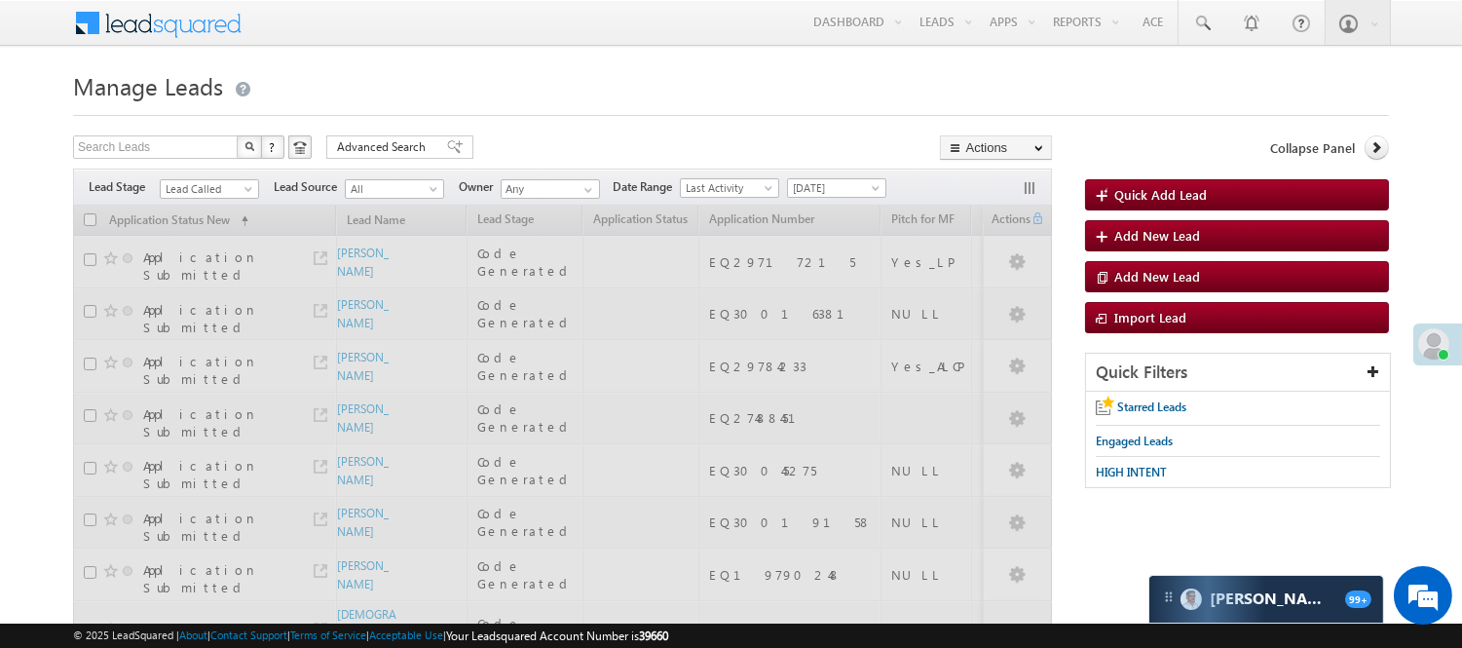
click at [514, 103] on div at bounding box center [731, 109] width 1316 height 13
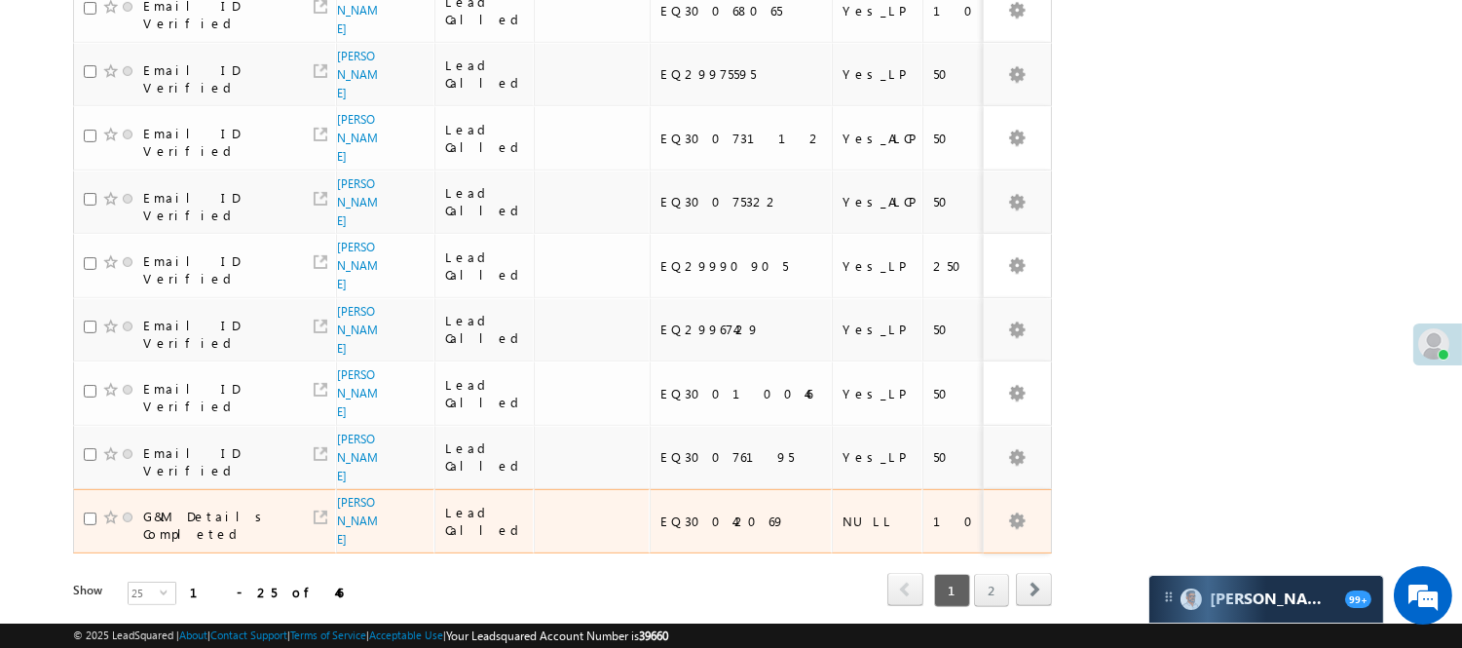
scroll to position [1281, 0]
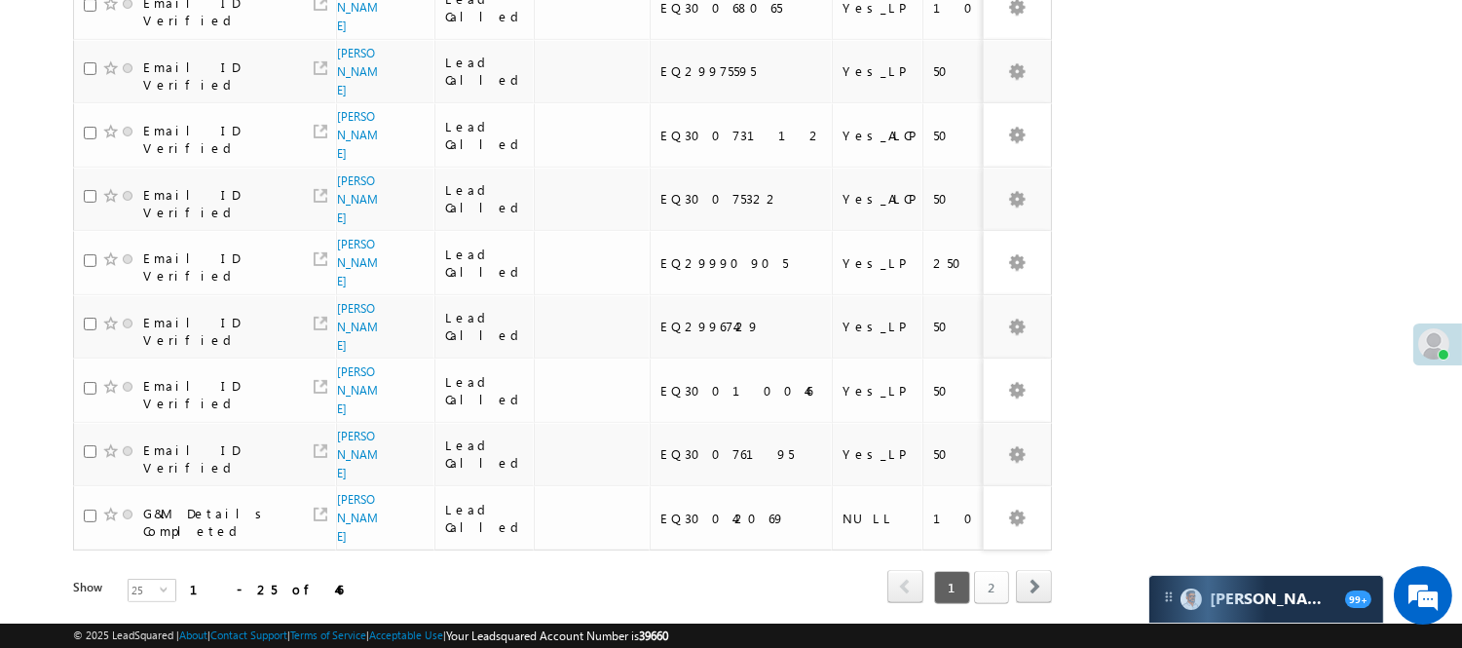
click at [979, 571] on link "2" at bounding box center [991, 587] width 35 height 33
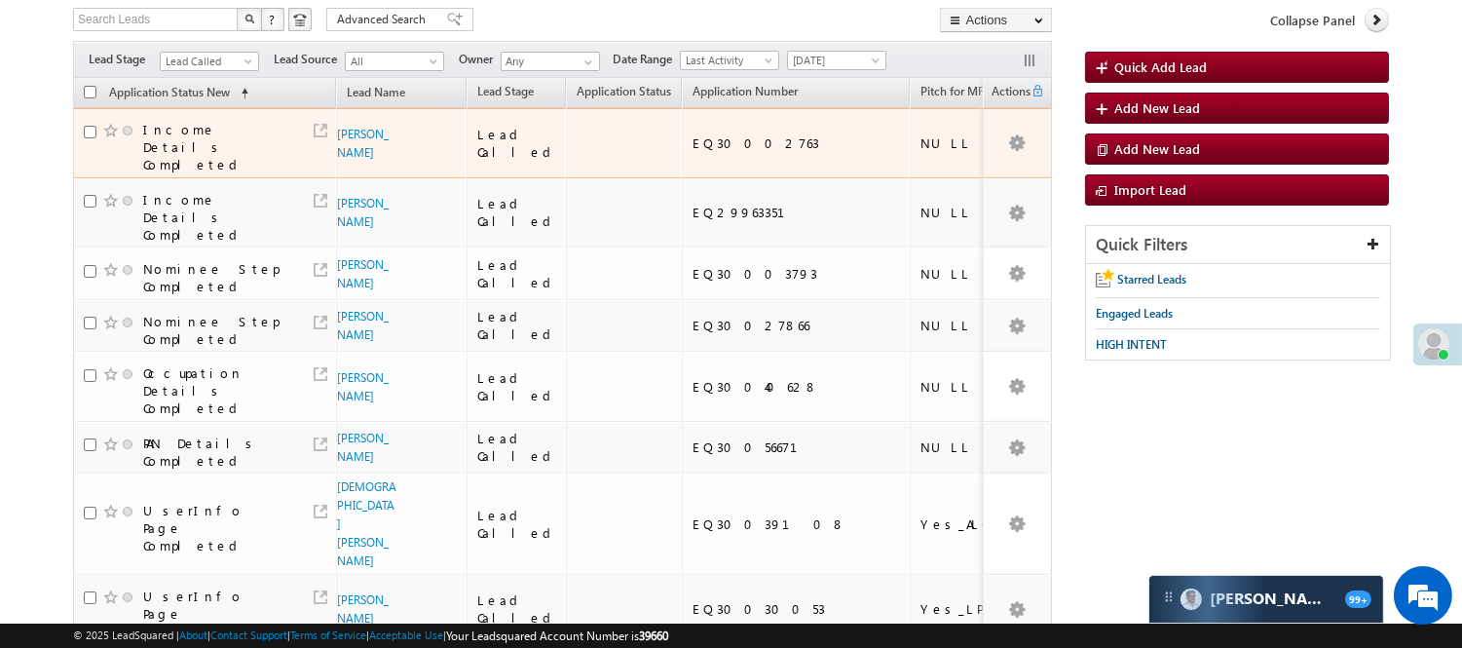
scroll to position [108, 0]
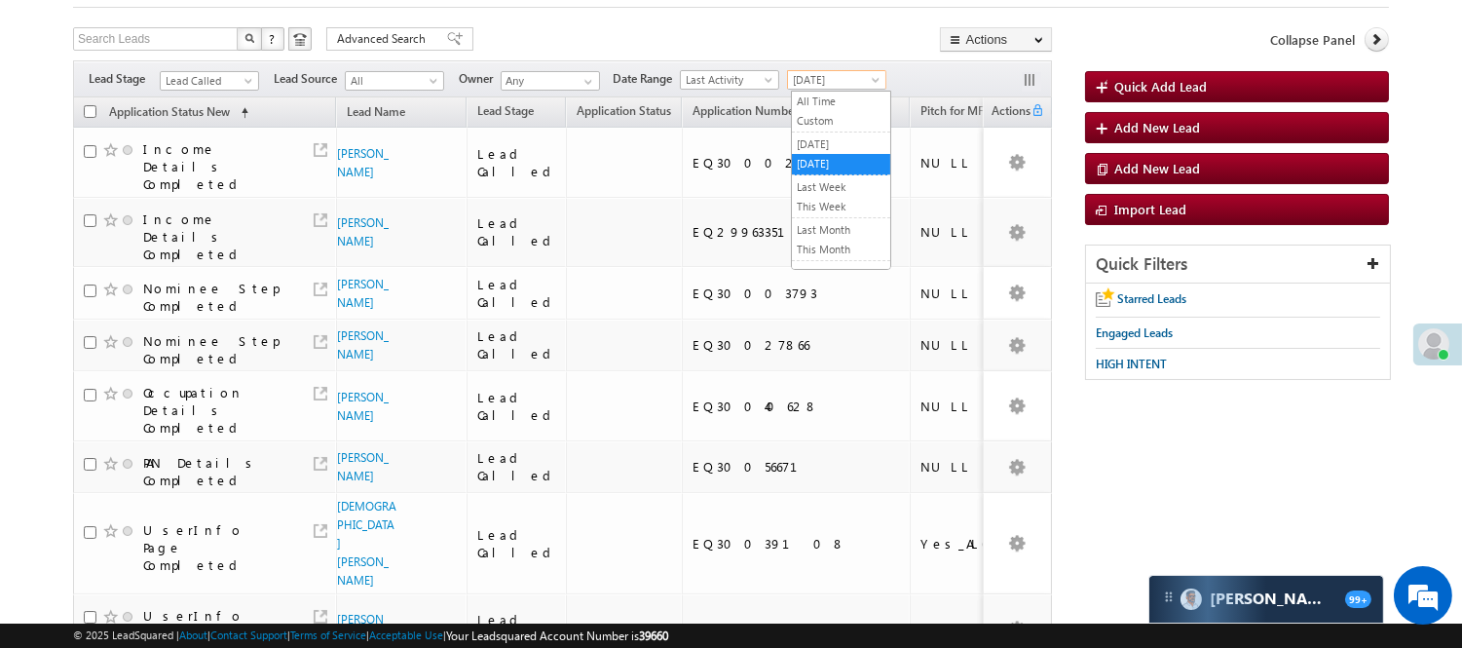
click at [819, 89] on span "[DATE]" at bounding box center [834, 80] width 93 height 18
click at [828, 141] on link "[DATE]" at bounding box center [841, 144] width 98 height 18
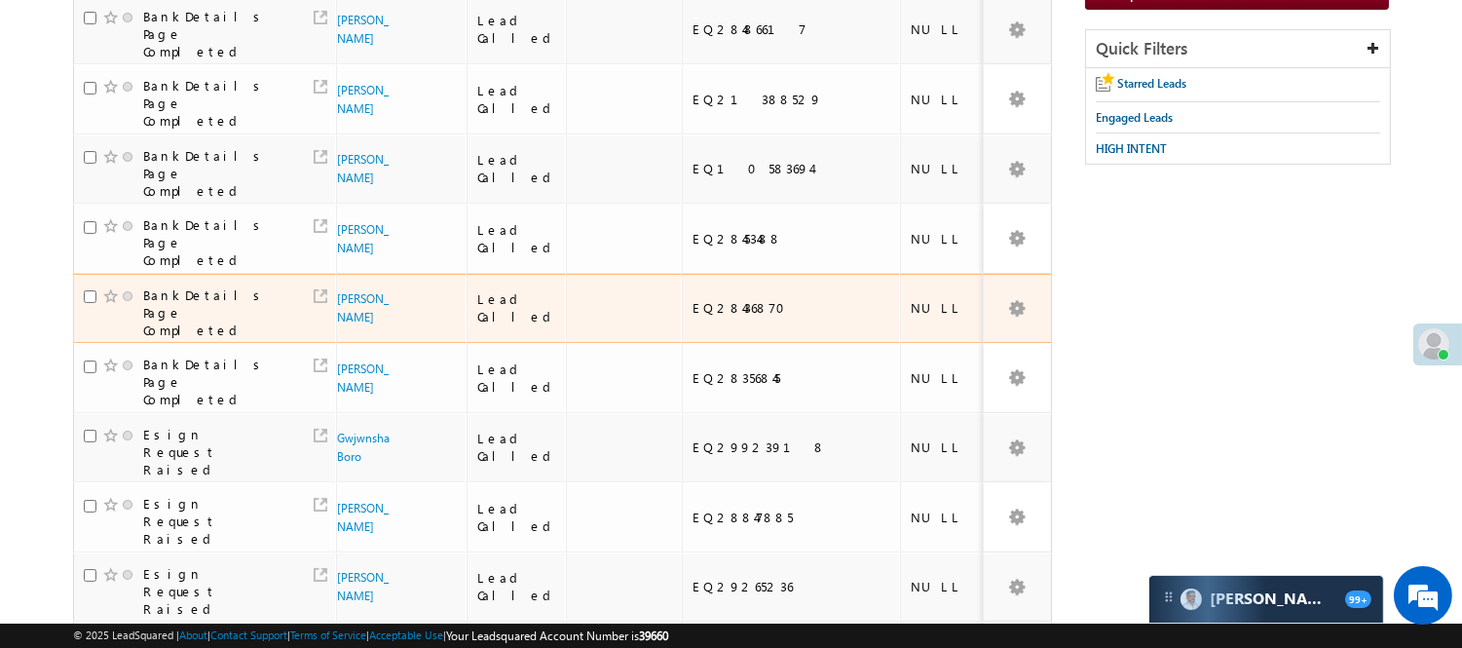
scroll to position [324, 0]
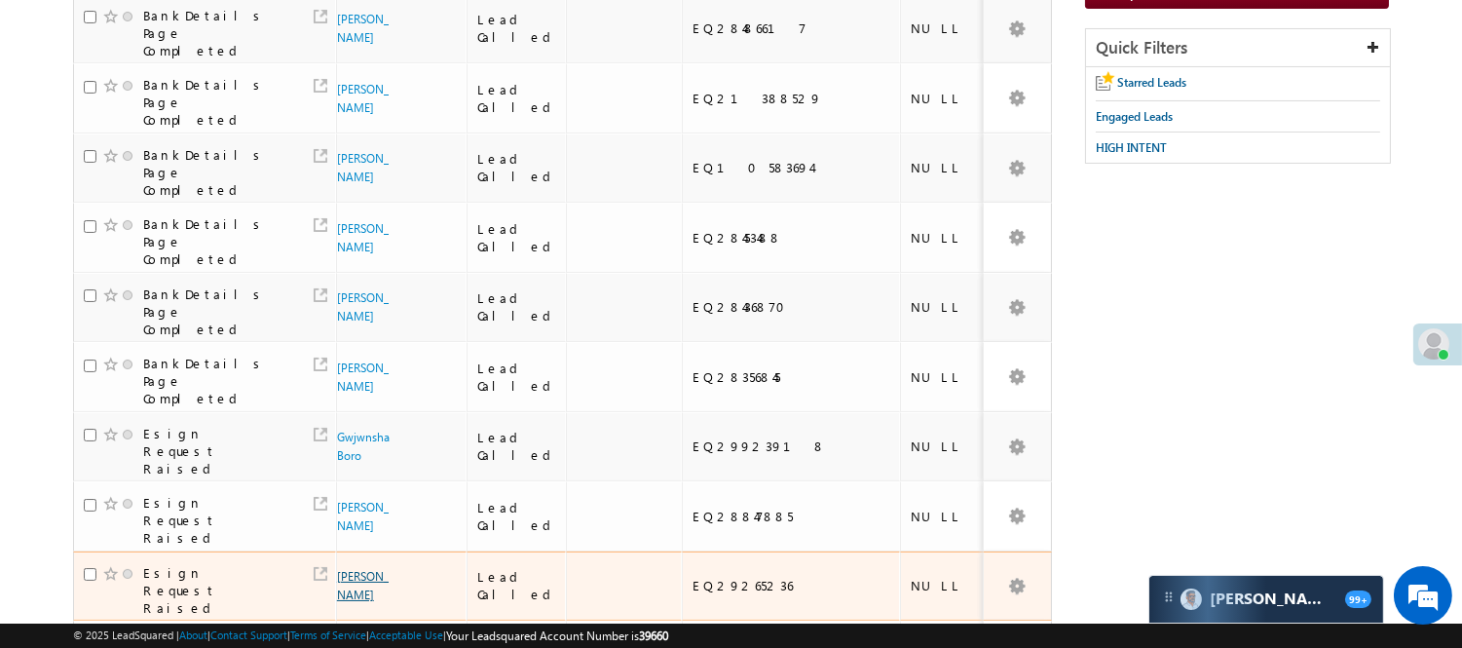
click at [344, 569] on link "[PERSON_NAME]" at bounding box center [363, 585] width 52 height 33
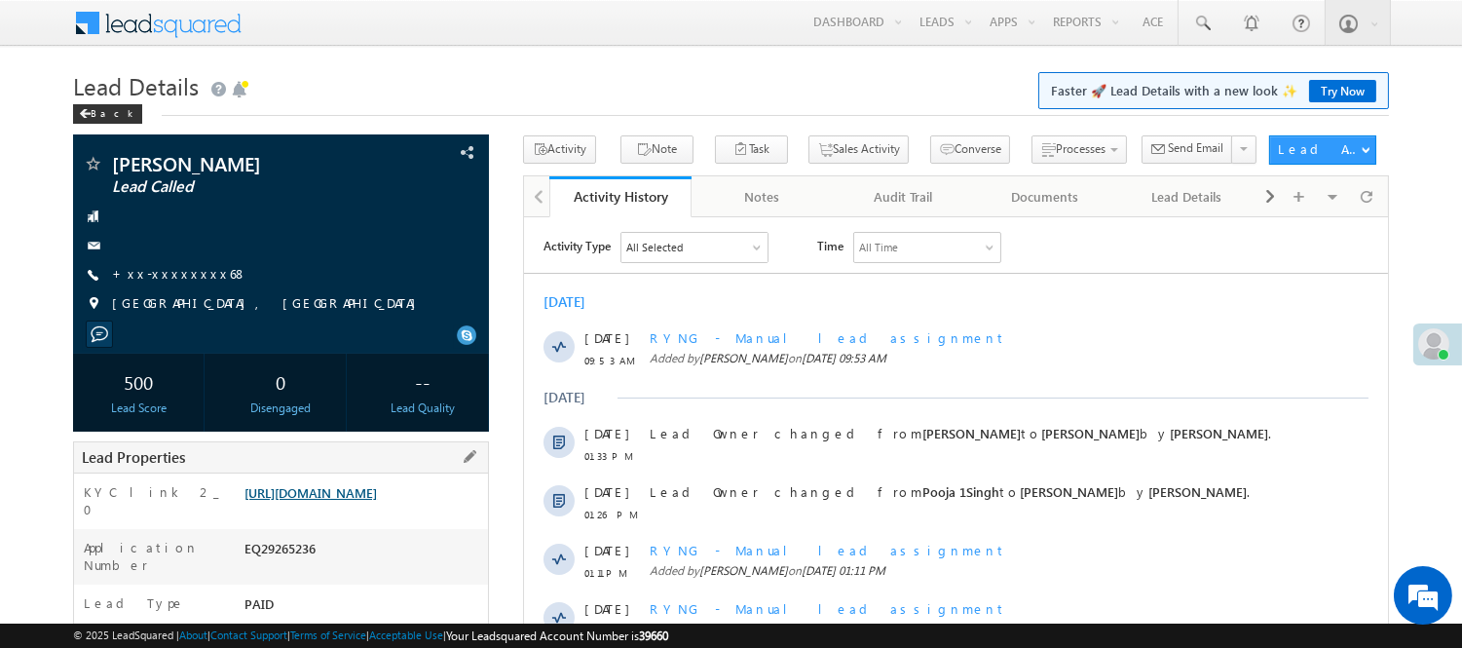
click at [337, 499] on link "https://angelbroking1-pk3em7sa.customui-test.leadsquared.com?leadId=1304df14-c8…" at bounding box center [310, 492] width 132 height 17
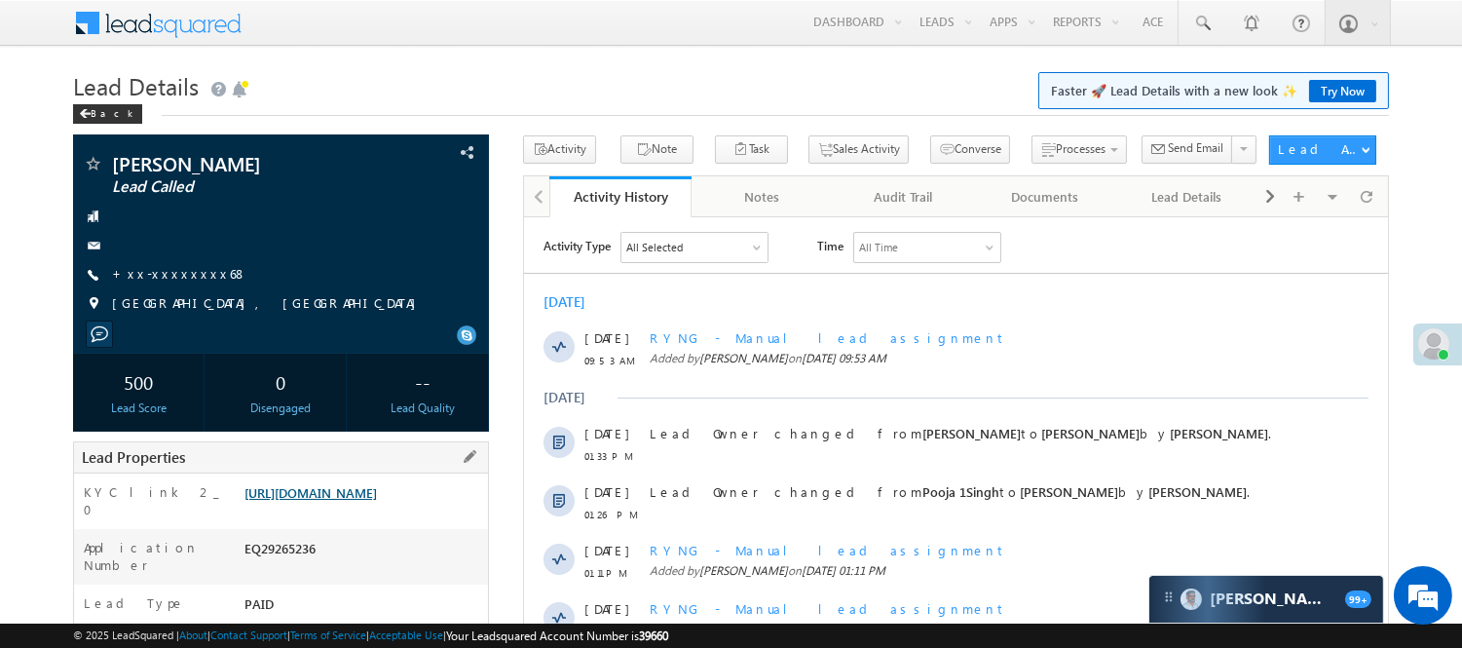
click at [377, 500] on link "https://angelbroking1-pk3em7sa.customui-test.leadsquared.com?leadId=1304df14-c8…" at bounding box center [310, 492] width 132 height 17
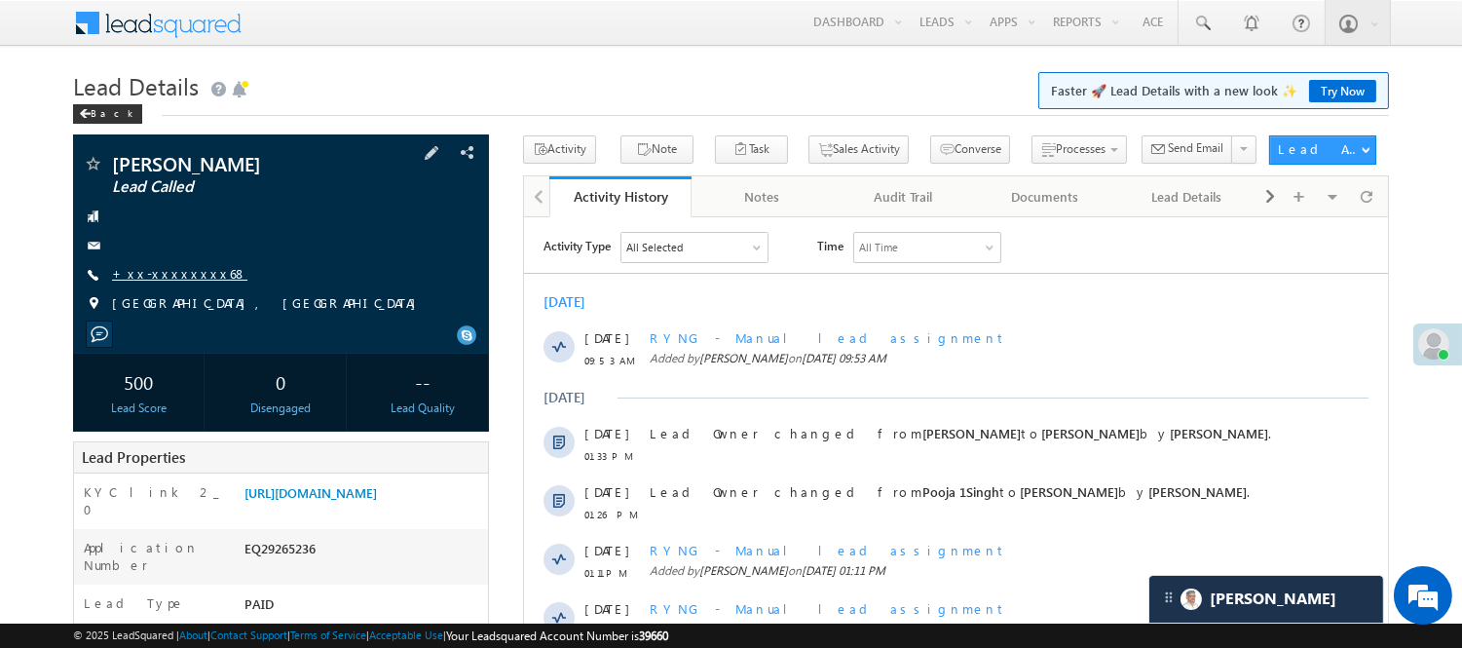
click at [140, 278] on link "+xx-xxxxxxxx68" at bounding box center [179, 273] width 135 height 17
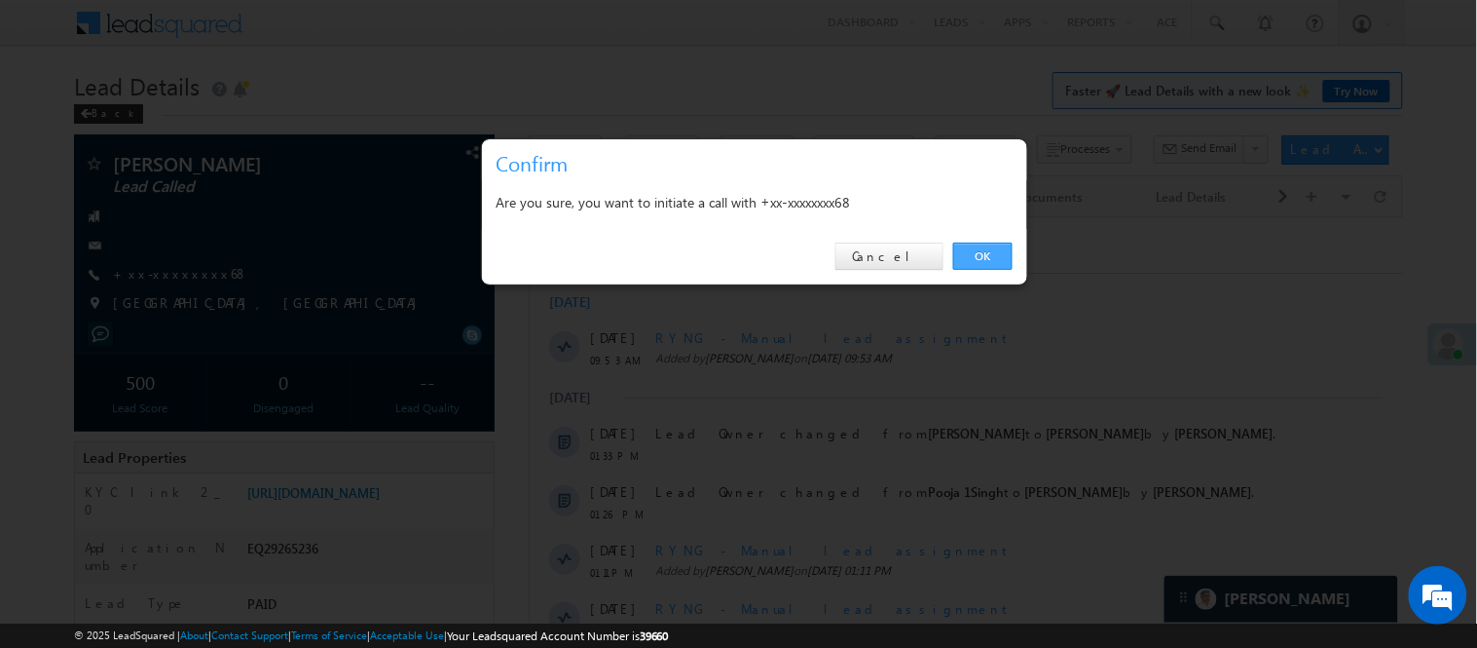
click at [1008, 254] on link "OK" at bounding box center [982, 255] width 59 height 27
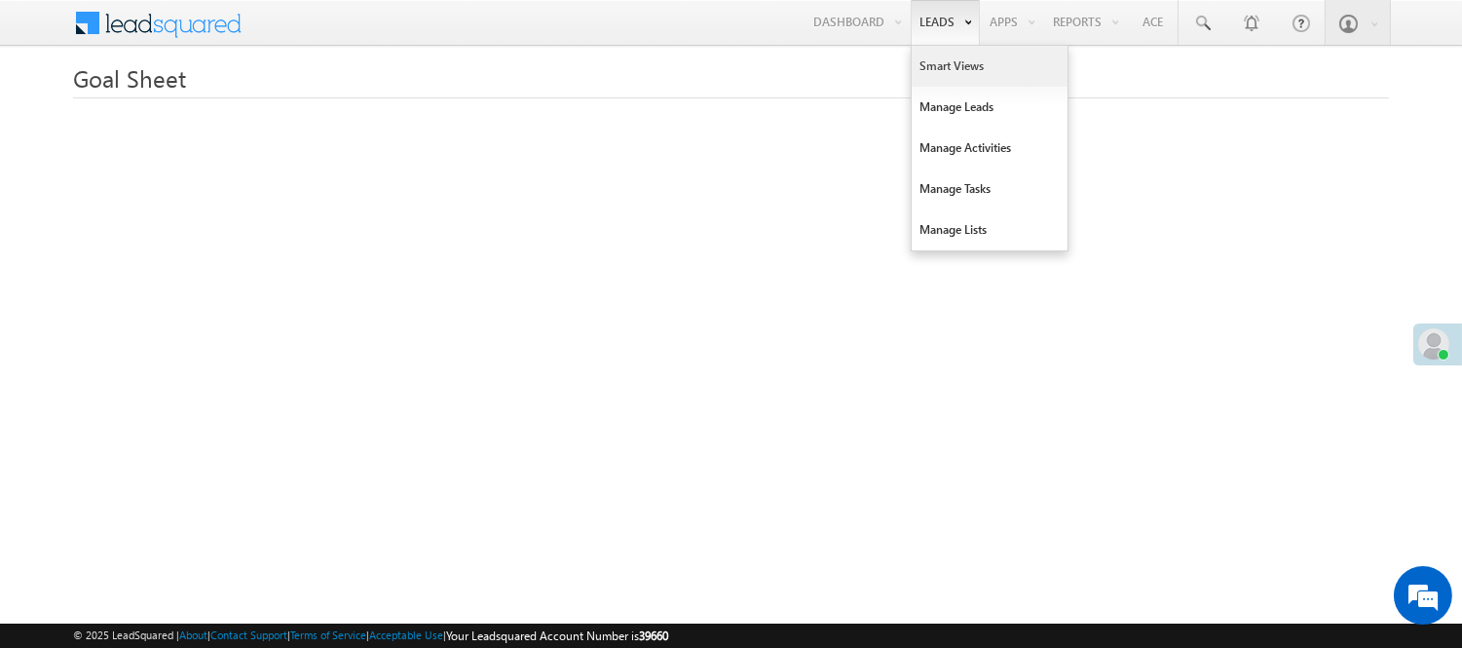
click at [921, 66] on link "Smart Views" at bounding box center [990, 66] width 156 height 41
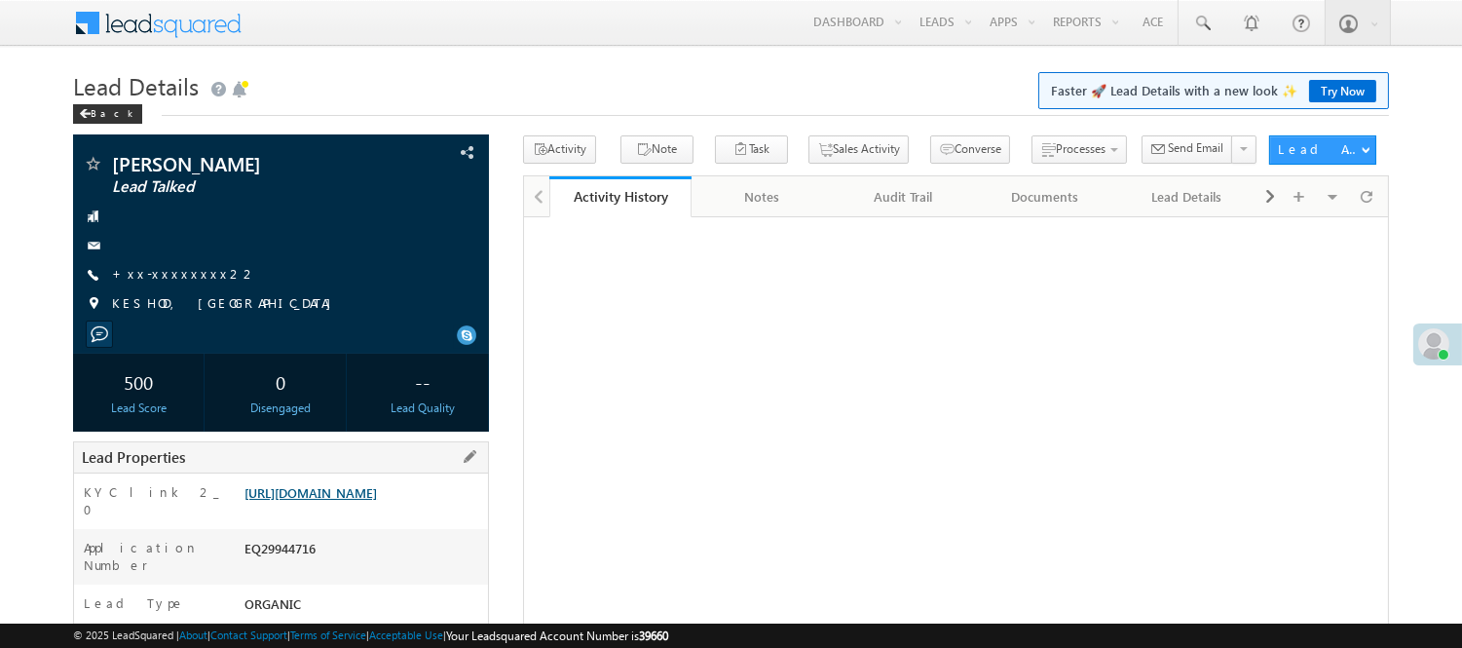
click at [377, 501] on link "[URL][DOMAIN_NAME]" at bounding box center [310, 492] width 132 height 17
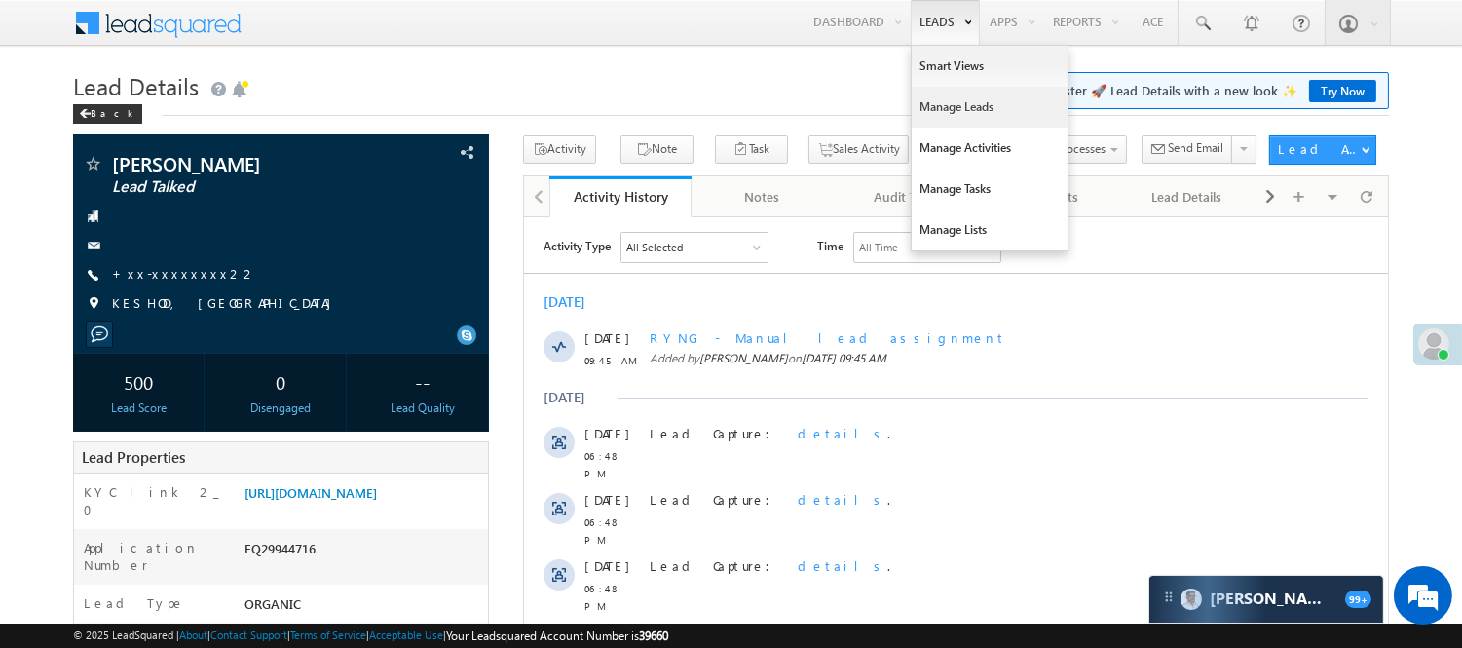
click at [956, 112] on link "Manage Leads" at bounding box center [990, 107] width 156 height 41
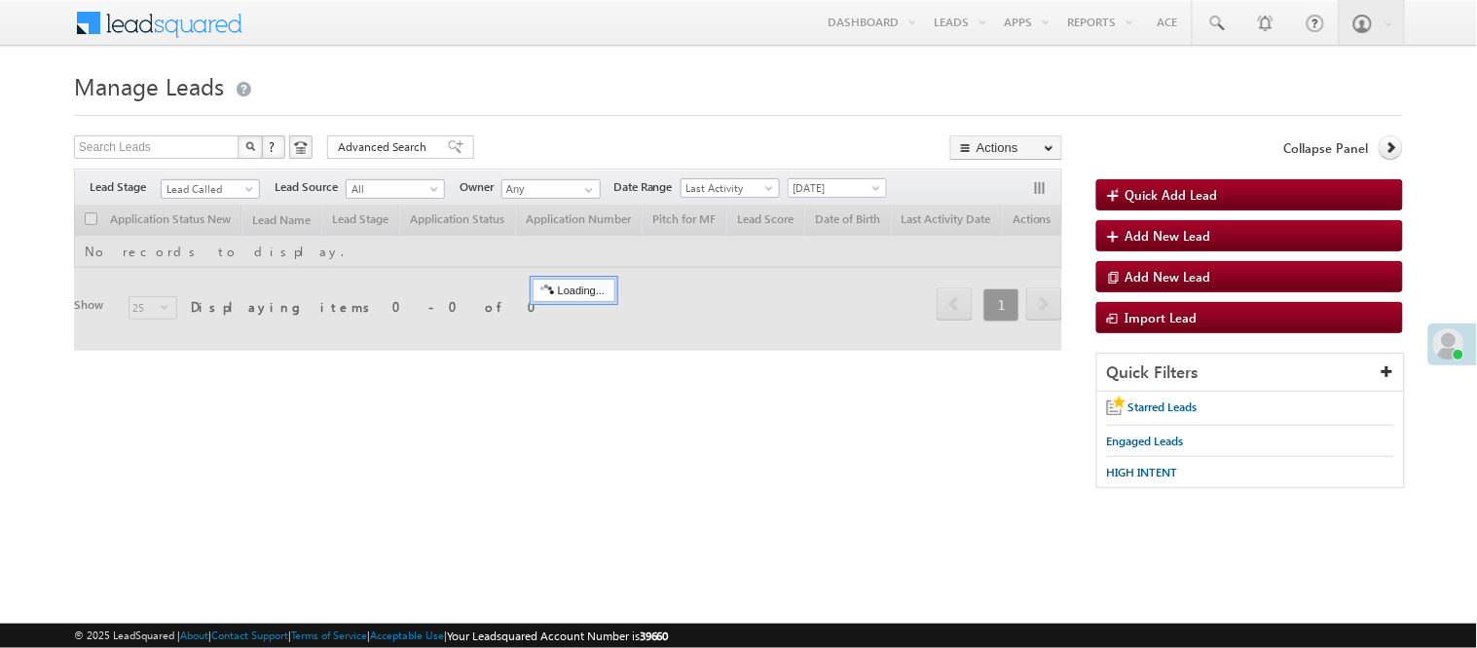
click at [208, 195] on span "Lead Called" at bounding box center [208, 189] width 93 height 18
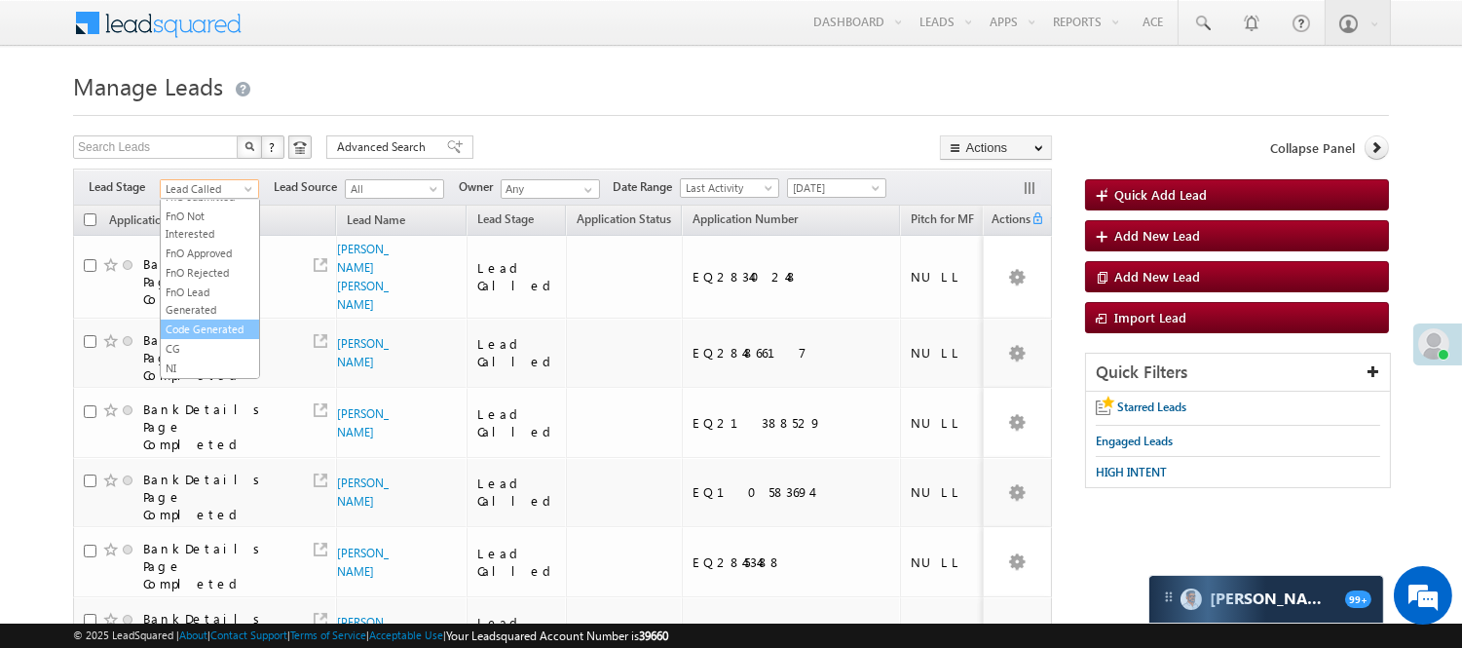
scroll to position [483, 0]
click at [186, 327] on link "Code Generated" at bounding box center [210, 329] width 98 height 18
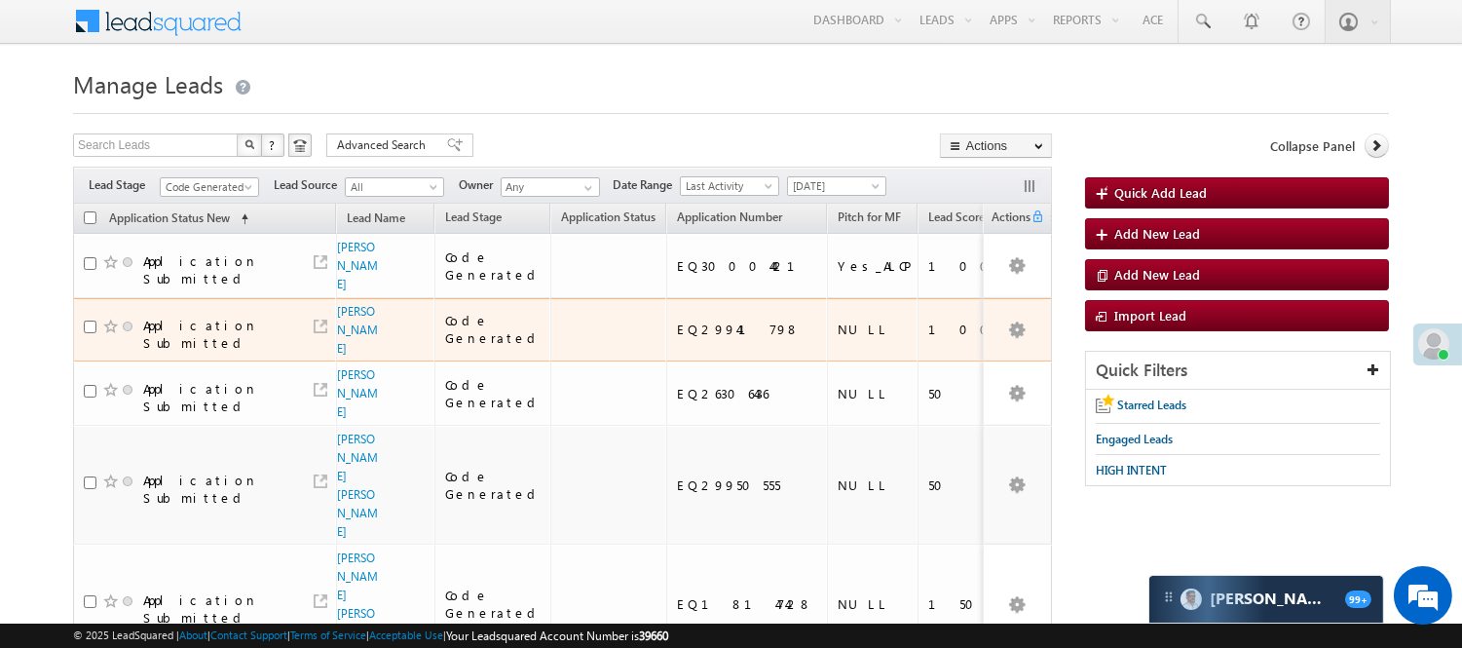
scroll to position [0, 0]
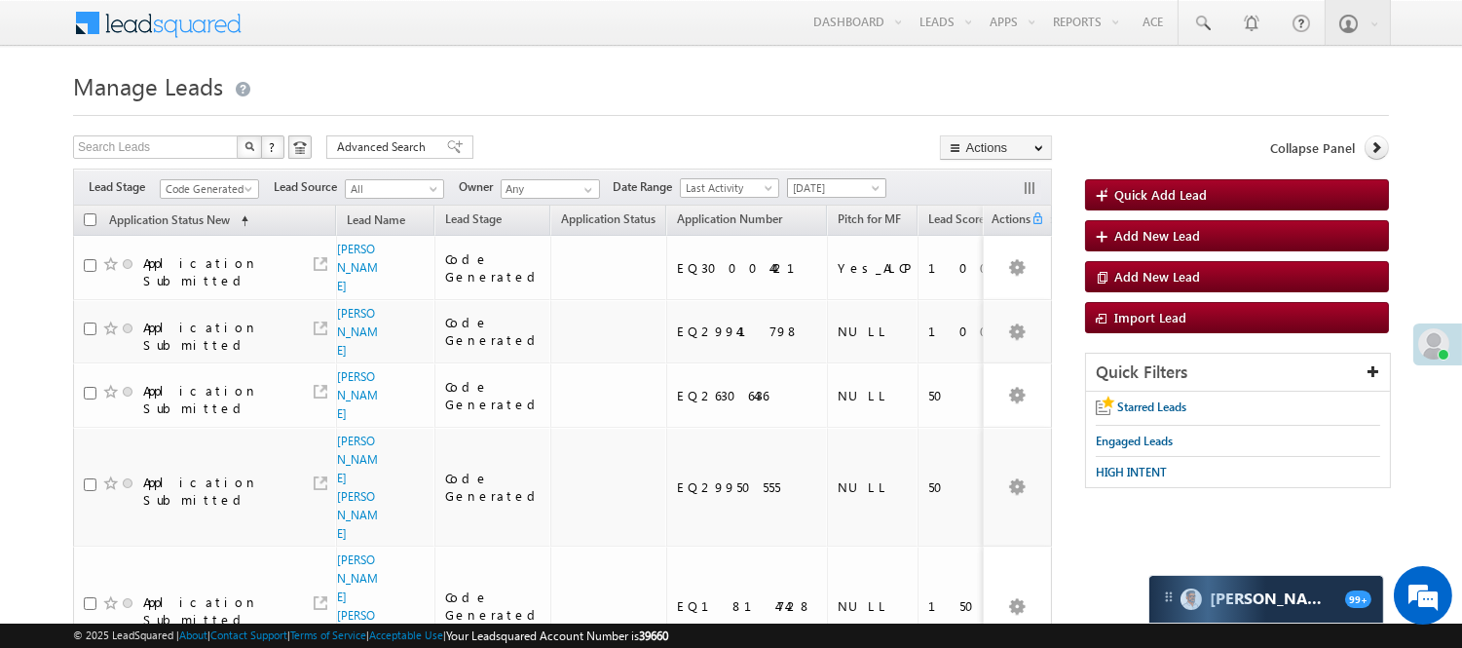
click at [869, 186] on span "[DATE]" at bounding box center [834, 188] width 93 height 18
click at [826, 271] on link "[DATE]" at bounding box center [841, 272] width 98 height 18
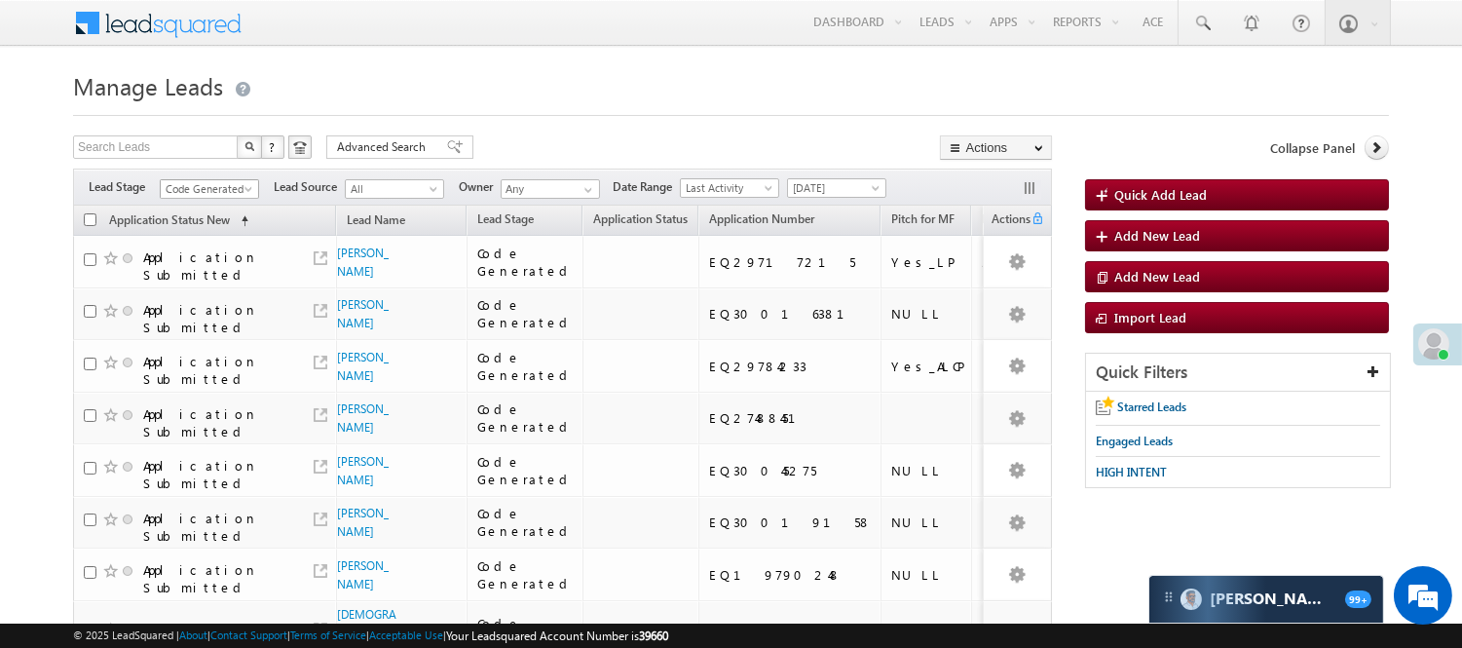
click at [200, 186] on span "Code Generated" at bounding box center [207, 189] width 93 height 18
click at [201, 234] on link "Lead Generated" at bounding box center [210, 230] width 98 height 18
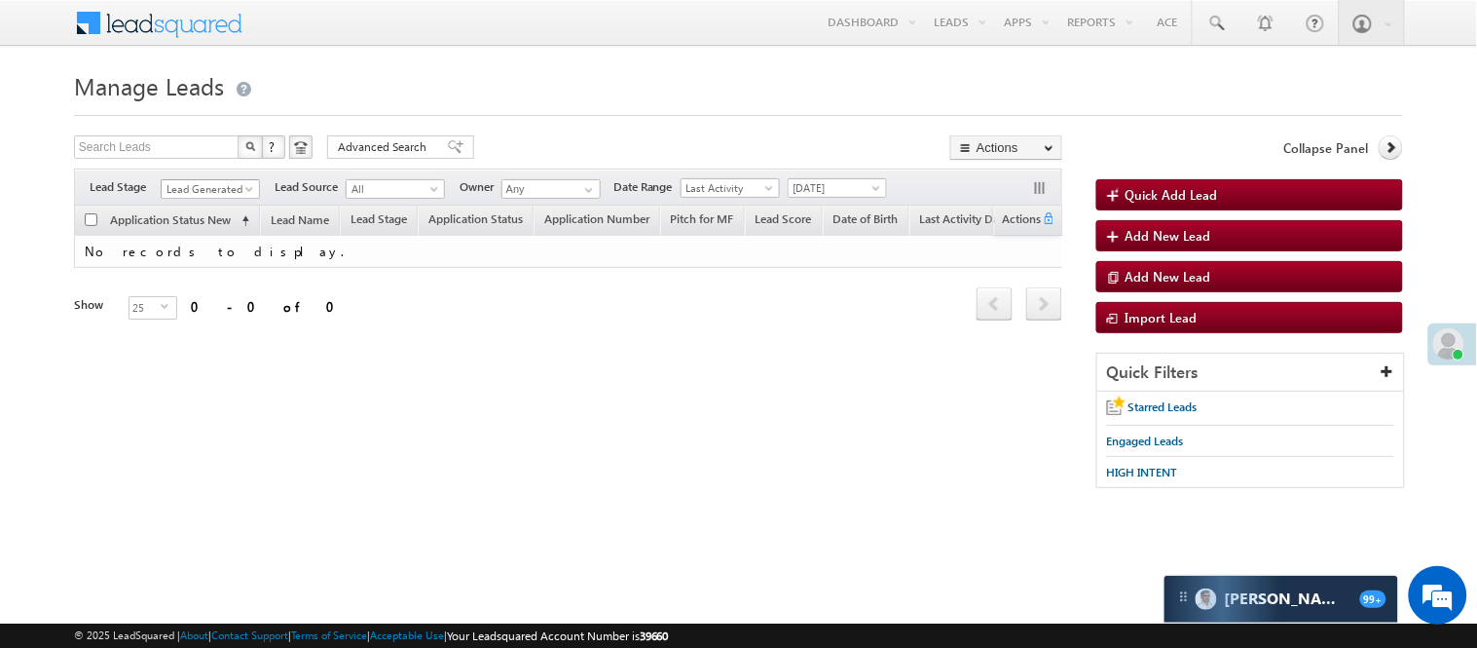
click at [237, 192] on span "Lead Generated" at bounding box center [208, 189] width 93 height 18
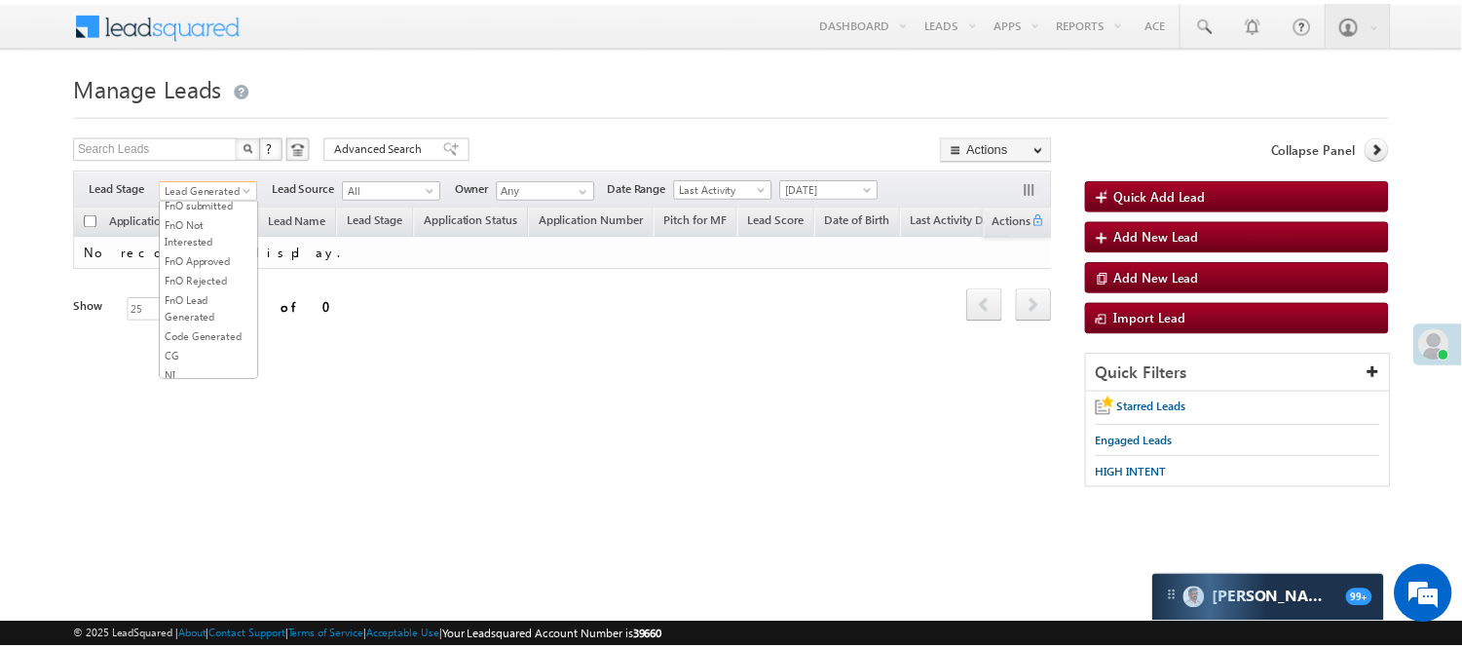
scroll to position [324, 0]
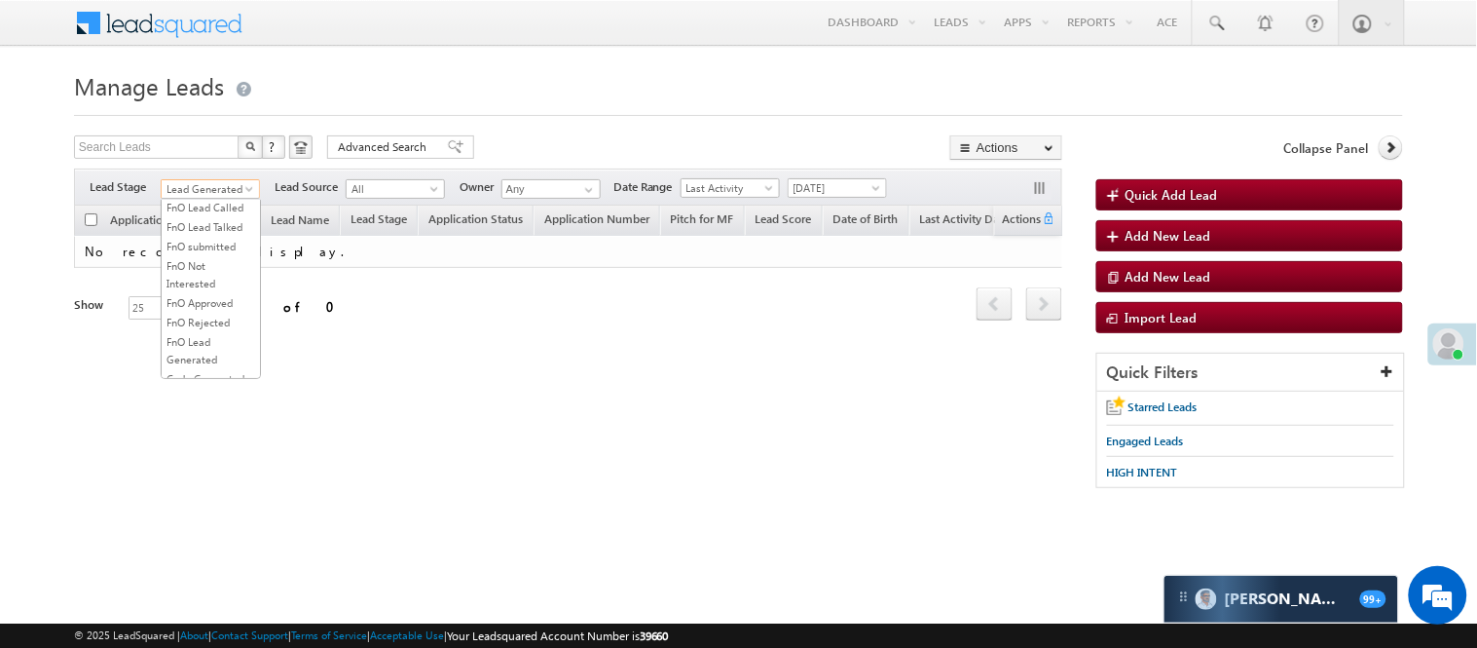
click at [214, 177] on link "Lead Talked" at bounding box center [211, 169] width 98 height 18
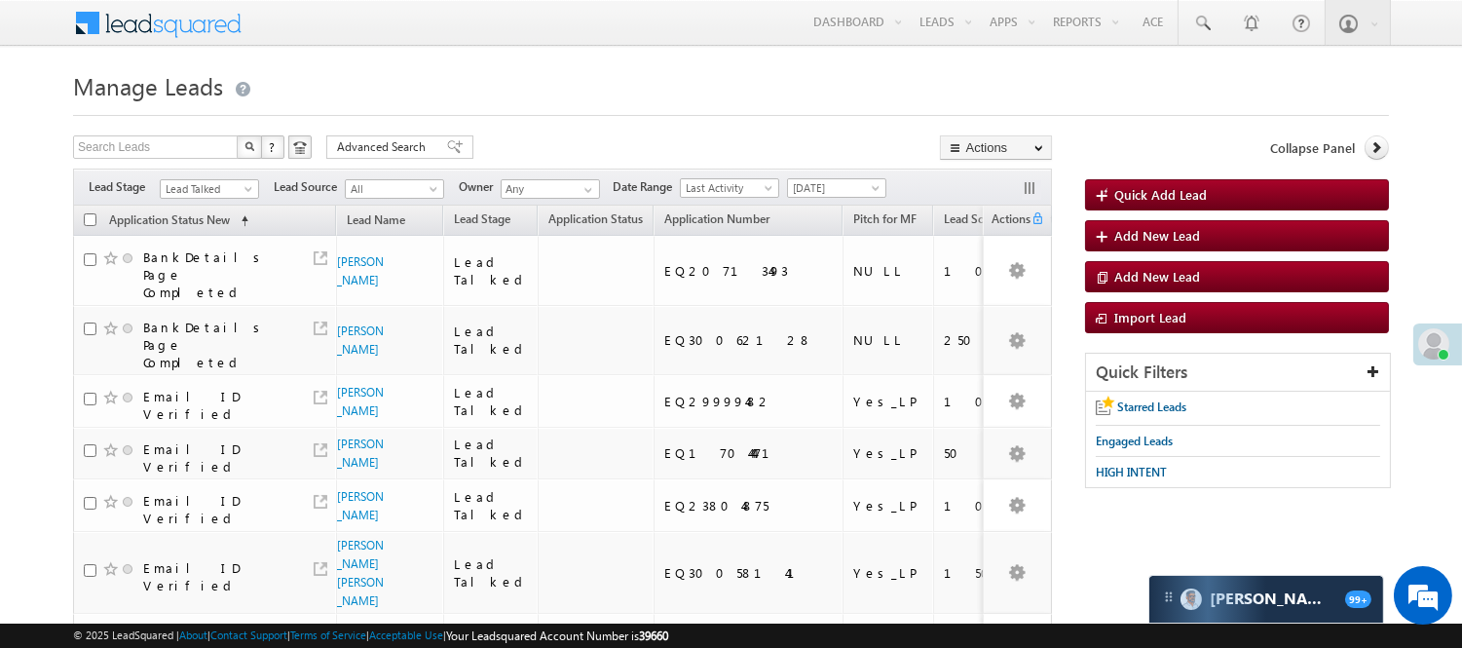
click at [205, 173] on div "Filters Lead Stage All Lead Generated Lead Talked - Pitch Not Done Lead Talked …" at bounding box center [562, 186] width 979 height 37
click at [190, 185] on span "Lead Talked" at bounding box center [207, 189] width 93 height 18
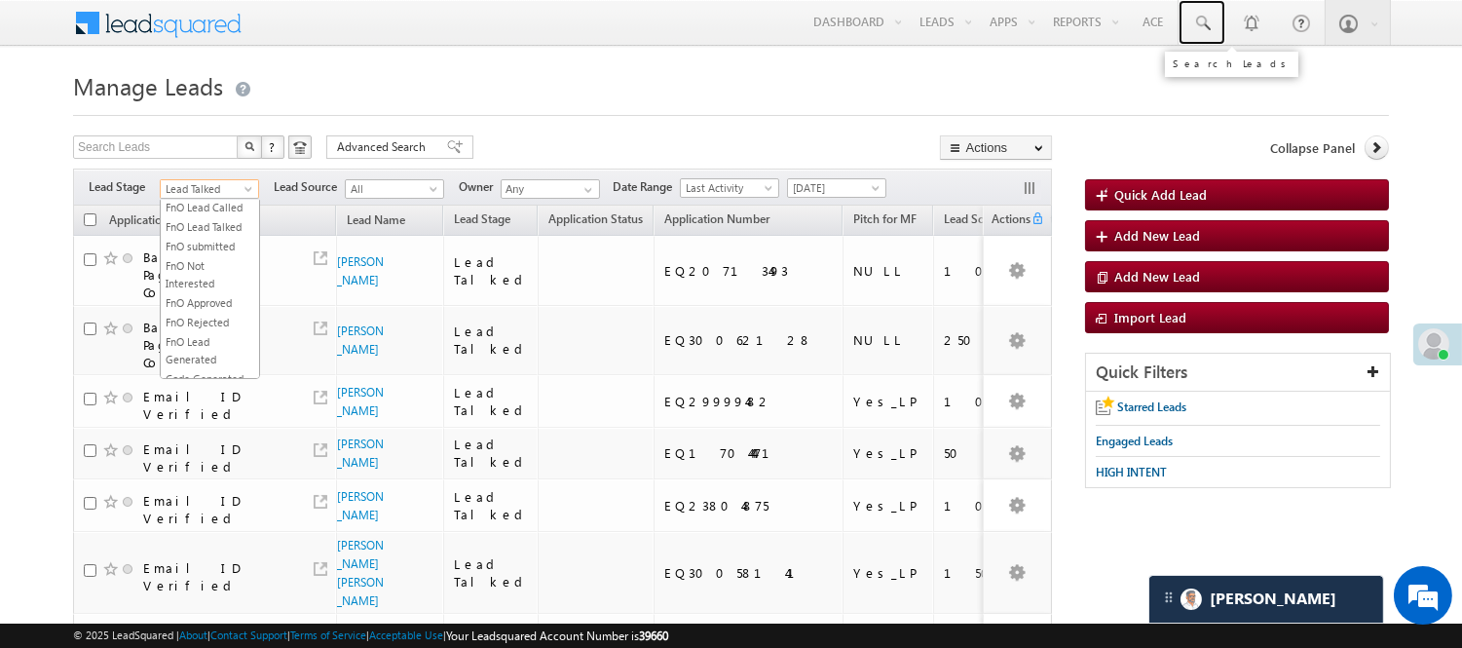
click at [1210, 20] on span at bounding box center [1201, 23] width 19 height 19
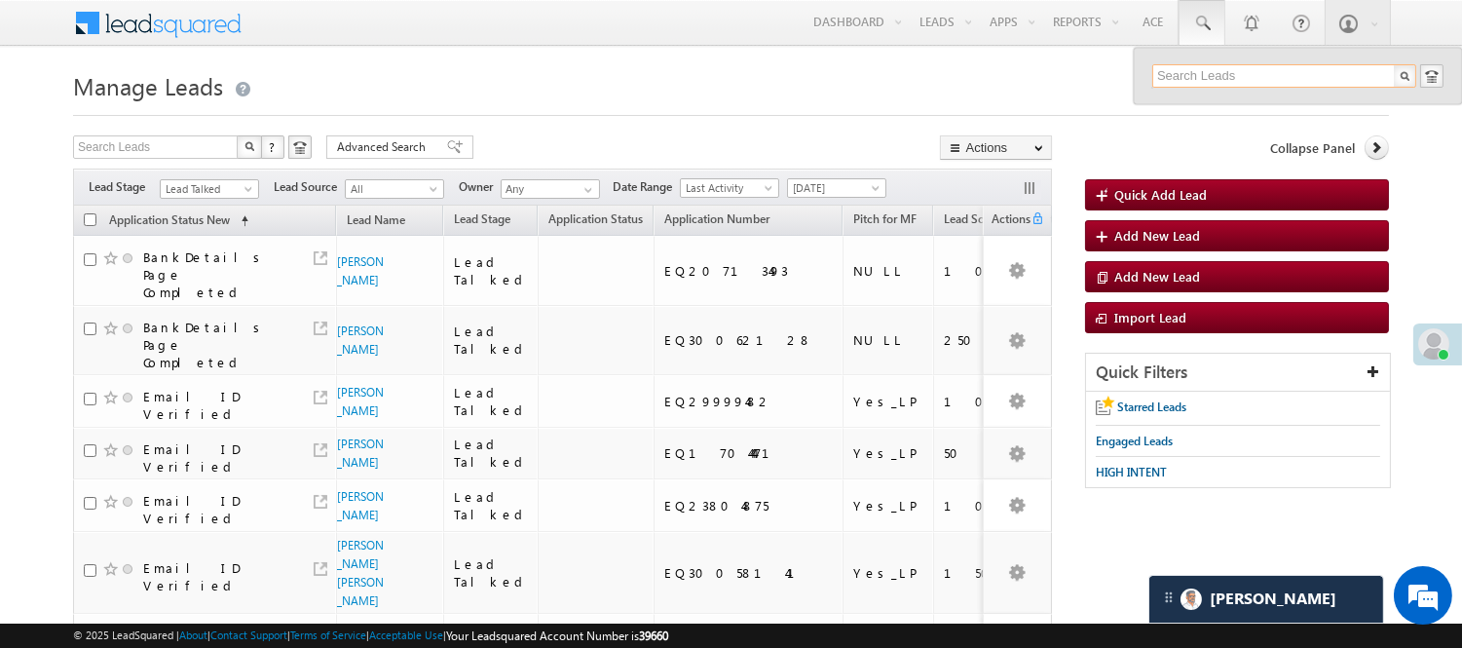
click at [1247, 80] on input "text" at bounding box center [1284, 75] width 264 height 23
paste input "EQ30087761"
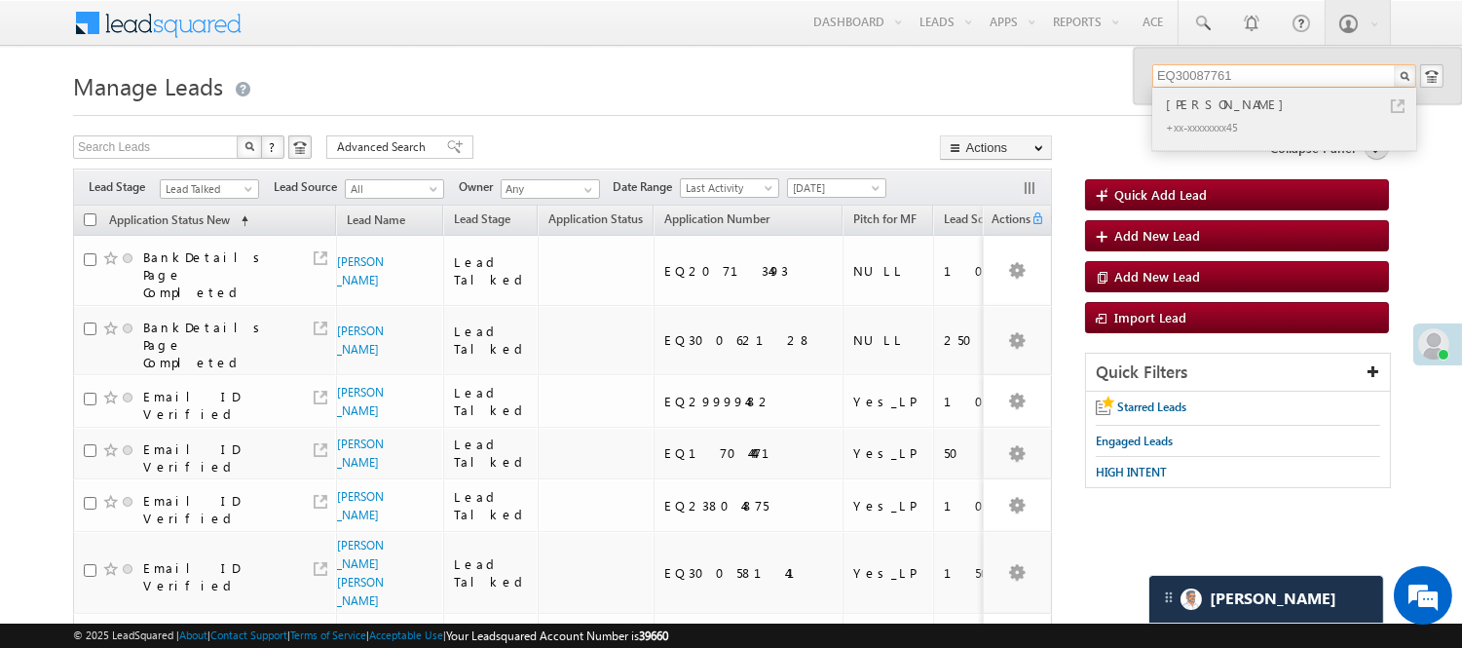
type input "EQ30087761"
click at [1231, 112] on div "Dhanraj matang" at bounding box center [1292, 103] width 261 height 21
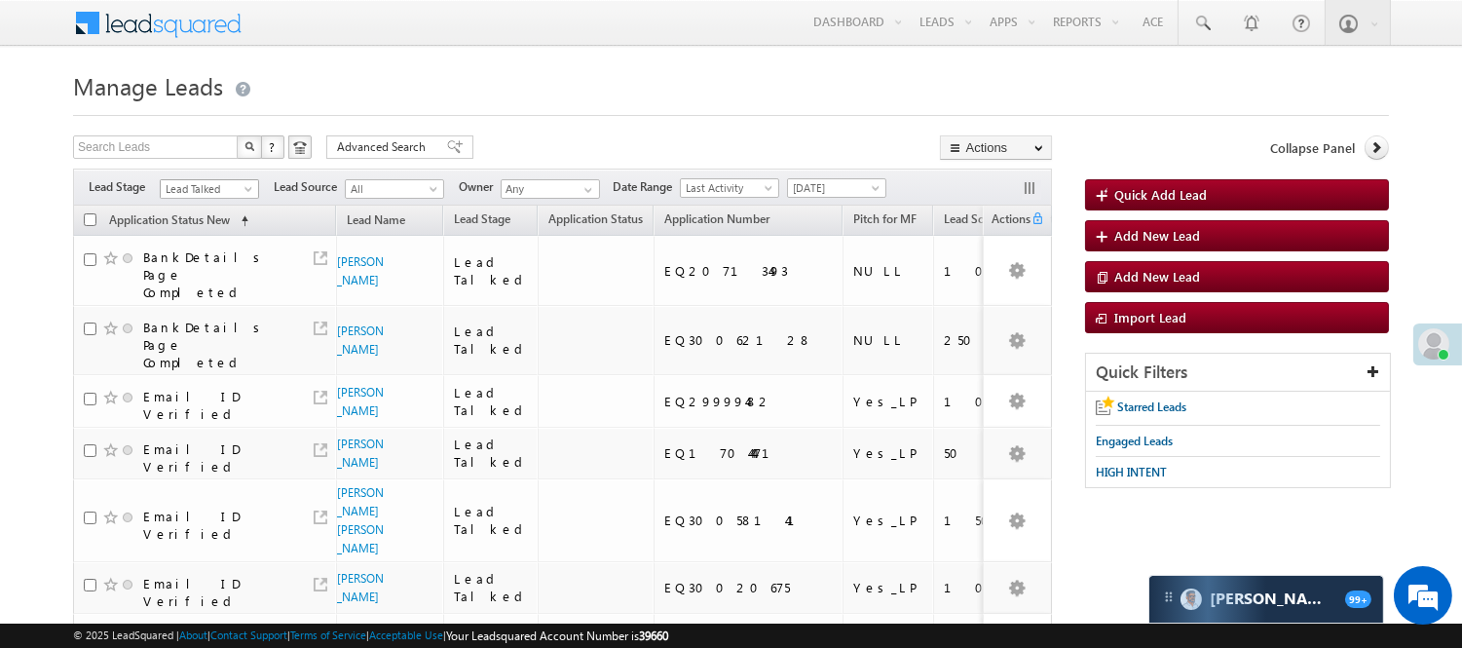
click at [220, 179] on link "Lead Talked" at bounding box center [209, 188] width 99 height 19
click at [195, 224] on link "Lead Called" at bounding box center [210, 215] width 98 height 18
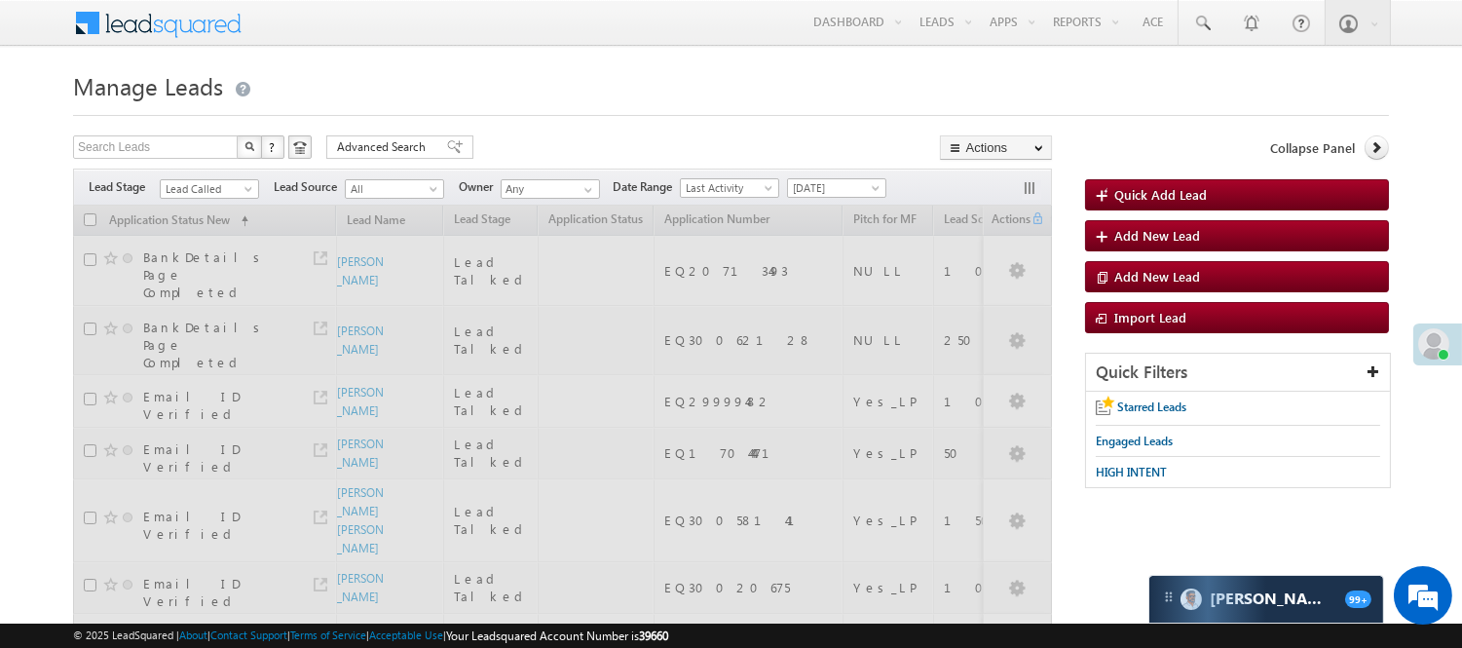
click at [562, 148] on div "Search Leads X ? 30 results found Advanced Search Advanced Search Advanced sear…" at bounding box center [562, 149] width 979 height 28
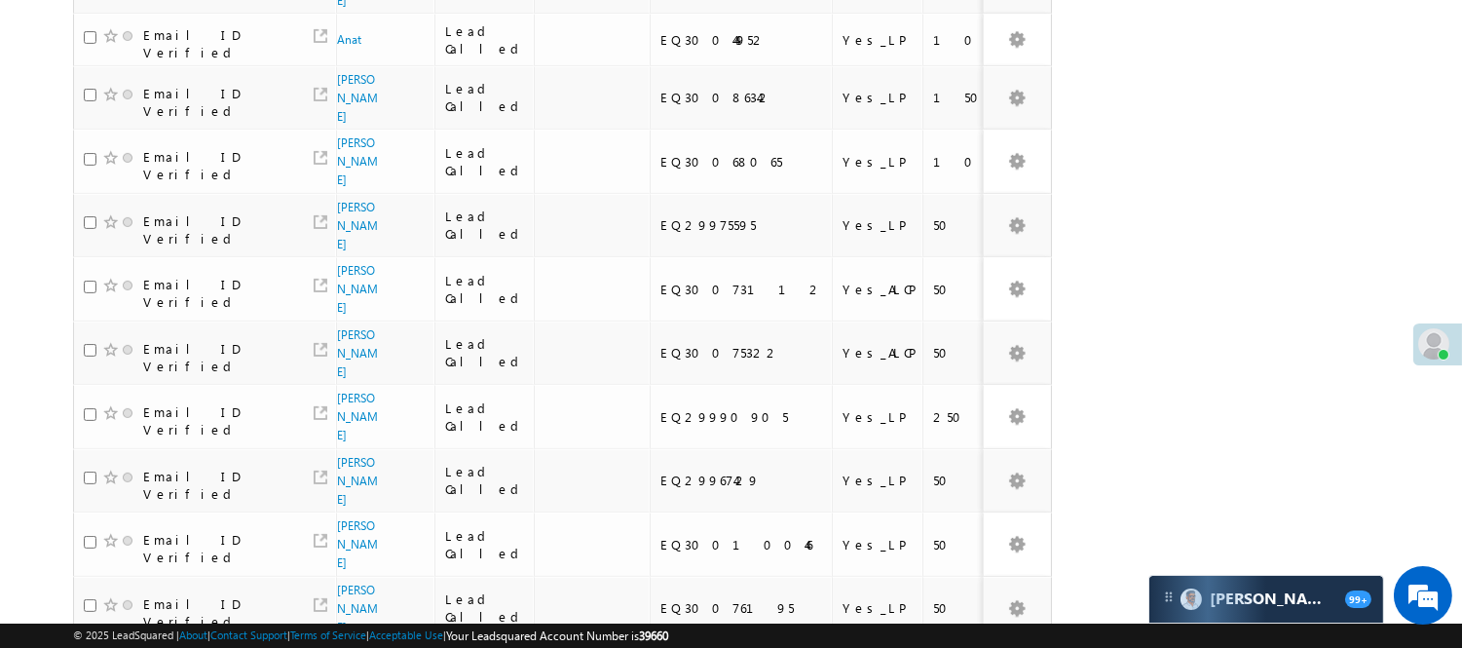
scroll to position [1281, 0]
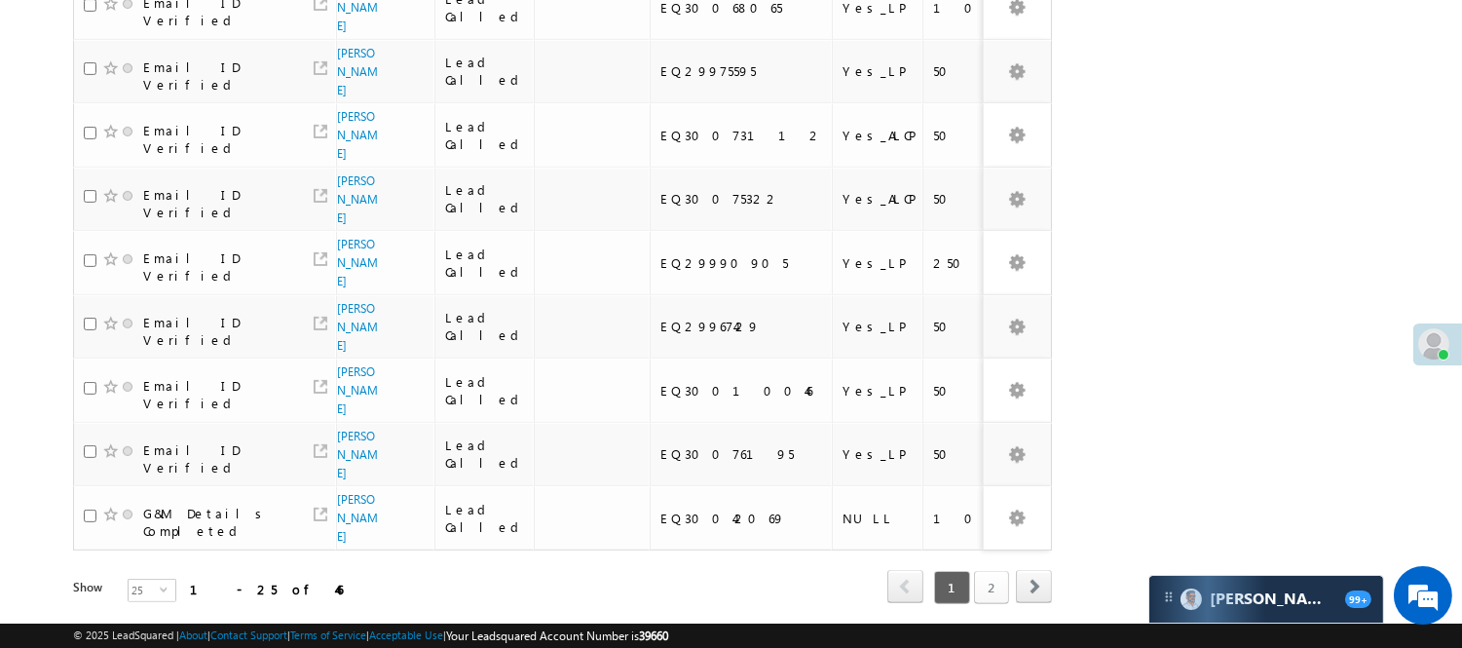
click at [998, 571] on link "2" at bounding box center [991, 587] width 35 height 33
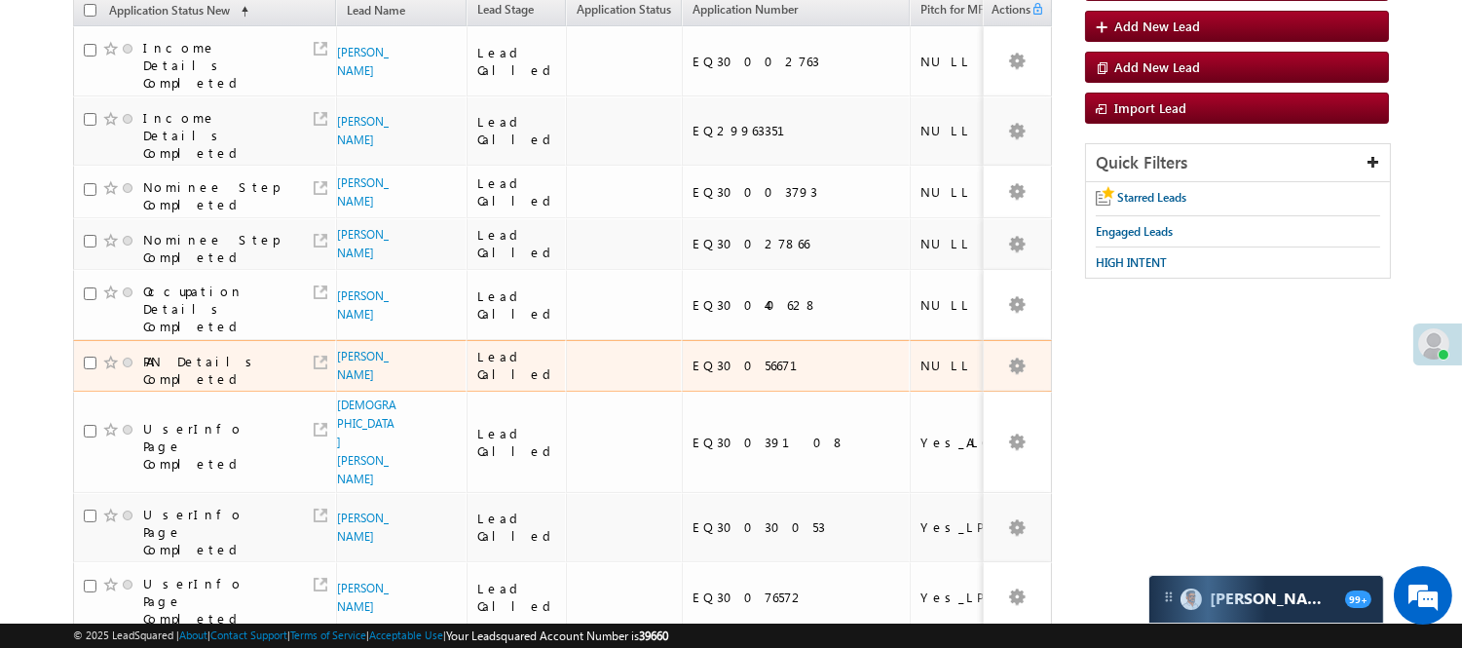
scroll to position [257, 0]
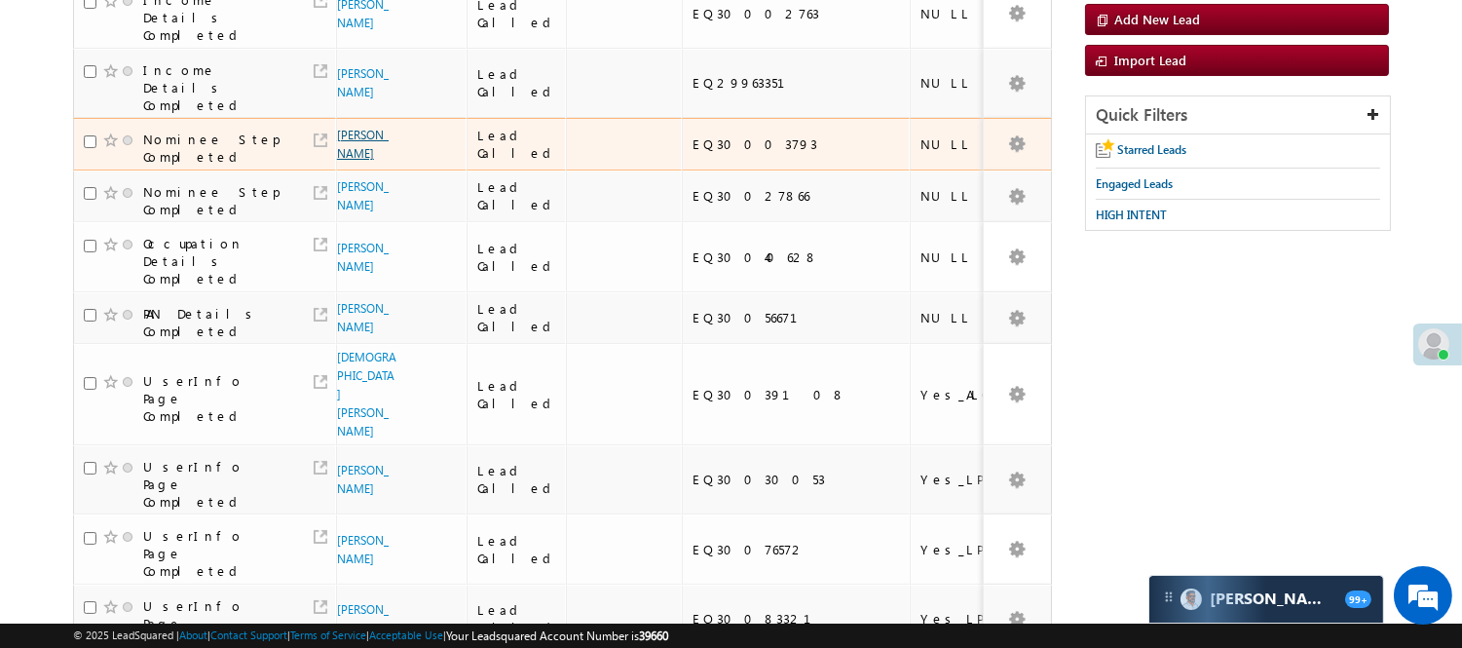
click at [361, 143] on link "[PERSON_NAME]" at bounding box center [363, 144] width 52 height 33
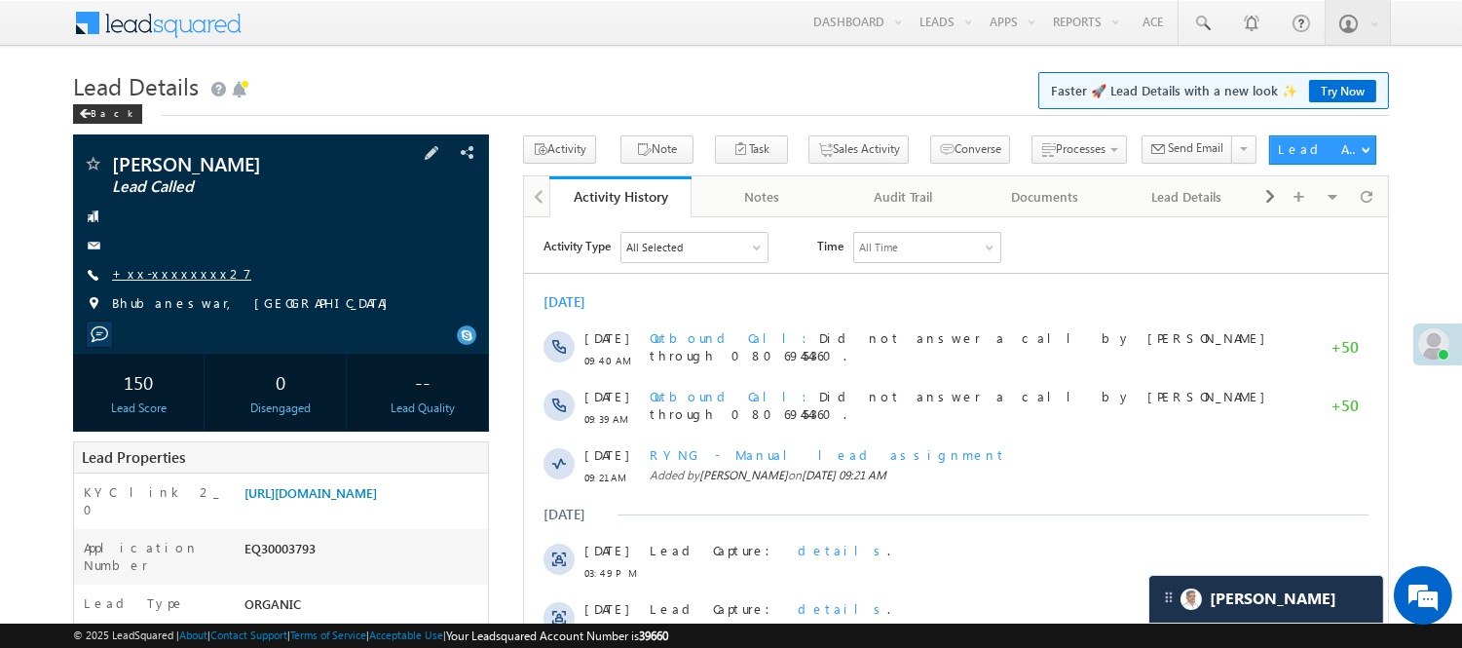
click at [170, 270] on link "+xx-xxxxxxxx27" at bounding box center [181, 273] width 139 height 17
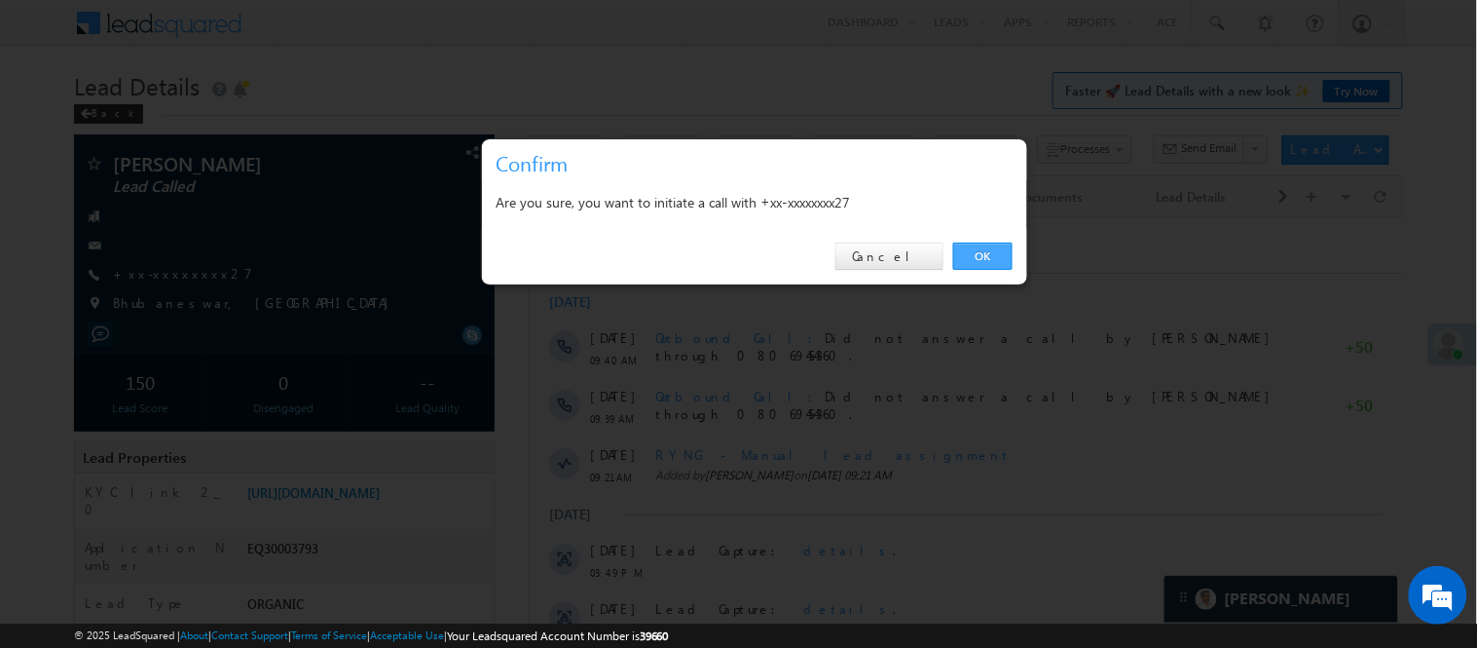
click at [969, 248] on link "OK" at bounding box center [982, 255] width 59 height 27
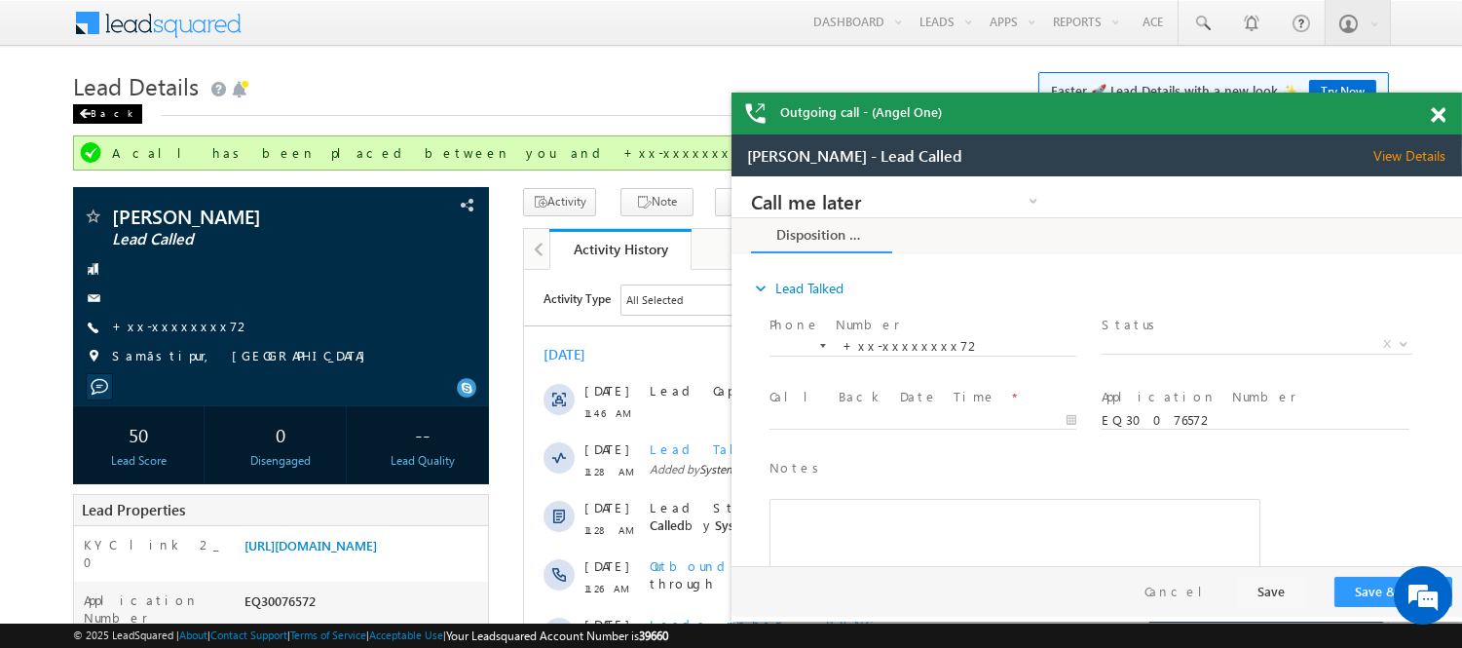
click at [97, 105] on div "Back" at bounding box center [107, 113] width 69 height 19
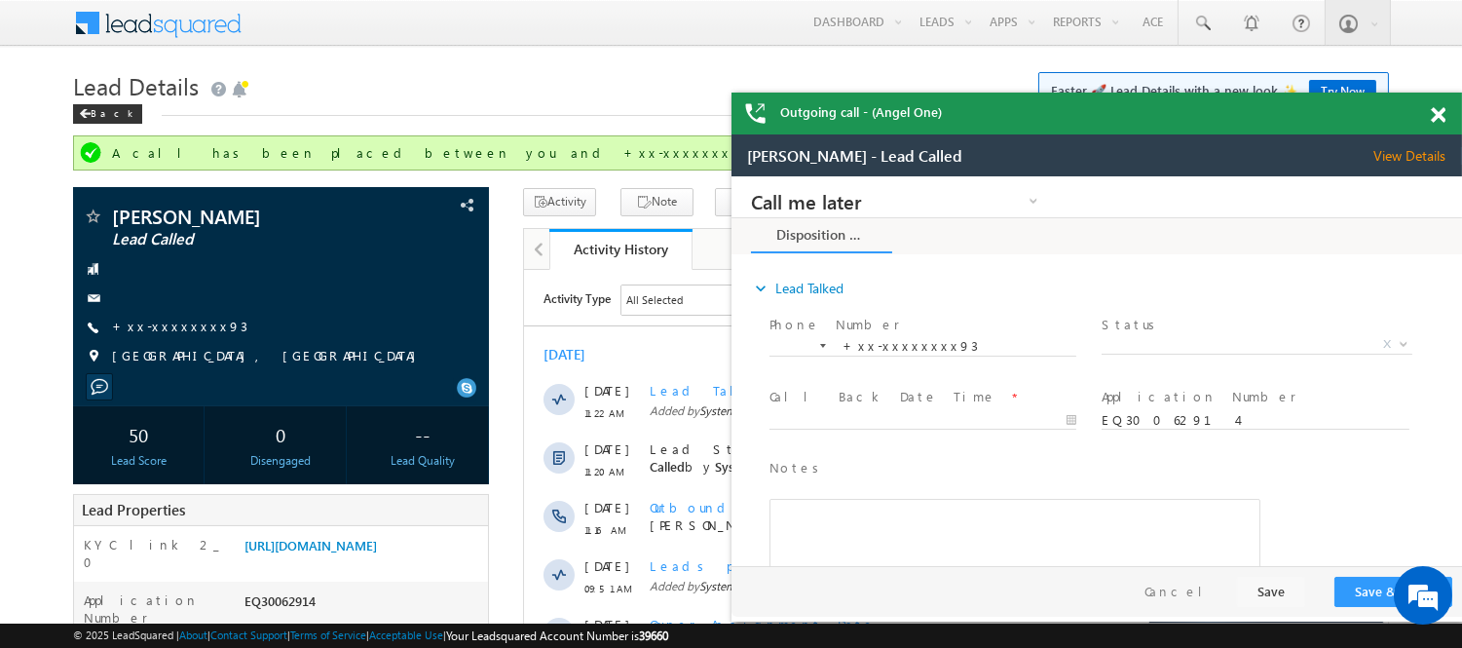
click at [1442, 119] on span at bounding box center [1438, 115] width 15 height 17
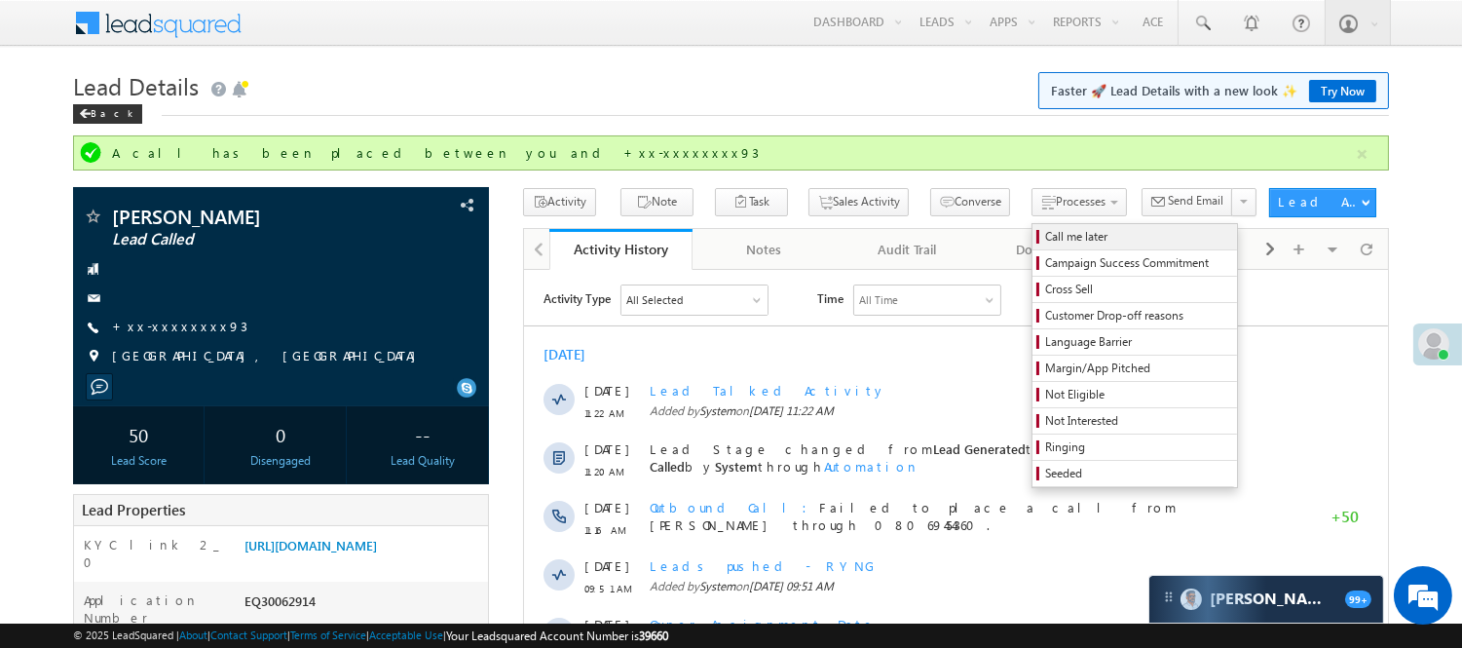
click at [1045, 237] on span "Call me later" at bounding box center [1137, 237] width 185 height 18
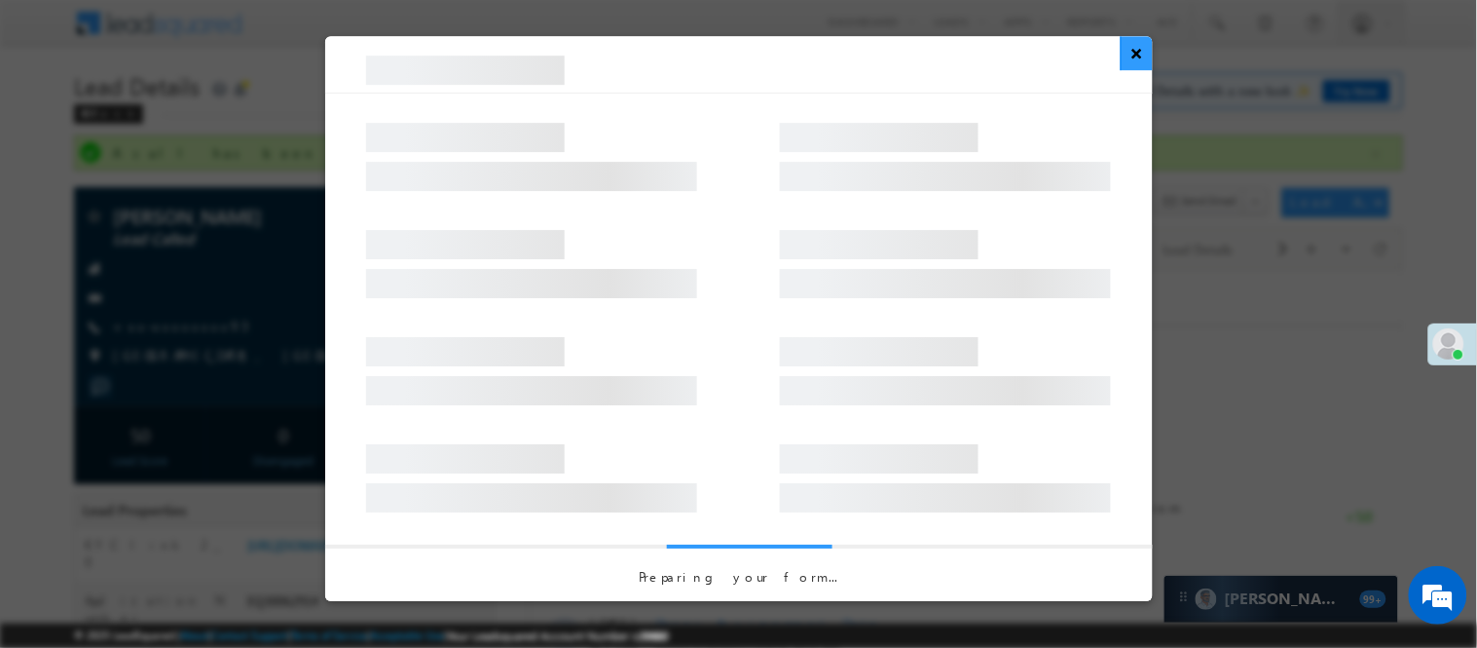
click at [1135, 60] on button "×" at bounding box center [1137, 53] width 32 height 34
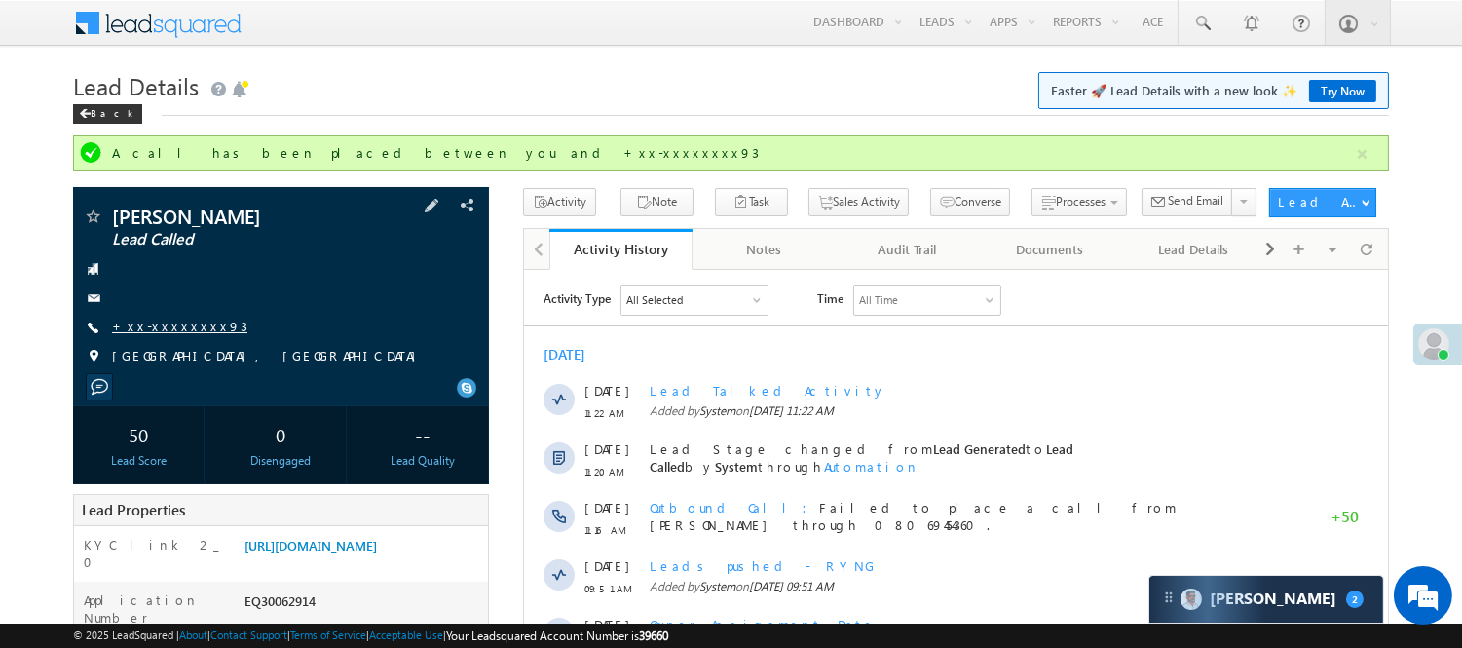
click at [168, 327] on link "+xx-xxxxxxxx93" at bounding box center [179, 325] width 135 height 17
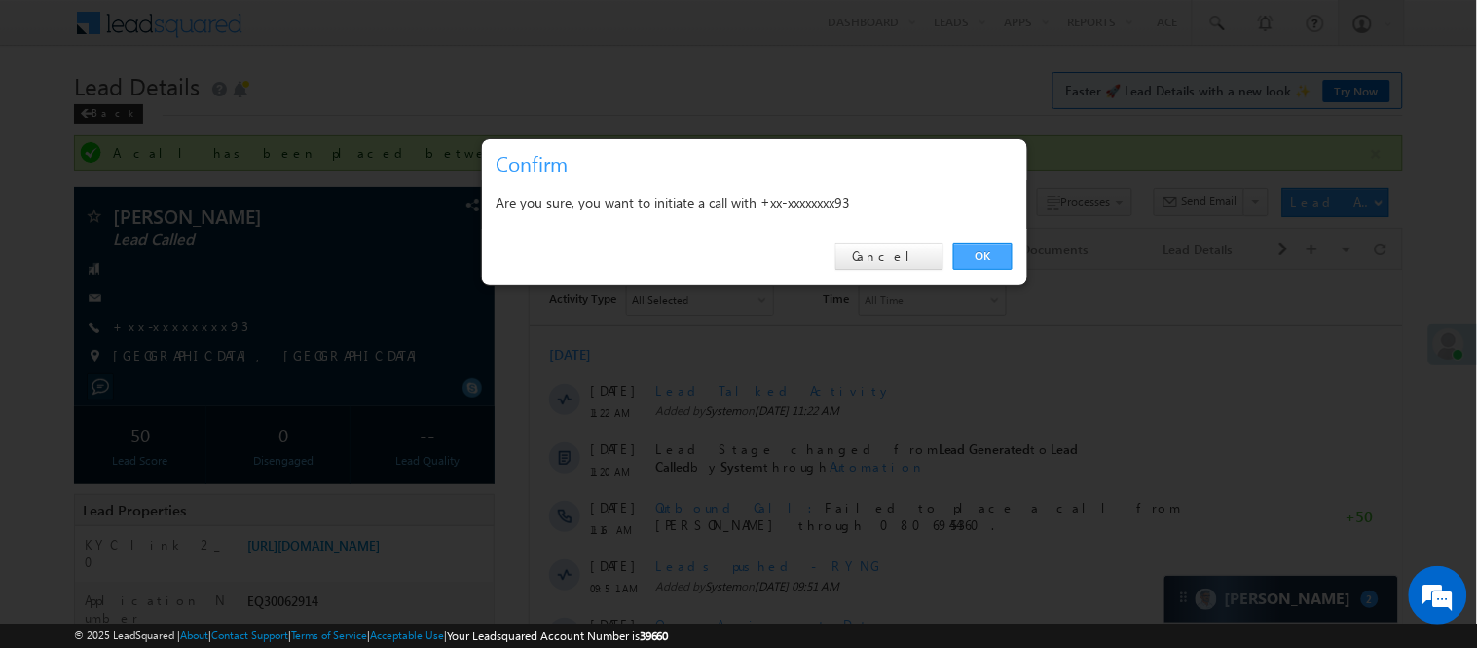
click at [976, 255] on link "OK" at bounding box center [982, 255] width 59 height 27
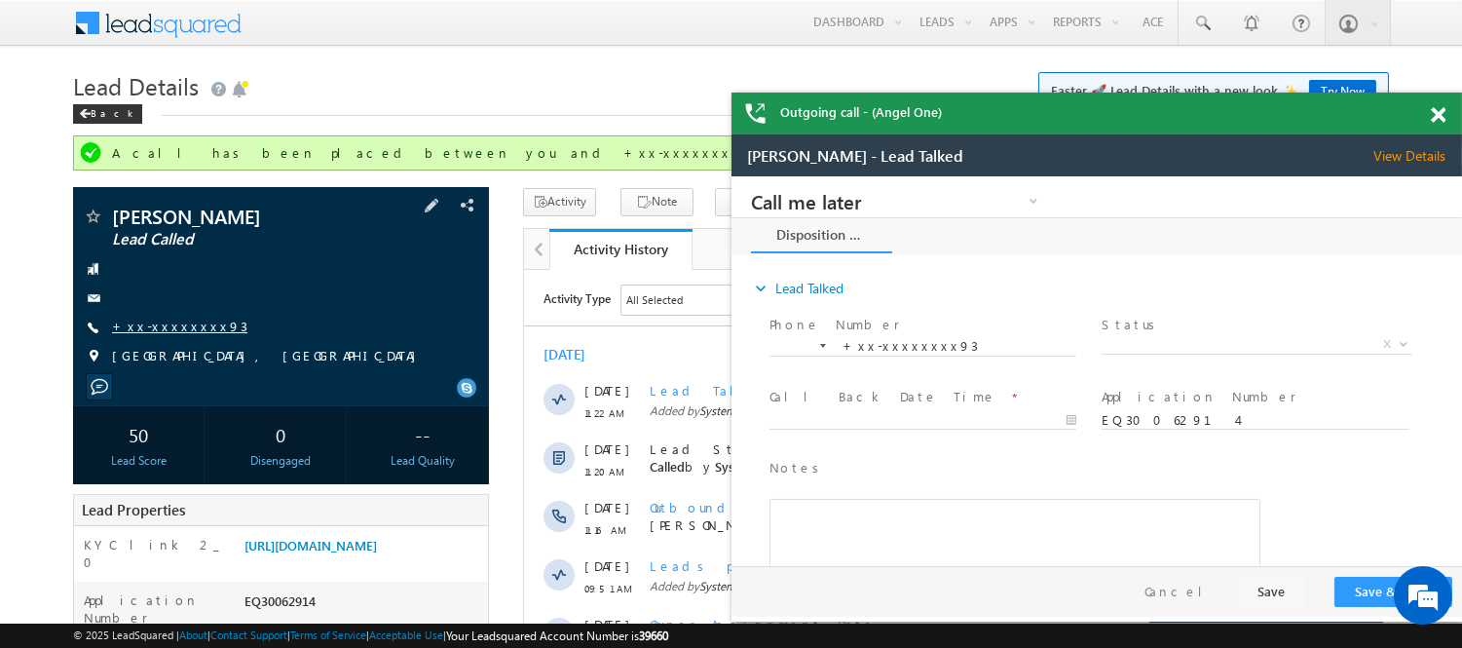
click at [128, 319] on link "+xx-xxxxxxxx93" at bounding box center [179, 325] width 135 height 17
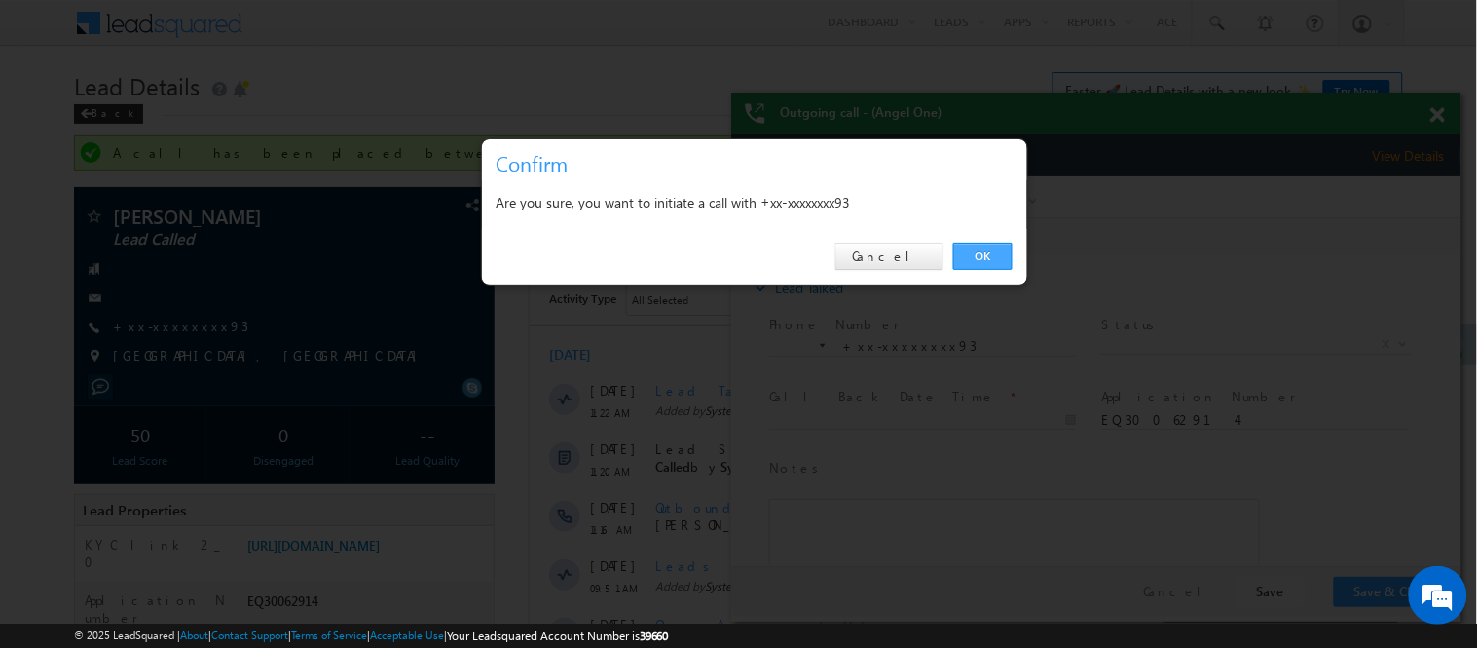
click at [988, 255] on link "OK" at bounding box center [982, 255] width 59 height 27
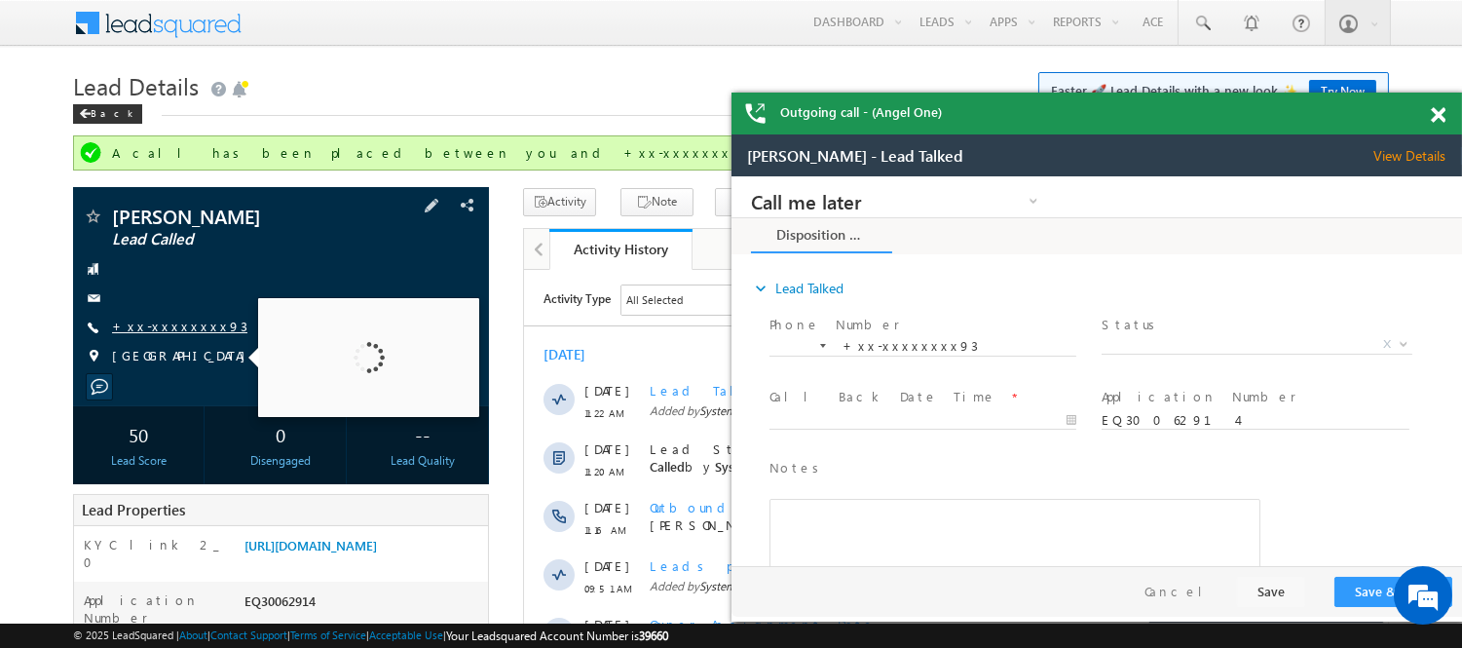
click at [168, 329] on link "+xx-xxxxxxxx93" at bounding box center [179, 325] width 135 height 17
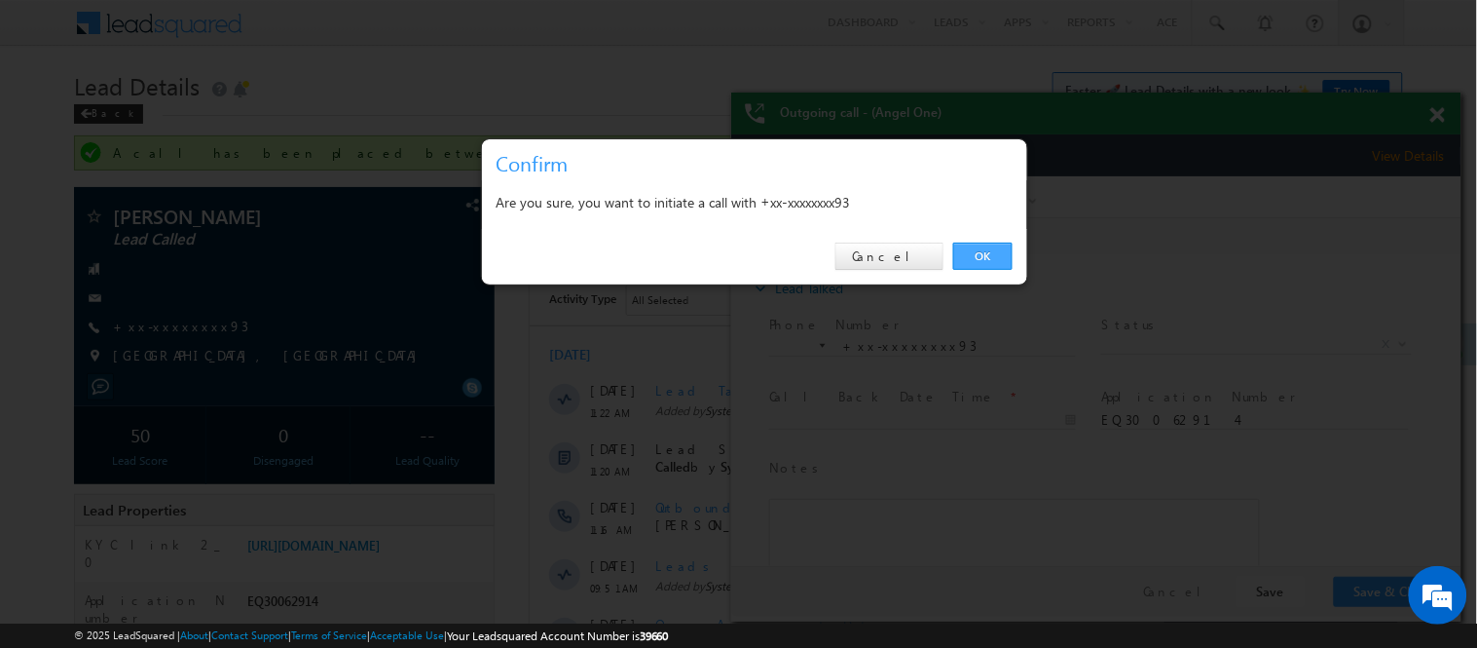
click at [964, 270] on link "OK" at bounding box center [982, 255] width 59 height 27
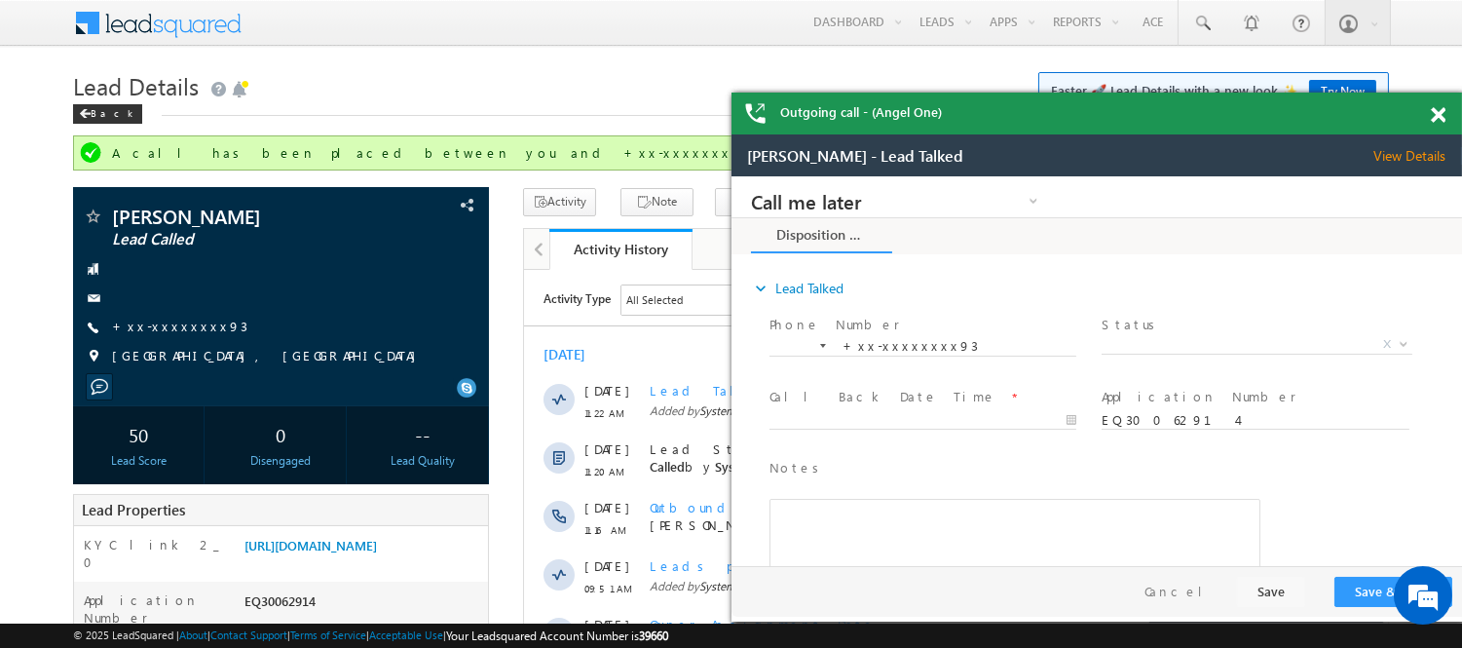
click at [1427, 109] on div "Outgoing call - (Angel One)" at bounding box center [1096, 114] width 730 height 42
click at [167, 331] on link "+xx-xxxxxxxx93" at bounding box center [179, 325] width 135 height 17
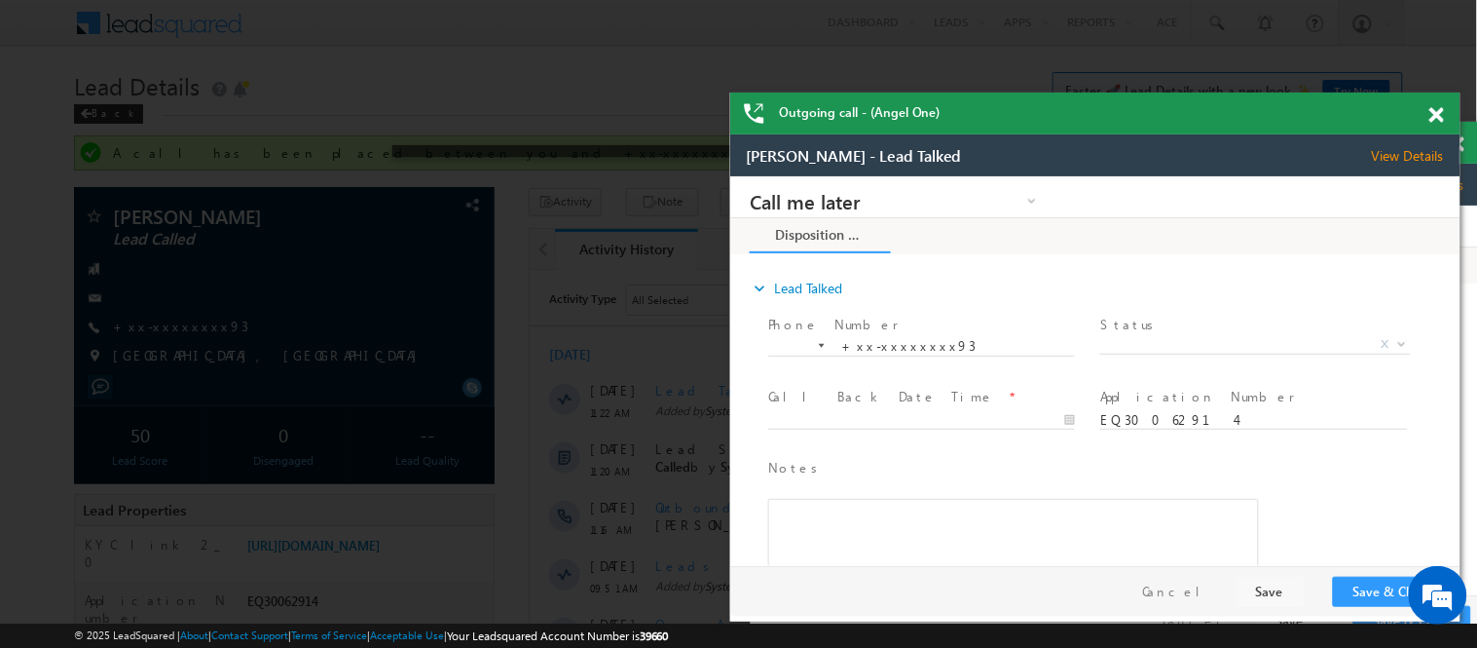
click at [438, 121] on div at bounding box center [738, 324] width 1477 height 648
click at [439, 115] on div at bounding box center [738, 324] width 1477 height 648
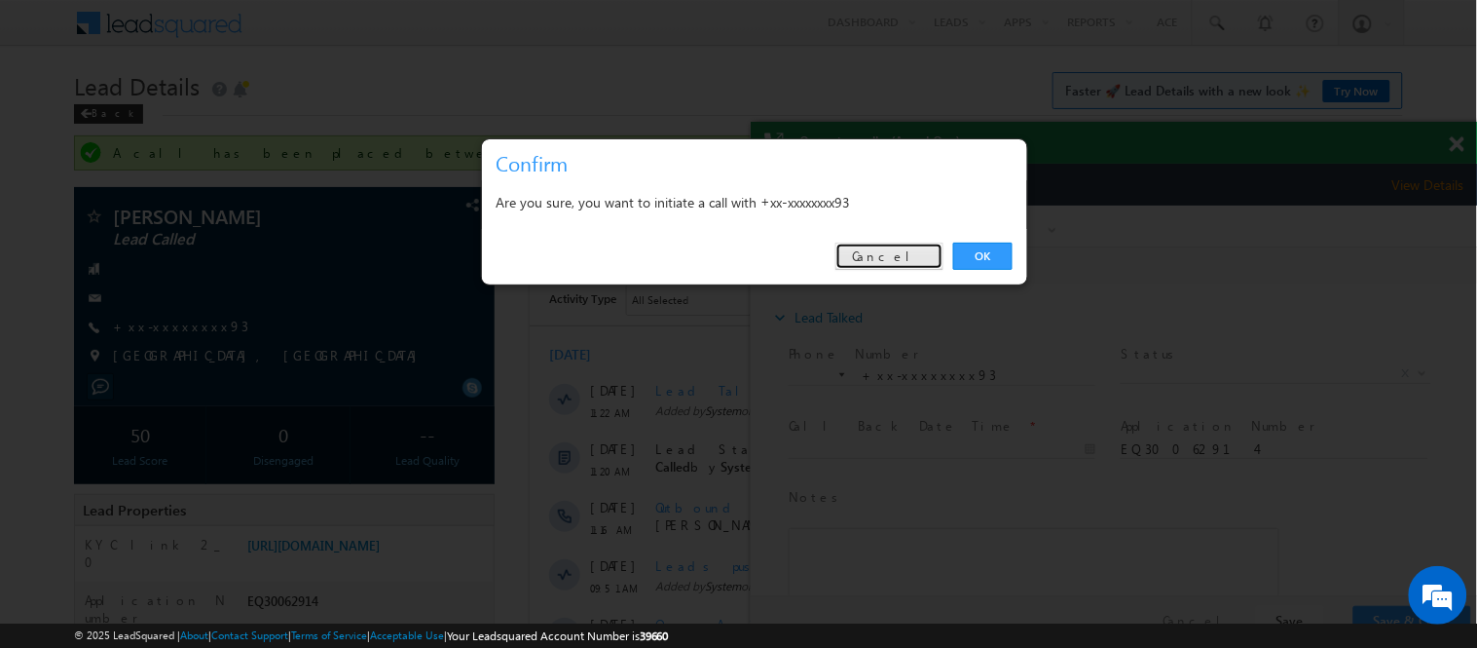
click at [910, 257] on link "Cancel" at bounding box center [890, 255] width 108 height 27
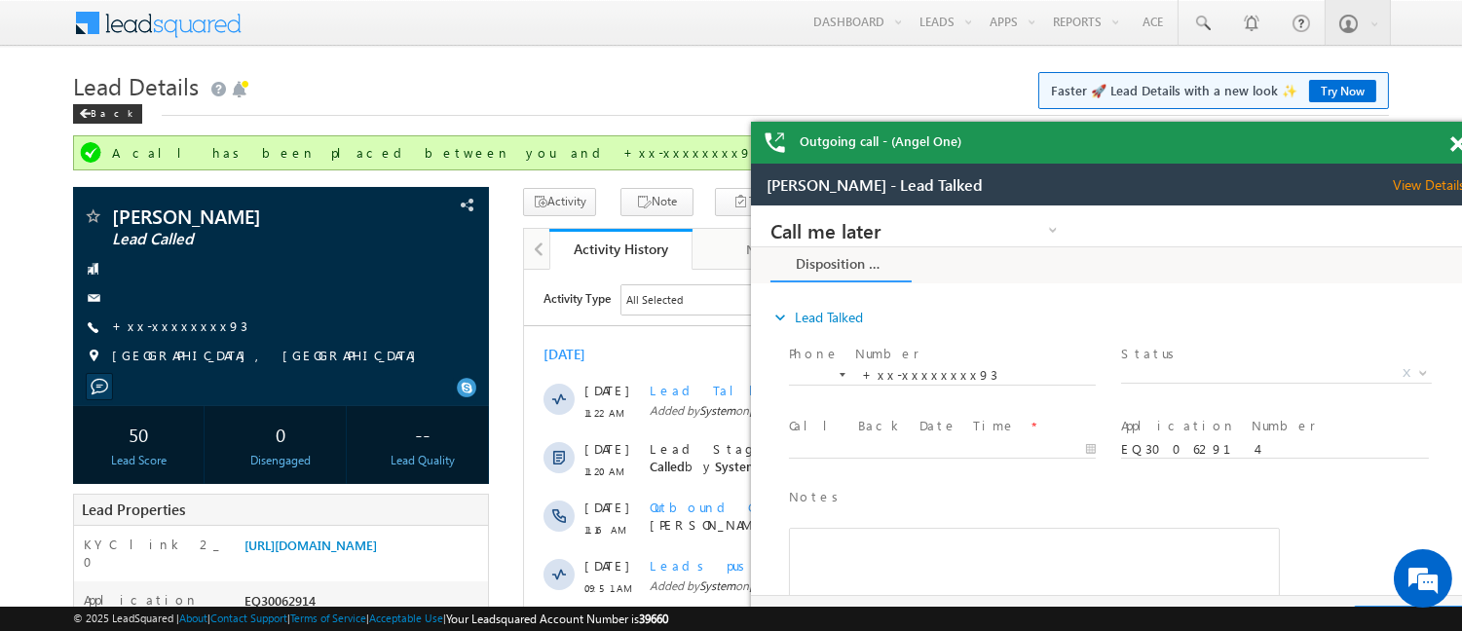
click at [1451, 146] on span at bounding box center [1457, 144] width 15 height 17
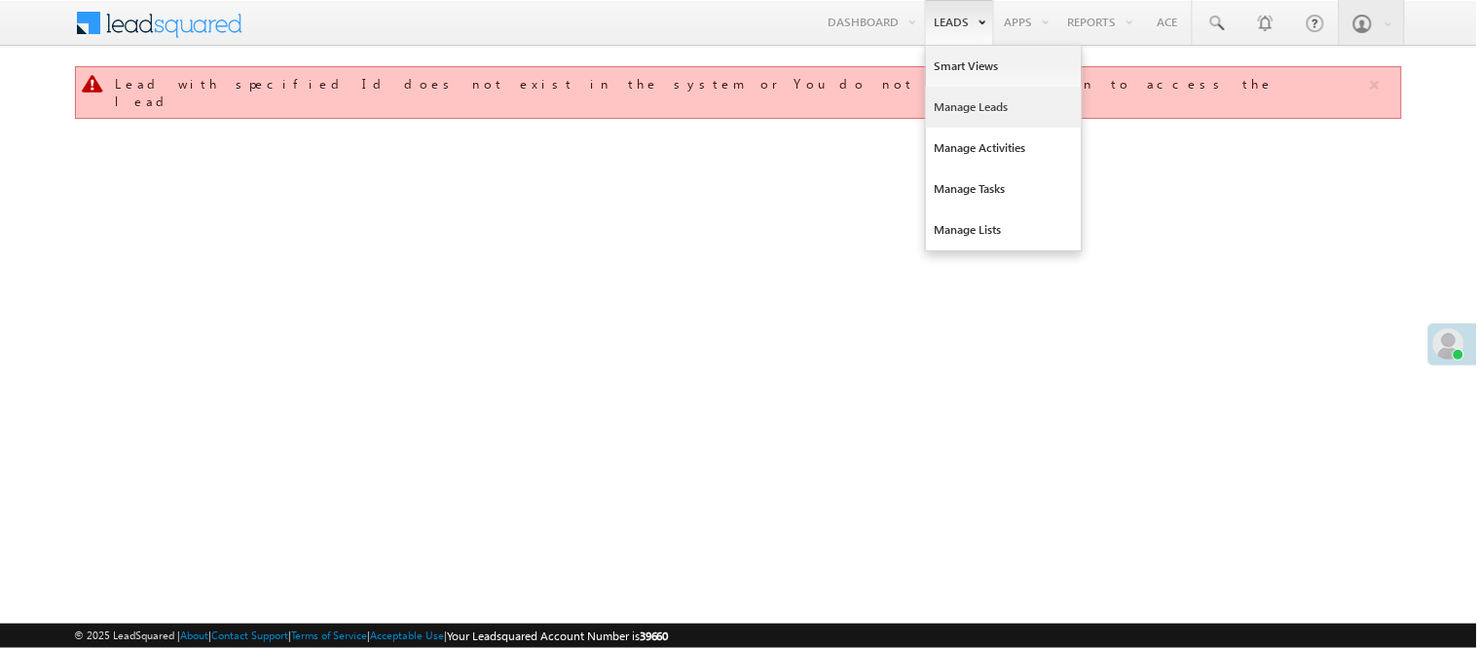
click at [984, 115] on link "Manage Leads" at bounding box center [1004, 107] width 156 height 41
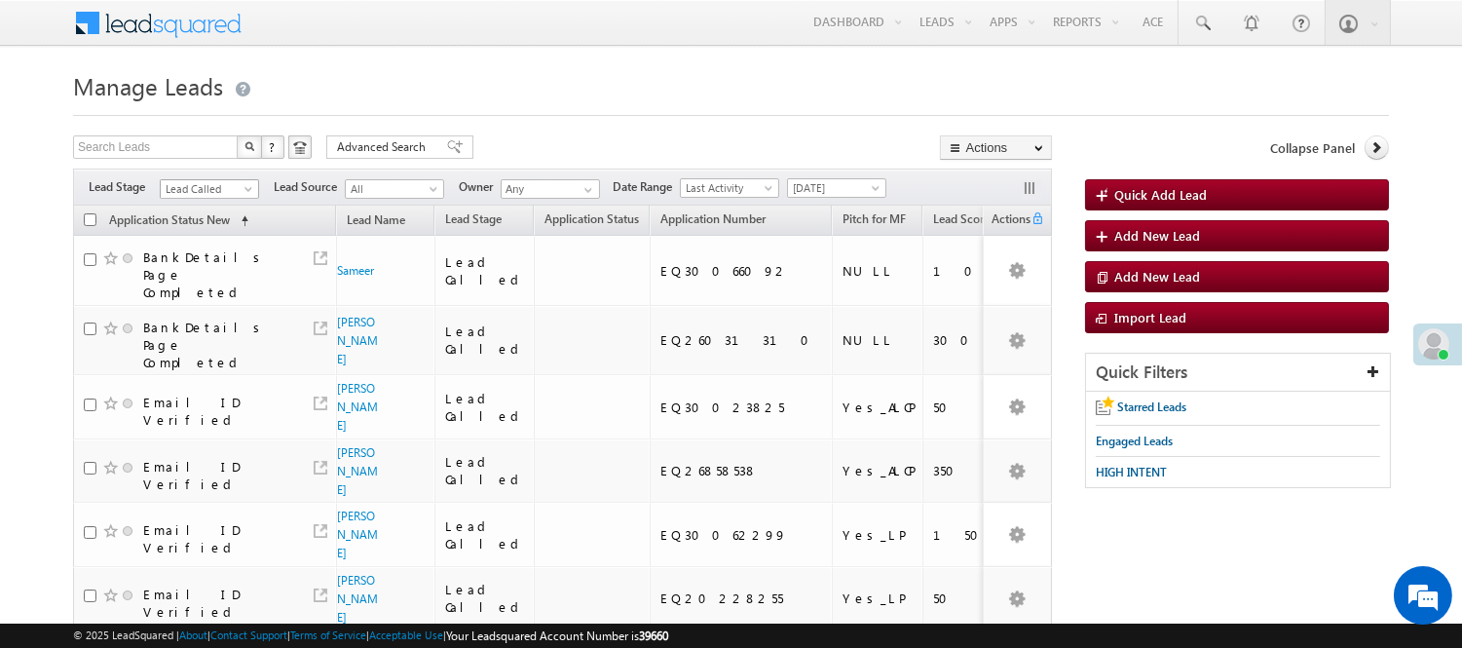
click at [221, 182] on span "Lead Called" at bounding box center [207, 189] width 93 height 18
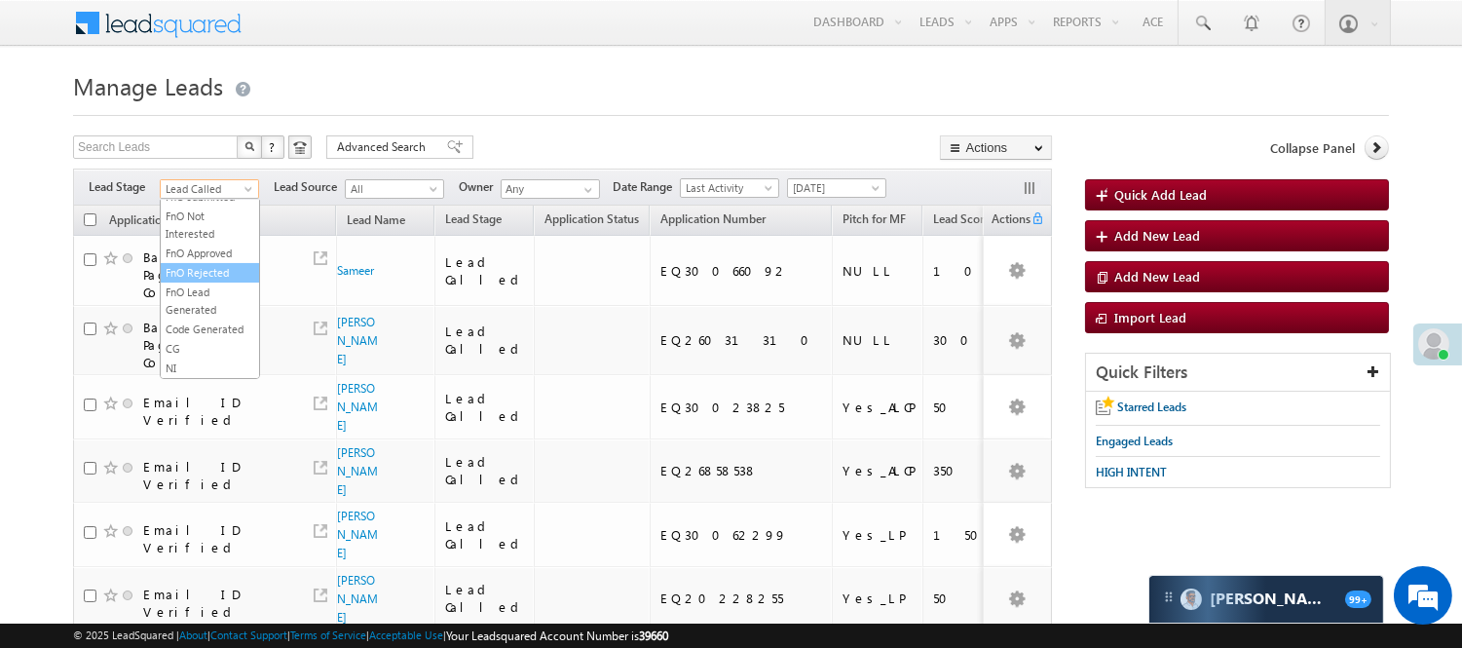
scroll to position [483, 0]
click at [206, 320] on link "Code Generated" at bounding box center [210, 329] width 98 height 18
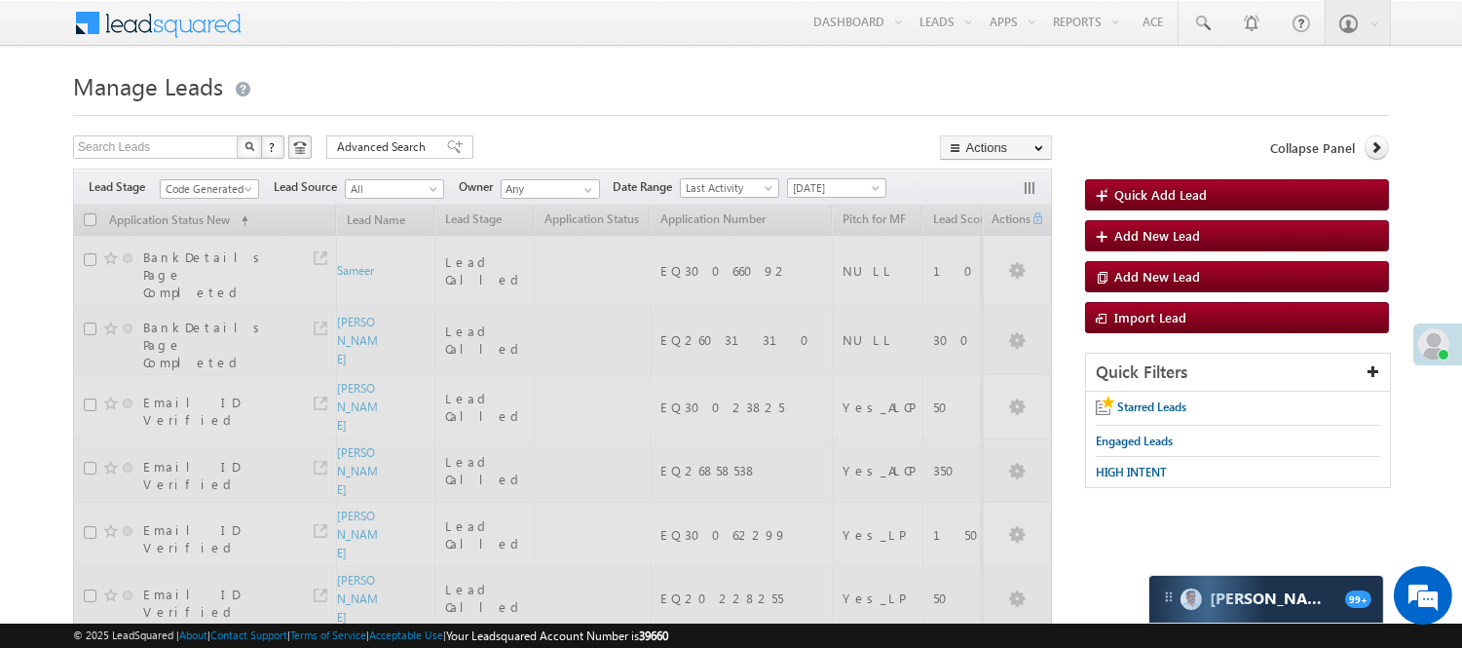
click at [621, 93] on h1 "Manage Leads" at bounding box center [731, 84] width 1316 height 38
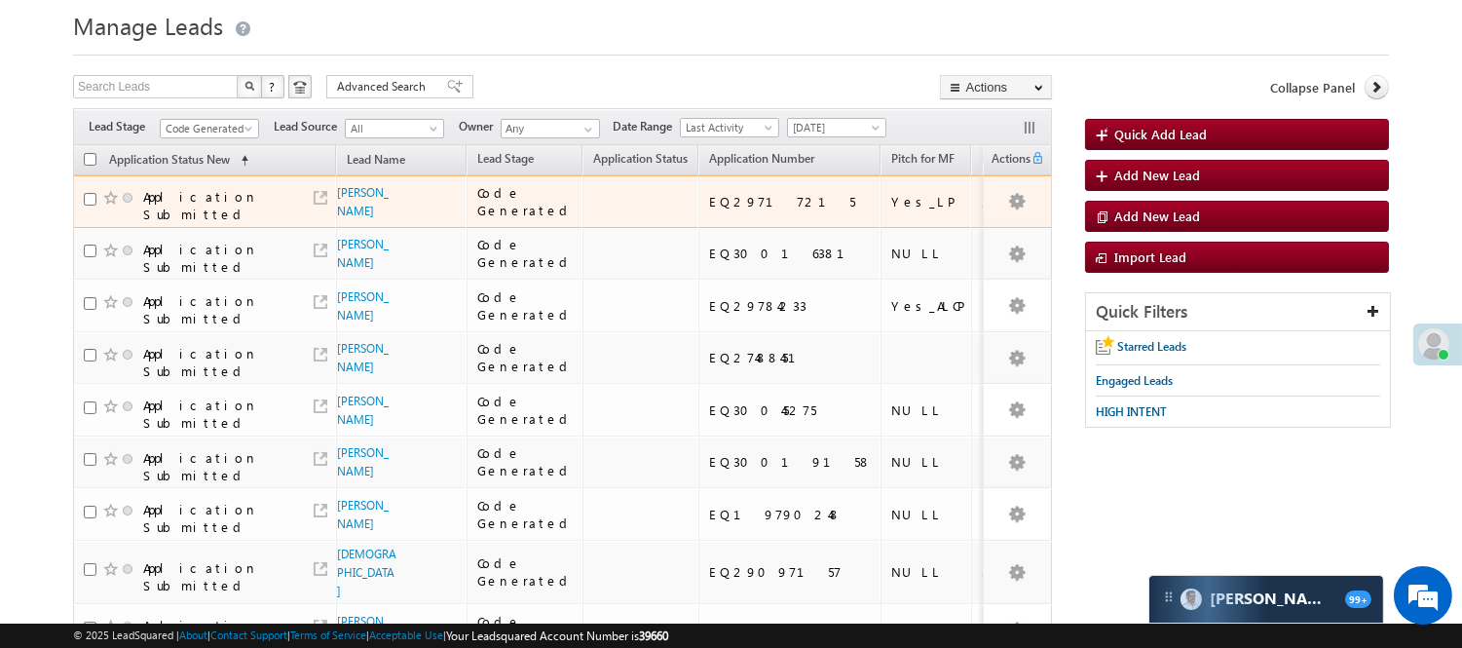
scroll to position [0, 0]
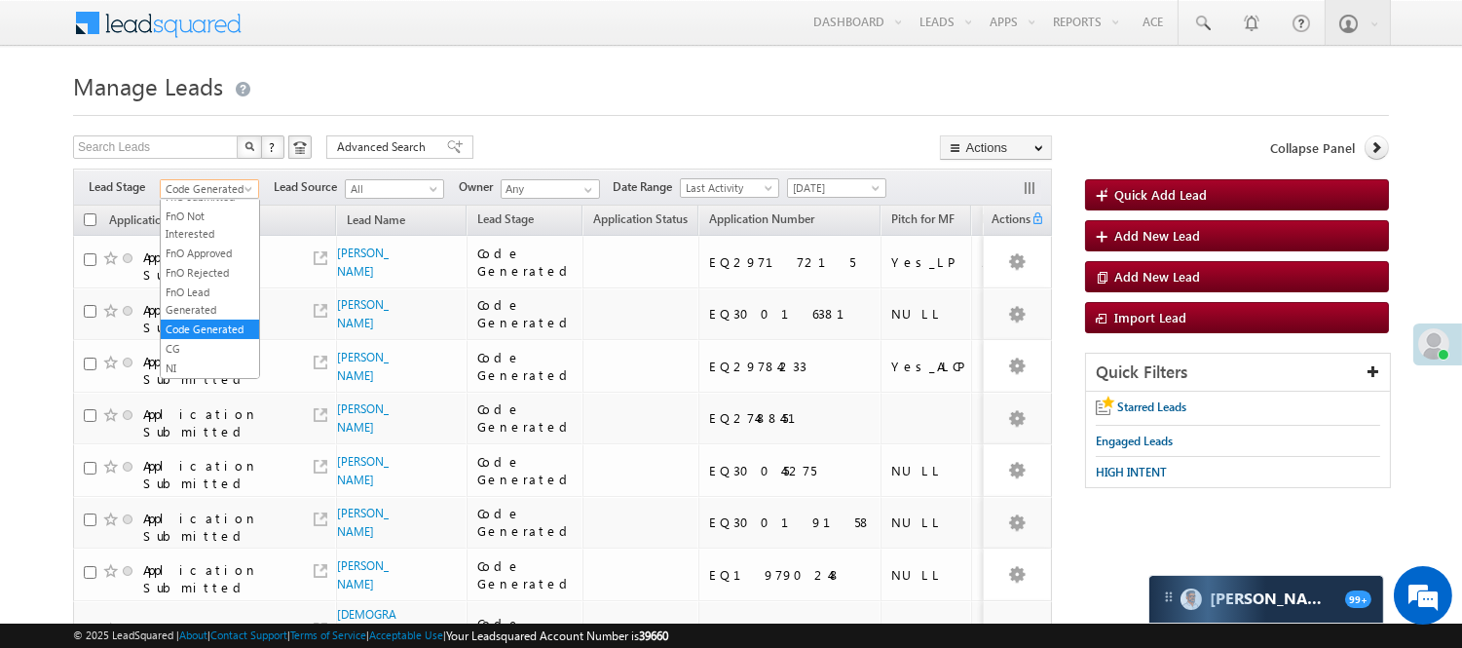
click at [216, 193] on span "Code Generated" at bounding box center [207, 189] width 93 height 18
click at [210, 236] on link "Lead Generated" at bounding box center [210, 230] width 98 height 18
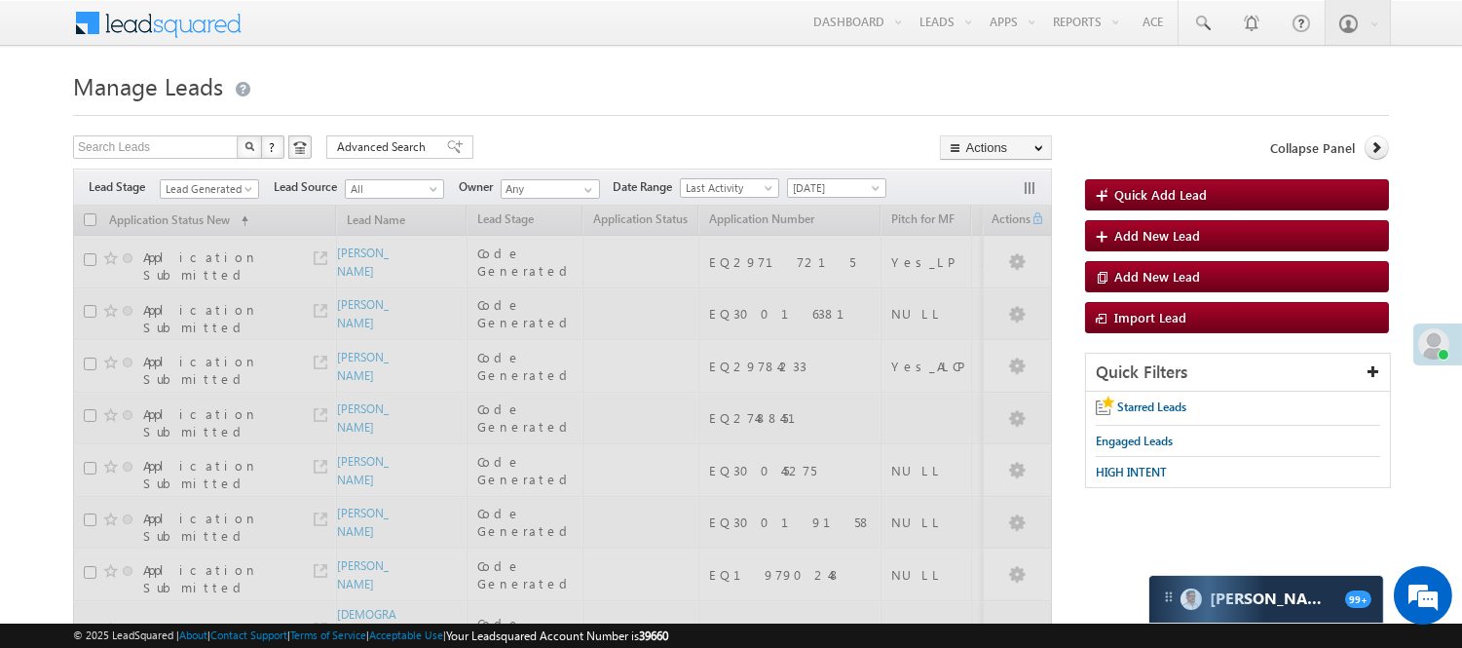
click at [507, 118] on form "Manage Leads Quick Add Lead Search Leads X ? 15 results found Advanced Search A…" at bounding box center [731, 600] width 1316 height 1071
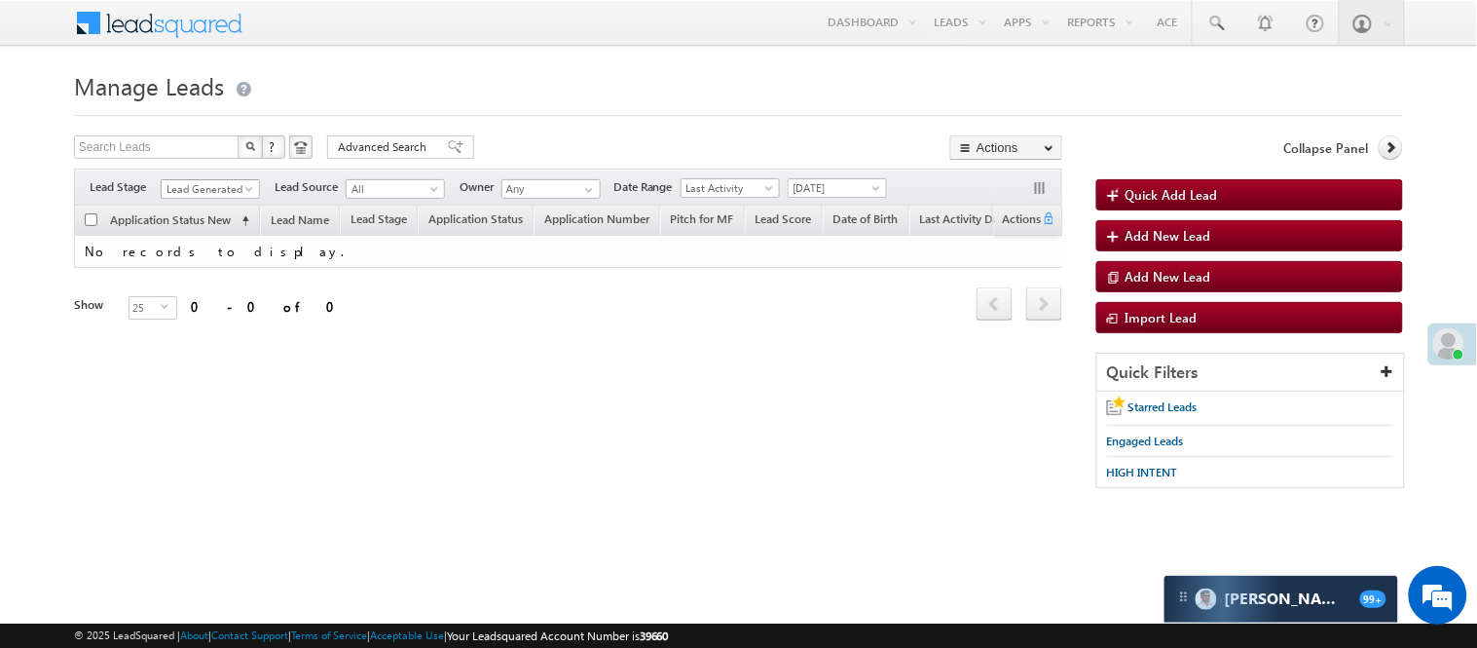
click at [220, 185] on span "Lead Generated" at bounding box center [208, 189] width 93 height 18
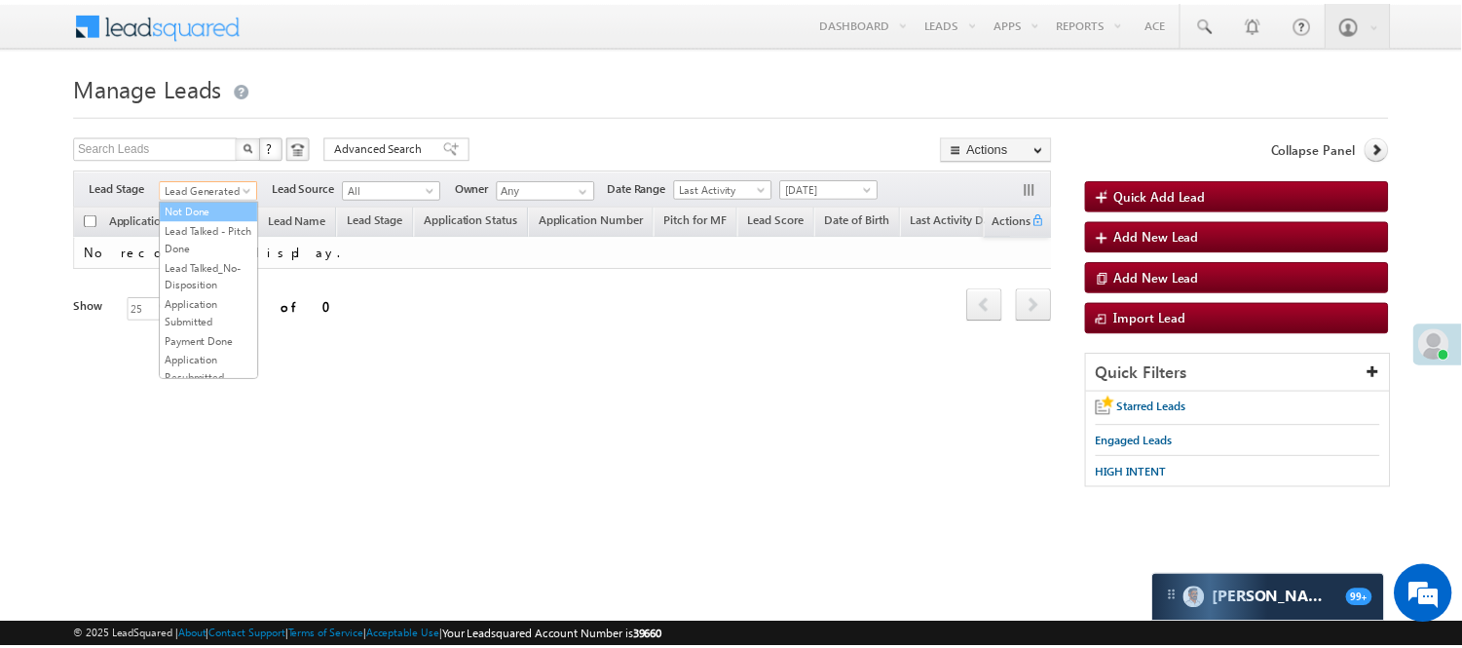
scroll to position [324, 0]
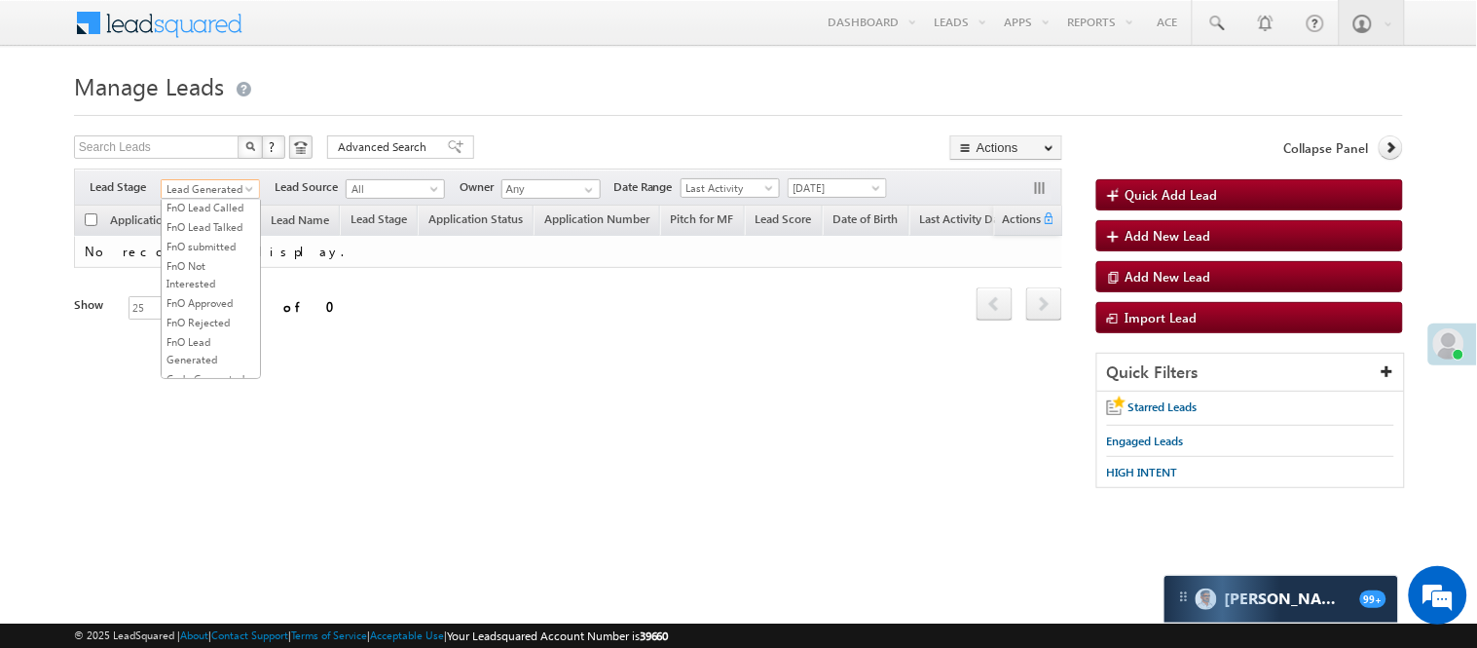
click at [217, 158] on link "Lead Called" at bounding box center [211, 149] width 98 height 18
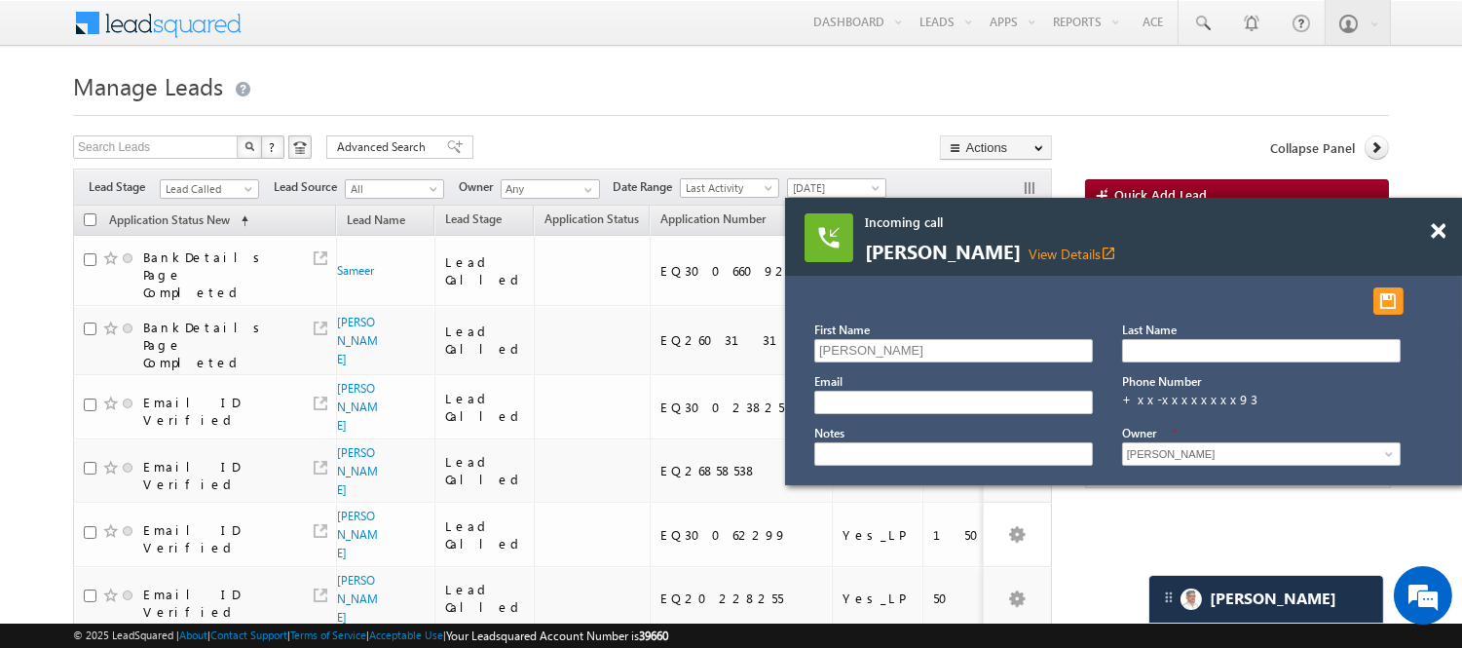
click at [211, 175] on div "Filters Lead Stage All Lead Generated Lead Talked - Pitch Not Done Lead Talked …" at bounding box center [562, 186] width 979 height 37
click at [211, 187] on span "Lead Called" at bounding box center [207, 189] width 93 height 18
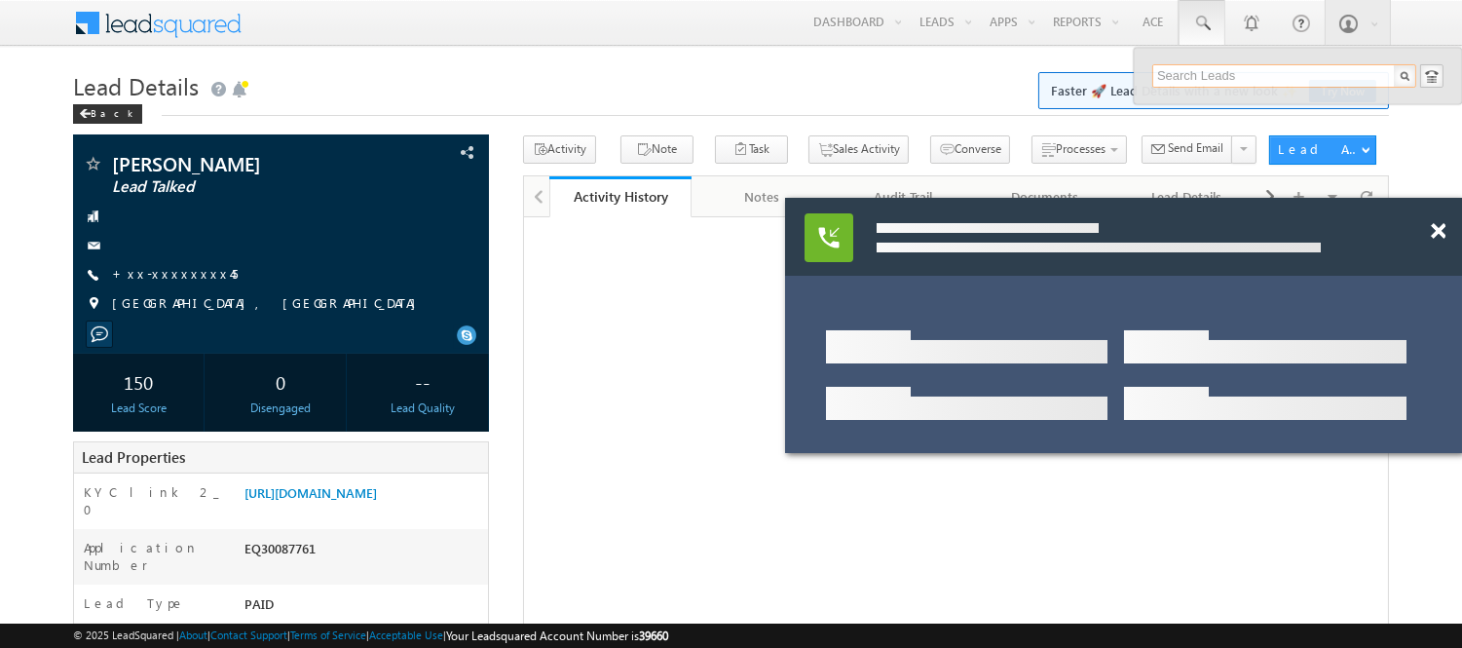
click at [1227, 76] on input "text" at bounding box center [1284, 75] width 264 height 23
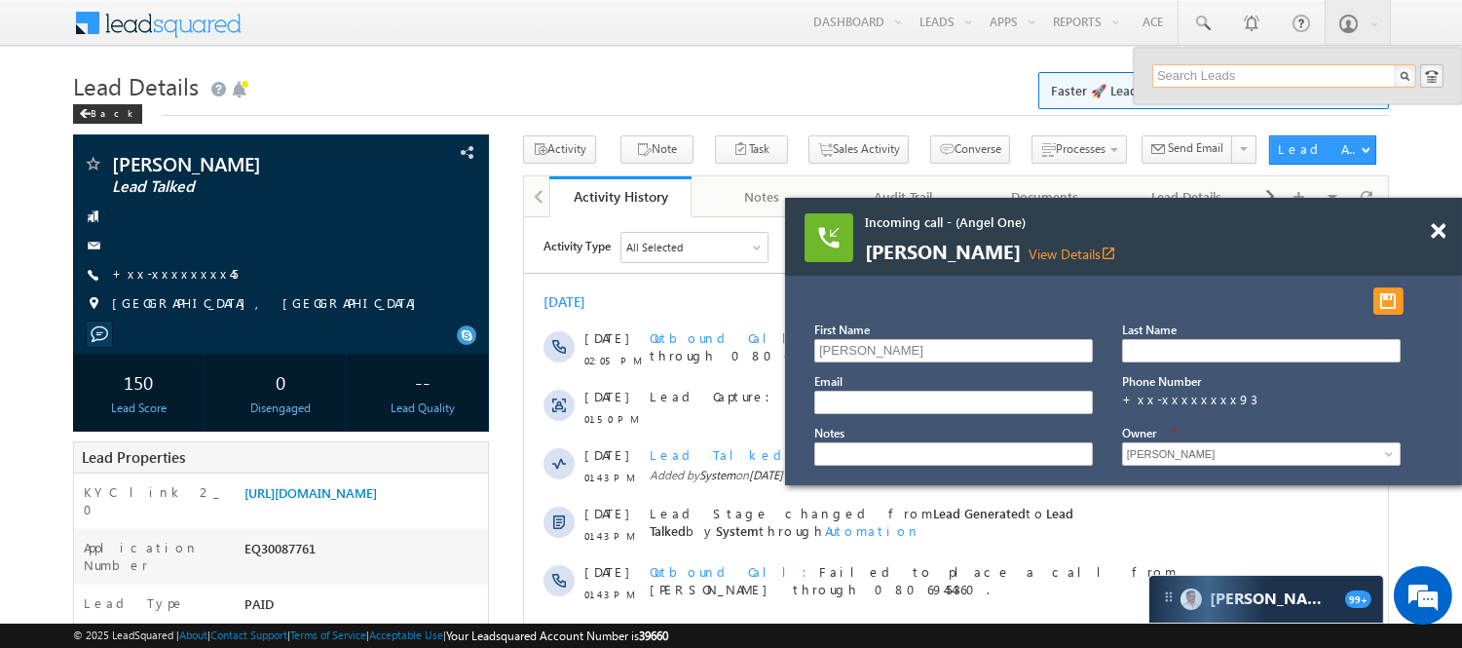
click at [1235, 64] on input "text" at bounding box center [1284, 75] width 264 height 23
paste input "EQ30089125"
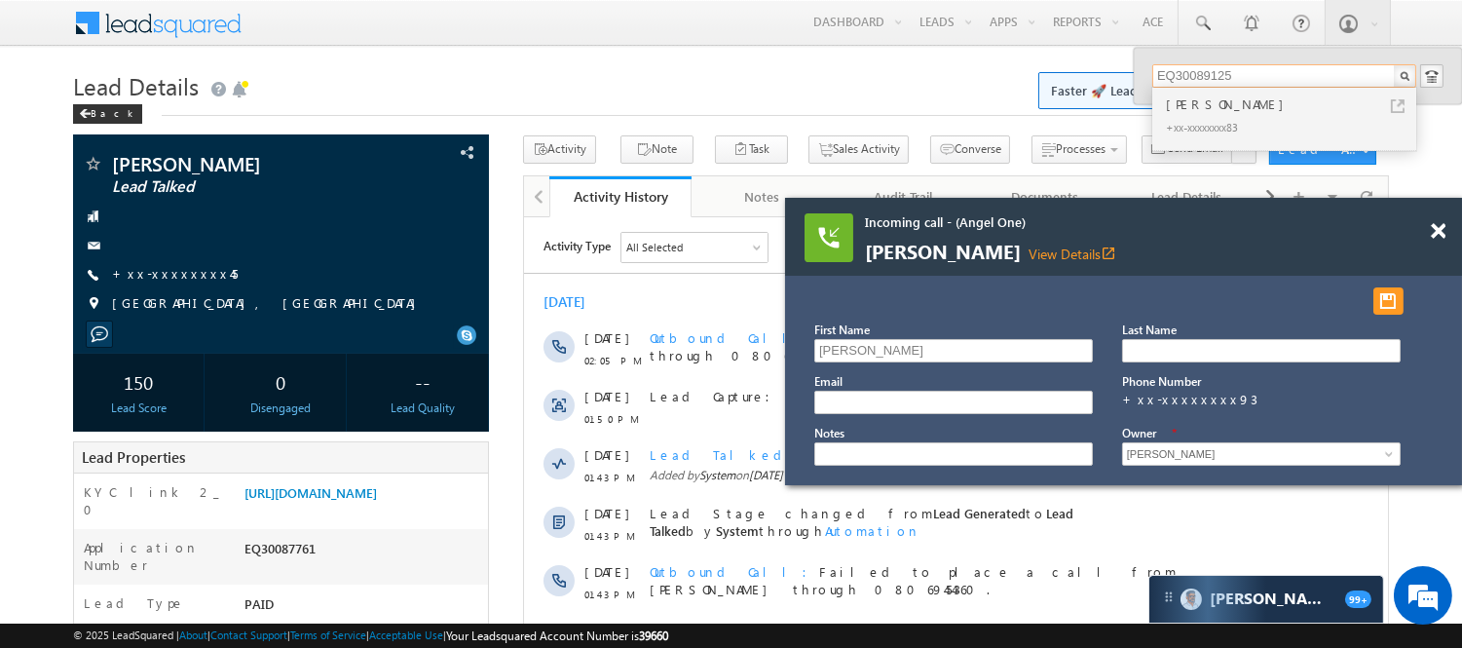
type input "EQ30089125"
click at [1212, 93] on div "[PERSON_NAME]" at bounding box center [1292, 103] width 261 height 21
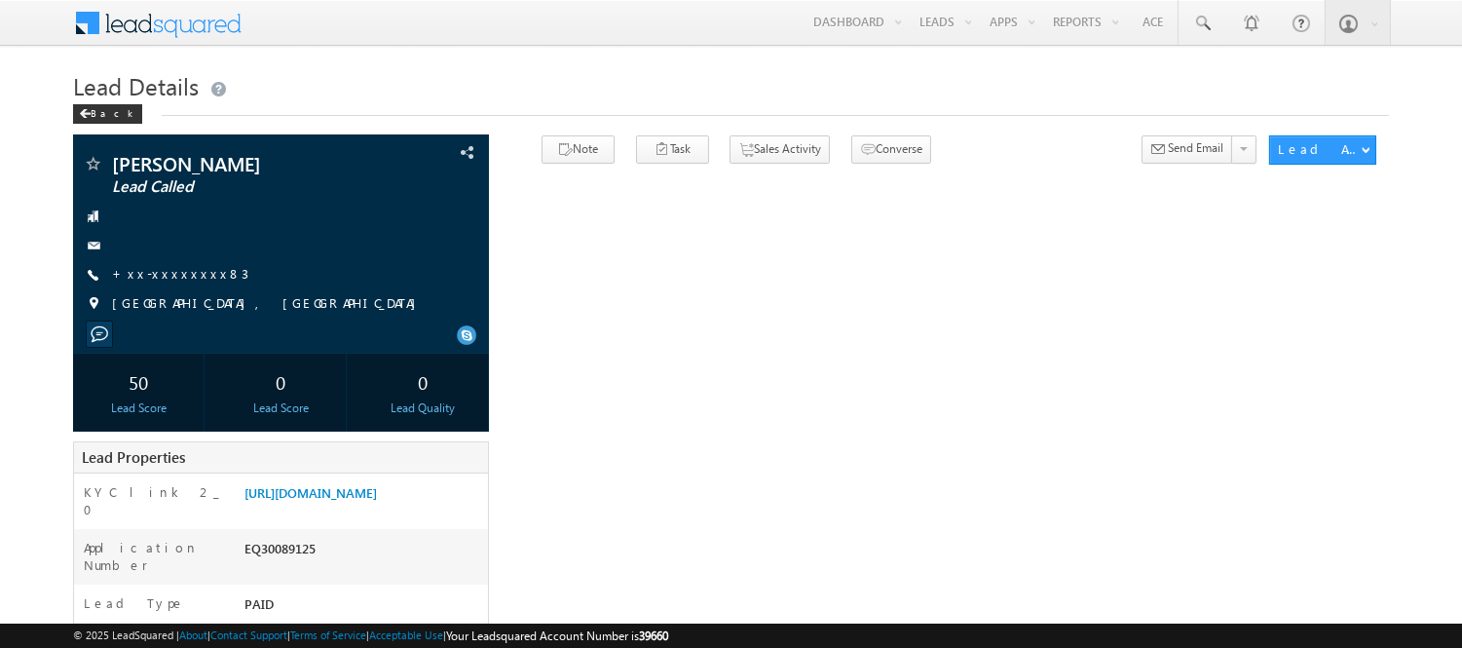
click at [164, 268] on link "+xx-xxxxxxxx83" at bounding box center [180, 273] width 136 height 17
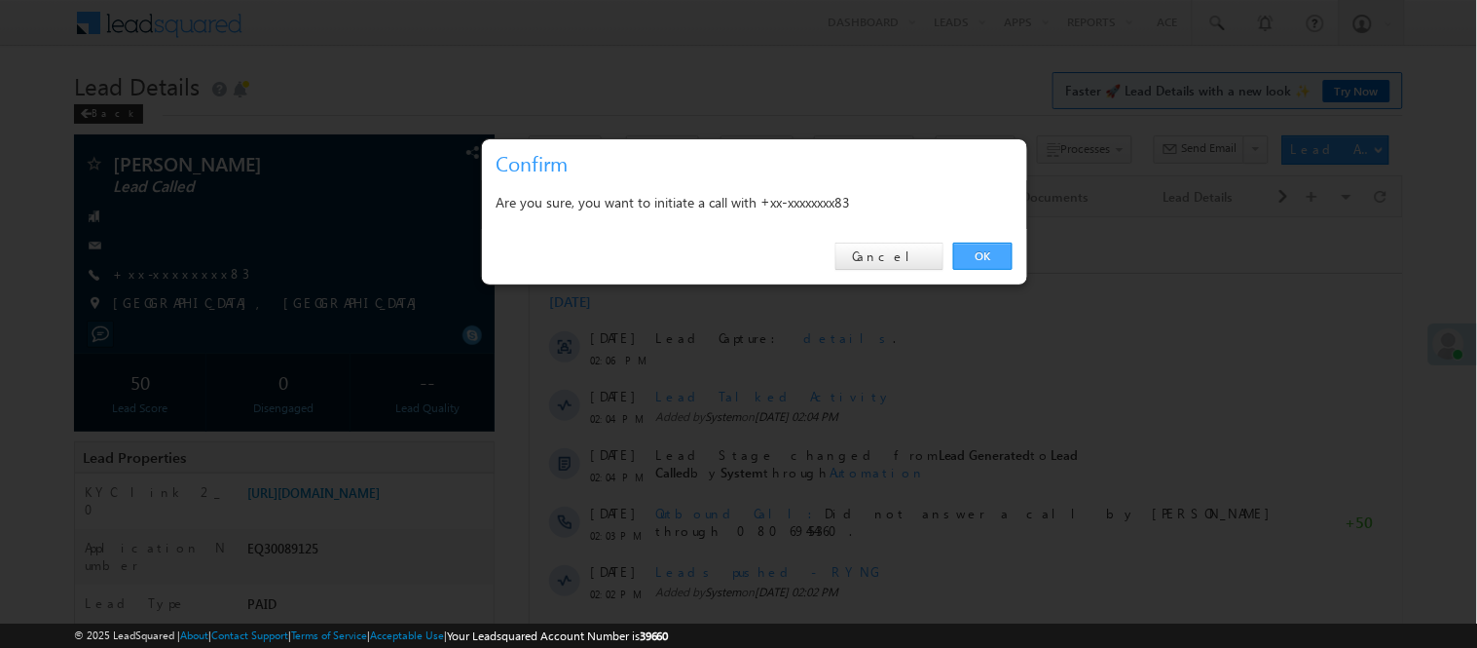
click at [981, 258] on link "OK" at bounding box center [982, 255] width 59 height 27
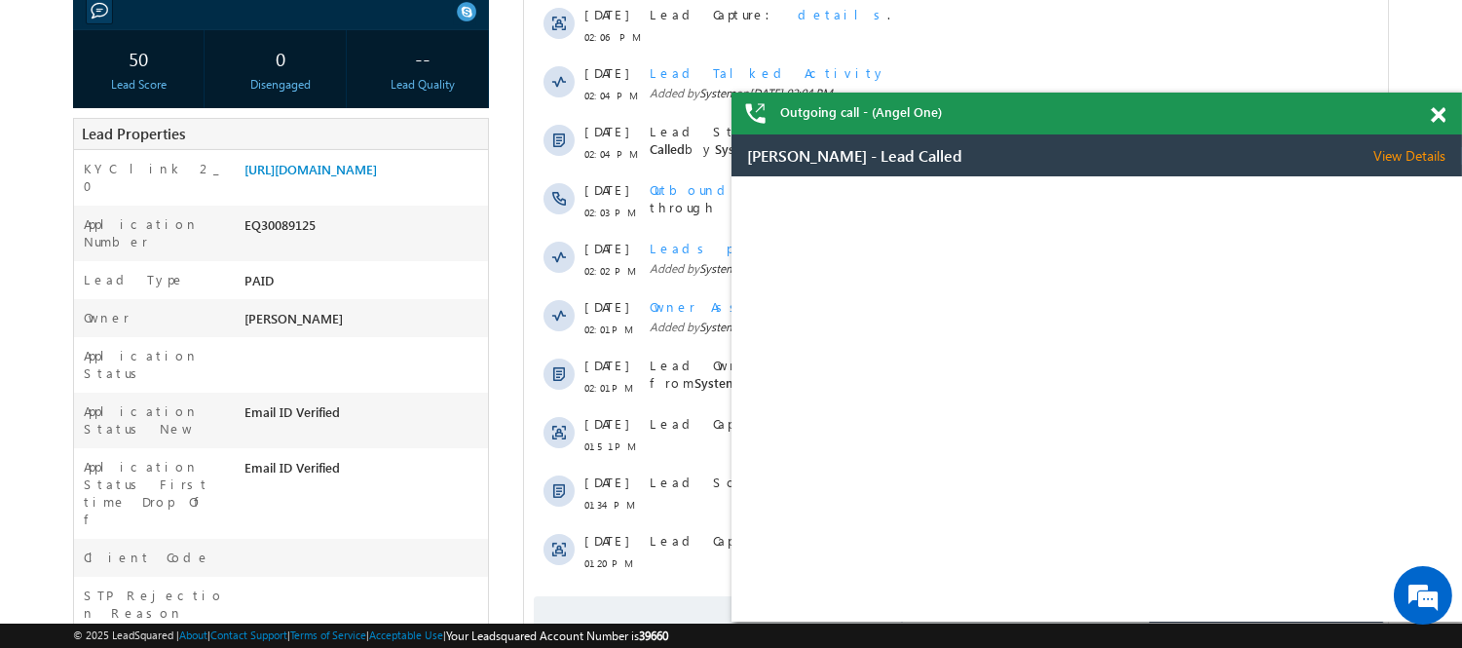
click at [1439, 103] on div at bounding box center [1448, 112] width 26 height 38
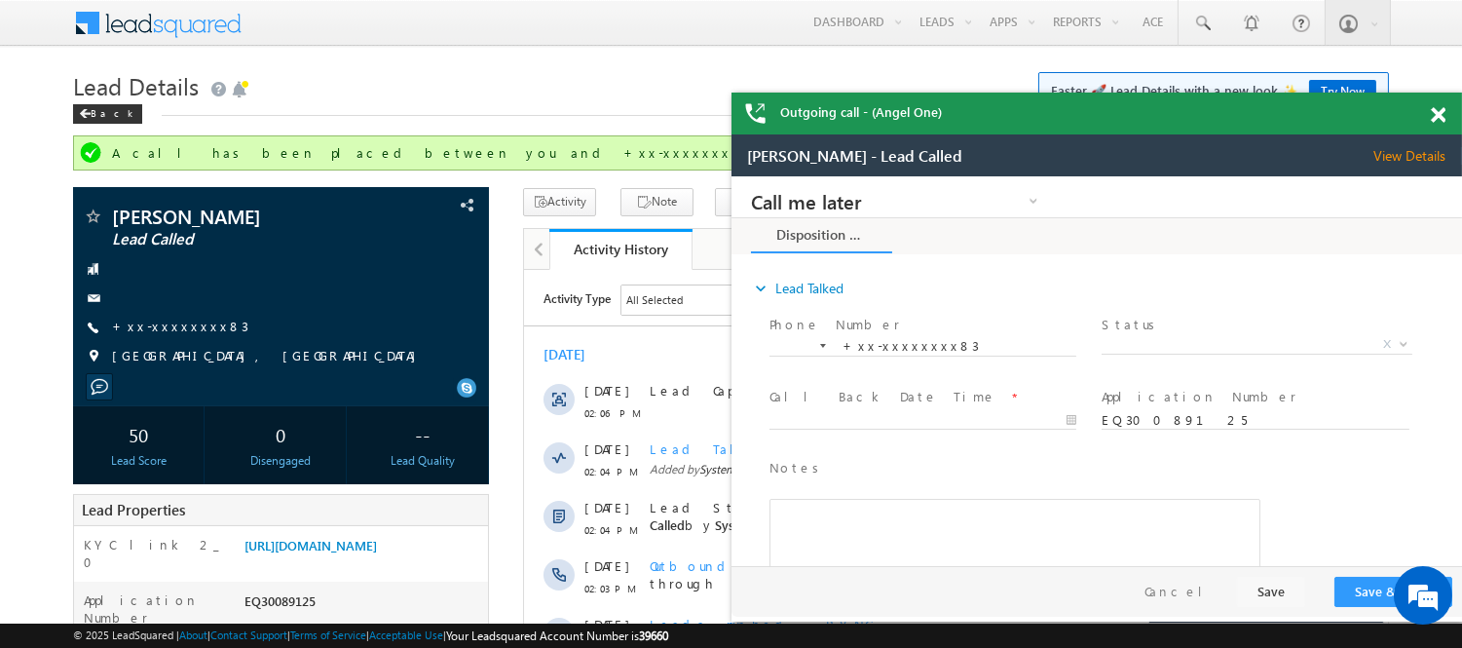
click at [1442, 113] on span at bounding box center [1438, 115] width 15 height 17
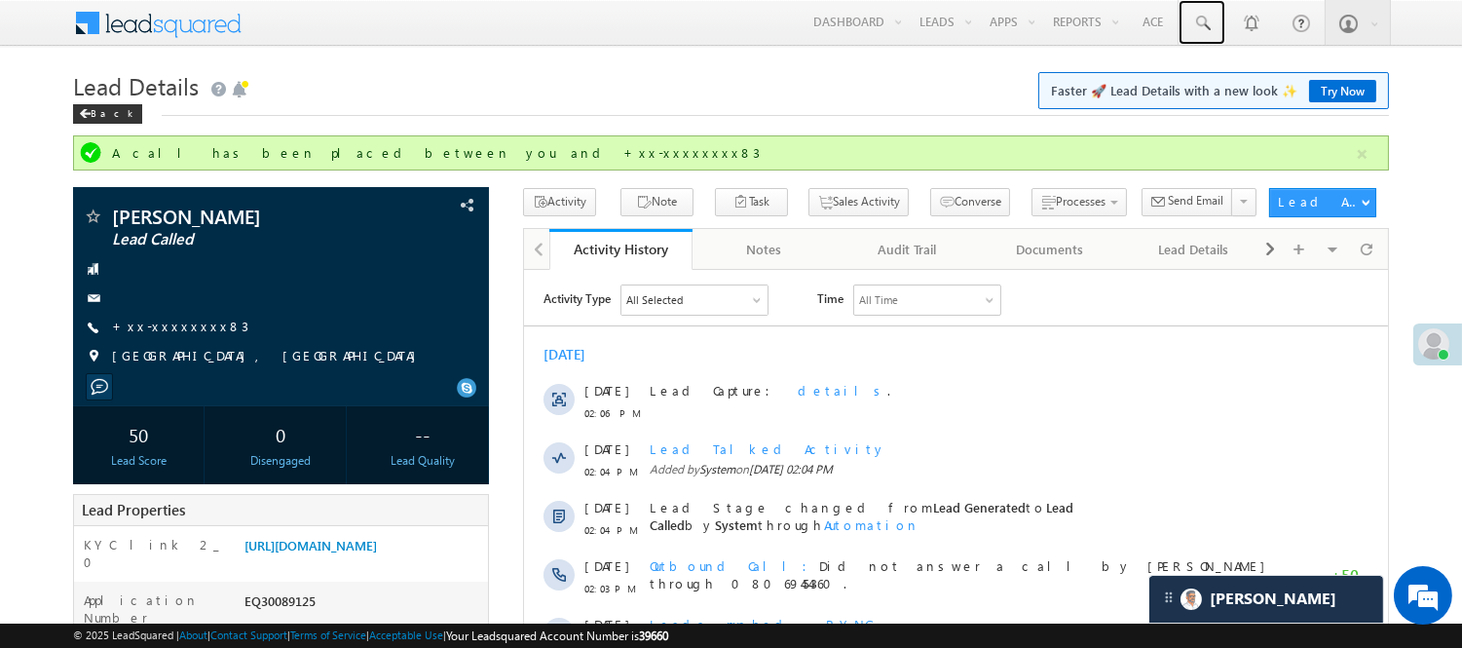
click at [1196, 26] on span at bounding box center [1201, 23] width 19 height 19
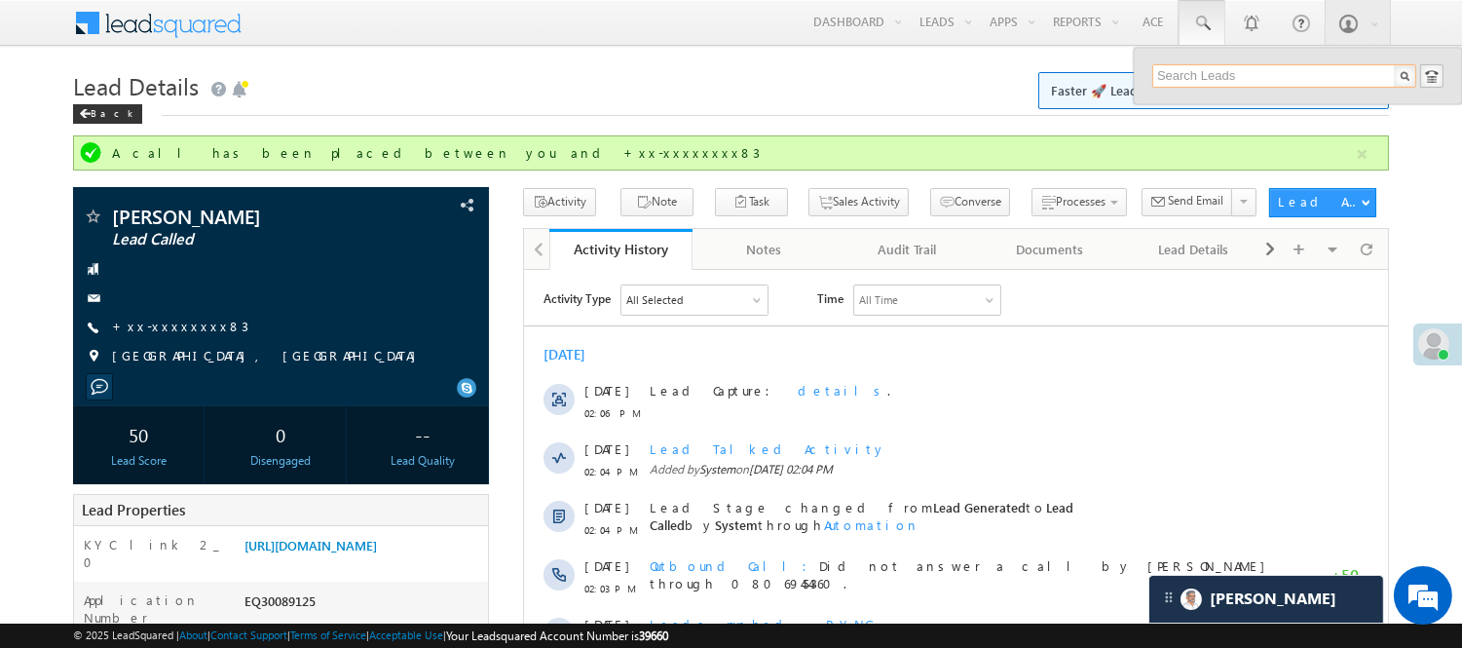
click at [1220, 69] on input "text" at bounding box center [1284, 75] width 264 height 23
click at [1213, 75] on input "text" at bounding box center [1284, 75] width 264 height 23
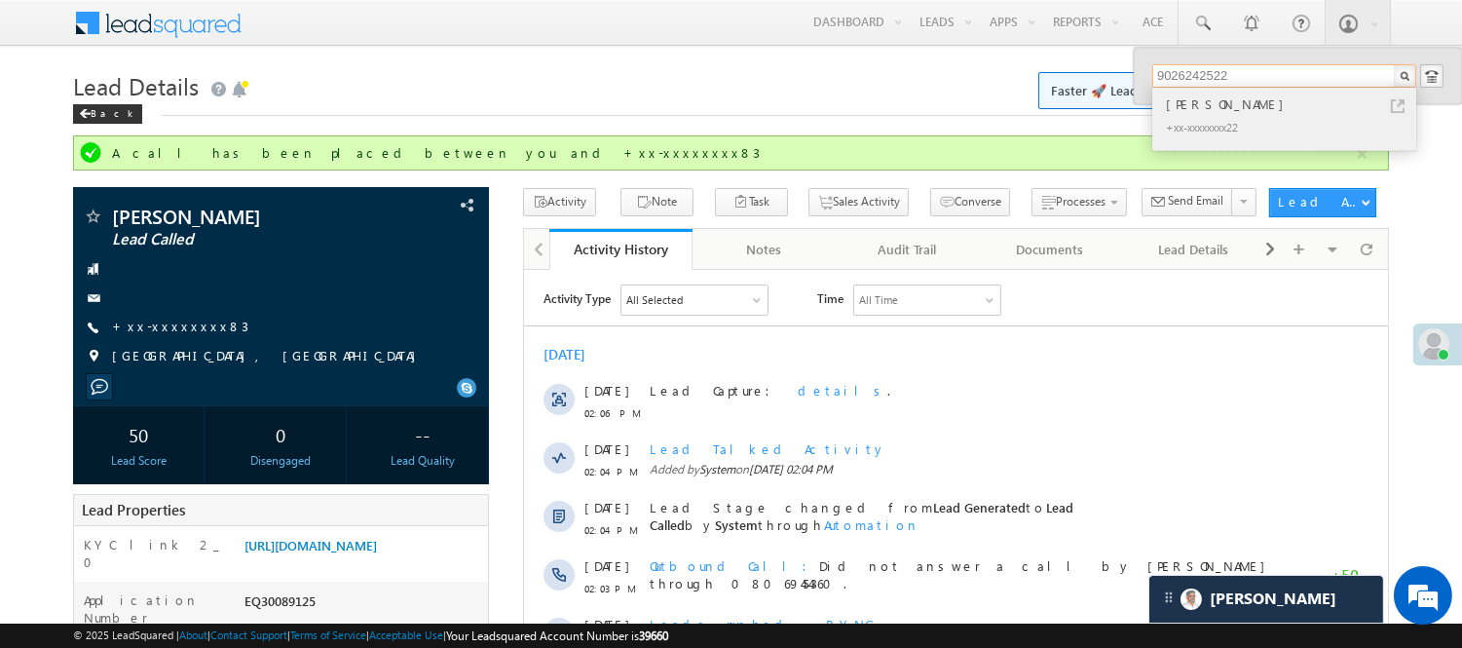
type input "9026242522"
click at [1242, 131] on div "+xx-xxxxxxxx22" at bounding box center [1292, 126] width 261 height 23
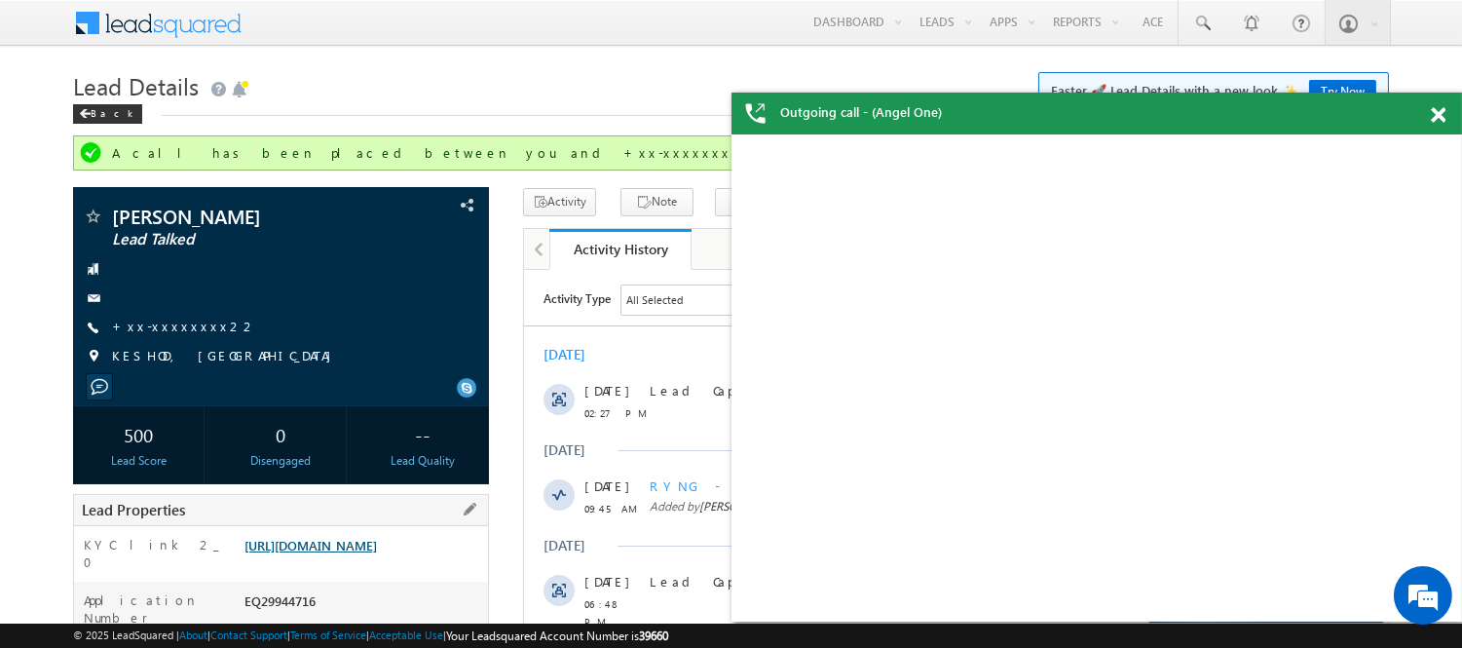
click at [327, 516] on div "Lead Properties" at bounding box center [281, 510] width 416 height 32
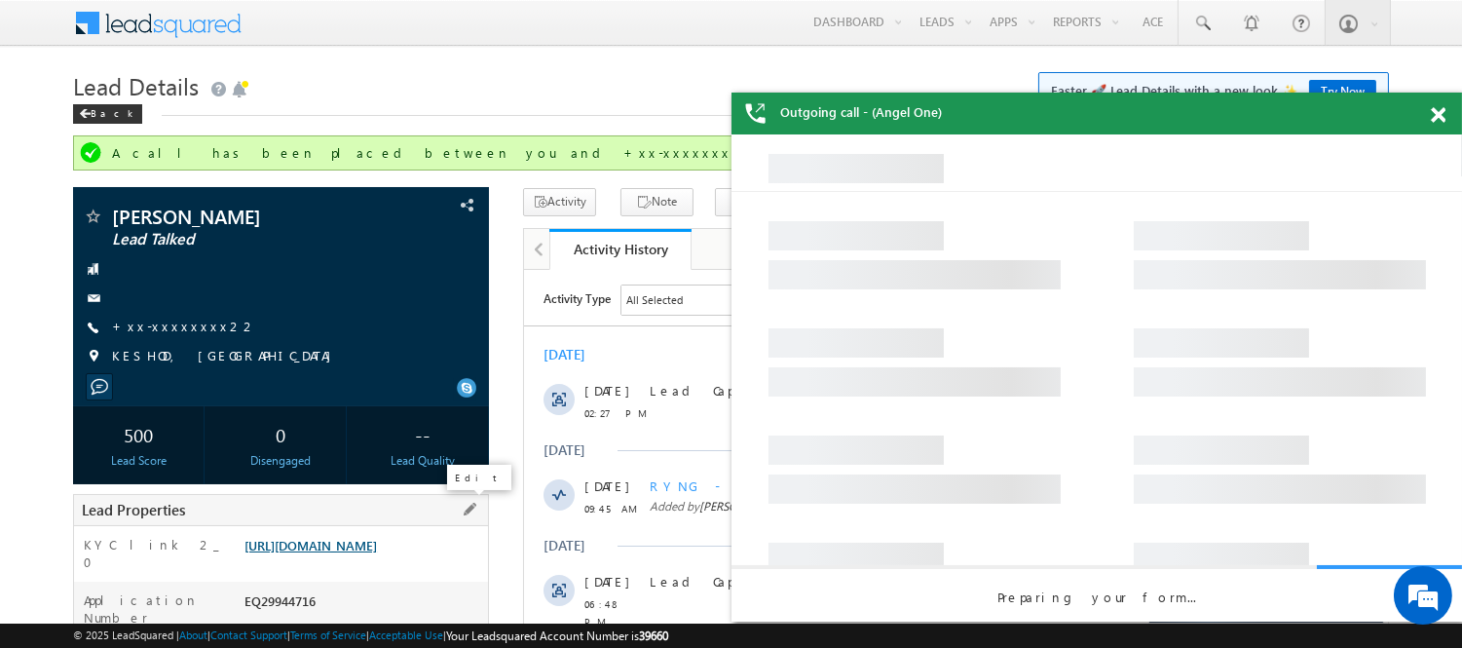
click at [377, 553] on link "[URL][DOMAIN_NAME]" at bounding box center [310, 545] width 132 height 17
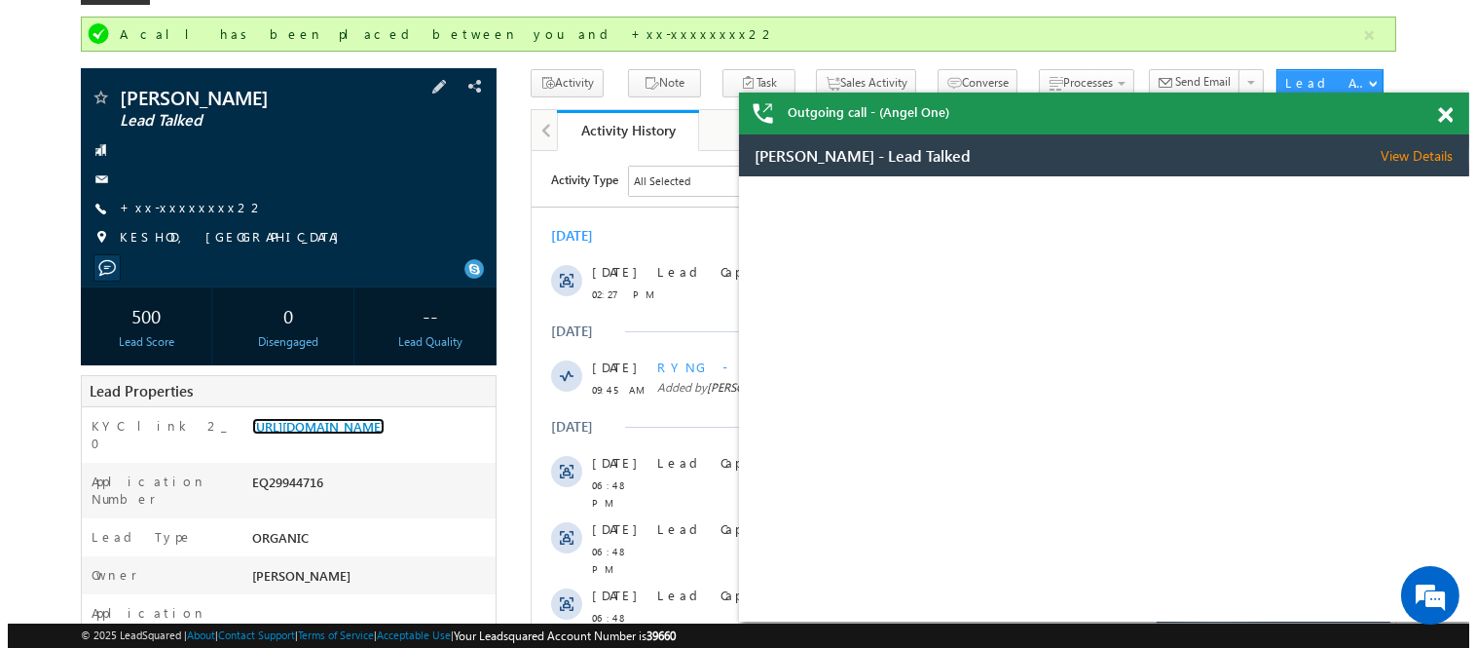
scroll to position [108, 0]
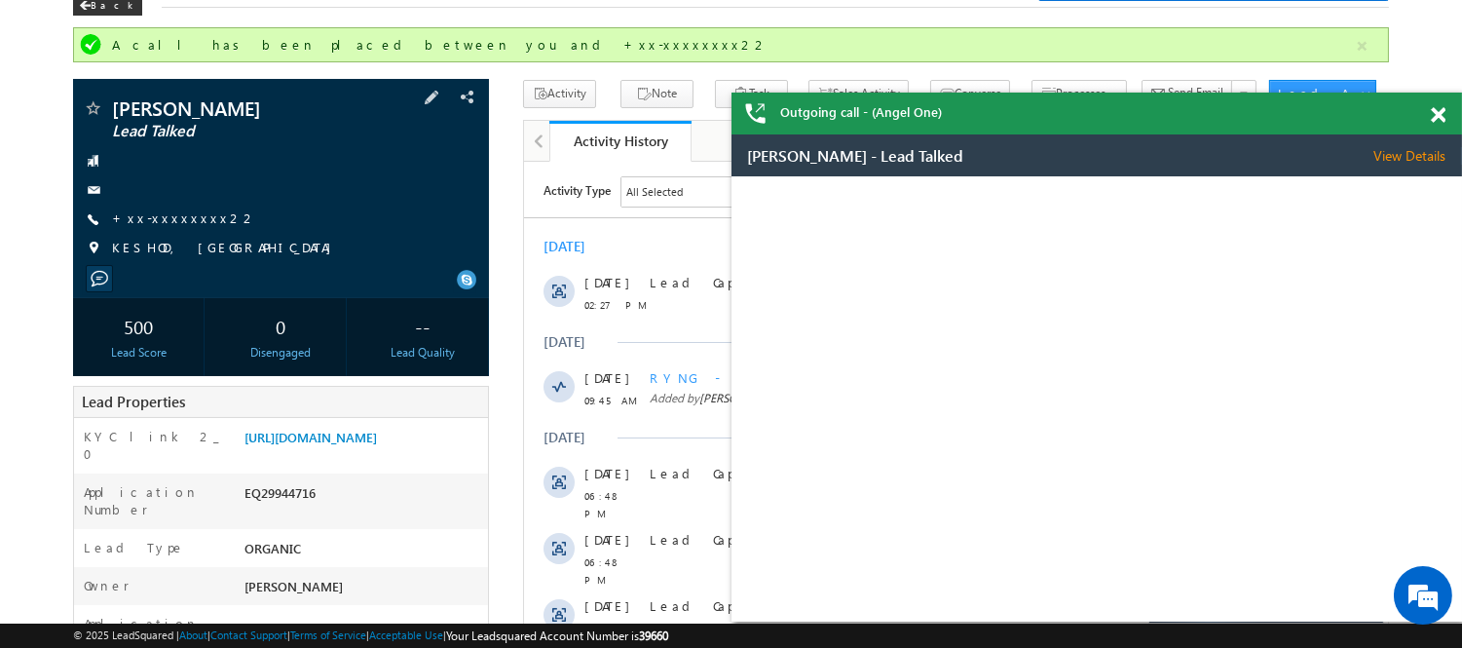
click at [148, 205] on div "Rakshpal Singh Lead Talked +xx-xxxxxxxx22" at bounding box center [281, 182] width 396 height 169
click at [144, 217] on link "+xx-xxxxxxxx22" at bounding box center [184, 217] width 145 height 17
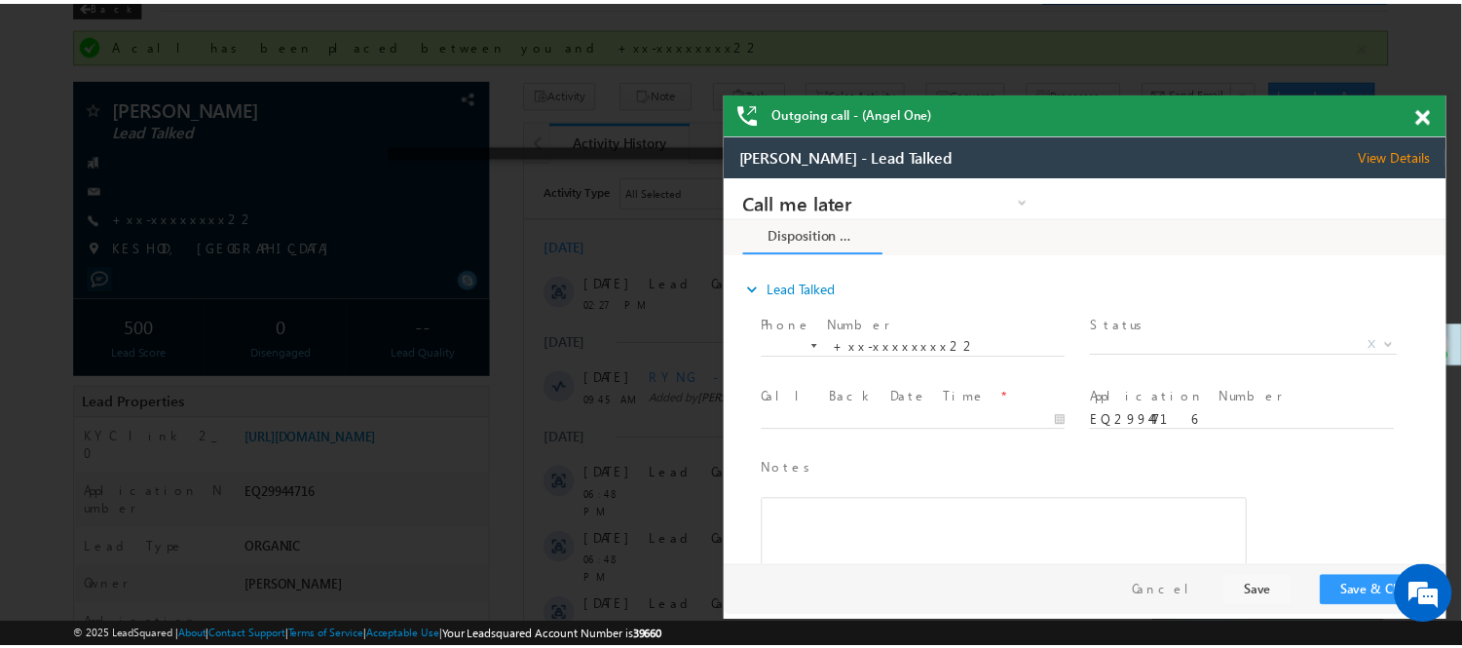
scroll to position [0, 0]
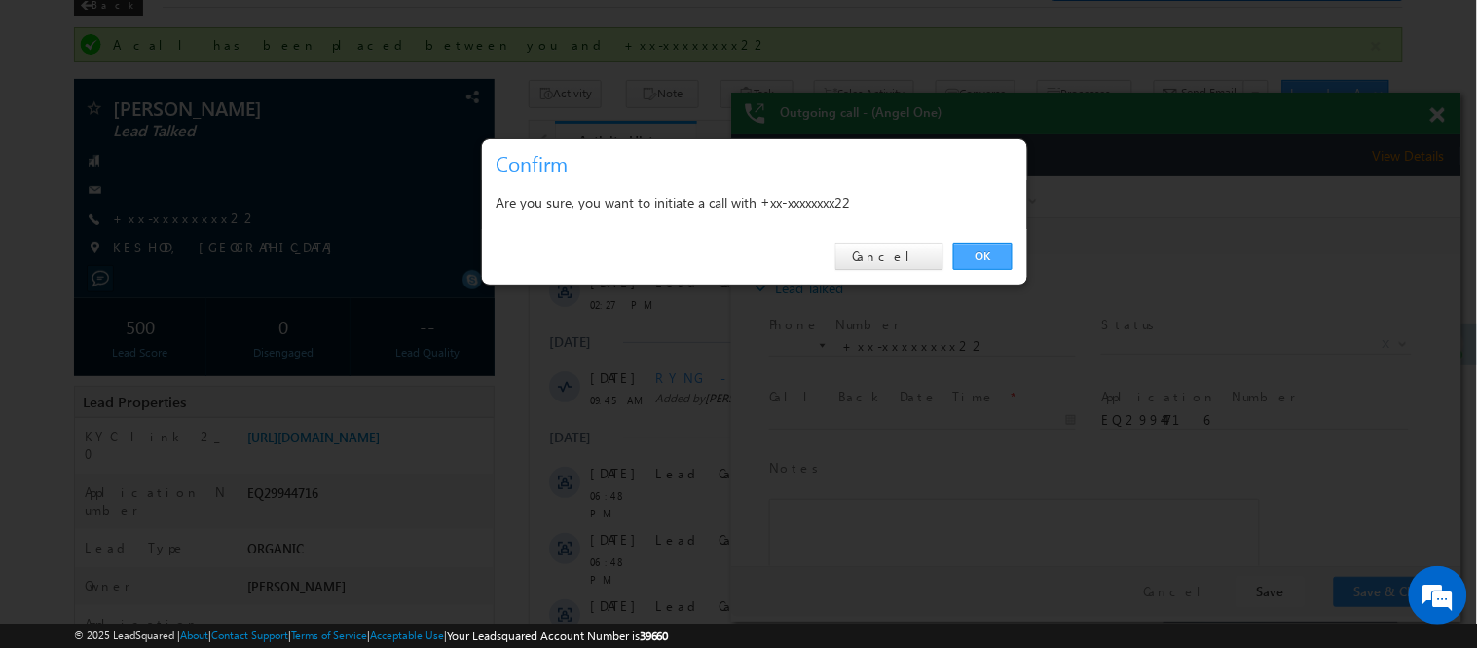
click at [977, 254] on link "OK" at bounding box center [982, 255] width 59 height 27
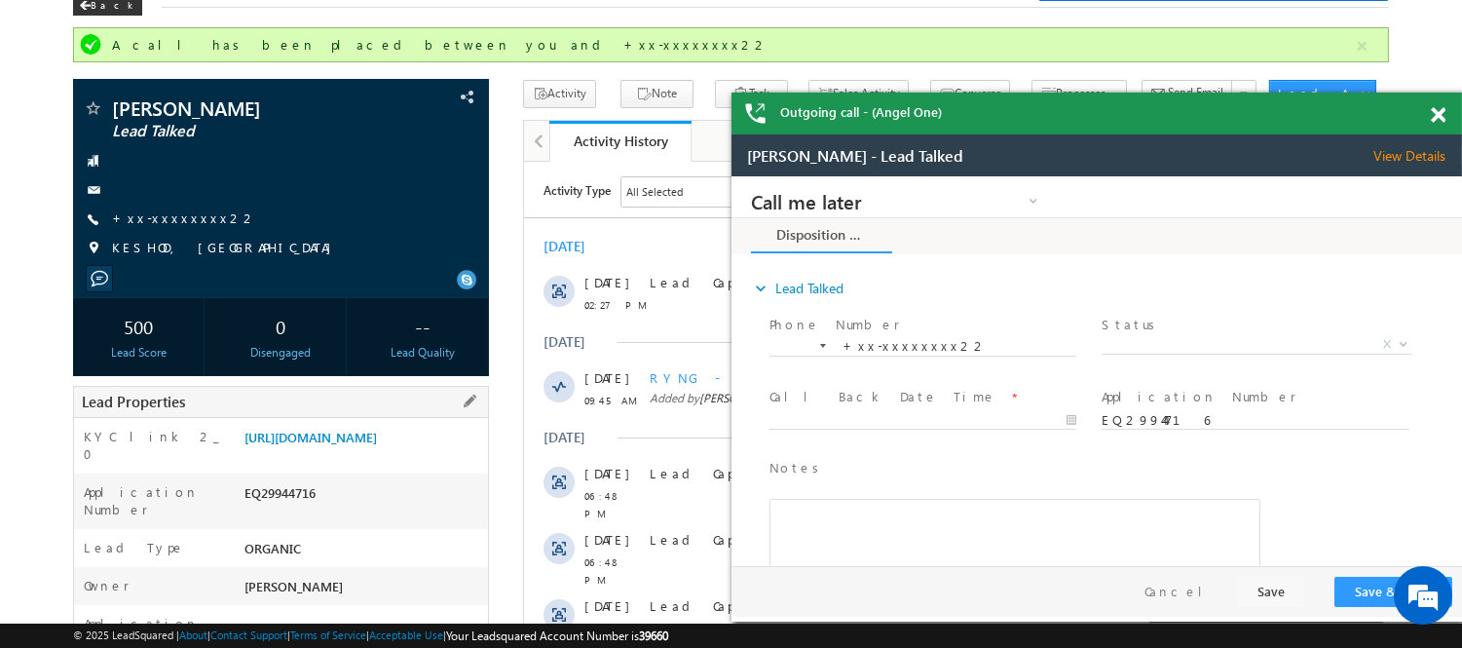
scroll to position [216, 0]
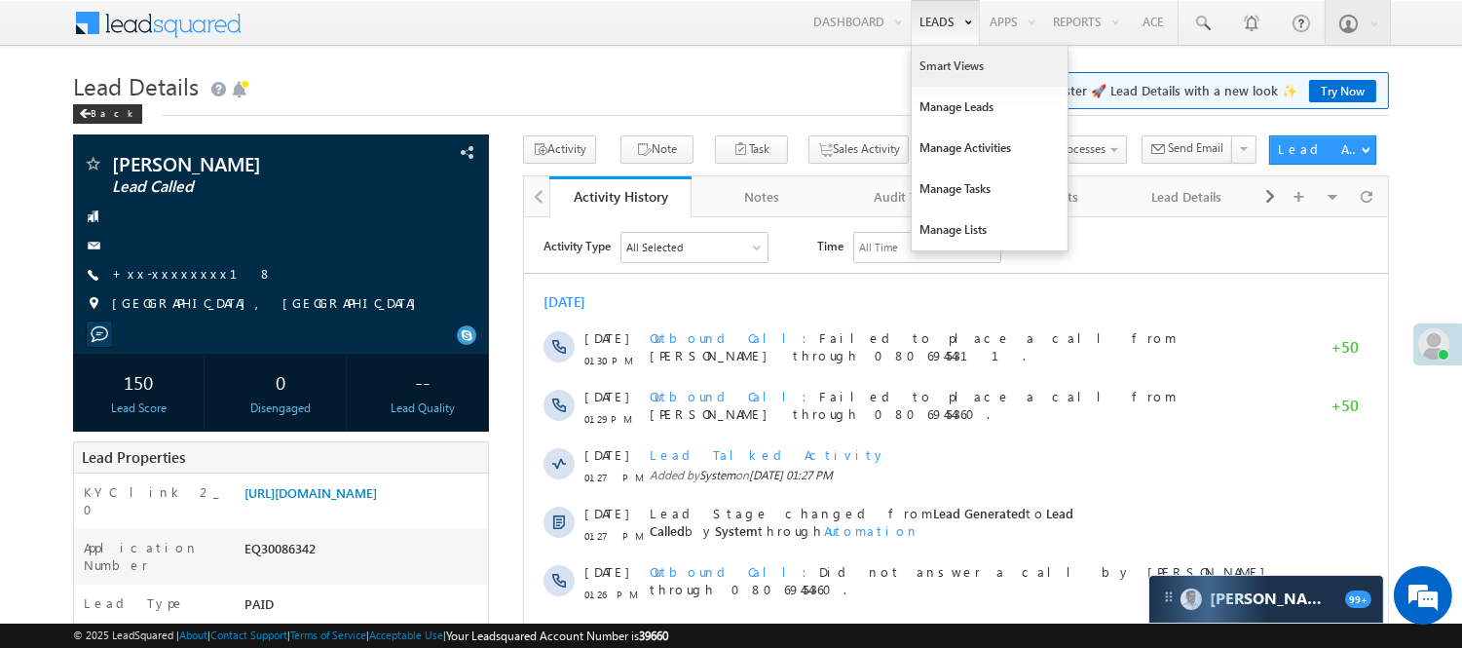
click at [943, 66] on link "Smart Views" at bounding box center [990, 66] width 156 height 41
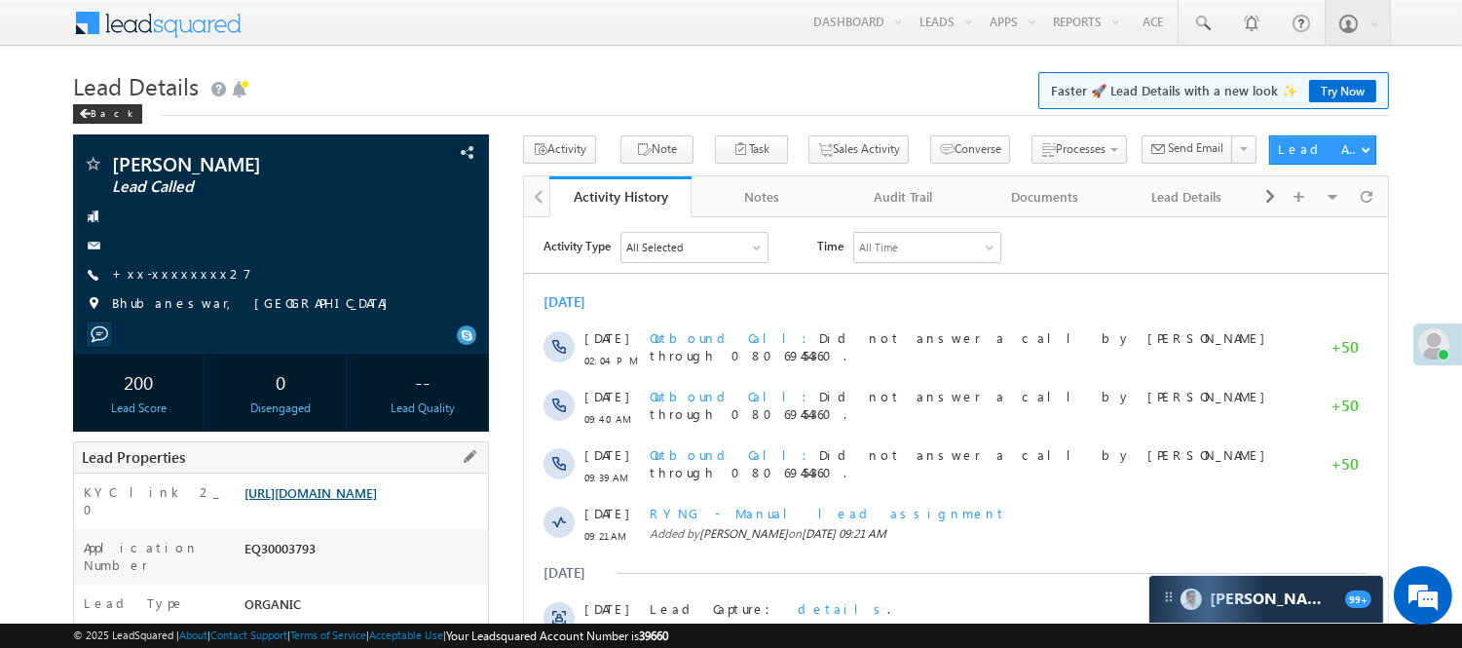
click at [377, 501] on link "[URL][DOMAIN_NAME]" at bounding box center [310, 492] width 132 height 17
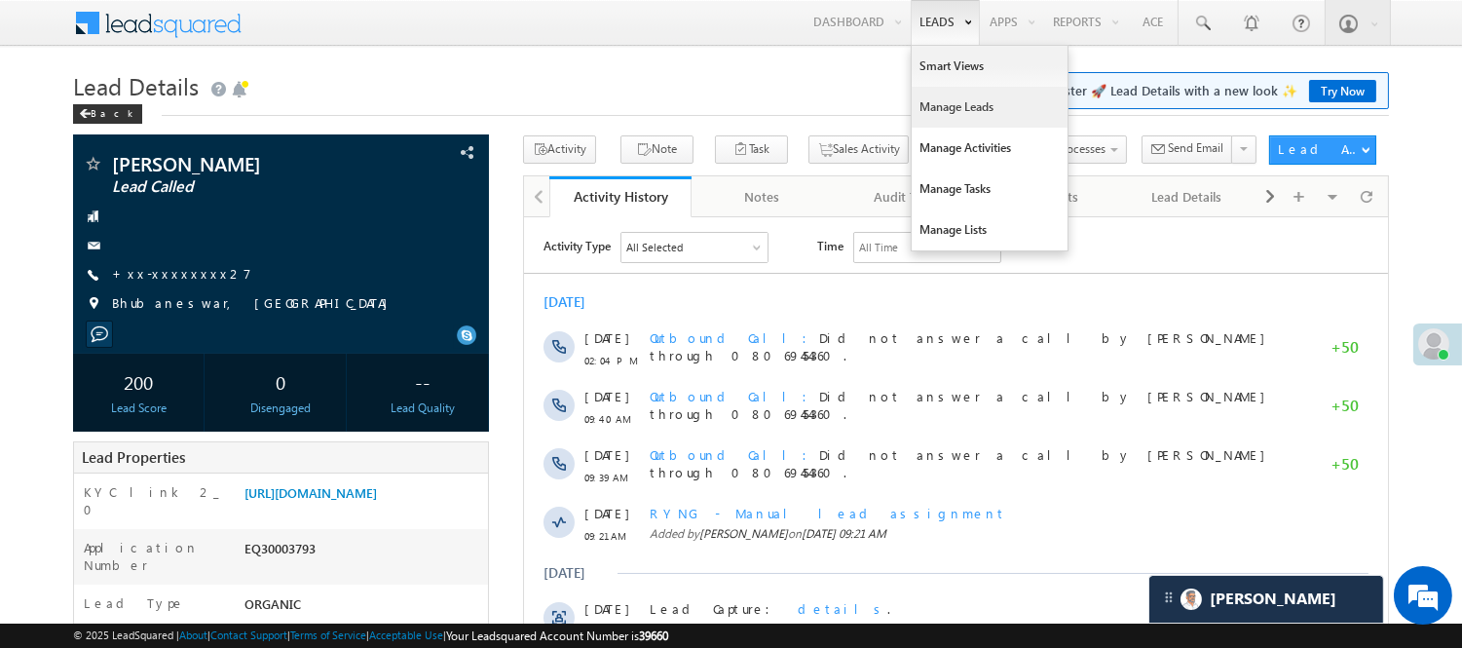
click at [970, 118] on link "Manage Leads" at bounding box center [990, 107] width 156 height 41
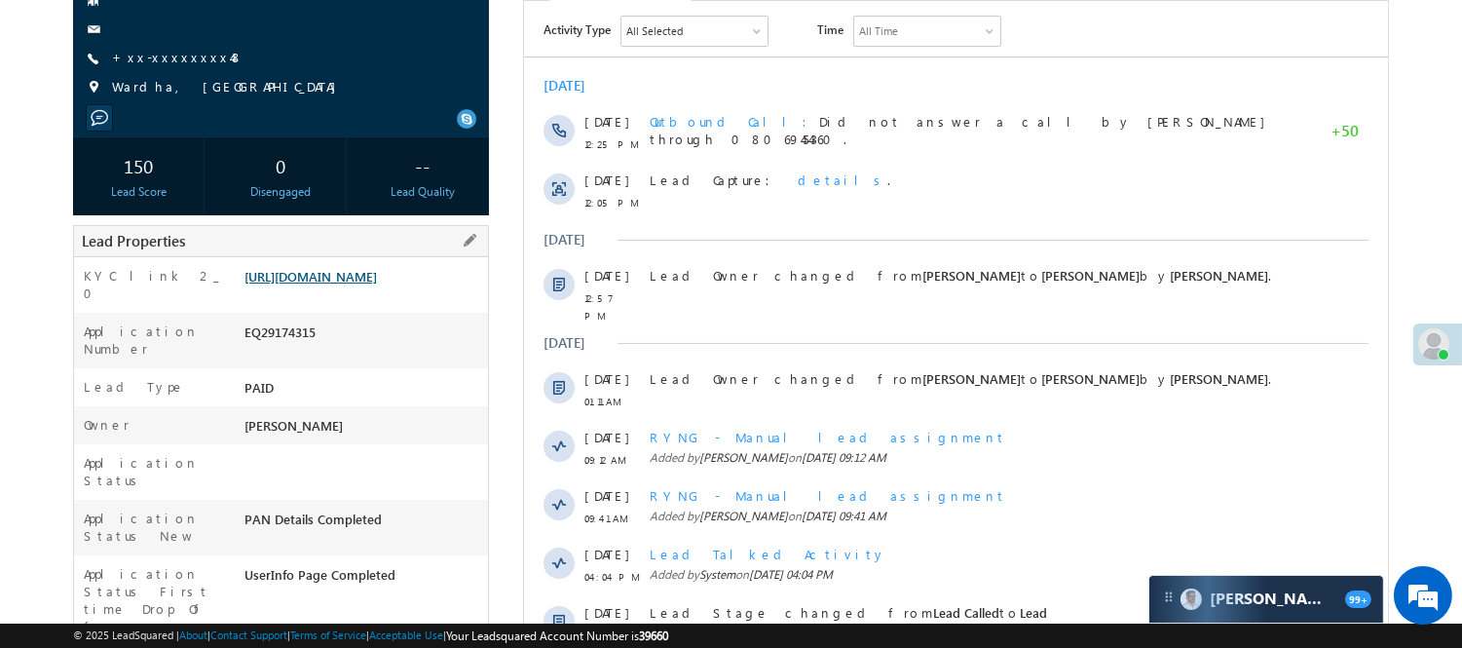
click at [305, 284] on link "https://angelbroking1-pk3em7sa.customui-test.leadsquared.com?leadId=393c02fe-f6…" at bounding box center [310, 276] width 132 height 17
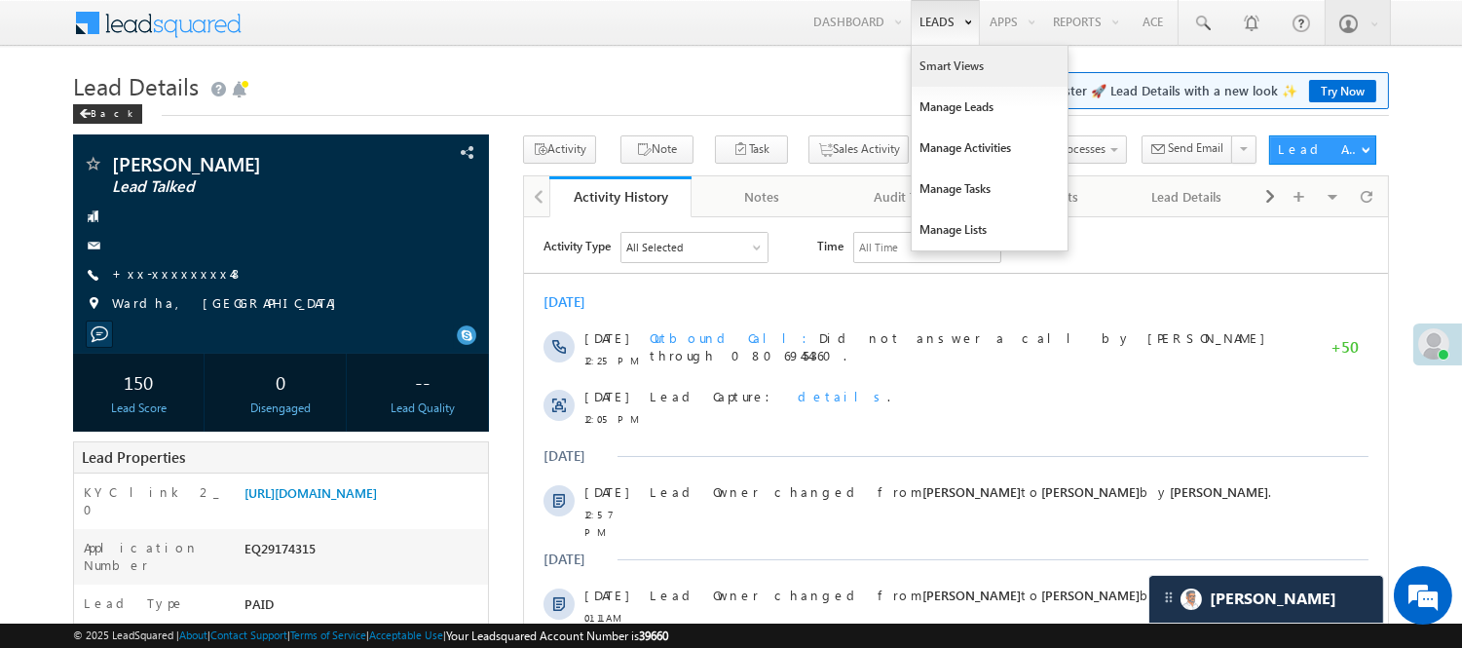
click at [933, 78] on link "Smart Views" at bounding box center [990, 66] width 156 height 41
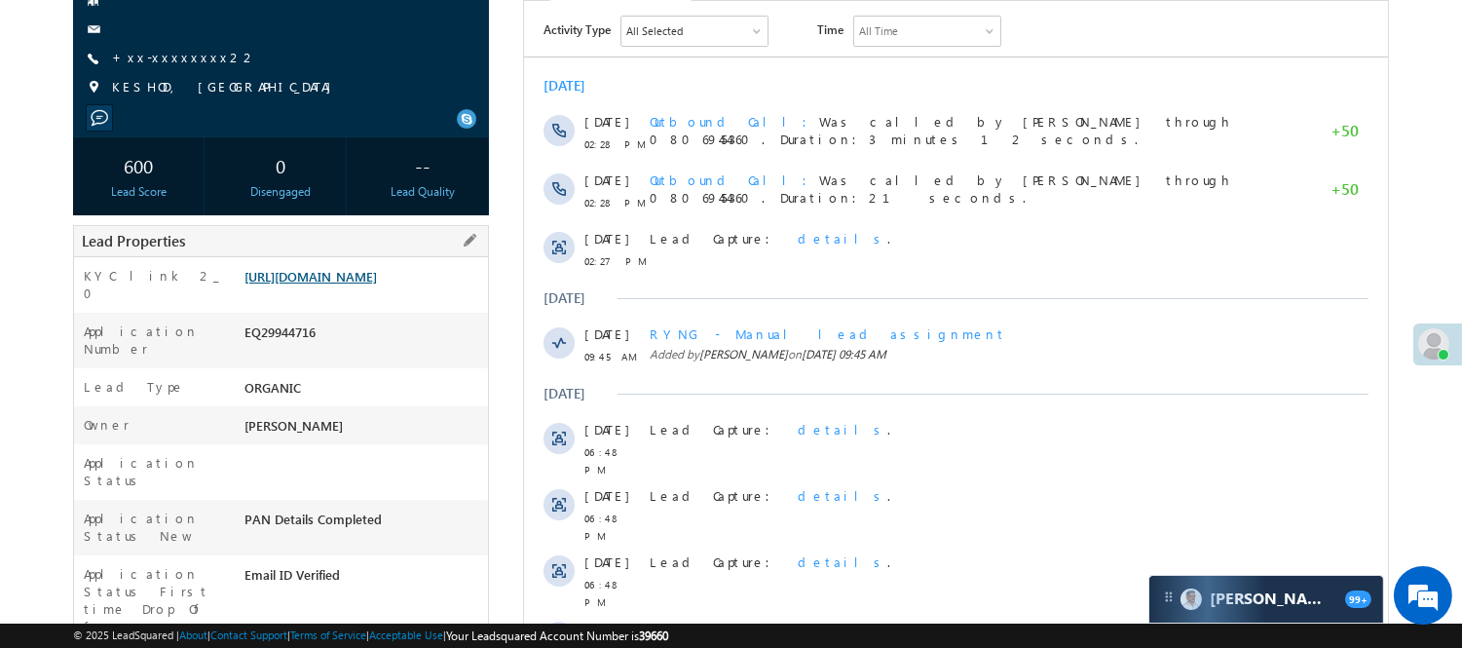
click at [361, 271] on link "[URL][DOMAIN_NAME]" at bounding box center [310, 276] width 132 height 17
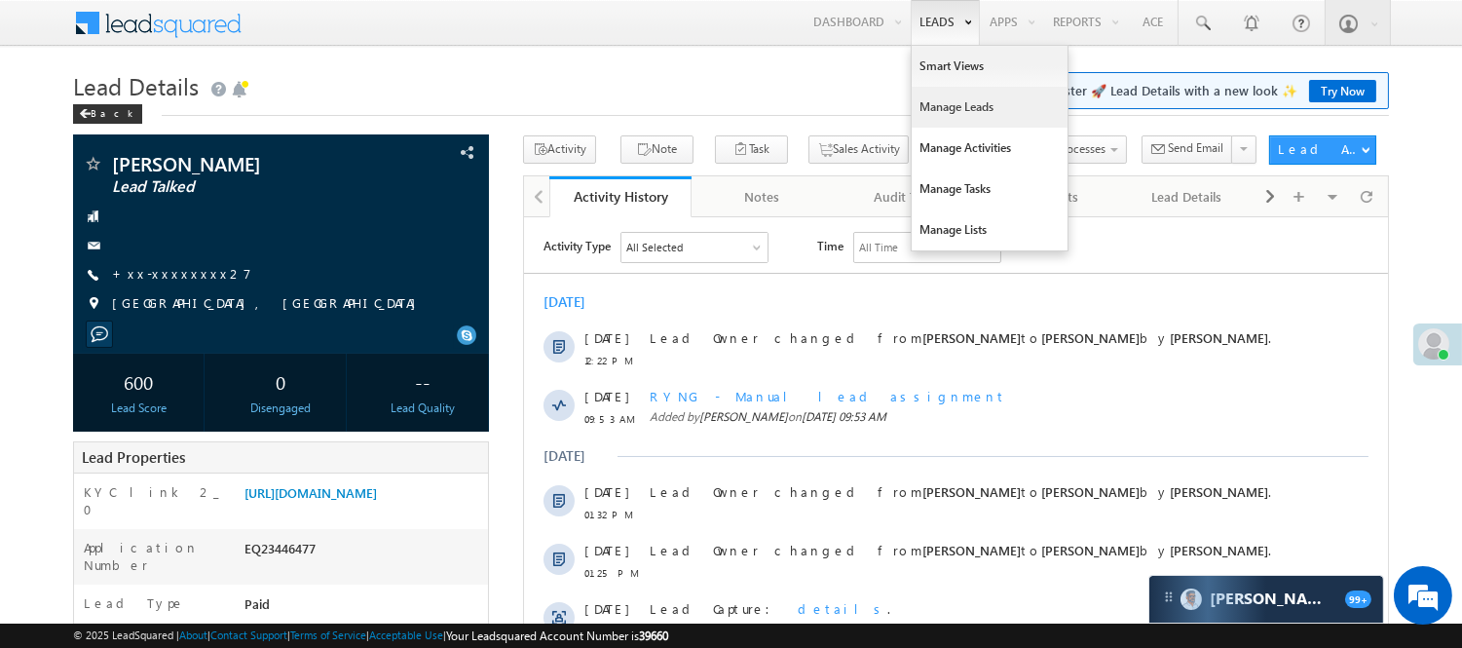
click at [940, 105] on link "Manage Leads" at bounding box center [990, 107] width 156 height 41
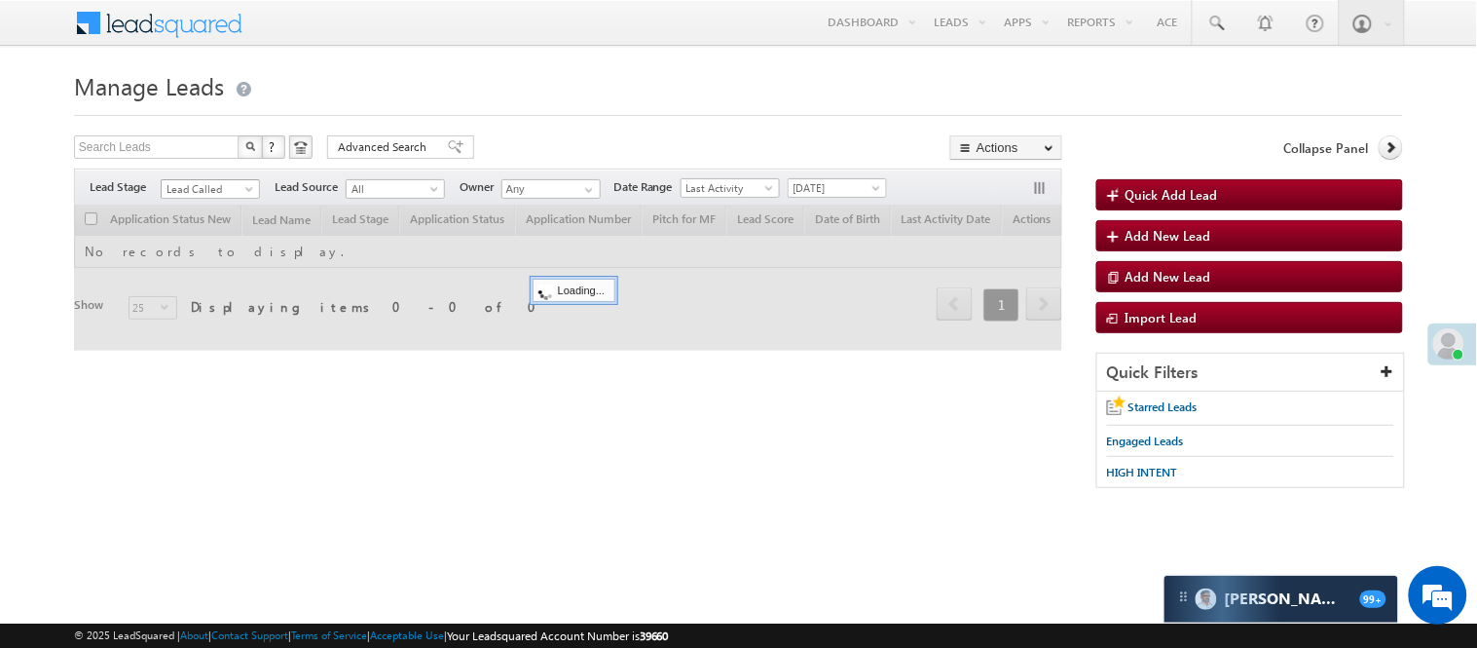
click at [201, 187] on span "Lead Called" at bounding box center [208, 189] width 93 height 18
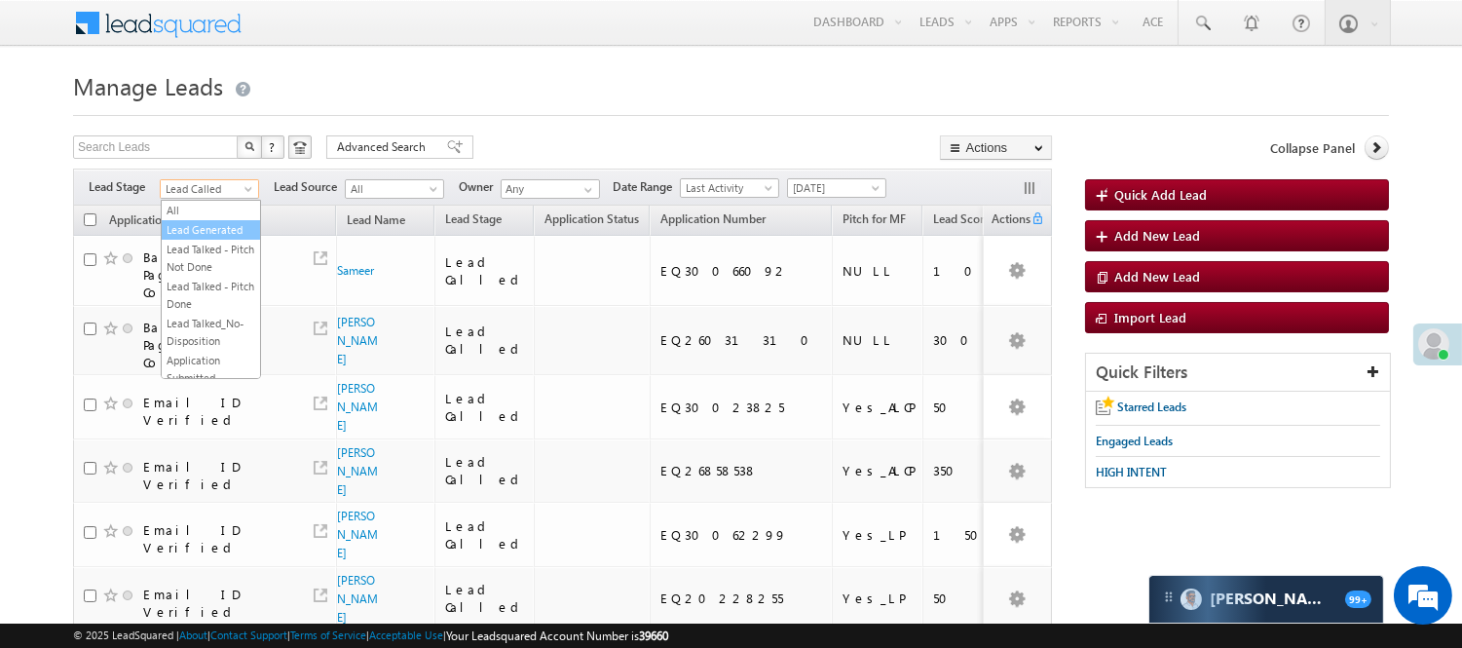
click at [196, 239] on link "Lead Generated" at bounding box center [211, 230] width 98 height 18
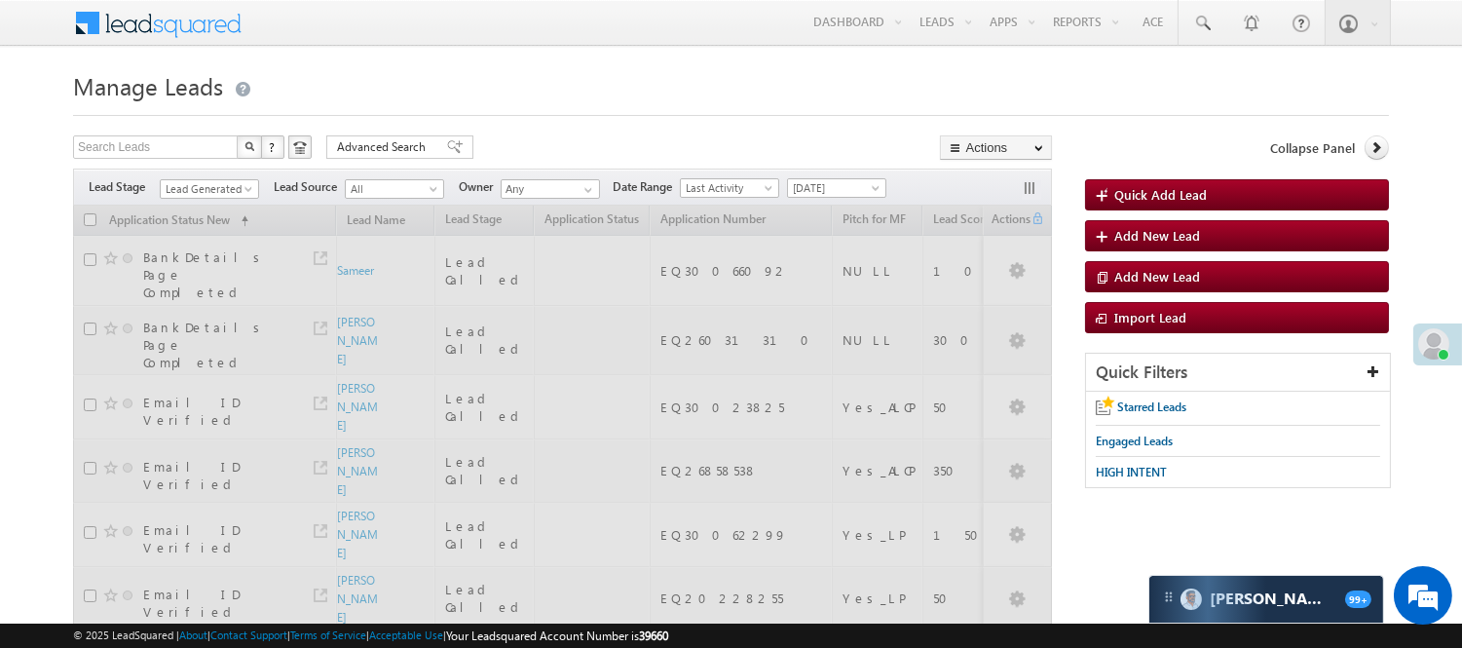
click at [492, 109] on div at bounding box center [731, 109] width 1316 height 13
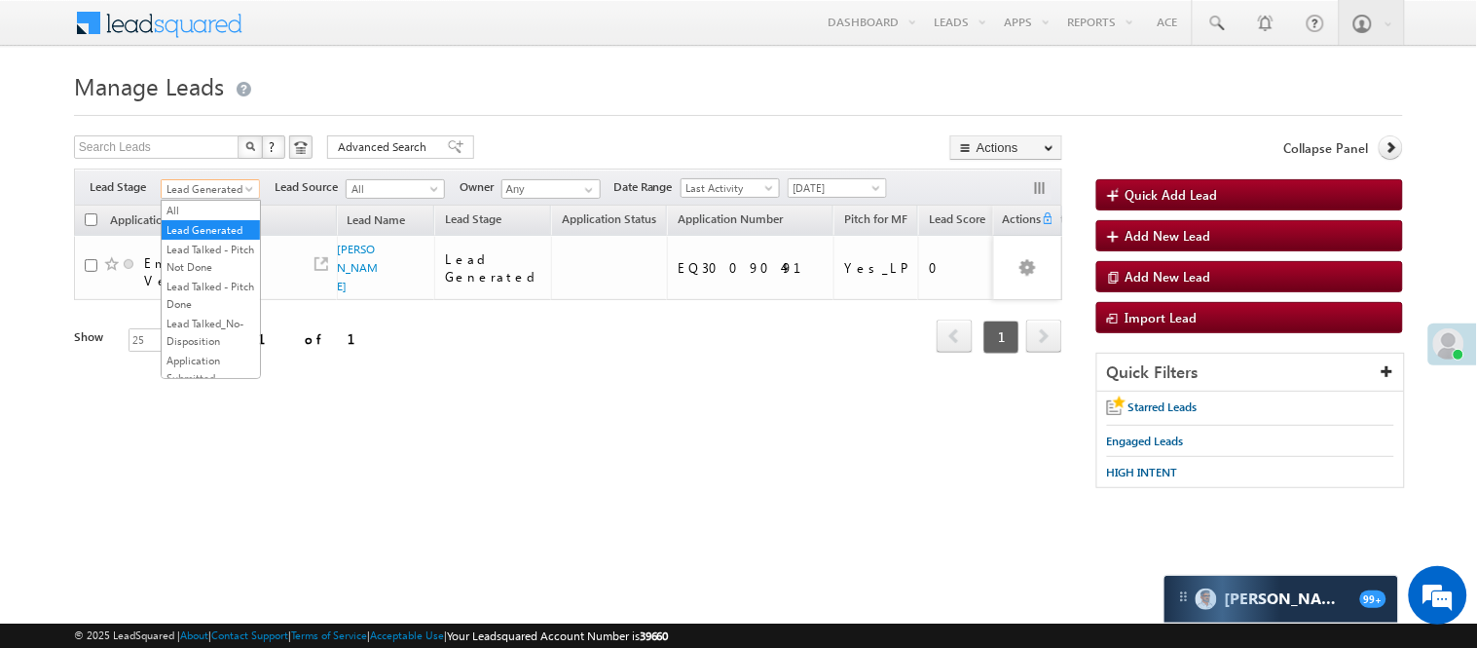
click at [234, 198] on span "Lead Generated" at bounding box center [208, 189] width 93 height 18
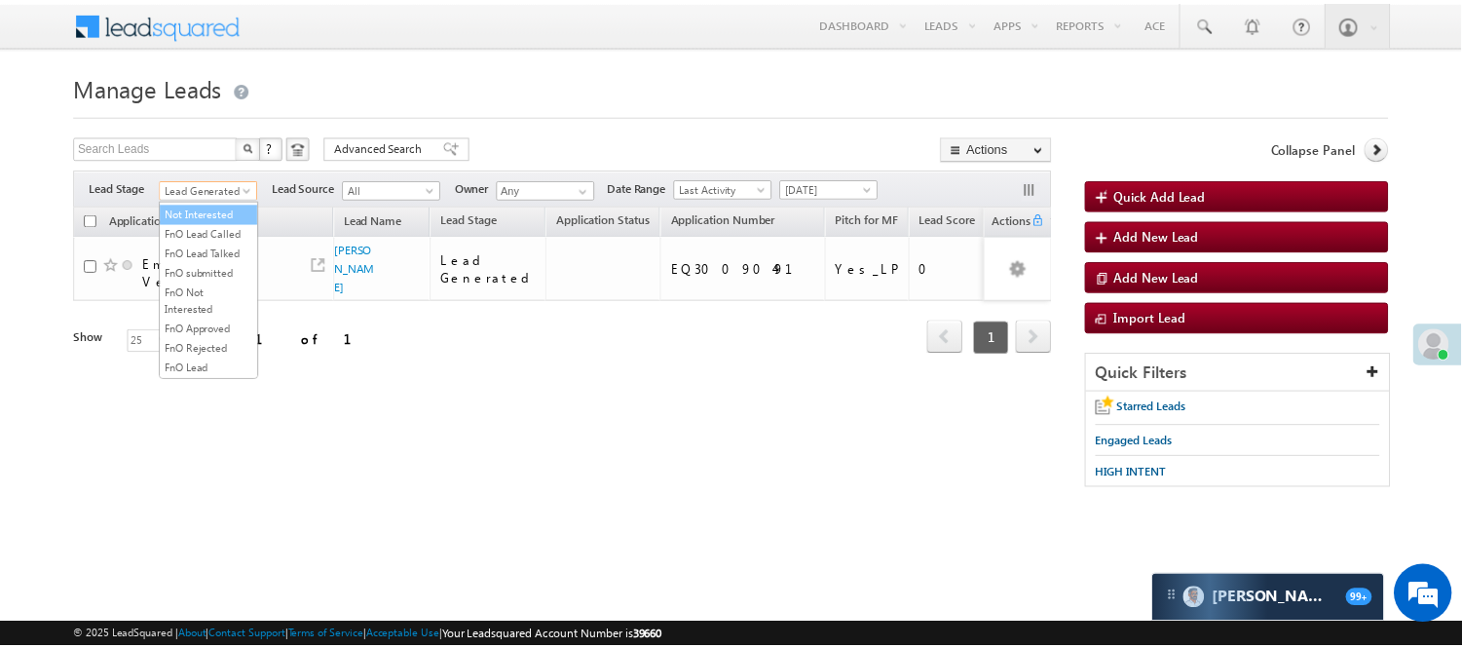
scroll to position [324, 0]
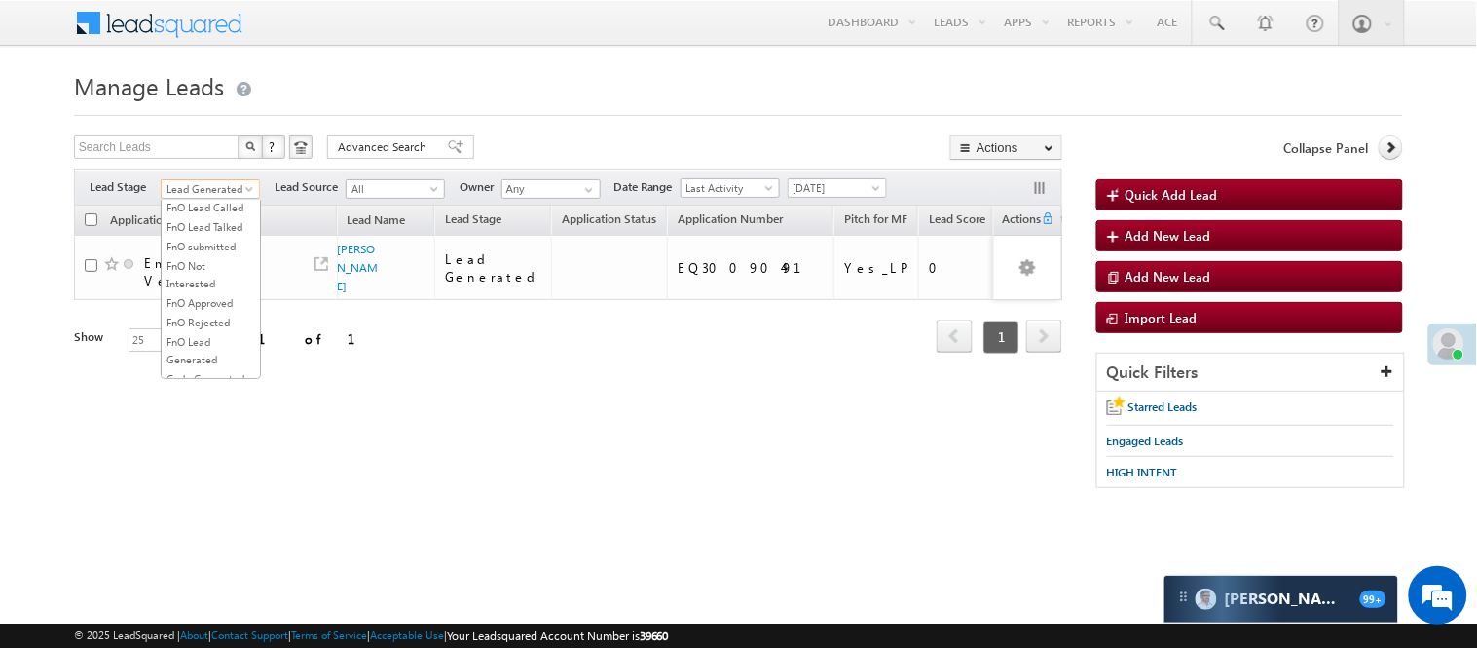
click at [203, 158] on link "Lead Called" at bounding box center [211, 149] width 98 height 18
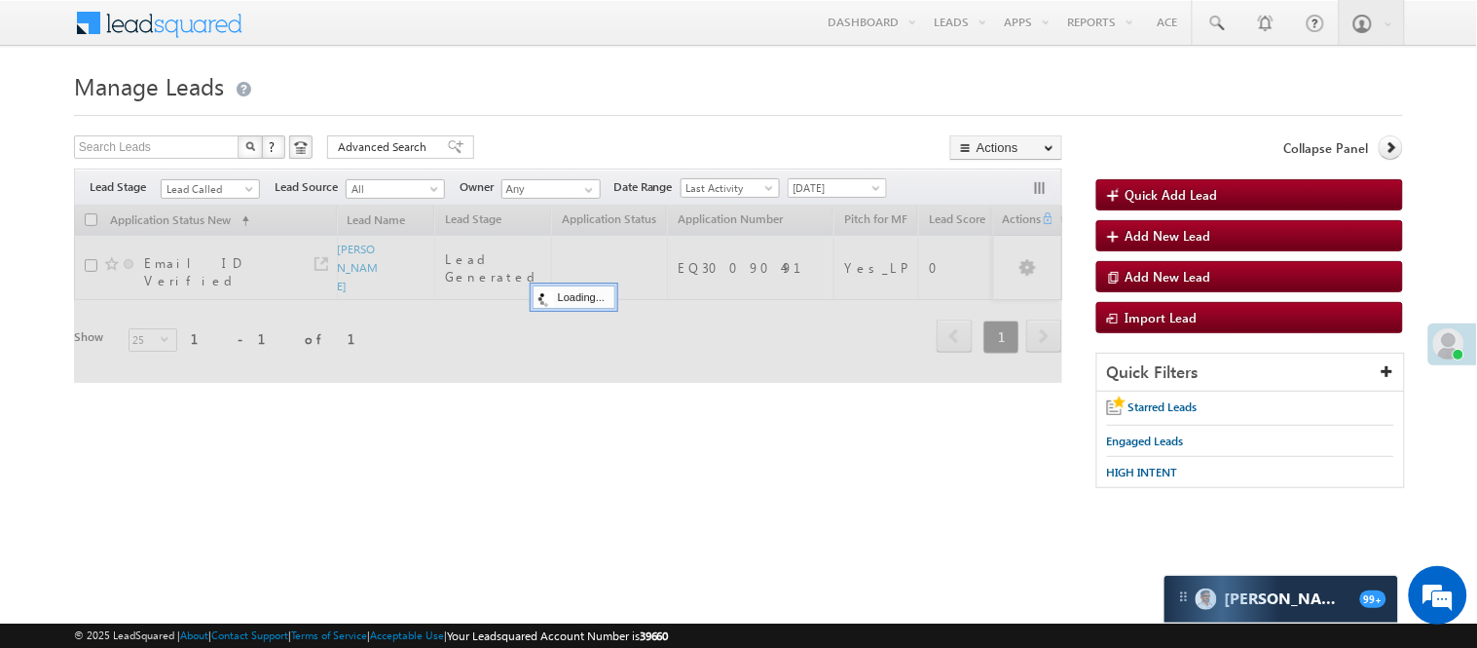
click at [537, 101] on h1 "Manage Leads" at bounding box center [738, 84] width 1329 height 38
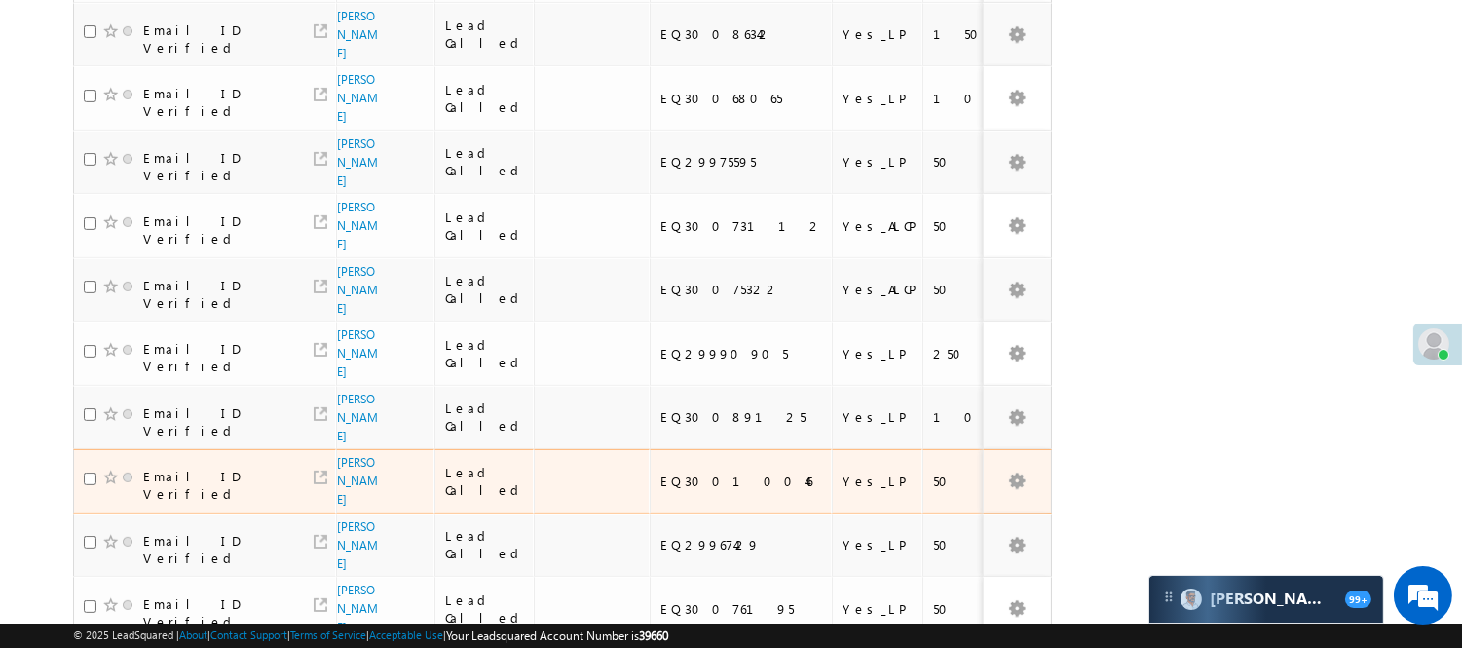
scroll to position [1281, 0]
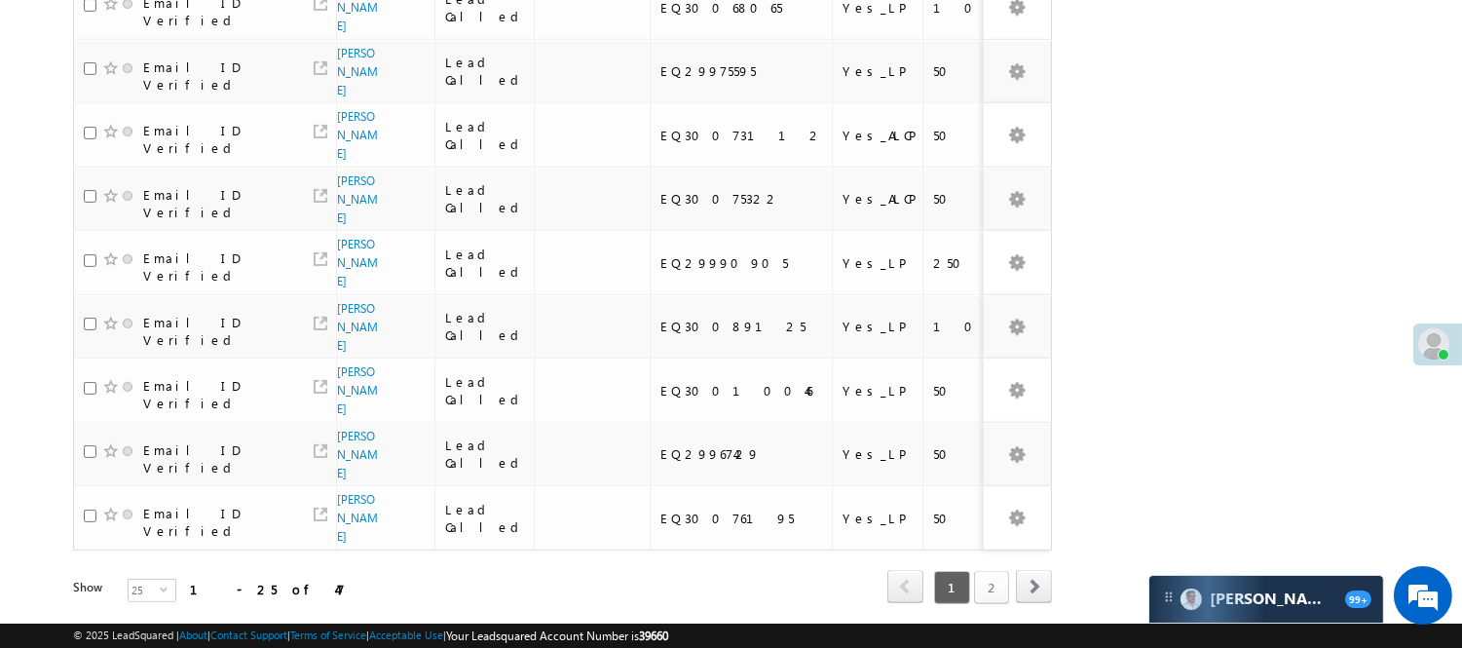
click at [999, 571] on link "2" at bounding box center [991, 587] width 35 height 33
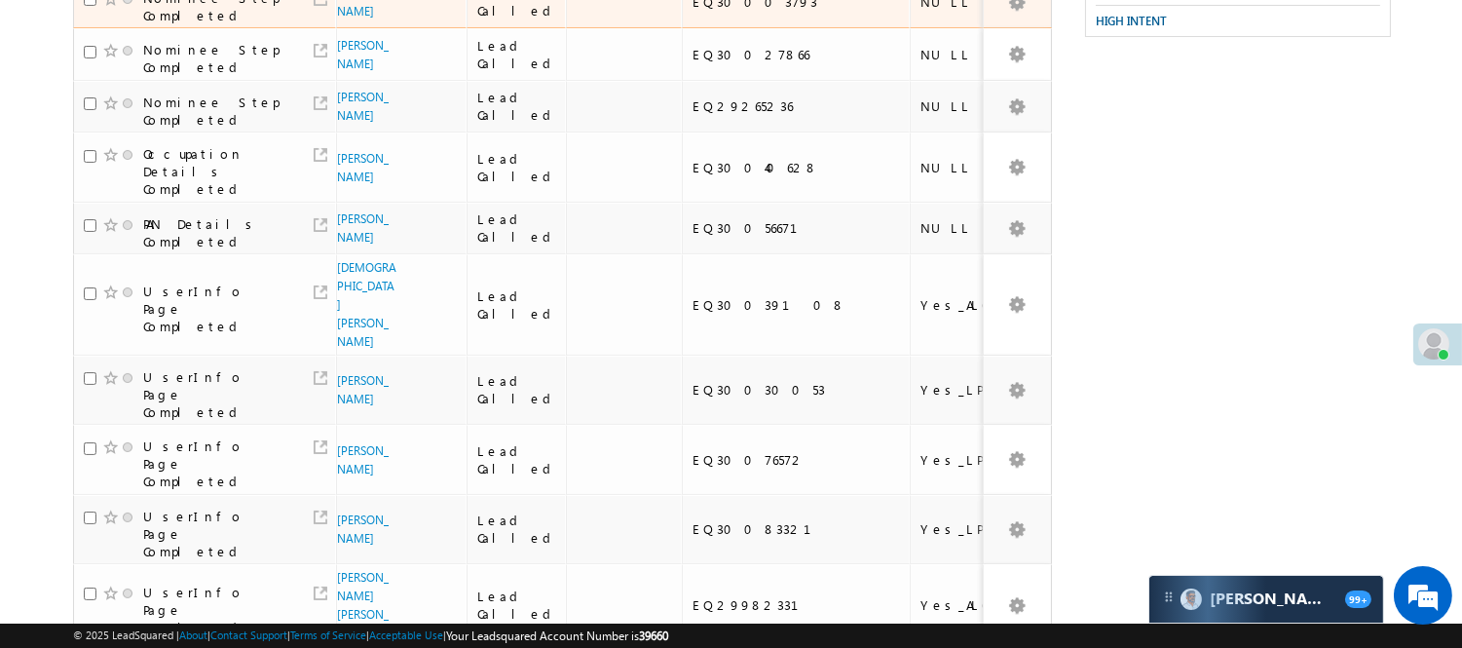
scroll to position [104, 0]
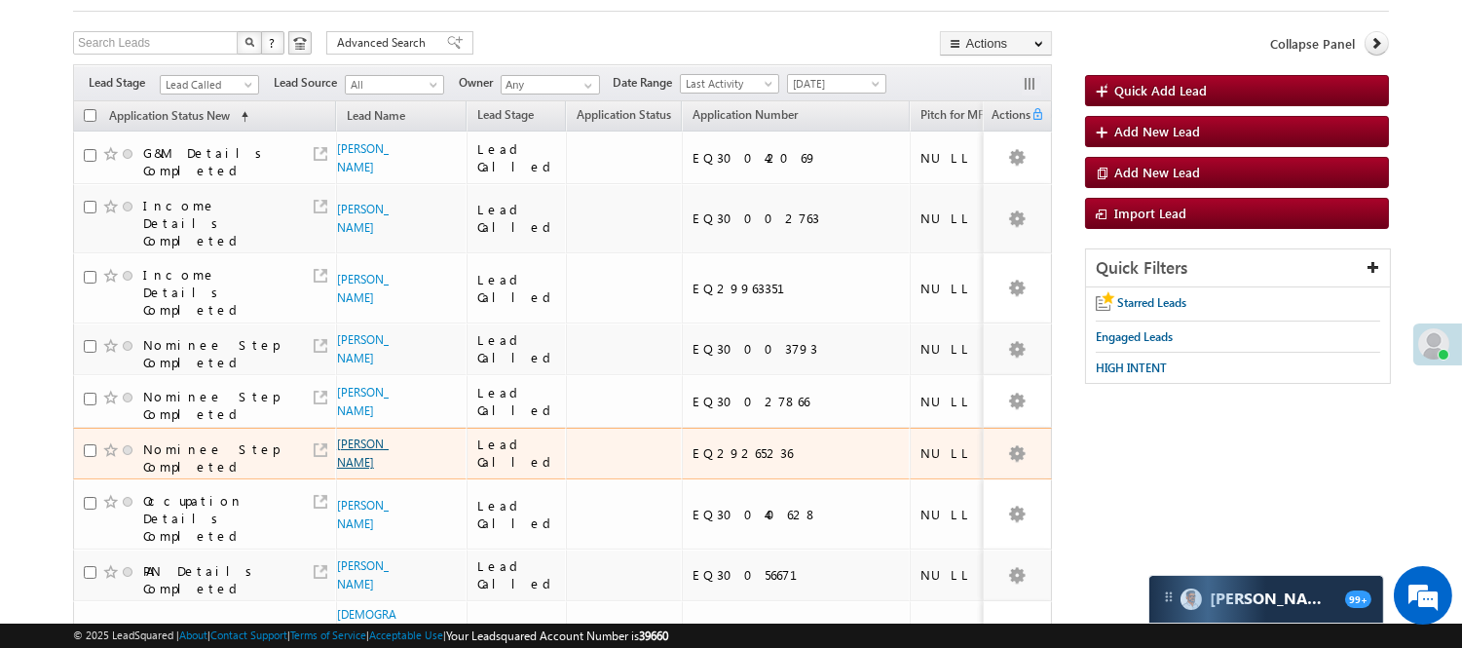
click at [344, 469] on link "[PERSON_NAME]" at bounding box center [363, 452] width 52 height 33
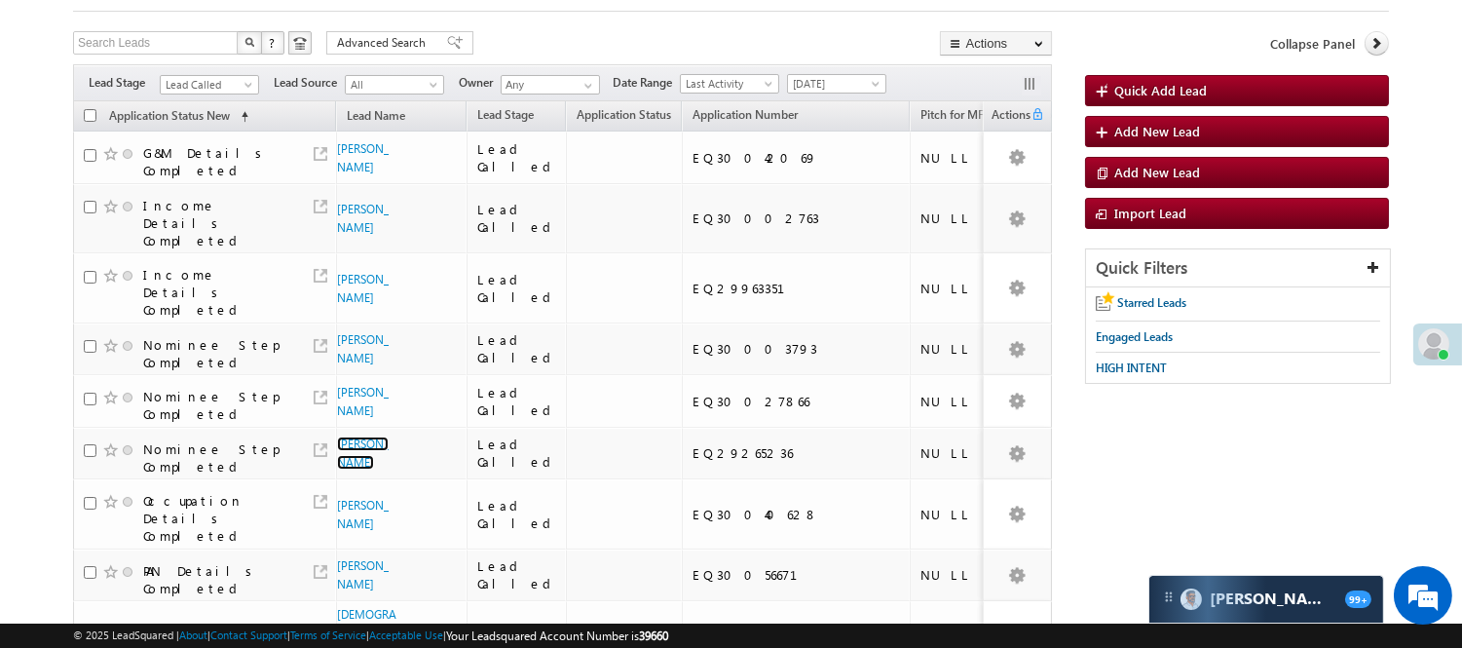
scroll to position [646, 0]
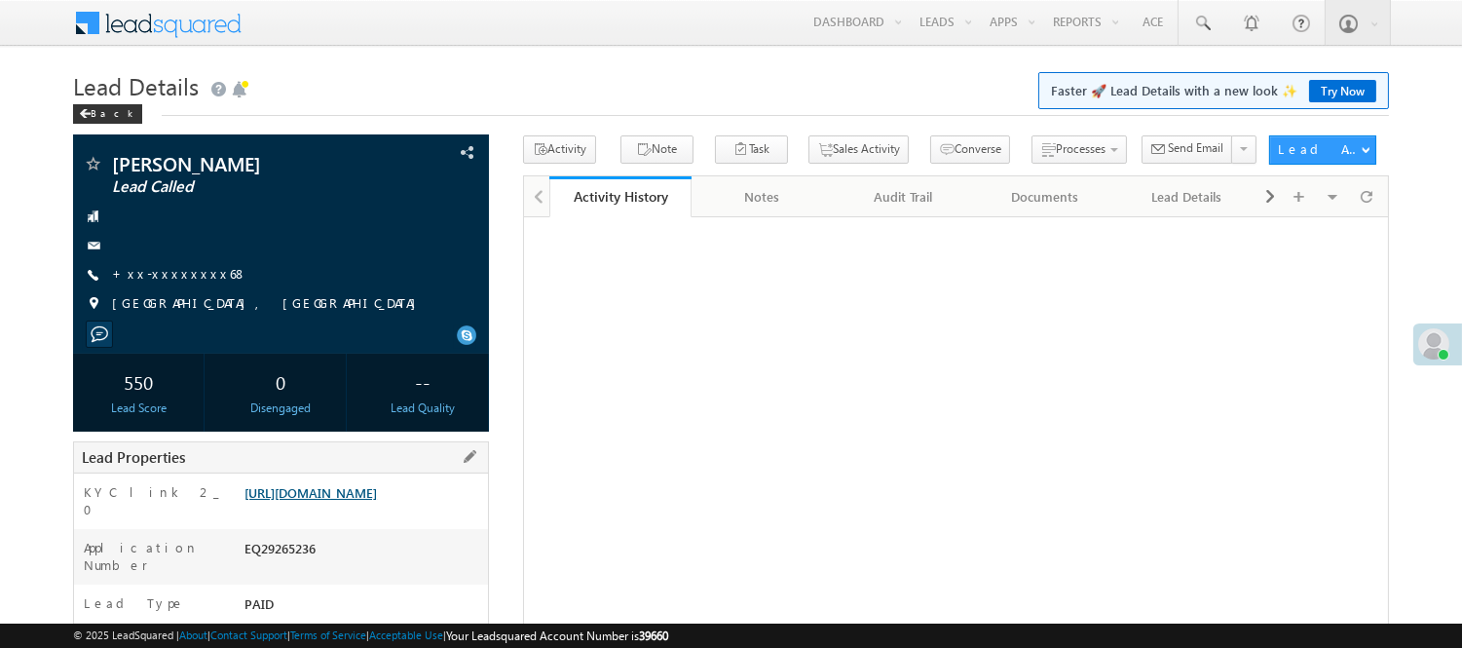
click at [354, 501] on link "[URL][DOMAIN_NAME]" at bounding box center [310, 492] width 132 height 17
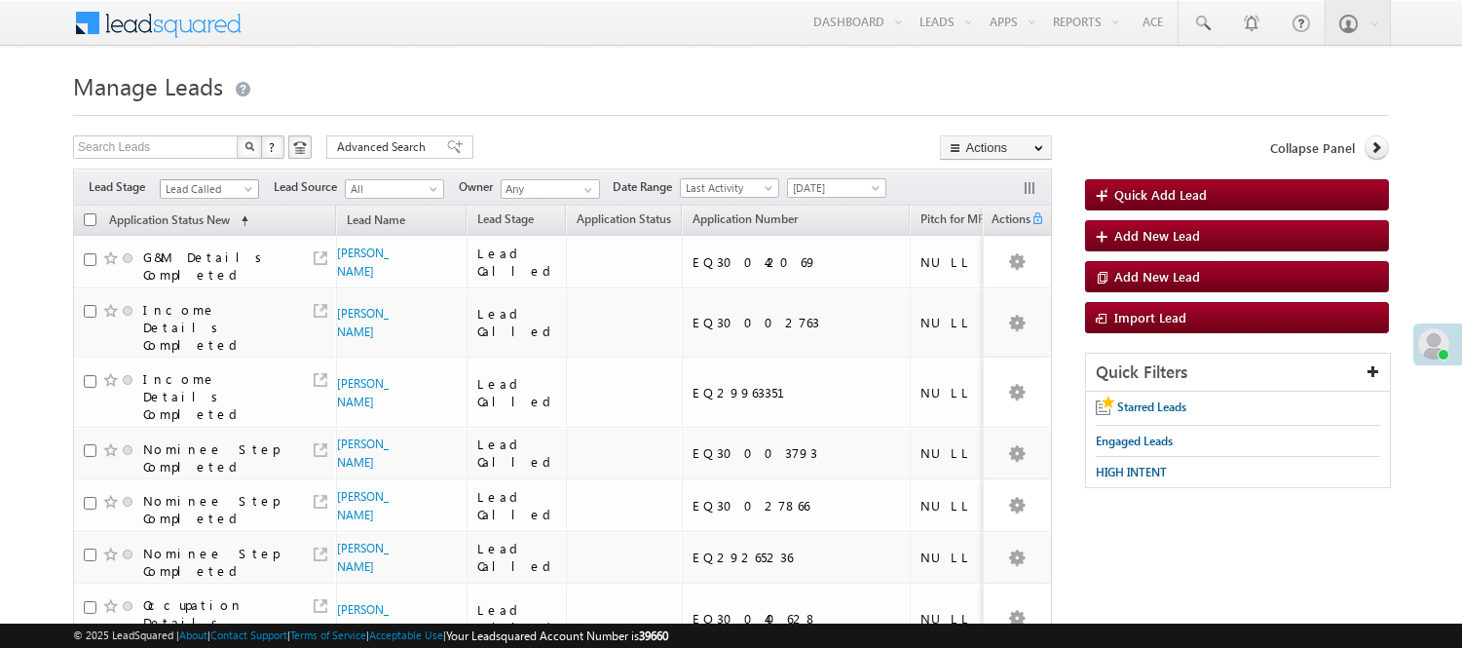
click at [222, 182] on span "Lead Called" at bounding box center [207, 189] width 93 height 18
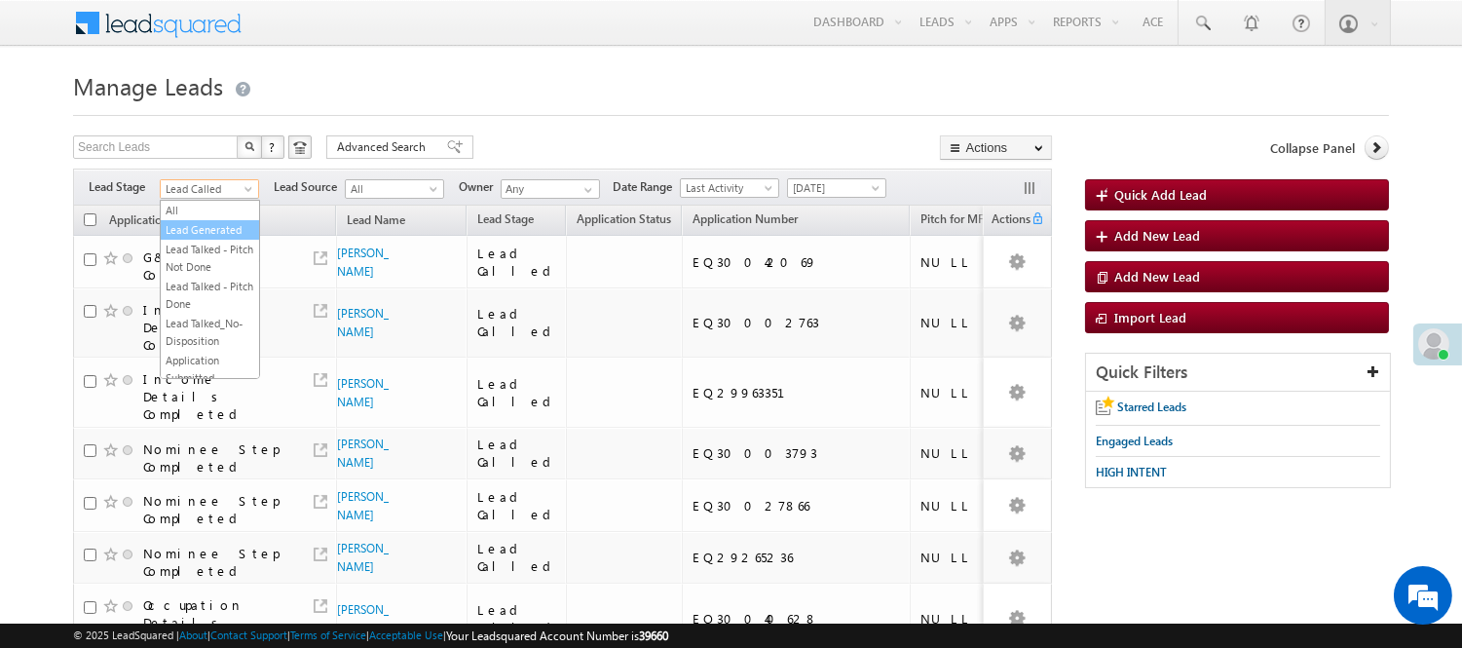
click at [211, 234] on link "Lead Generated" at bounding box center [210, 230] width 98 height 18
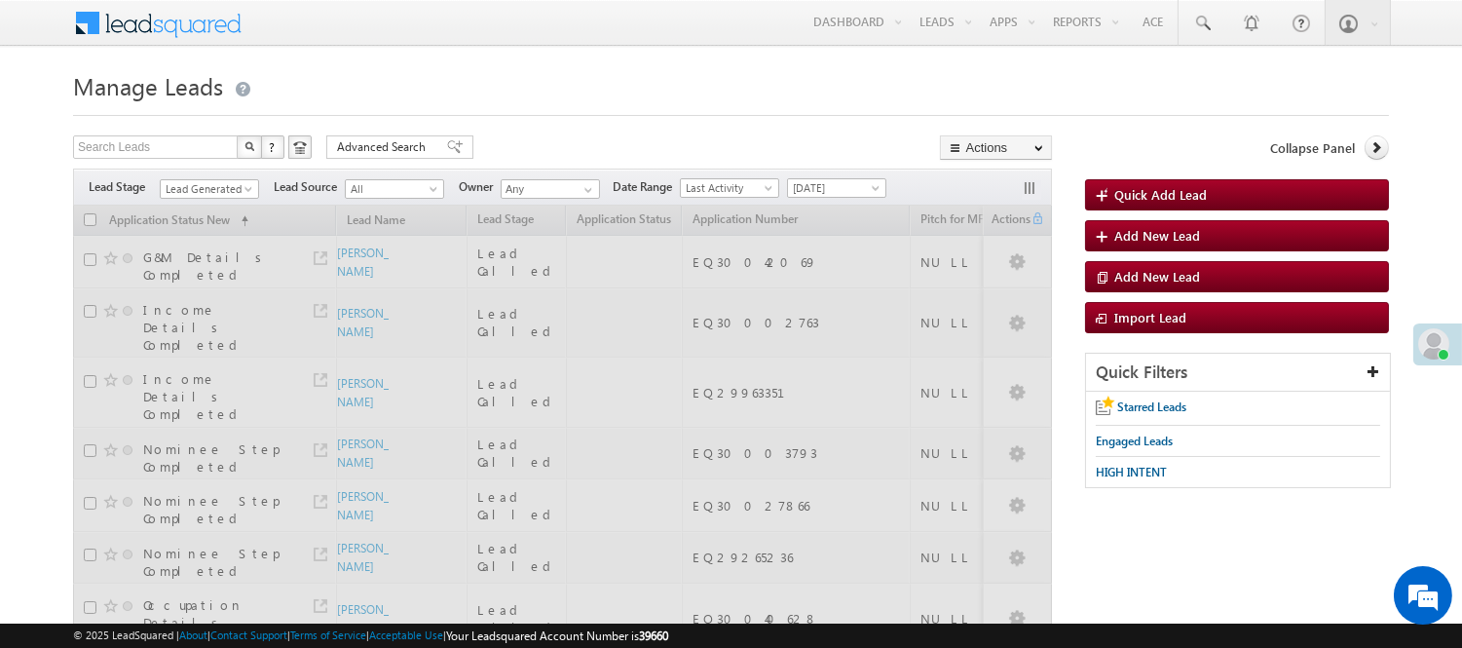
click at [523, 93] on h1 "Manage Leads" at bounding box center [731, 84] width 1316 height 38
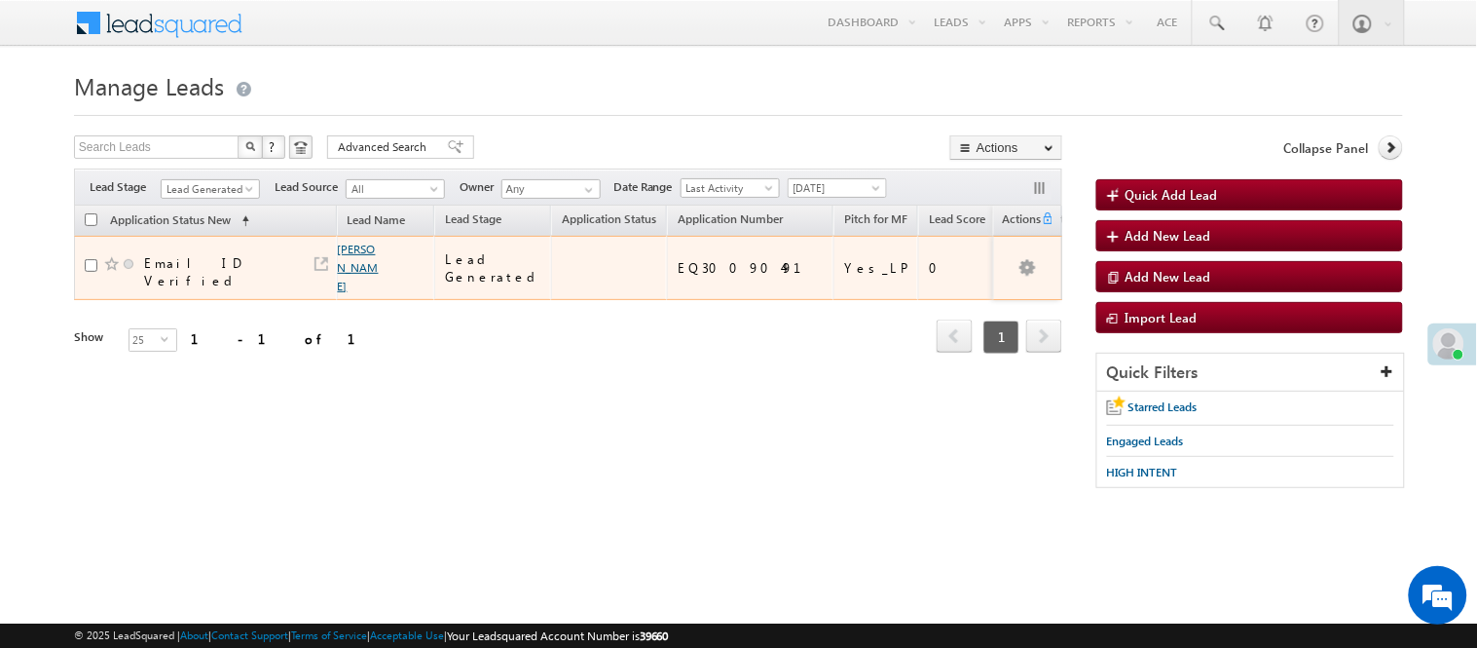
click at [358, 263] on link "[PERSON_NAME]" at bounding box center [358, 268] width 41 height 52
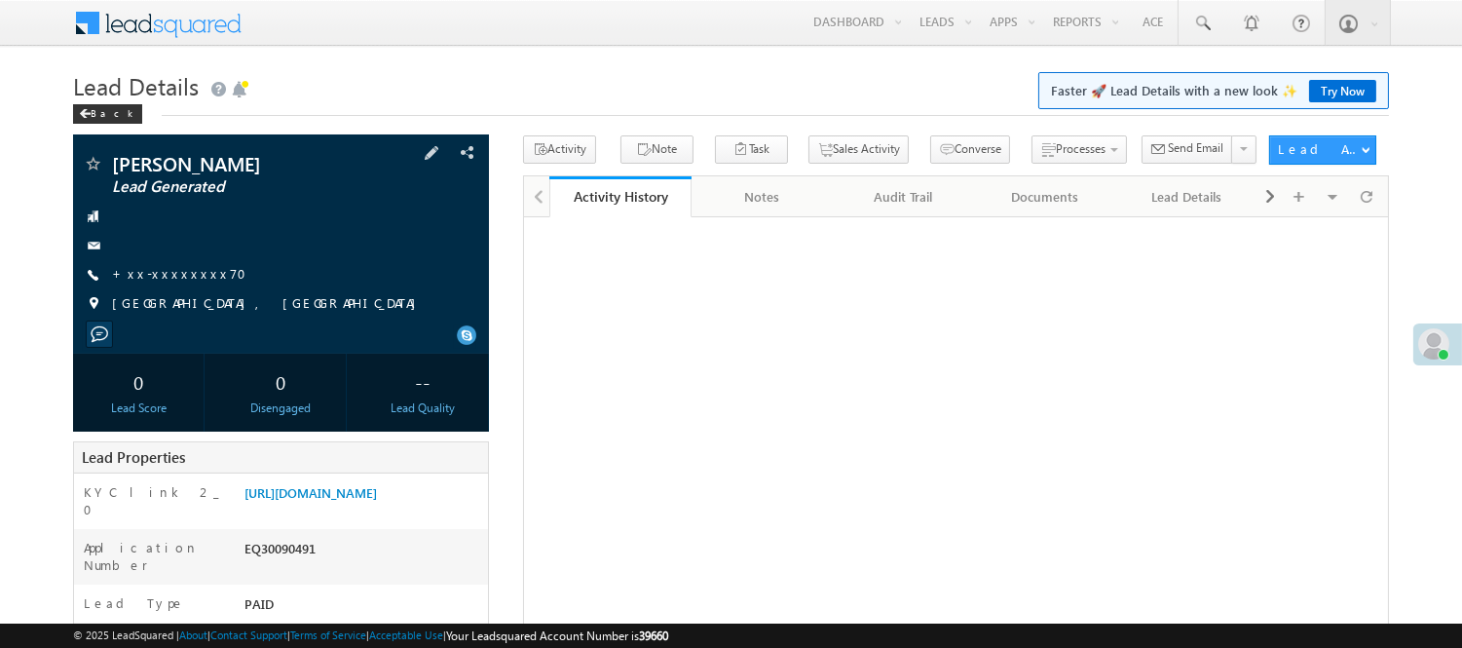
click at [171, 284] on span "+xx-xxxxxxxx70" at bounding box center [185, 274] width 146 height 19
click at [173, 273] on link "+xx-xxxxxxxx70" at bounding box center [185, 273] width 146 height 17
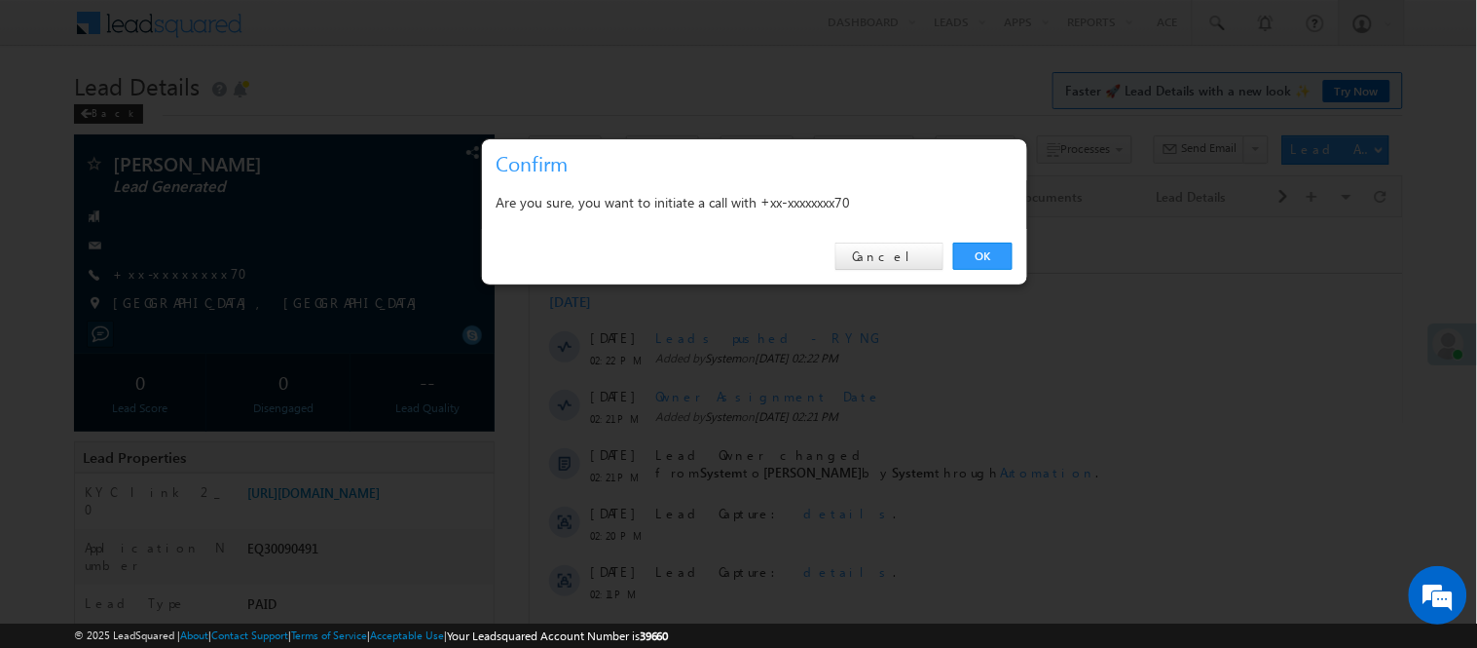
click at [977, 239] on div "OK Cancel" at bounding box center [754, 257] width 545 height 56
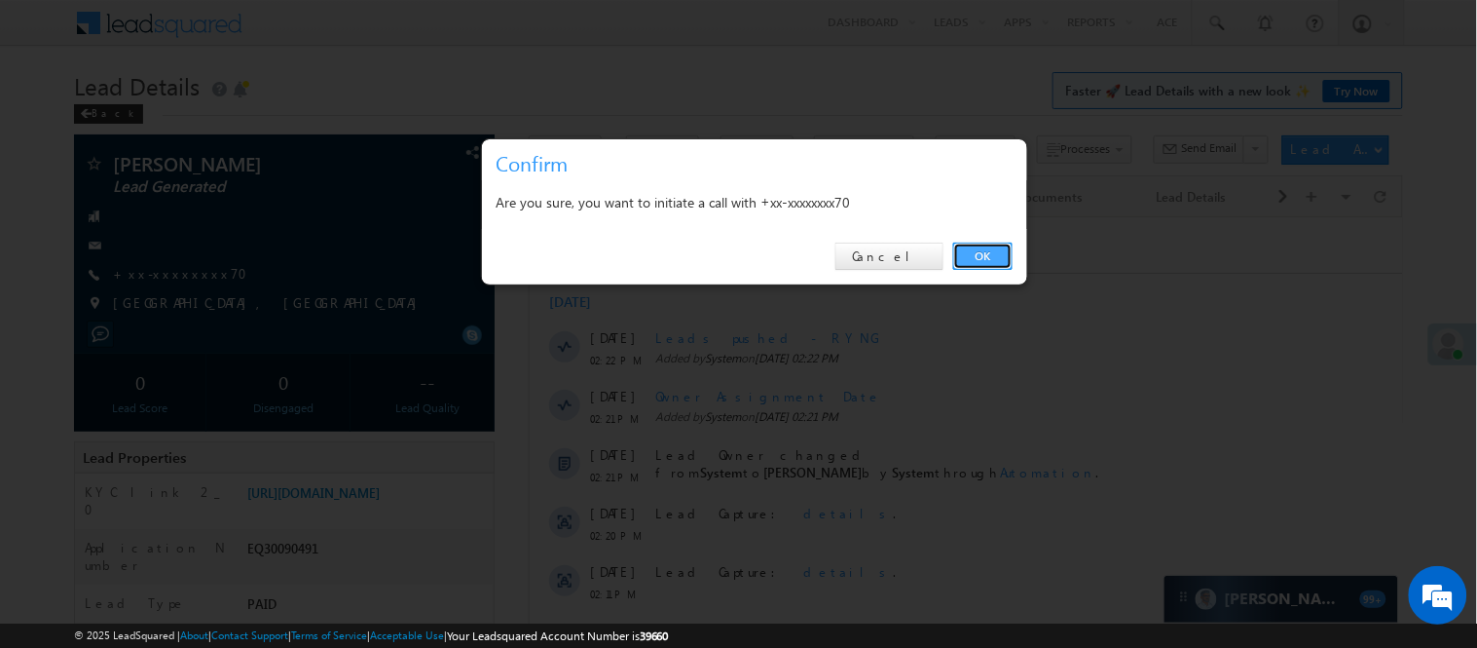
drag, startPoint x: 964, startPoint y: 249, endPoint x: 439, endPoint y: 32, distance: 568.0
click at [964, 249] on link "OK" at bounding box center [982, 255] width 59 height 27
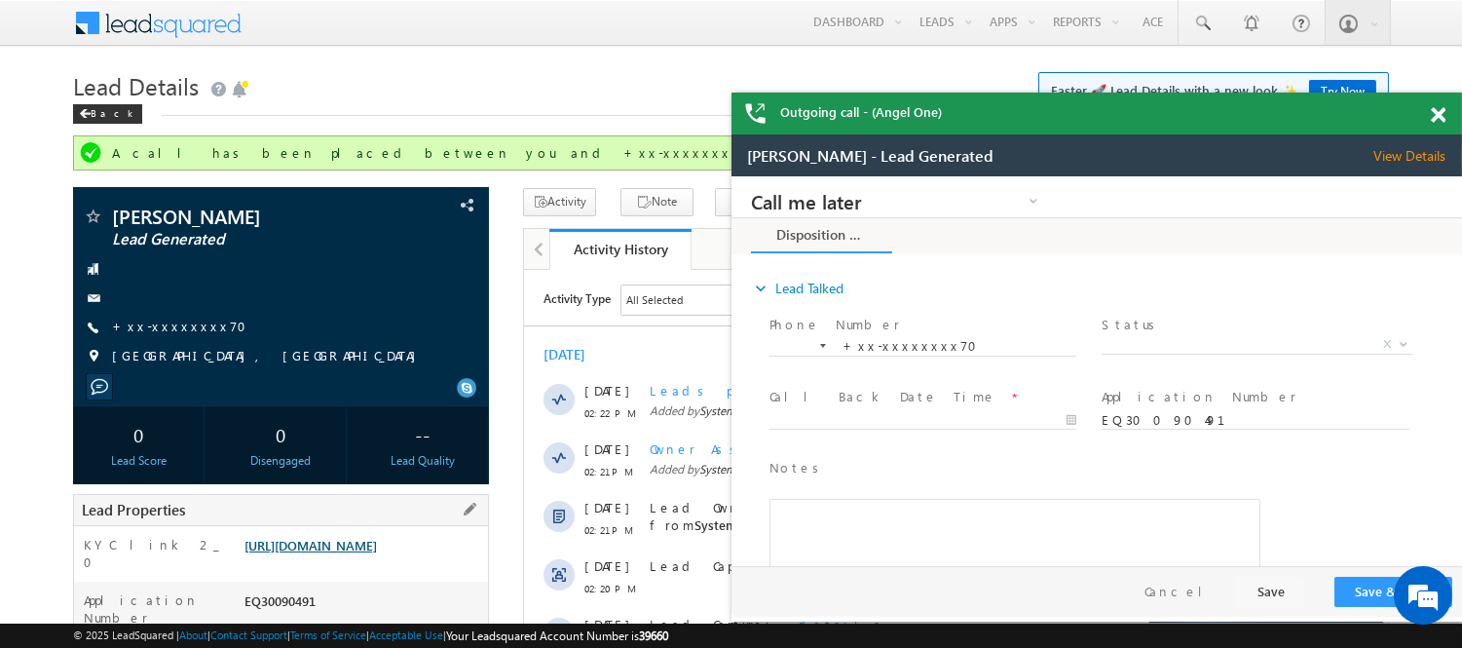
click at [319, 553] on link "[URL][DOMAIN_NAME]" at bounding box center [310, 545] width 132 height 17
click at [1443, 117] on span at bounding box center [1438, 115] width 15 height 17
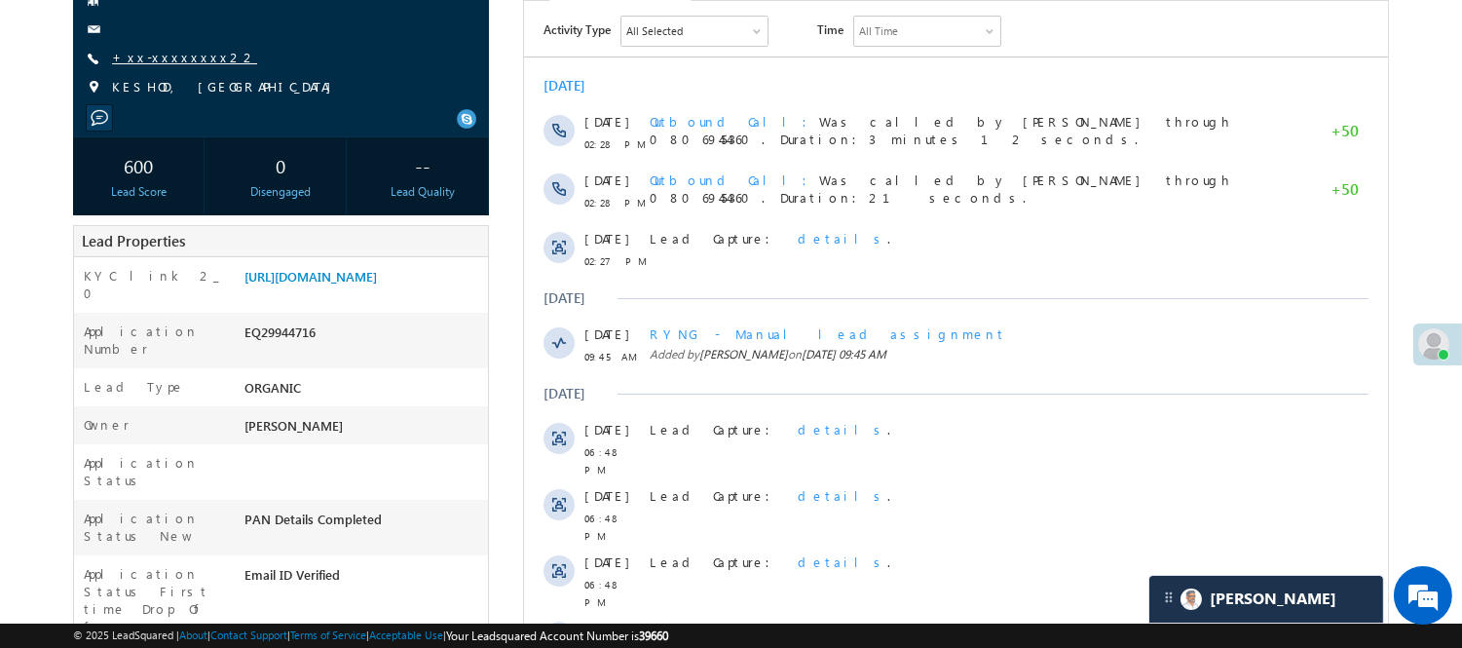
click at [166, 56] on link "+xx-xxxxxxxx22" at bounding box center [184, 57] width 145 height 17
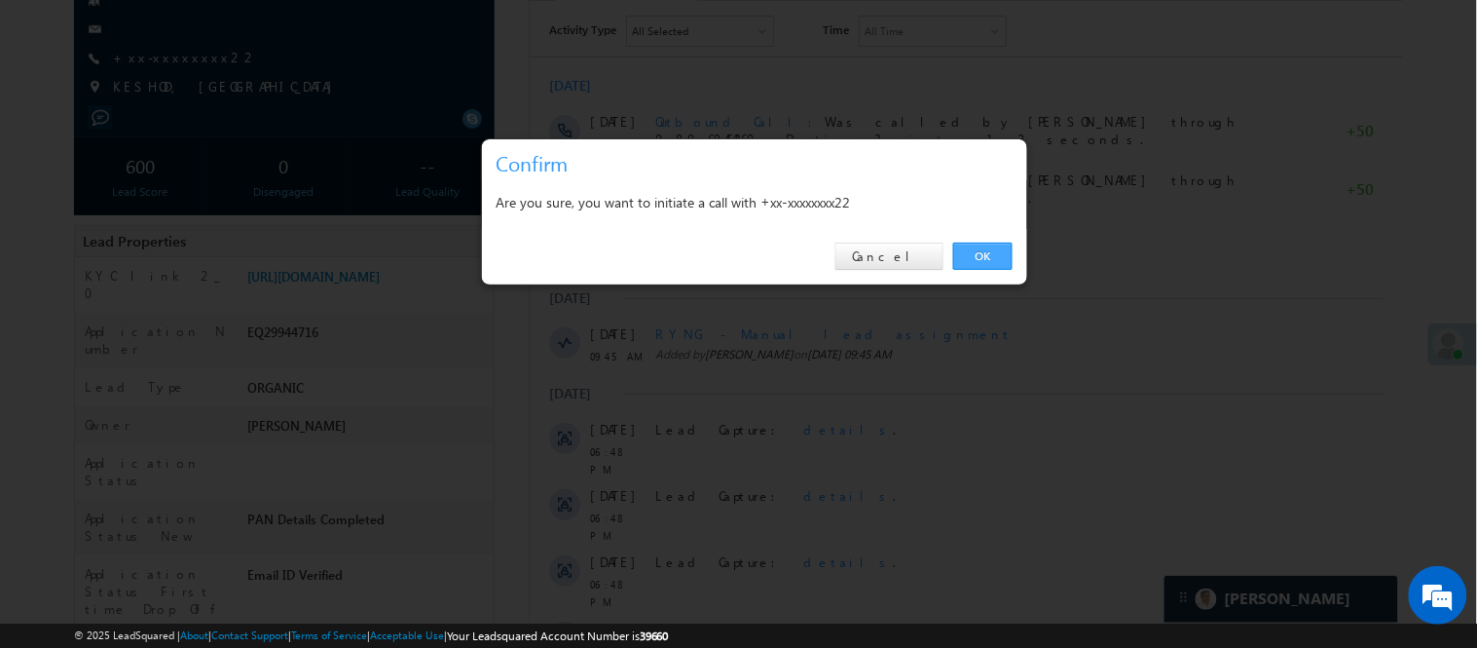
click at [1000, 251] on link "OK" at bounding box center [982, 255] width 59 height 27
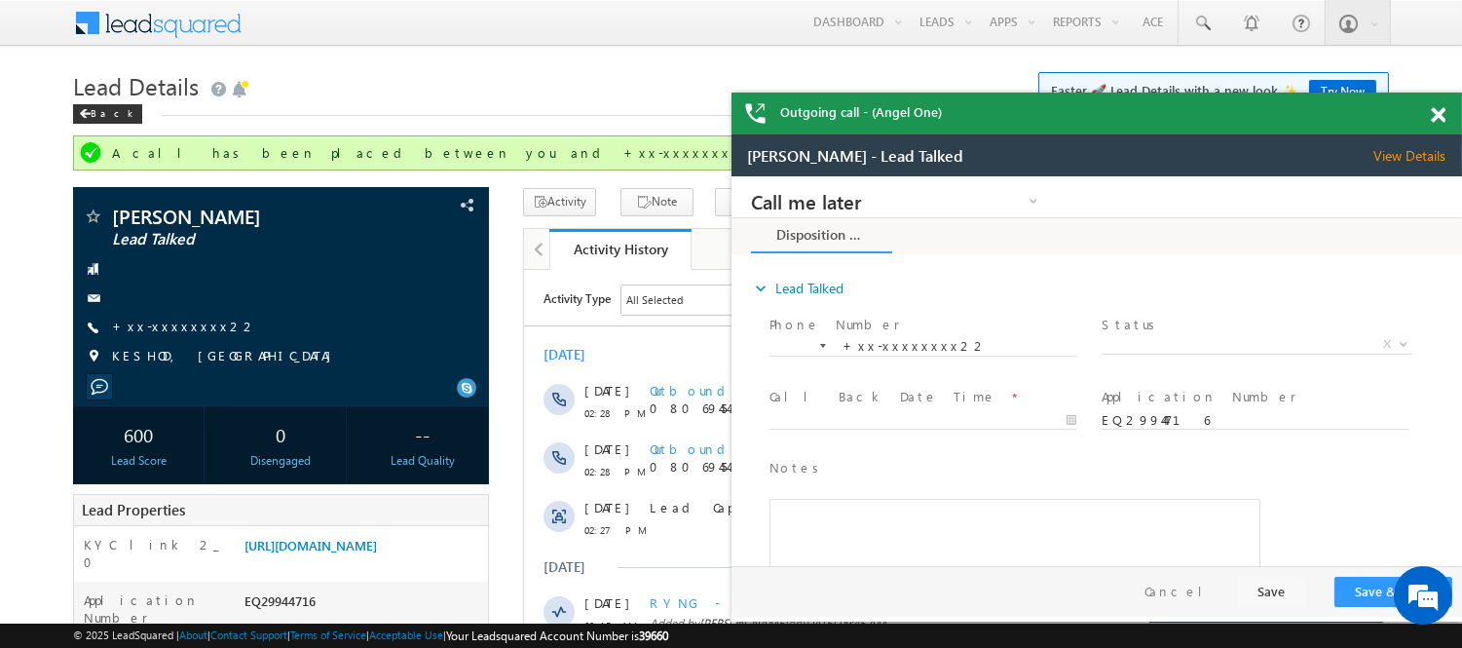
click at [1439, 111] on span at bounding box center [1438, 115] width 15 height 17
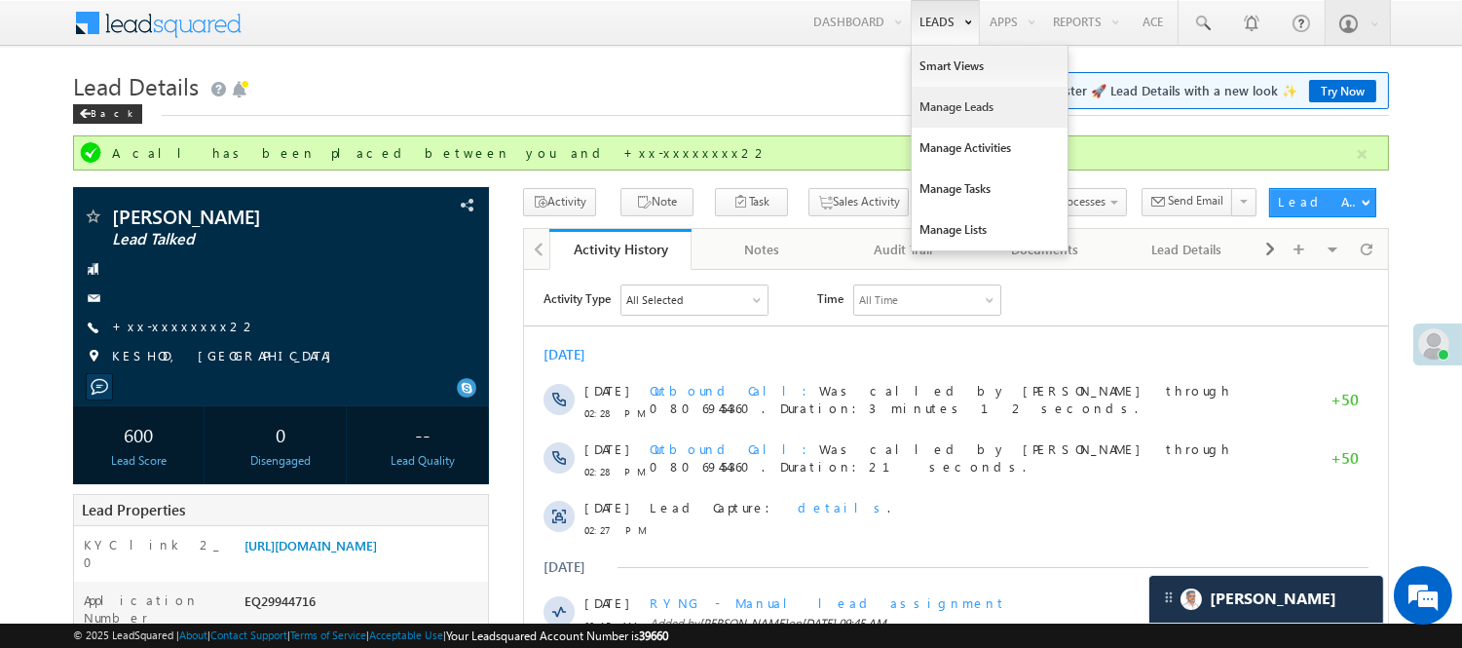
click at [961, 100] on link "Manage Leads" at bounding box center [990, 107] width 156 height 41
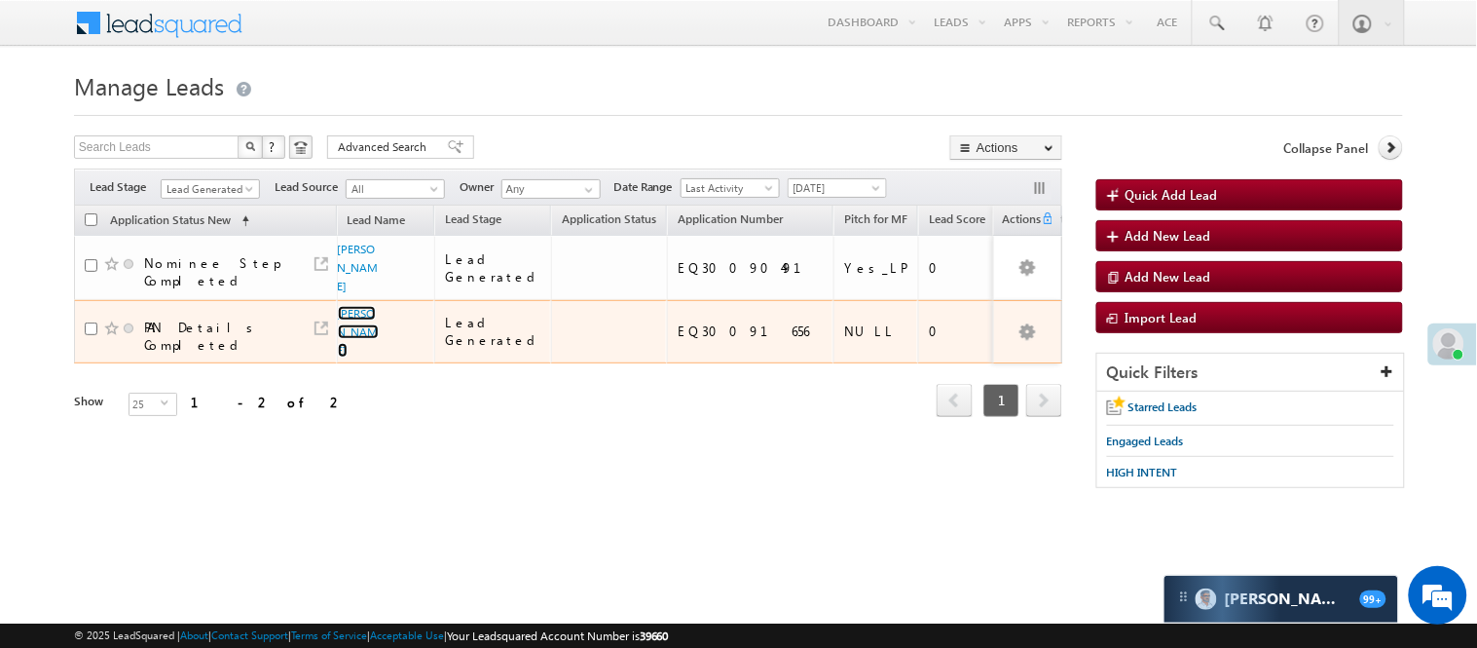
click at [346, 304] on span "Nagar chandra Mahato" at bounding box center [359, 332] width 43 height 56
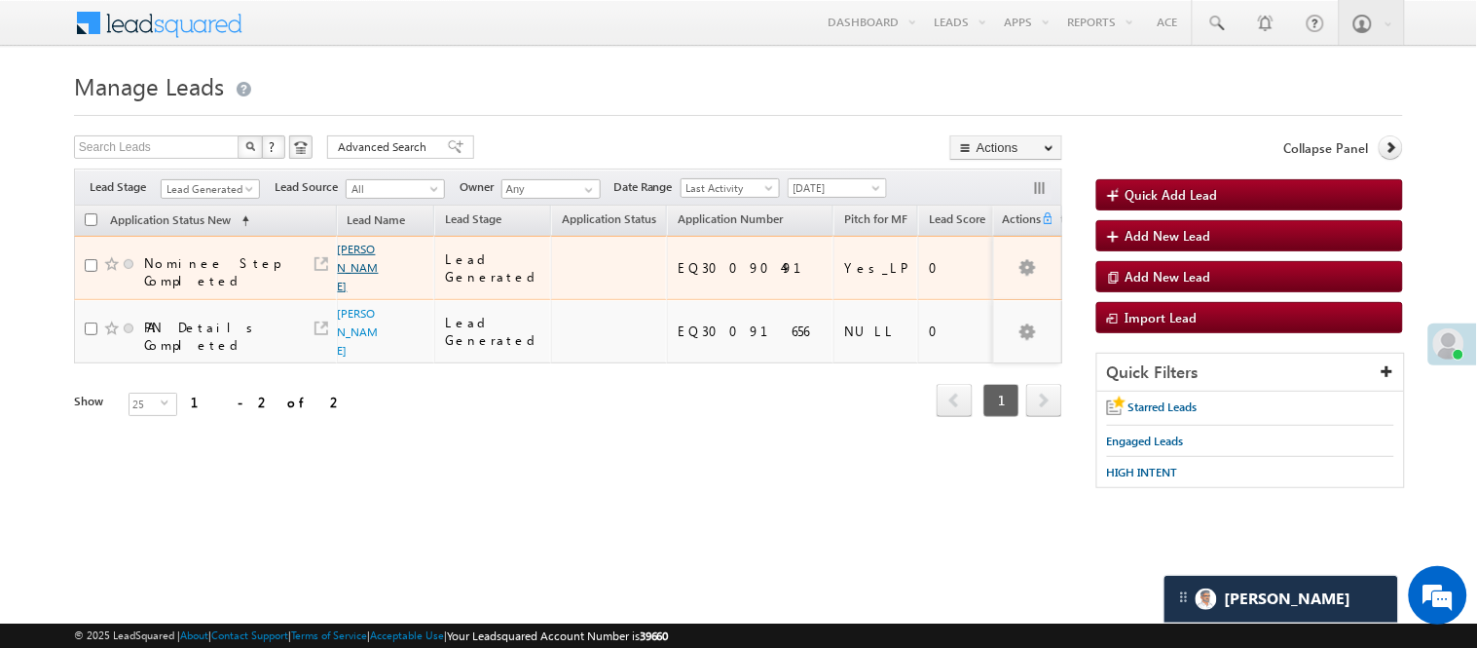
click at [347, 266] on link "Jethu Bhati" at bounding box center [358, 268] width 41 height 52
